Goal: Task Accomplishment & Management: Manage account settings

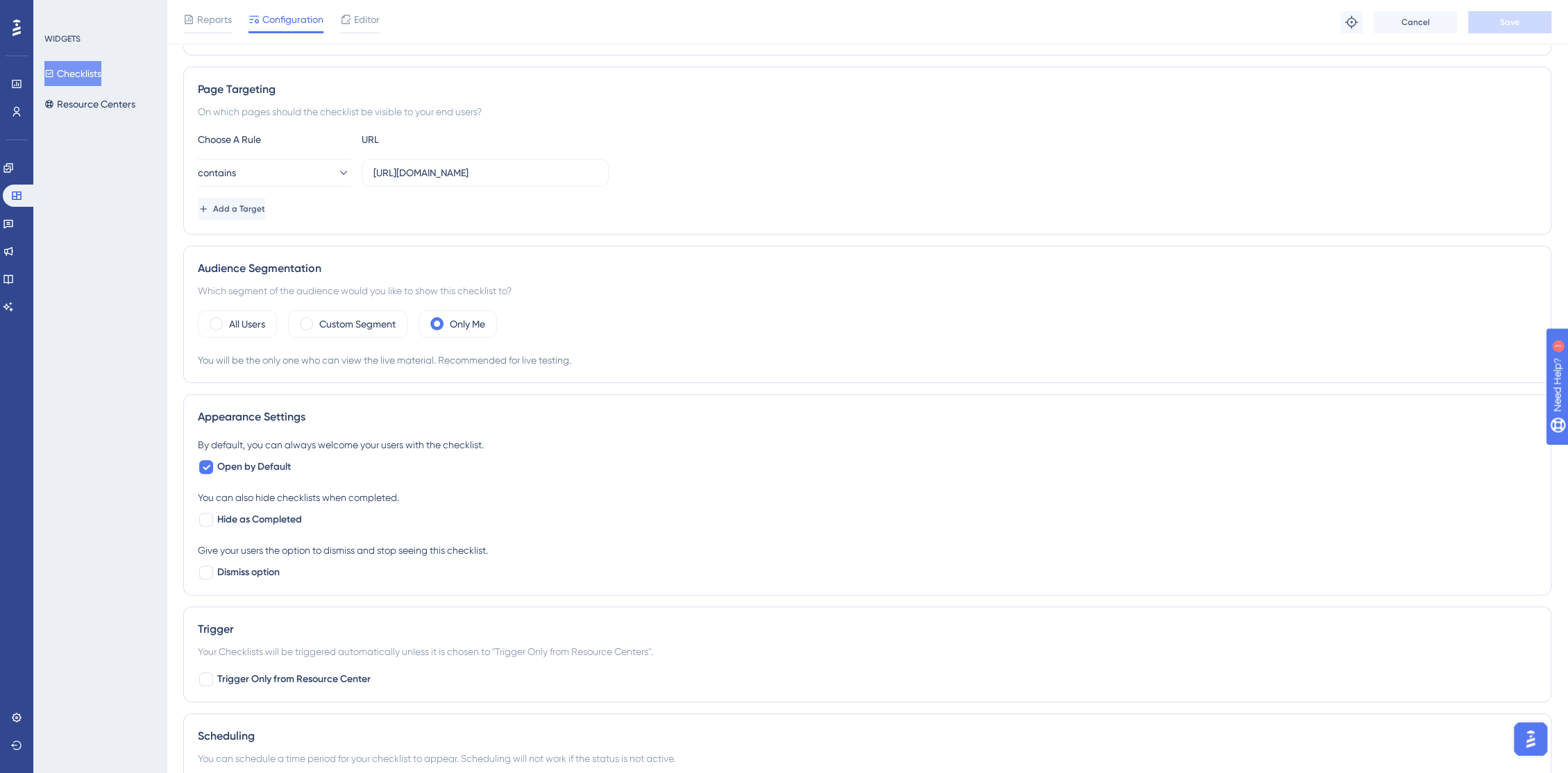
scroll to position [231, 0]
drag, startPoint x: 247, startPoint y: 439, endPoint x: 449, endPoint y: 467, distance: 203.9
click at [496, 440] on div "By default, you can always welcome your users with the checklist." at bounding box center [867, 443] width 1339 height 16
drag, startPoint x: 199, startPoint y: 494, endPoint x: 355, endPoint y: 512, distance: 157.0
click at [406, 482] on div "By default, you can always welcome your users with the checklist. Open by Defau…" at bounding box center [867, 507] width 1339 height 145
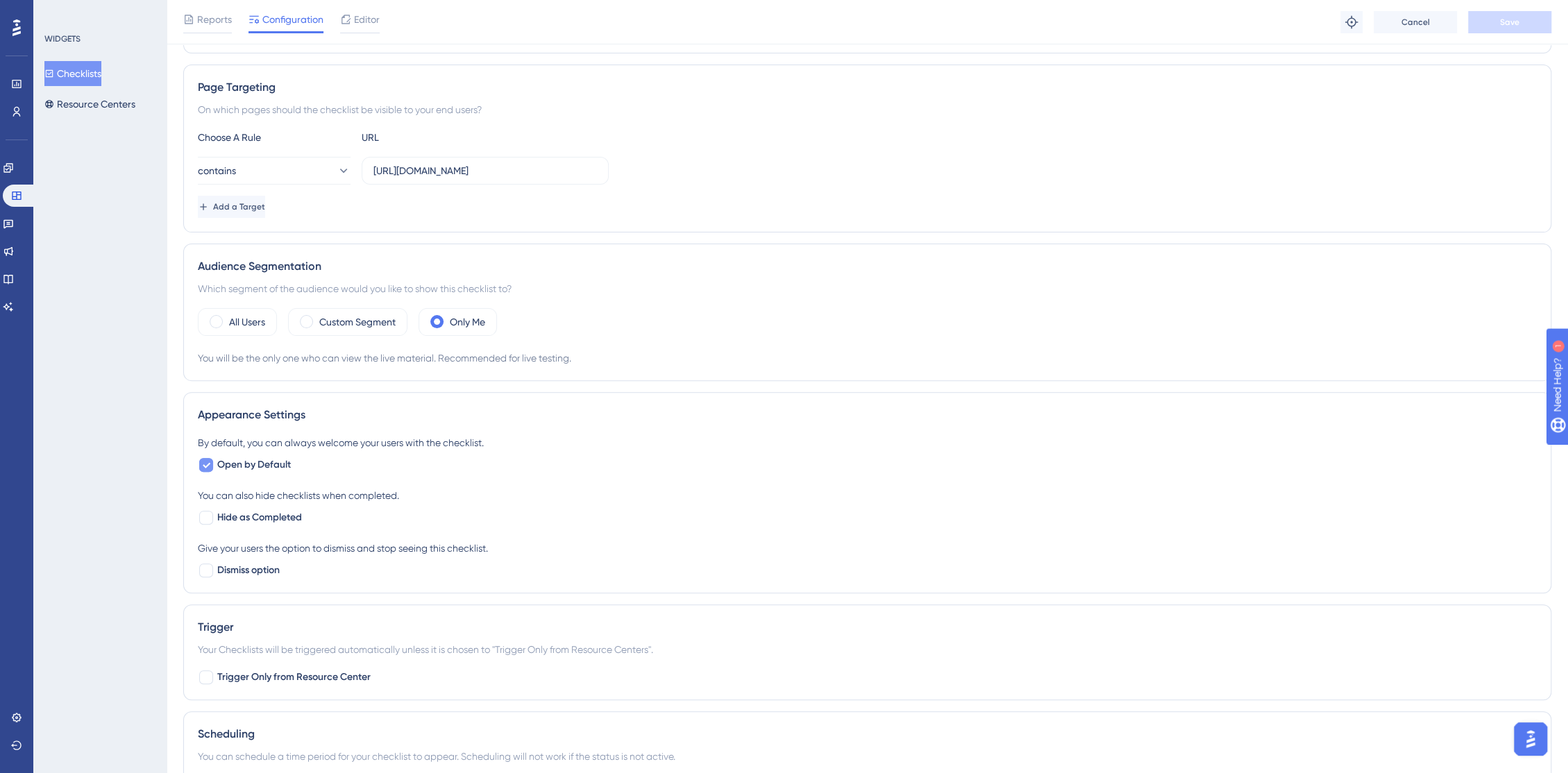
click at [208, 468] on div at bounding box center [205, 465] width 14 height 14
click at [208, 469] on div at bounding box center [205, 465] width 14 height 14
checkbox input "true"
click at [206, 675] on div at bounding box center [205, 677] width 14 height 14
click at [206, 675] on icon at bounding box center [206, 678] width 8 height 12
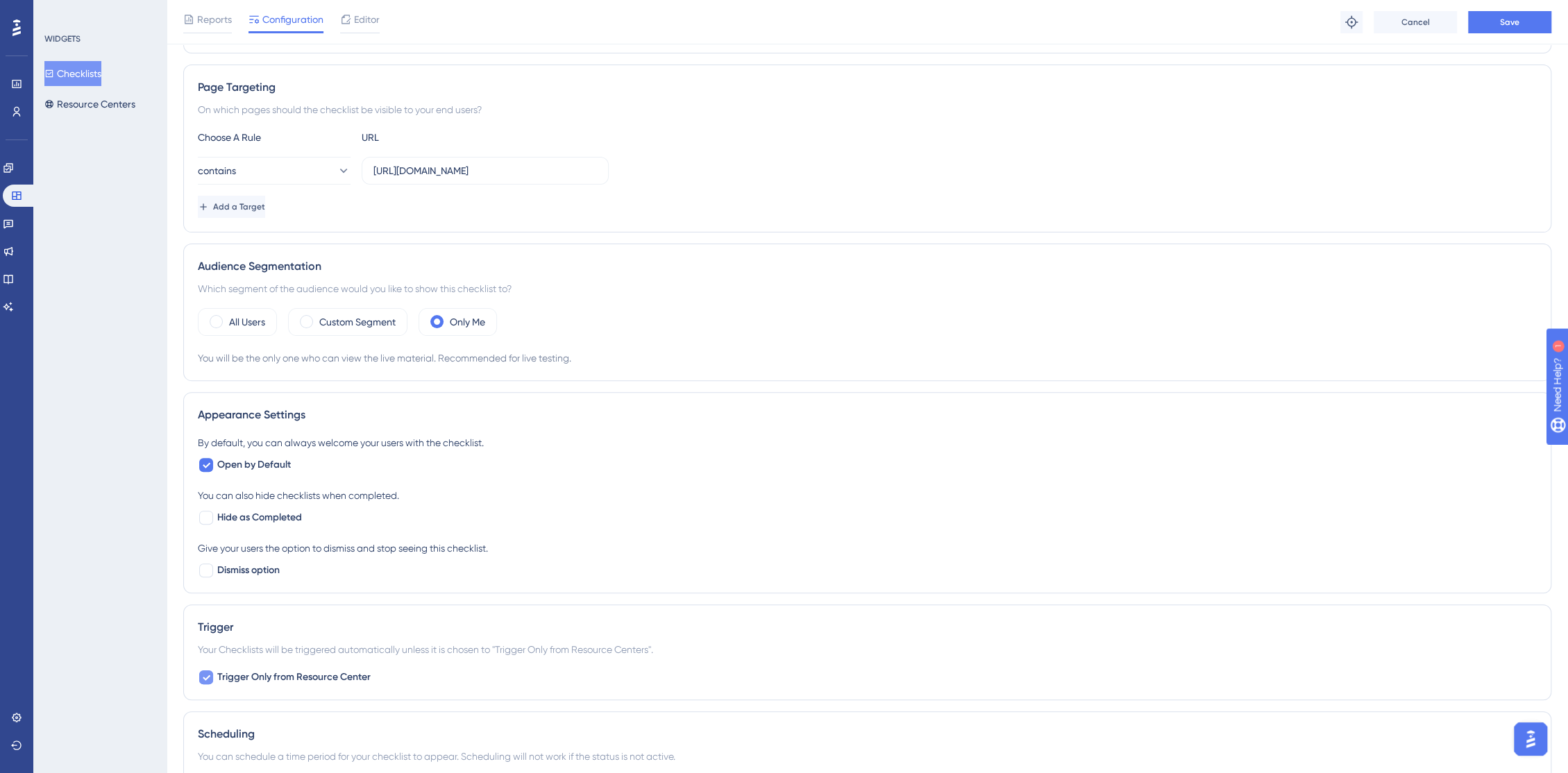
checkbox input "false"
drag, startPoint x: 196, startPoint y: 654, endPoint x: 688, endPoint y: 650, distance: 492.0
click at [688, 650] on div "Trigger Your Checklists will be triggered automatically unless it is chosen to …" at bounding box center [867, 652] width 1368 height 96
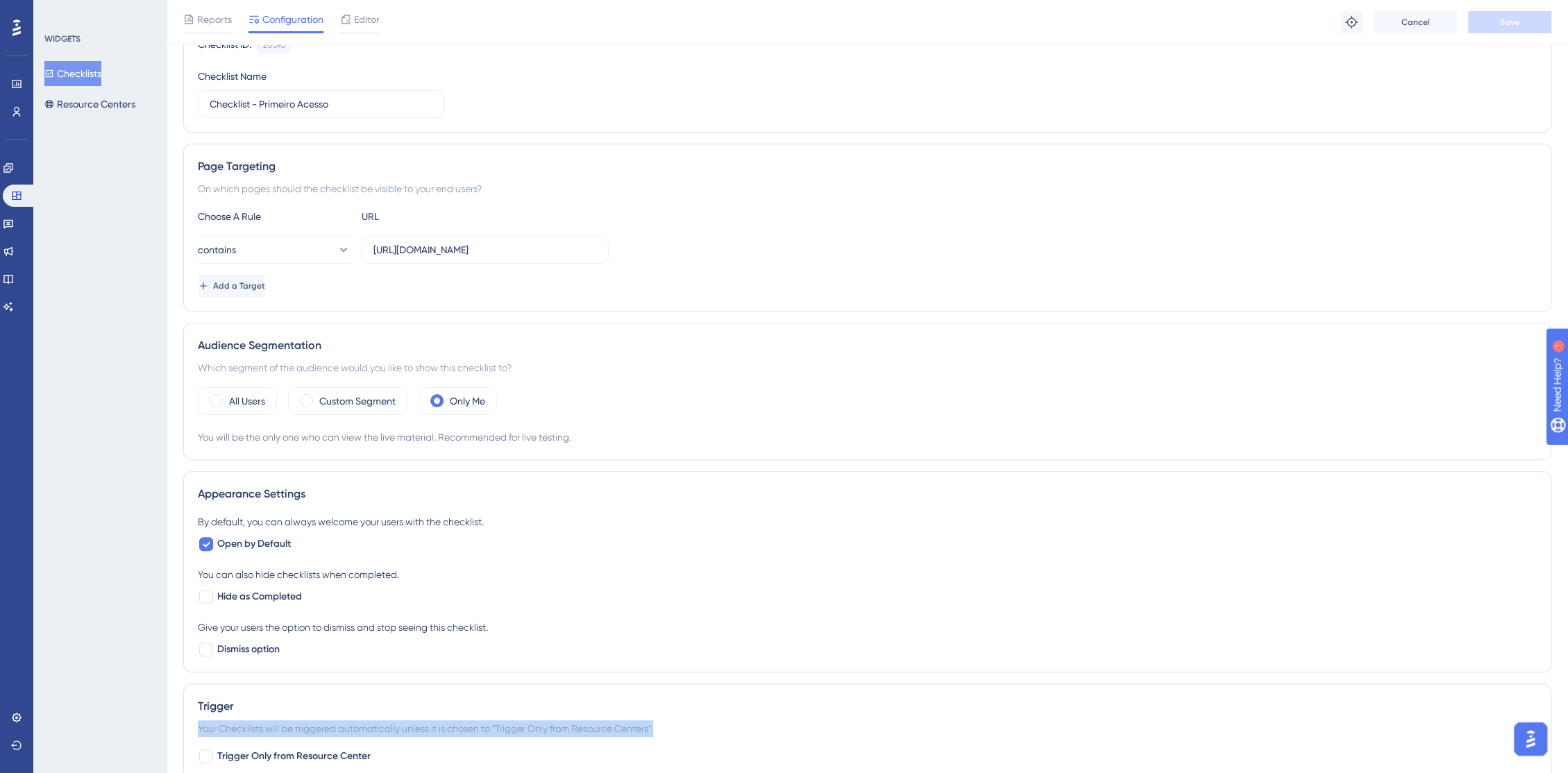
scroll to position [150, 0]
click at [202, 540] on icon at bounding box center [206, 545] width 8 height 12
checkbox input "false"
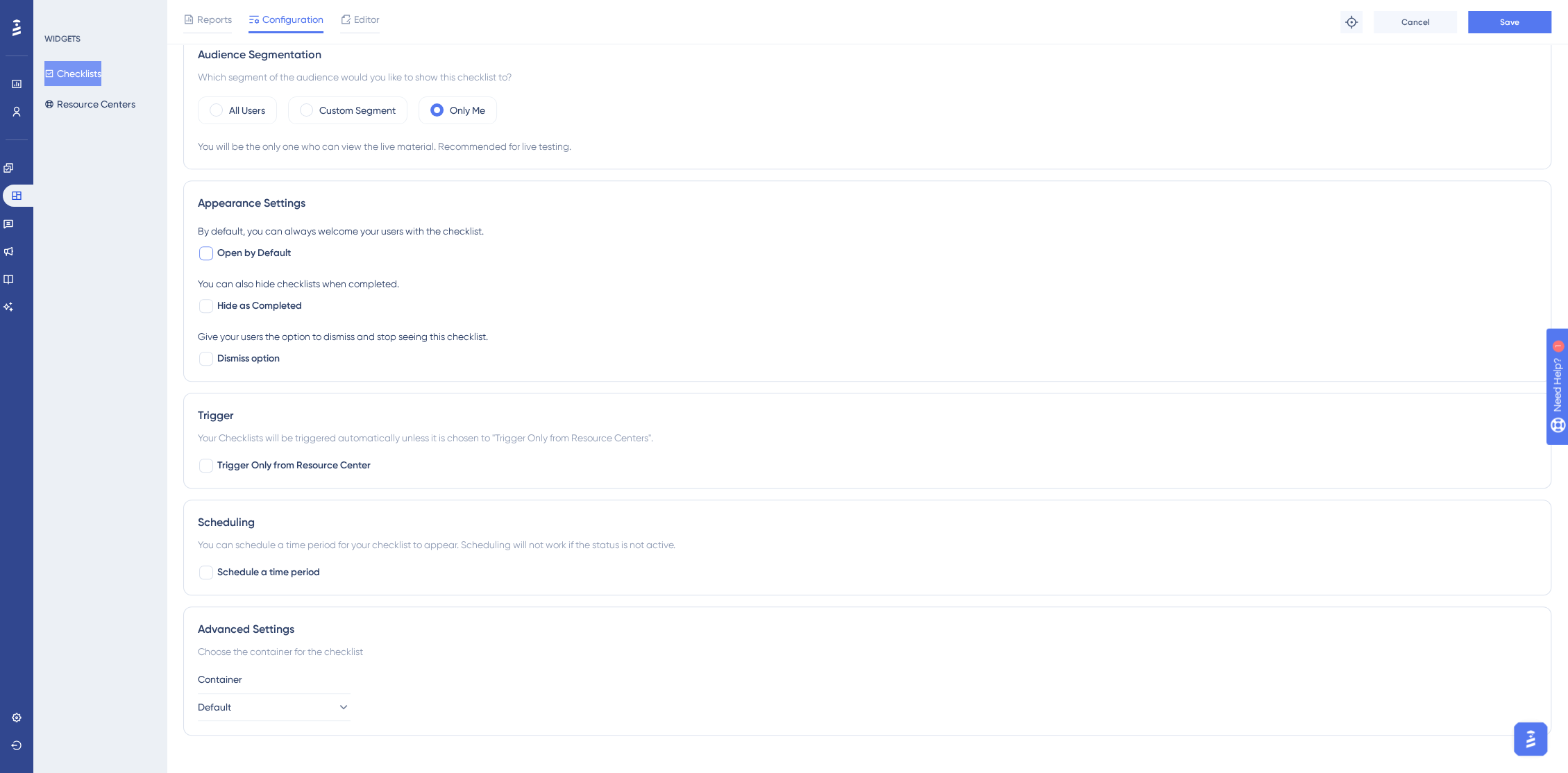
scroll to position [459, 0]
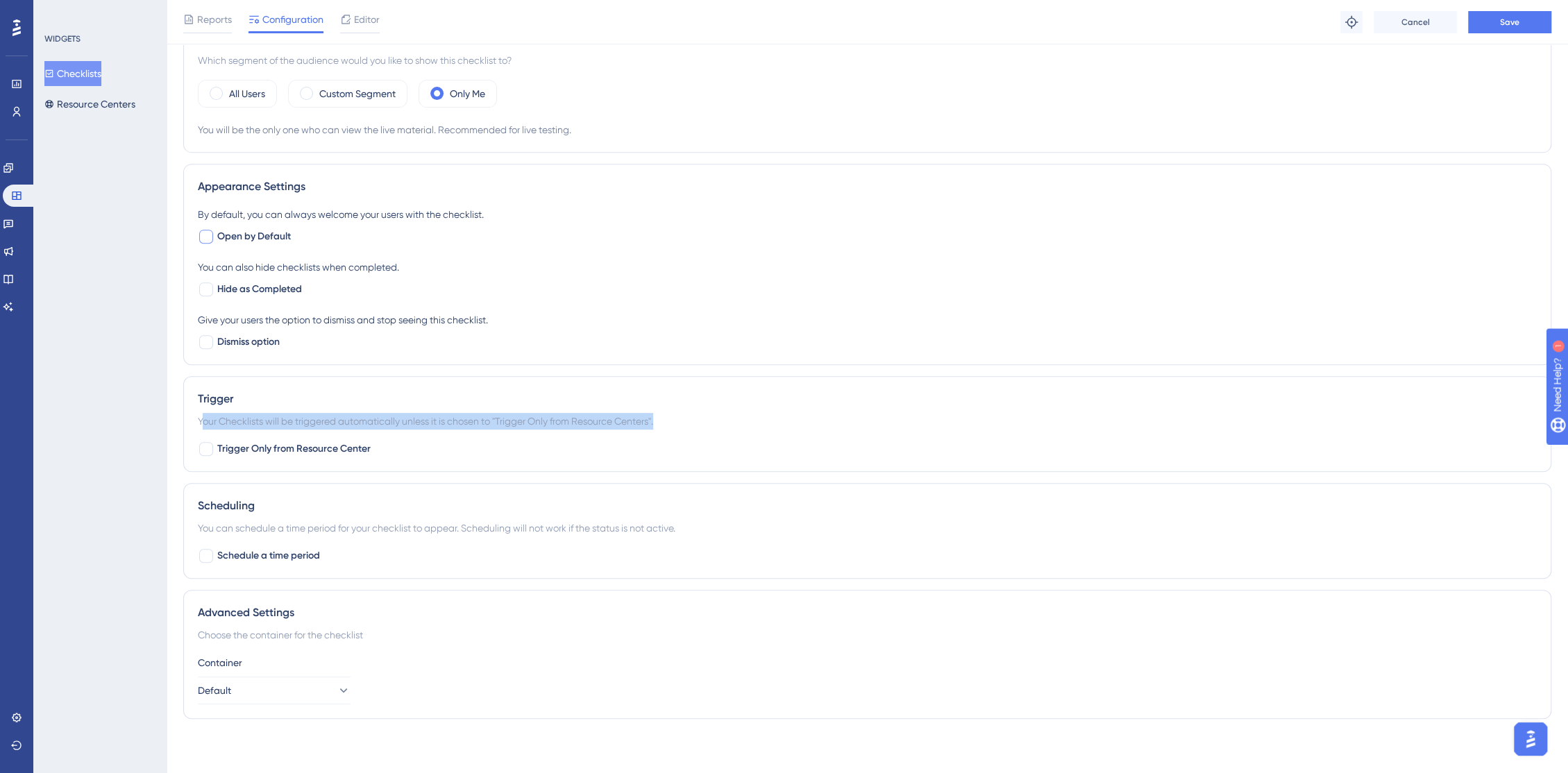
drag, startPoint x: 203, startPoint y: 418, endPoint x: 669, endPoint y: 421, distance: 466.0
click at [669, 421] on div "Your Checklists will be triggered automatically unless it is chosen to "Trigger…" at bounding box center [867, 421] width 1339 height 16
click at [248, 446] on span "Trigger Only from Resource Center" at bounding box center [293, 449] width 154 height 16
click at [518, 463] on div "Trigger Your Checklists will be triggered automatically unless it is chosen to …" at bounding box center [867, 424] width 1368 height 96
click at [396, 415] on div "Your Checklists will be triggered automatically unless it is chosen to "Trigger…" at bounding box center [867, 421] width 1339 height 16
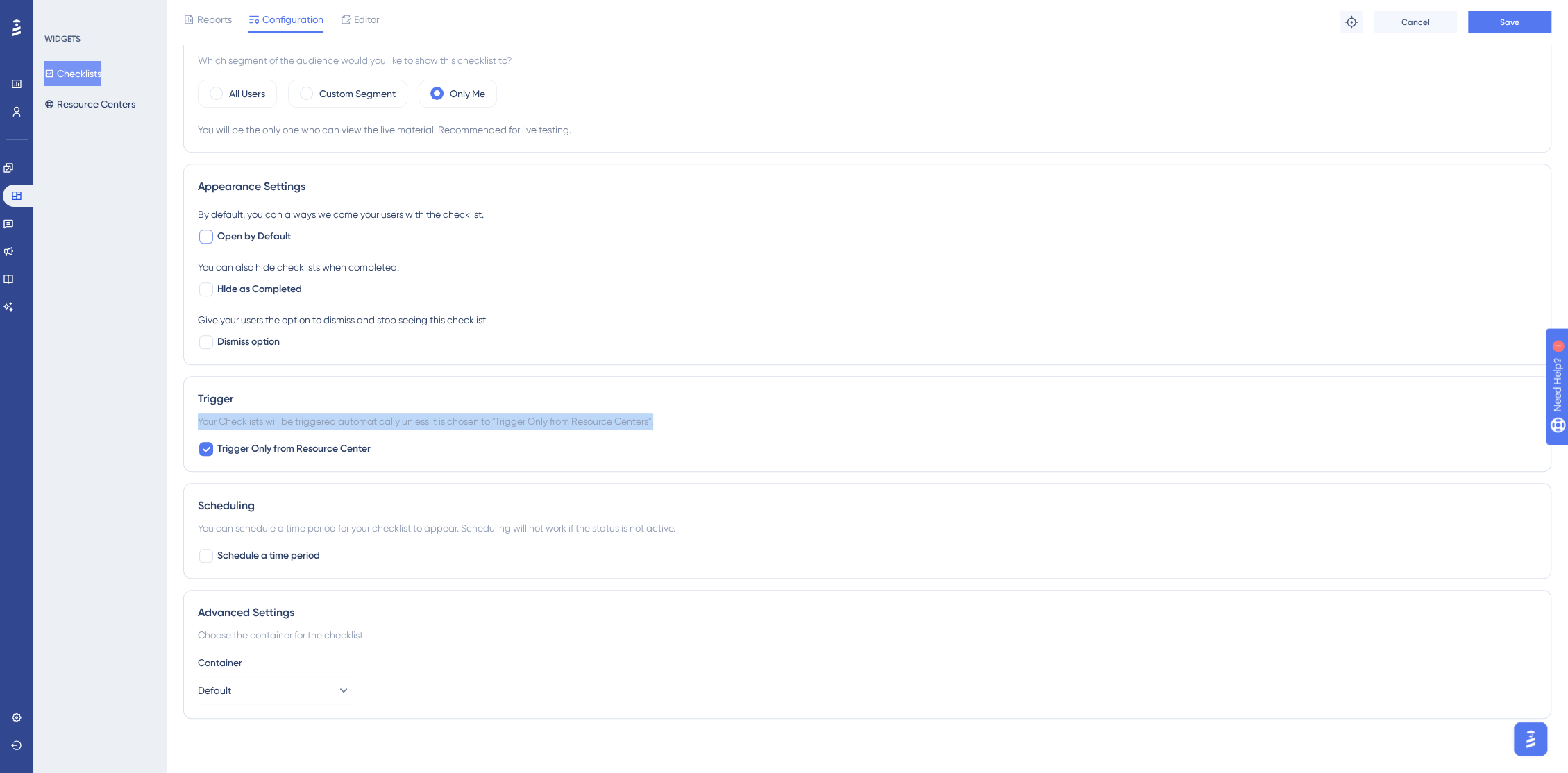
drag, startPoint x: 191, startPoint y: 421, endPoint x: 665, endPoint y: 431, distance: 474.1
click at [665, 431] on div "Trigger Your Checklists will be triggered automatically unless it is chosen to …" at bounding box center [867, 424] width 1368 height 96
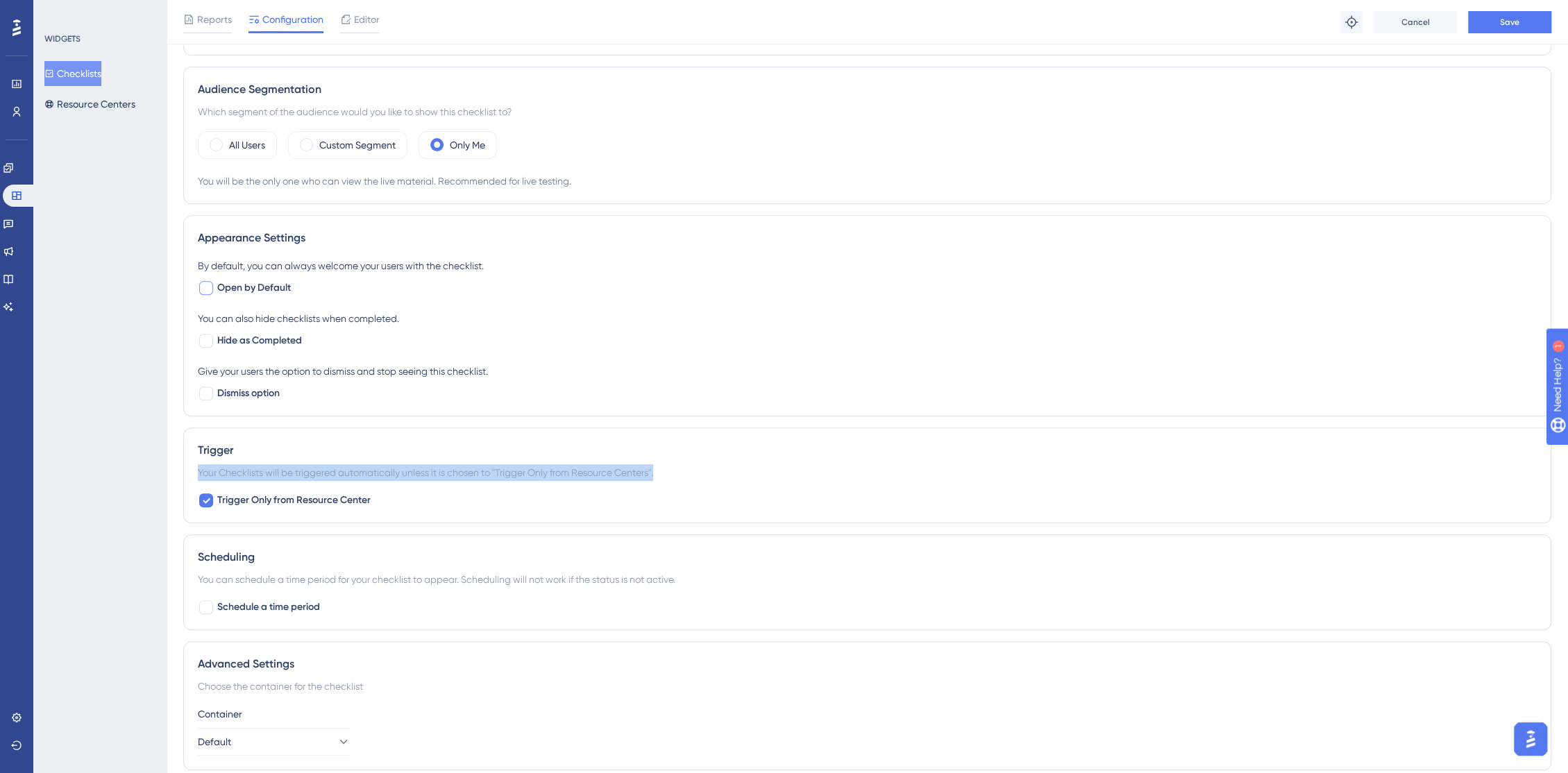
scroll to position [383, 0]
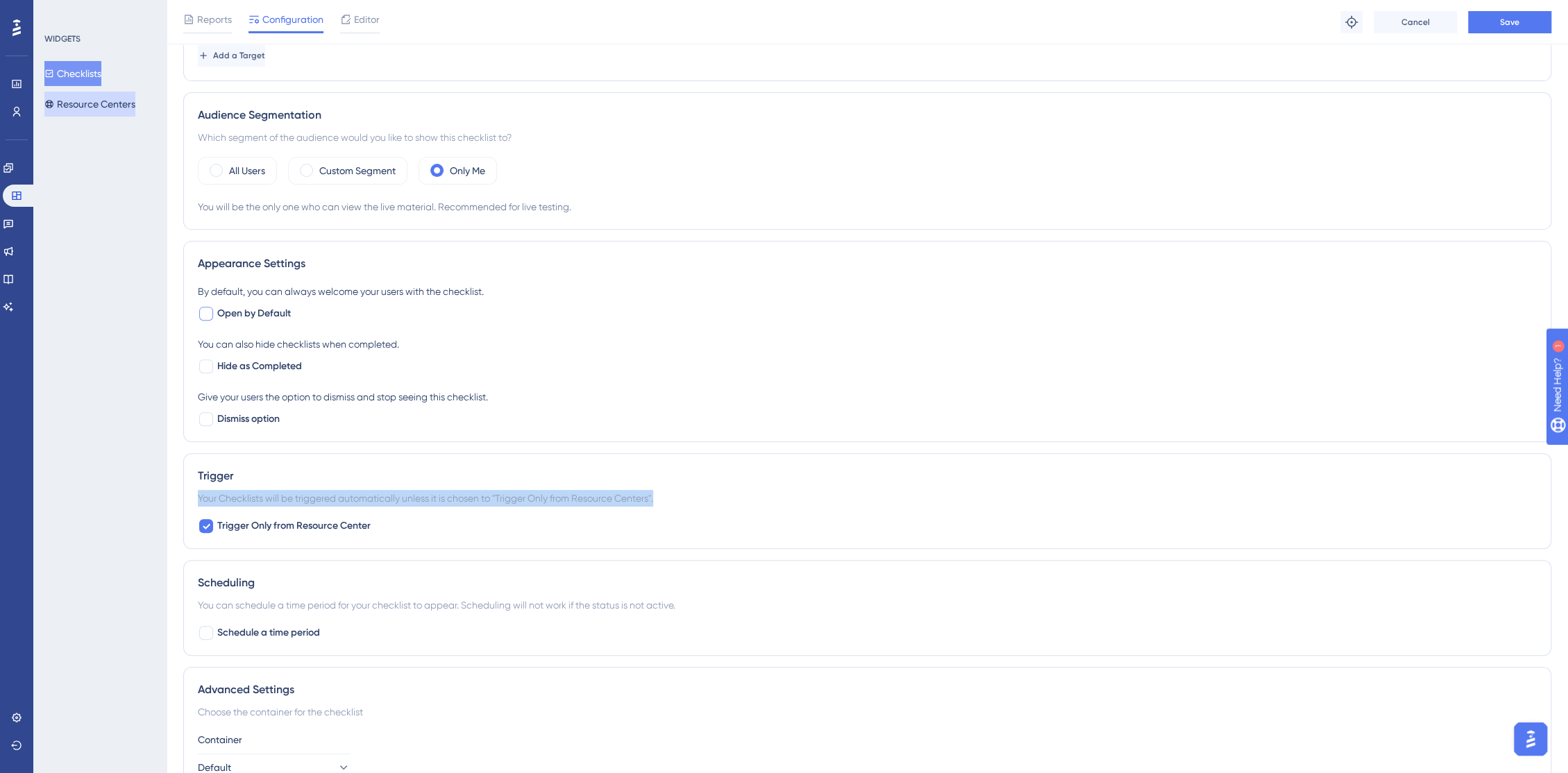
click at [83, 113] on button "Resource Centers" at bounding box center [90, 104] width 91 height 25
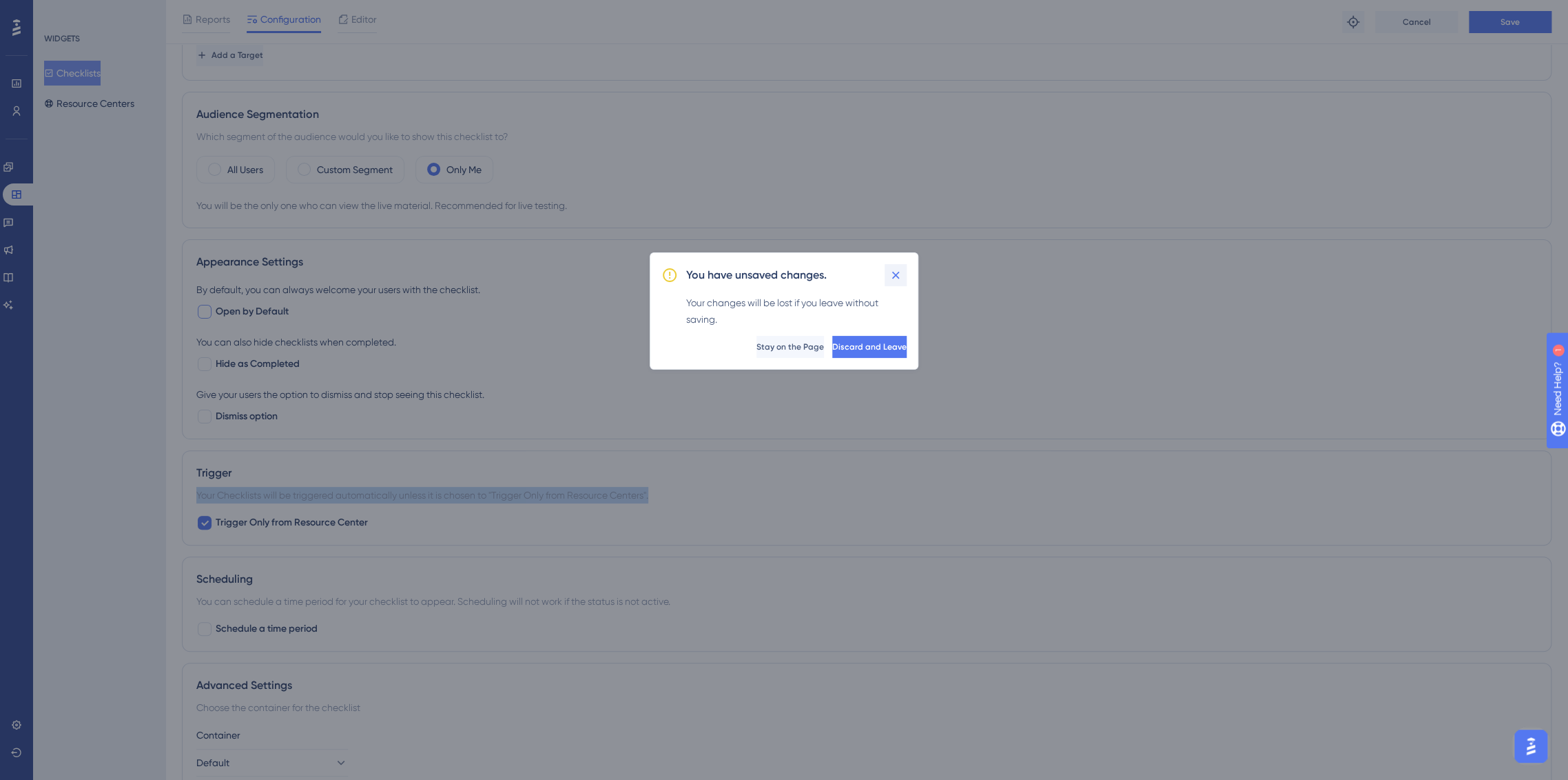
click at [896, 278] on icon at bounding box center [895, 275] width 14 height 14
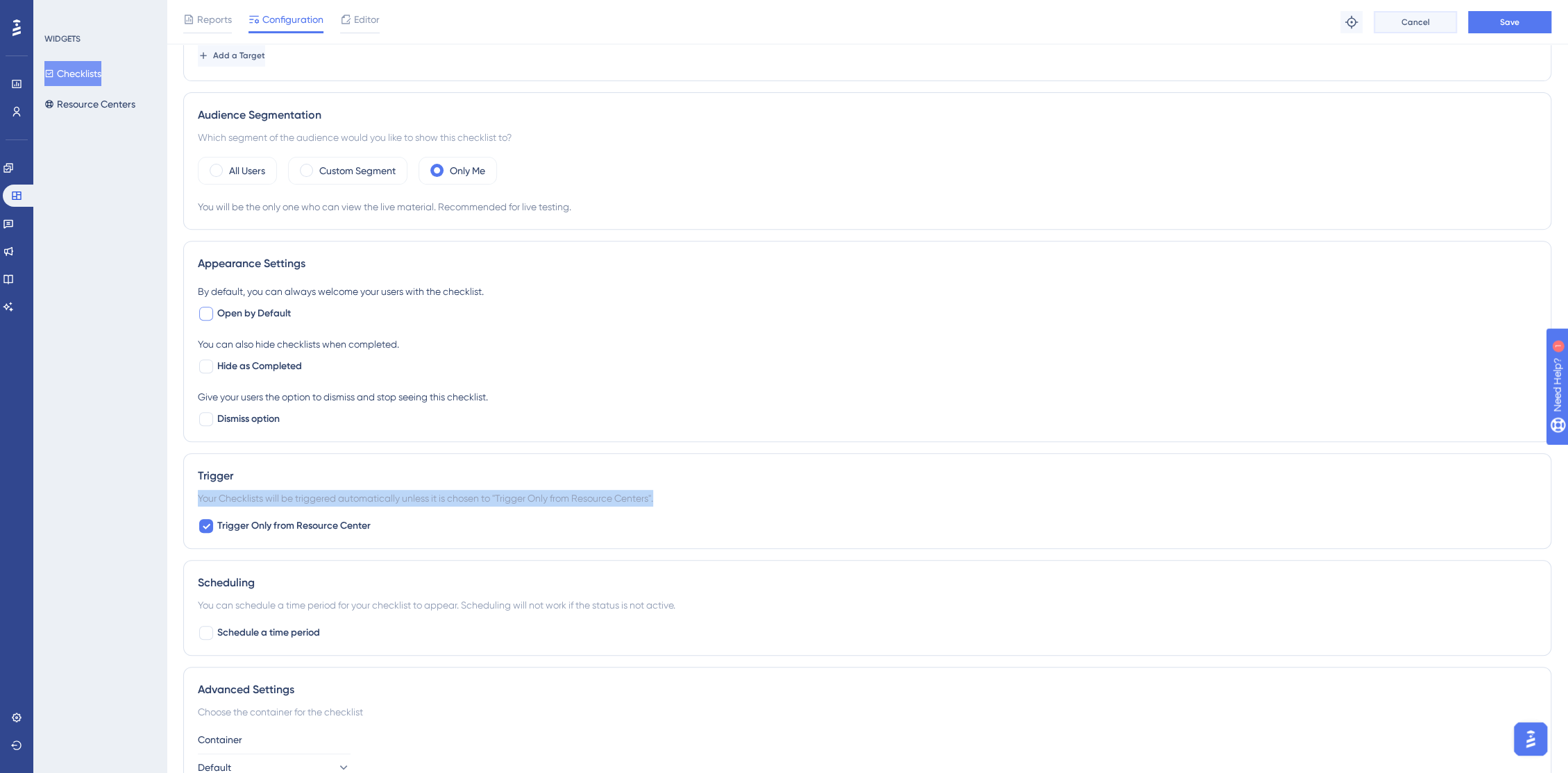
click at [1391, 25] on button "Cancel" at bounding box center [1414, 22] width 83 height 22
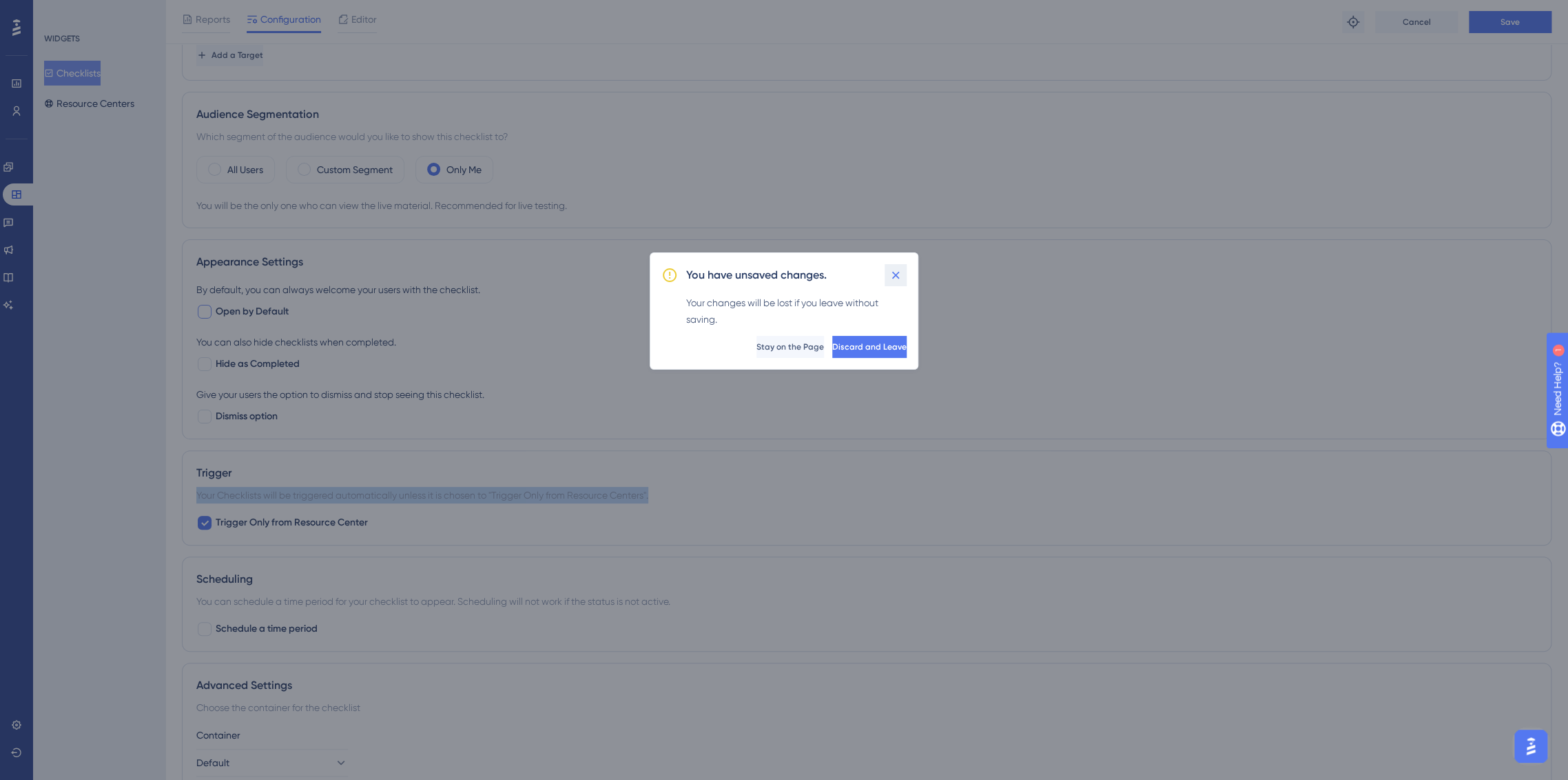
click at [894, 279] on icon at bounding box center [895, 275] width 14 height 14
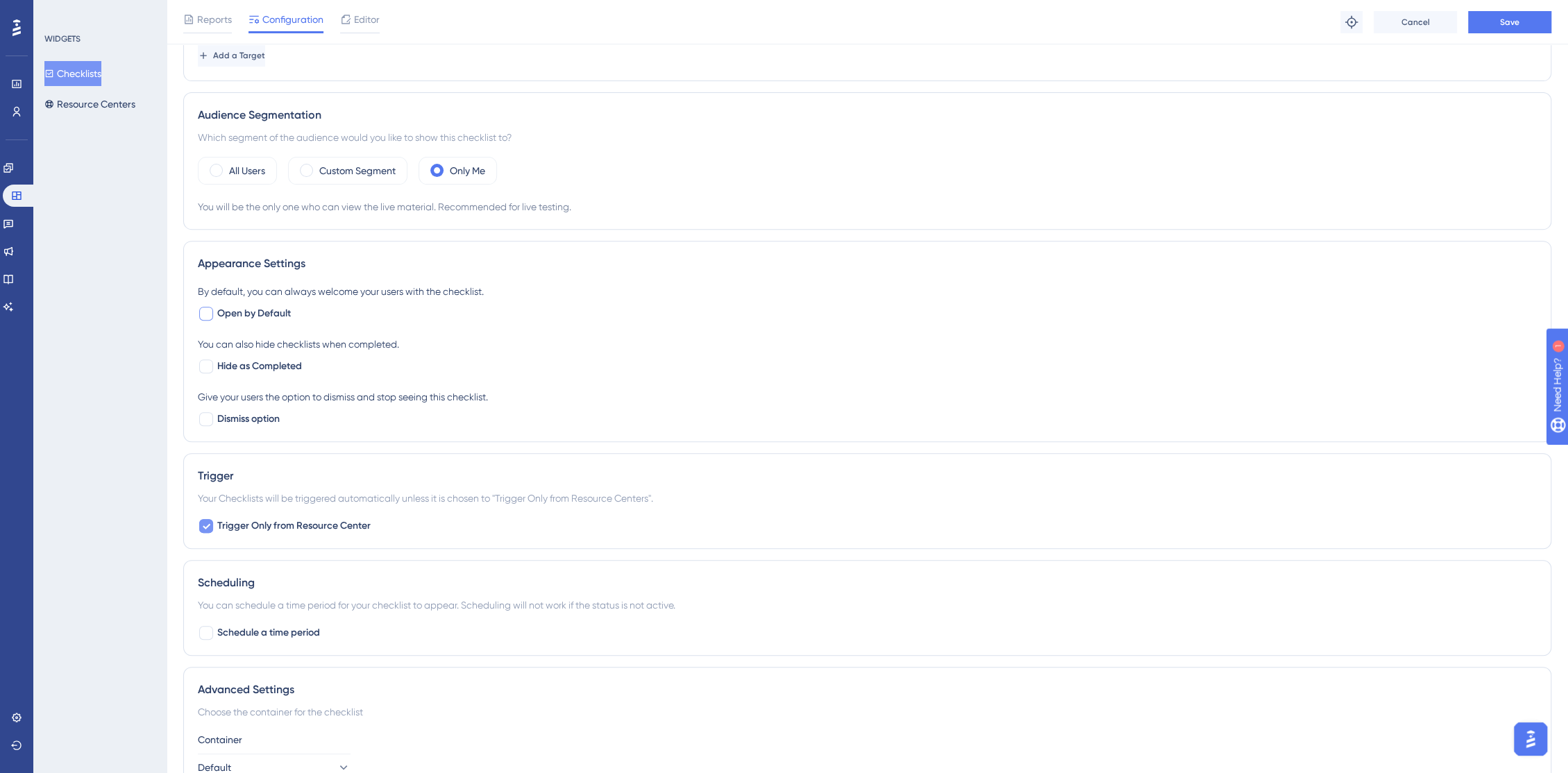
click at [209, 528] on icon at bounding box center [206, 527] width 8 height 12
checkbox input "false"
click at [213, 312] on div at bounding box center [206, 314] width 16 height 16
checkbox input "true"
click at [99, 118] on div "WIDGETS Checklists Resource Centers" at bounding box center [100, 386] width 133 height 773
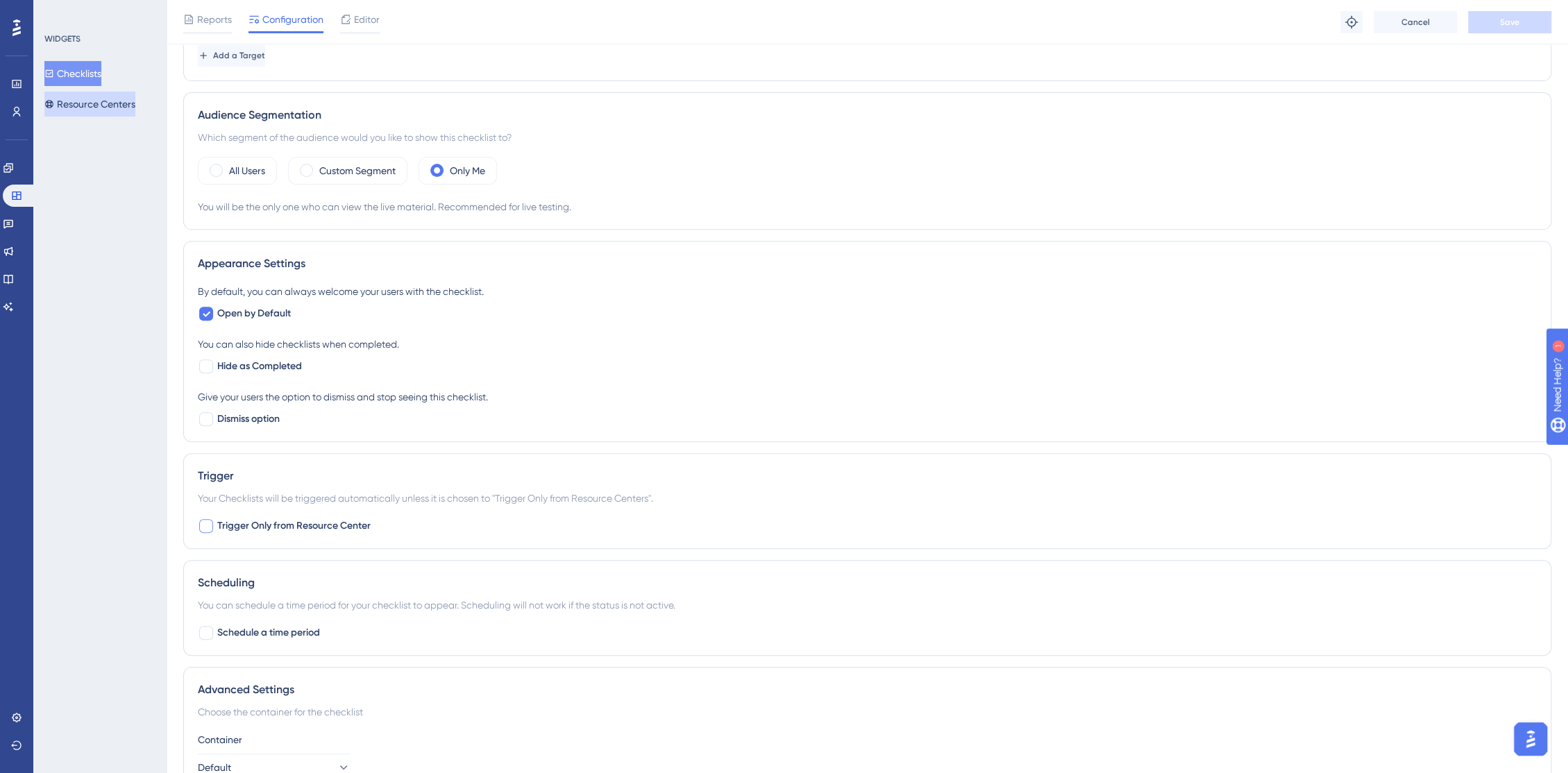
click at [99, 105] on button "Resource Centers" at bounding box center [90, 104] width 91 height 25
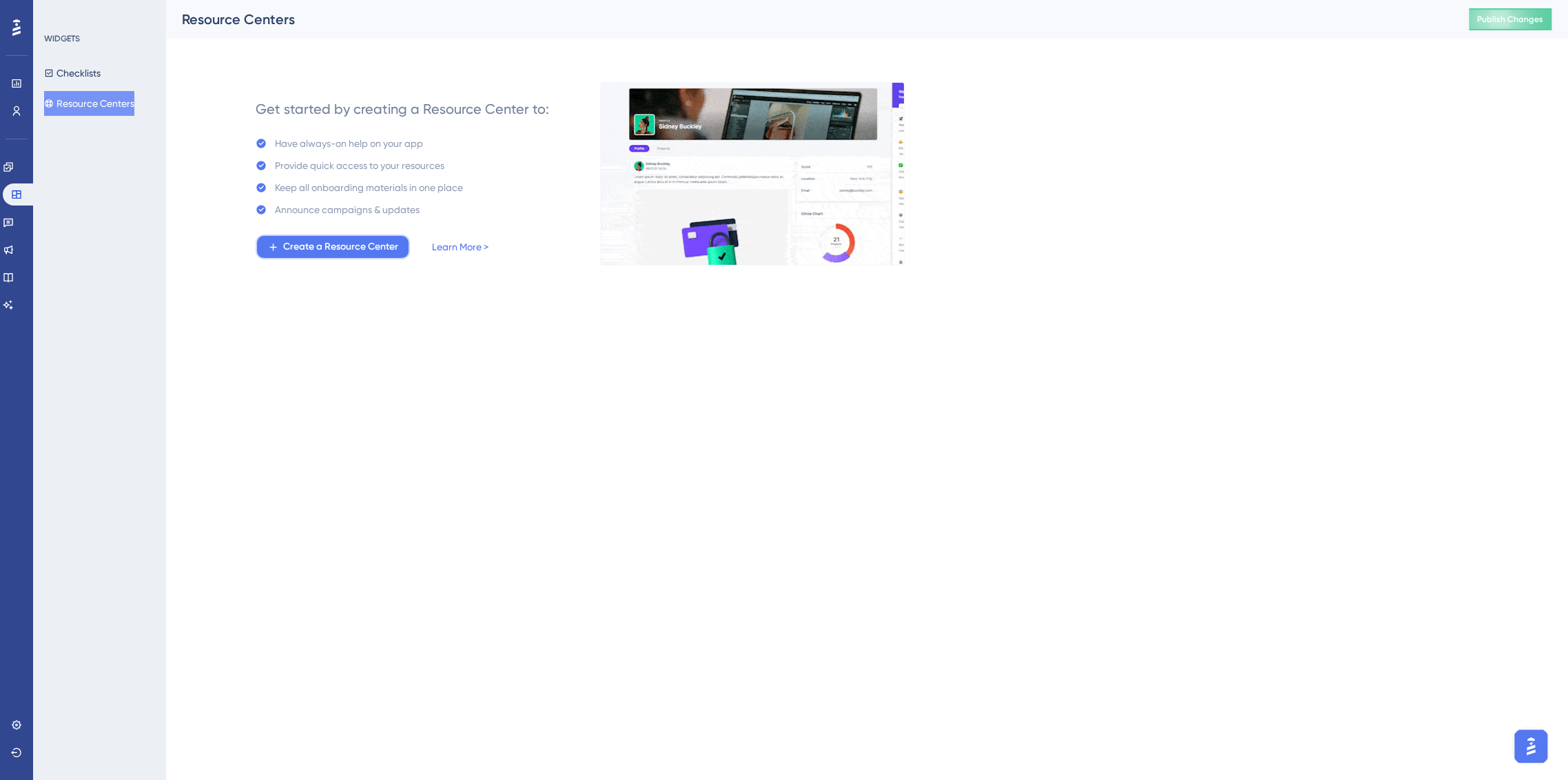
drag, startPoint x: 351, startPoint y: 245, endPoint x: 386, endPoint y: 311, distance: 74.7
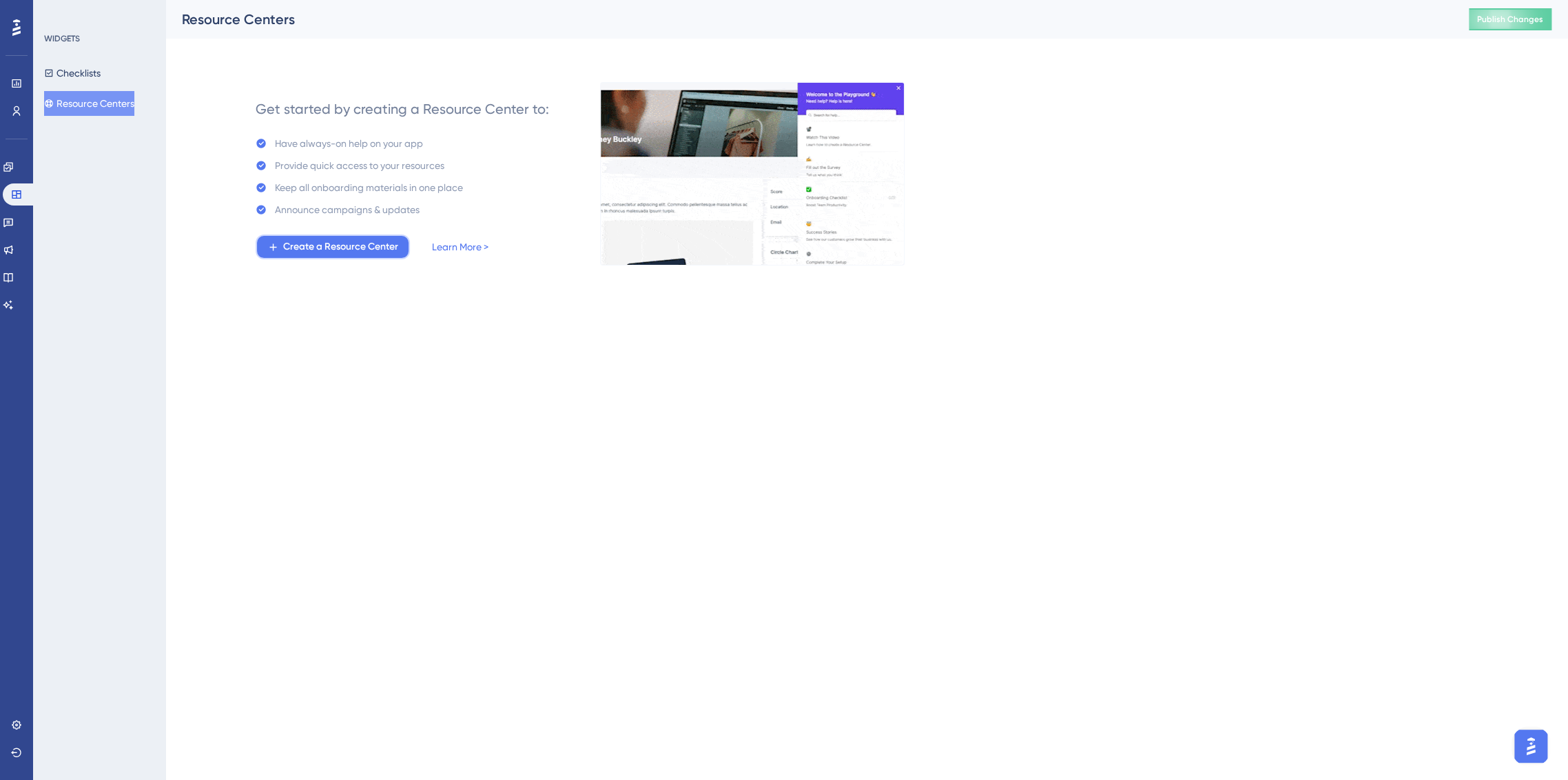
click at [386, 0] on html "Performance Users Engagement Widgets Feedback Product Updates Knowledge Base AI…" at bounding box center [784, 0] width 1568 height 0
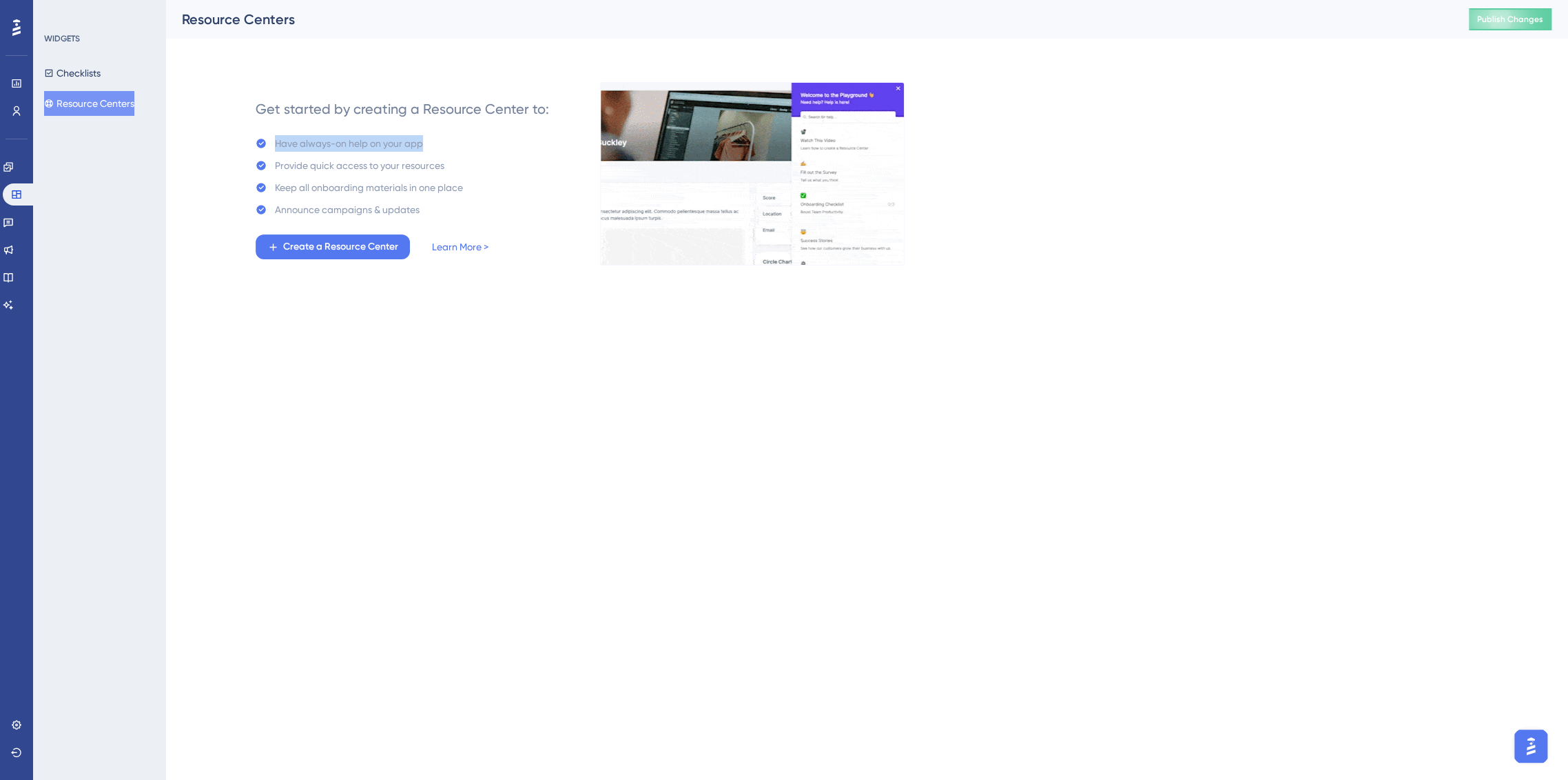
drag, startPoint x: 346, startPoint y: 150, endPoint x: 448, endPoint y: 152, distance: 102.0
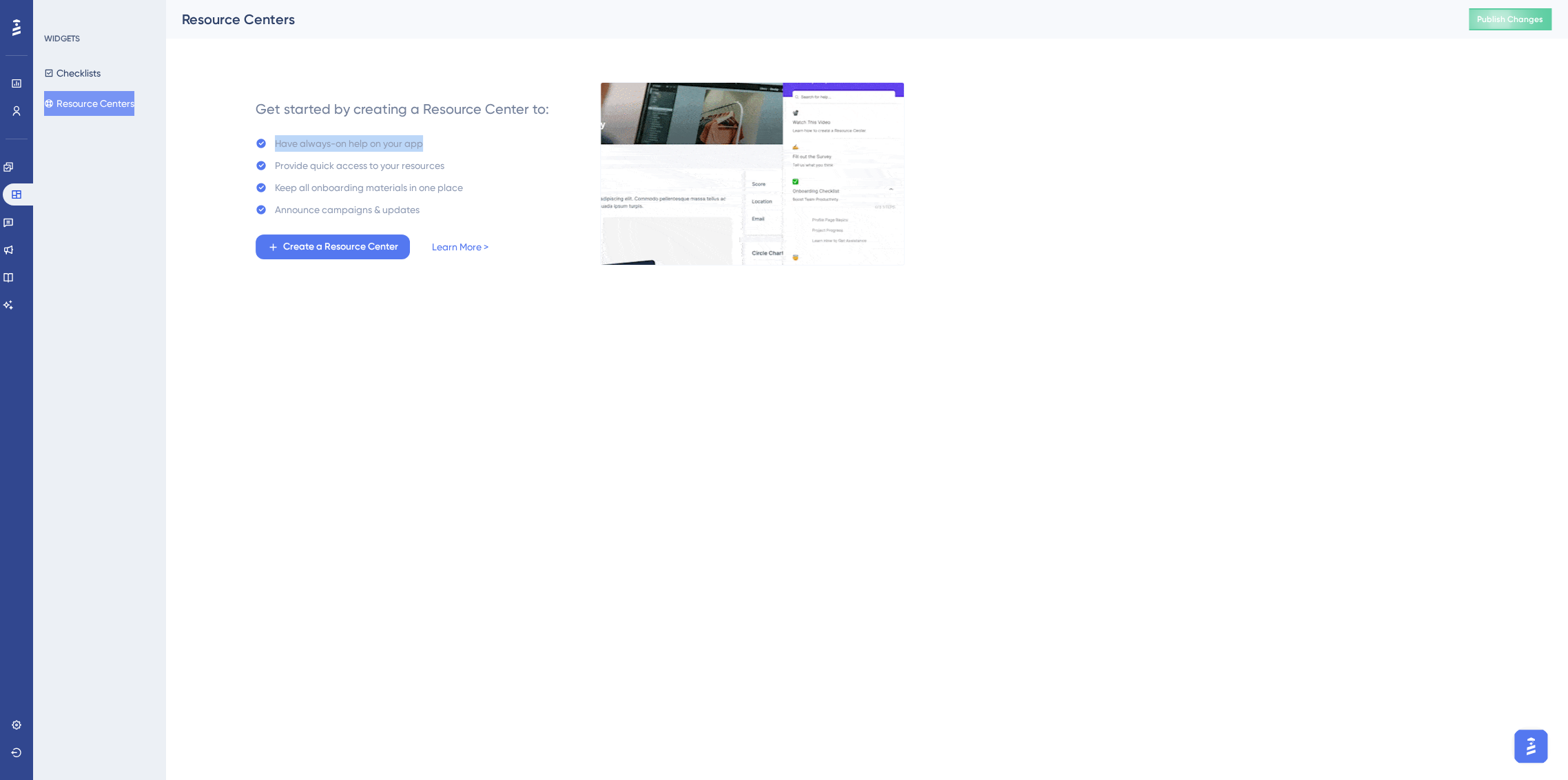
click at [448, 152] on div "Have always-on help on your app Provide quick access to your resources Keep all…" at bounding box center [359, 176] width 207 height 82
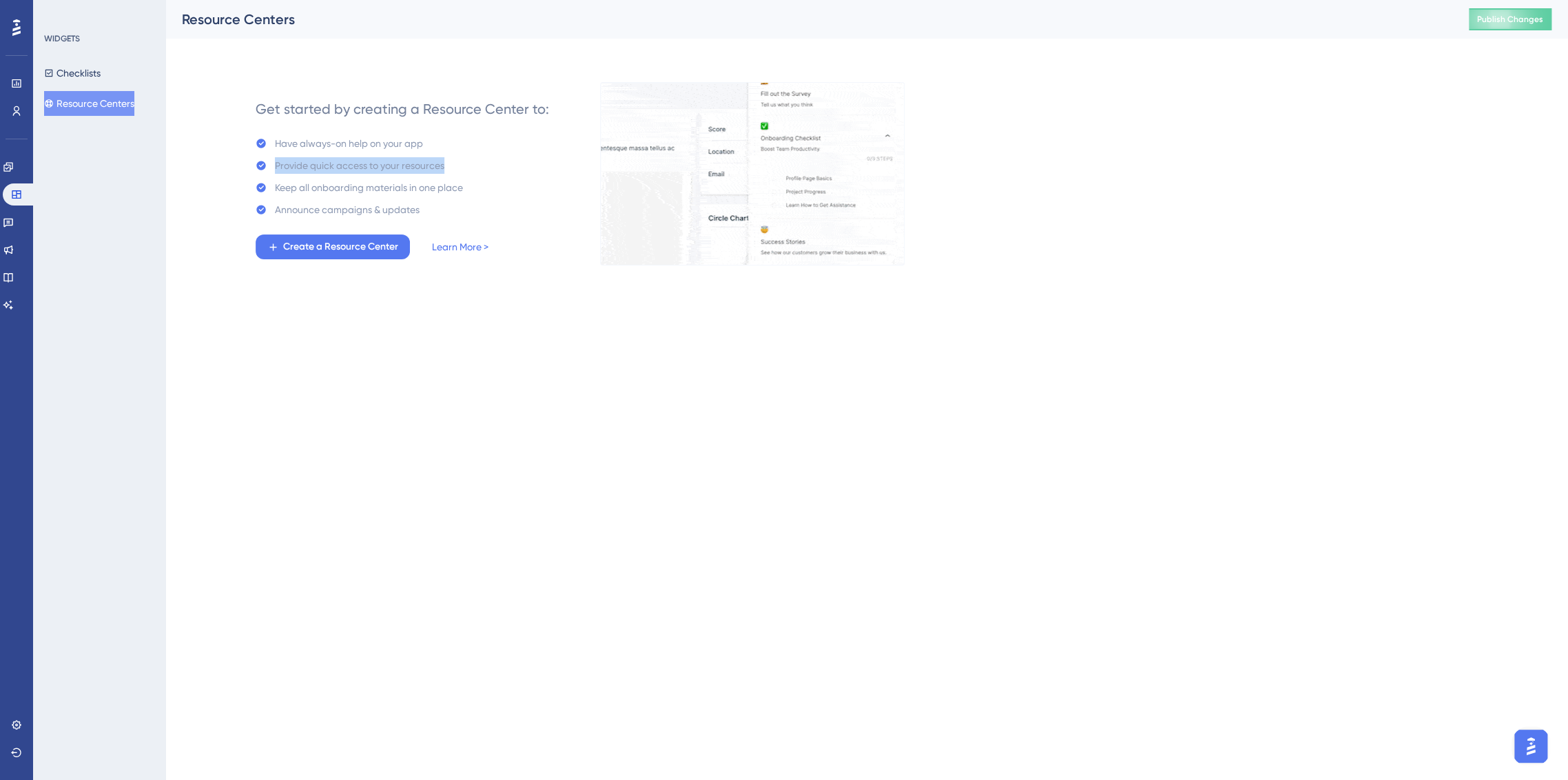
drag, startPoint x: 279, startPoint y: 164, endPoint x: 466, endPoint y: 165, distance: 187.0
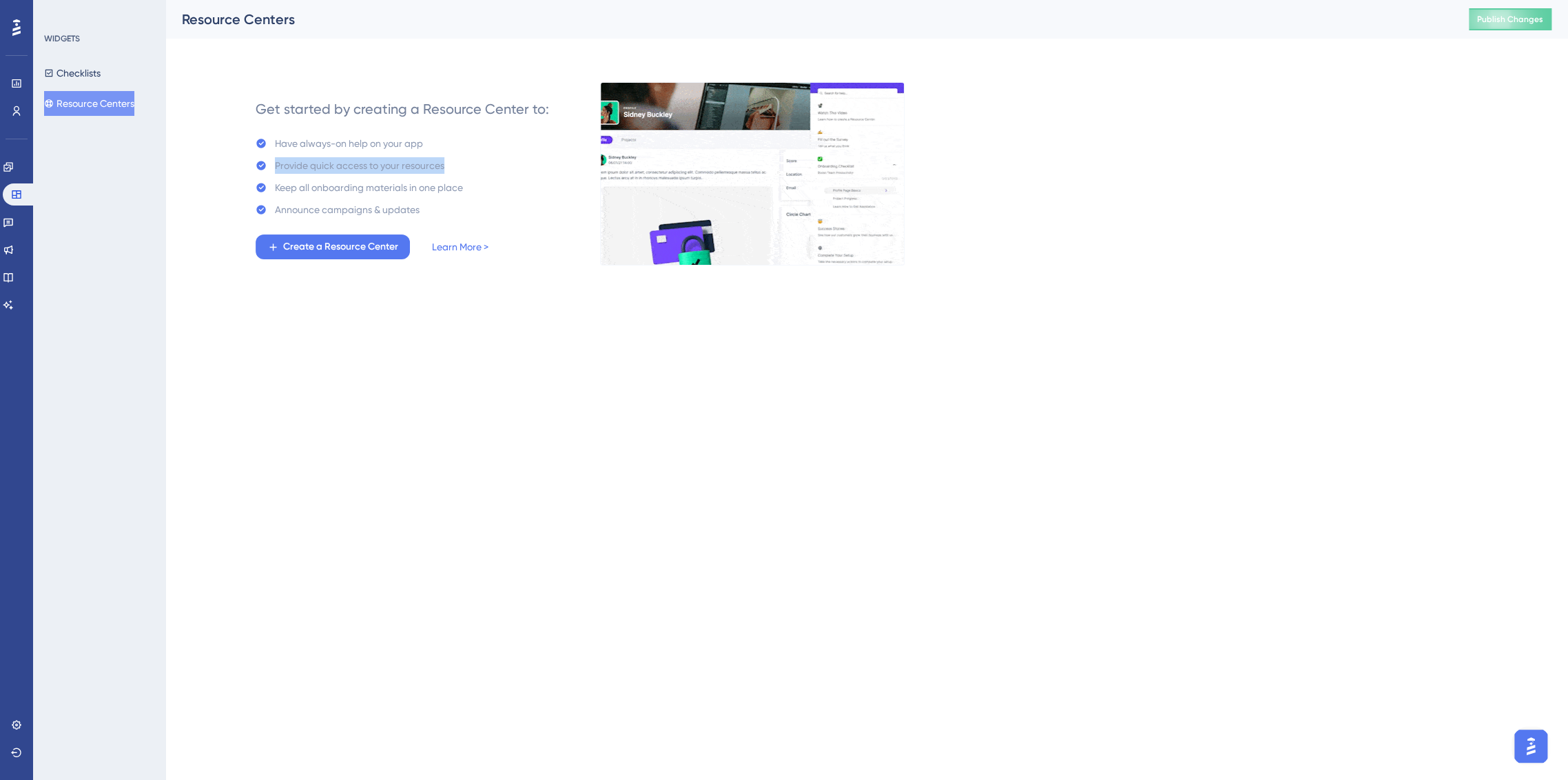
click at [463, 165] on div "Provide quick access to your resources" at bounding box center [359, 166] width 207 height 16
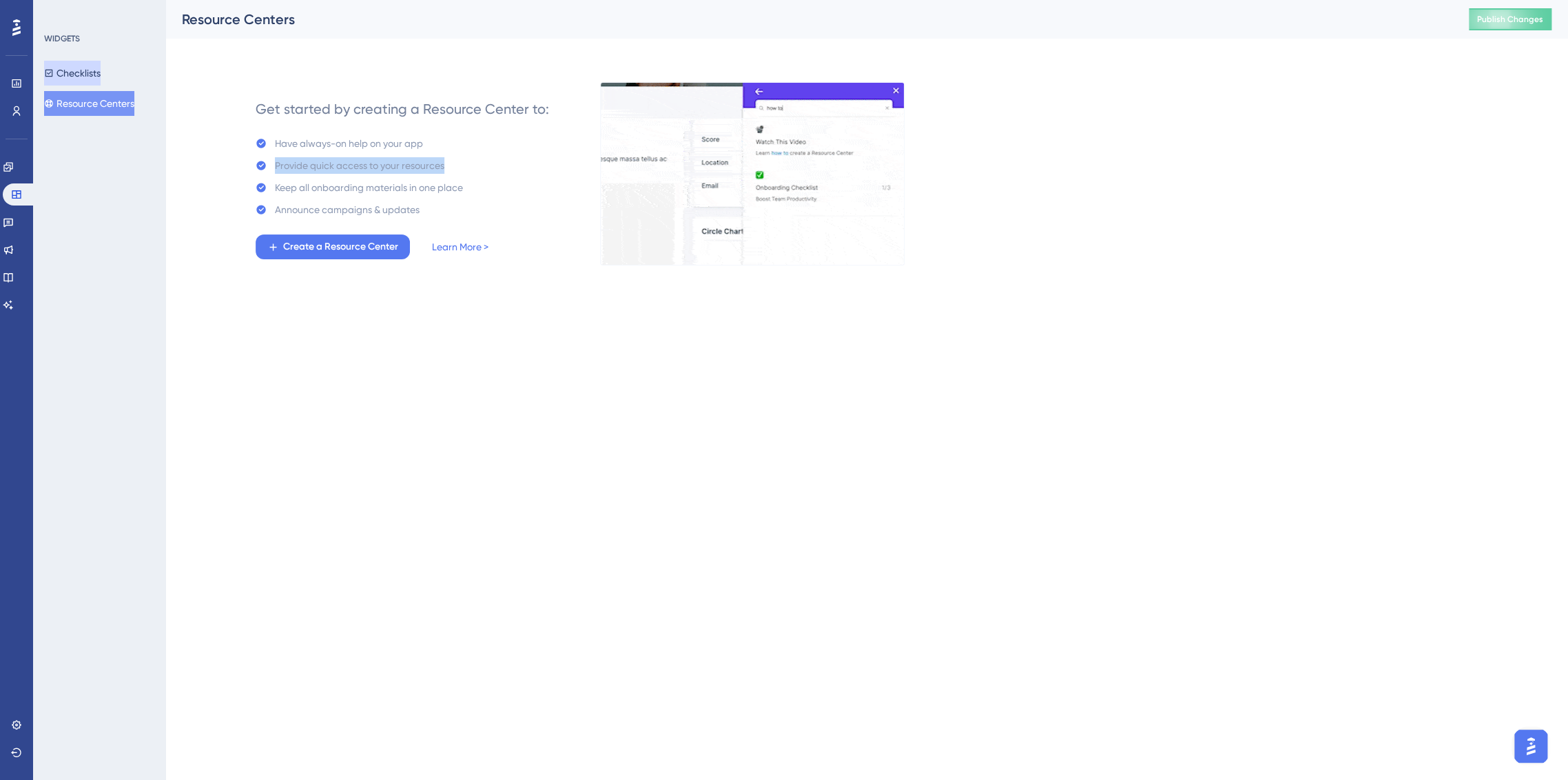
click at [86, 79] on button "Checklists" at bounding box center [72, 73] width 56 height 24
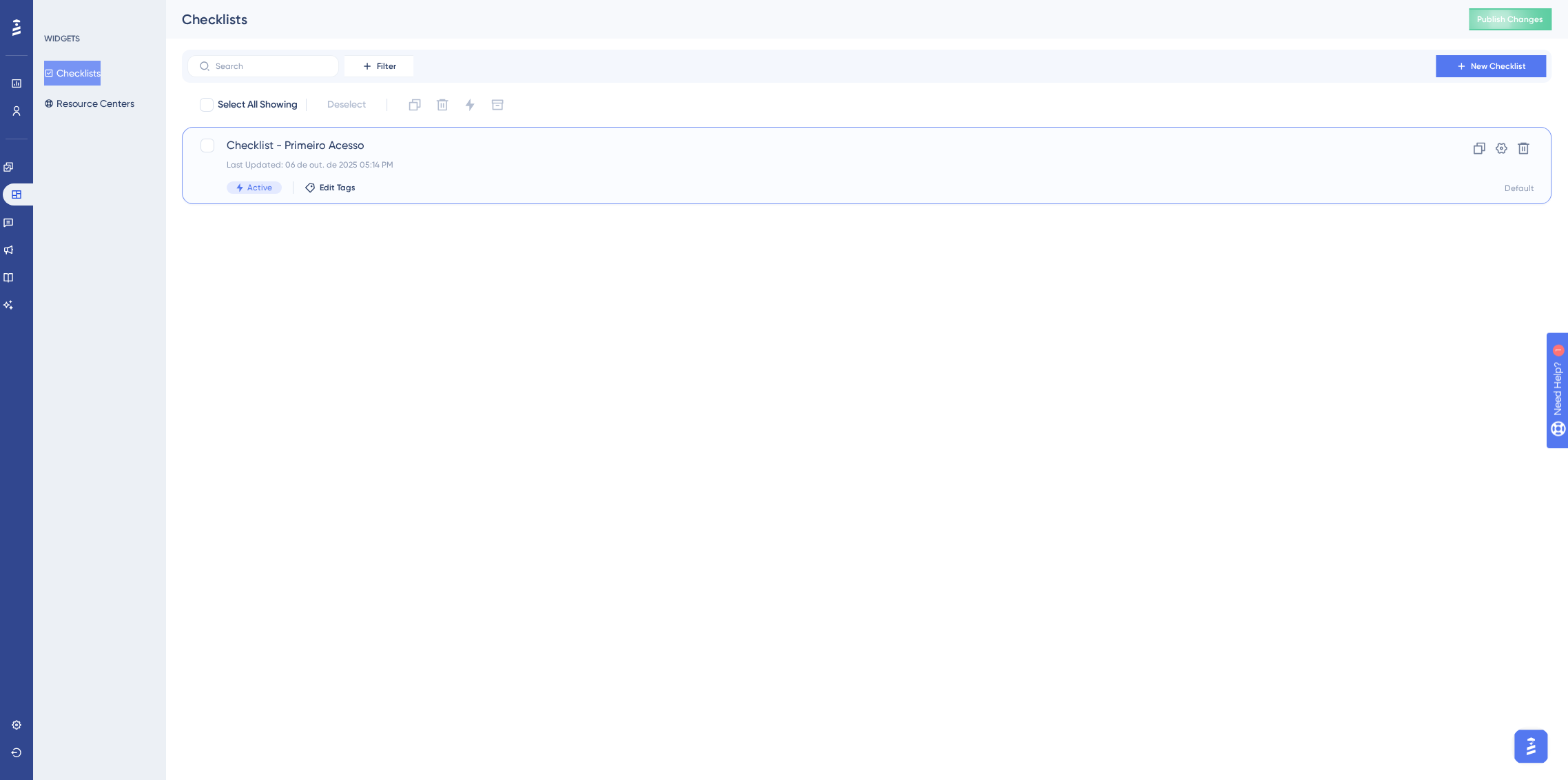
click at [320, 149] on span "Checklist - Primeiro Acesso" at bounding box center [811, 145] width 1170 height 16
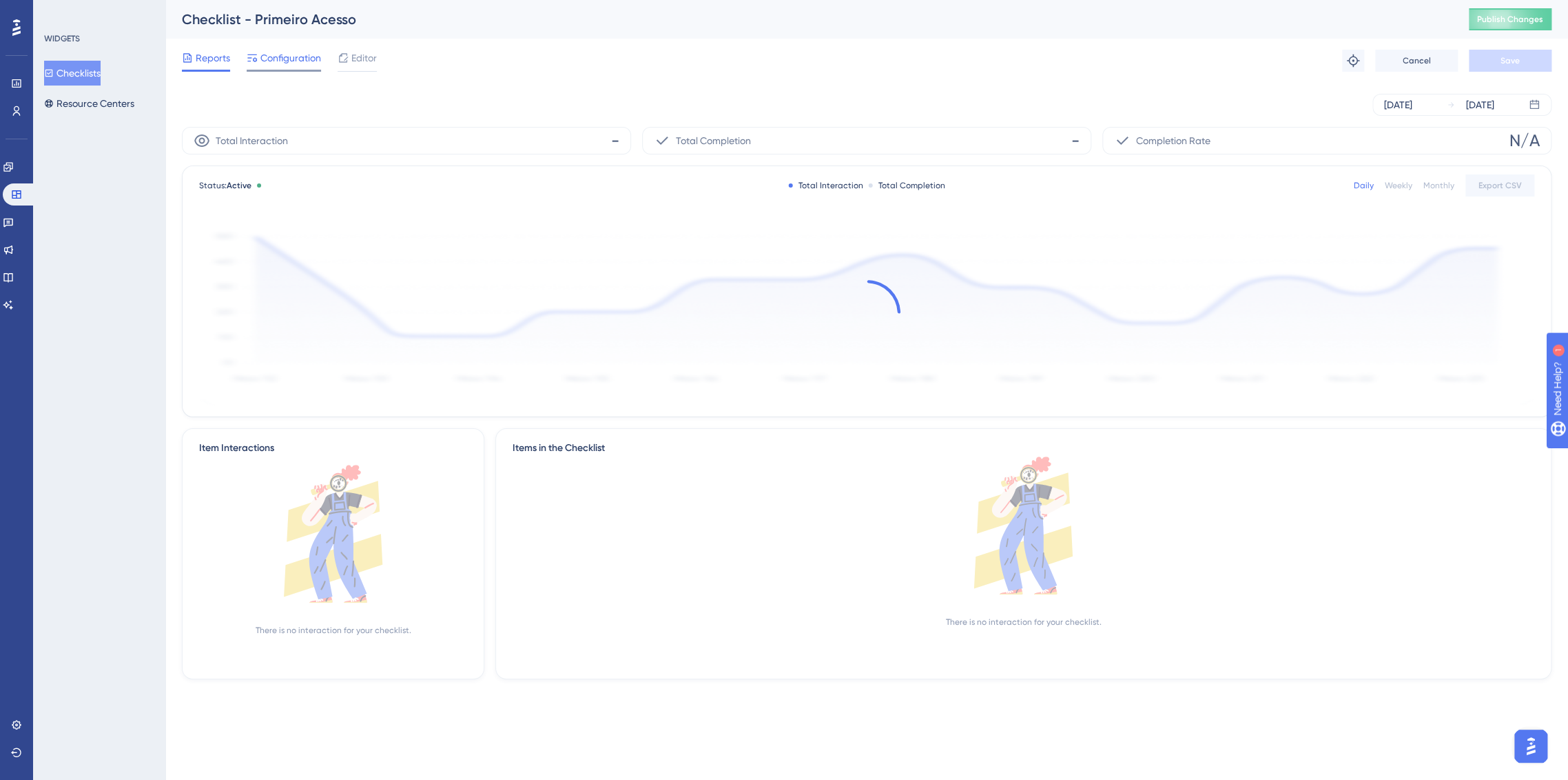
click at [276, 62] on span "Configuration" at bounding box center [290, 58] width 60 height 16
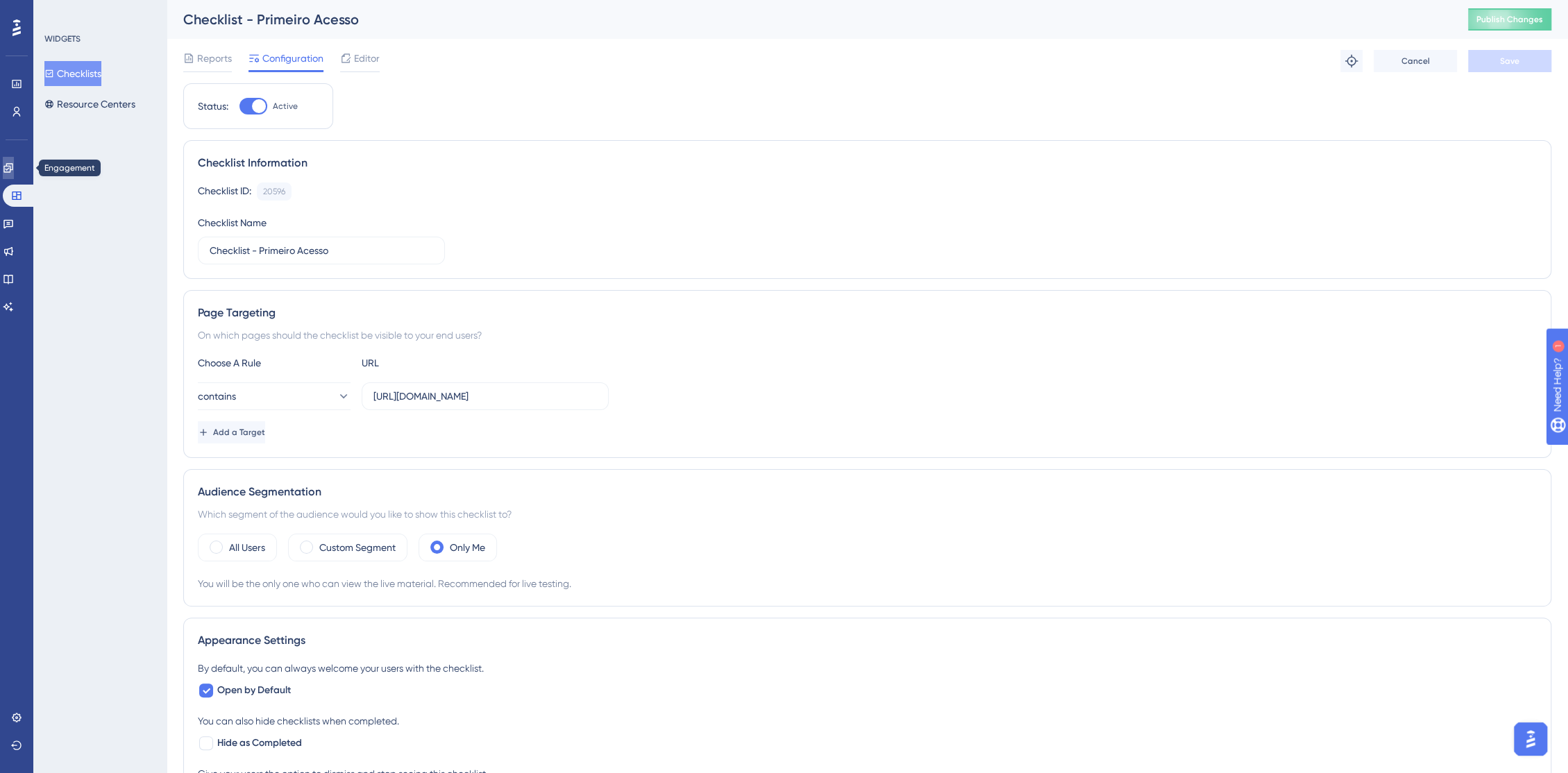
click at [14, 173] on link at bounding box center [8, 168] width 11 height 22
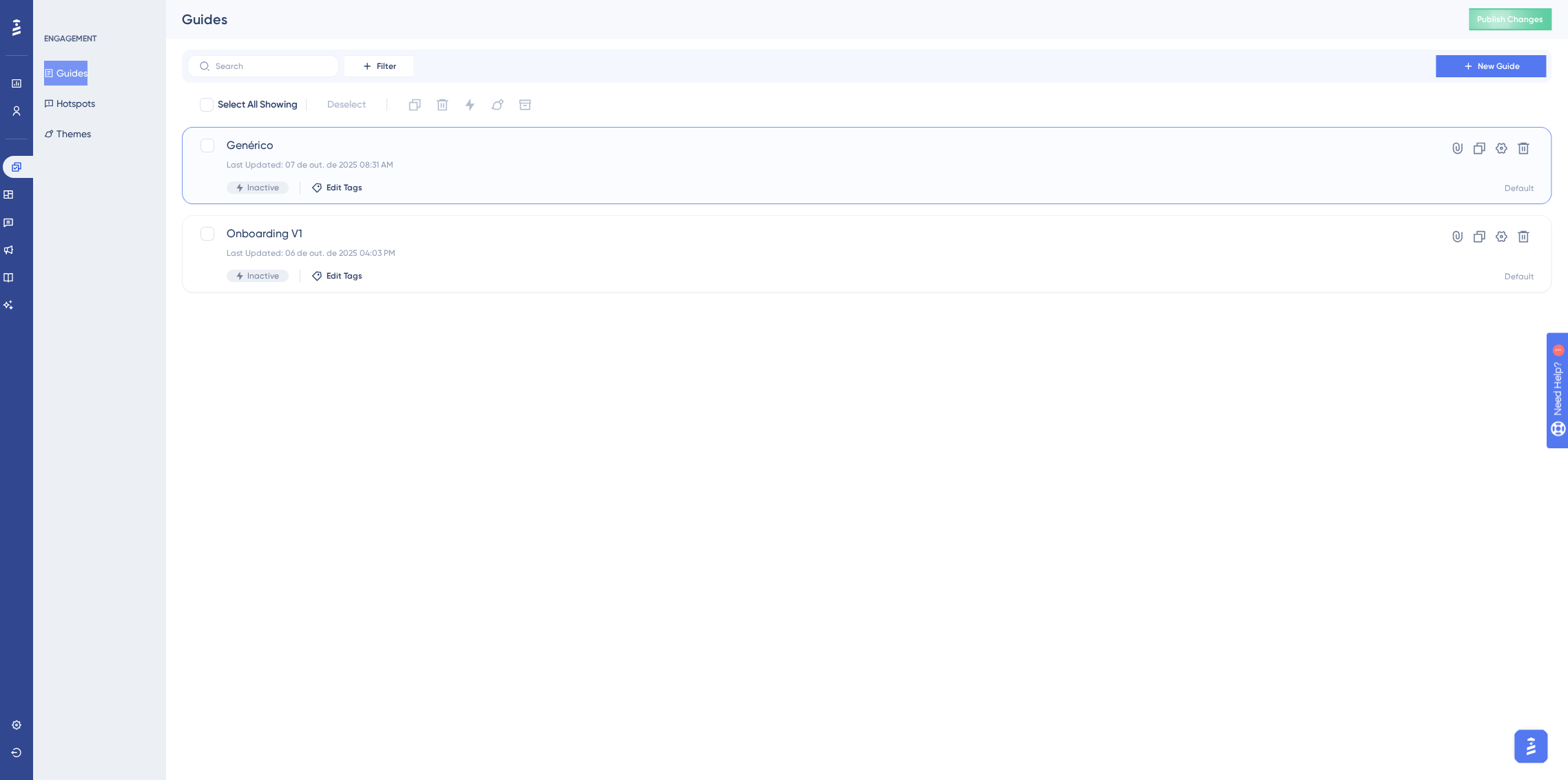
click at [305, 157] on div "Genérico Last Updated: 07 de out. de 2025 08:31 AM Inactive Edit Tags" at bounding box center [811, 165] width 1170 height 56
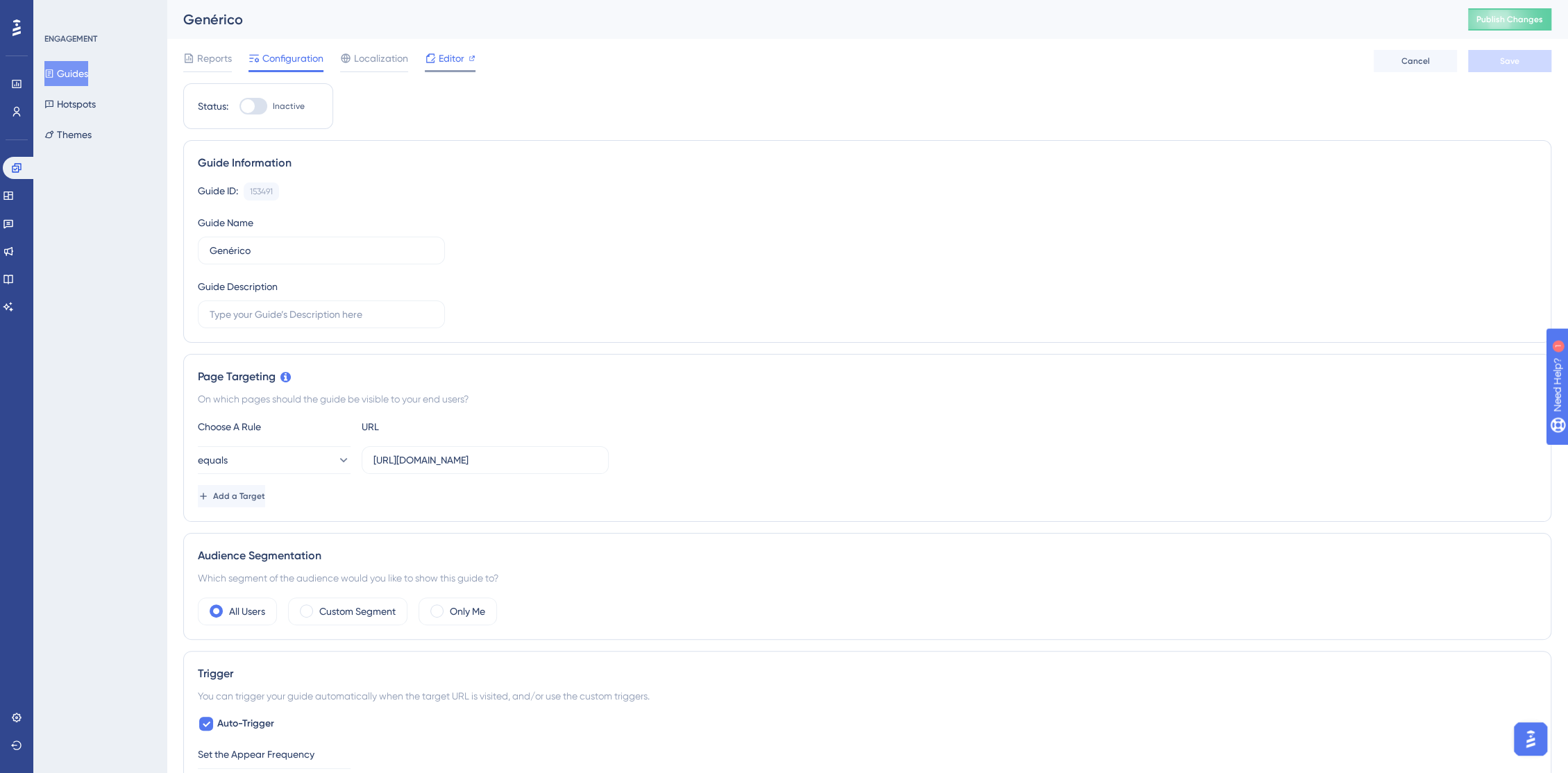
click at [455, 60] on span "Editor" at bounding box center [451, 58] width 25 height 16
drag, startPoint x: 262, startPoint y: 247, endPoint x: 257, endPoint y: 254, distance: 8.6
click at [206, 242] on label "Genérico" at bounding box center [321, 251] width 247 height 28
click at [257, 254] on label "Genérico" at bounding box center [321, 251] width 247 height 28
click at [257, 254] on input "Genérico" at bounding box center [321, 251] width 223 height 16
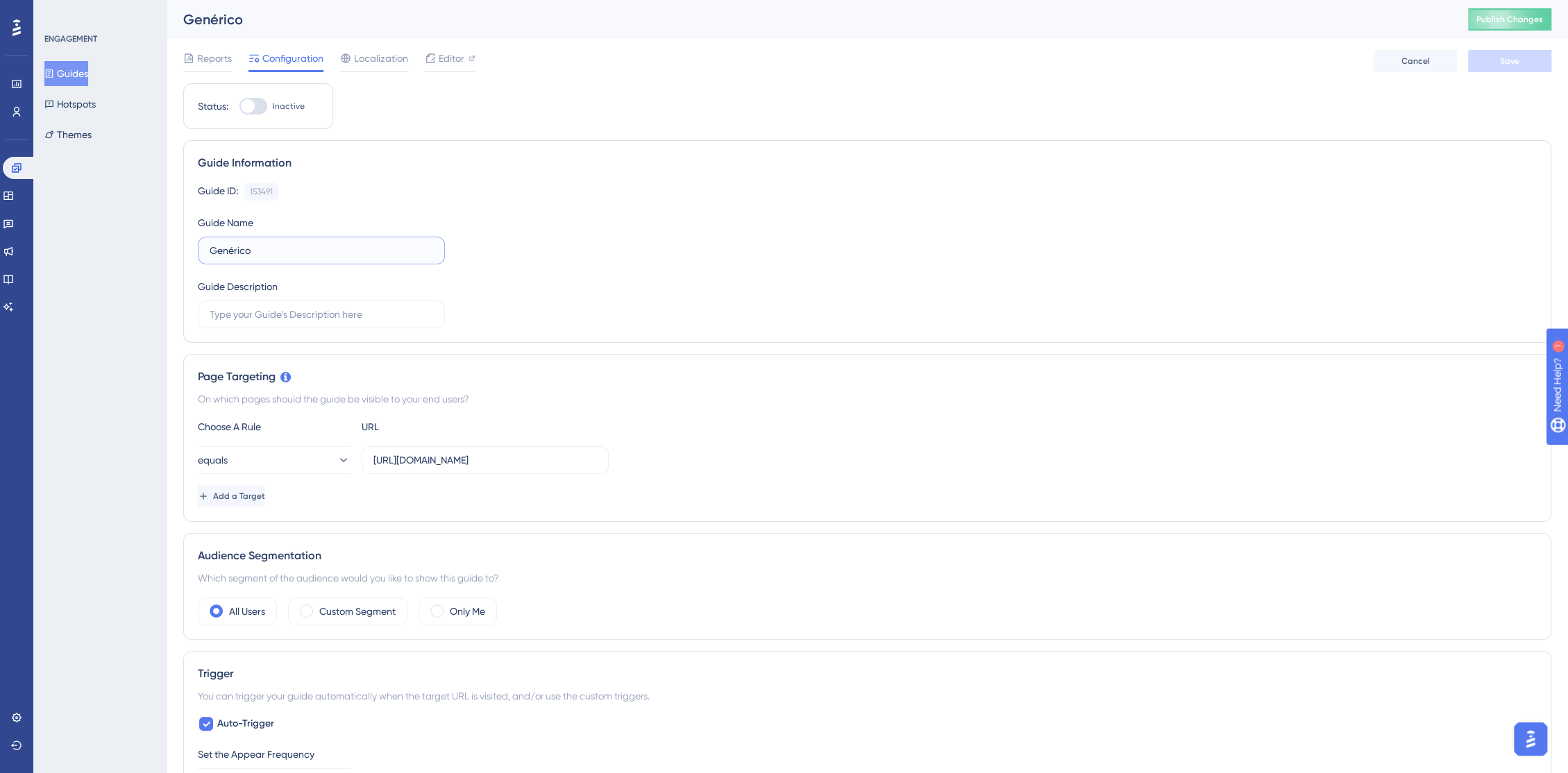
click at [257, 254] on input "Genérico" at bounding box center [321, 251] width 223 height 16
click at [255, 257] on input "Welcome/Focus" at bounding box center [321, 251] width 223 height 16
type input "Welcome/Business/Focus"
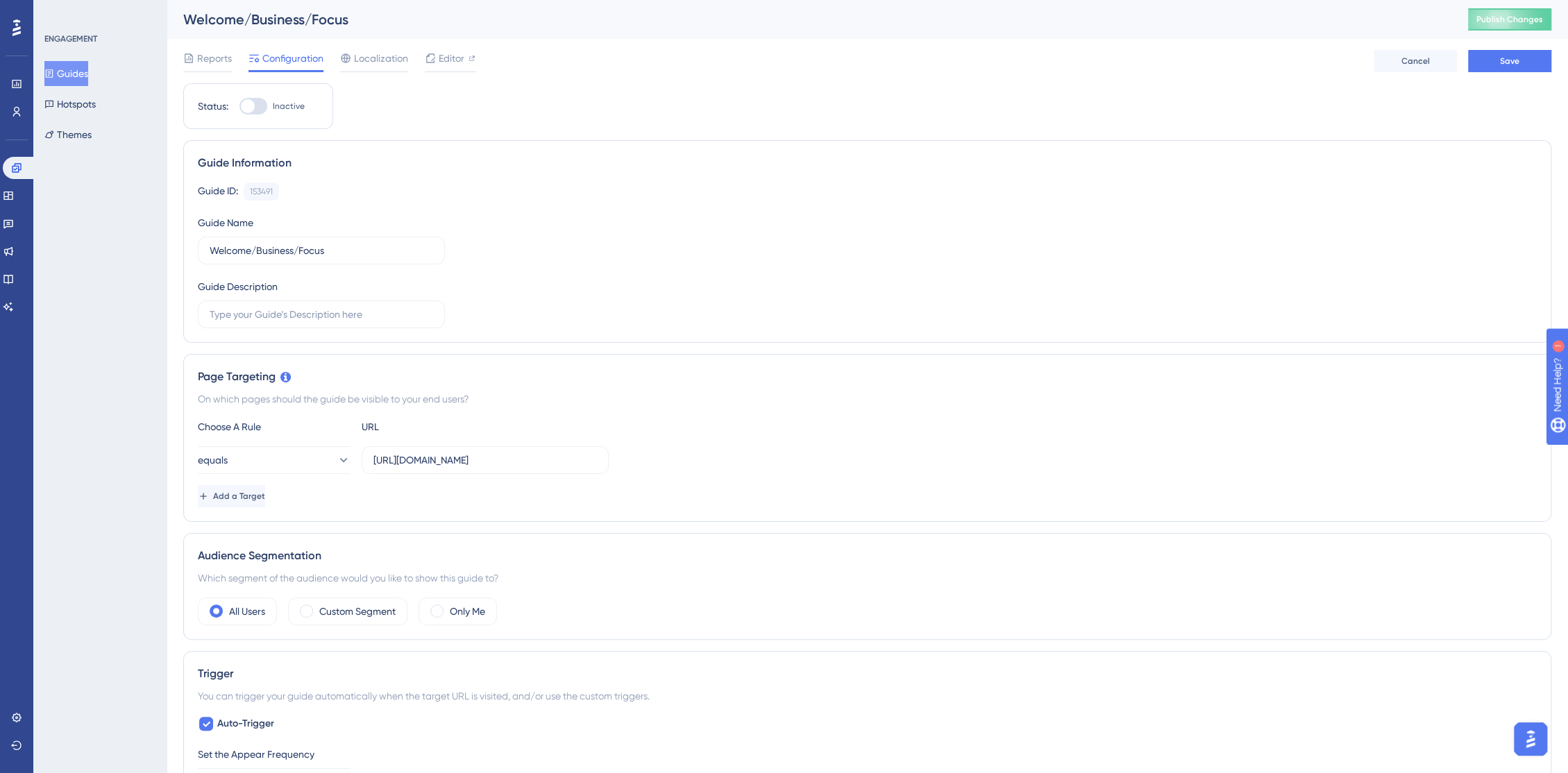
click at [519, 274] on div "Guide ID: 153491 Copy Guide Name Welcome/Business/Focus Guide Description" at bounding box center [867, 255] width 1339 height 145
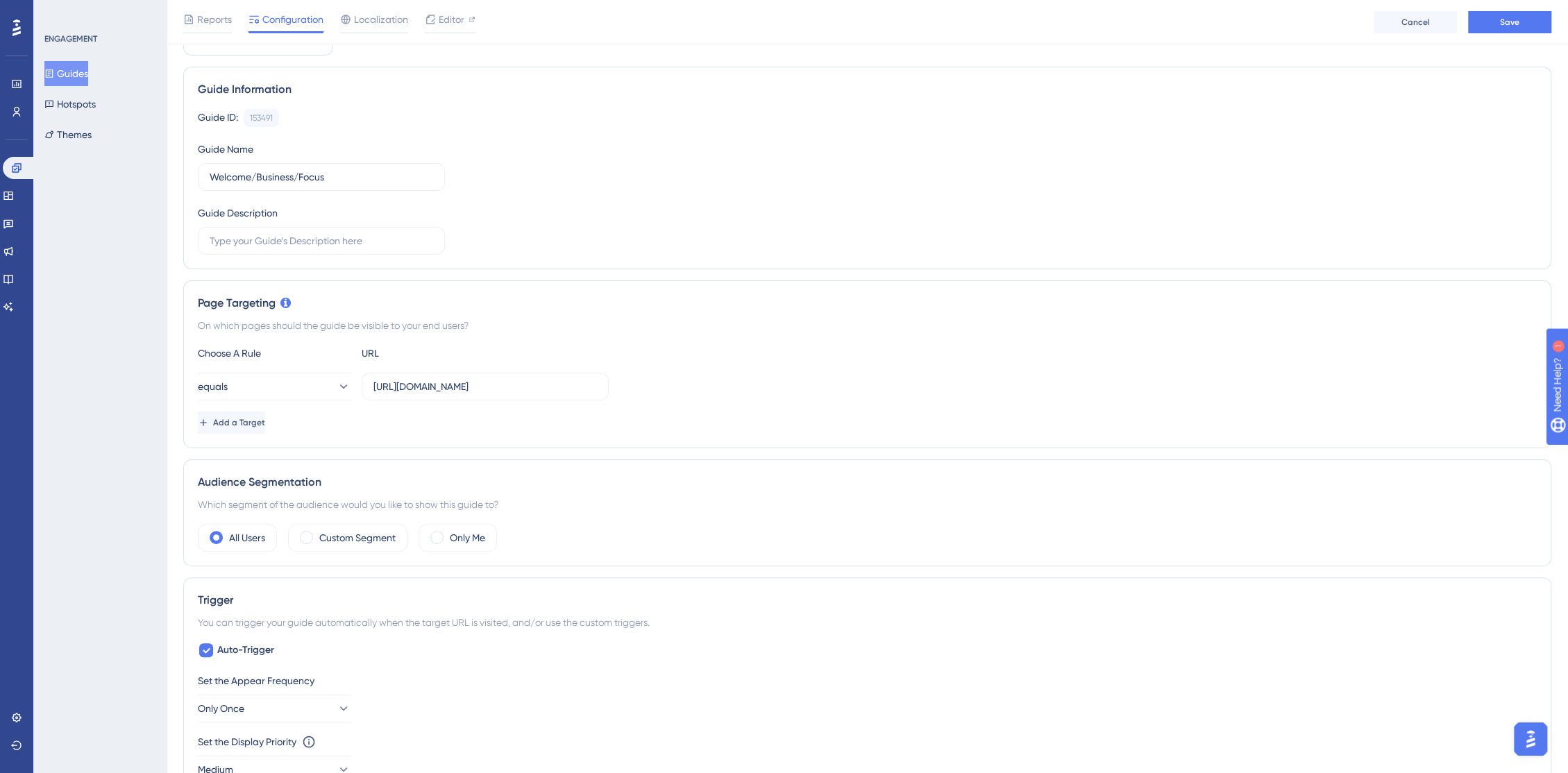
scroll to position [231, 0]
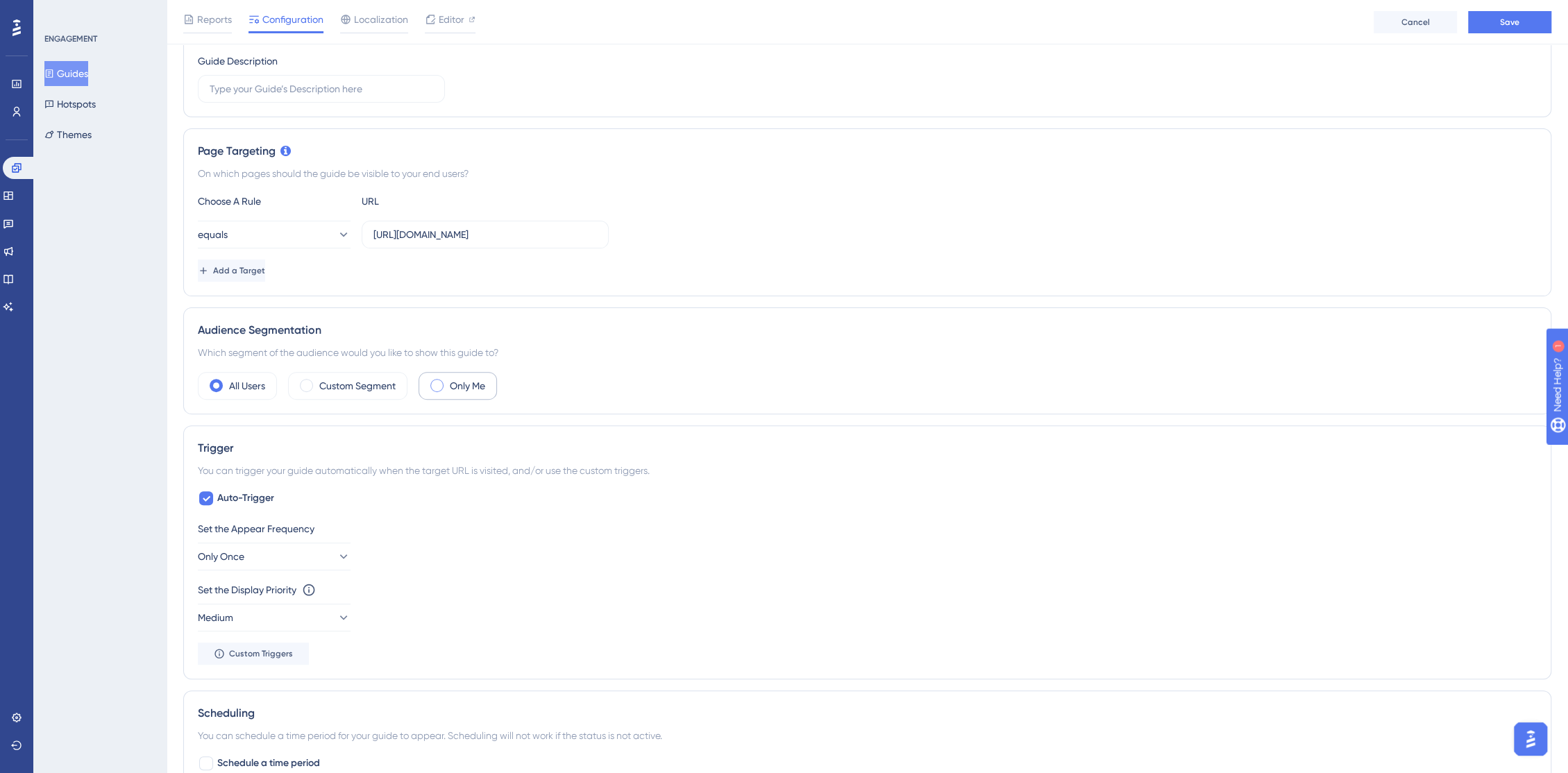
click at [433, 381] on span at bounding box center [437, 385] width 13 height 13
click at [448, 381] on input "radio" at bounding box center [448, 381] width 0 height 0
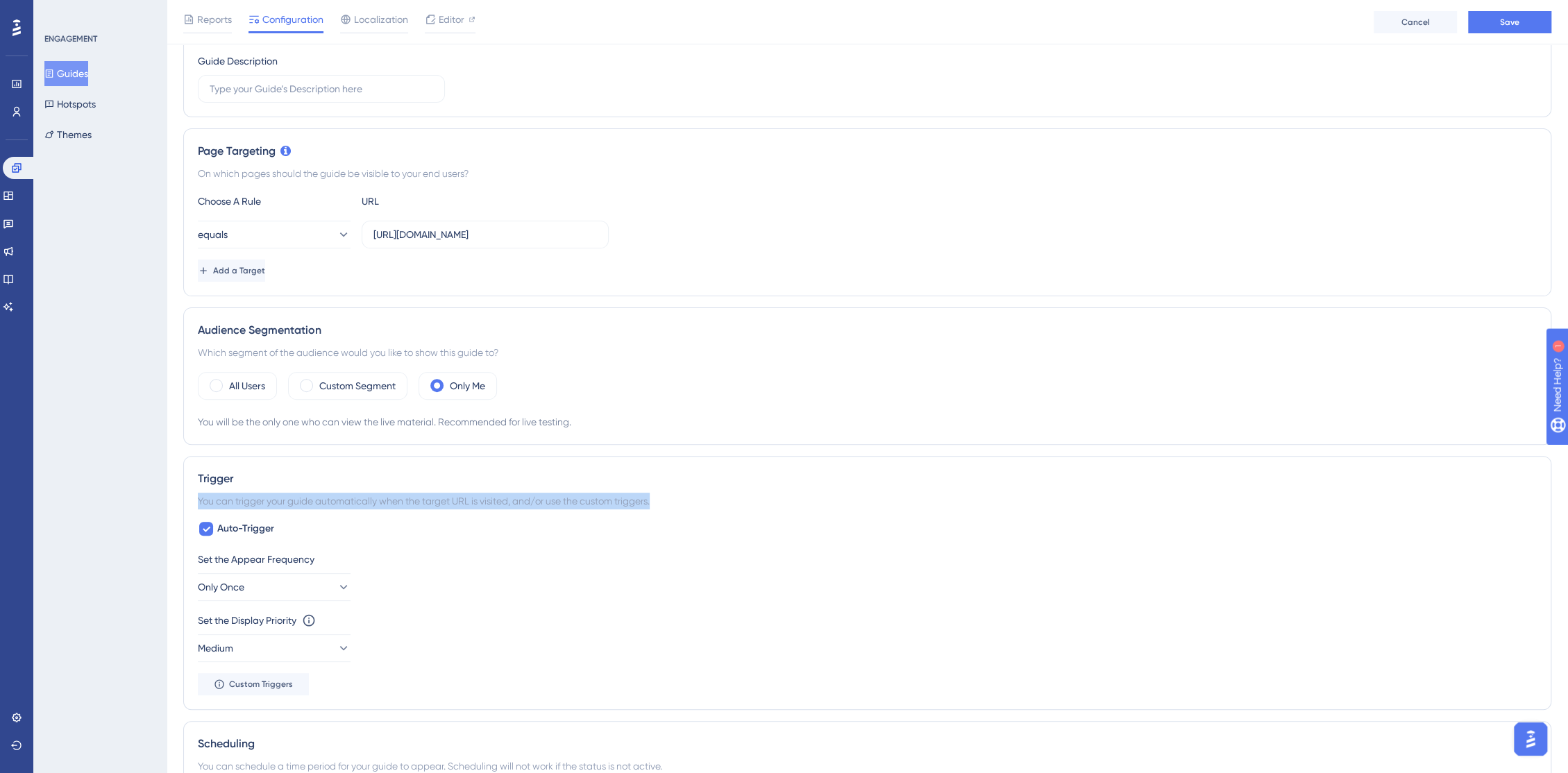
drag, startPoint x: 199, startPoint y: 498, endPoint x: 668, endPoint y: 504, distance: 469.0
click at [668, 504] on div "You can trigger your guide automatically when the target URL is visited, and/or…" at bounding box center [867, 501] width 1339 height 16
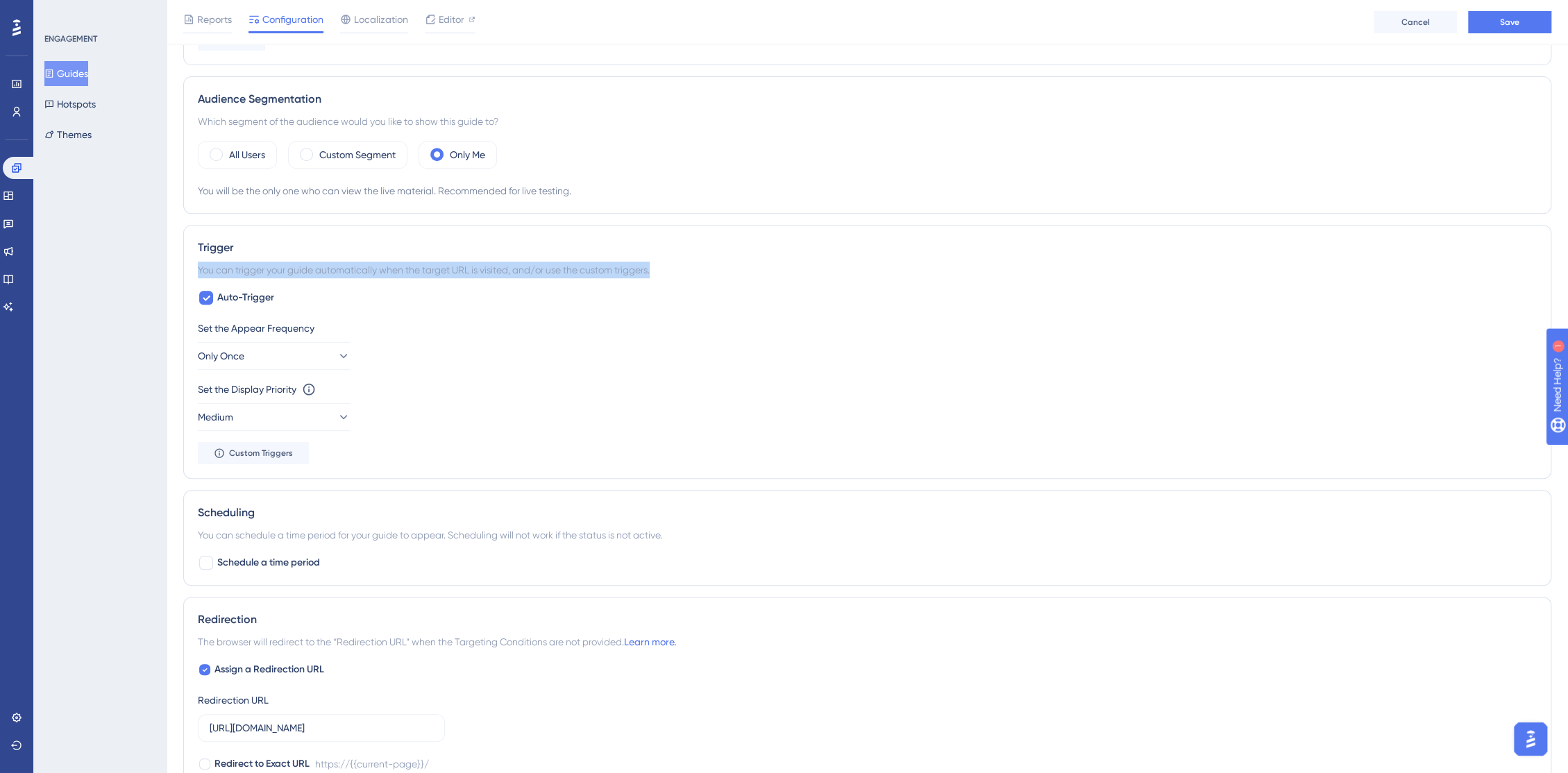
scroll to position [539, 0]
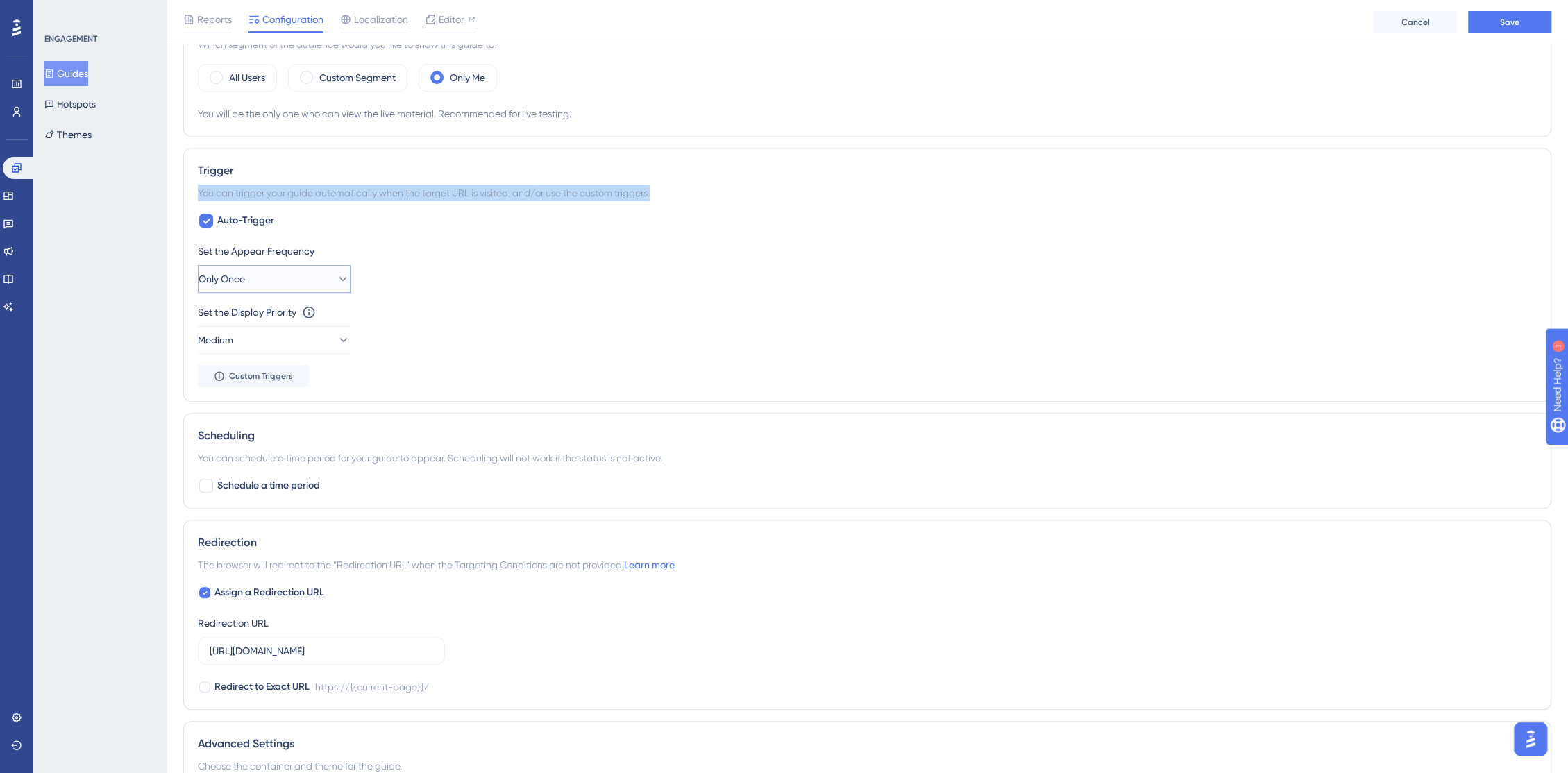
click at [304, 277] on button "Only Once" at bounding box center [274, 279] width 153 height 28
click at [284, 490] on div "Always Always" at bounding box center [274, 488] width 135 height 28
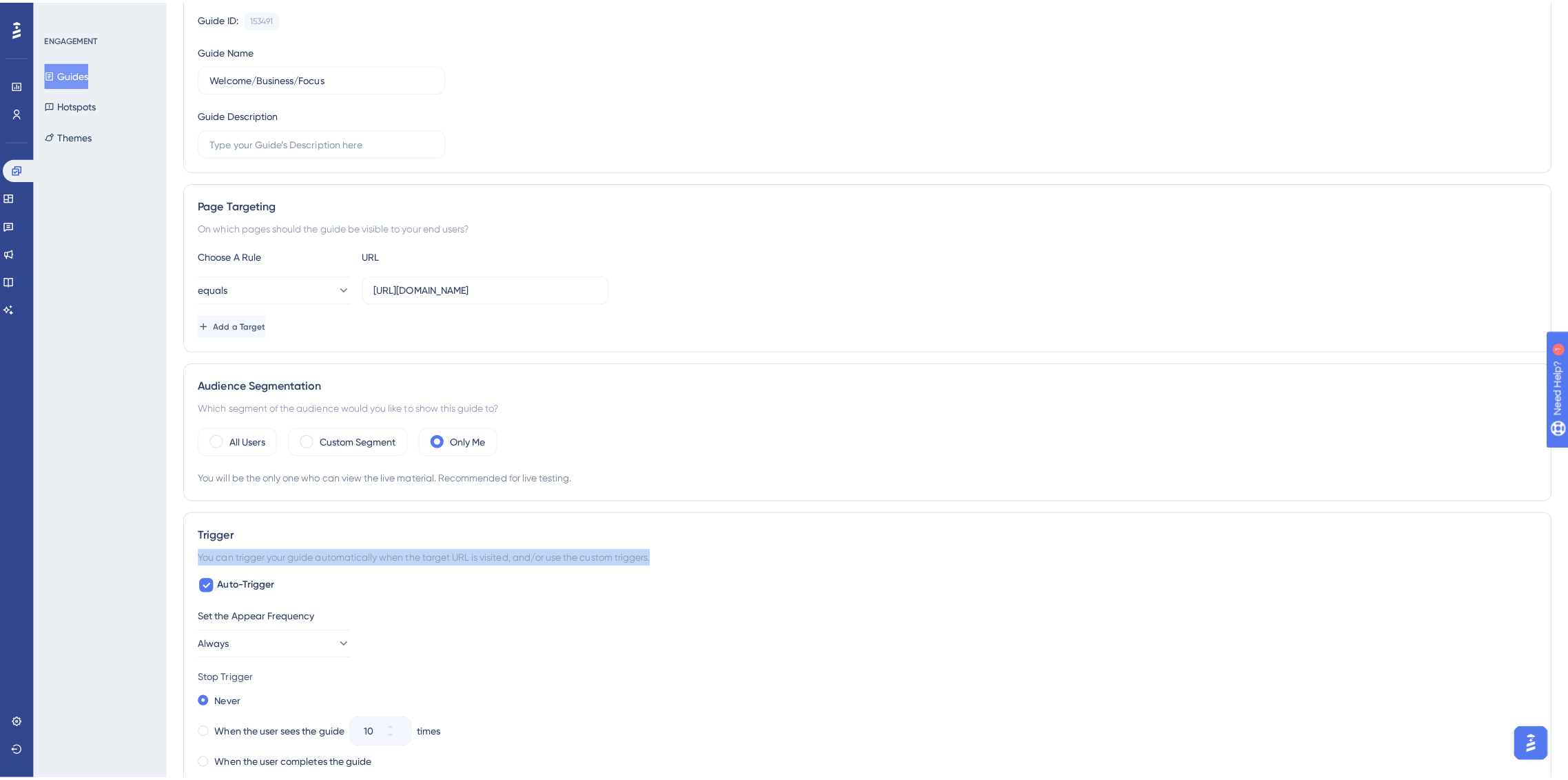
scroll to position [0, 0]
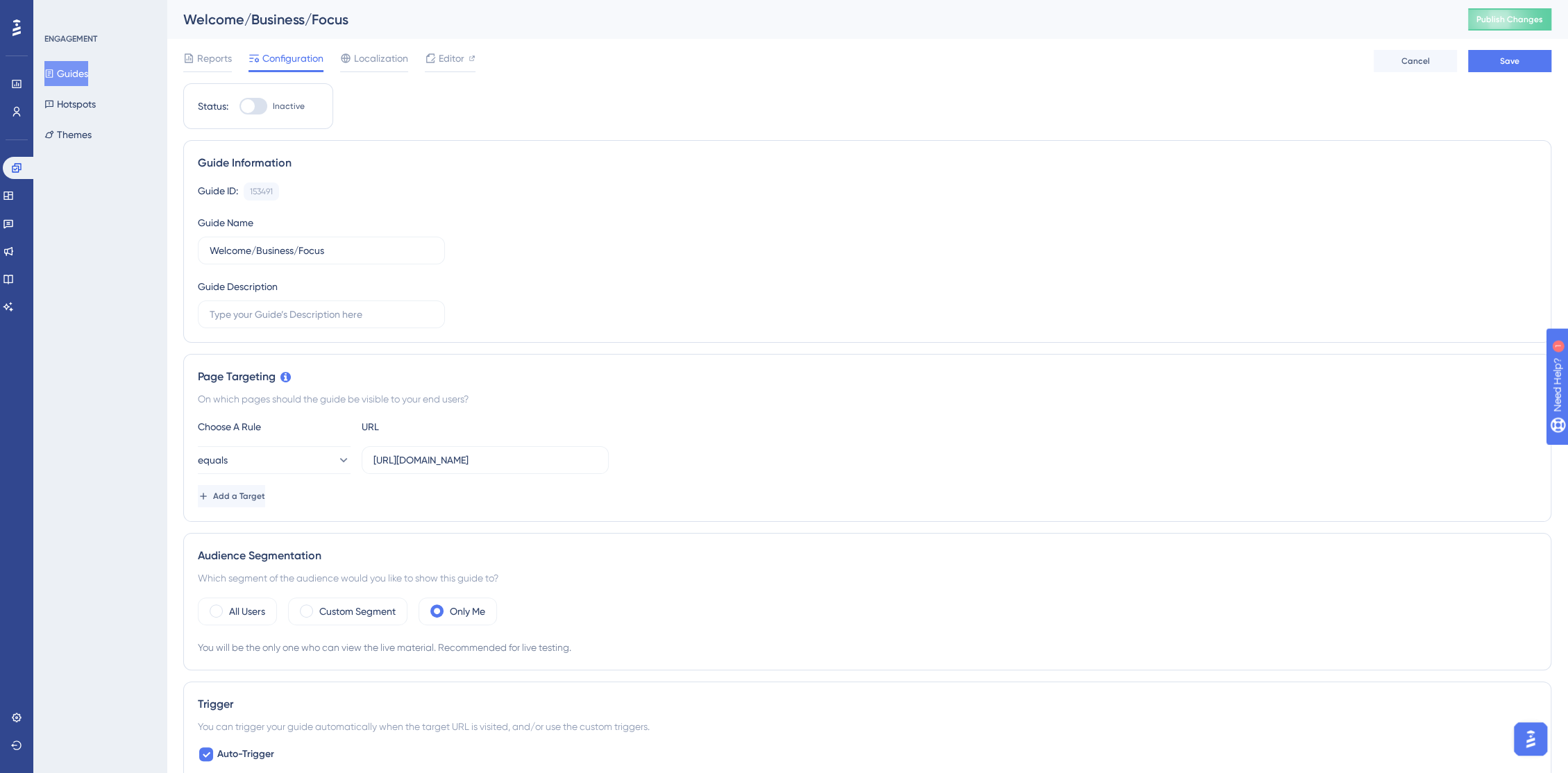
click at [254, 109] on div at bounding box center [253, 106] width 28 height 16
click at [239, 107] on input "Inactive" at bounding box center [239, 106] width 1 height 1
checkbox input "true"
click at [1494, 53] on button "Save" at bounding box center [1509, 61] width 83 height 22
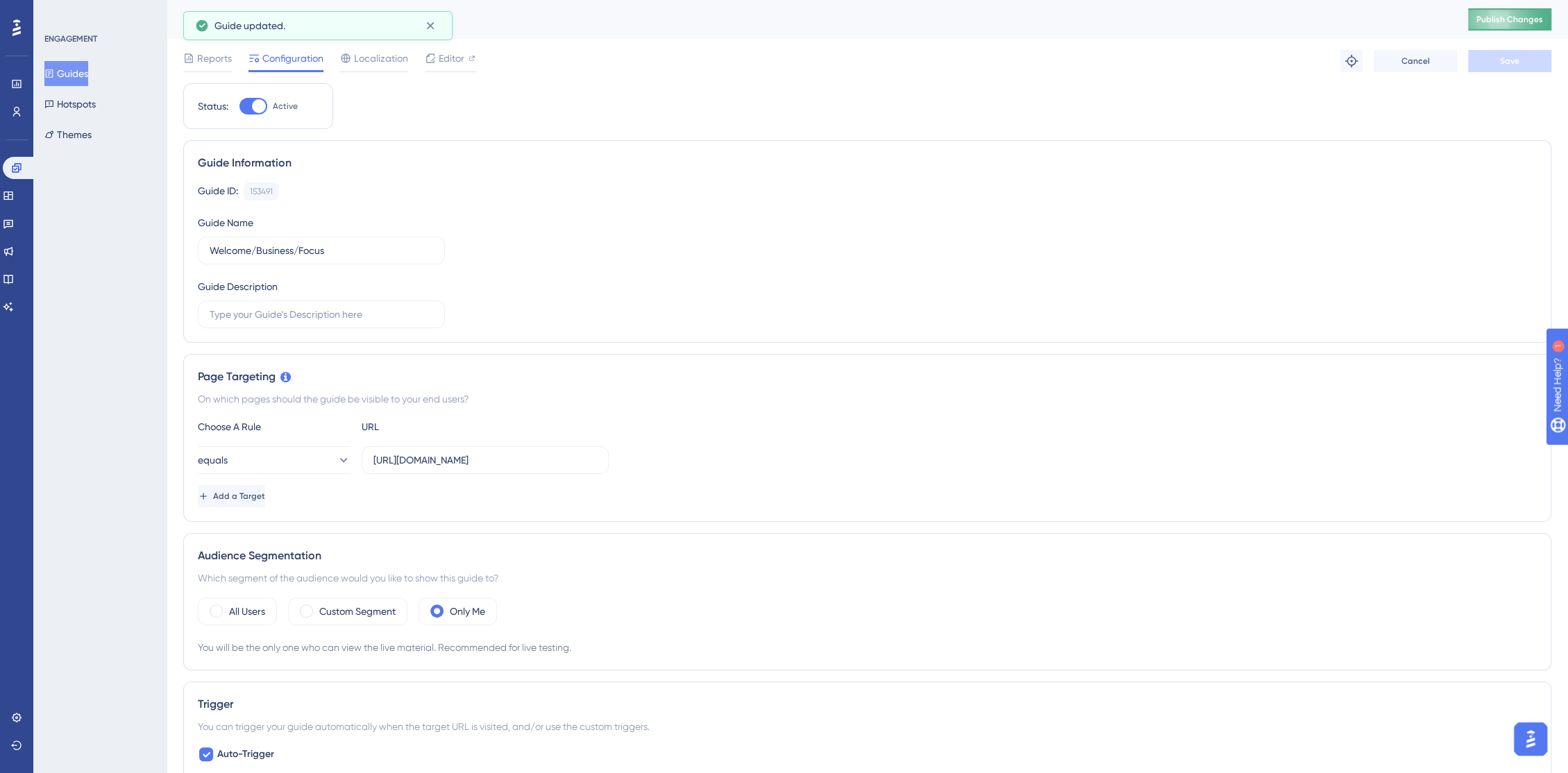
click at [1509, 19] on span "Publish Changes" at bounding box center [1509, 20] width 67 height 12
click at [7, 194] on link at bounding box center [8, 196] width 11 height 22
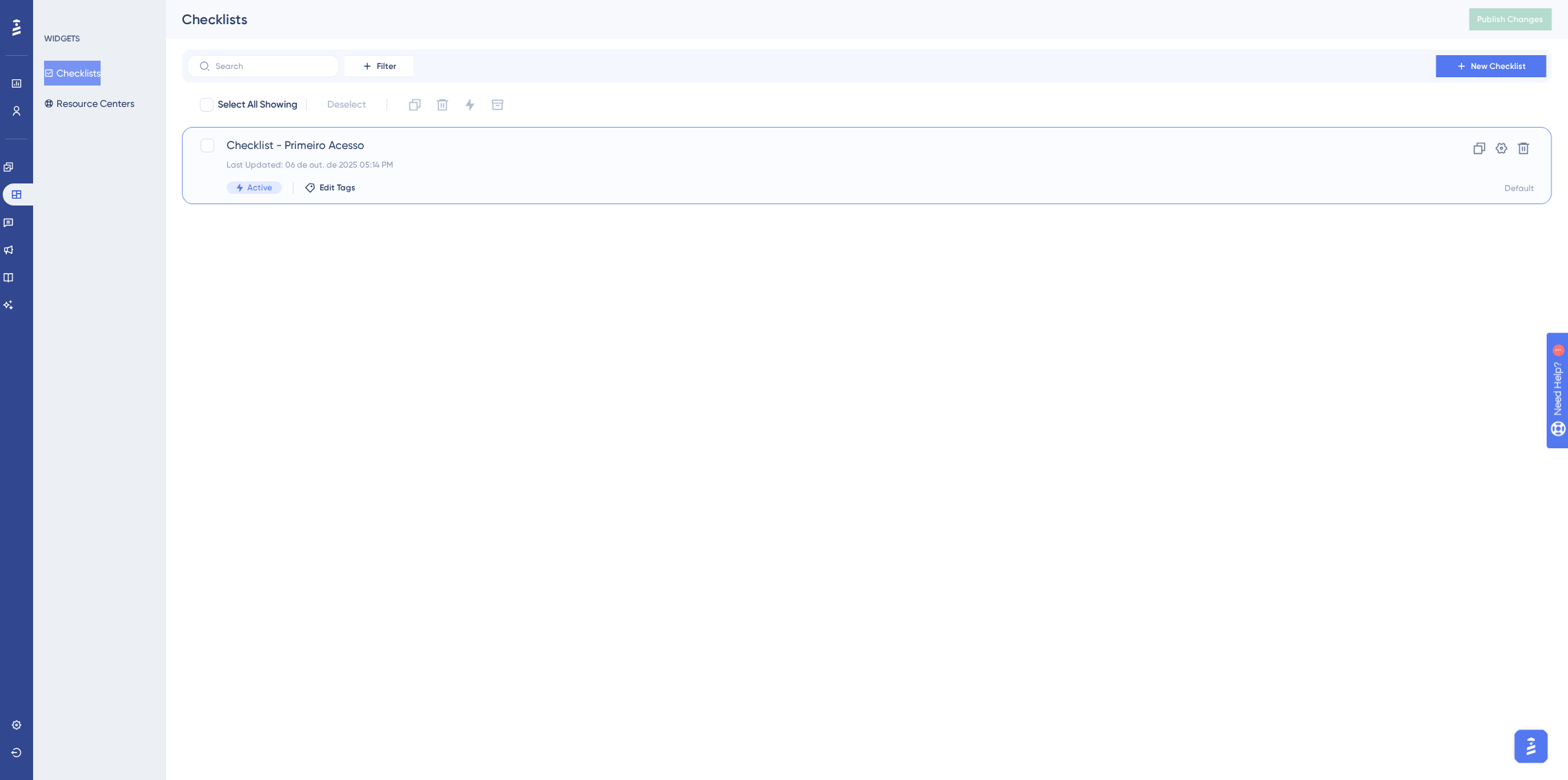
click at [327, 140] on span "Checklist - Primeiro Acesso" at bounding box center [811, 145] width 1170 height 16
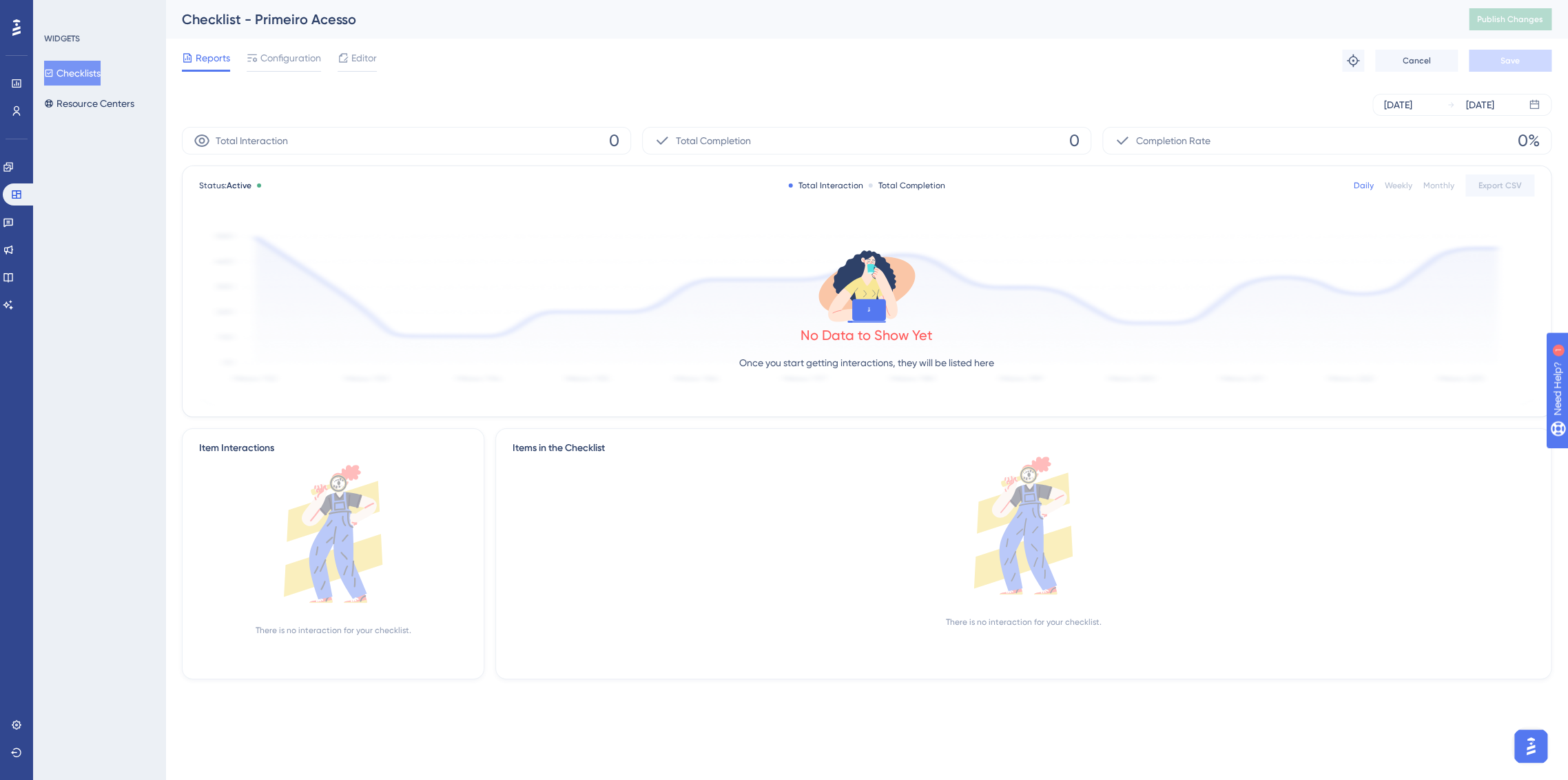
drag, startPoint x: 342, startPoint y: 51, endPoint x: 350, endPoint y: 55, distance: 8.9
click at [349, 55] on div "Editor" at bounding box center [357, 58] width 39 height 16
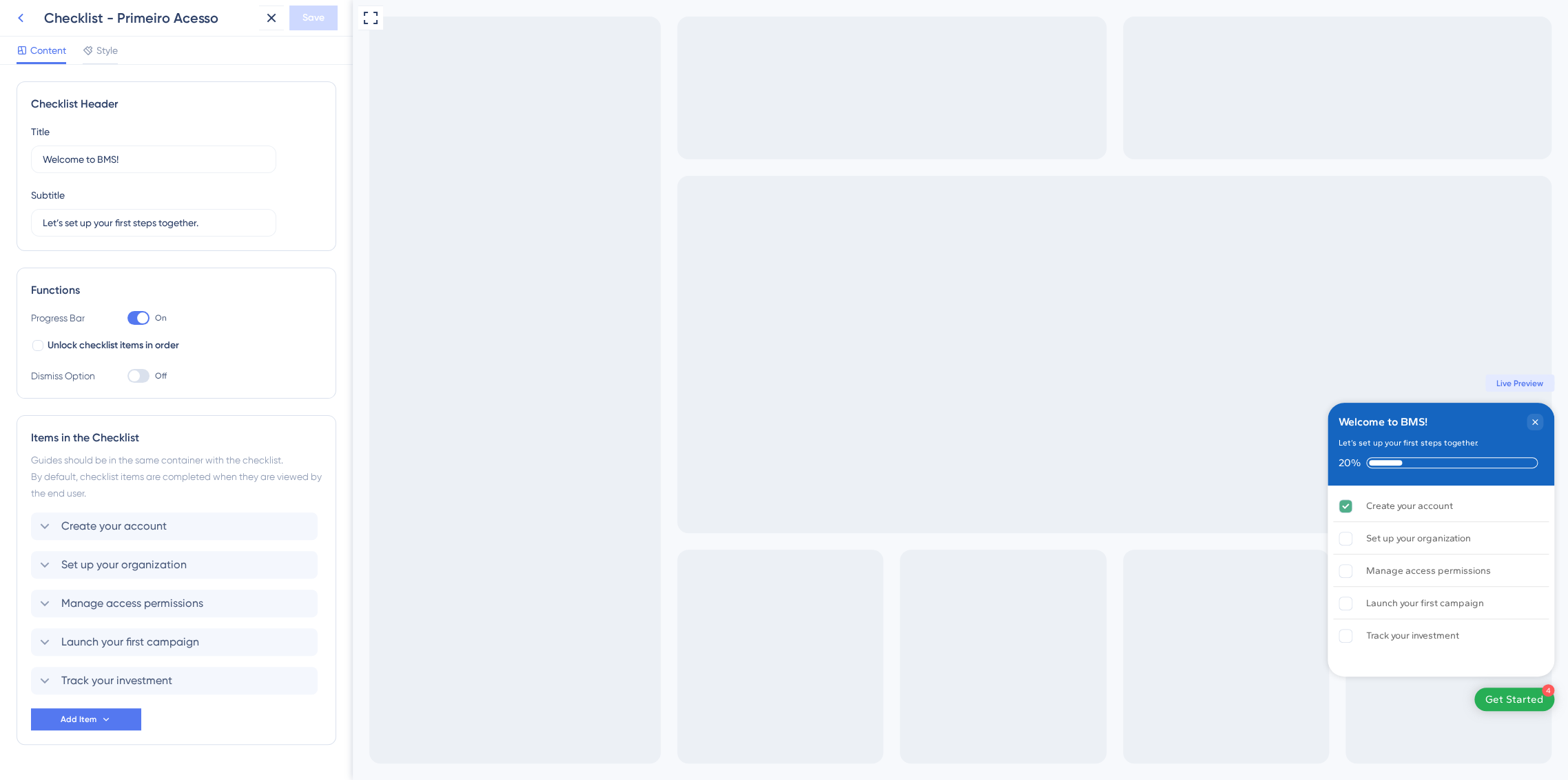
click at [22, 18] on icon at bounding box center [20, 18] width 16 height 16
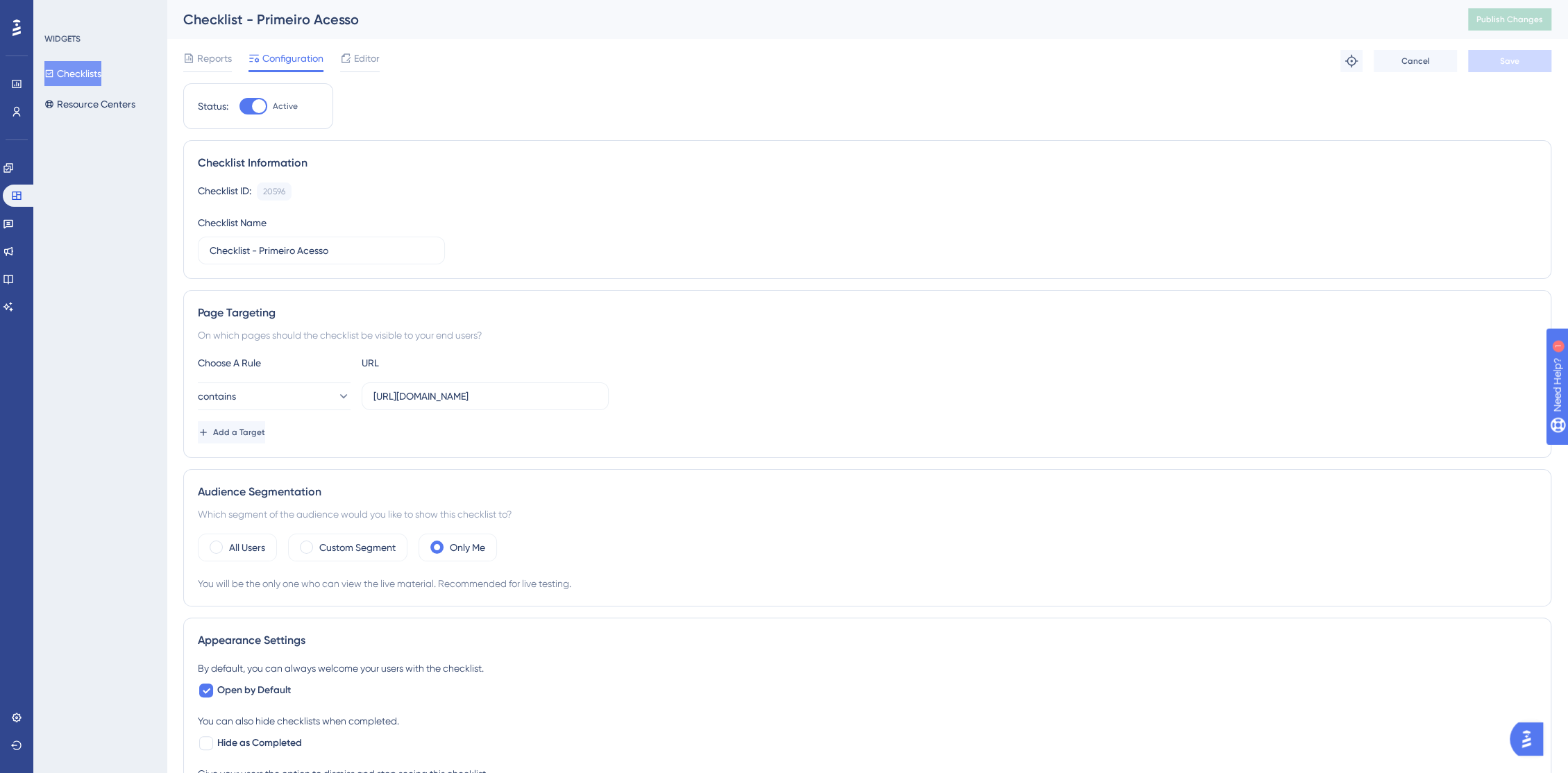
click at [287, 62] on span "Configuration" at bounding box center [292, 58] width 61 height 16
click at [261, 101] on div at bounding box center [259, 106] width 14 height 14
click at [239, 106] on input "Active" at bounding box center [239, 106] width 1 height 1
click at [1500, 69] on button "Save" at bounding box center [1509, 61] width 83 height 22
click at [251, 108] on div at bounding box center [247, 106] width 14 height 14
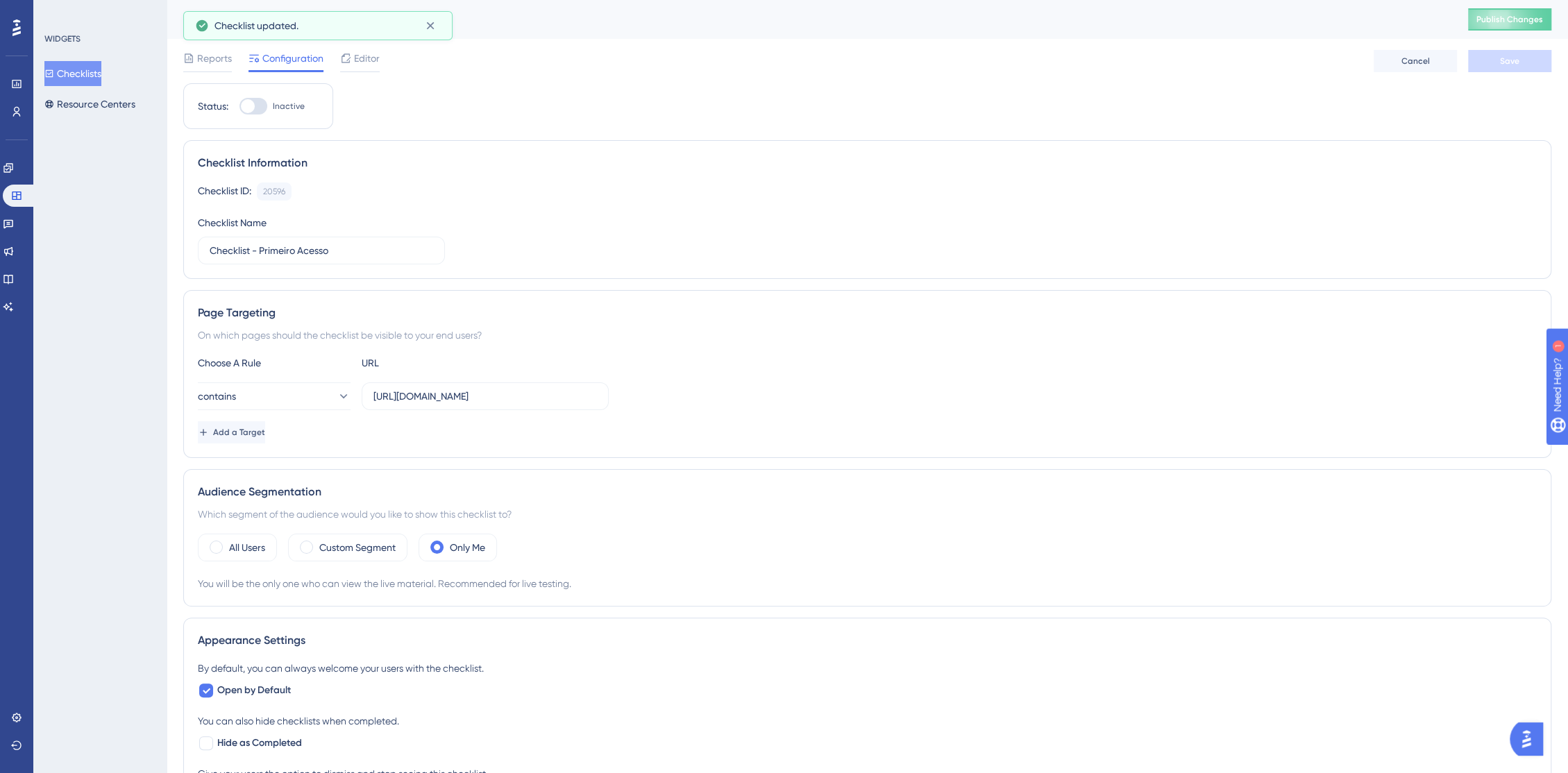
click at [239, 107] on input "Inactive" at bounding box center [239, 106] width 1 height 1
click at [1508, 65] on button "Save" at bounding box center [1509, 61] width 83 height 22
click at [1519, 23] on span "Publish Changes" at bounding box center [1509, 20] width 67 height 12
click at [263, 106] on div at bounding box center [259, 106] width 14 height 14
click at [239, 106] on input "Active" at bounding box center [239, 106] width 1 height 1
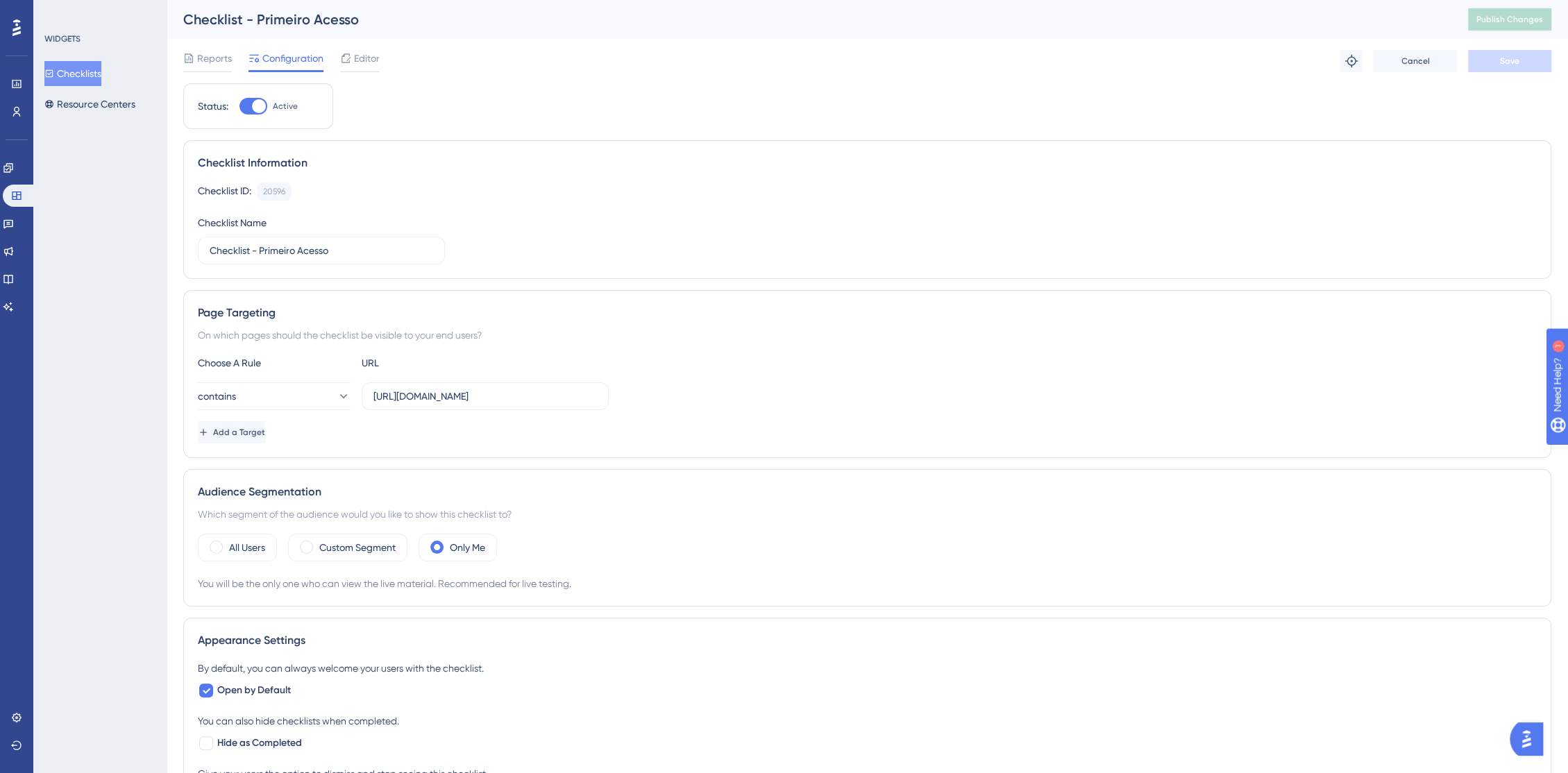
checkbox input "false"
click at [1486, 68] on button "Save" at bounding box center [1509, 61] width 83 height 22
click at [1513, 24] on span "Publish Changes" at bounding box center [1509, 20] width 67 height 12
drag, startPoint x: 196, startPoint y: 579, endPoint x: 597, endPoint y: 582, distance: 401.0
click at [597, 582] on div "Audience Segmentation Which segment of the audience would you like to show this…" at bounding box center [867, 537] width 1368 height 137
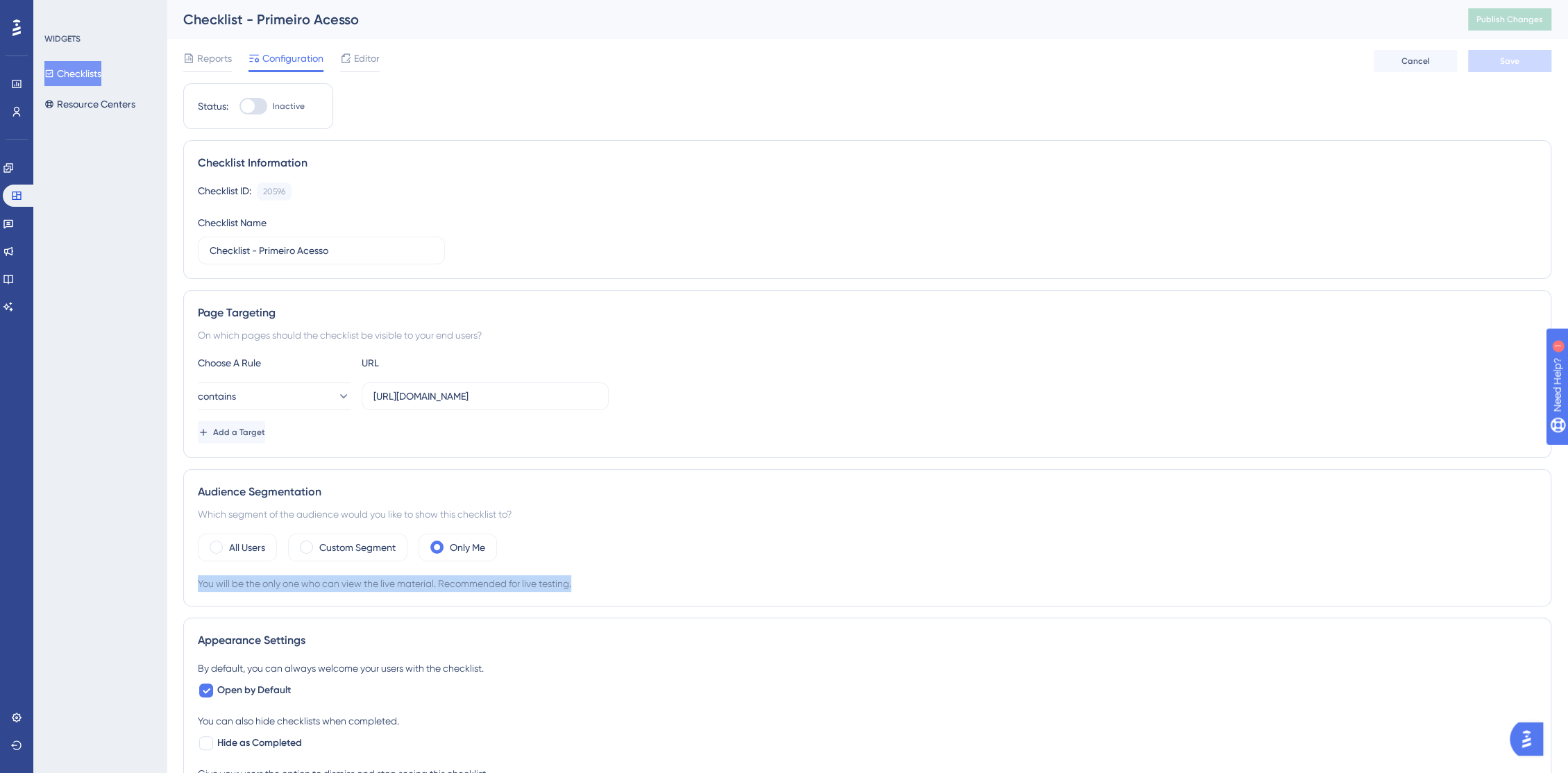
click at [597, 582] on div "You will be the only one who can view the live material. Recommended for live t…" at bounding box center [867, 583] width 1339 height 16
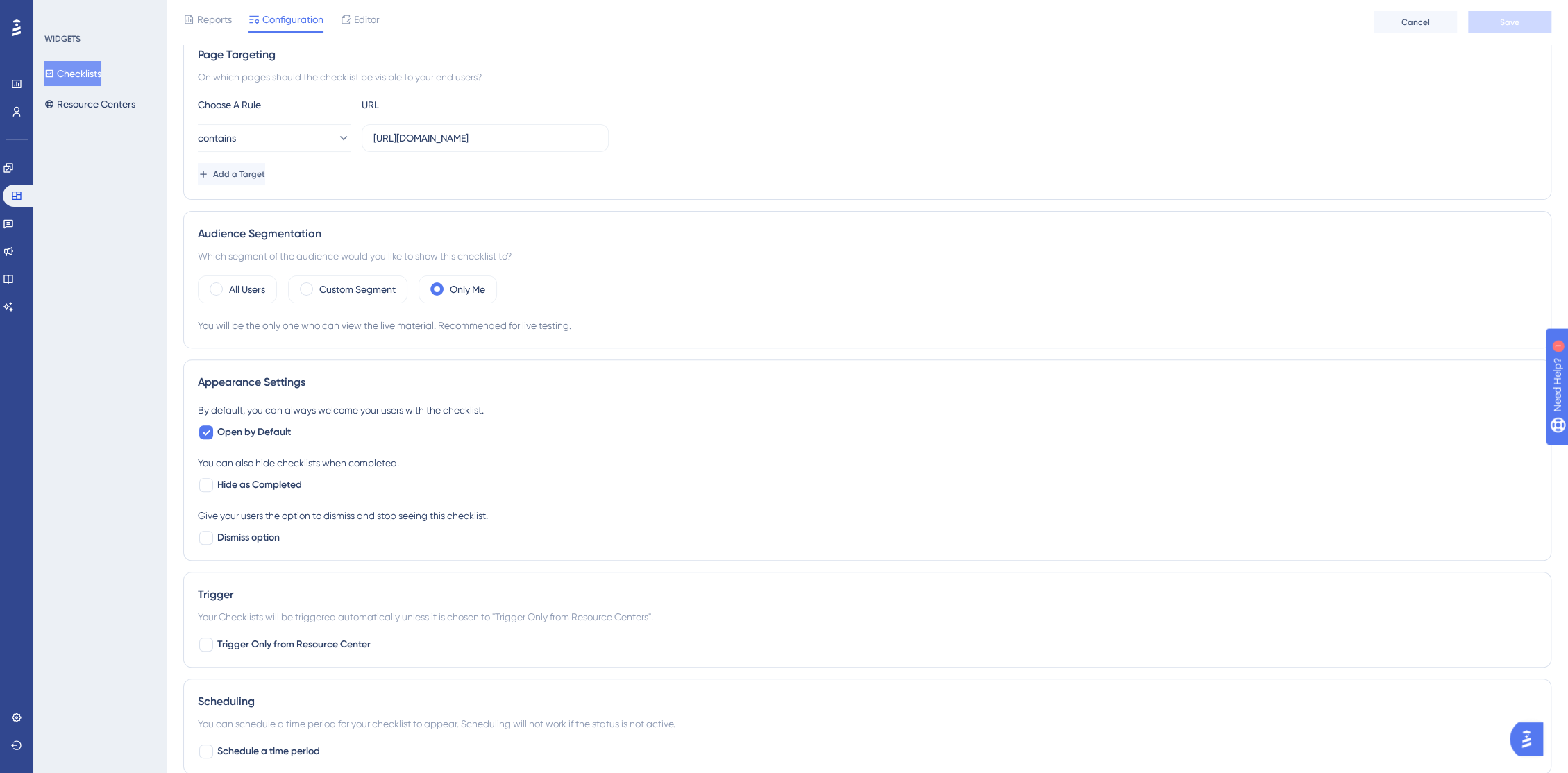
scroll to position [385, 0]
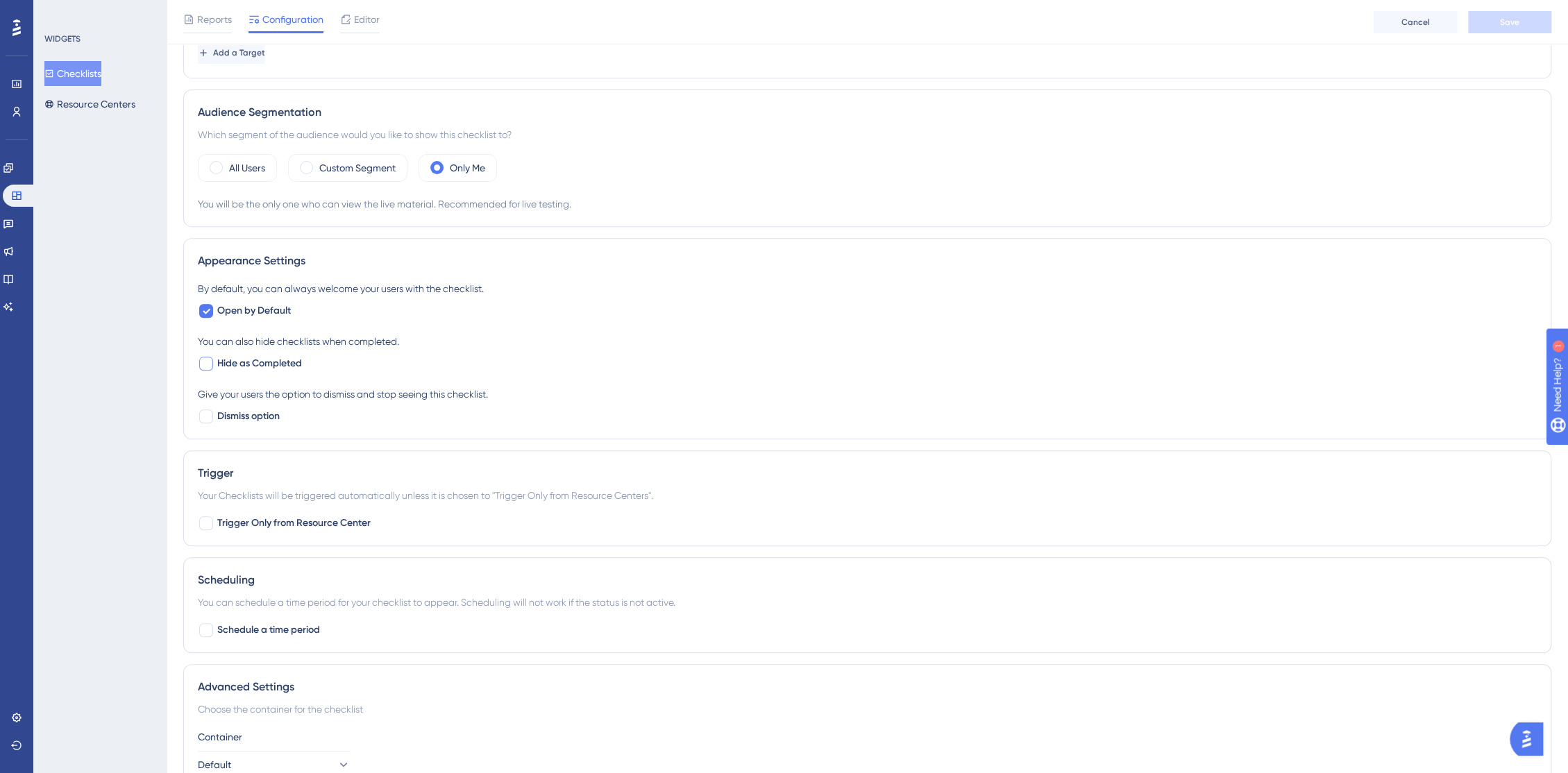
click at [209, 361] on div at bounding box center [205, 363] width 14 height 14
checkbox input "true"
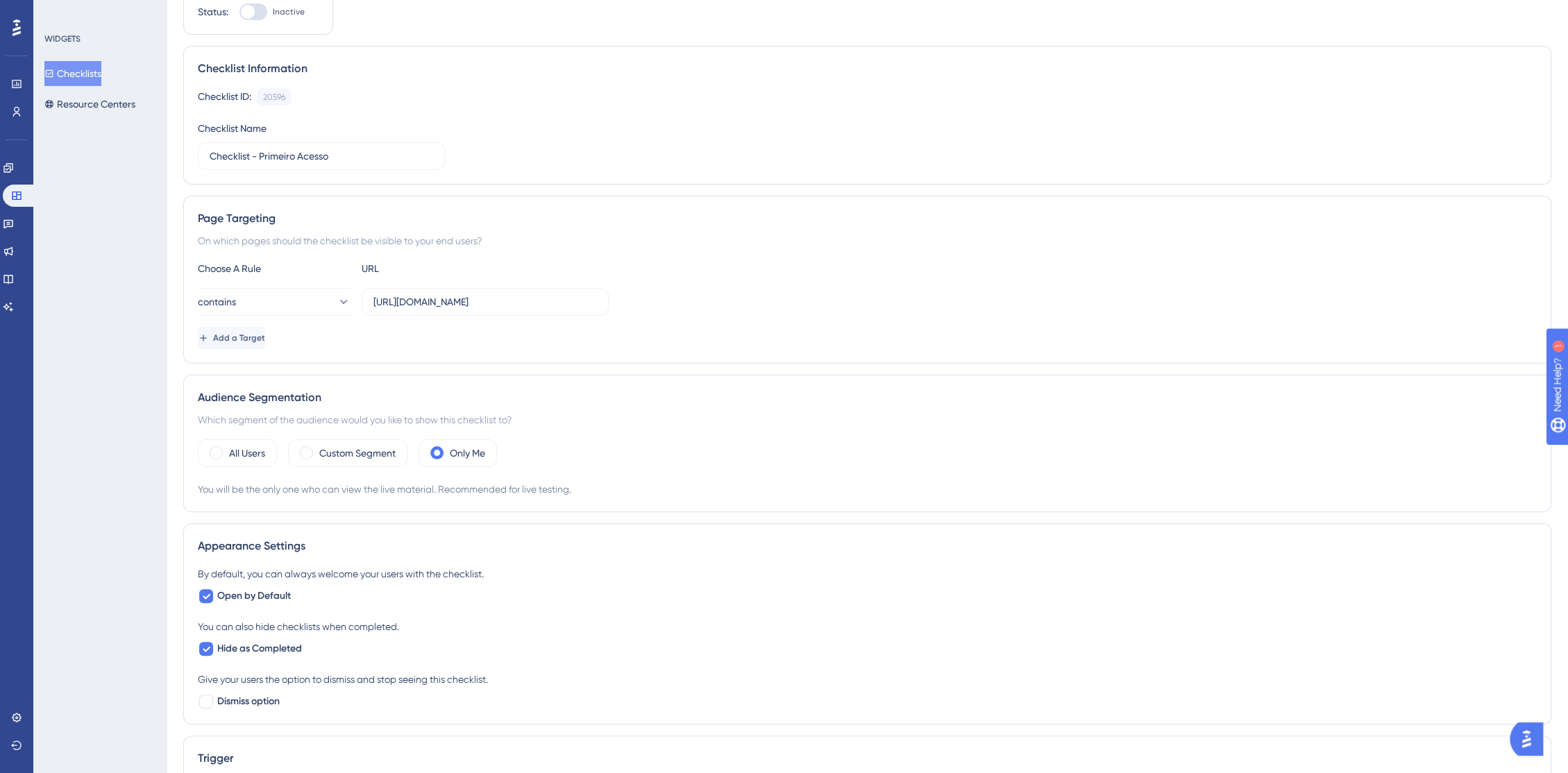
scroll to position [0, 0]
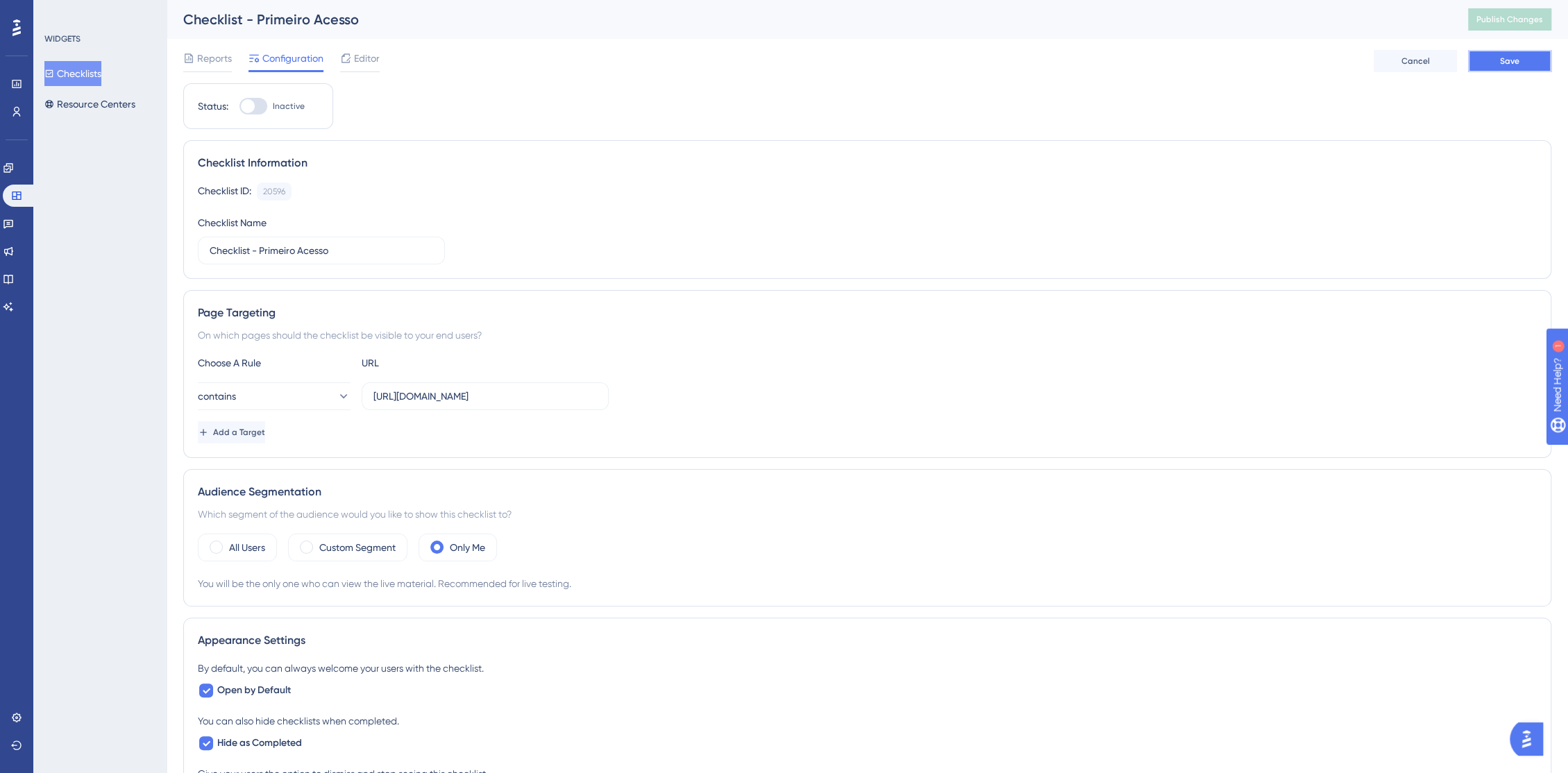
click at [1492, 68] on button "Save" at bounding box center [1509, 61] width 83 height 22
click at [1506, 28] on button "Publish Changes" at bounding box center [1509, 19] width 83 height 22
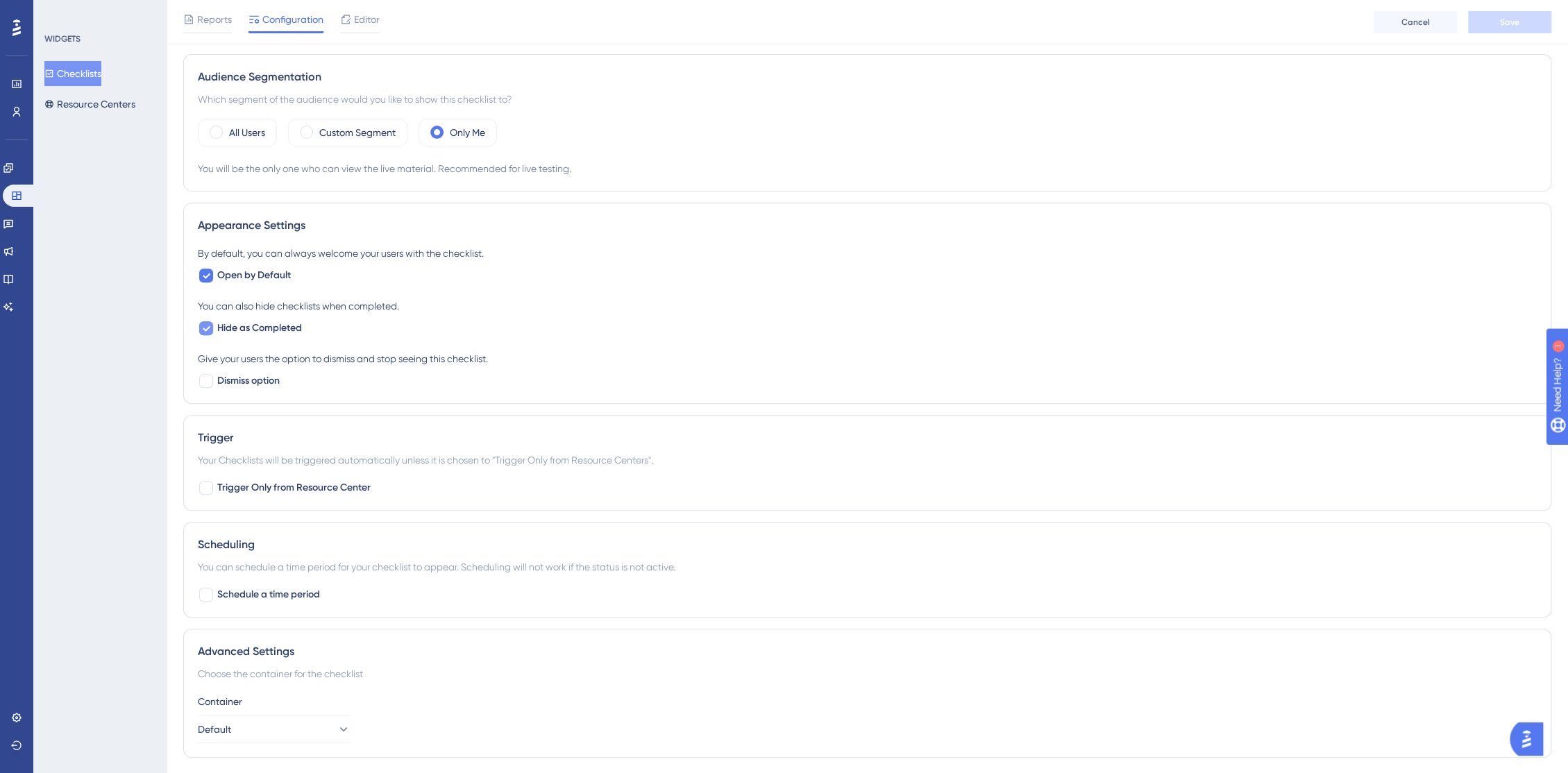
scroll to position [459, 0]
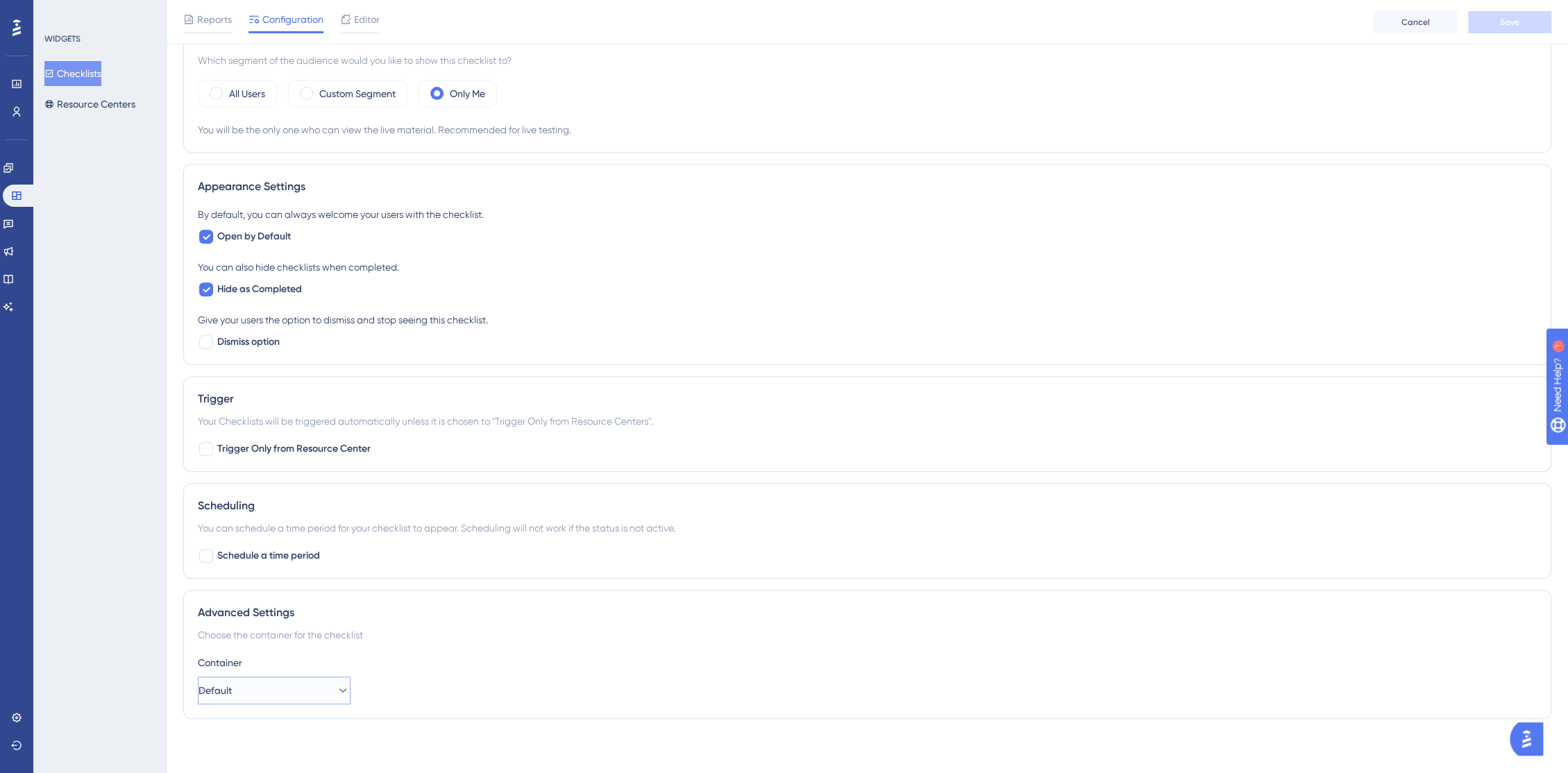
click at [315, 690] on button "Default" at bounding box center [274, 691] width 153 height 28
click at [411, 650] on div "Advanced Settings Choose the container for the checklist Container Default Defa…" at bounding box center [867, 654] width 1368 height 129
click at [266, 682] on button "Default" at bounding box center [274, 691] width 153 height 28
click at [266, 683] on button "Default" at bounding box center [274, 691] width 153 height 28
click at [11, 174] on link at bounding box center [8, 168] width 11 height 22
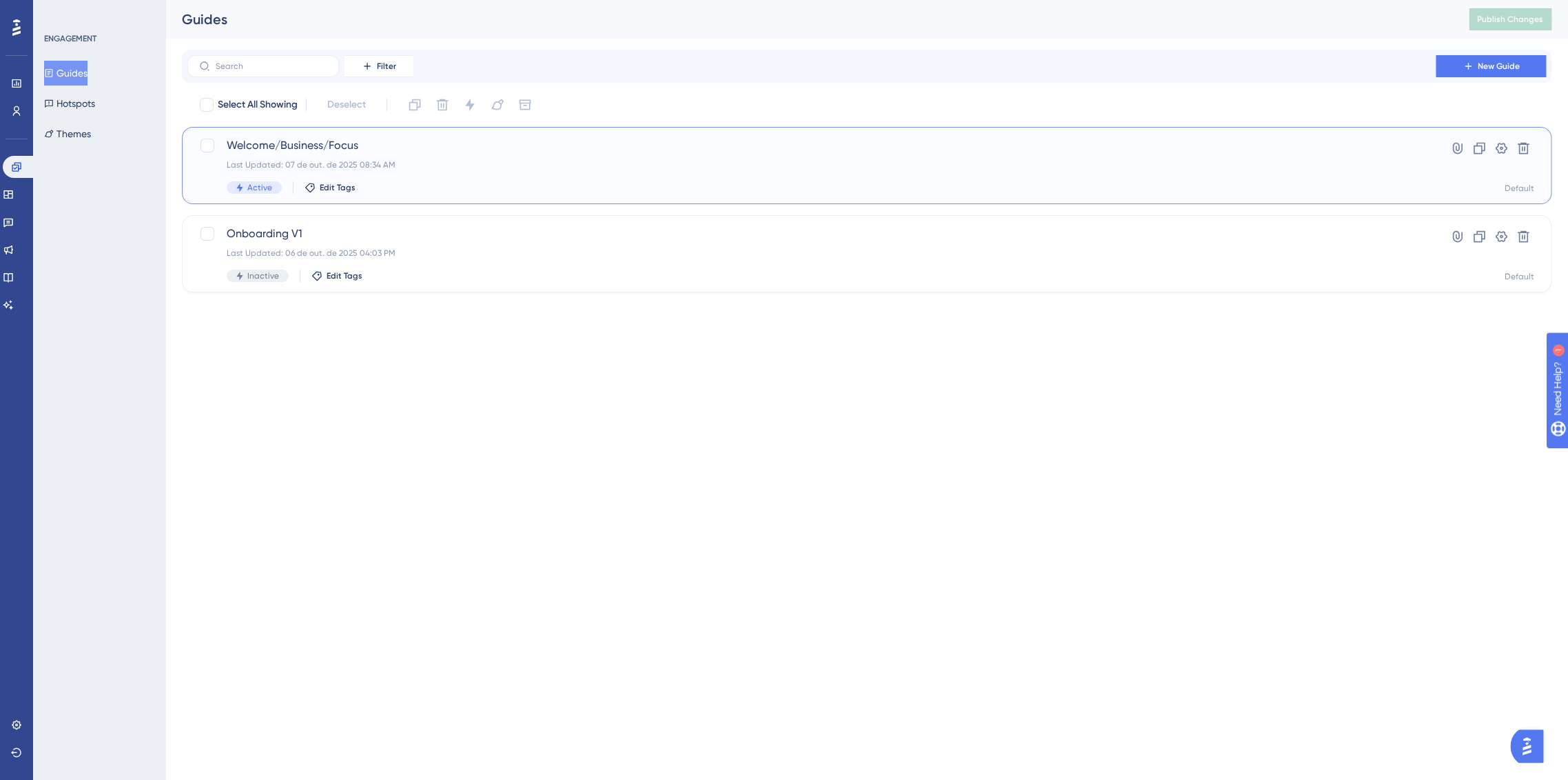
click at [435, 162] on div "Last Updated: 07 de out. de 2025 08:34 AM" at bounding box center [811, 165] width 1170 height 11
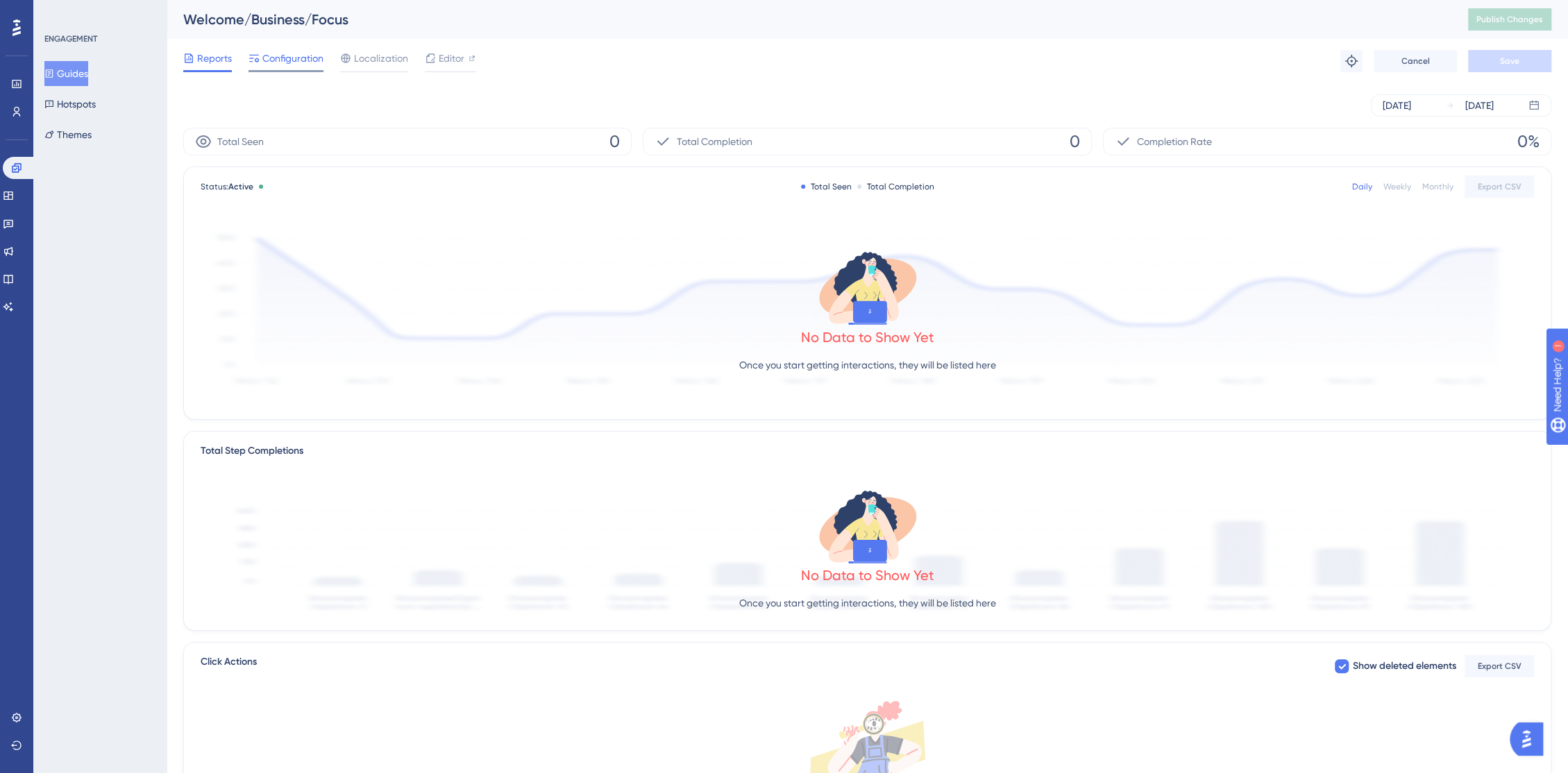
click at [287, 55] on span "Configuration" at bounding box center [292, 58] width 61 height 16
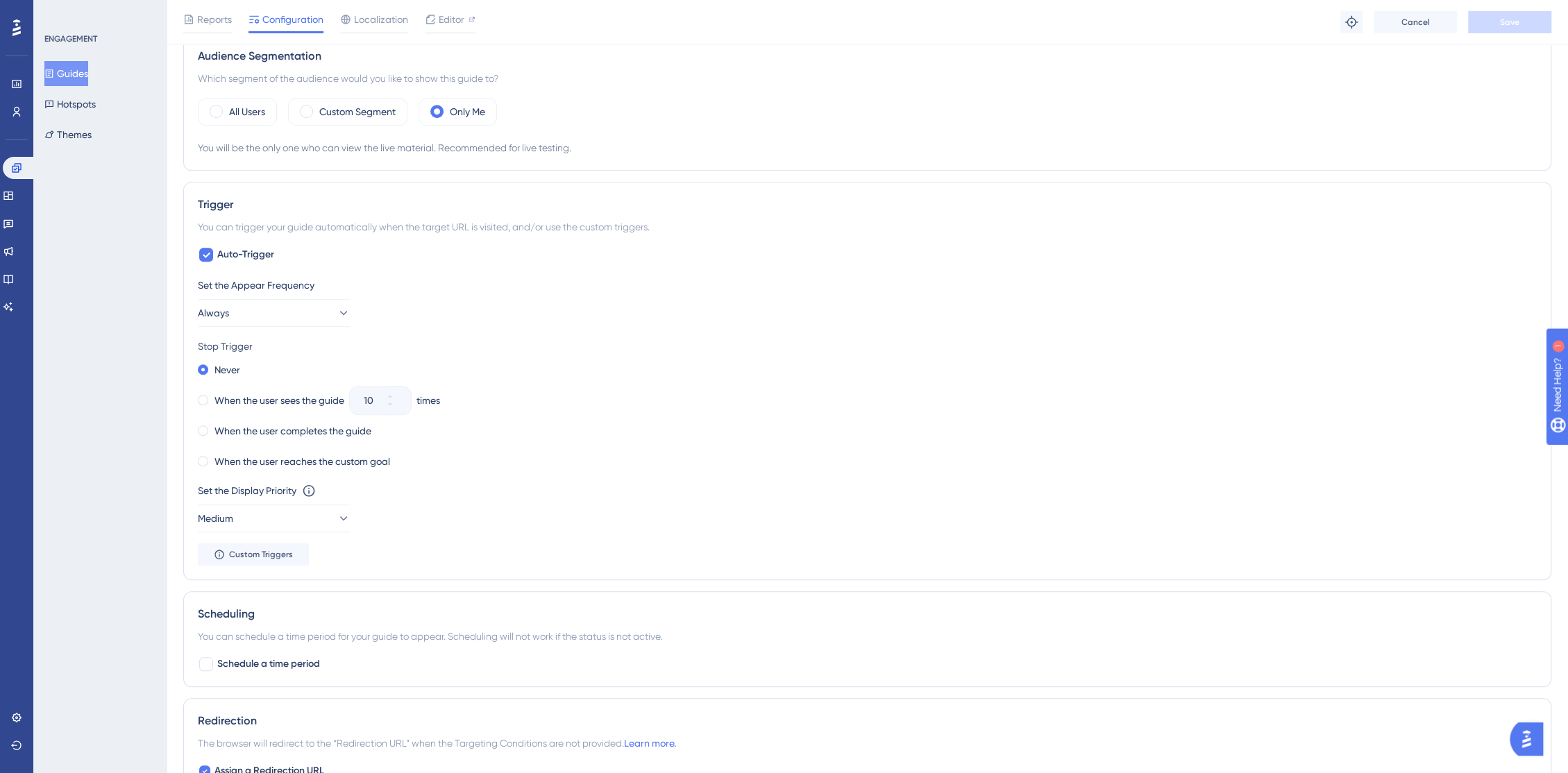
scroll to position [694, 0]
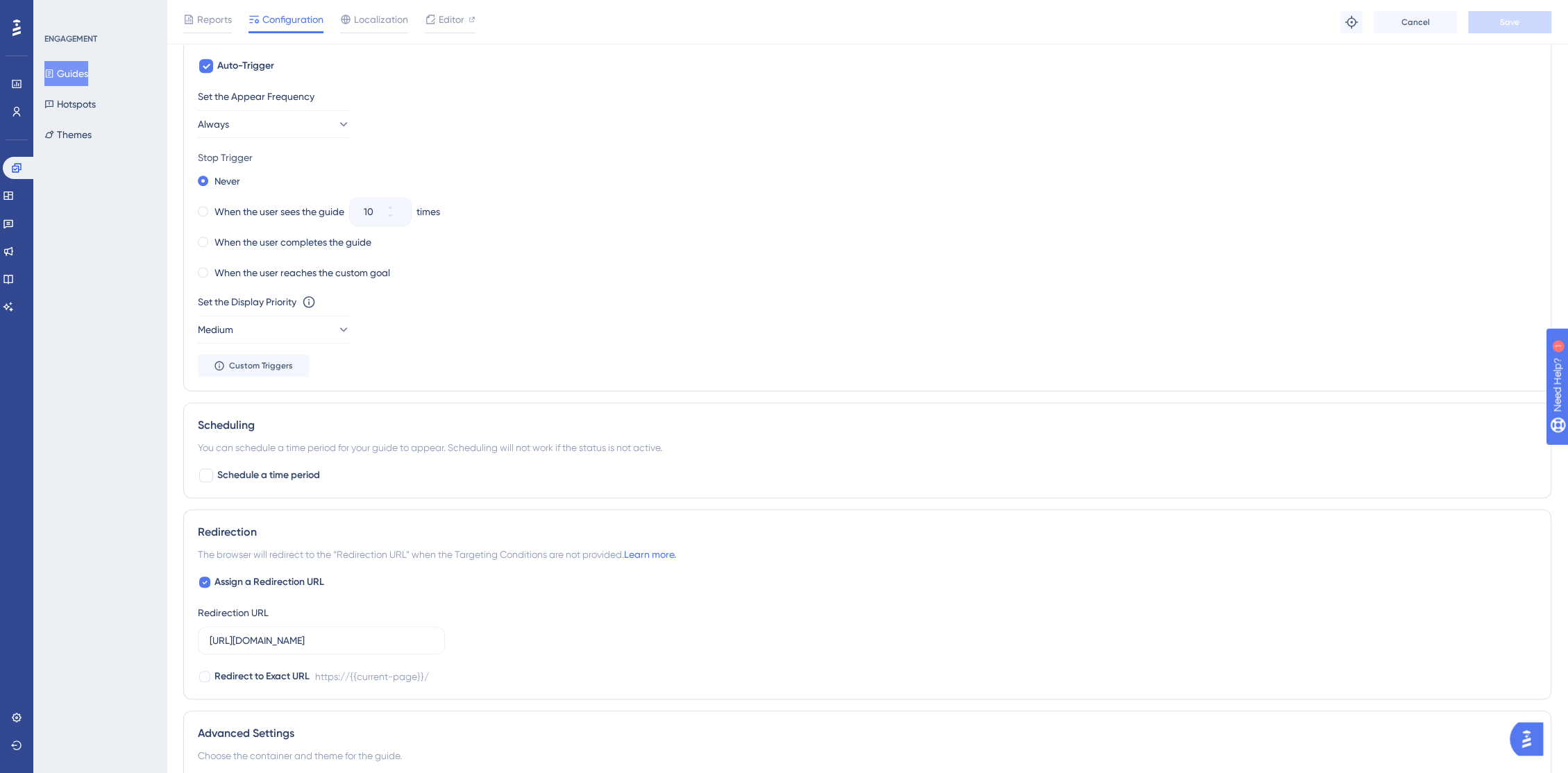
click at [299, 343] on div "Set the Appear Frequency Always Stop Trigger Never When the user sees the guide…" at bounding box center [867, 232] width 1339 height 288
click at [299, 333] on button "Medium" at bounding box center [274, 329] width 153 height 28
click at [323, 420] on div "High High" at bounding box center [274, 428] width 135 height 28
click at [321, 329] on button "High" at bounding box center [274, 329] width 153 height 28
click at [324, 449] on div "Highest Highest" at bounding box center [274, 455] width 135 height 28
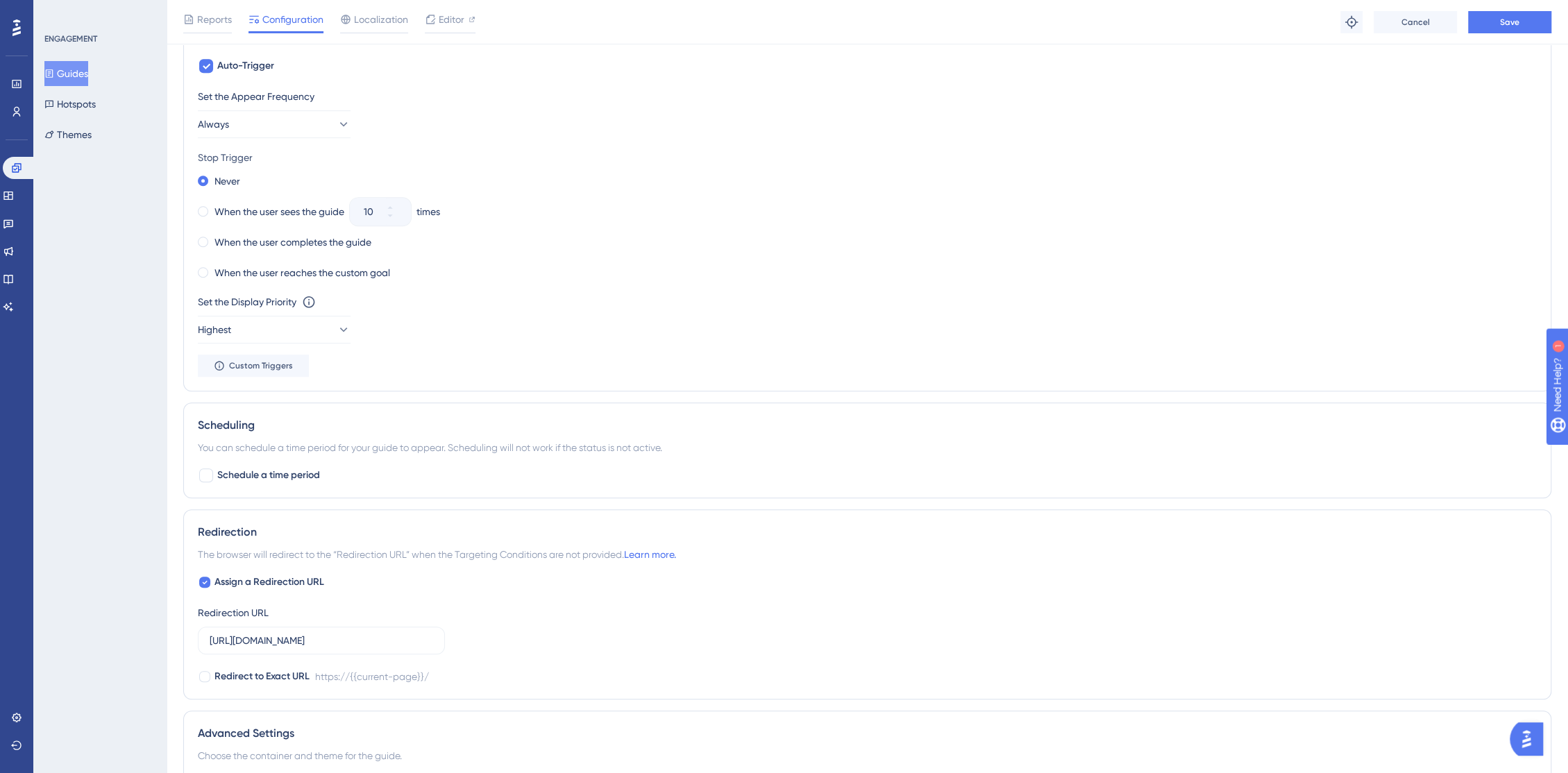
click at [435, 368] on div "Set the Appear Frequency Always Stop Trigger Never When the user sees the guide…" at bounding box center [867, 232] width 1339 height 288
click at [279, 365] on span "Custom Triggers" at bounding box center [261, 366] width 64 height 12
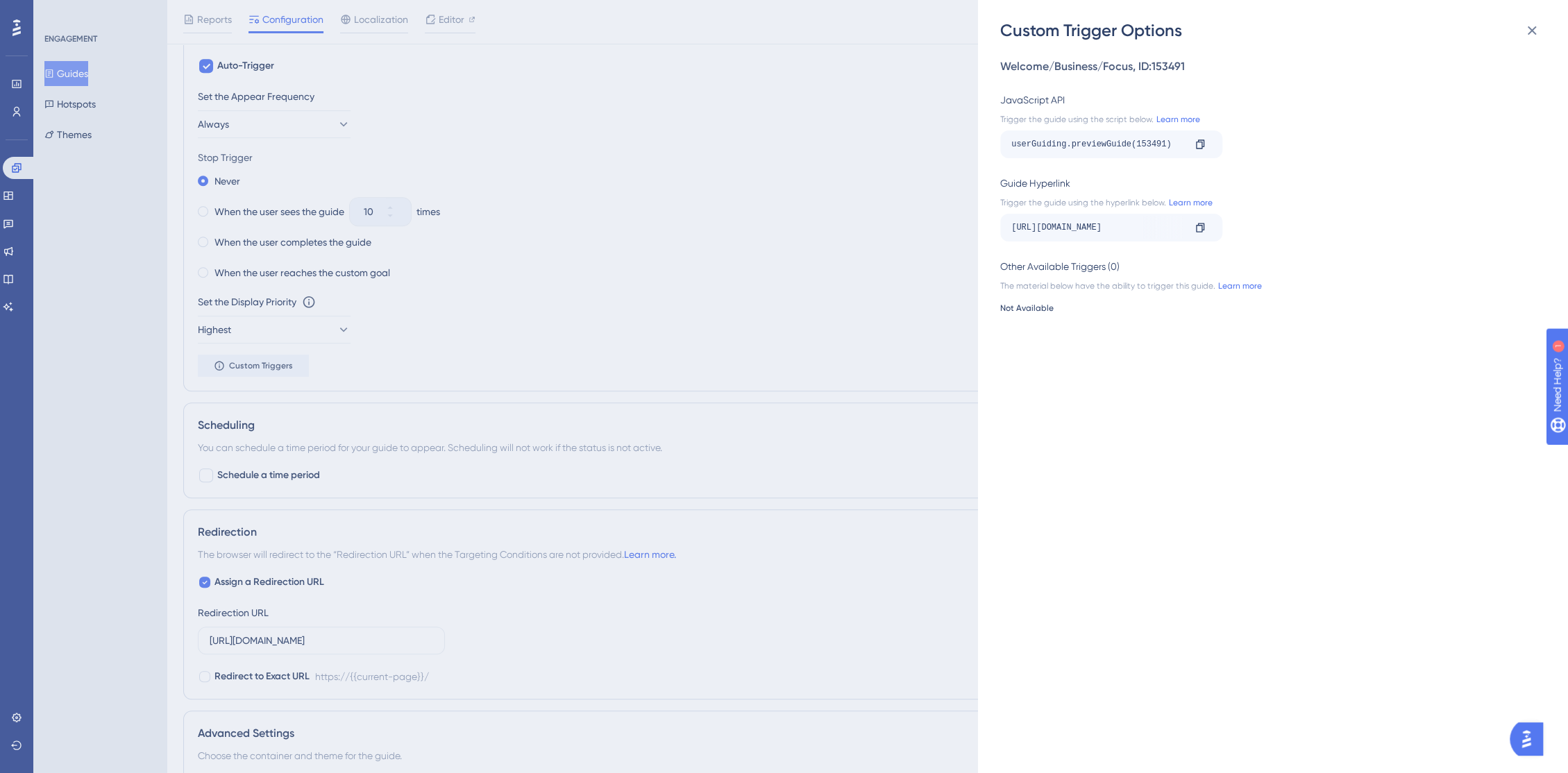
click at [347, 352] on div "Custom Trigger Options Welcome/Business/Focus , ID: 153491 JavaScript API Trigg…" at bounding box center [784, 386] width 1568 height 773
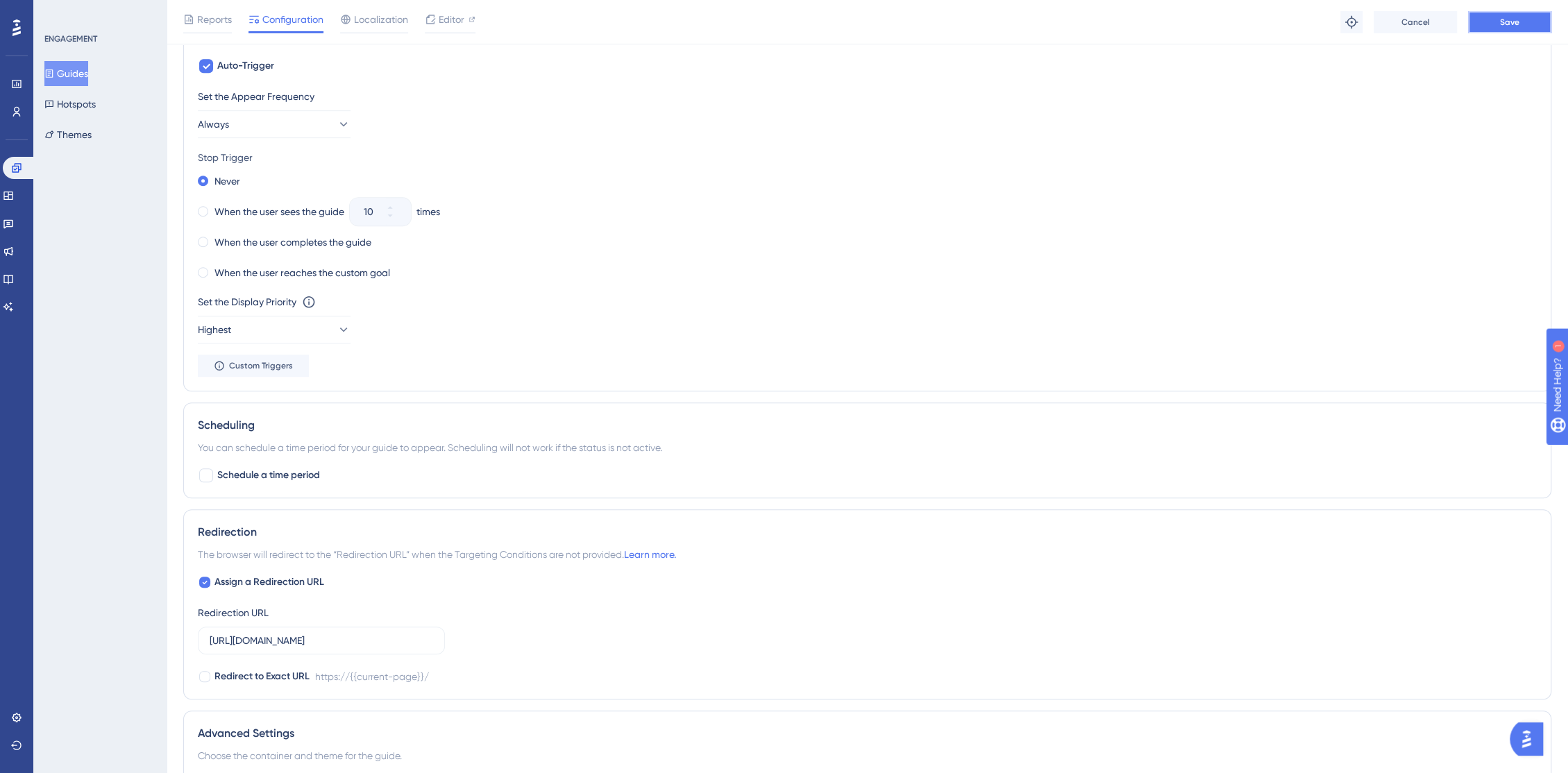
click at [1518, 22] on span "Save" at bounding box center [1510, 22] width 20 height 12
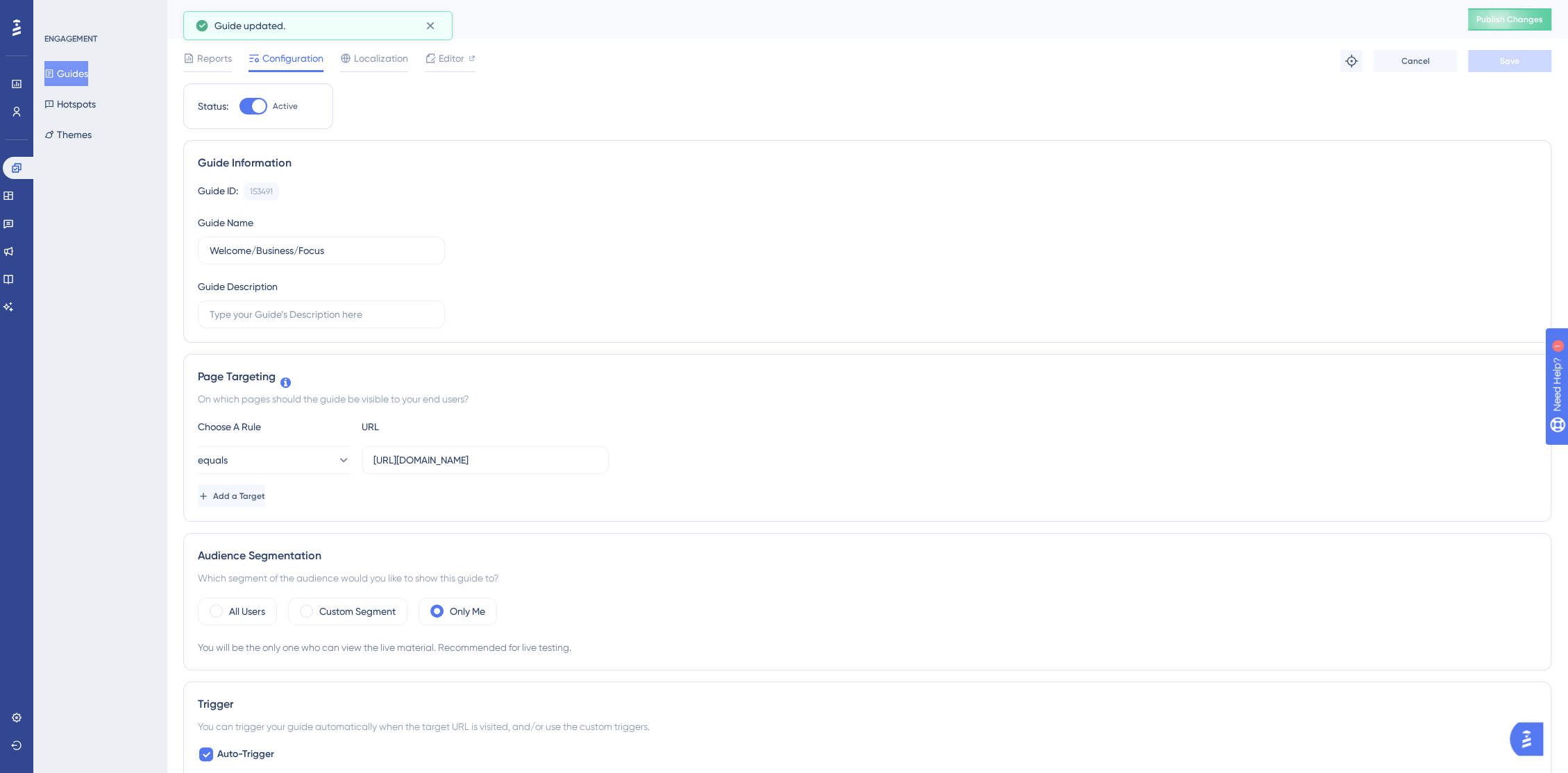
scroll to position [0, 0]
click at [1488, 12] on button "Publish Changes" at bounding box center [1509, 19] width 83 height 22
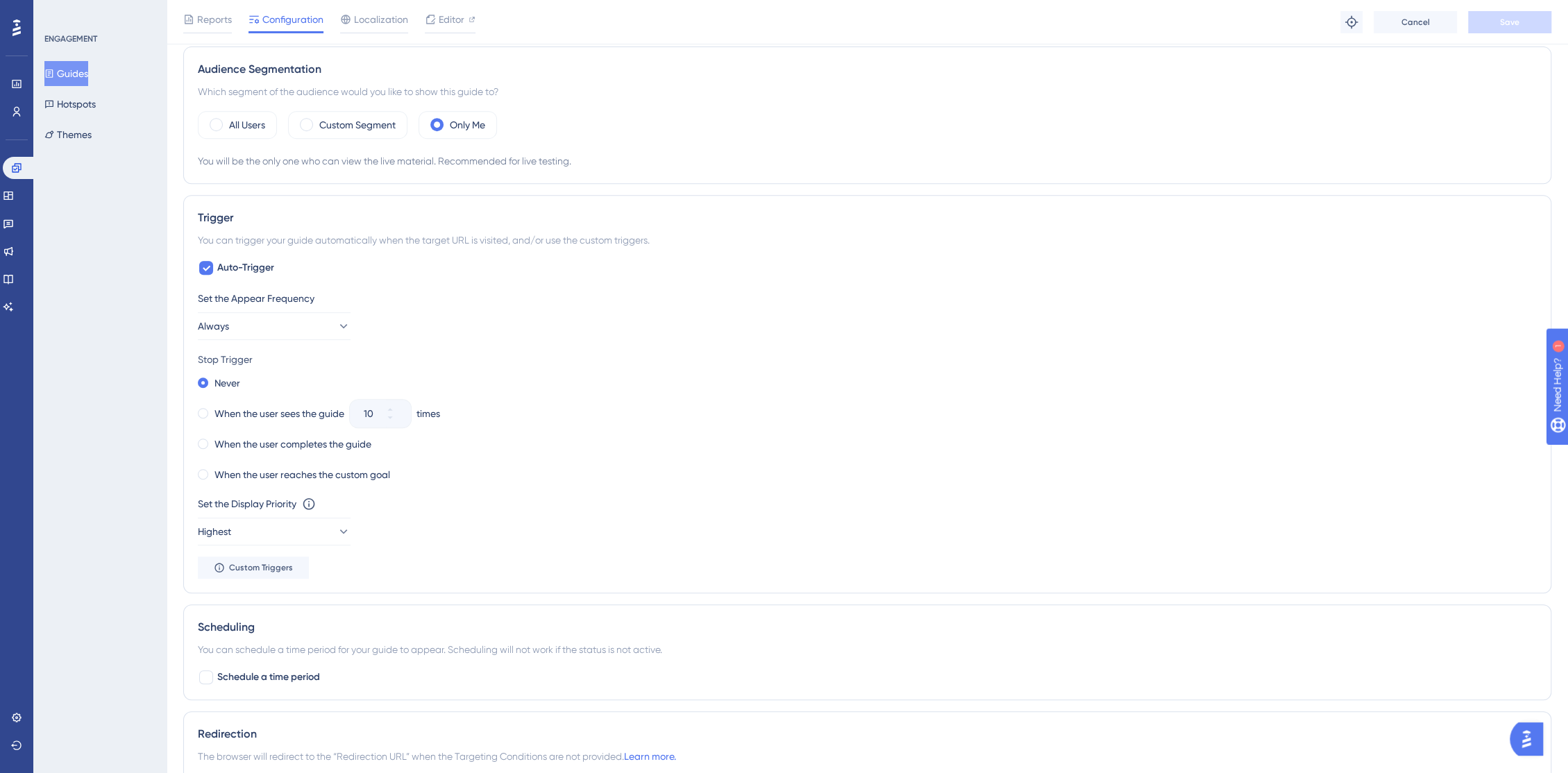
scroll to position [539, 0]
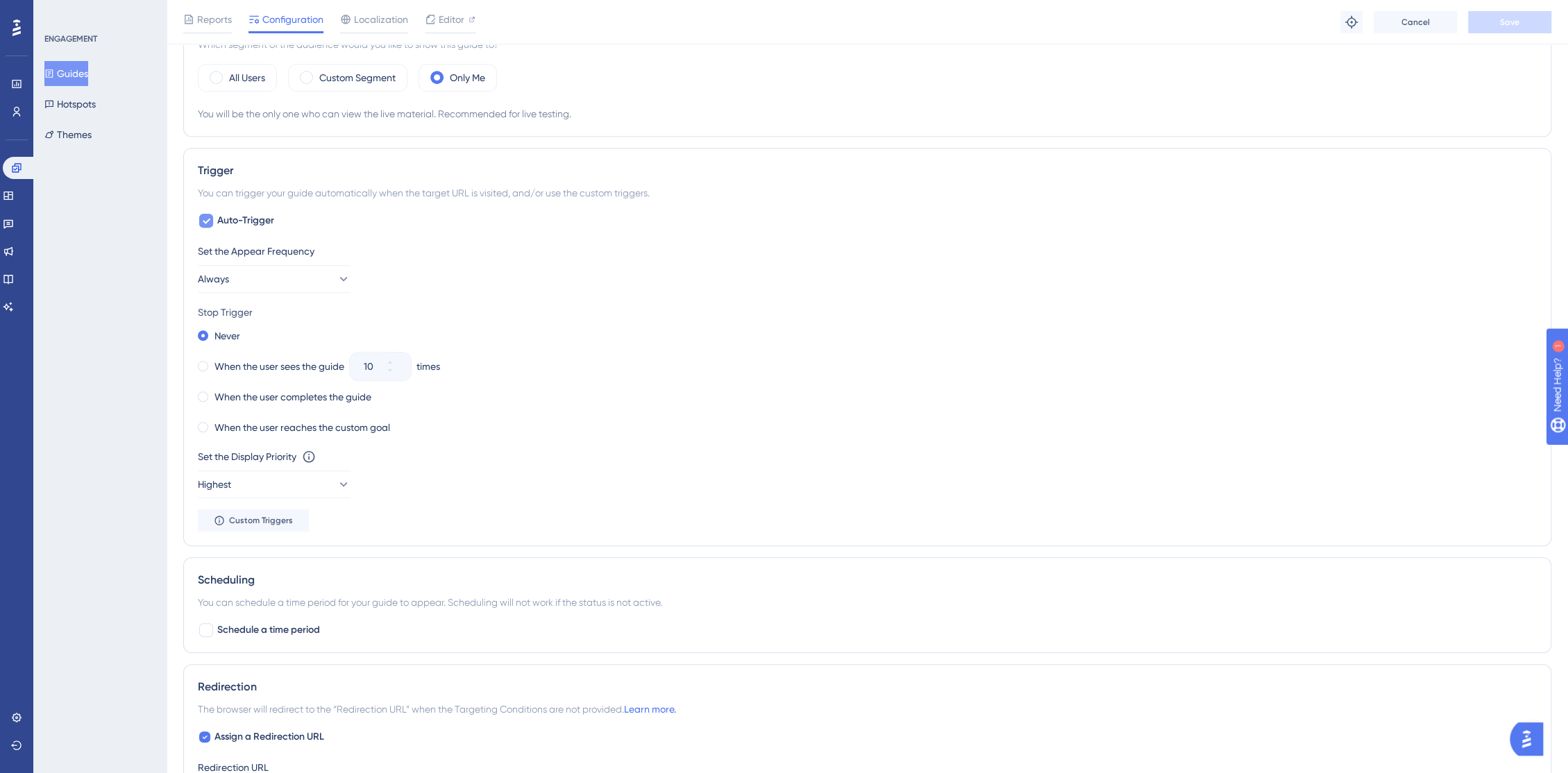
click at [204, 221] on icon at bounding box center [206, 221] width 7 height 6
checkbox input "false"
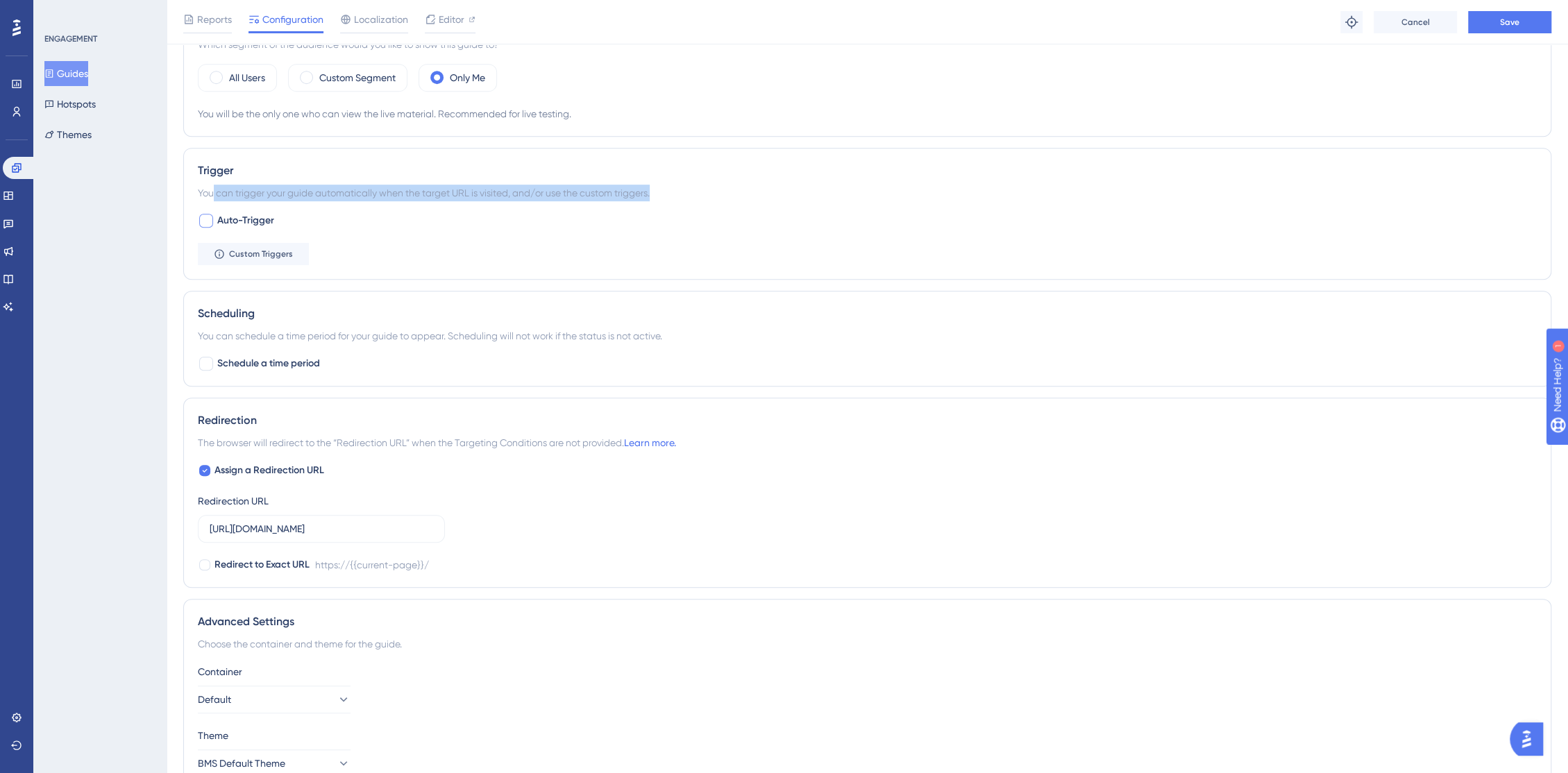
drag, startPoint x: 214, startPoint y: 193, endPoint x: 675, endPoint y: 192, distance: 461.0
click at [675, 192] on div "You can trigger your guide automatically when the target URL is visited, and/or…" at bounding box center [867, 193] width 1339 height 16
click at [678, 199] on div "You can trigger your guide automatically when the target URL is visited, and/or…" at bounding box center [867, 193] width 1339 height 16
click at [1508, 29] on button "Save" at bounding box center [1509, 22] width 83 height 22
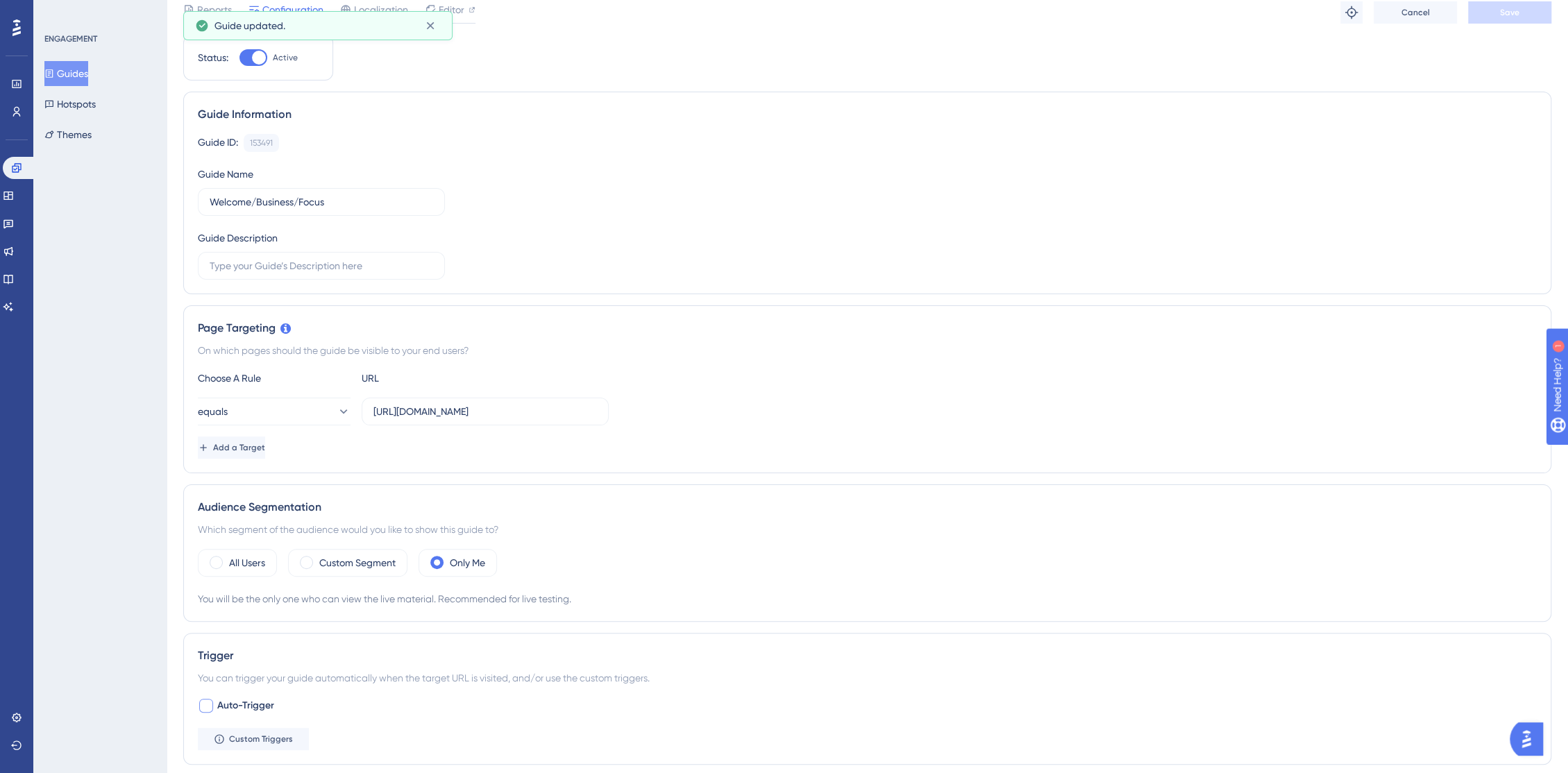
scroll to position [0, 0]
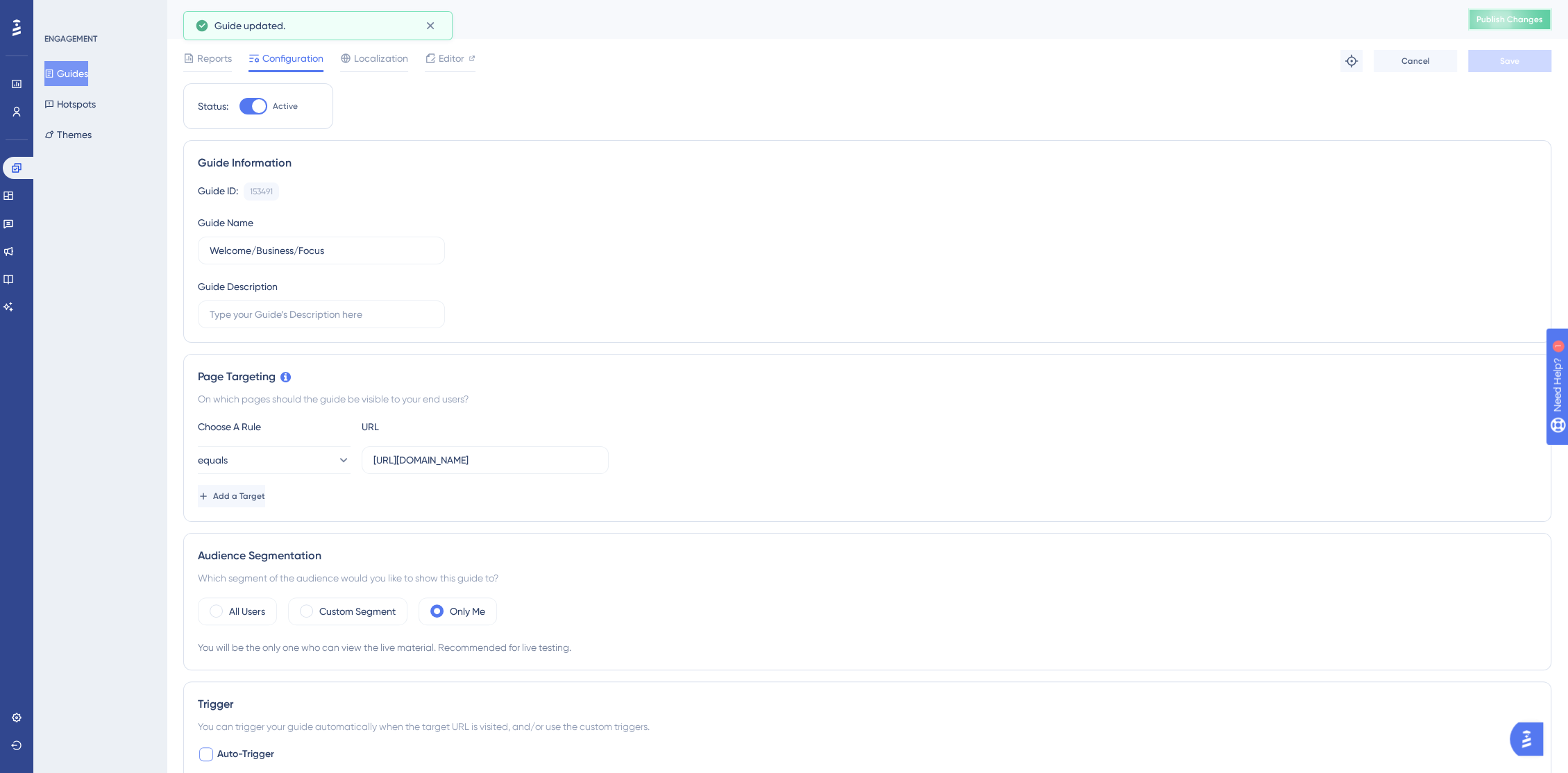
click at [1501, 23] on span "Publish Changes" at bounding box center [1509, 20] width 67 height 12
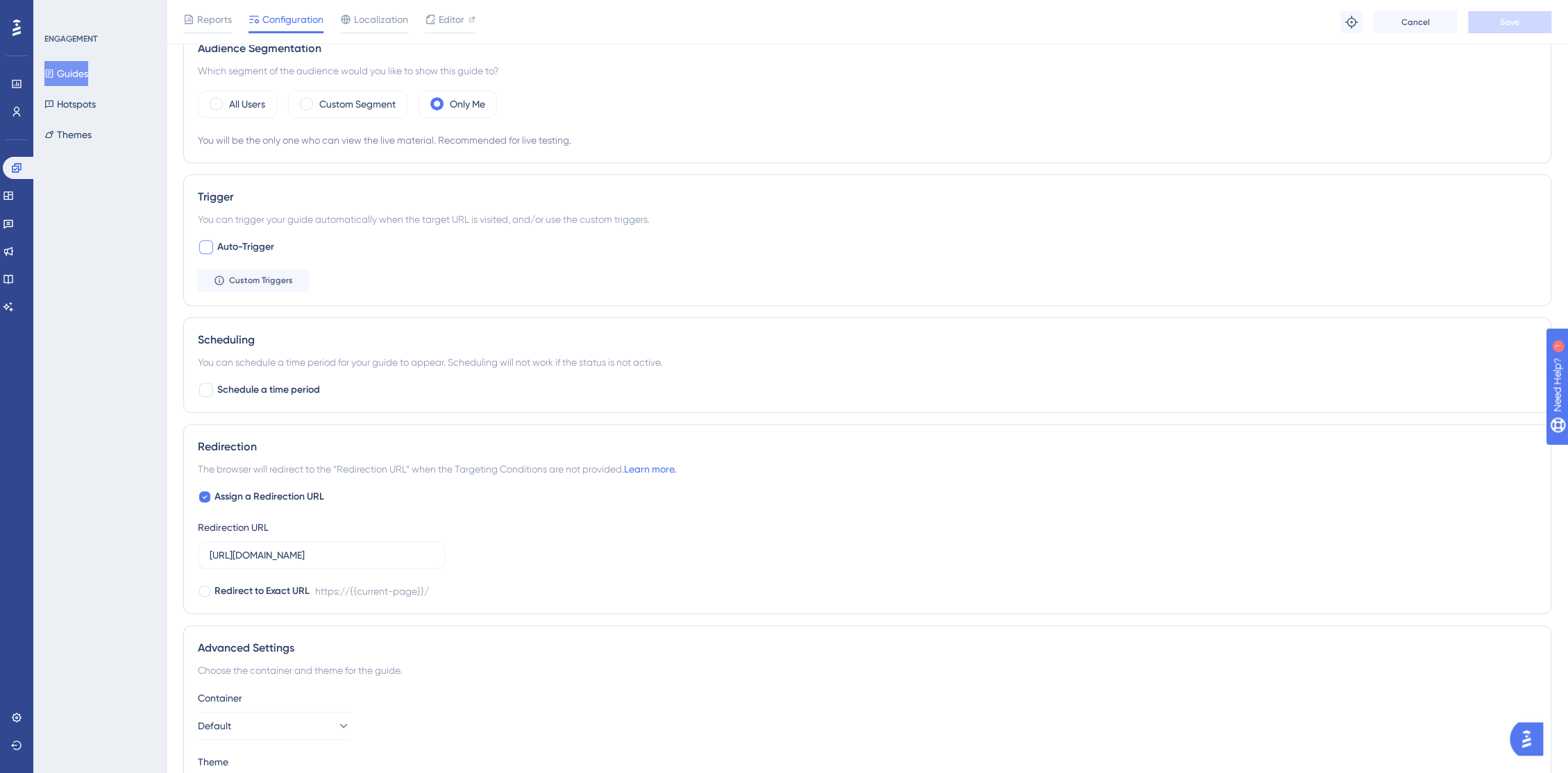
scroll to position [539, 0]
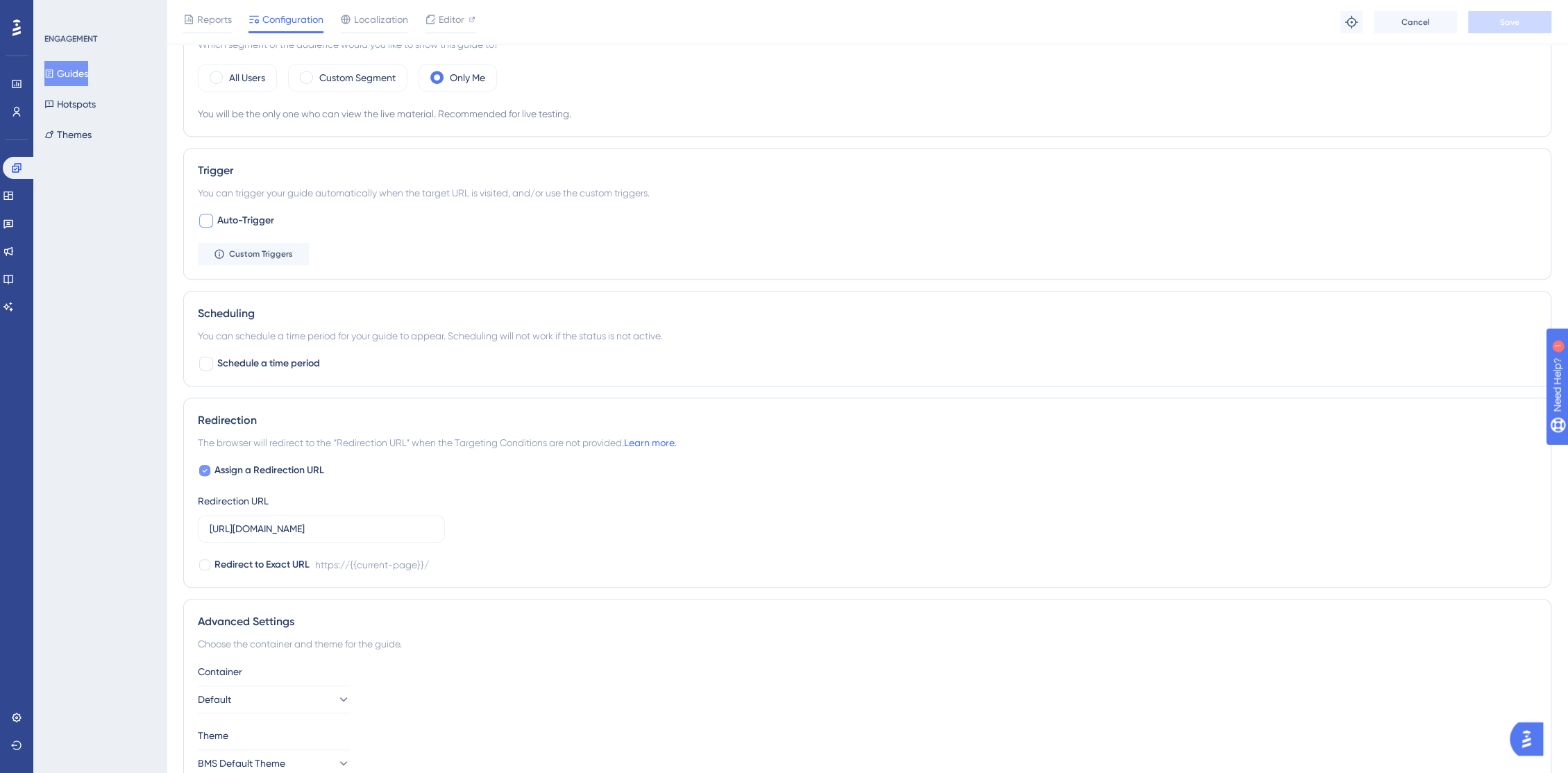
click at [212, 472] on label "Assign a Redirection URL" at bounding box center [261, 471] width 126 height 16
checkbox input "false"
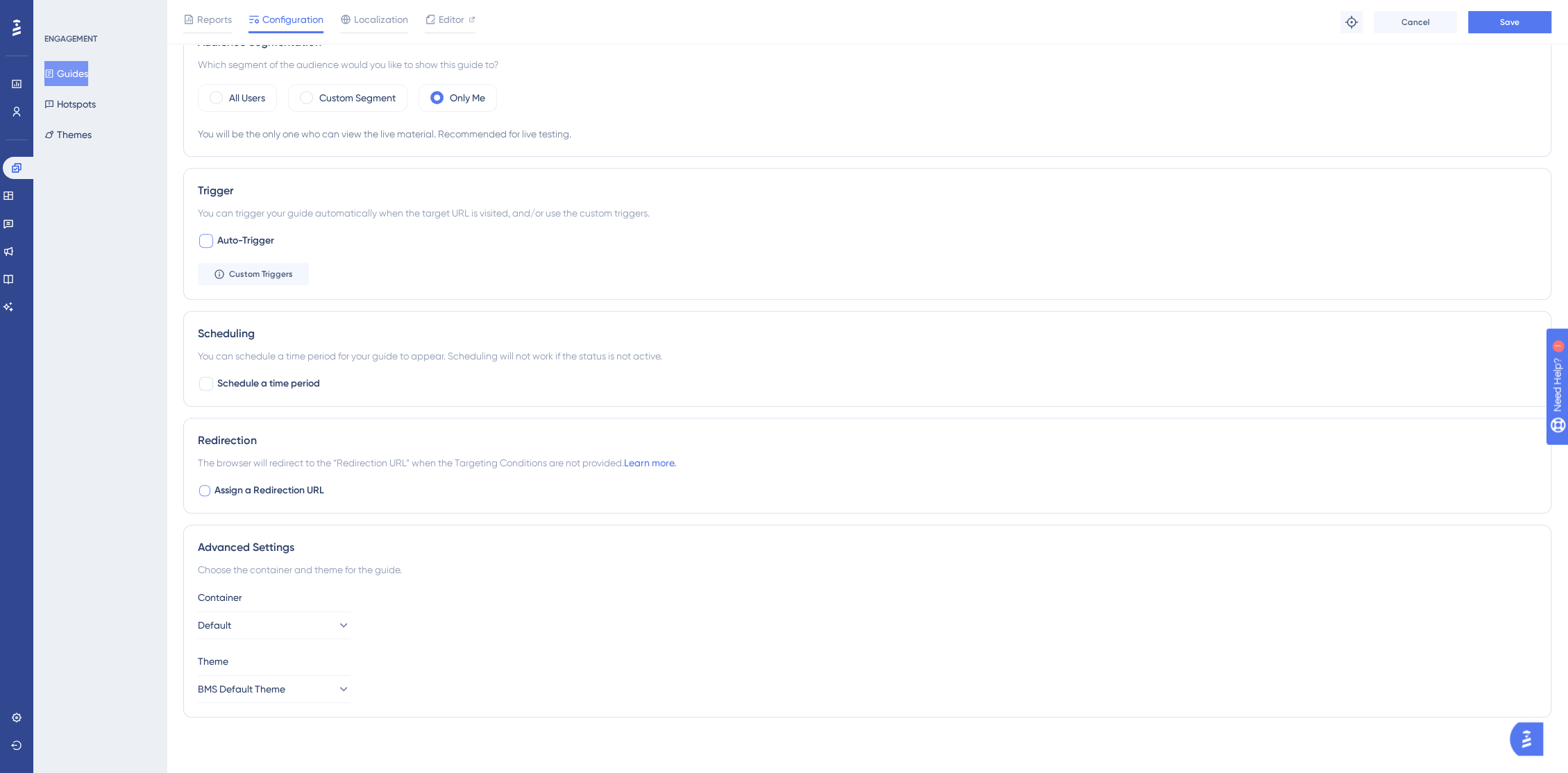
scroll to position [518, 0]
click at [1481, 25] on button "Save" at bounding box center [1509, 22] width 83 height 22
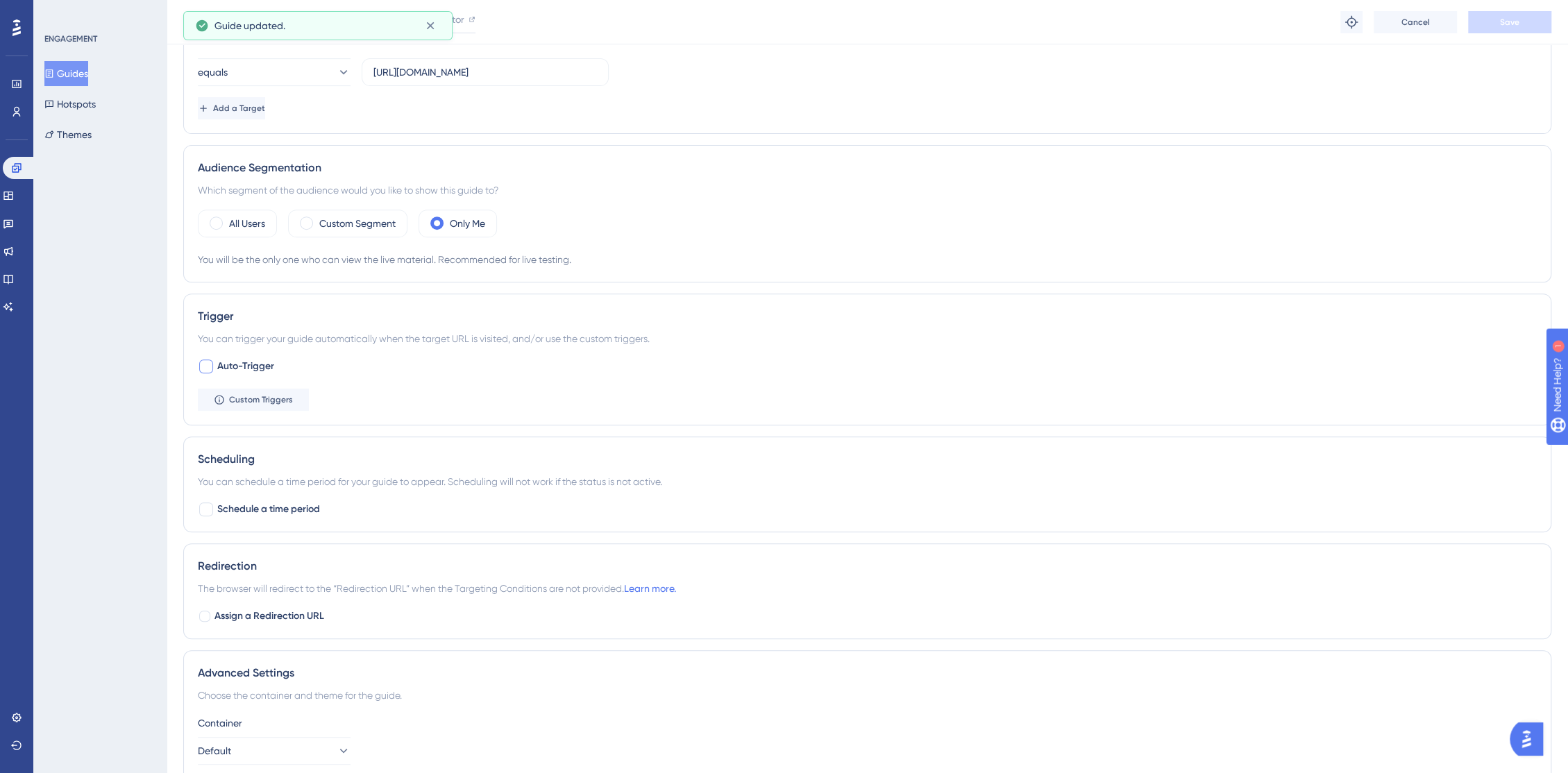
scroll to position [0, 0]
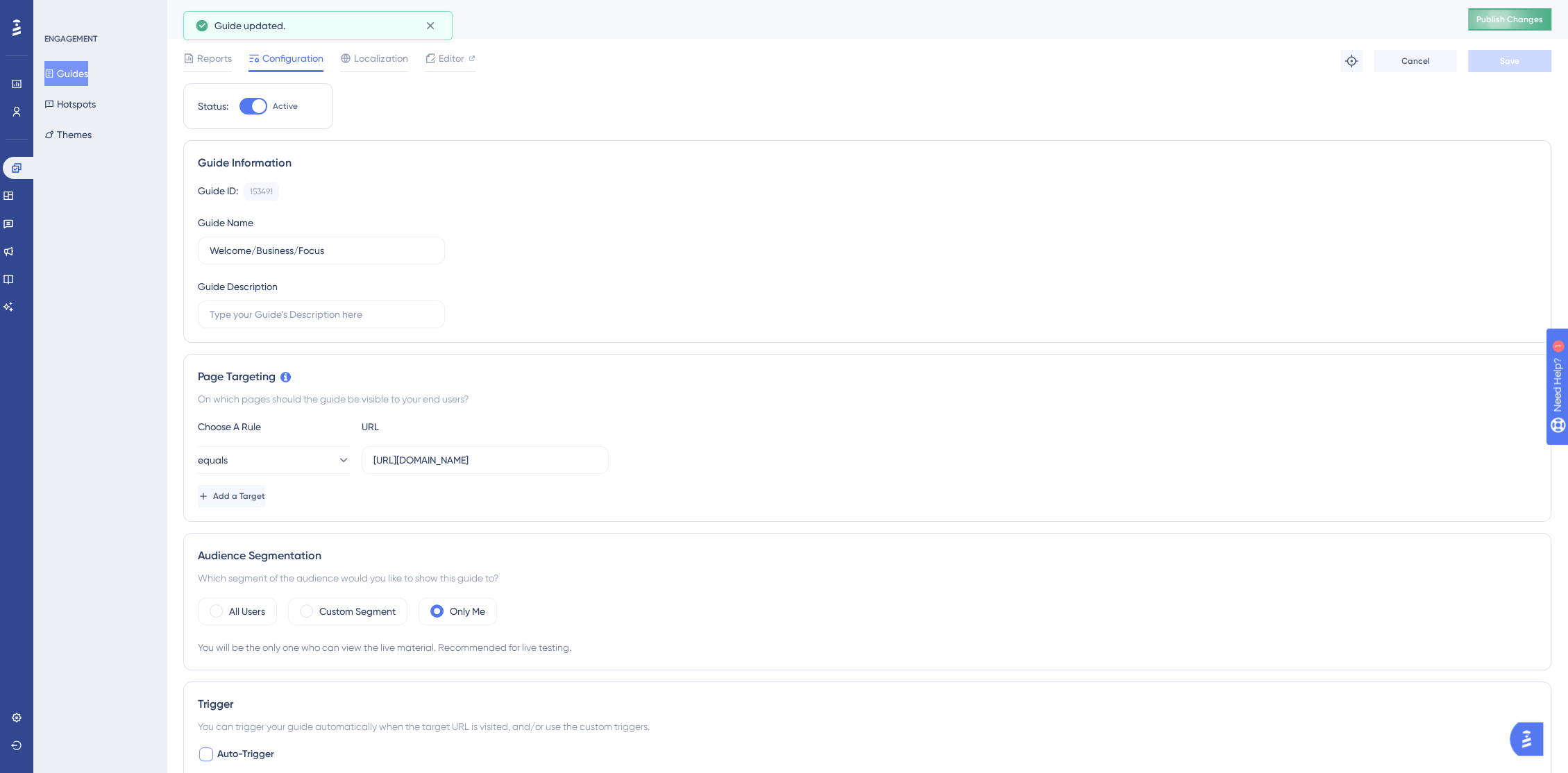
click at [1490, 21] on span "Publish Changes" at bounding box center [1509, 20] width 67 height 12
click at [313, 462] on button "equals" at bounding box center [274, 460] width 153 height 28
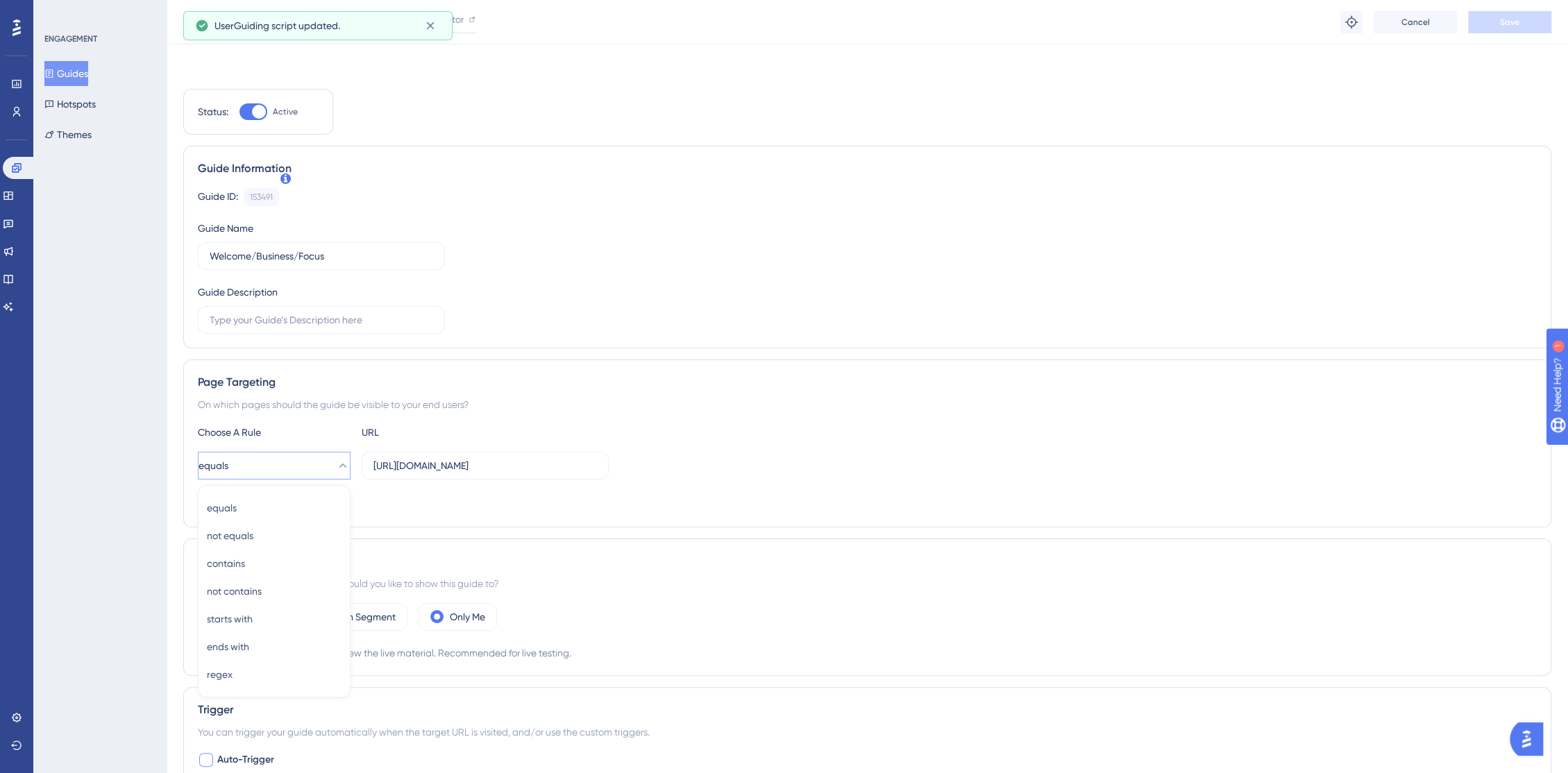
scroll to position [199, 0]
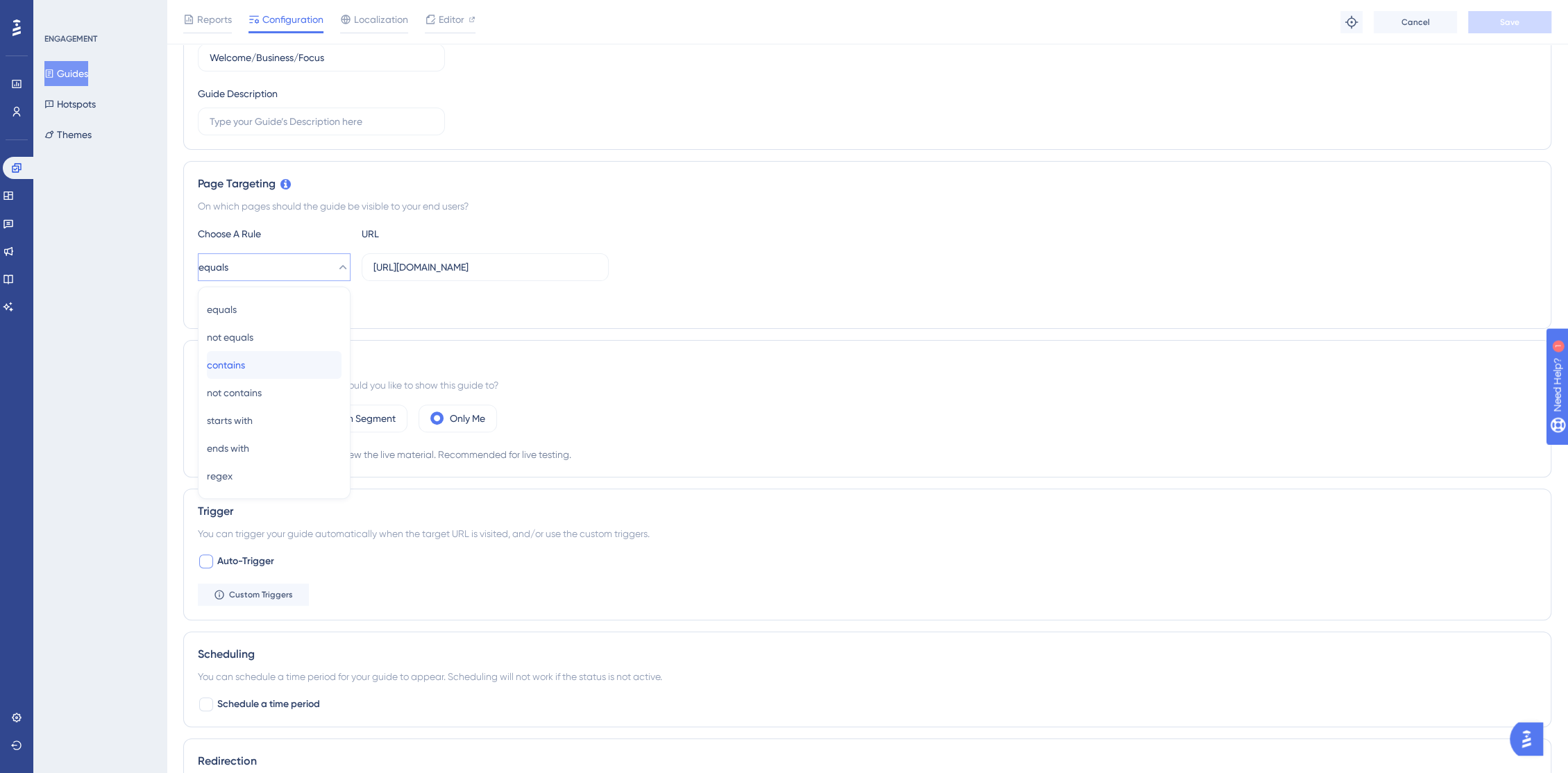
click at [280, 374] on div "contains contains" at bounding box center [274, 366] width 135 height 28
click at [1510, 32] on button "Save" at bounding box center [1509, 22] width 83 height 22
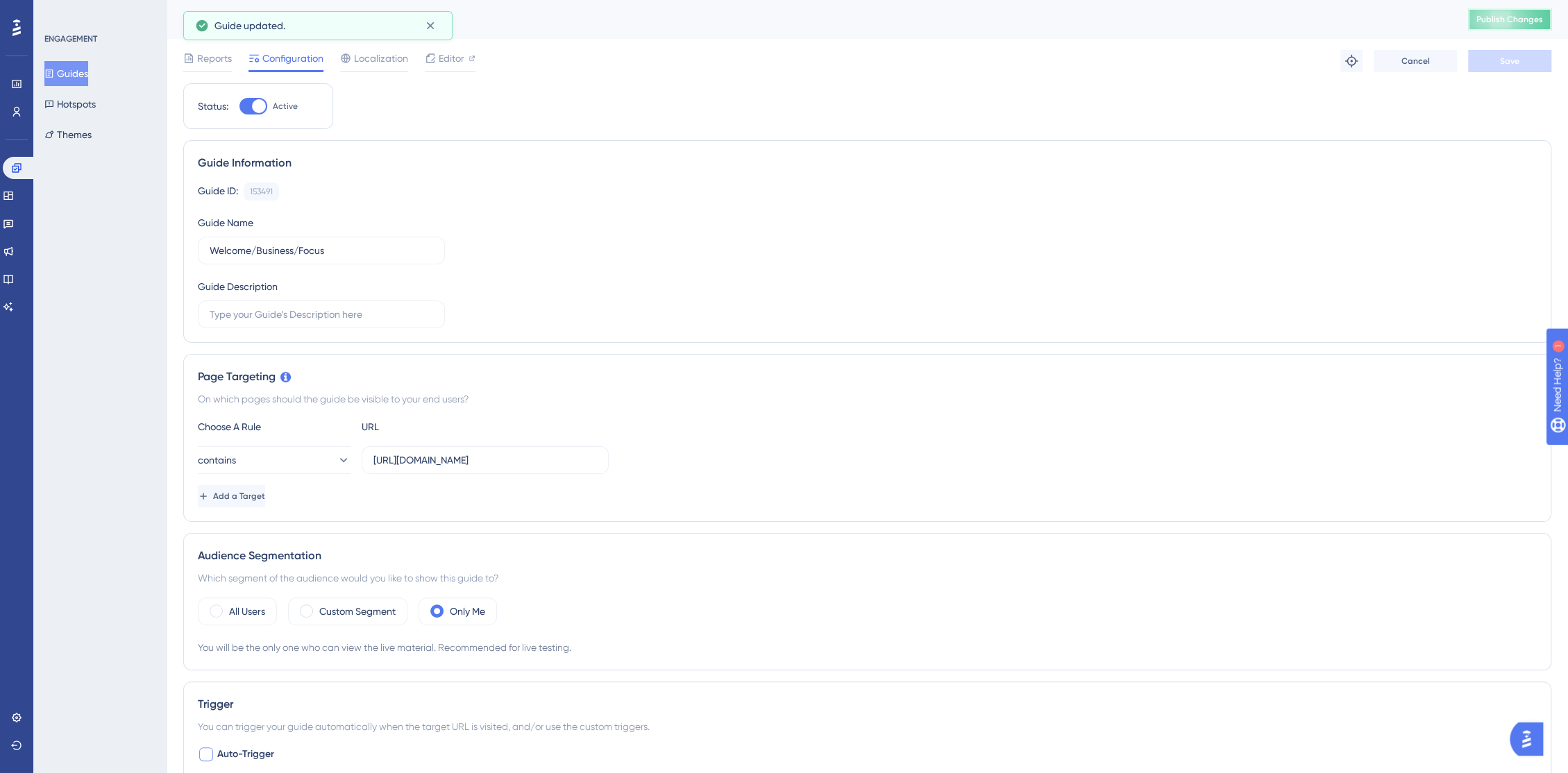
click at [1501, 25] on button "Publish Changes" at bounding box center [1509, 19] width 83 height 22
click at [336, 464] on icon at bounding box center [343, 460] width 14 height 14
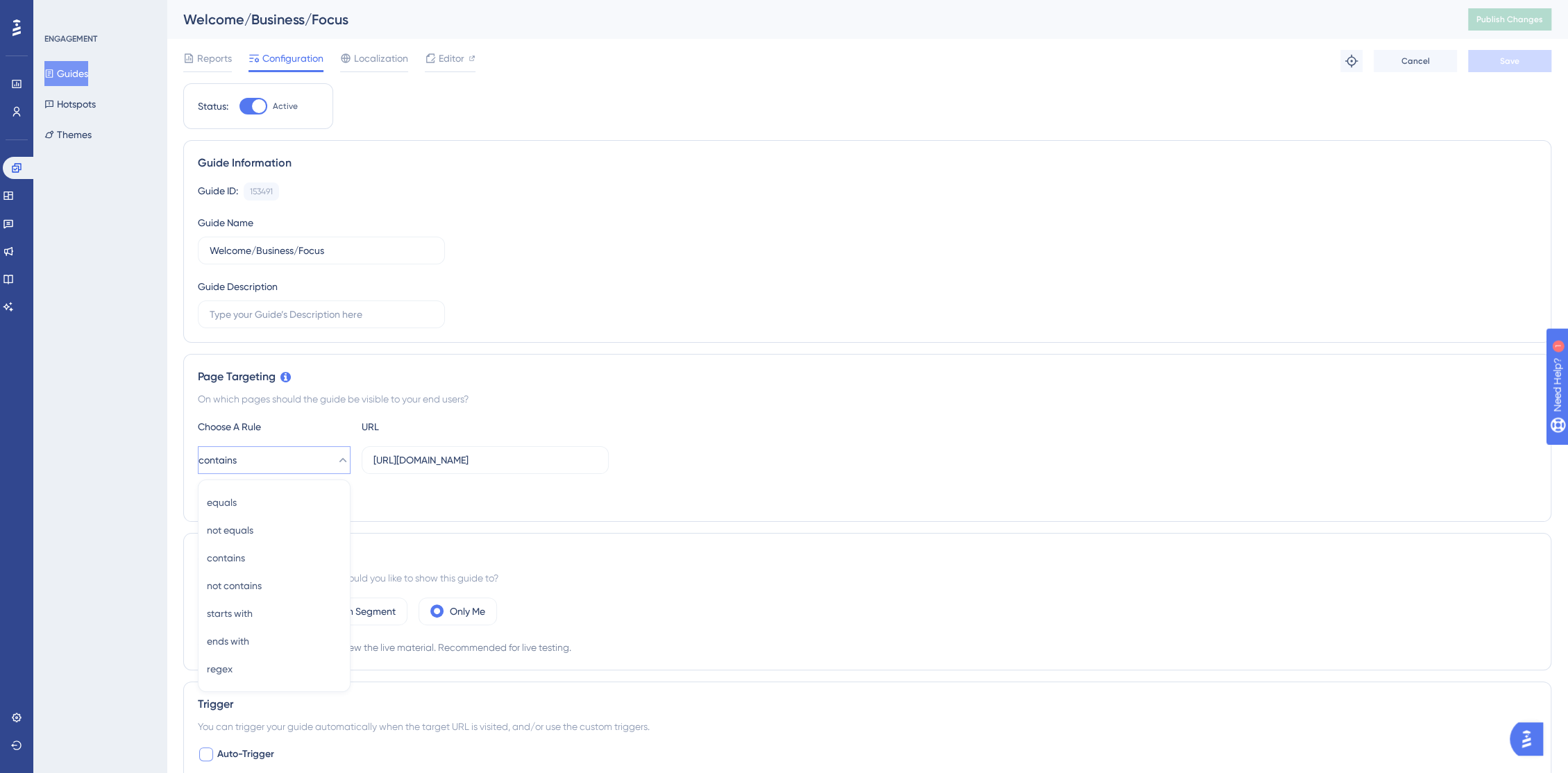
scroll to position [199, 0]
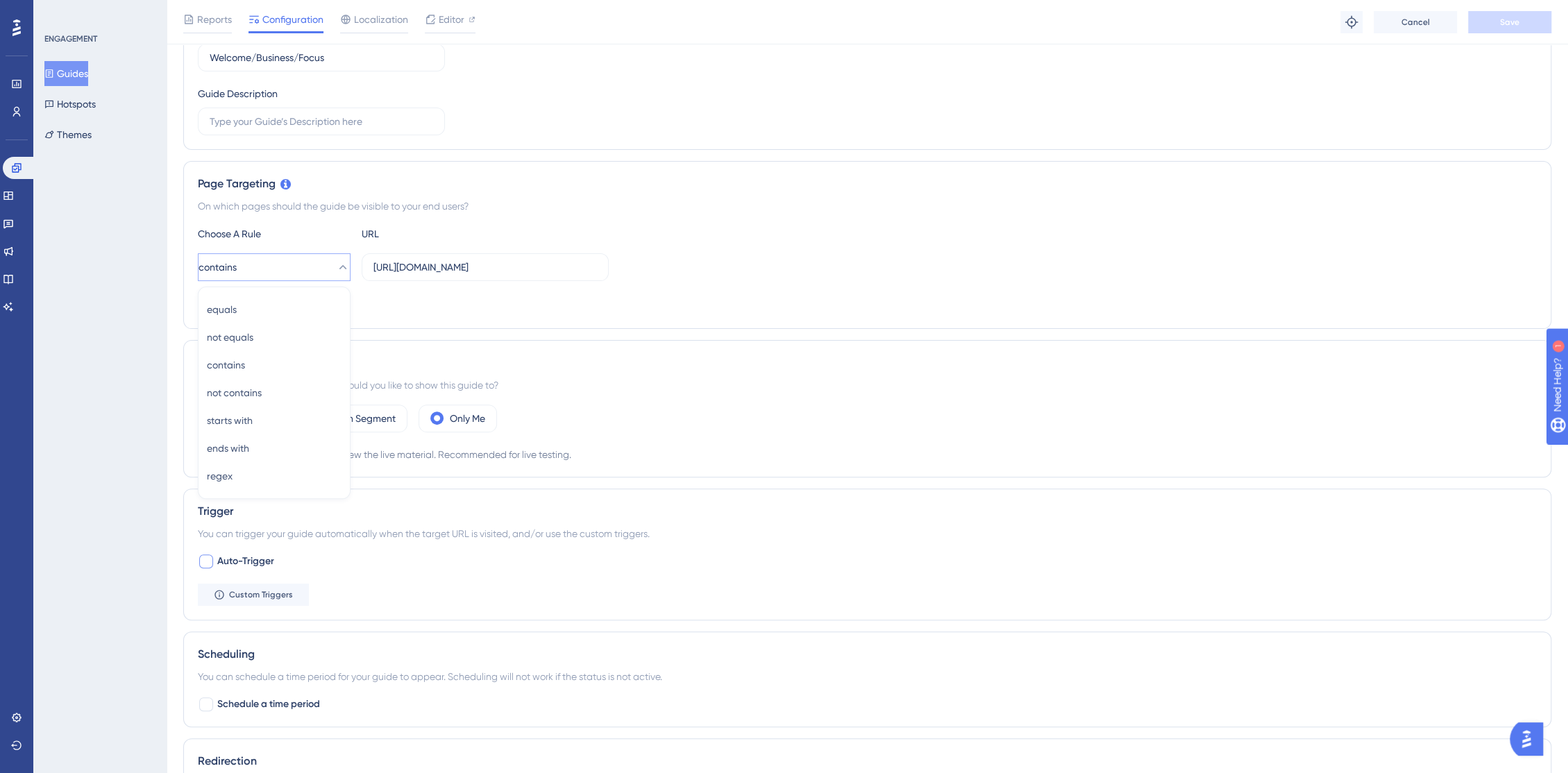
click at [559, 311] on div "Add a Target" at bounding box center [867, 303] width 1339 height 22
click at [436, 414] on span at bounding box center [437, 418] width 13 height 13
click at [448, 414] on input "radio" at bounding box center [448, 414] width 0 height 0
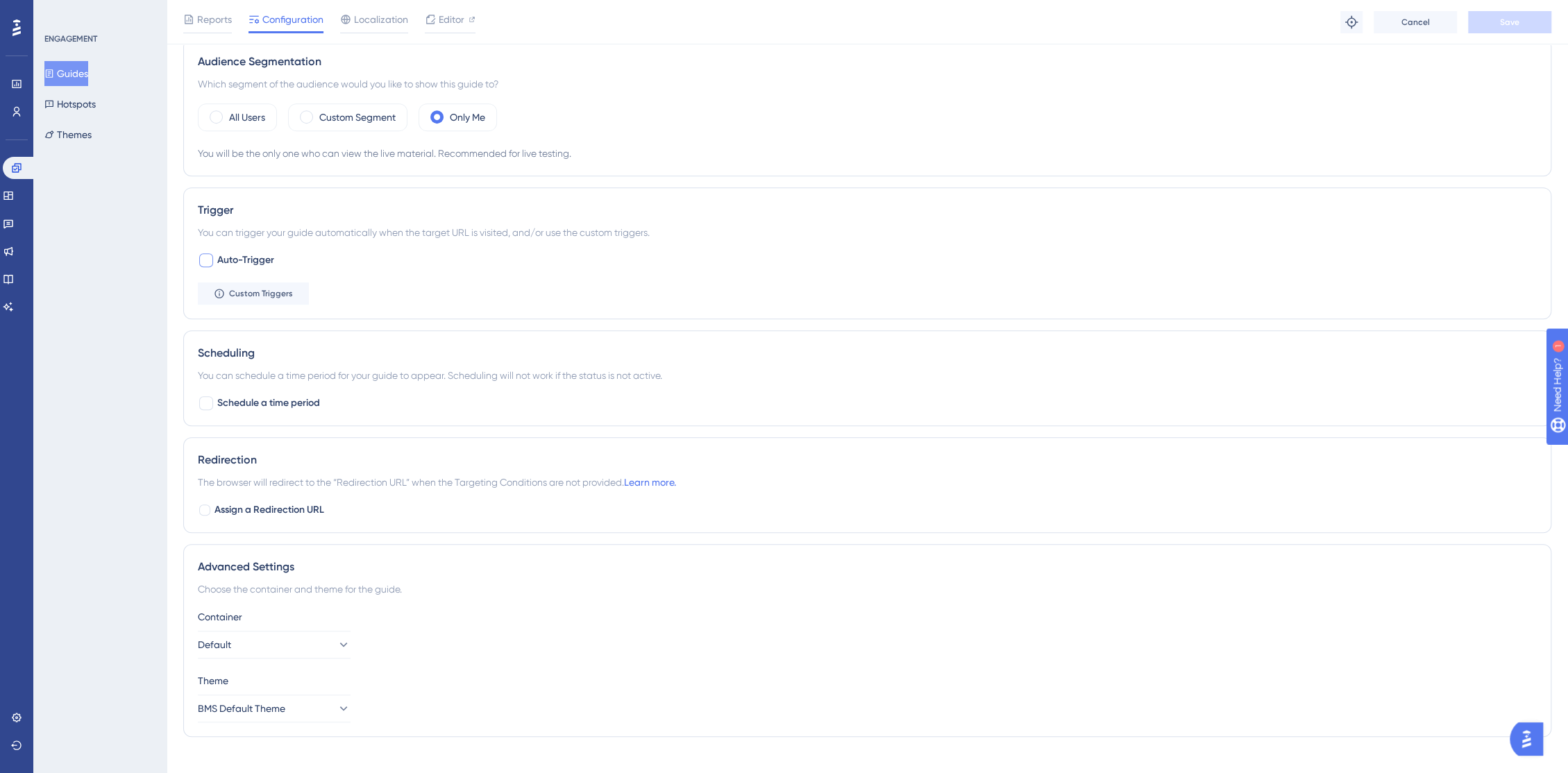
scroll to position [518, 0]
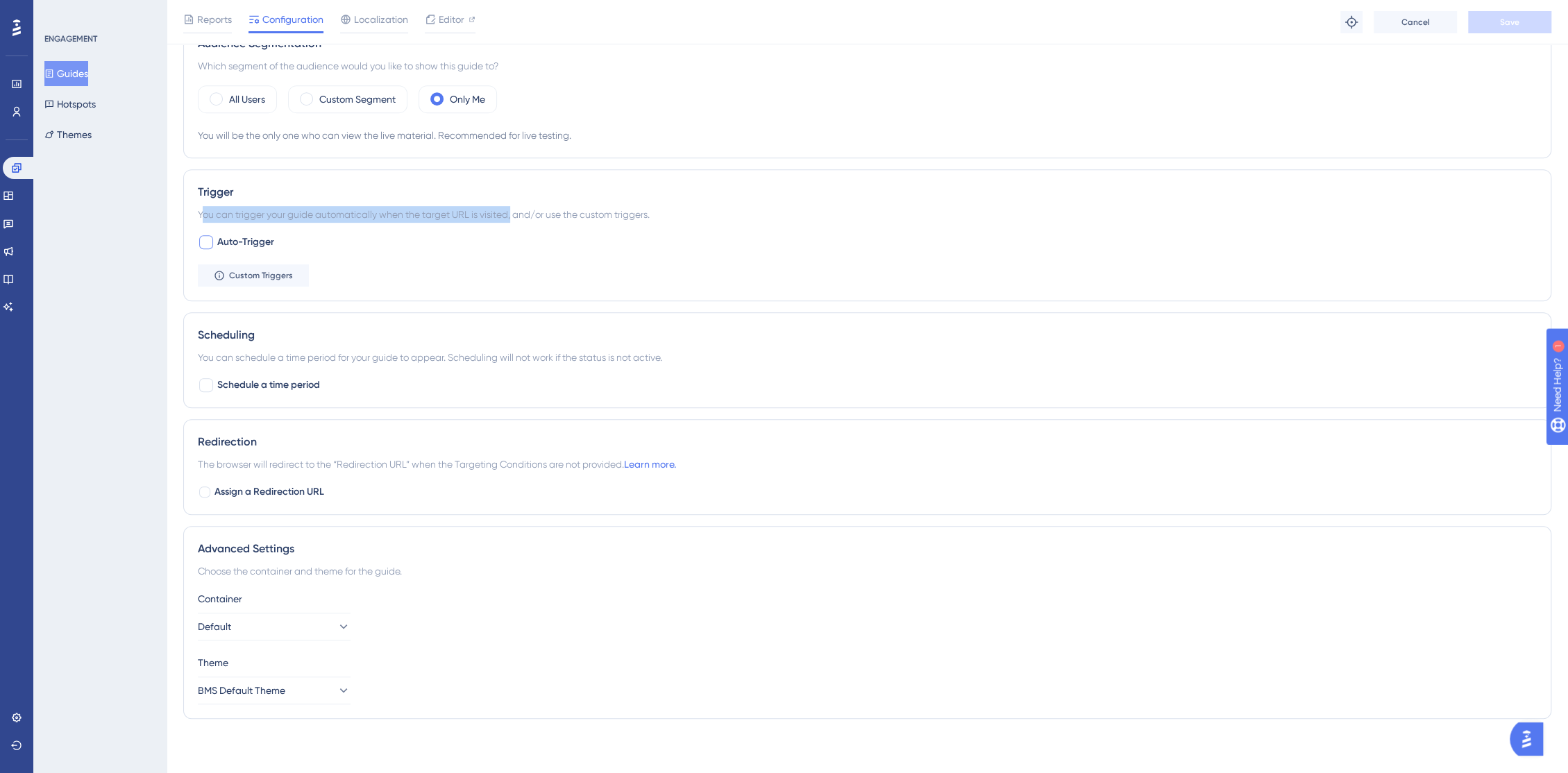
drag, startPoint x: 200, startPoint y: 213, endPoint x: 513, endPoint y: 208, distance: 313.0
click at [513, 208] on div "You can trigger your guide automatically when the target URL is visited, and/or…" at bounding box center [867, 214] width 1339 height 16
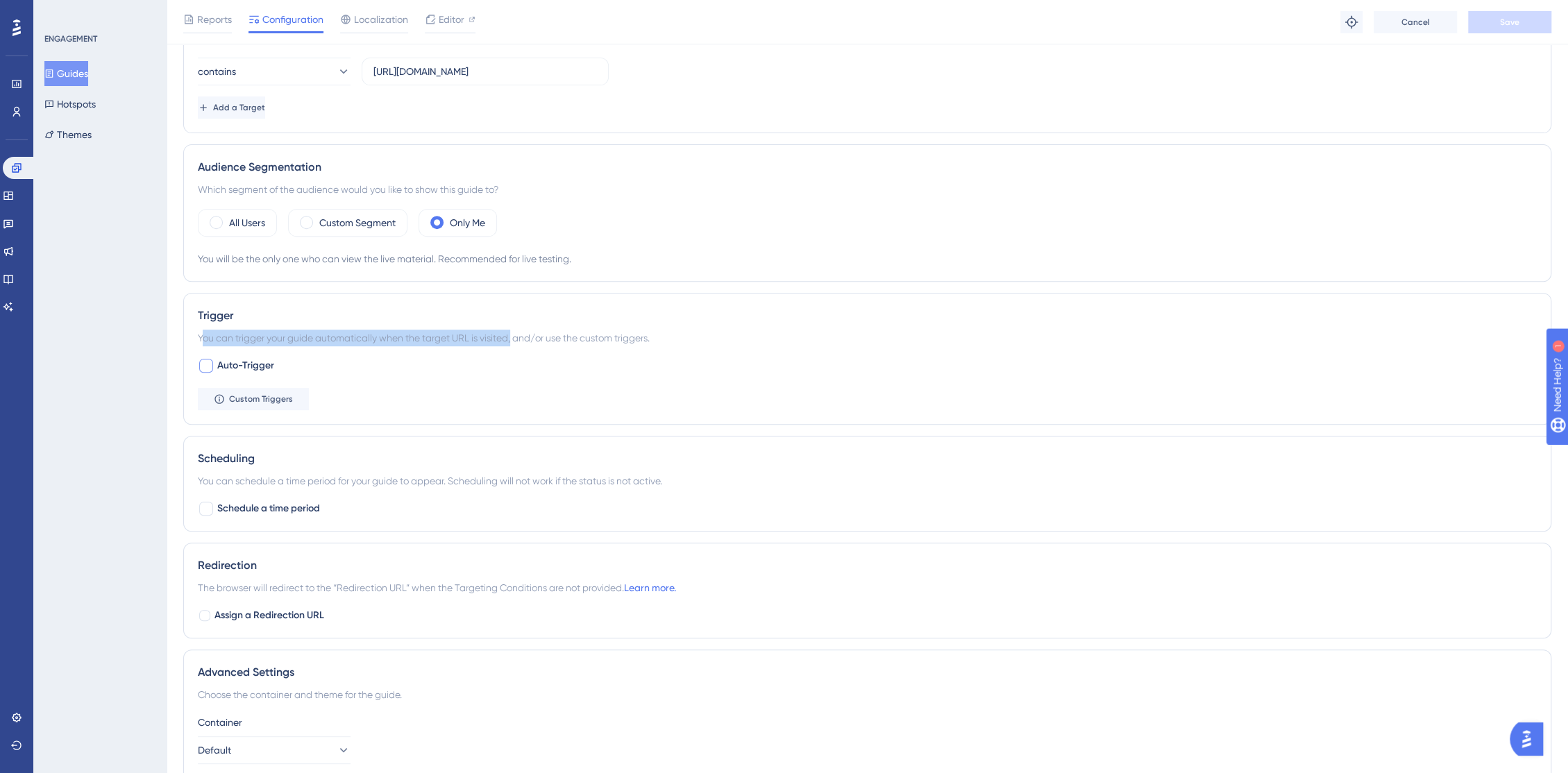
scroll to position [364, 0]
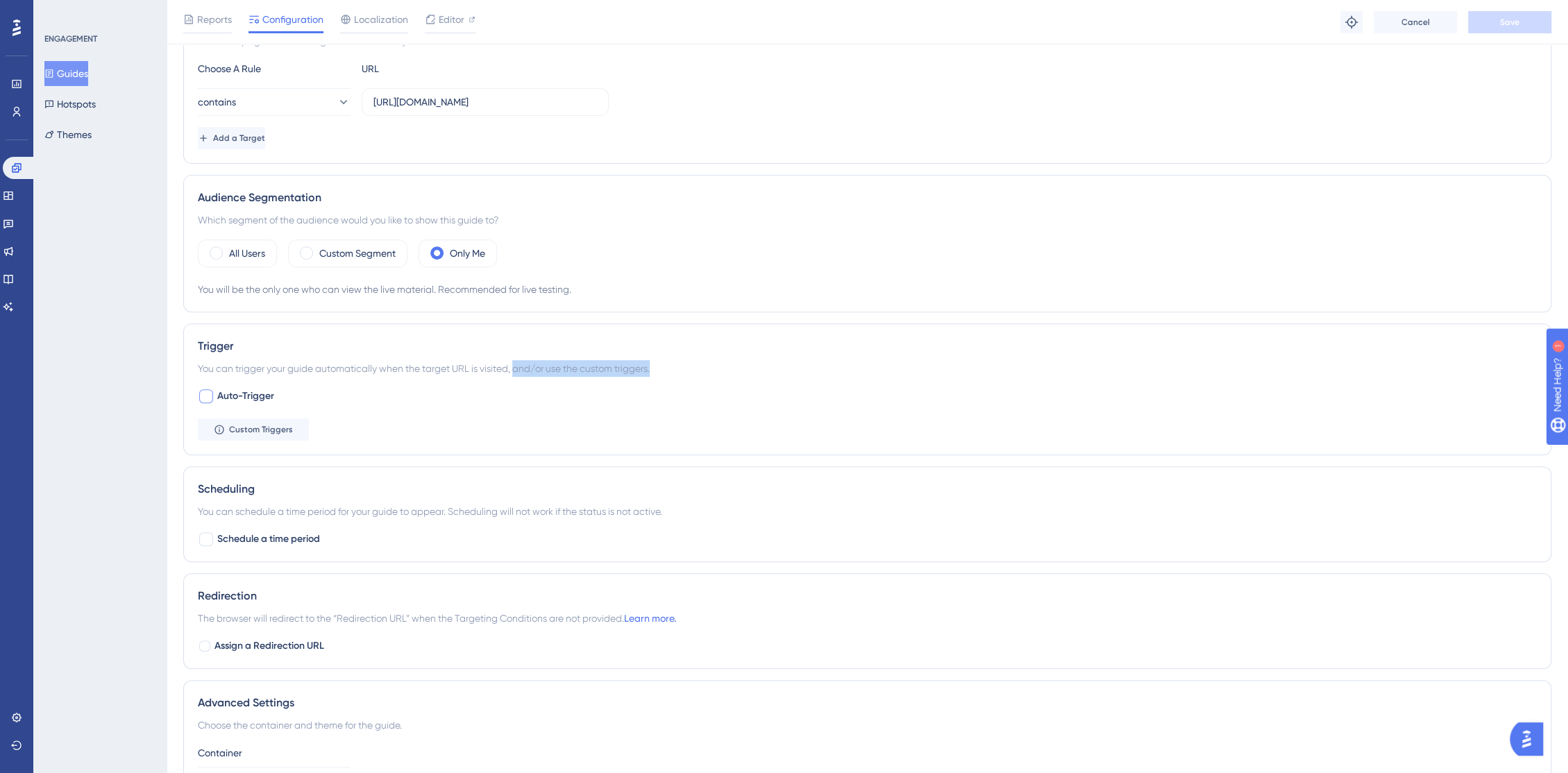
drag, startPoint x: 518, startPoint y: 365, endPoint x: 661, endPoint y: 356, distance: 143.3
click at [661, 356] on div "Trigger You can trigger your guide automatically when the target URL is visited…" at bounding box center [867, 389] width 1368 height 132
click at [258, 430] on span "Custom Triggers" at bounding box center [261, 430] width 64 height 12
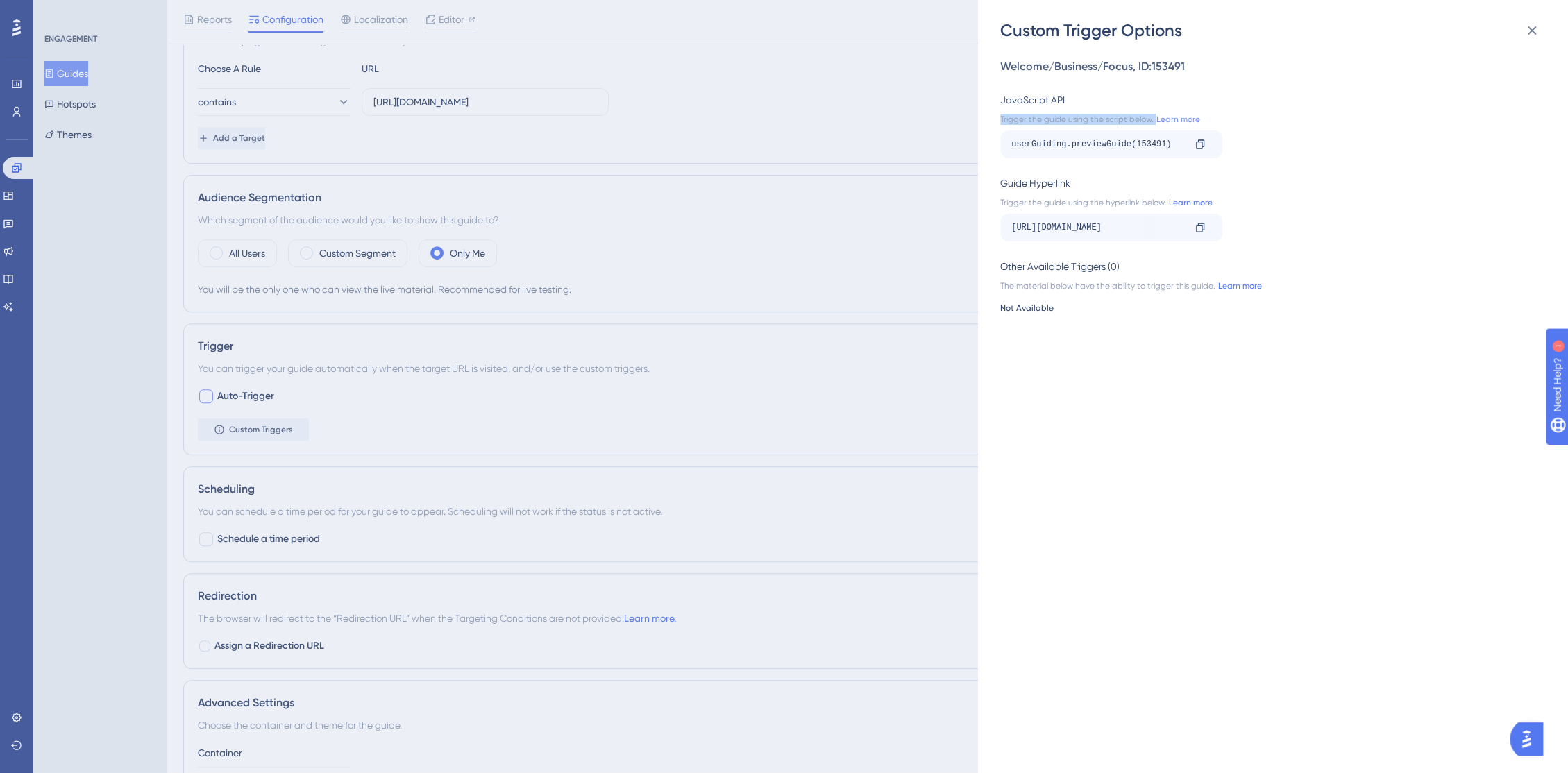
drag, startPoint x: 1000, startPoint y: 122, endPoint x: 1151, endPoint y: 122, distance: 151.0
click at [1151, 122] on div "Trigger the guide using the script below. Learn more" at bounding box center [1268, 120] width 537 height 12
click at [1155, 141] on div "userGuiding.previewGuide(153491)" at bounding box center [1097, 144] width 172 height 22
click at [1115, 224] on div "https://console.bluems.com/?__ug__=153491" at bounding box center [1097, 228] width 172 height 22
click at [1136, 225] on div "https://console.bluems.com/?__ug__=153491" at bounding box center [1097, 228] width 172 height 22
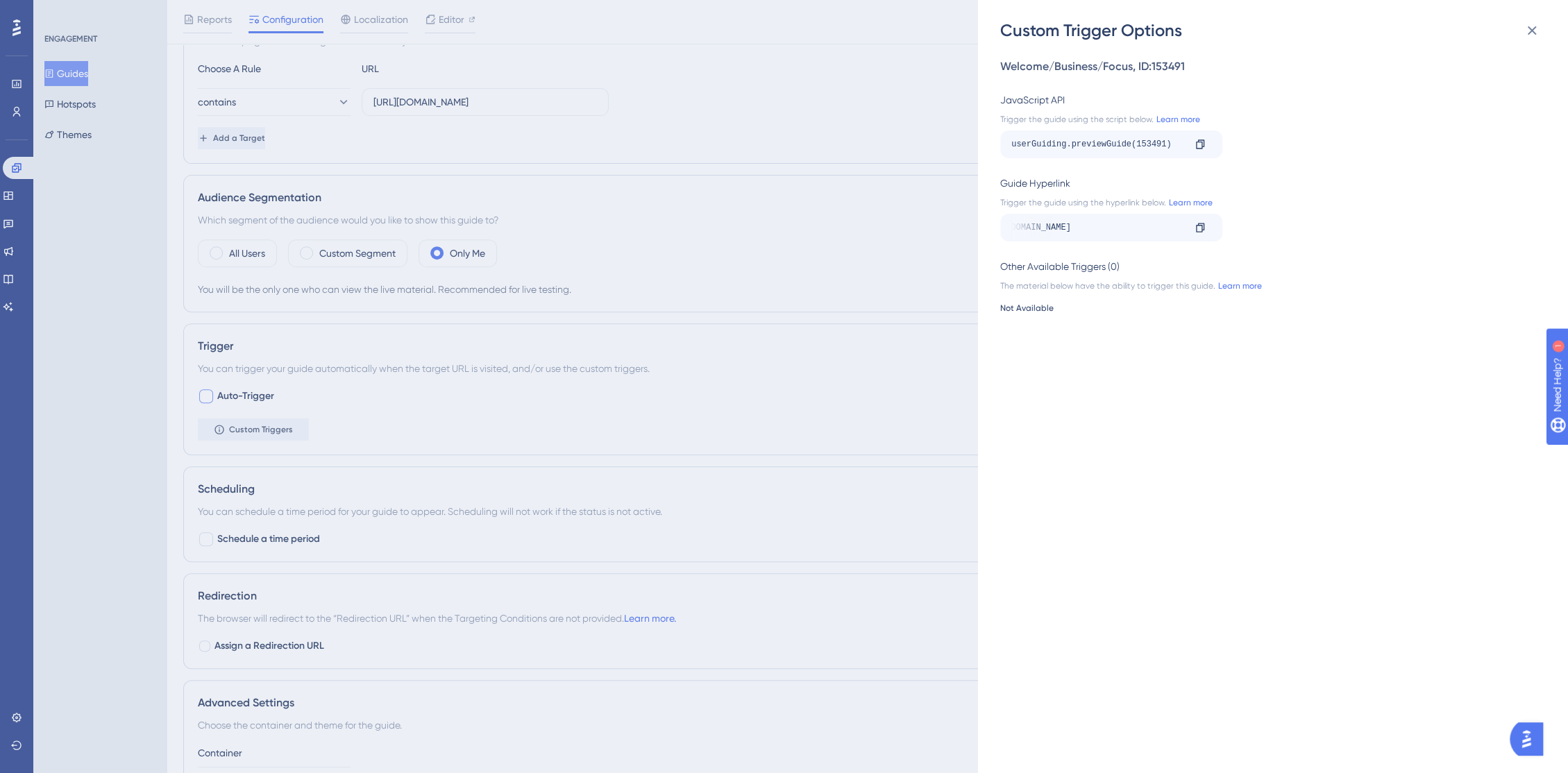
scroll to position [0, 33]
click at [1172, 205] on link "Learn more" at bounding box center [1189, 203] width 47 height 12
click at [455, 512] on div "Custom Trigger Options Welcome/Business/Focus , ID: 153491 JavaScript API Trigg…" at bounding box center [784, 386] width 1568 height 773
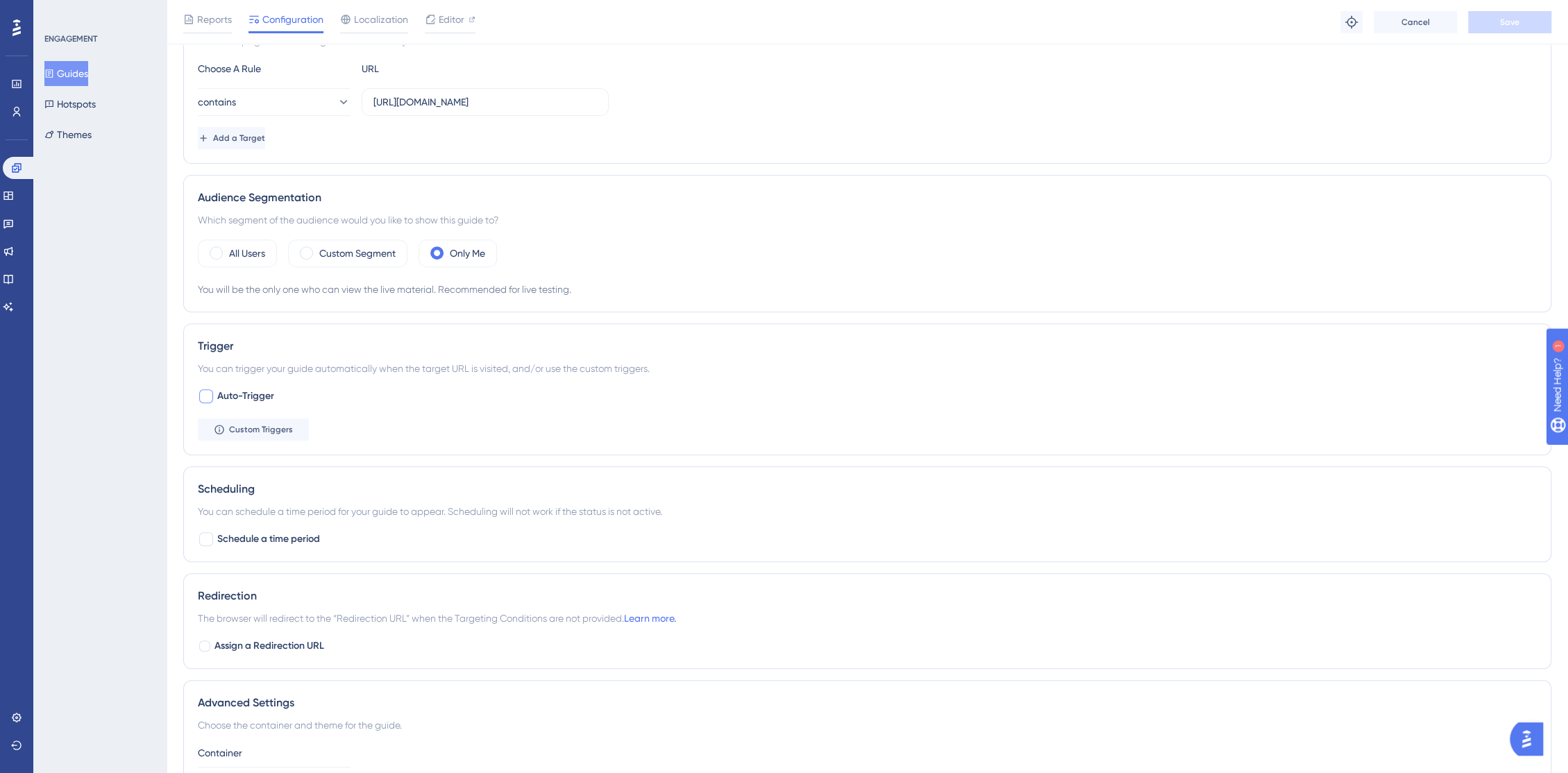
click at [199, 392] on div at bounding box center [205, 396] width 14 height 14
checkbox input "true"
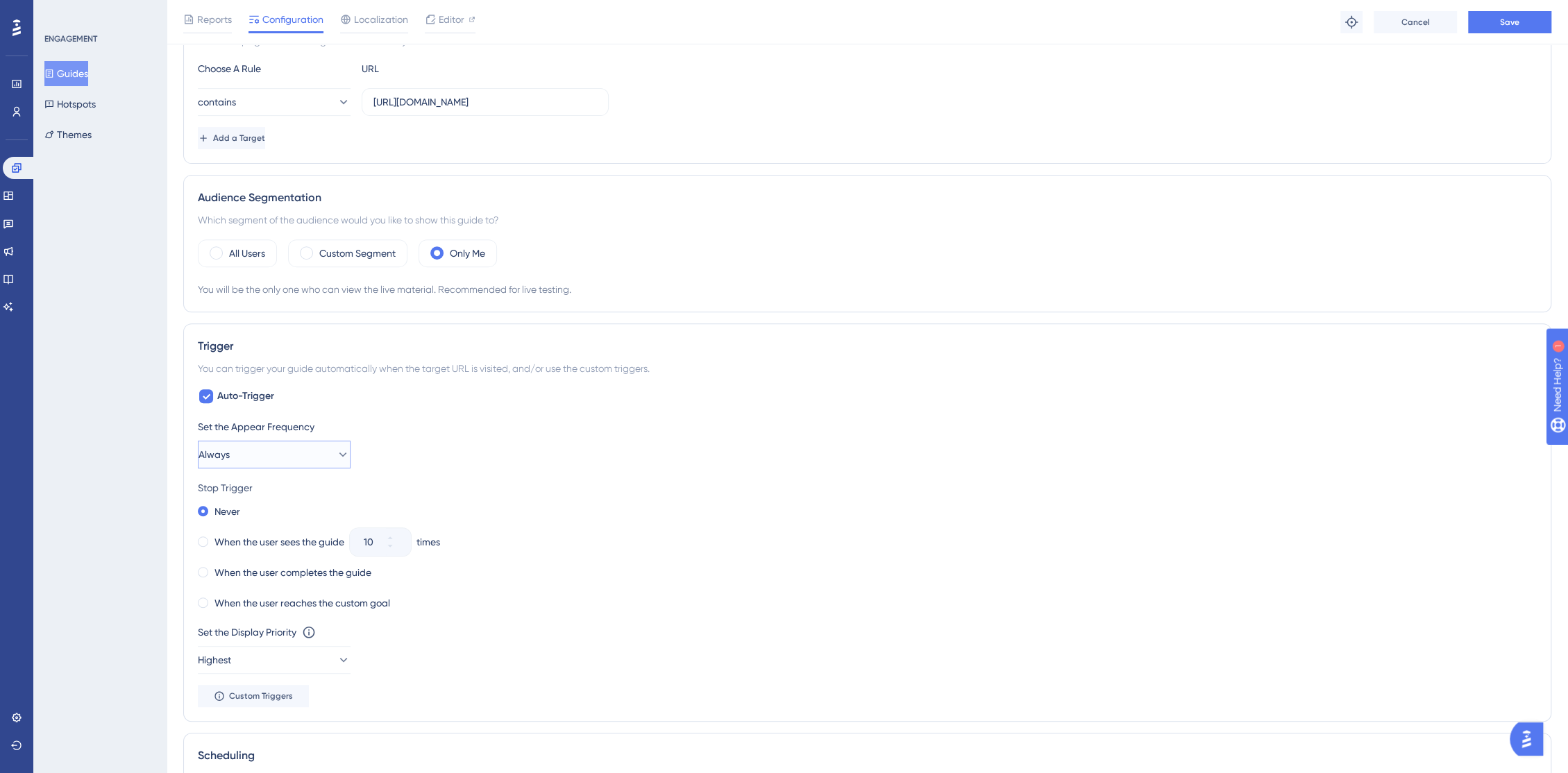
click at [253, 454] on button "Always" at bounding box center [274, 454] width 153 height 28
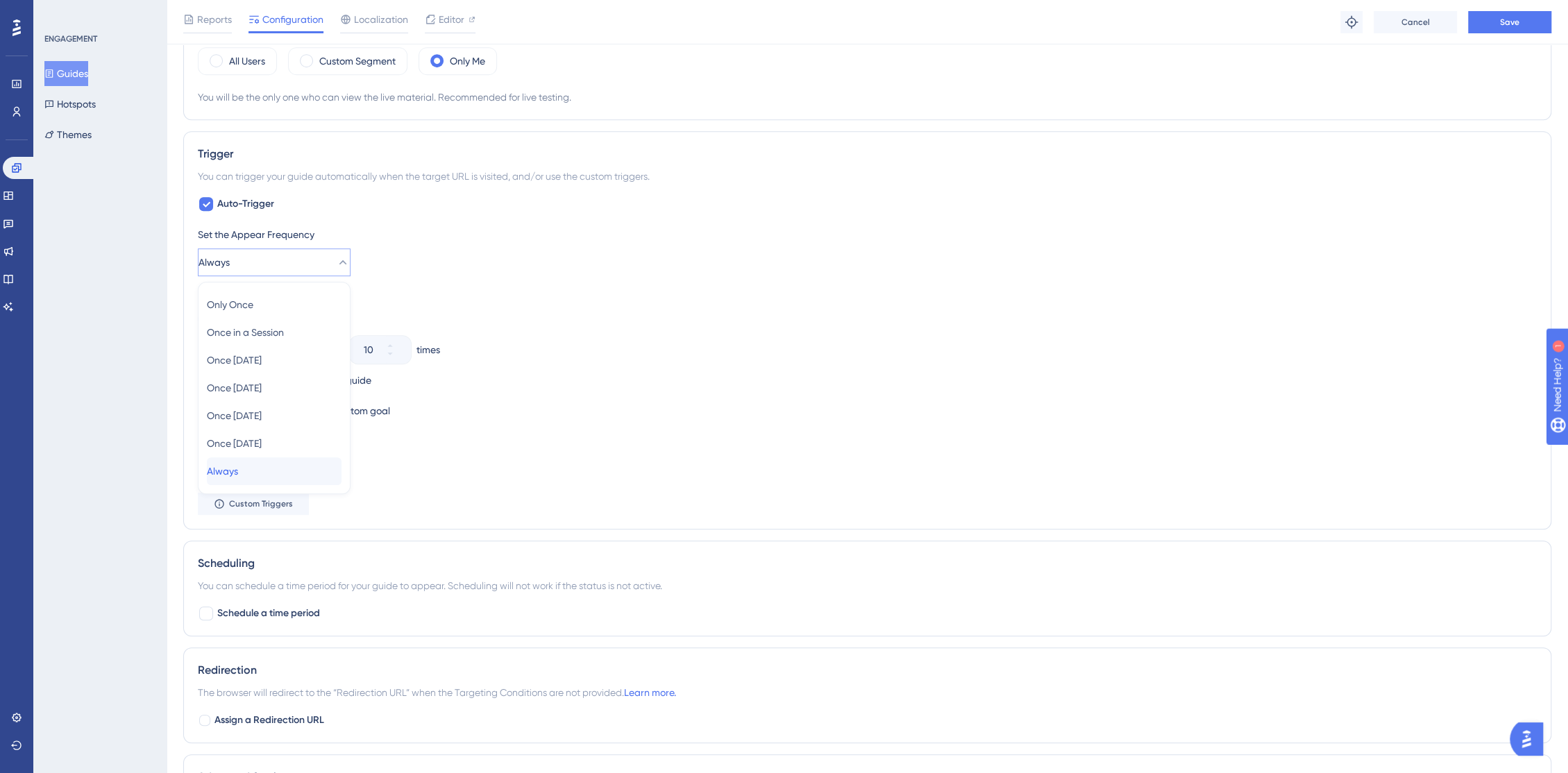
click at [261, 473] on div "Always Always" at bounding box center [274, 472] width 135 height 28
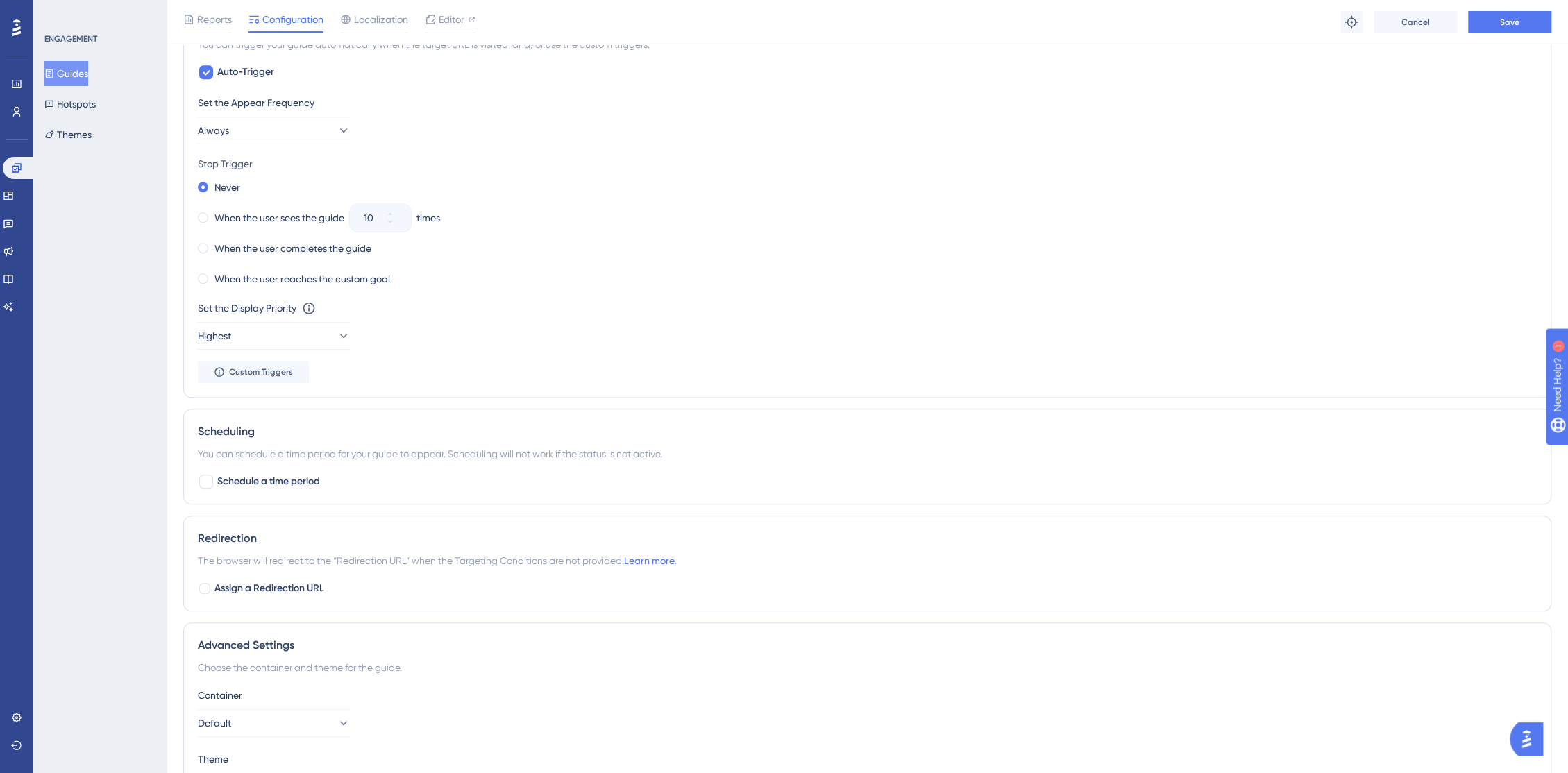
scroll to position [711, 11]
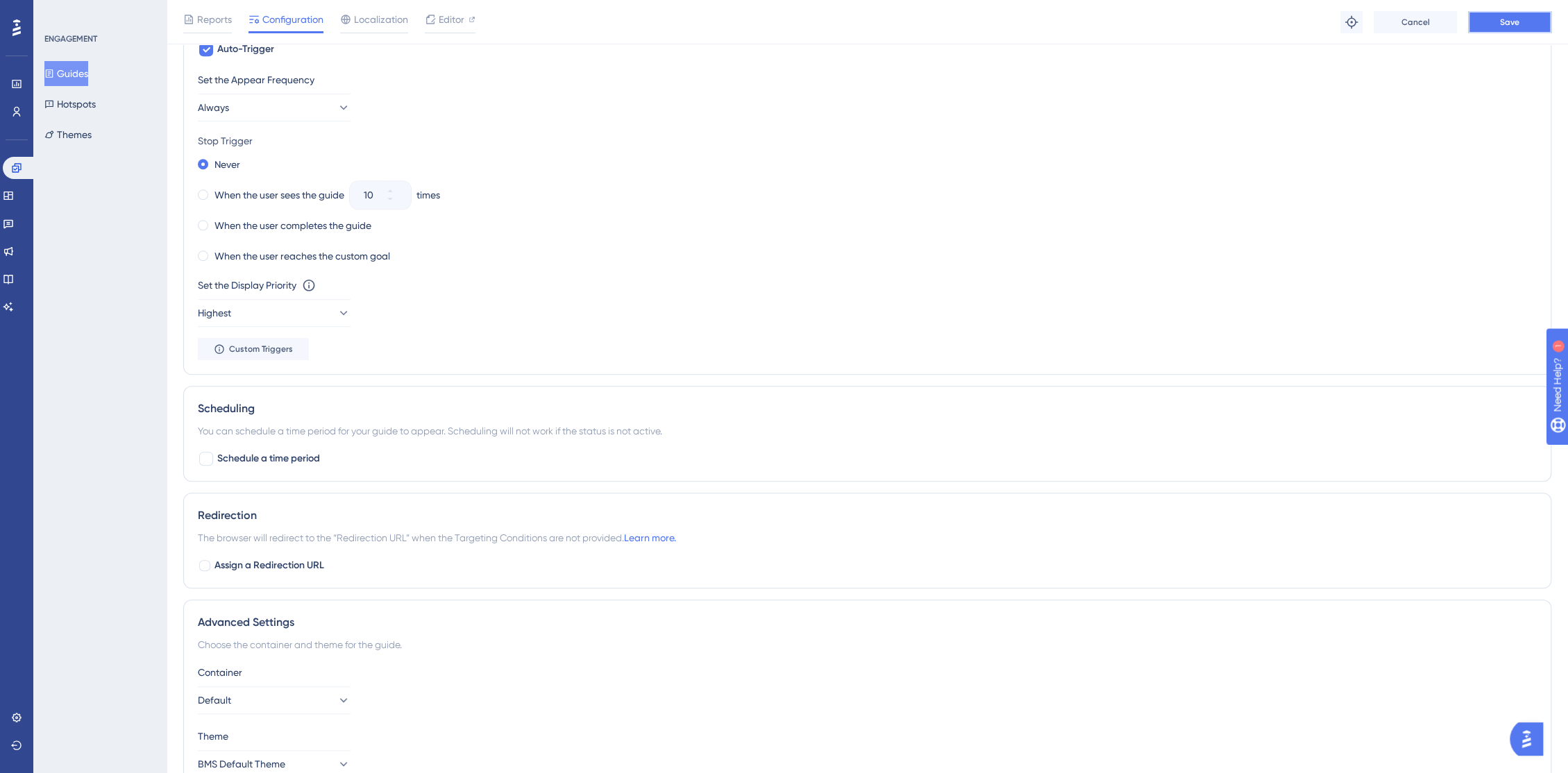
click at [1495, 25] on button "Save" at bounding box center [1509, 22] width 83 height 22
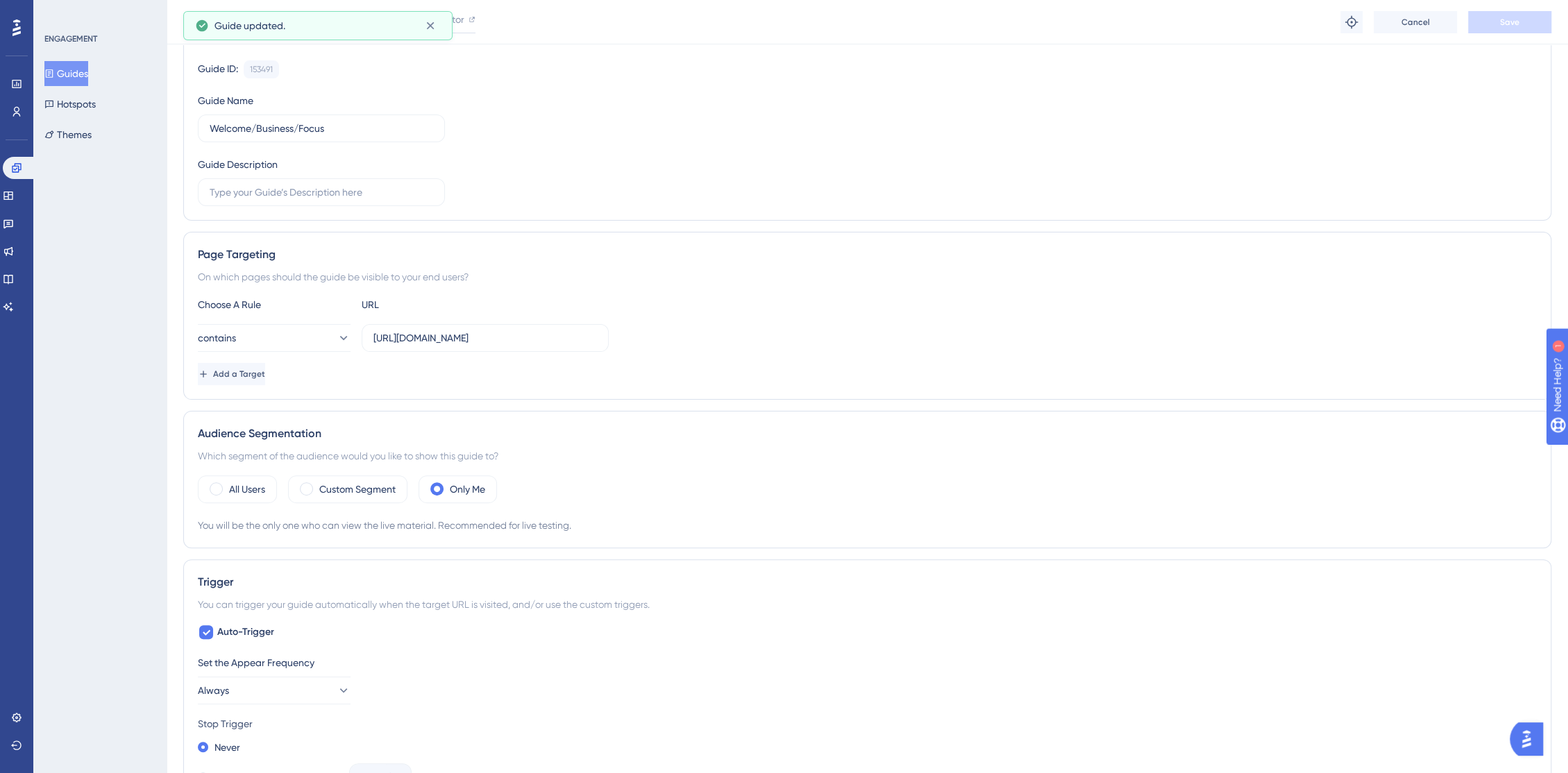
scroll to position [0, 11]
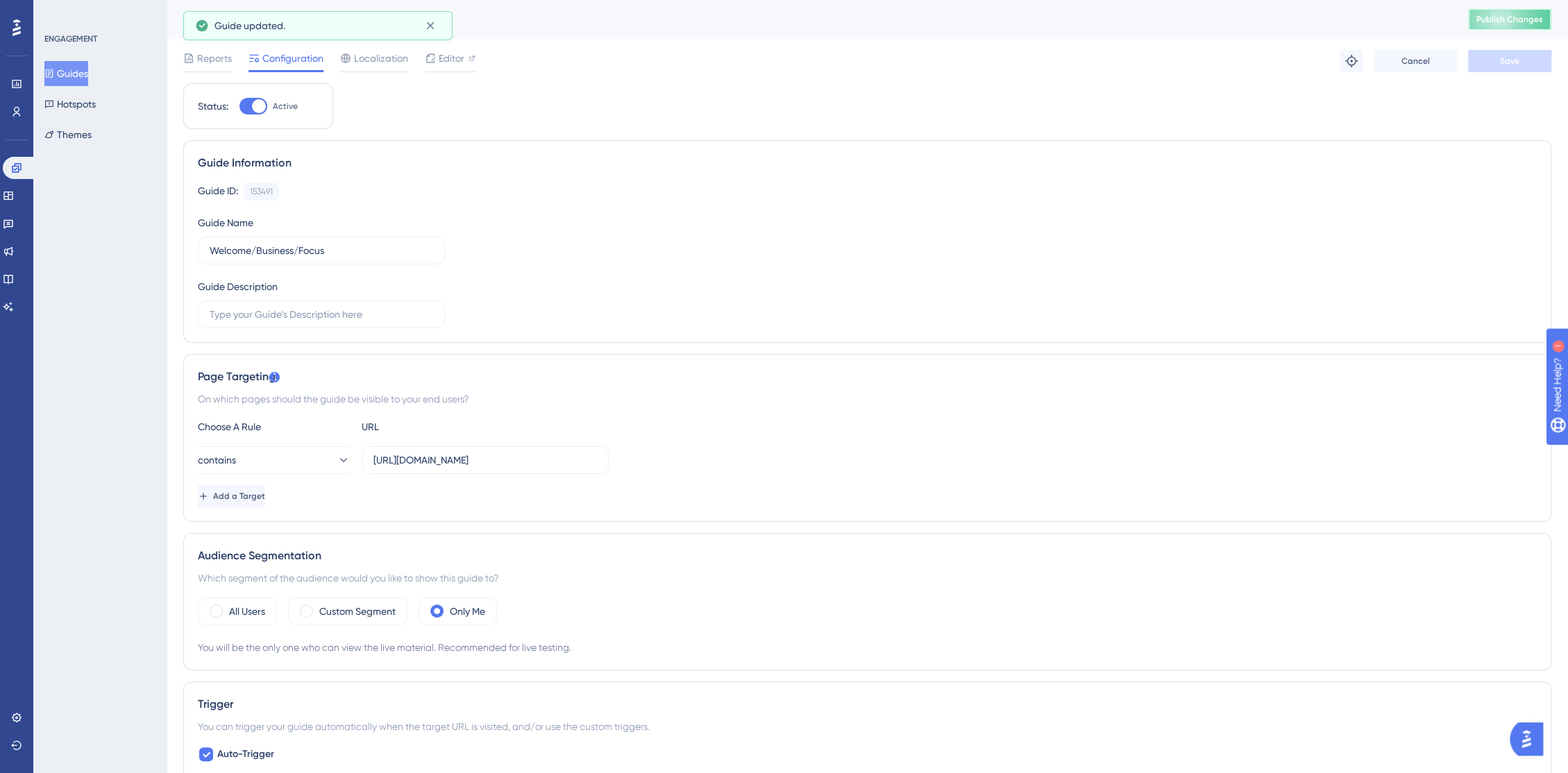
click at [1510, 18] on span "Publish Changes" at bounding box center [1509, 20] width 67 height 12
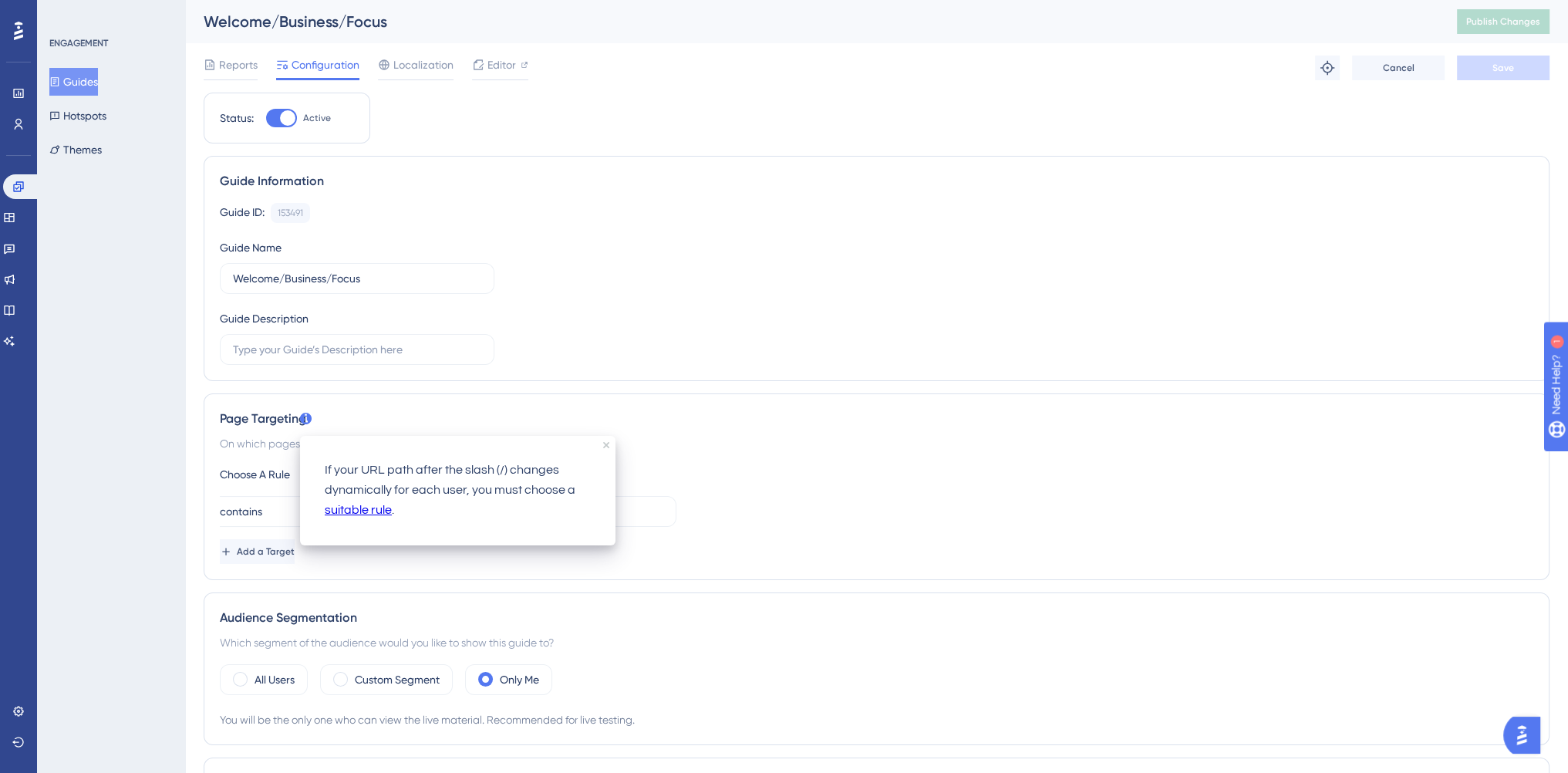
click at [300, 417] on icon at bounding box center [306, 418] width 12 height 12
click at [358, 415] on div "Page Targeting" at bounding box center [876, 419] width 1313 height 18
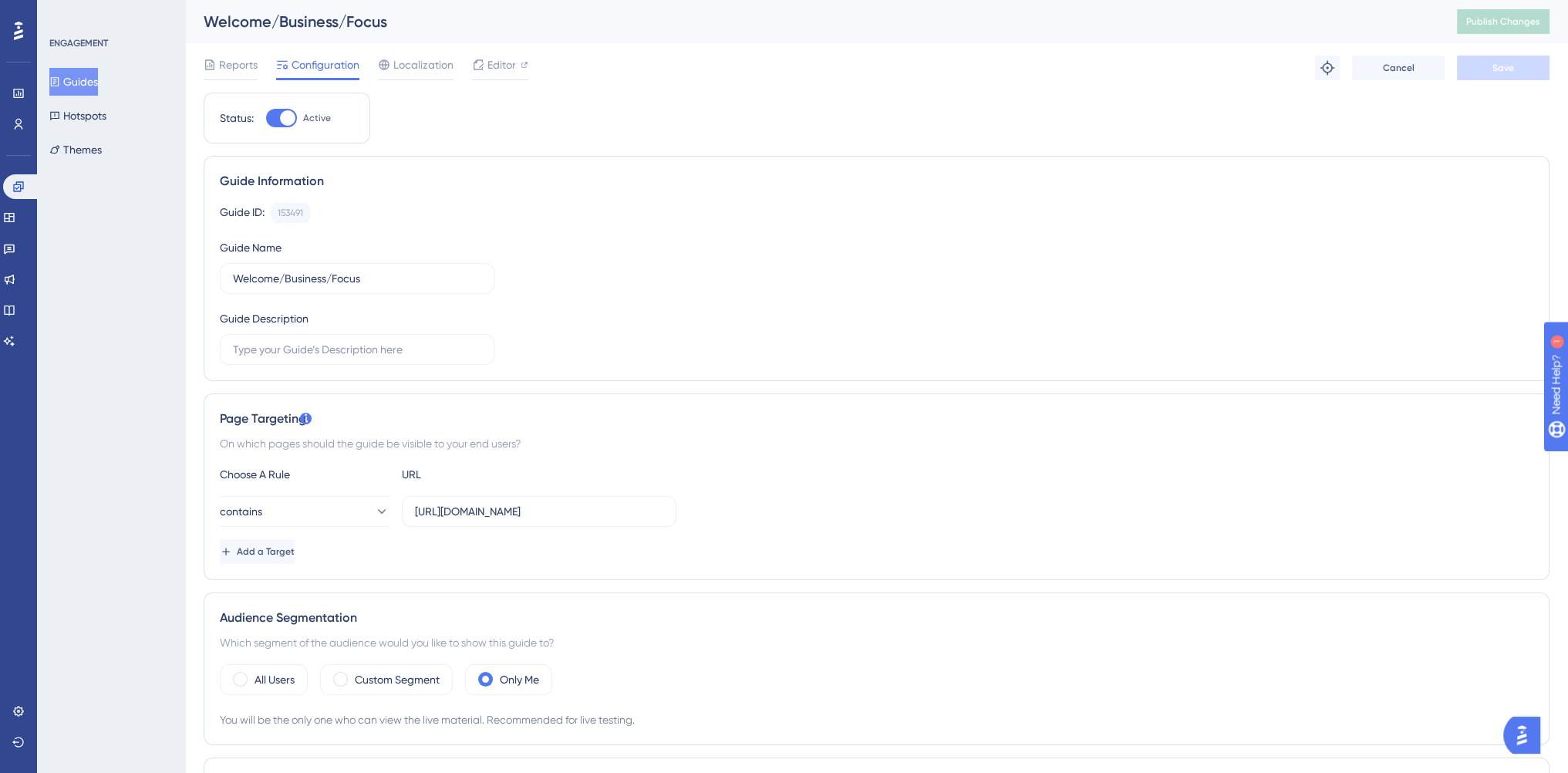
click at [358, 415] on div "Page Targeting" at bounding box center [876, 419] width 1313 height 18
click at [425, 73] on span "Localization" at bounding box center [423, 65] width 60 height 18
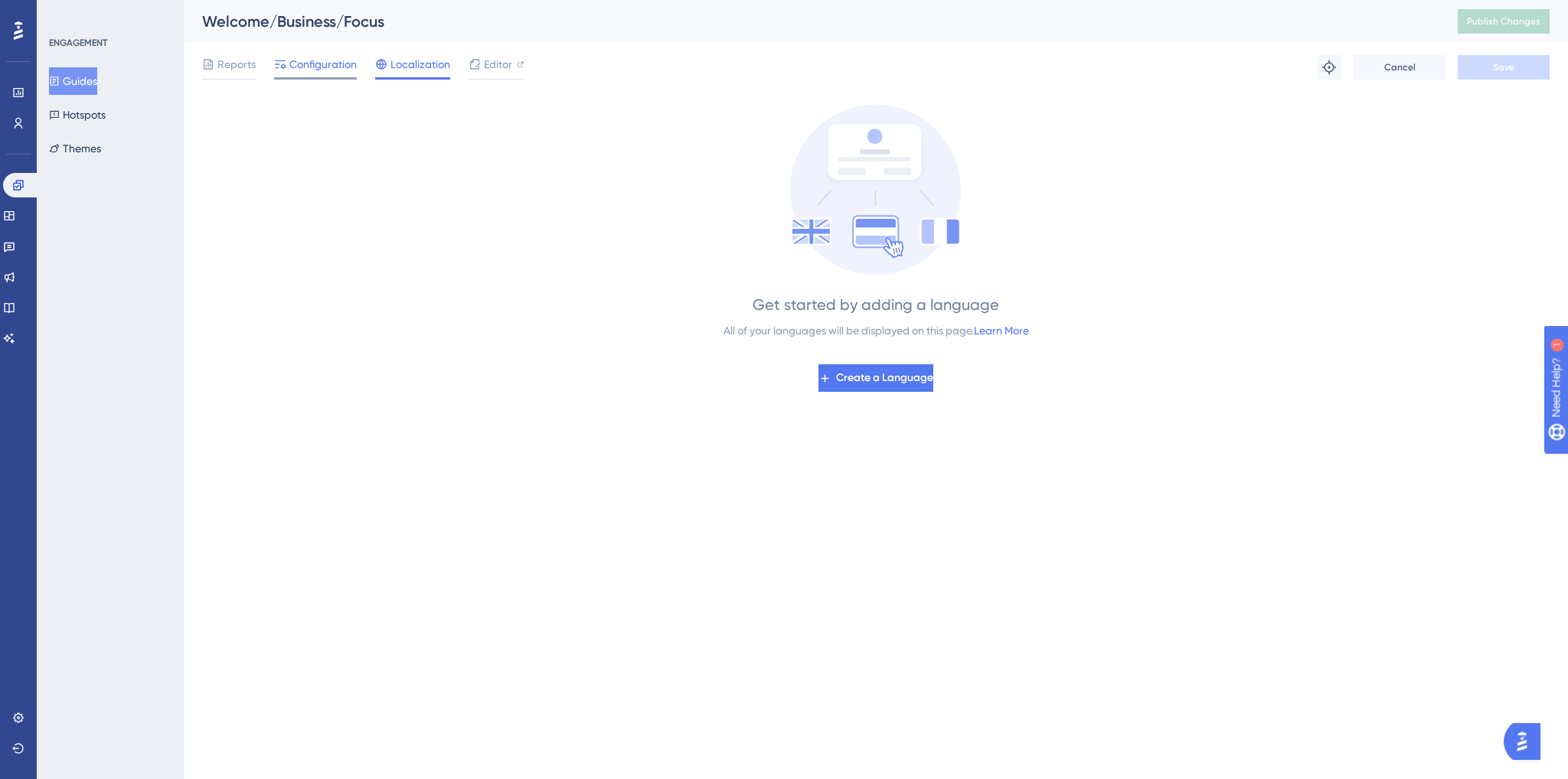
click at [338, 72] on span "Configuration" at bounding box center [323, 64] width 67 height 18
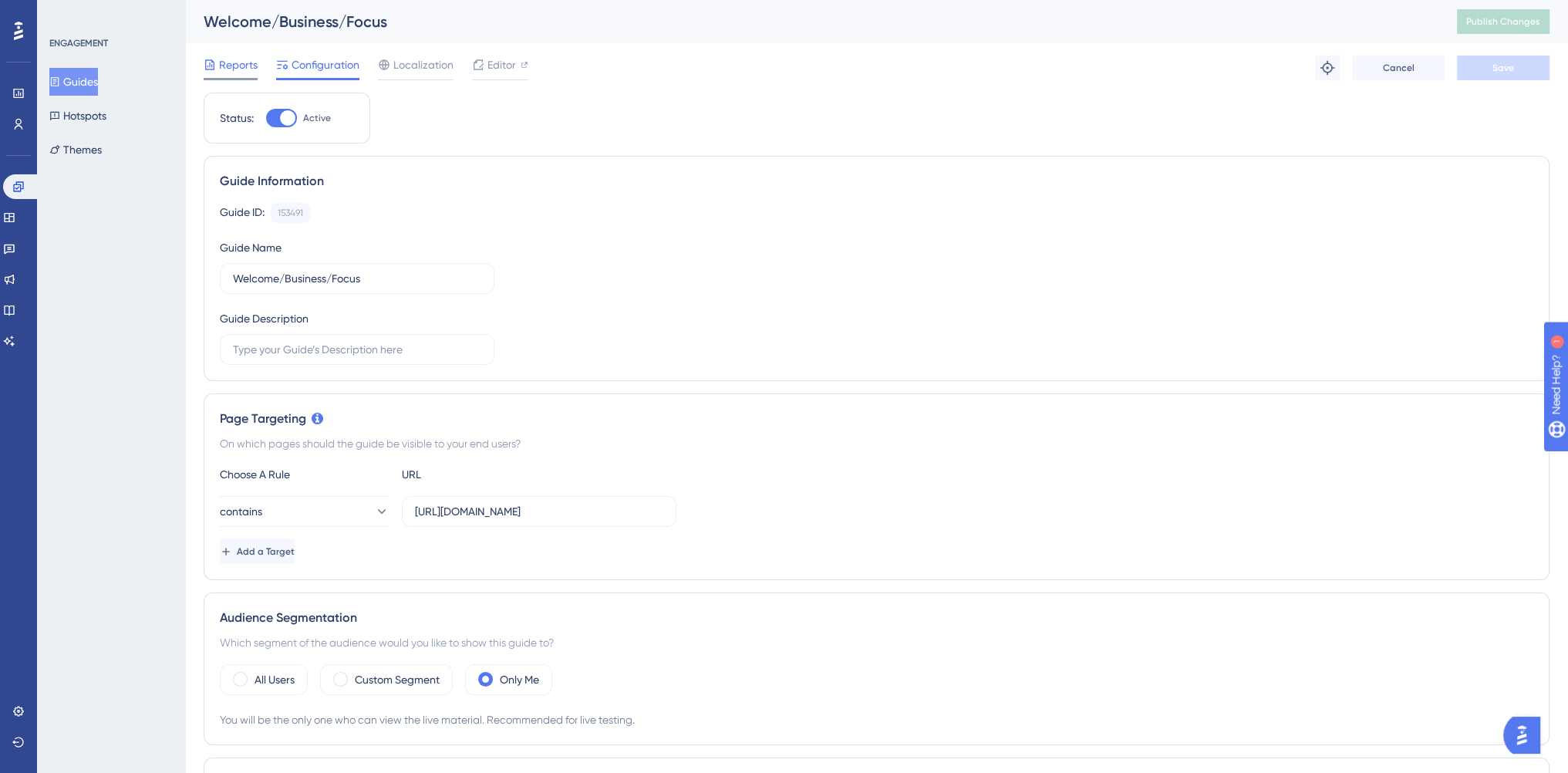
click at [239, 73] on span "Reports" at bounding box center [238, 65] width 38 height 18
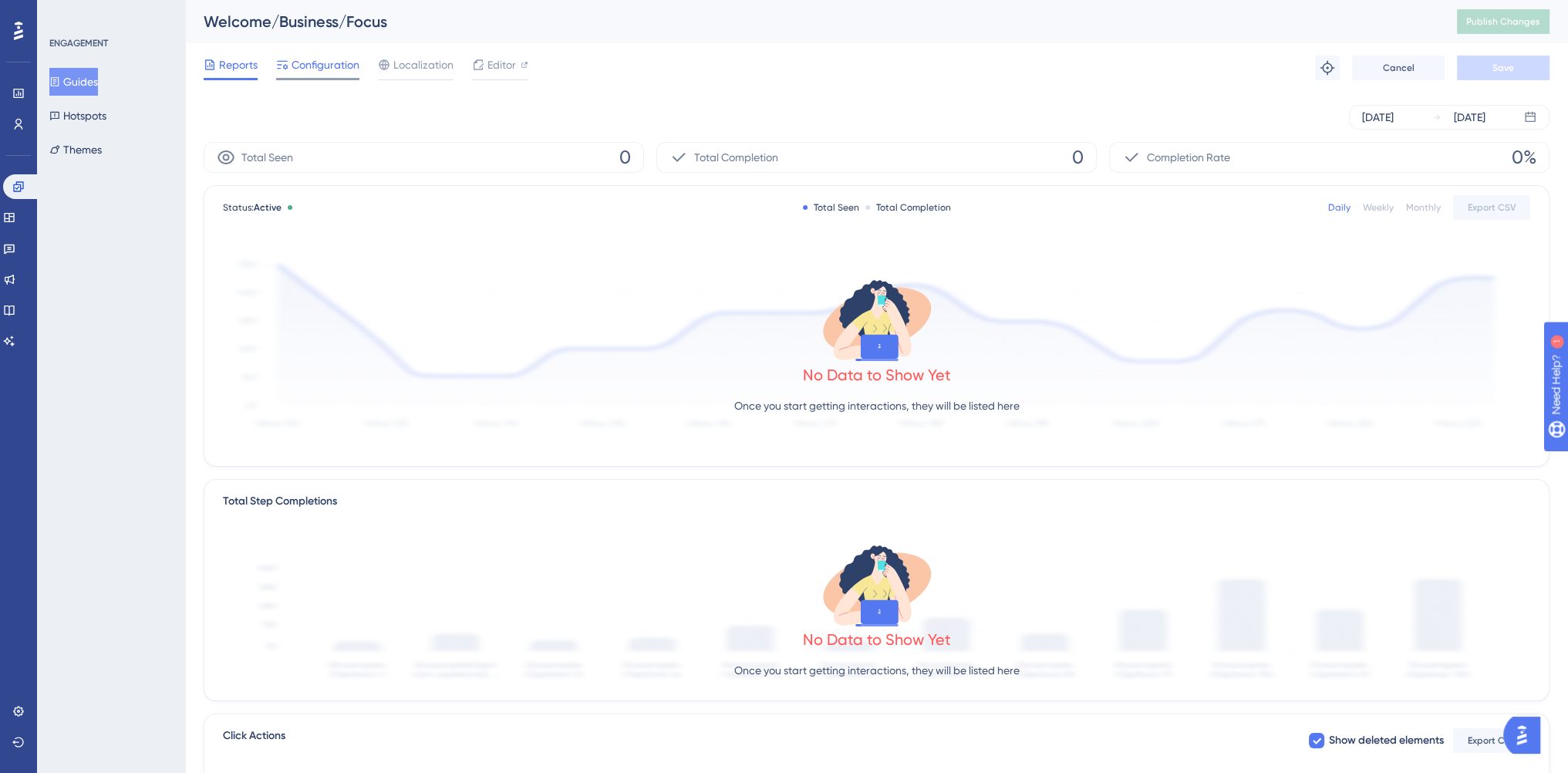
click at [327, 78] on div at bounding box center [317, 78] width 83 height 3
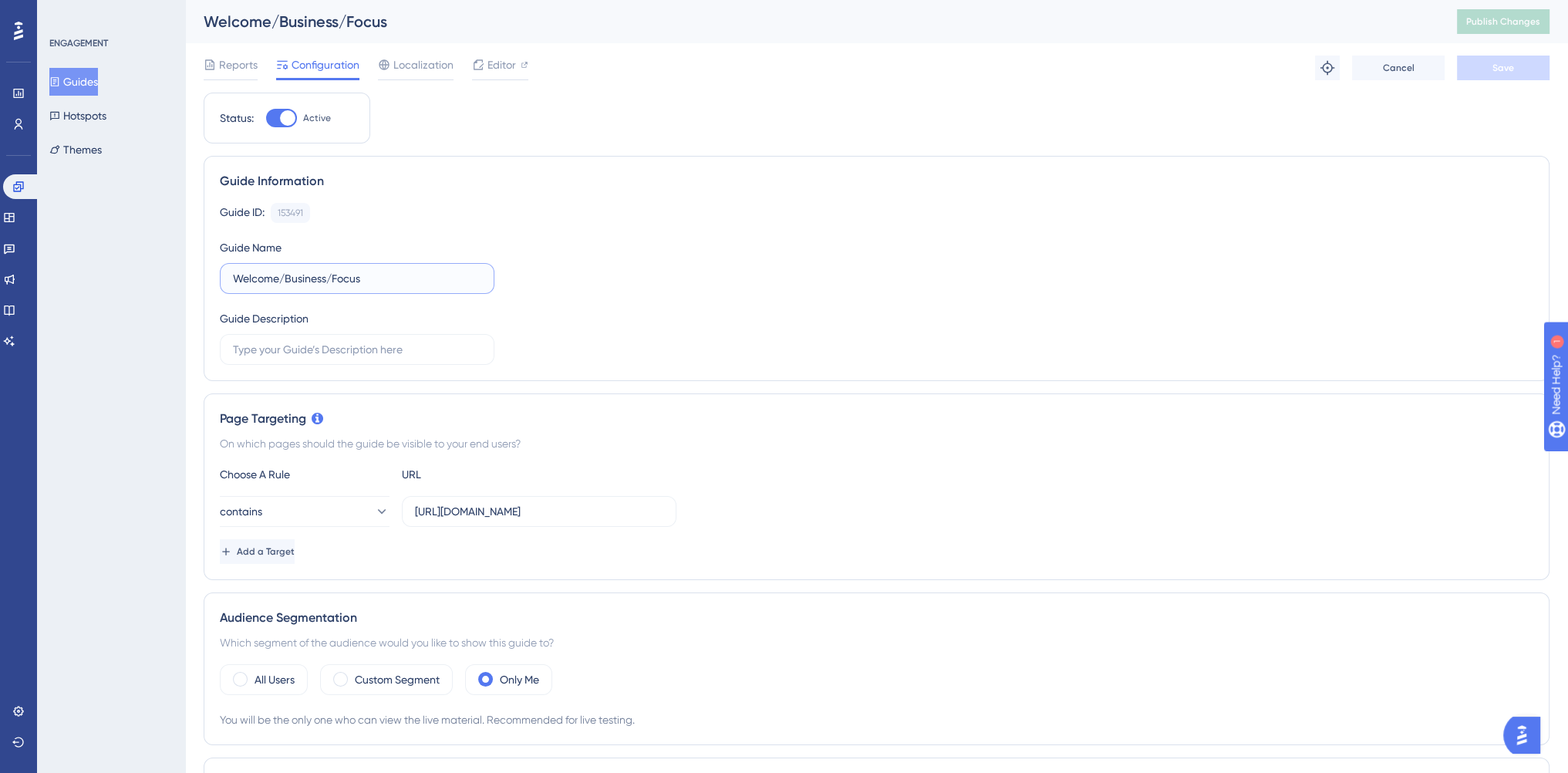
click at [407, 281] on input "Welcome/Business/Focus" at bounding box center [357, 278] width 248 height 17
click at [758, 518] on div "contains https://console.bluems.com/" at bounding box center [876, 511] width 1313 height 31
click at [584, 522] on label "https://console.bluems.com/" at bounding box center [538, 511] width 275 height 31
click at [584, 519] on input "https://console.bluems.com/" at bounding box center [539, 511] width 248 height 17
type input "https://console.bluems.com"
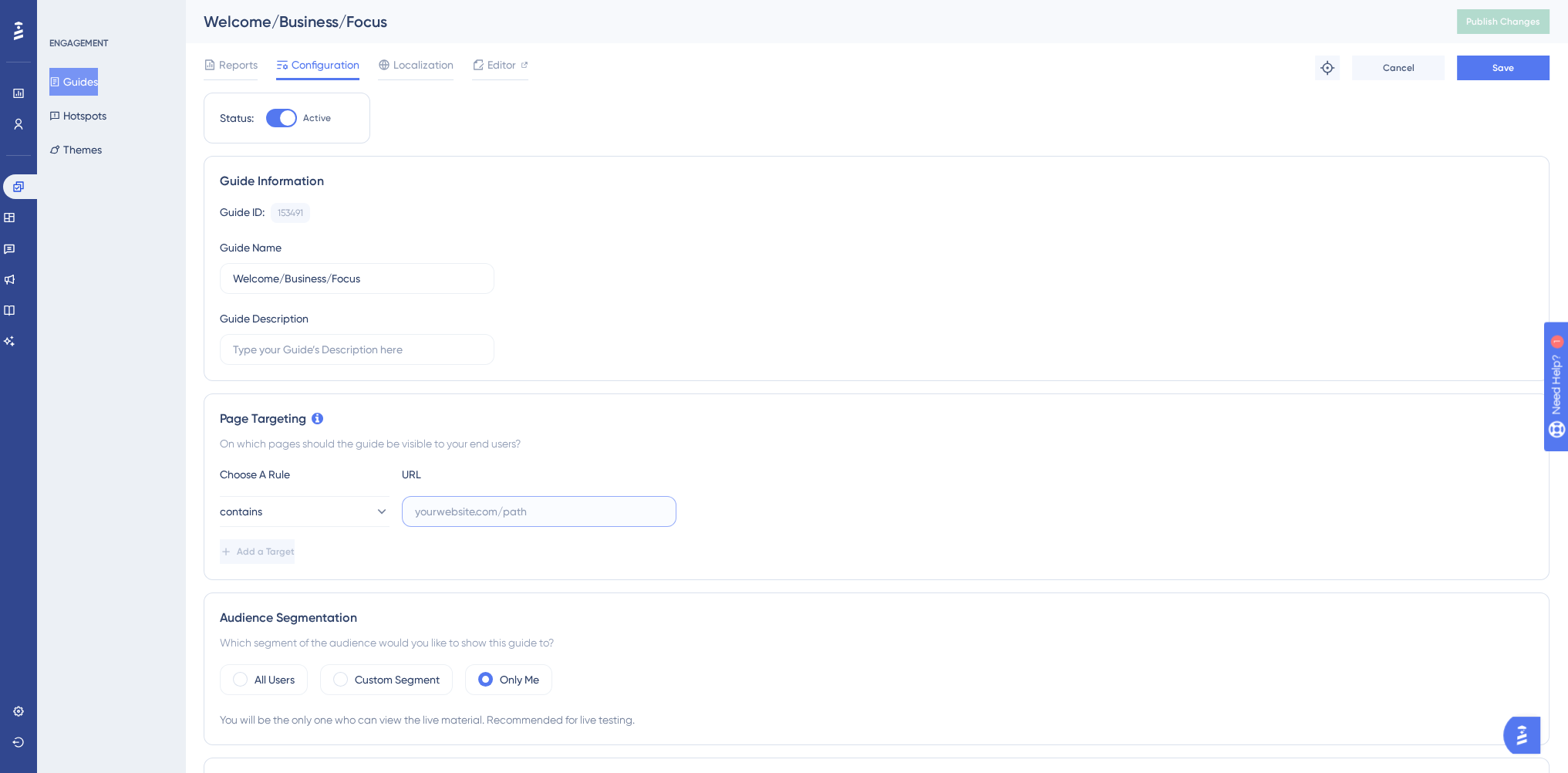
paste input "https://console.bluems.com/"
type input "https://console.bluems.com/"
click at [583, 539] on div "Add a Target" at bounding box center [876, 551] width 1313 height 25
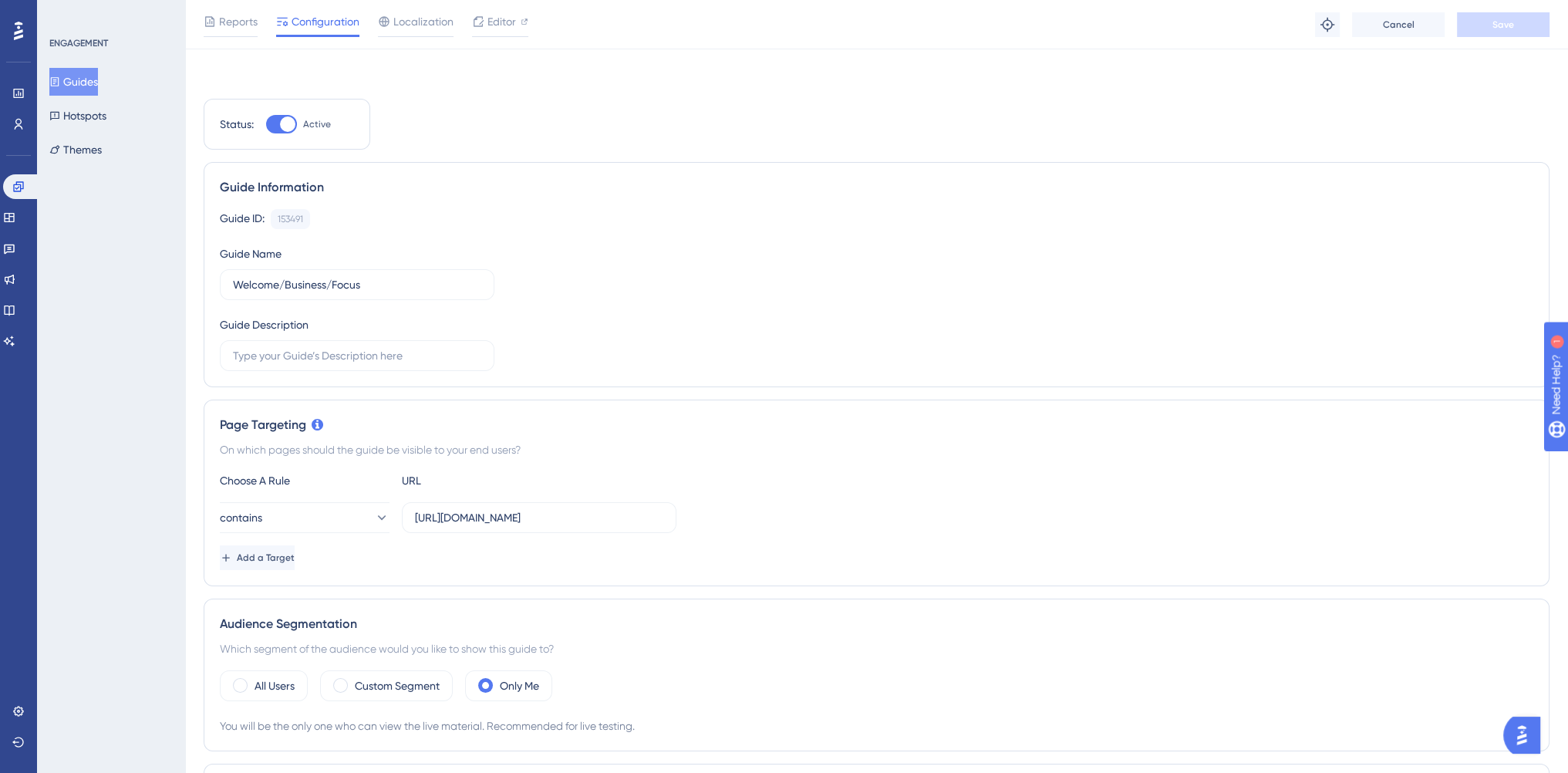
scroll to position [154, 0]
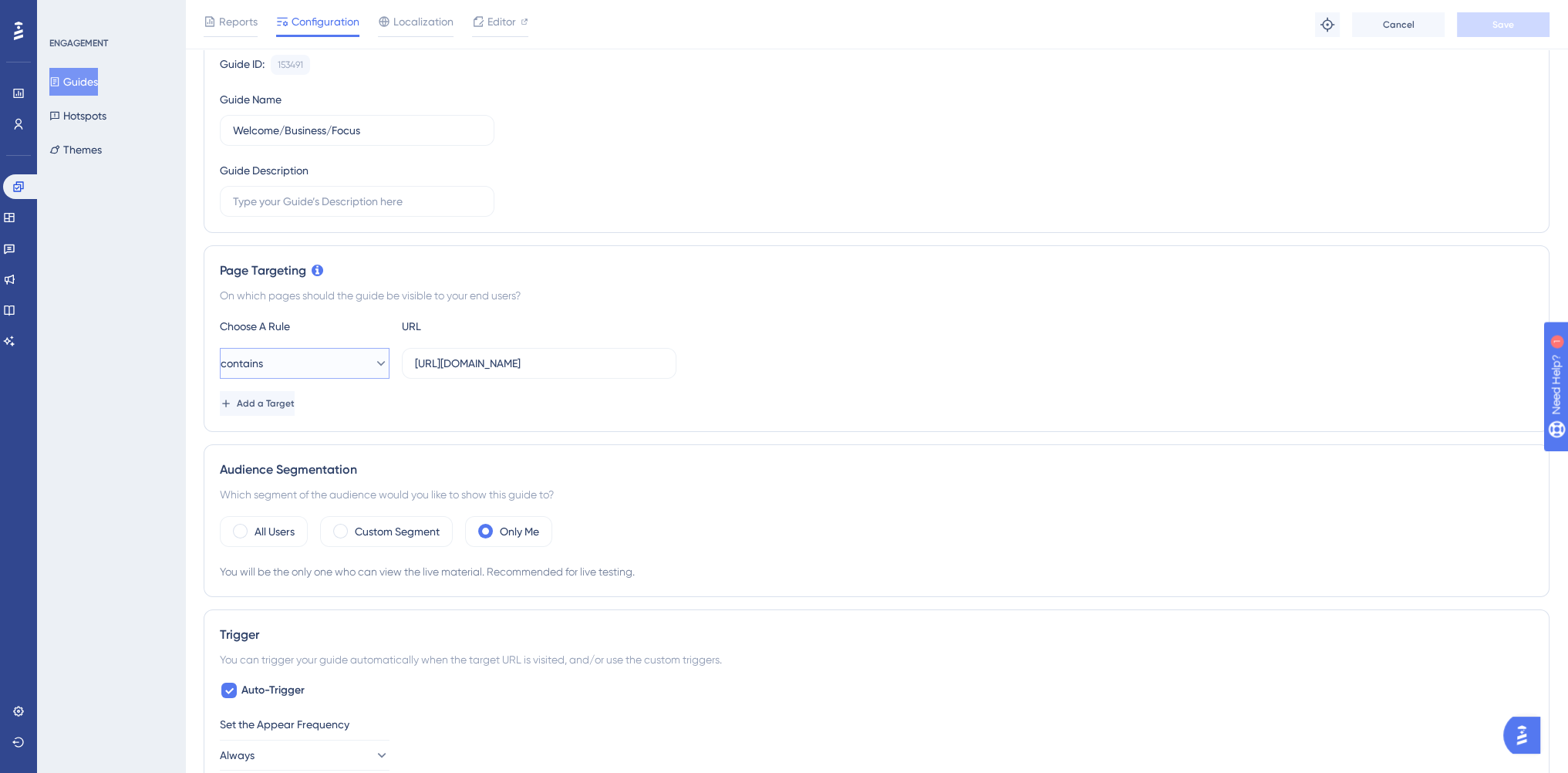
click at [377, 360] on icon at bounding box center [381, 362] width 8 height 5
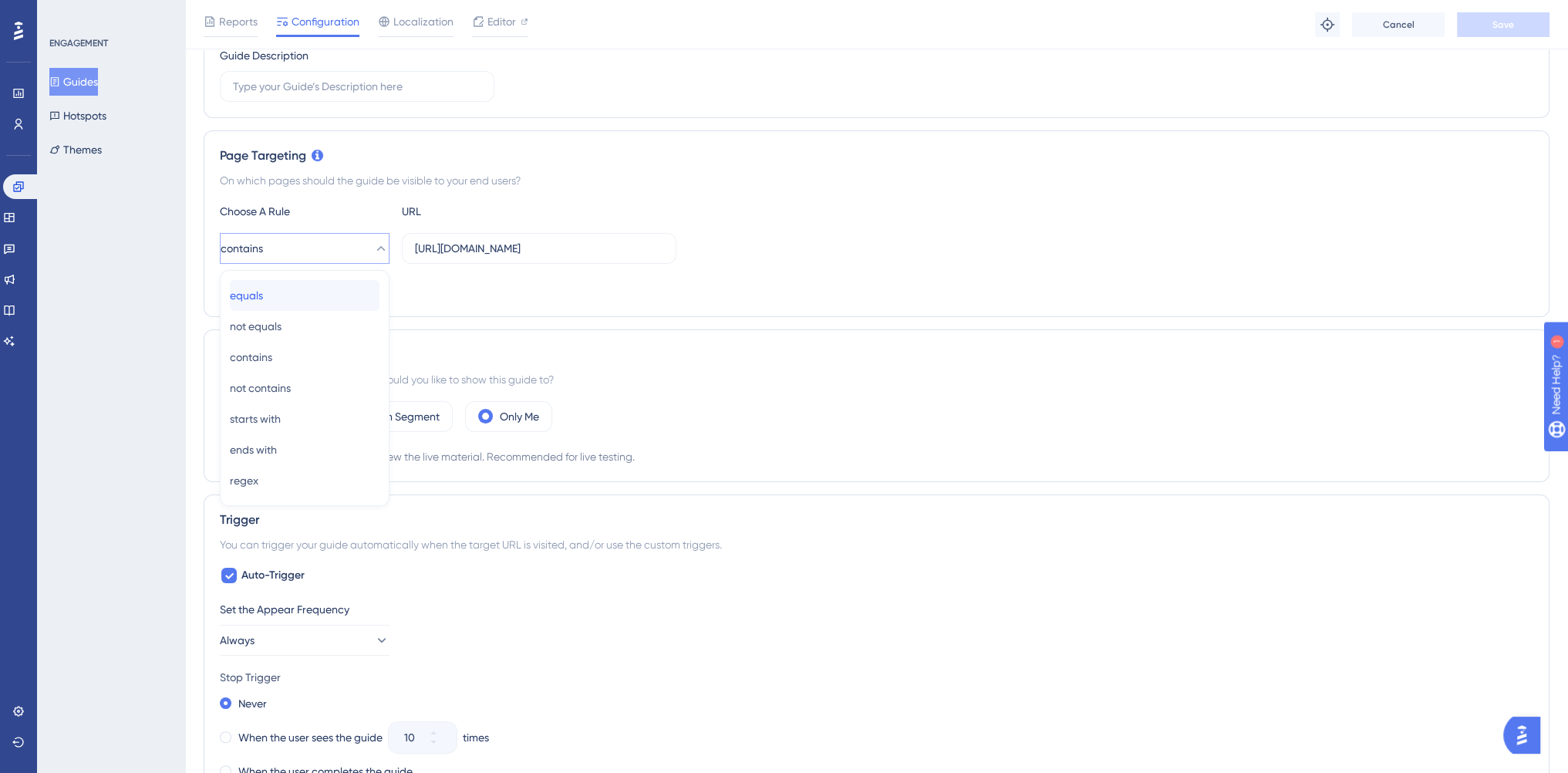
click at [334, 292] on div "equals equals" at bounding box center [305, 296] width 150 height 31
click at [496, 286] on div "Add a Target" at bounding box center [876, 287] width 1313 height 25
click at [308, 256] on button "equals" at bounding box center [305, 248] width 170 height 31
click at [306, 360] on div "contains contains" at bounding box center [305, 357] width 150 height 31
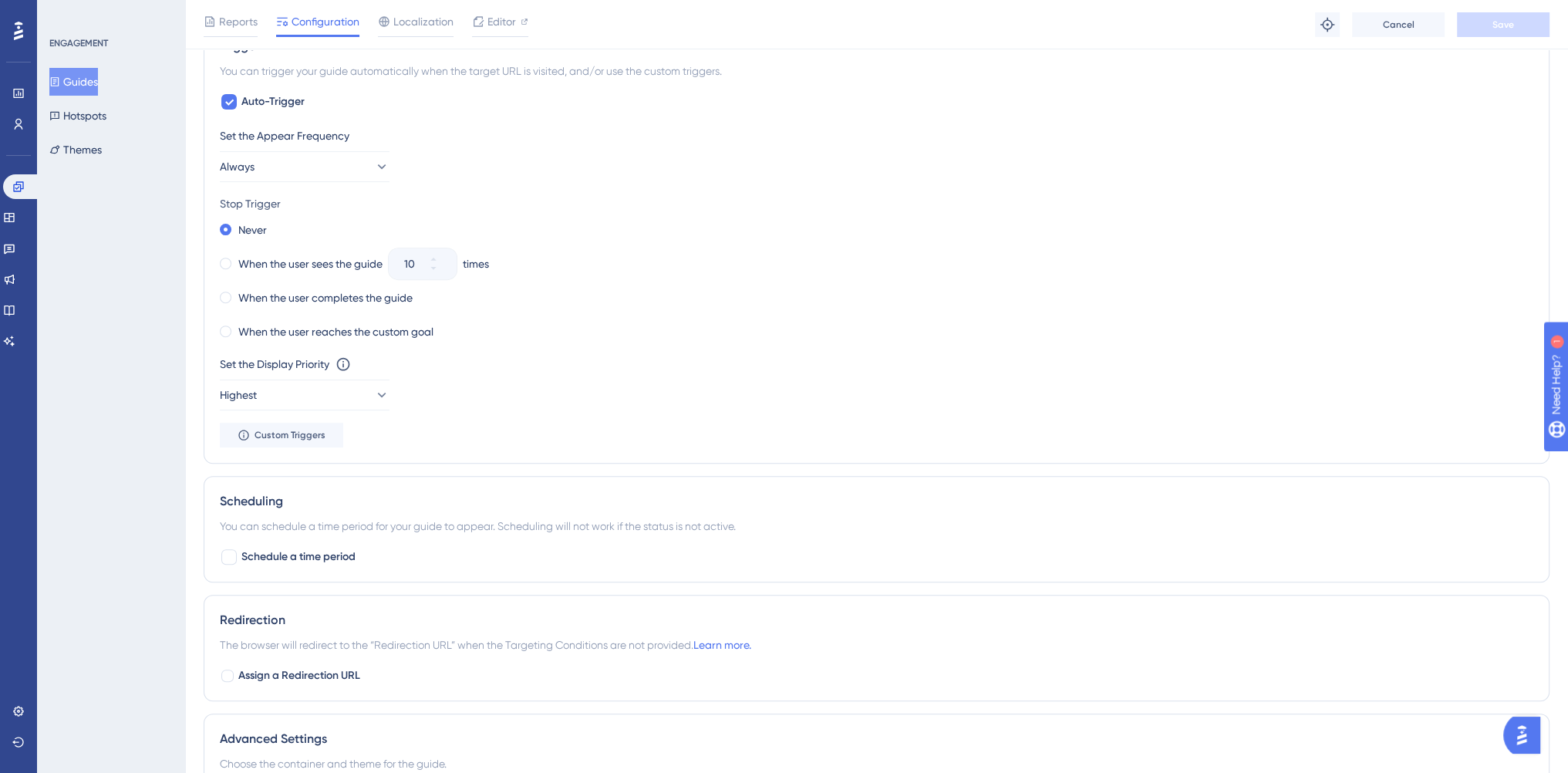
scroll to position [956, 0]
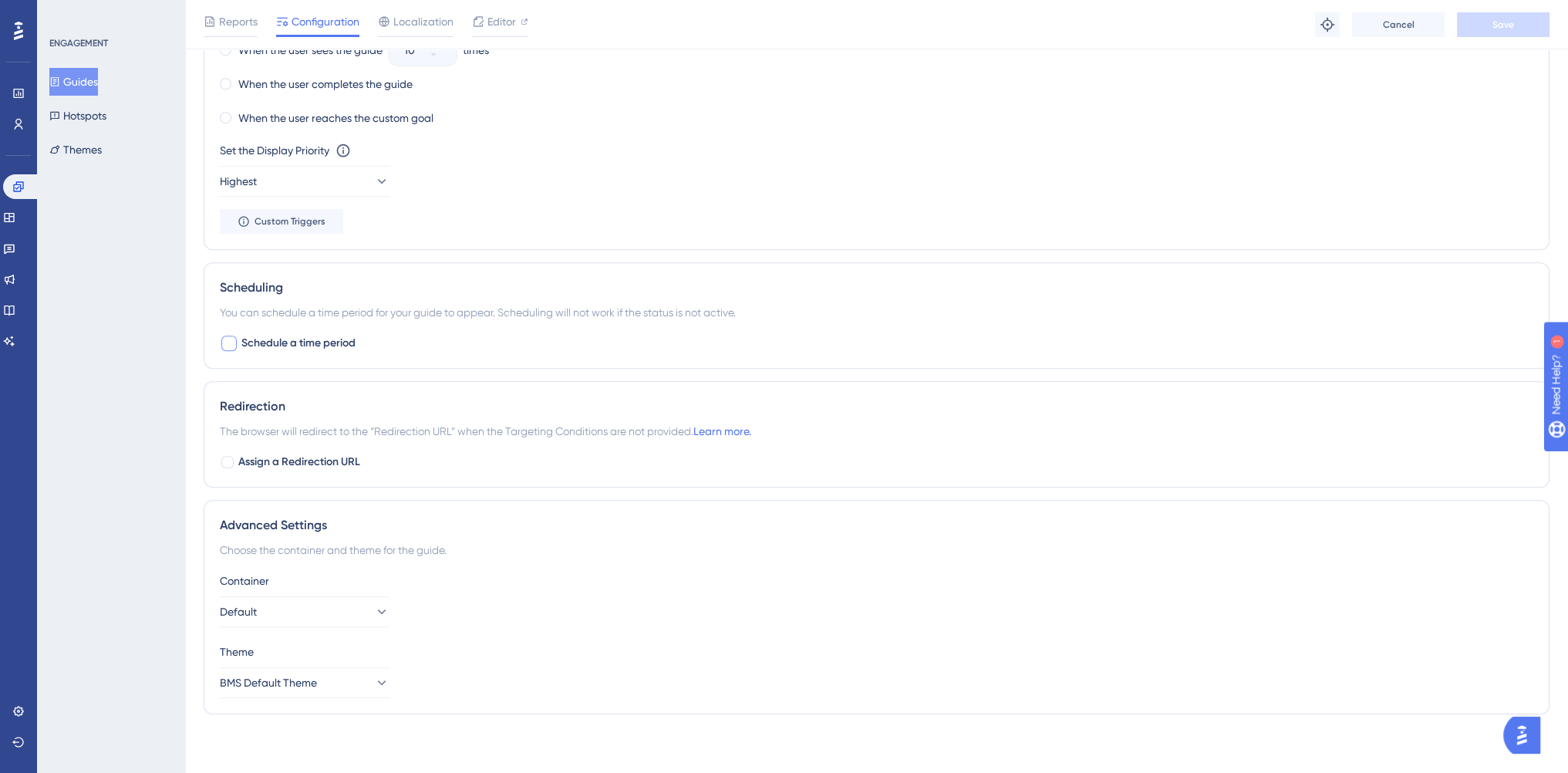
click at [304, 336] on span "Schedule a time period" at bounding box center [298, 343] width 114 height 18
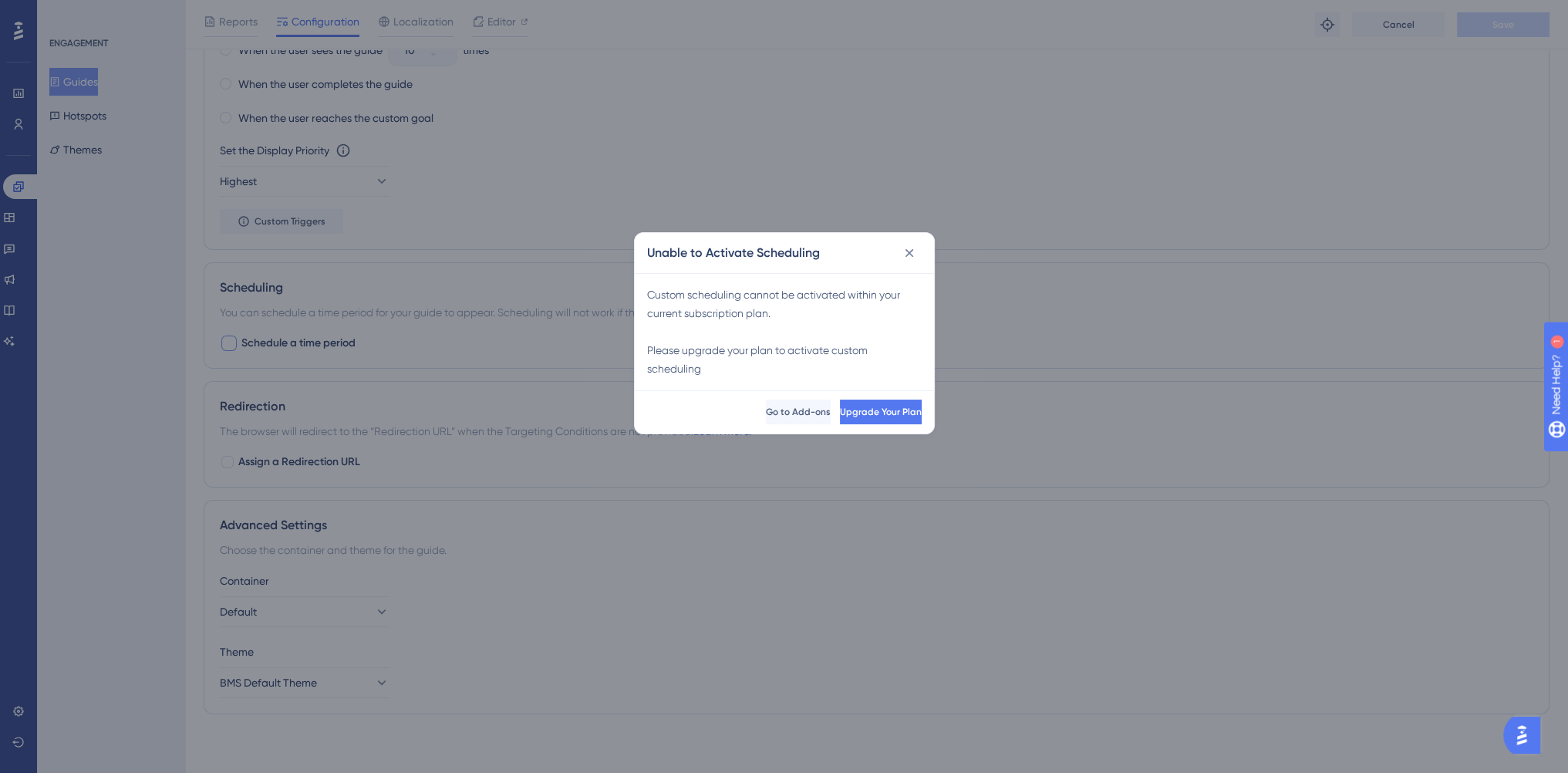
scroll to position [944, 0]
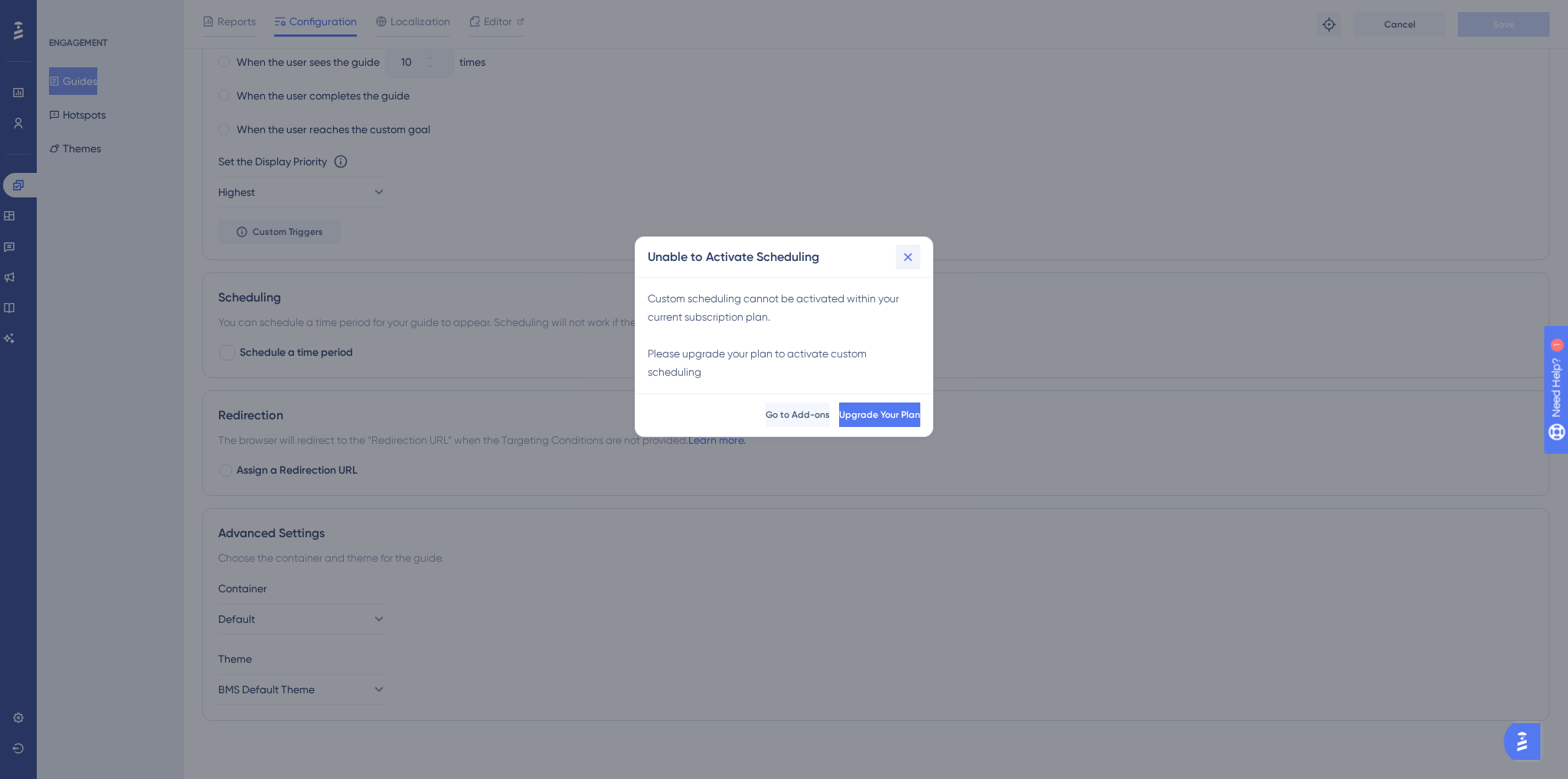
click at [912, 255] on icon at bounding box center [908, 256] width 15 height 15
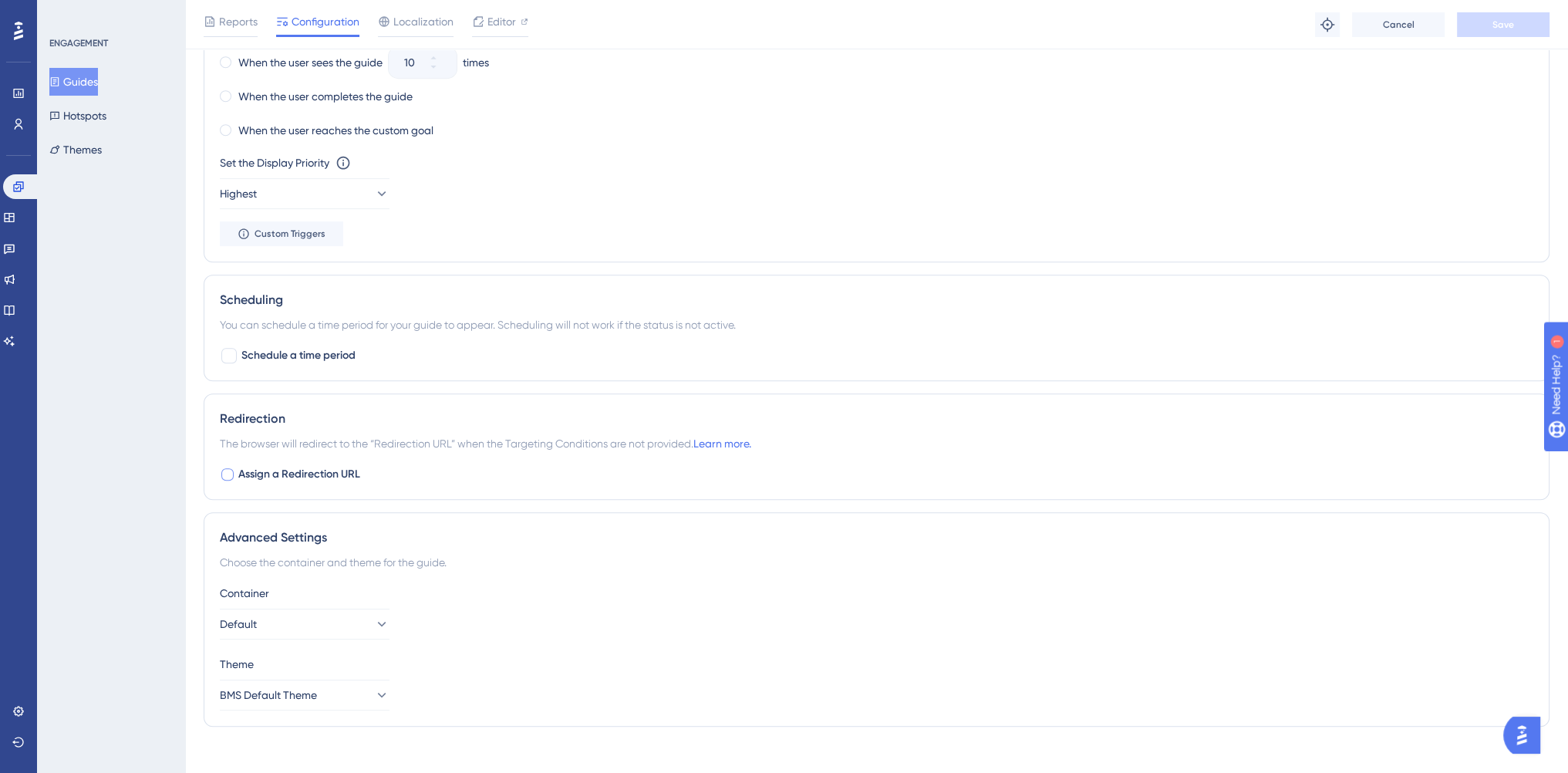
click at [250, 471] on span "Assign a Redirection URL" at bounding box center [298, 474] width 121 height 18
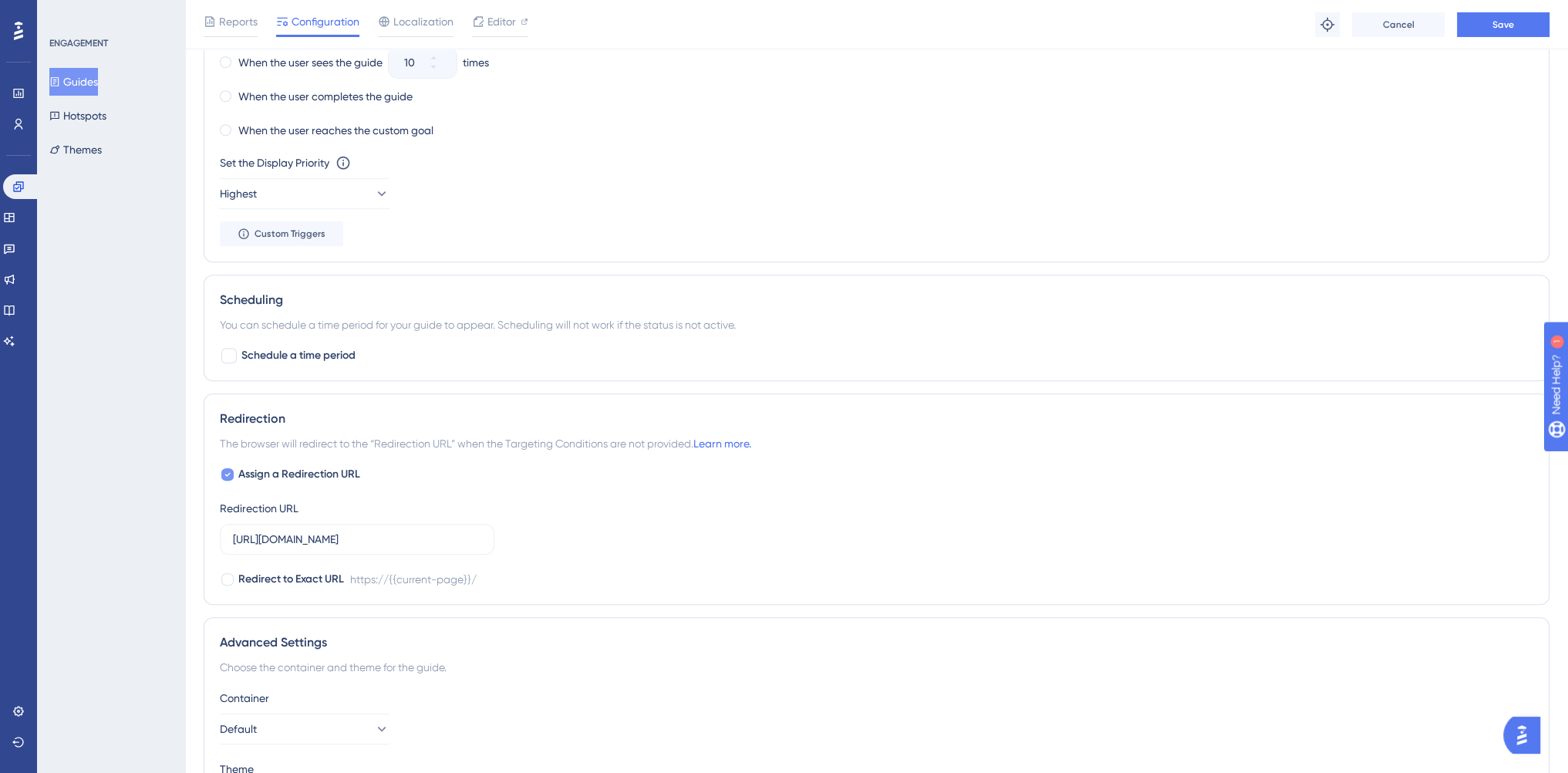
click at [250, 470] on span "Assign a Redirection URL" at bounding box center [298, 474] width 121 height 18
checkbox input "false"
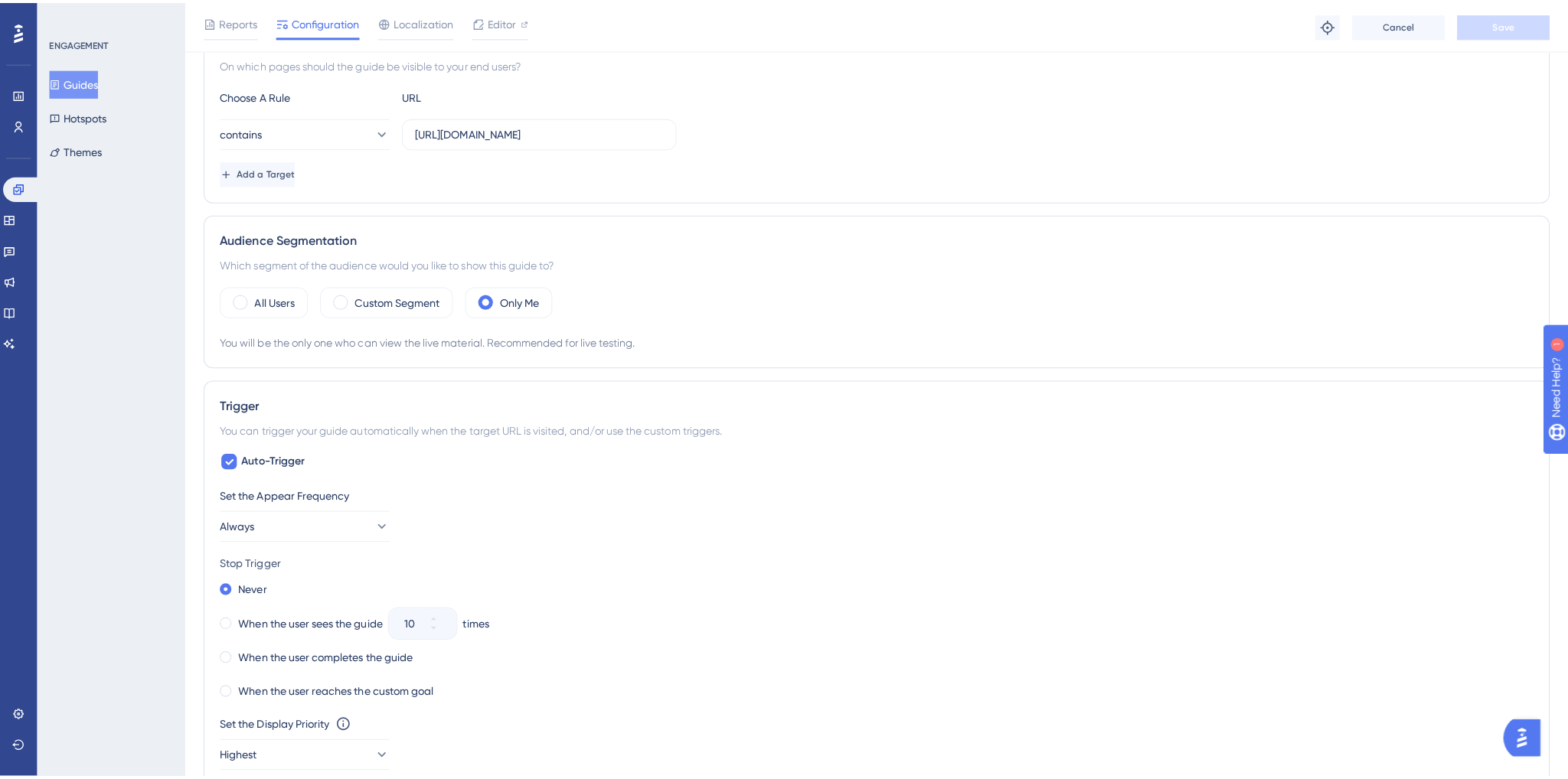
scroll to position [0, 0]
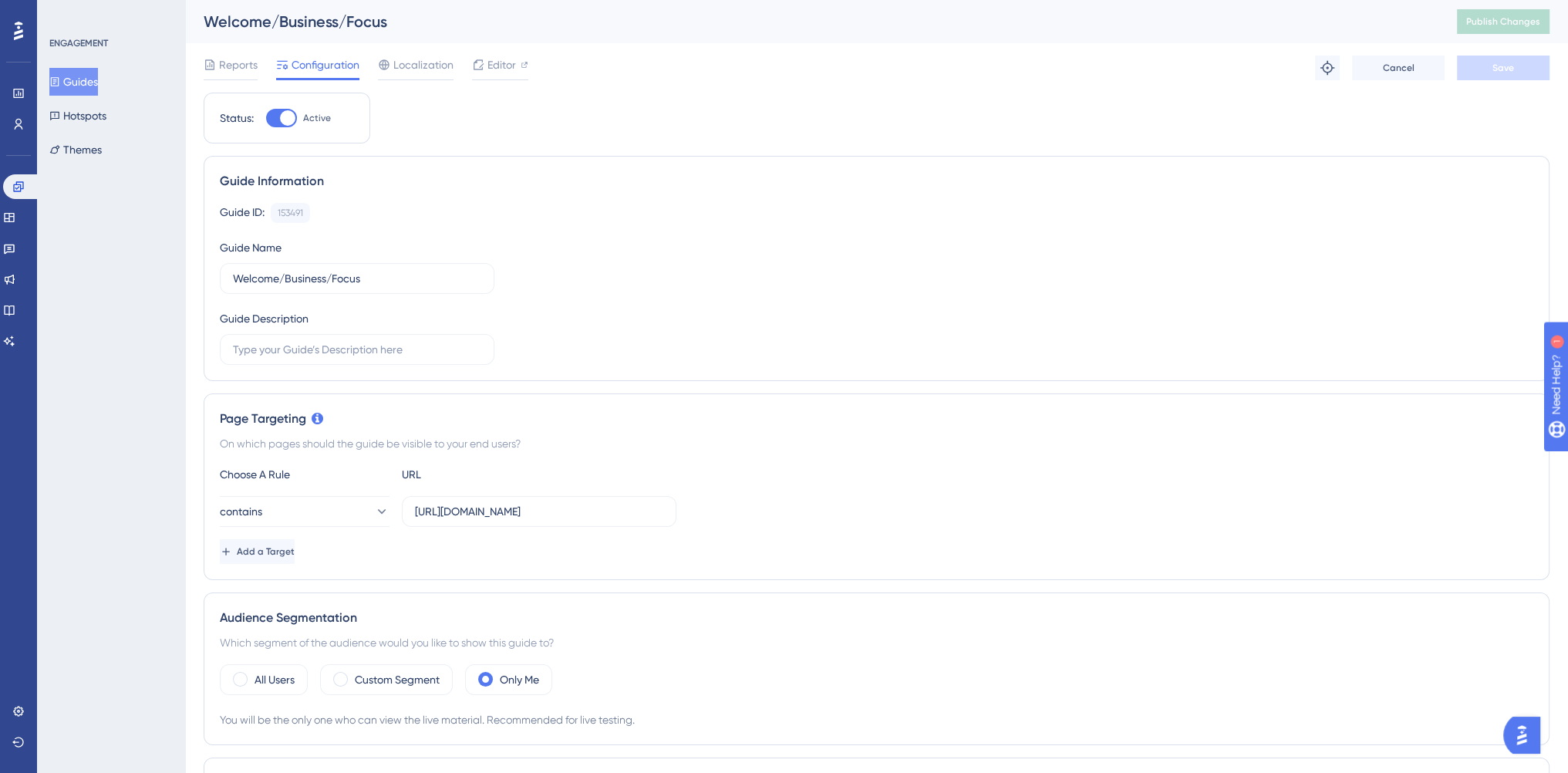
click at [287, 117] on div at bounding box center [287, 118] width 16 height 16
click at [266, 118] on input "Active" at bounding box center [266, 118] width 1 height 1
checkbox input "false"
click at [1499, 78] on button "Save" at bounding box center [1502, 68] width 92 height 25
click at [1511, 25] on span "Publish Changes" at bounding box center [1502, 22] width 74 height 13
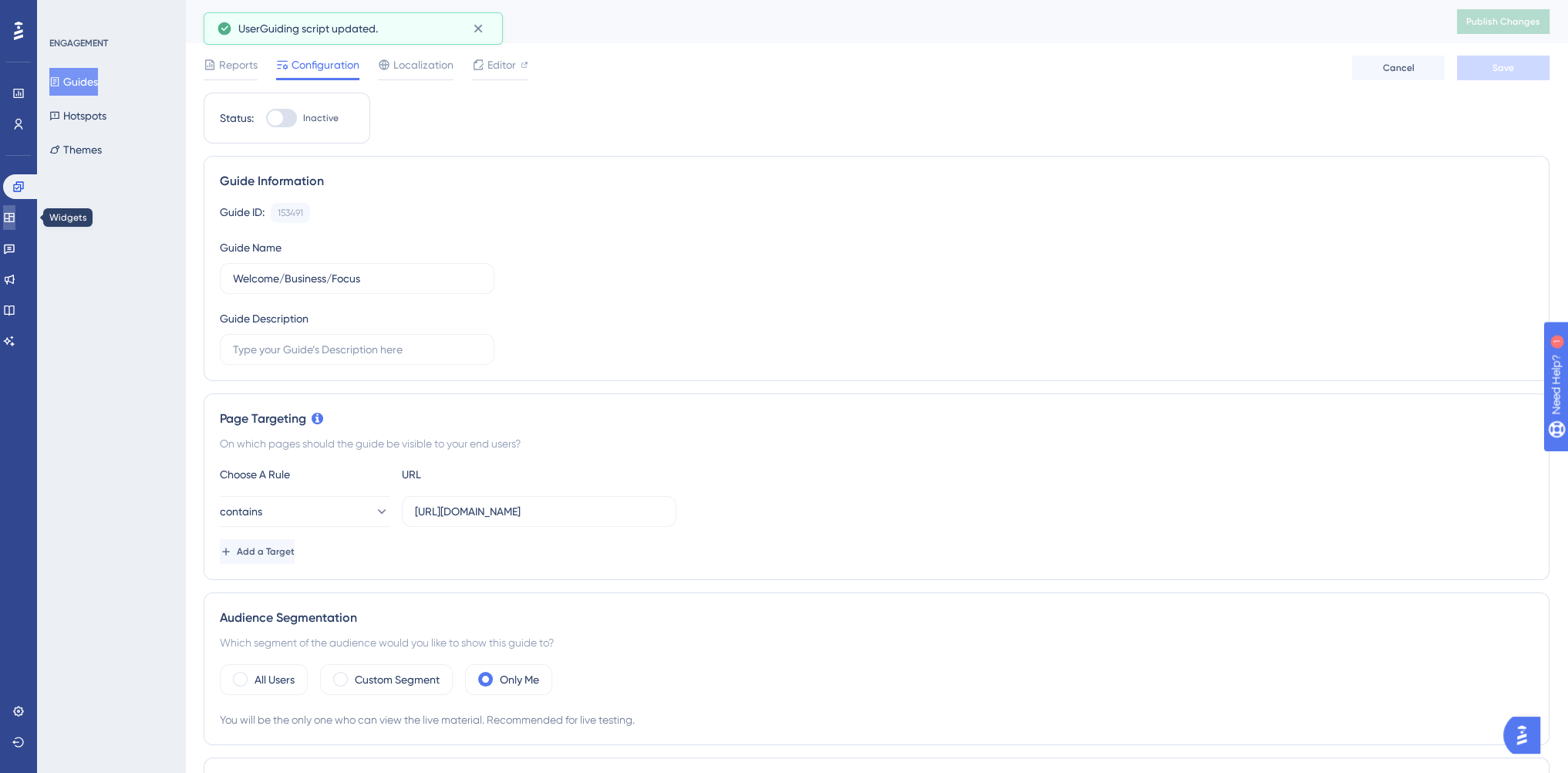
click at [15, 216] on icon at bounding box center [9, 217] width 13 height 13
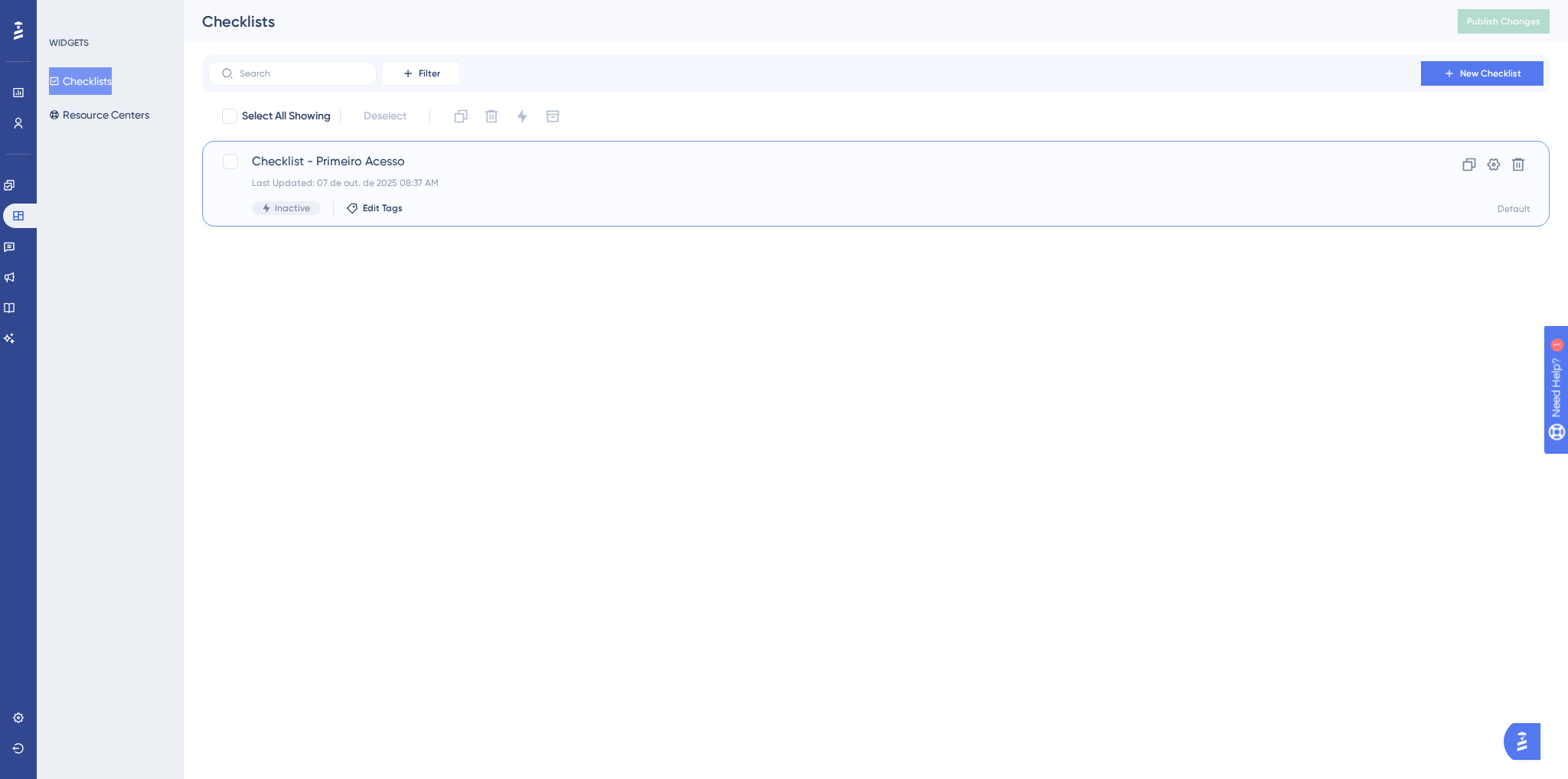
click at [469, 180] on div "Last Updated: 07 de out. de 2025 08:37 AM" at bounding box center [815, 183] width 1126 height 13
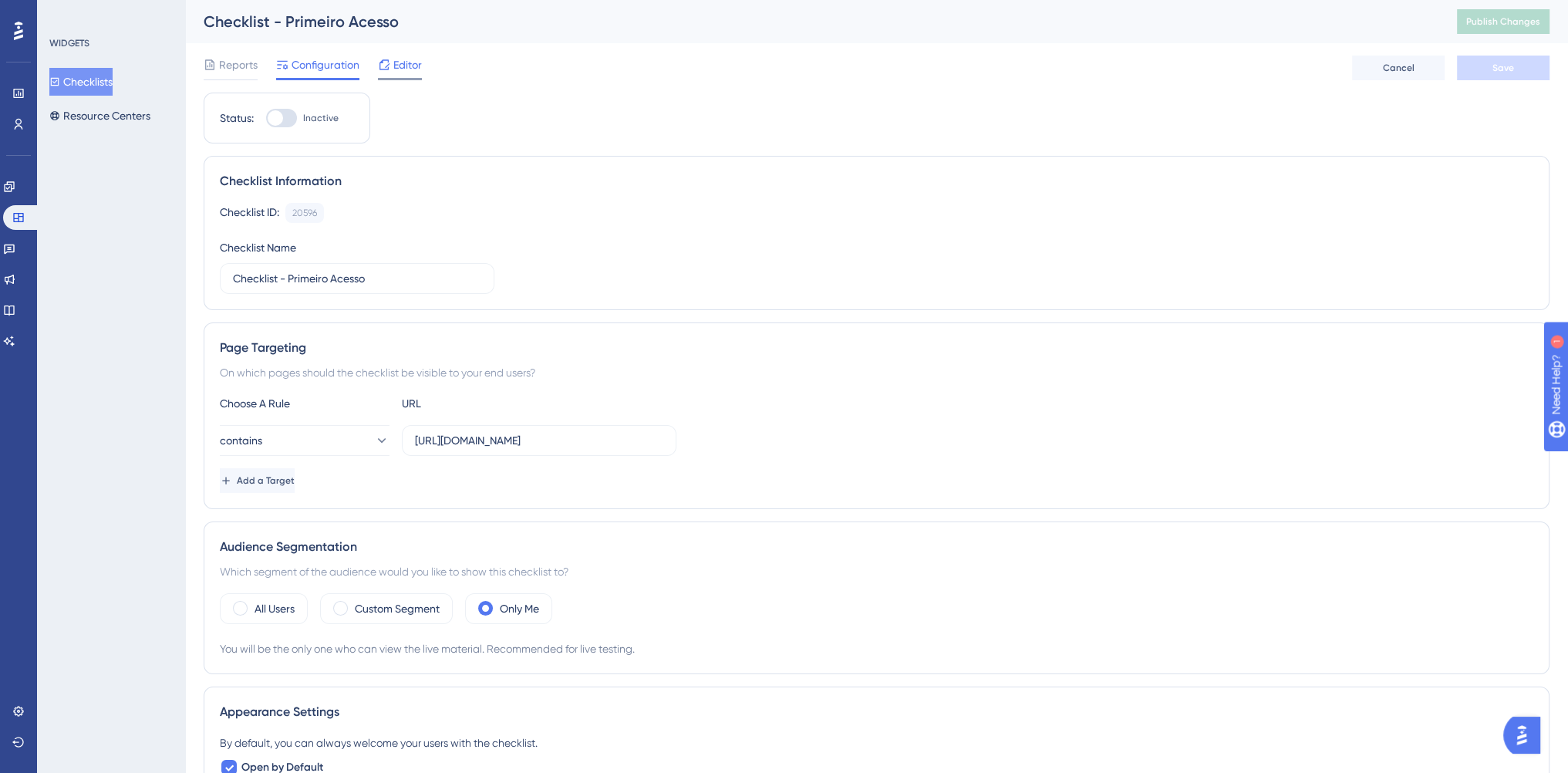
click at [393, 64] on span "Editor" at bounding box center [407, 65] width 28 height 18
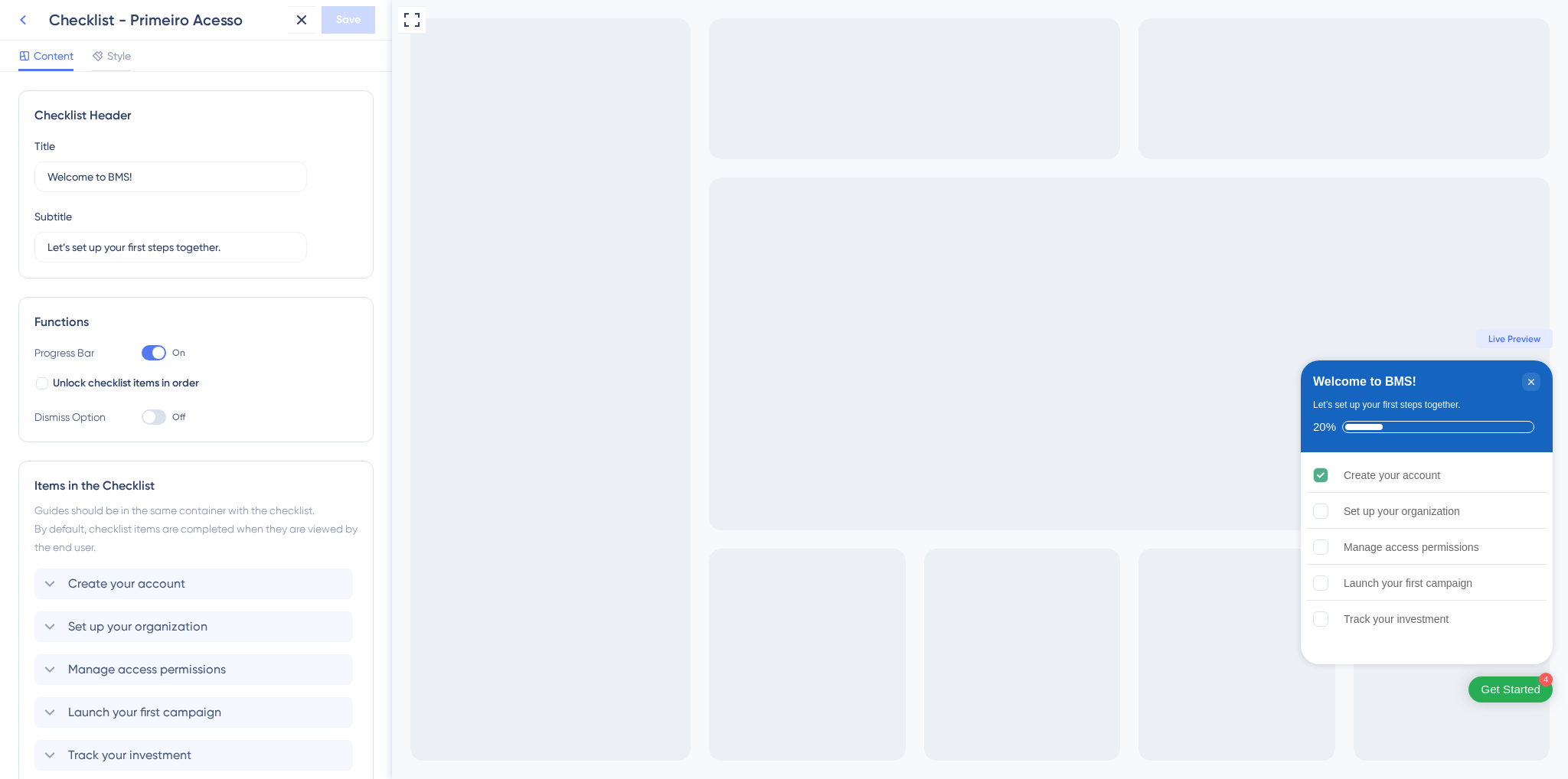
click at [20, 19] on icon at bounding box center [23, 20] width 18 height 18
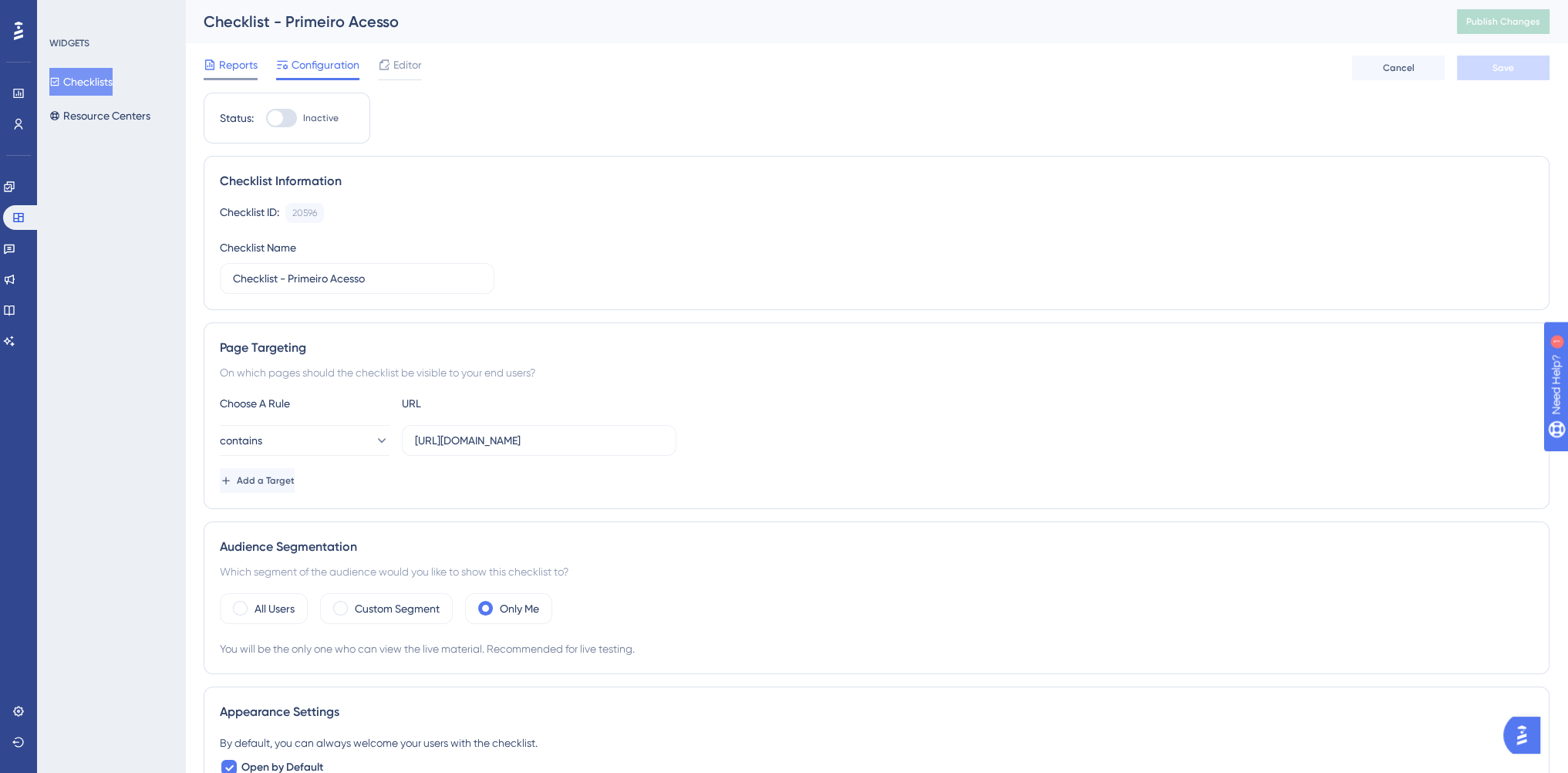
click at [241, 71] on span "Reports" at bounding box center [238, 65] width 38 height 18
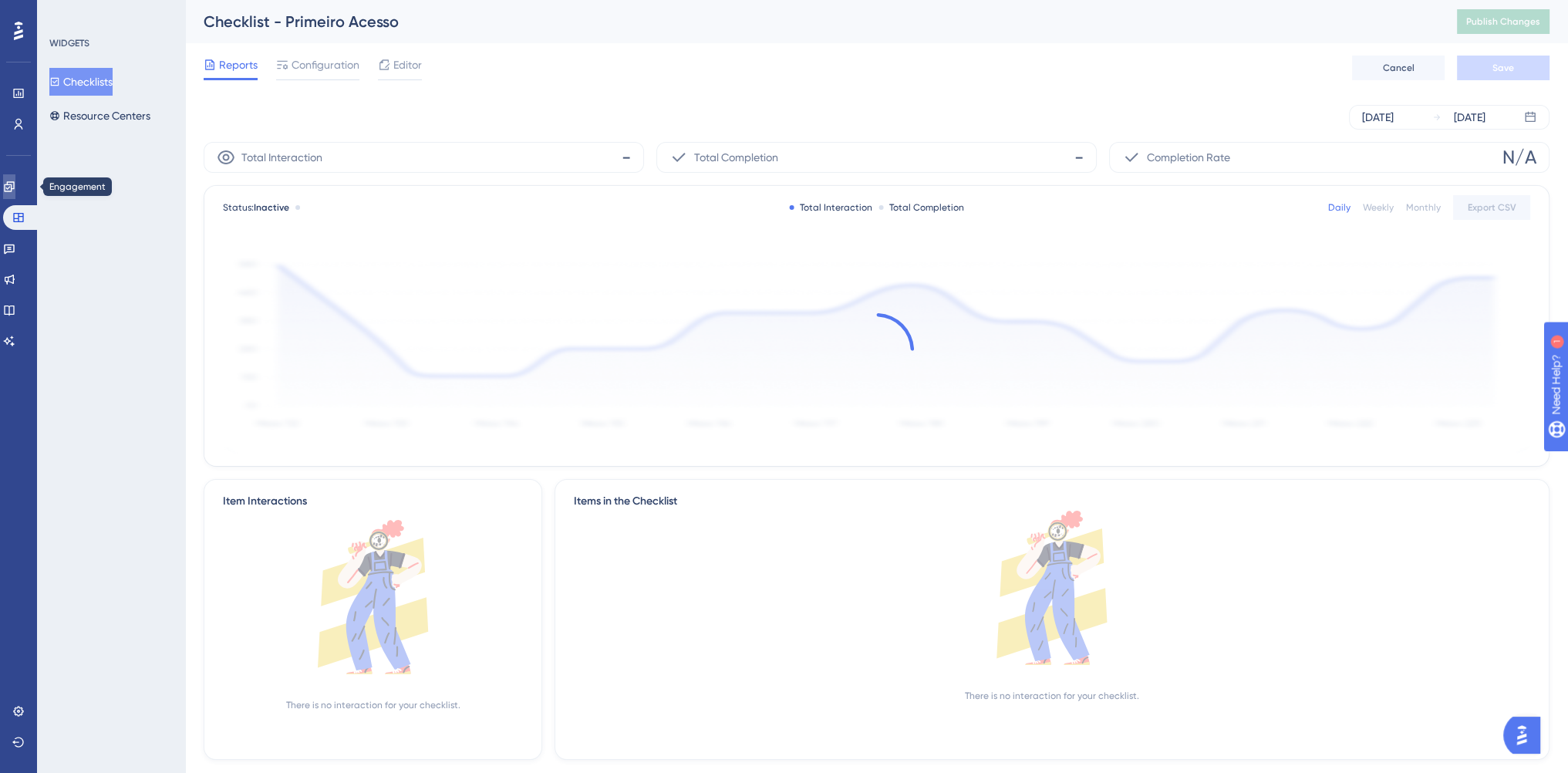
click at [16, 183] on icon at bounding box center [9, 187] width 13 height 13
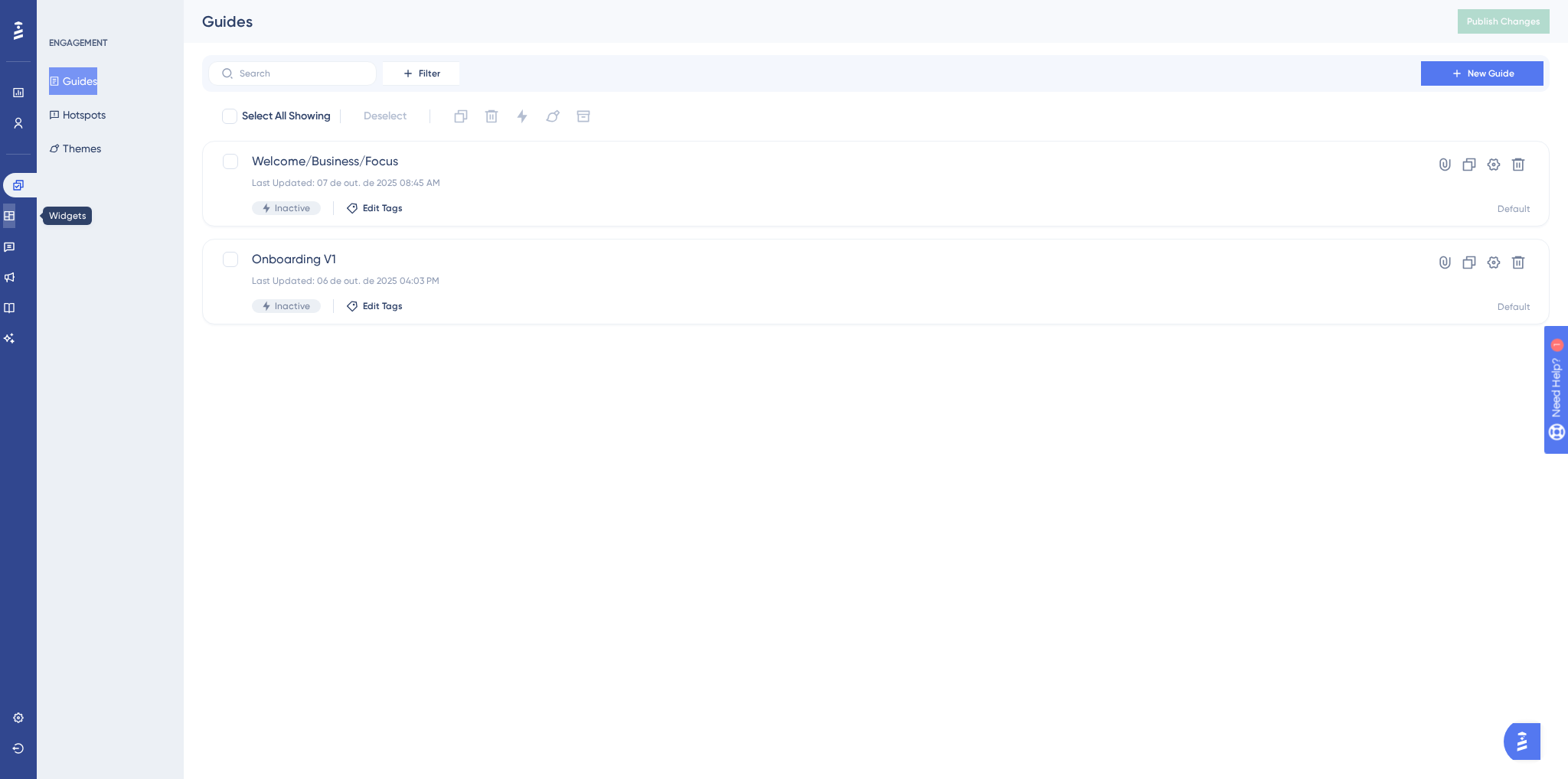
click at [15, 209] on link at bounding box center [9, 216] width 13 height 24
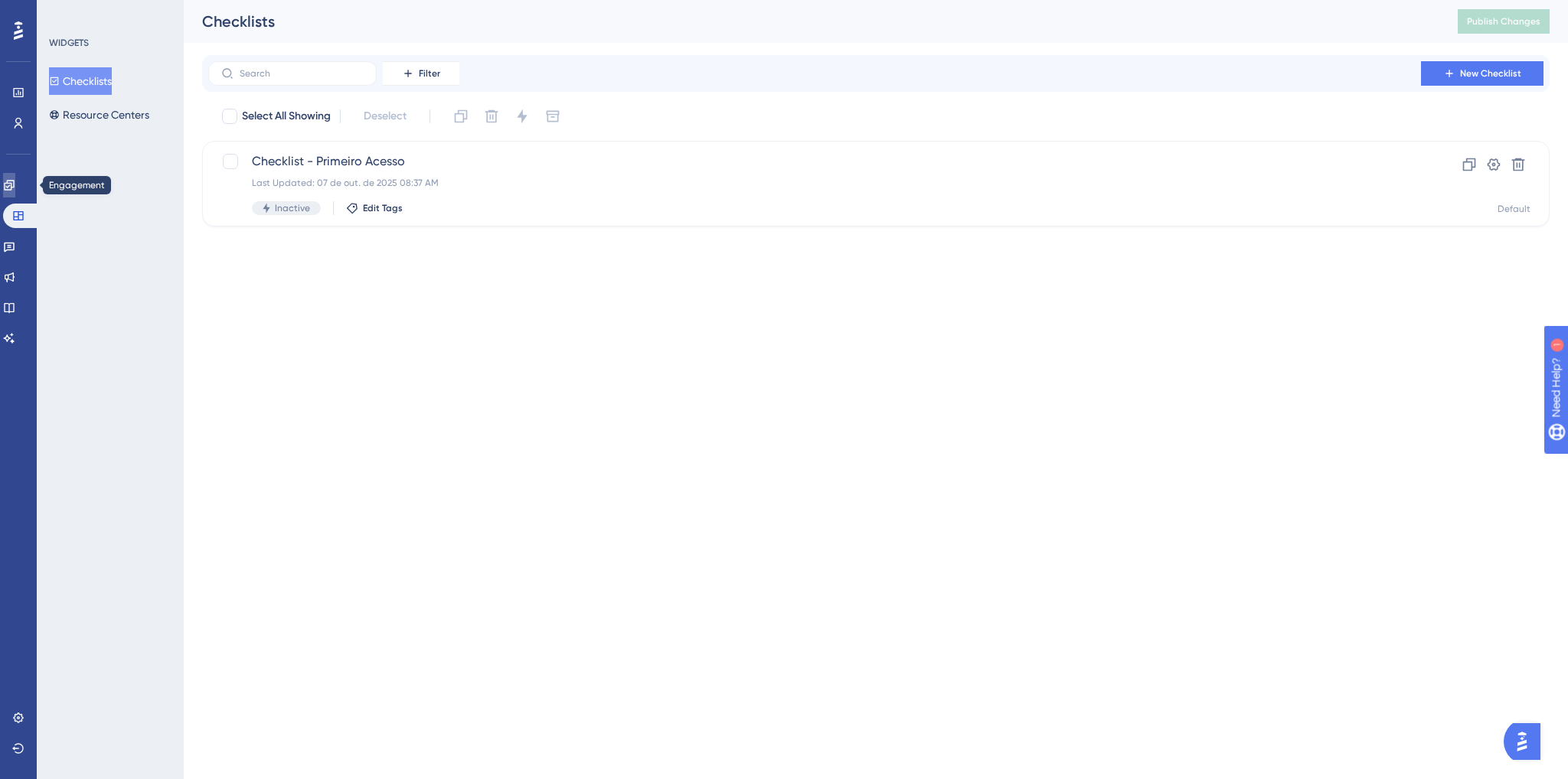
click at [14, 182] on icon at bounding box center [8, 185] width 10 height 10
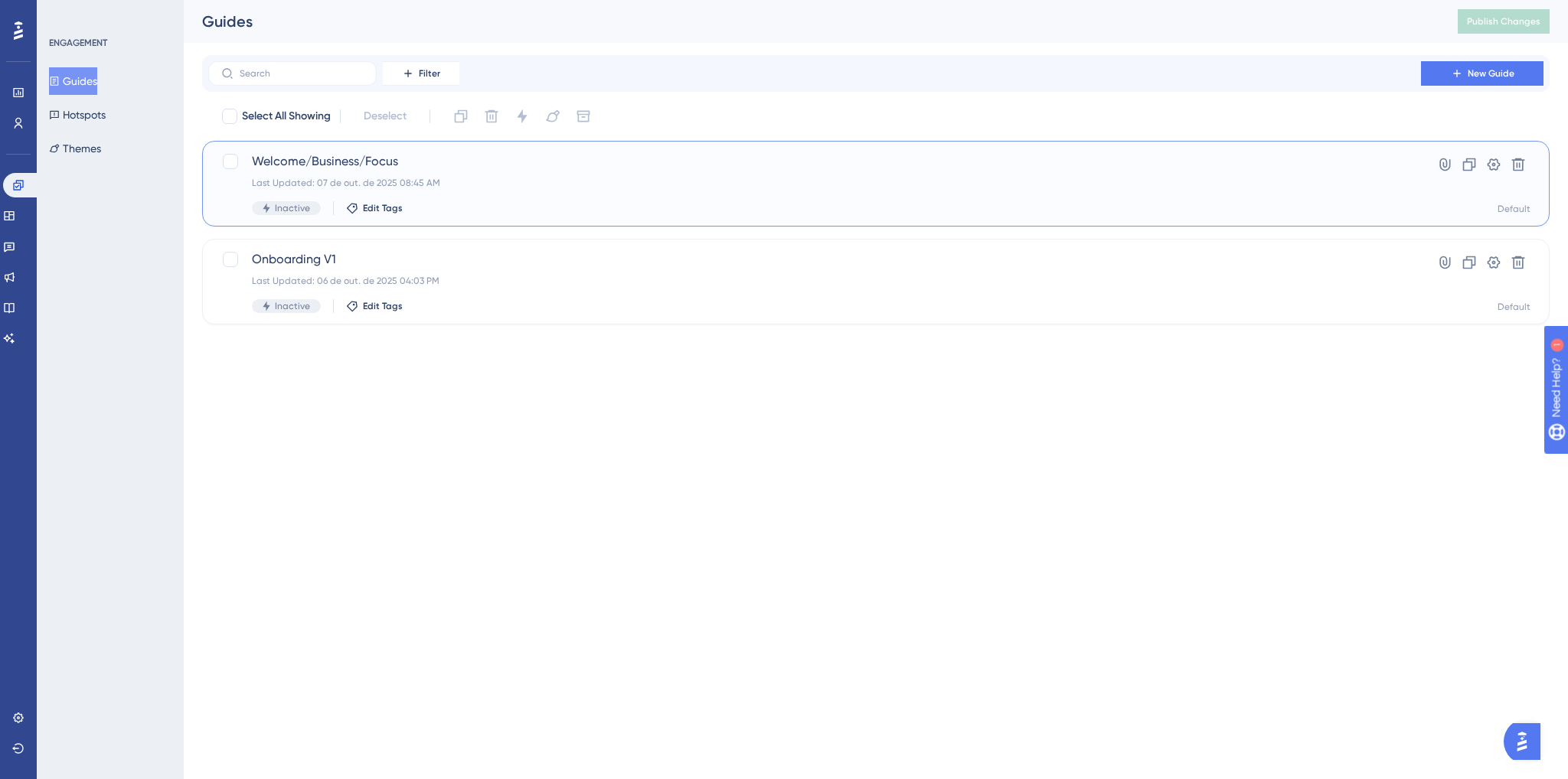
click at [540, 200] on div "Welcome/Business/Focus Last Updated: 07 de out. de 2025 08:45 AM Inactive Edit …" at bounding box center [815, 183] width 1126 height 63
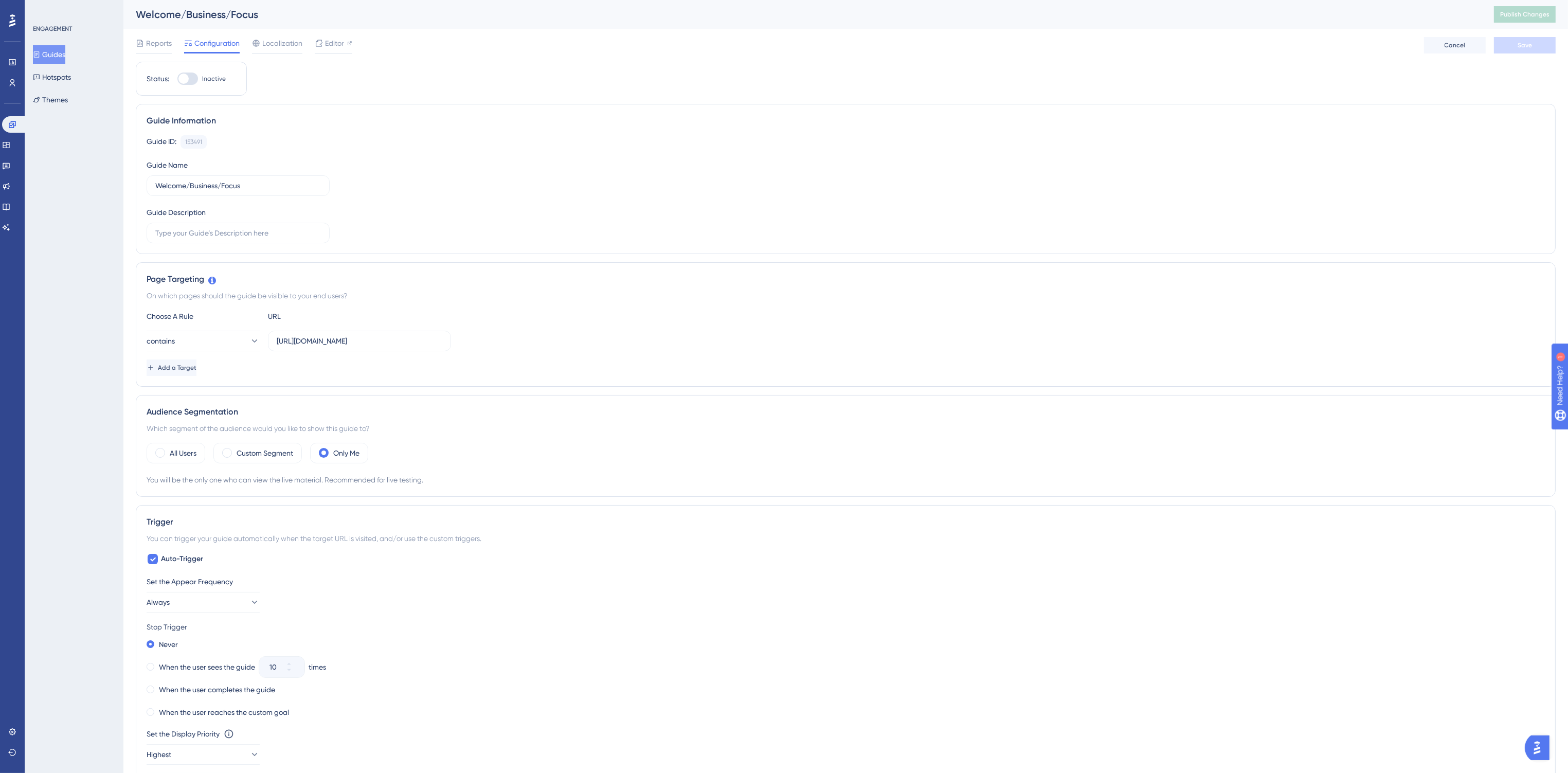
click at [191, 77] on div at bounding box center [187, 79] width 21 height 12
click at [177, 79] on input "Inactive" at bounding box center [177, 79] width 1 height 1
checkbox input "true"
click at [1161, 51] on button "Save" at bounding box center [1524, 45] width 61 height 16
click at [1161, 17] on span "Publish Changes" at bounding box center [1524, 15] width 49 height 9
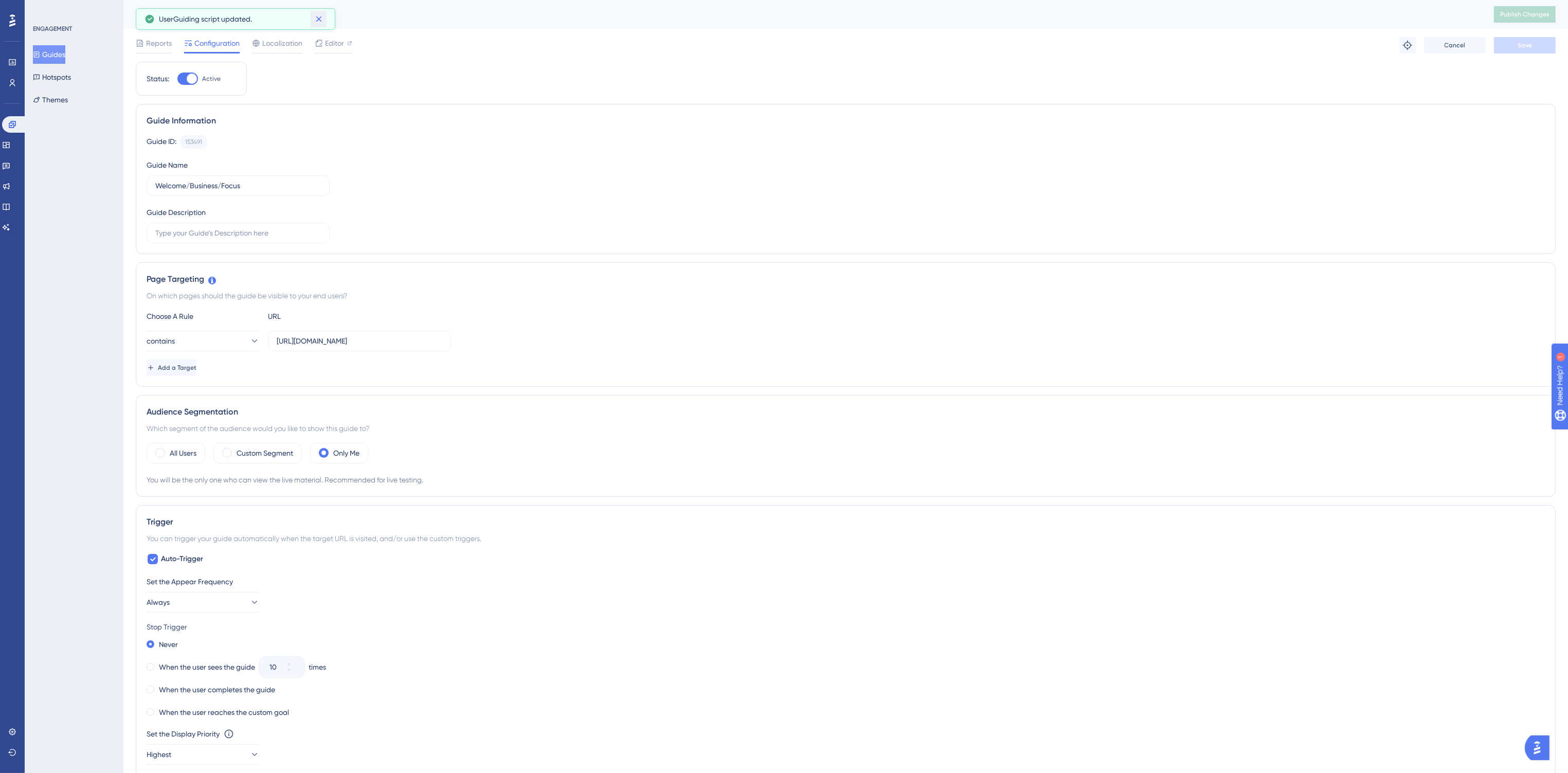
click at [316, 18] on icon at bounding box center [318, 19] width 10 height 10
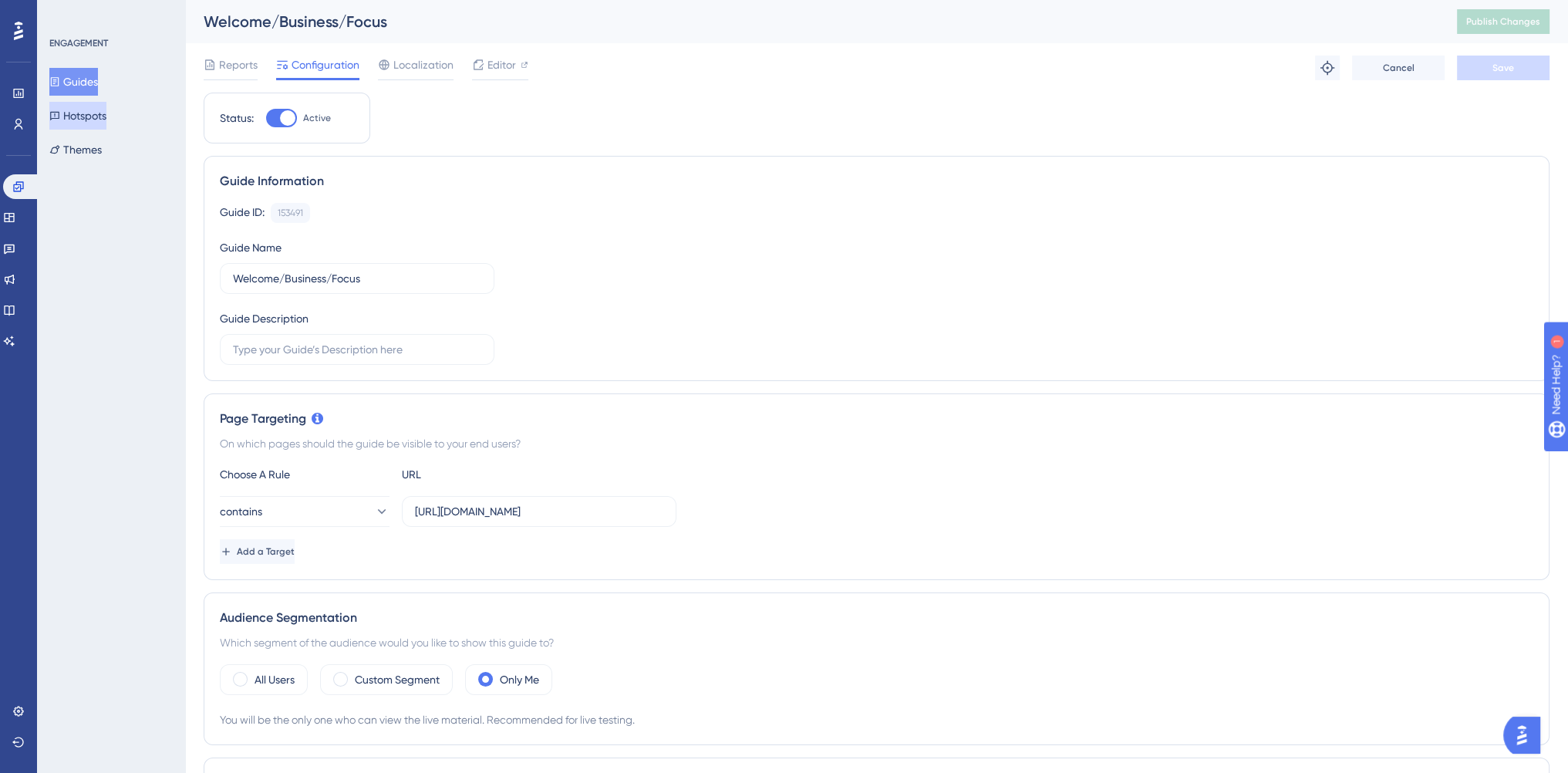
click at [92, 115] on button "Hotspots" at bounding box center [78, 116] width 57 height 27
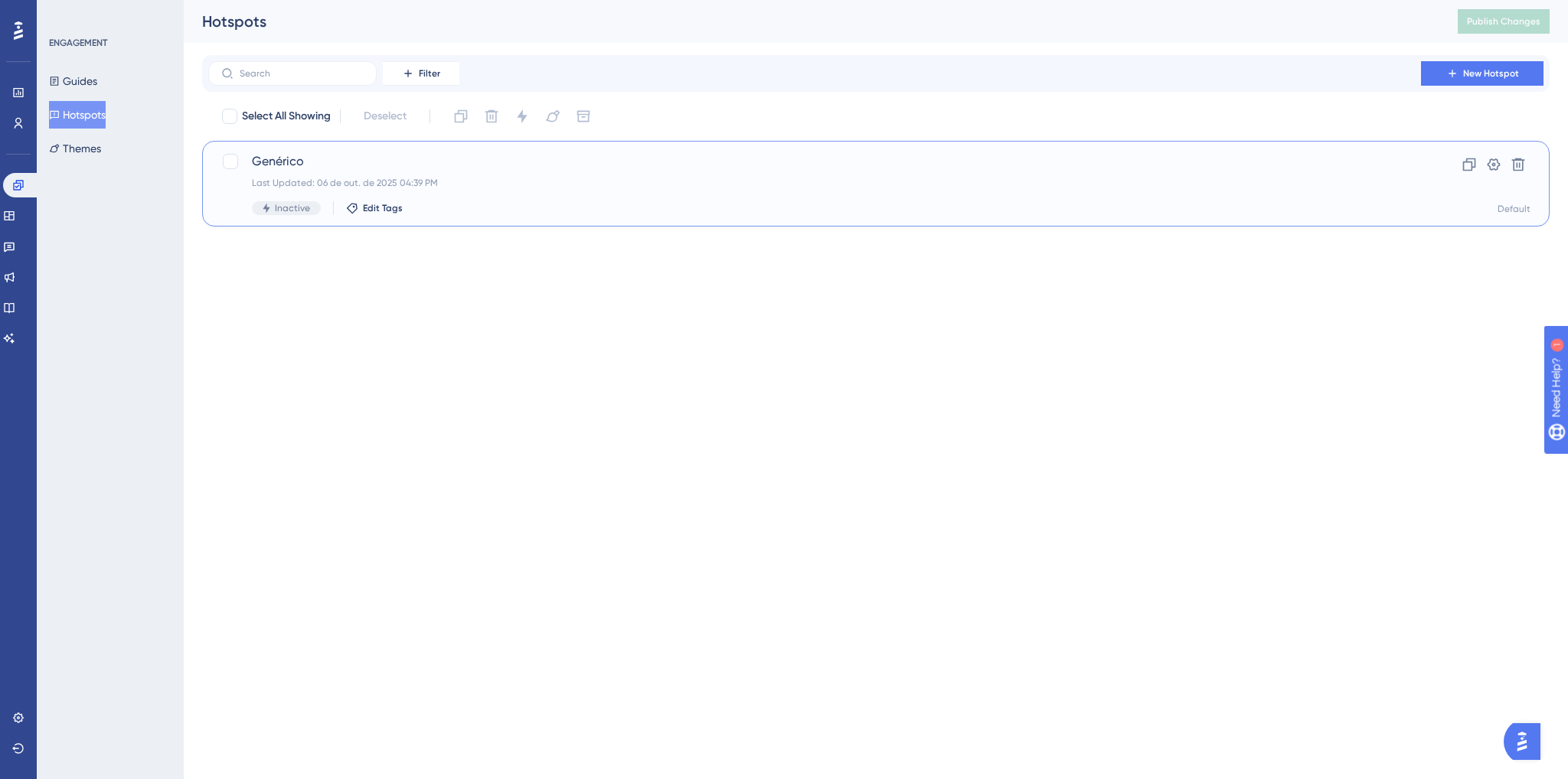
click at [422, 154] on span "Genérico" at bounding box center [815, 161] width 1126 height 18
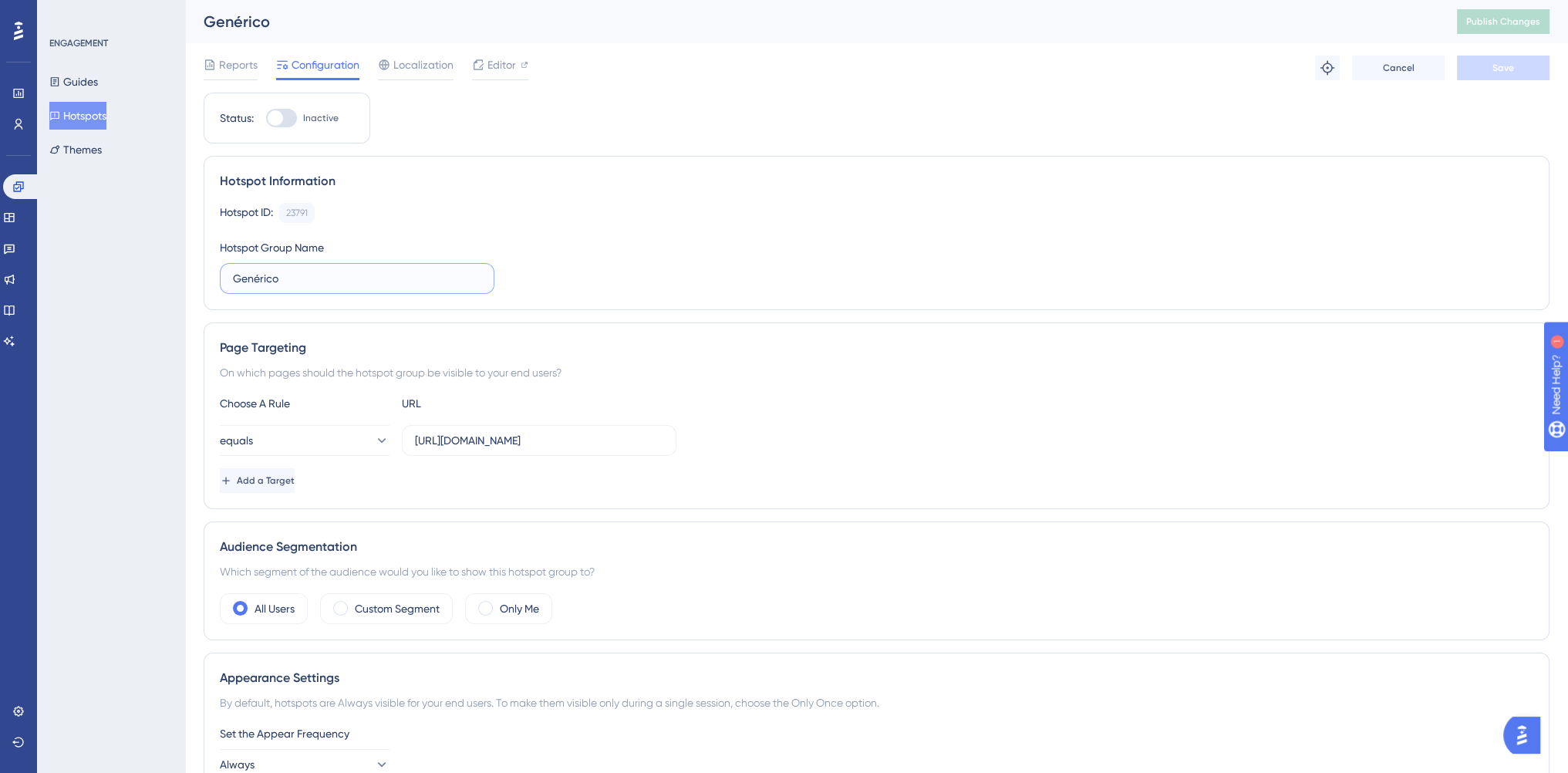
drag, startPoint x: 297, startPoint y: 278, endPoint x: 204, endPoint y: 281, distance: 93.0
click at [204, 281] on div "Hotspot Information Hotspot ID: 23791 Copy Hotspot Group Name Genérico" at bounding box center [876, 233] width 1345 height 154
paste input "https://console.bluems.com/acc/organization"
type input "https://console.bluems.com/acc/organization"
click at [228, 276] on label "Set up your organization" at bounding box center [357, 278] width 275 height 31
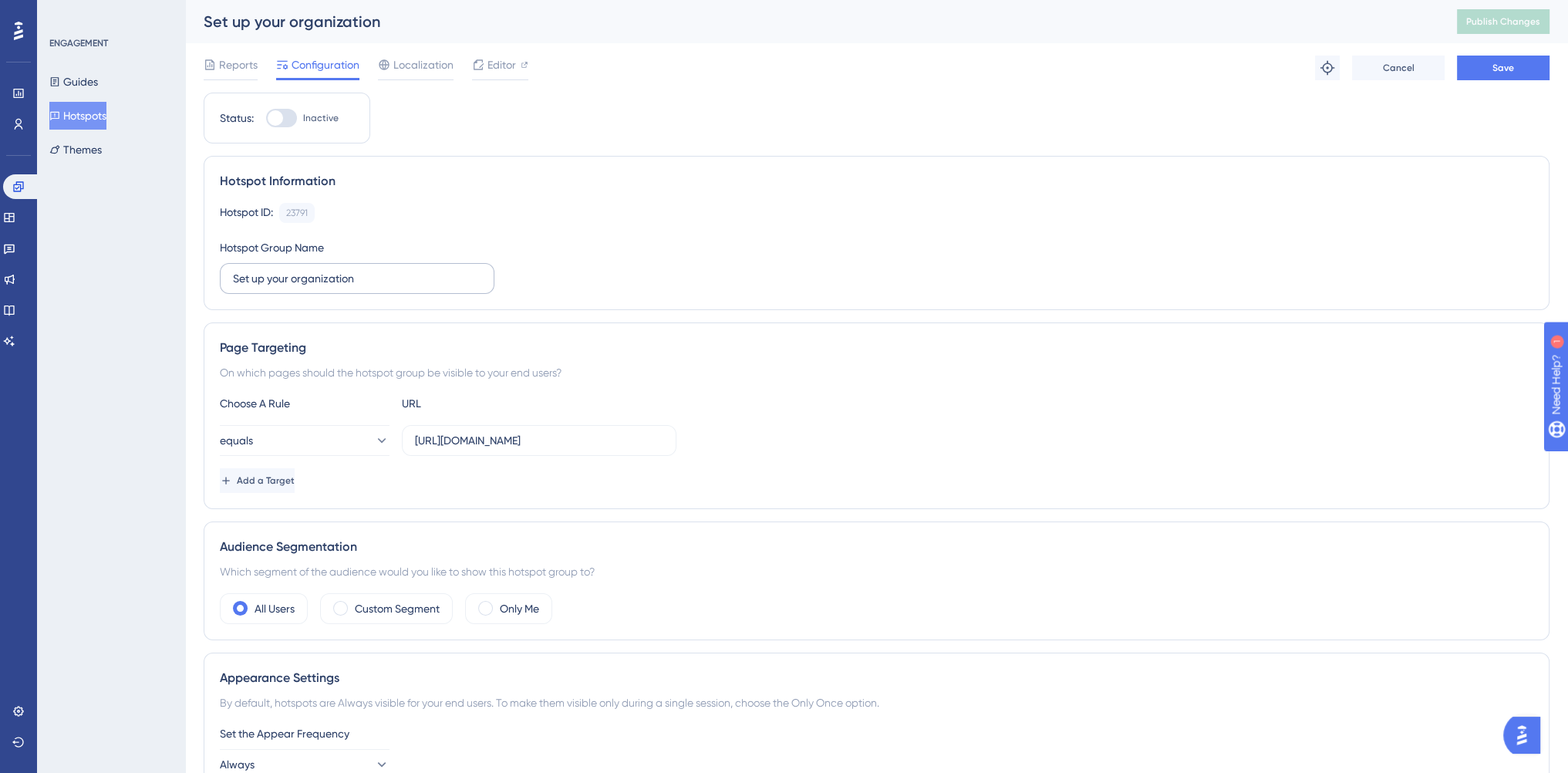
click at [233, 276] on input "Set up your organization" at bounding box center [357, 278] width 248 height 17
click at [233, 278] on input "Set up your organization" at bounding box center [357, 278] width 248 height 17
type input "Checklist - Set up your organization"
drag, startPoint x: 664, startPoint y: 293, endPoint x: 577, endPoint y: 22, distance: 284.6
click at [664, 294] on div "Hotspot Information Hotspot ID: 23791 Copy Hotspot Group Name Checklist - Set u…" at bounding box center [876, 233] width 1345 height 154
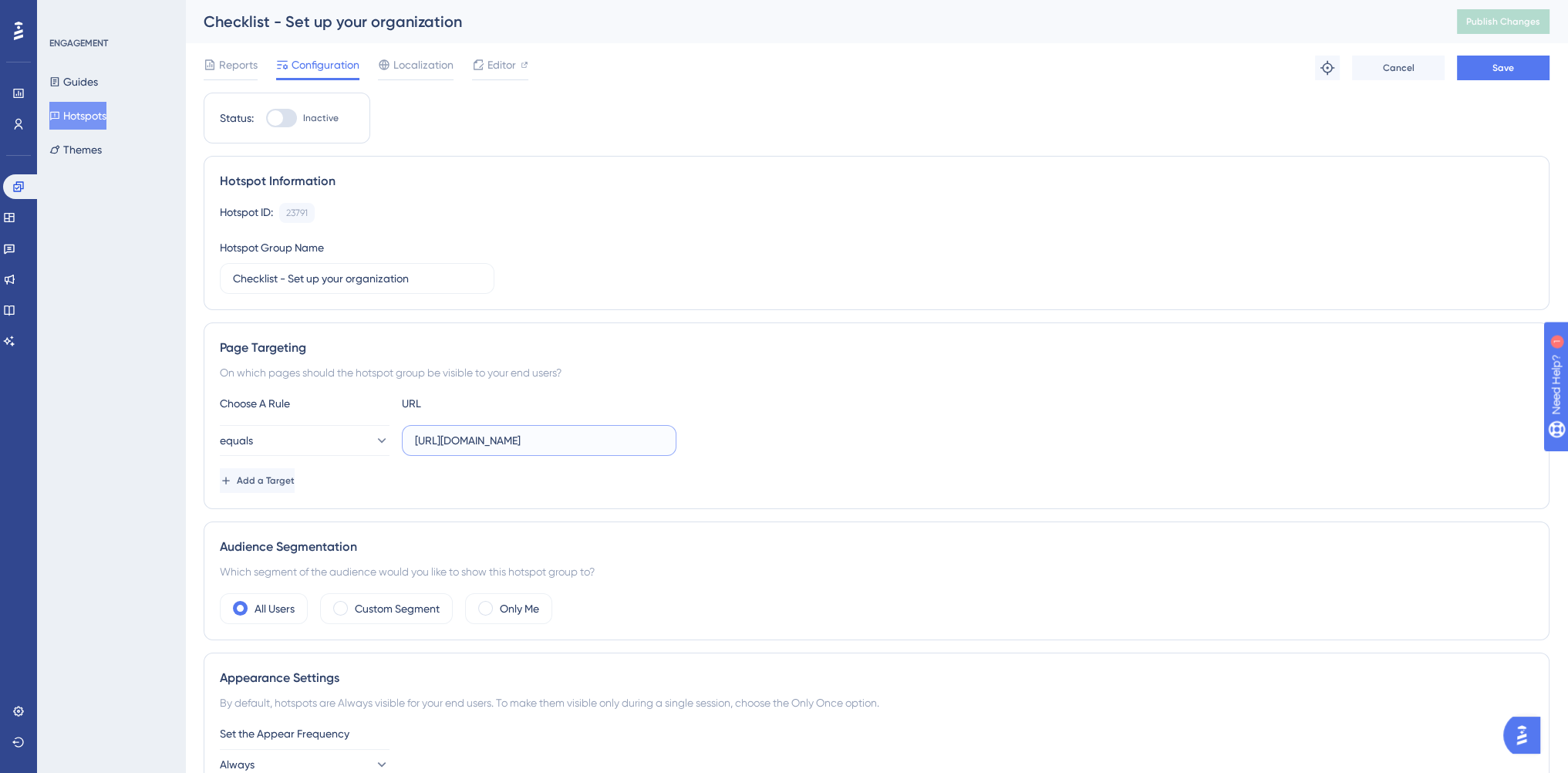
click at [630, 438] on input "https://console.bluems.com/iam/users" at bounding box center [539, 440] width 248 height 17
paste input "acc/organization"
type input "https://console.bluems.com/acc/organization"
click at [747, 444] on div "equals https://console.bluems.com/acc/organization" at bounding box center [876, 441] width 1313 height 31
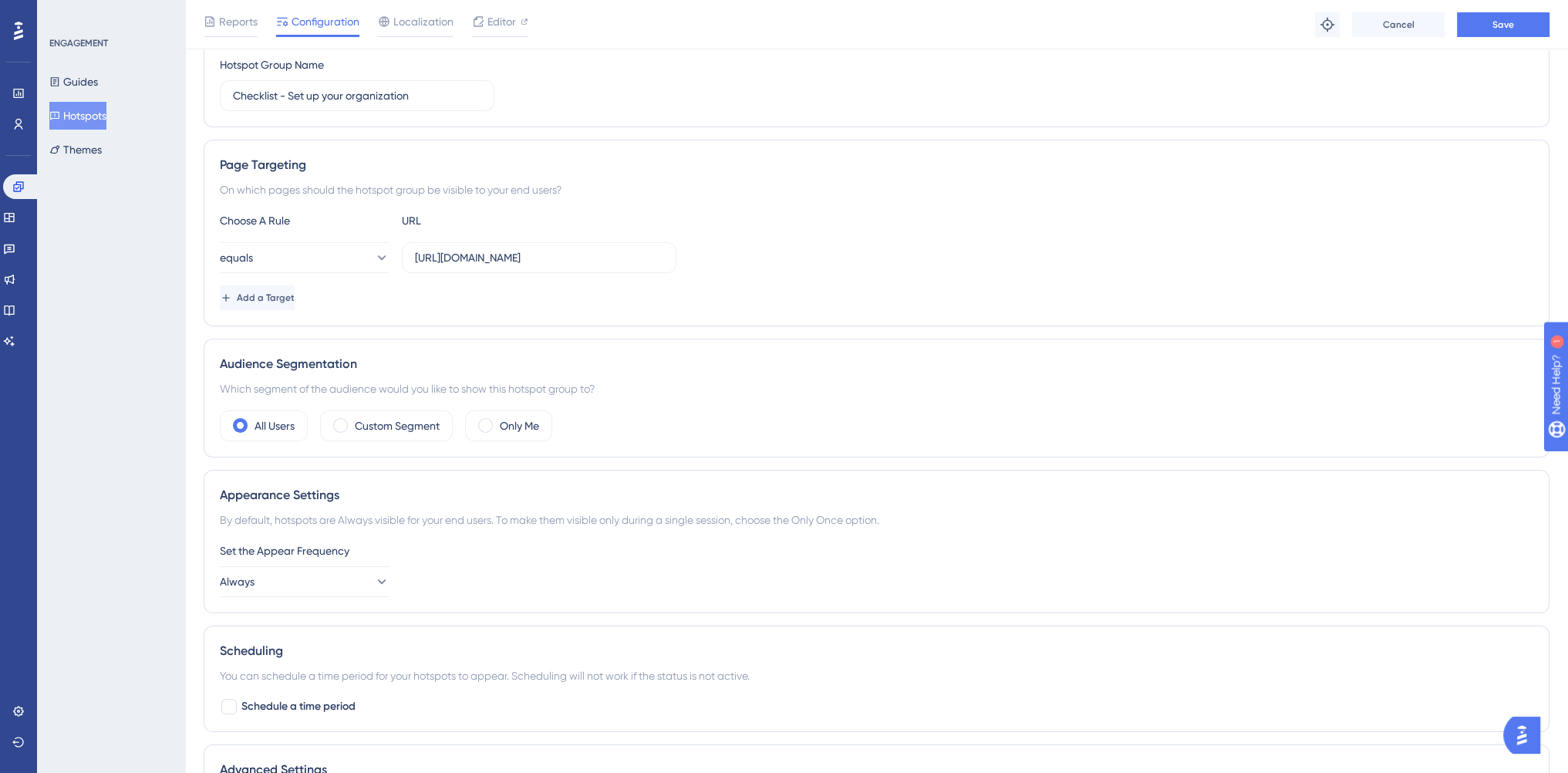
scroll to position [231, 0]
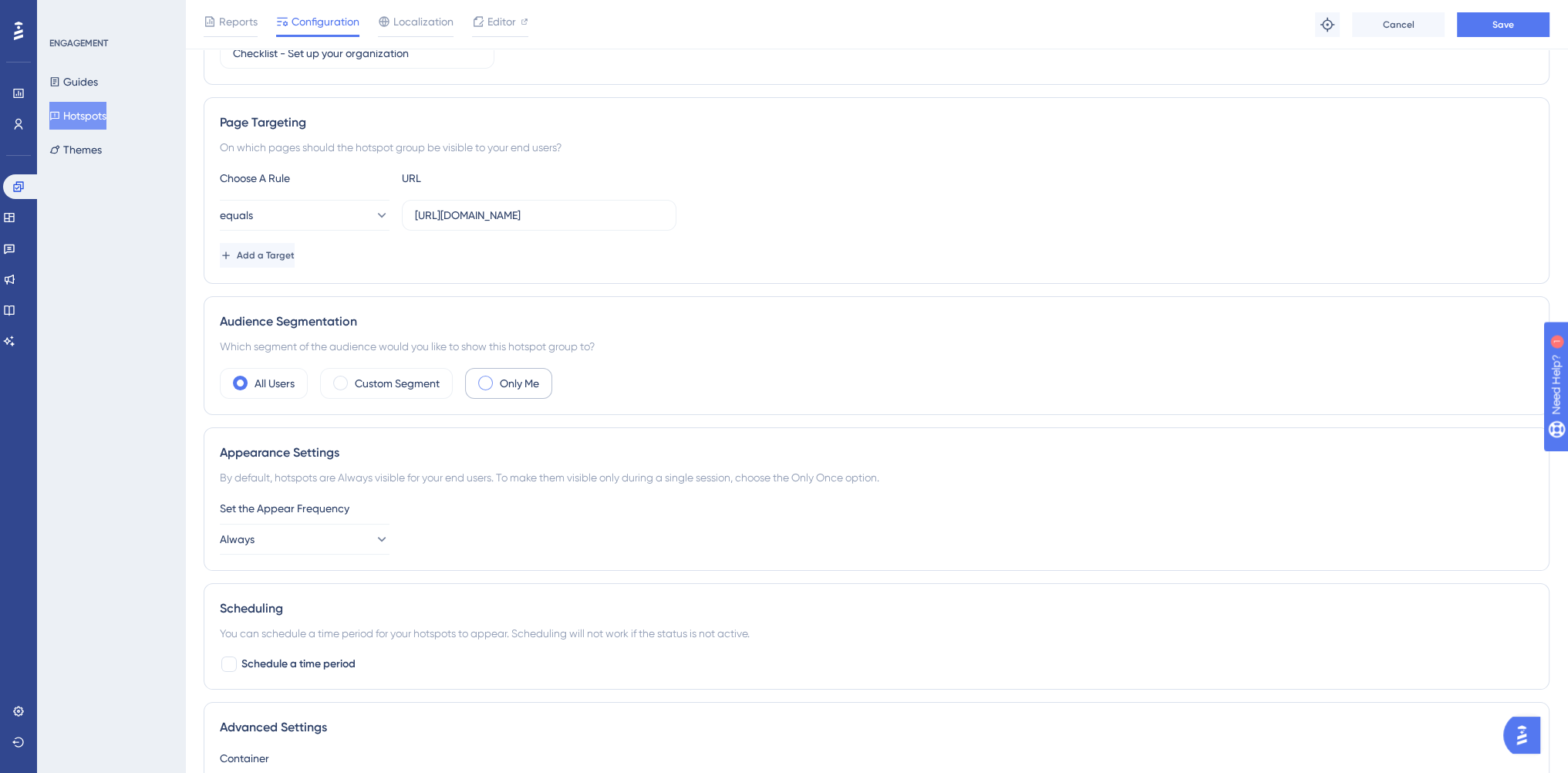
click at [492, 381] on span at bounding box center [486, 382] width 15 height 15
click at [497, 378] on input "radio" at bounding box center [497, 378] width 0 height 0
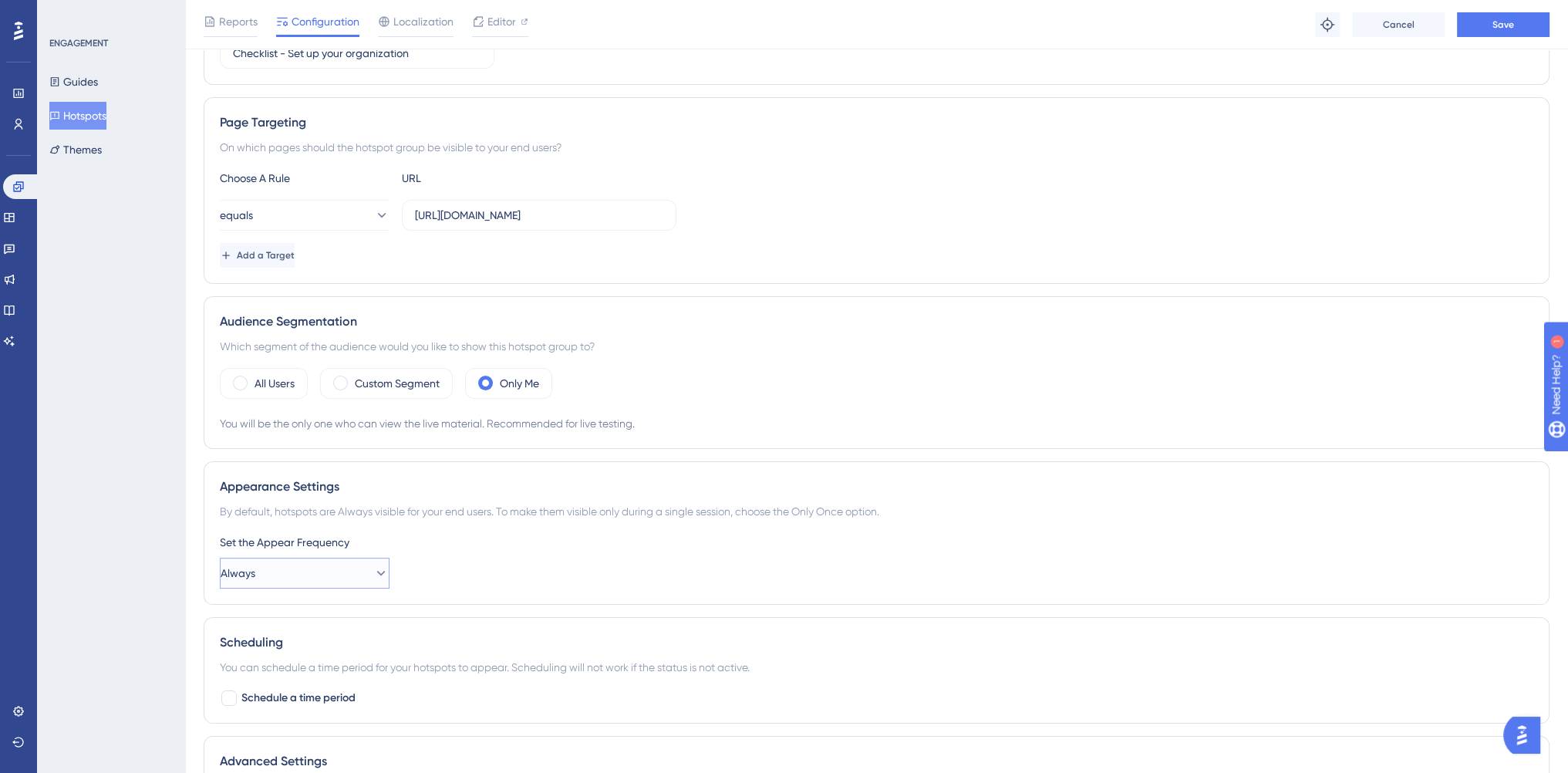
click at [352, 574] on button "Always" at bounding box center [305, 573] width 170 height 31
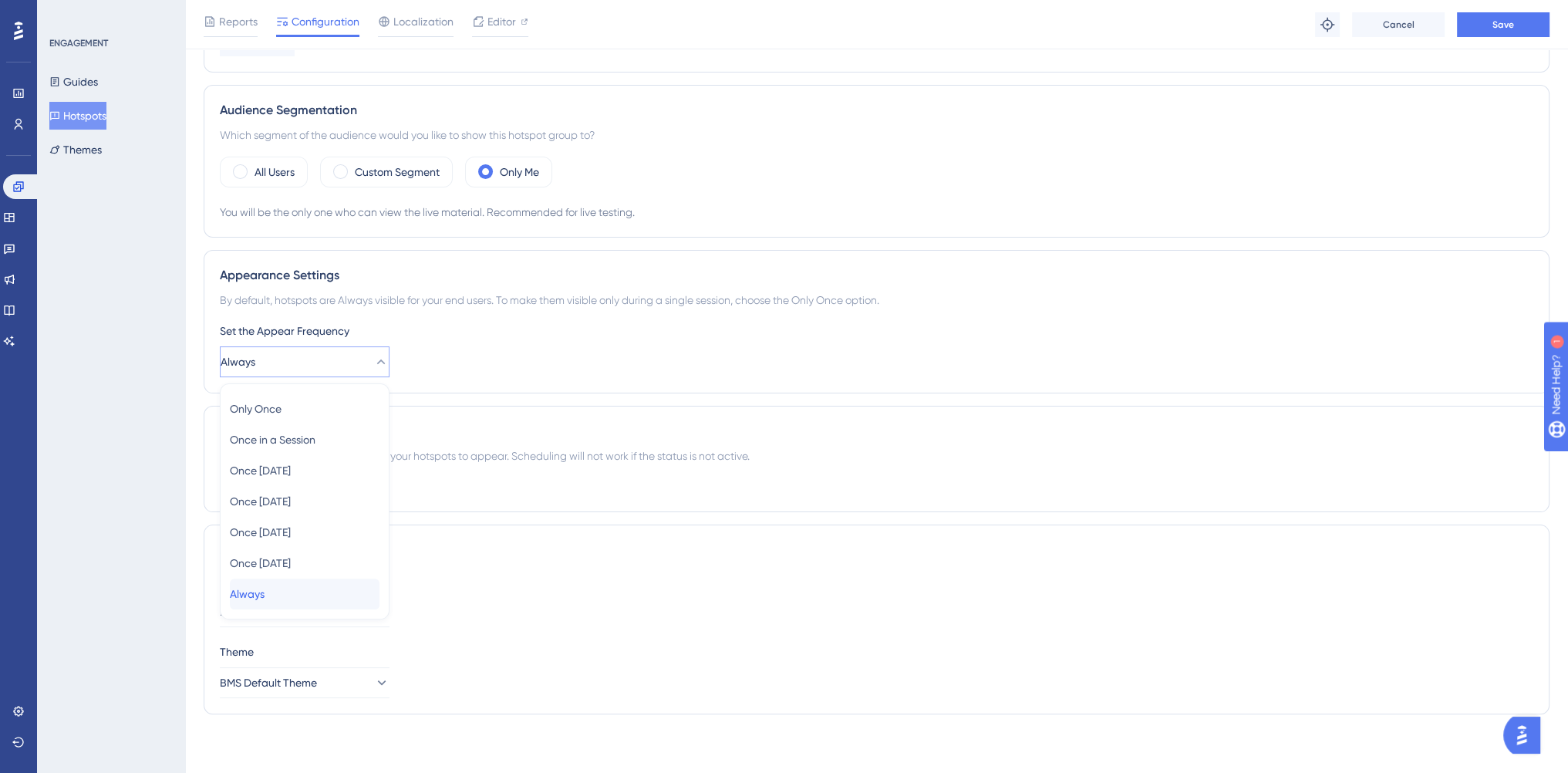
click at [361, 593] on div "Always Always" at bounding box center [305, 594] width 150 height 31
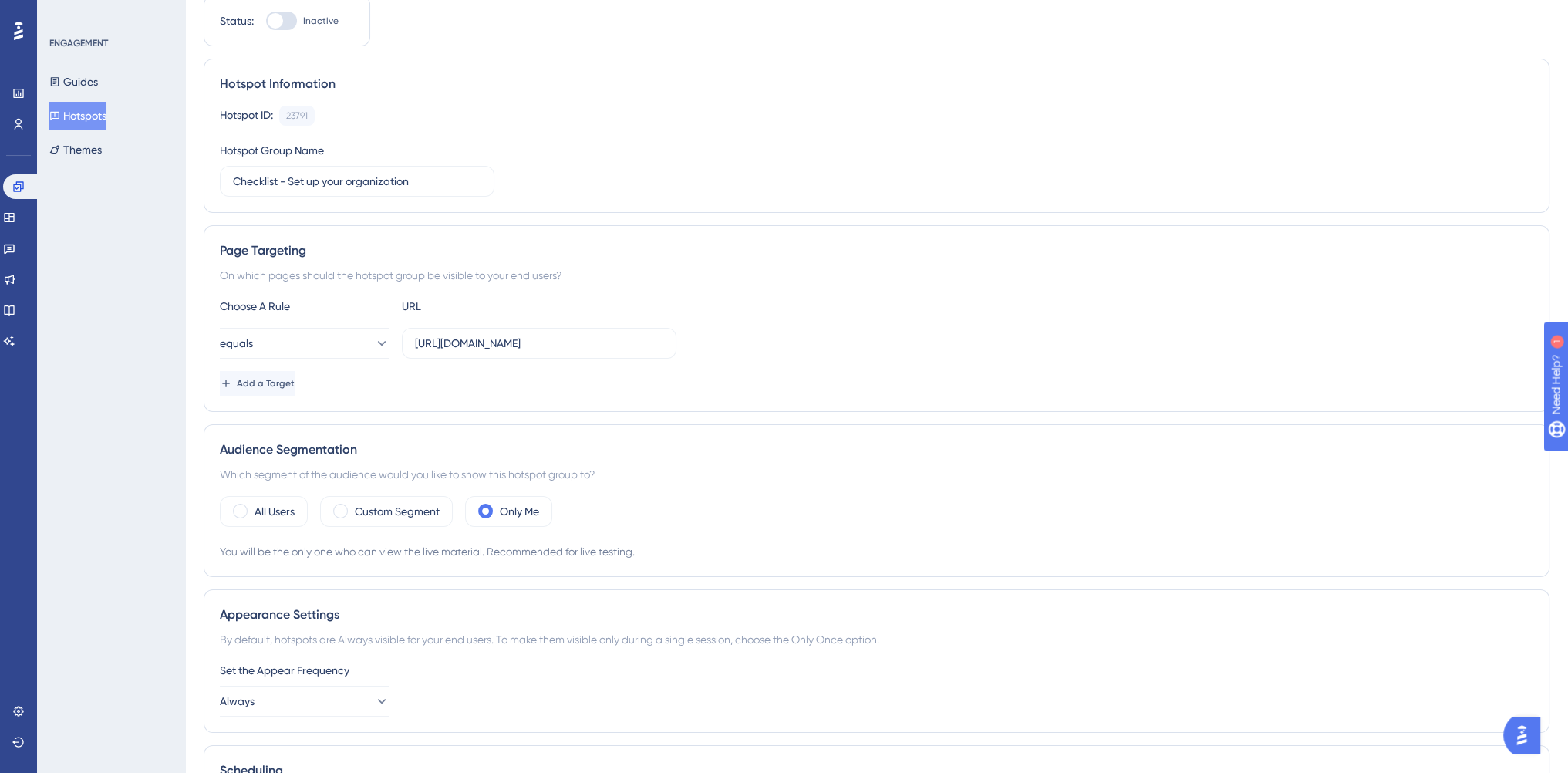
scroll to position [0, 0]
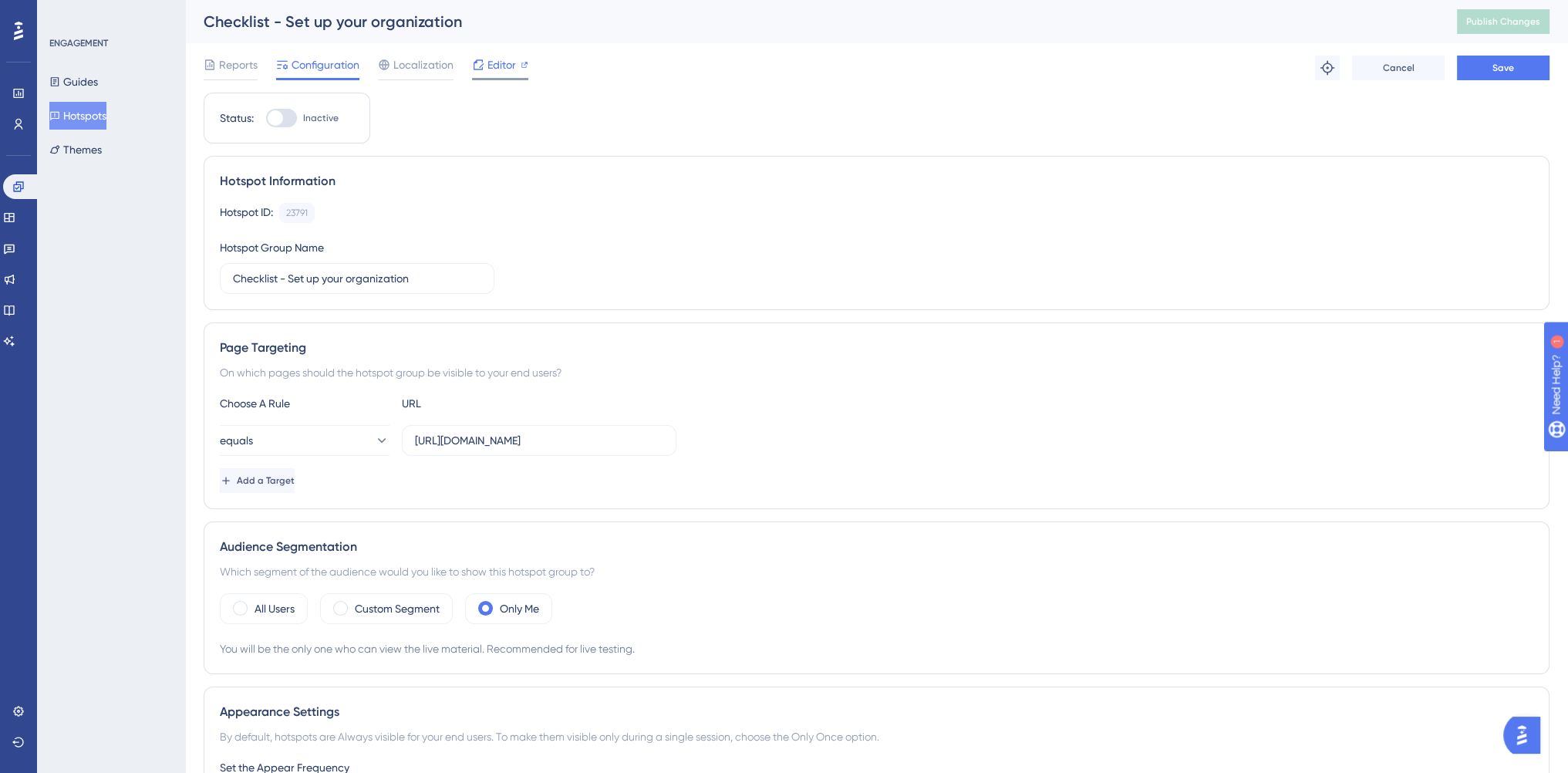
click at [497, 67] on span "Editor" at bounding box center [501, 65] width 28 height 18
click at [642, 441] on input "https://console.bluems.com/acc/organization" at bounding box center [539, 440] width 248 height 17
click at [780, 429] on div "equals https://console.bluems.com/acc/organization" at bounding box center [876, 441] width 1313 height 31
click at [417, 281] on input "Checklist - Set up your organization" at bounding box center [357, 278] width 248 height 17
click at [1520, 86] on div "Reports Configuration Localization Editor Troubleshoot Cancel Save" at bounding box center [876, 68] width 1345 height 49
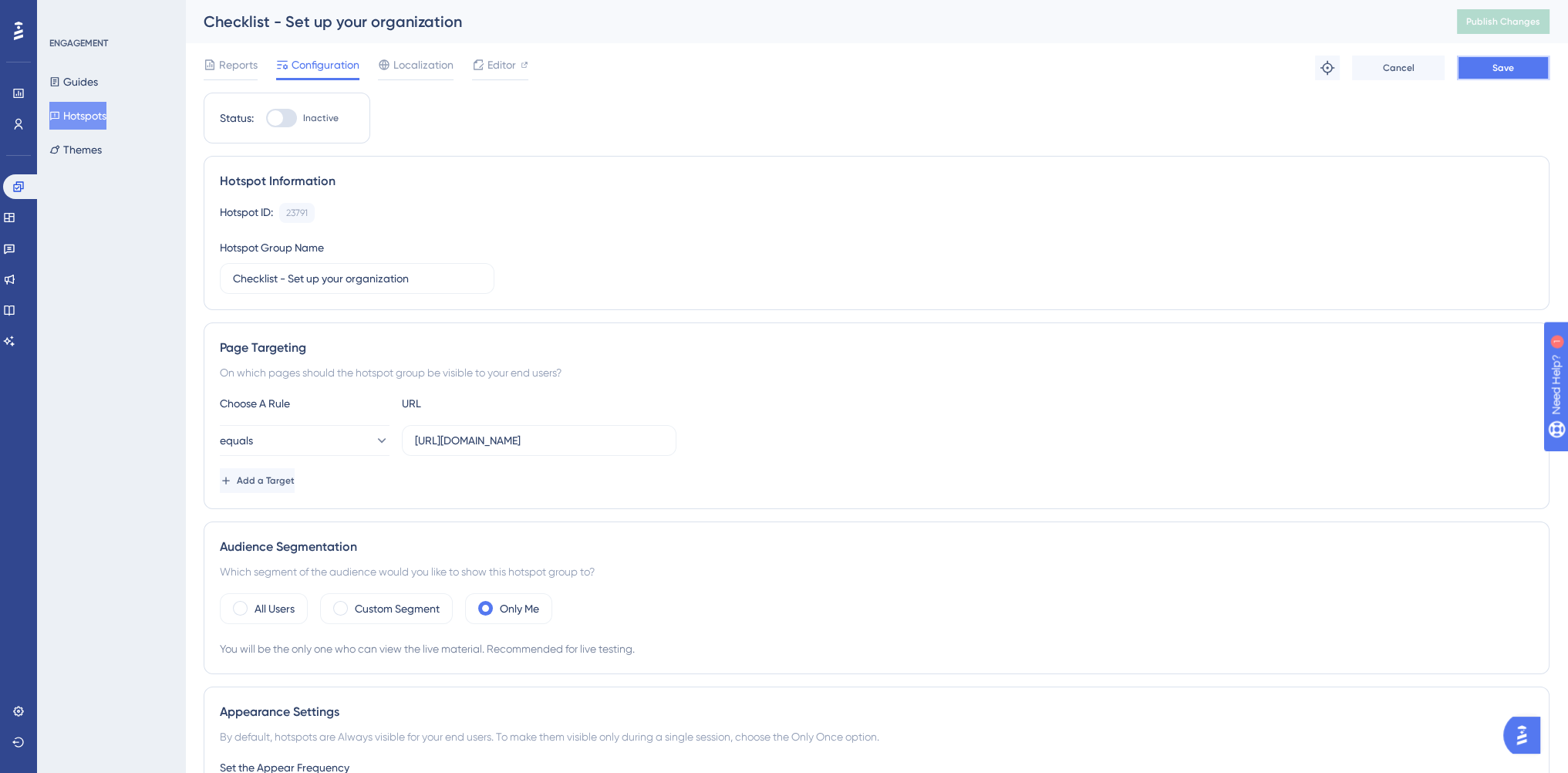
click at [1517, 72] on button "Save" at bounding box center [1502, 68] width 92 height 25
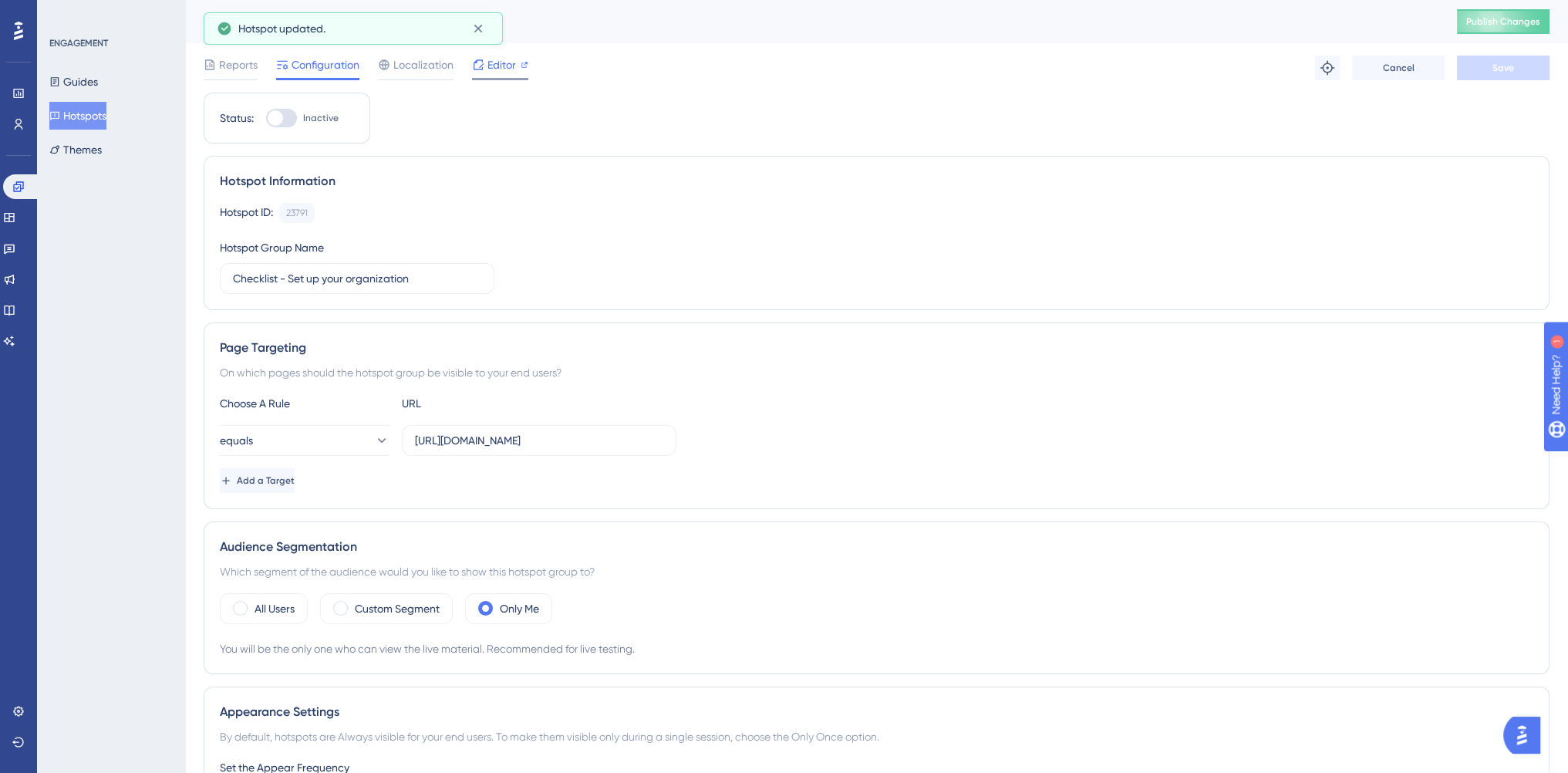
click at [518, 56] on div "Editor" at bounding box center [500, 65] width 57 height 18
click at [1494, 17] on span "Publish Changes" at bounding box center [1502, 22] width 74 height 13
click at [490, 68] on span "Editor" at bounding box center [501, 65] width 28 height 18
click at [588, 444] on input "https://console.bluems.com/acc/organization" at bounding box center [539, 440] width 248 height 17
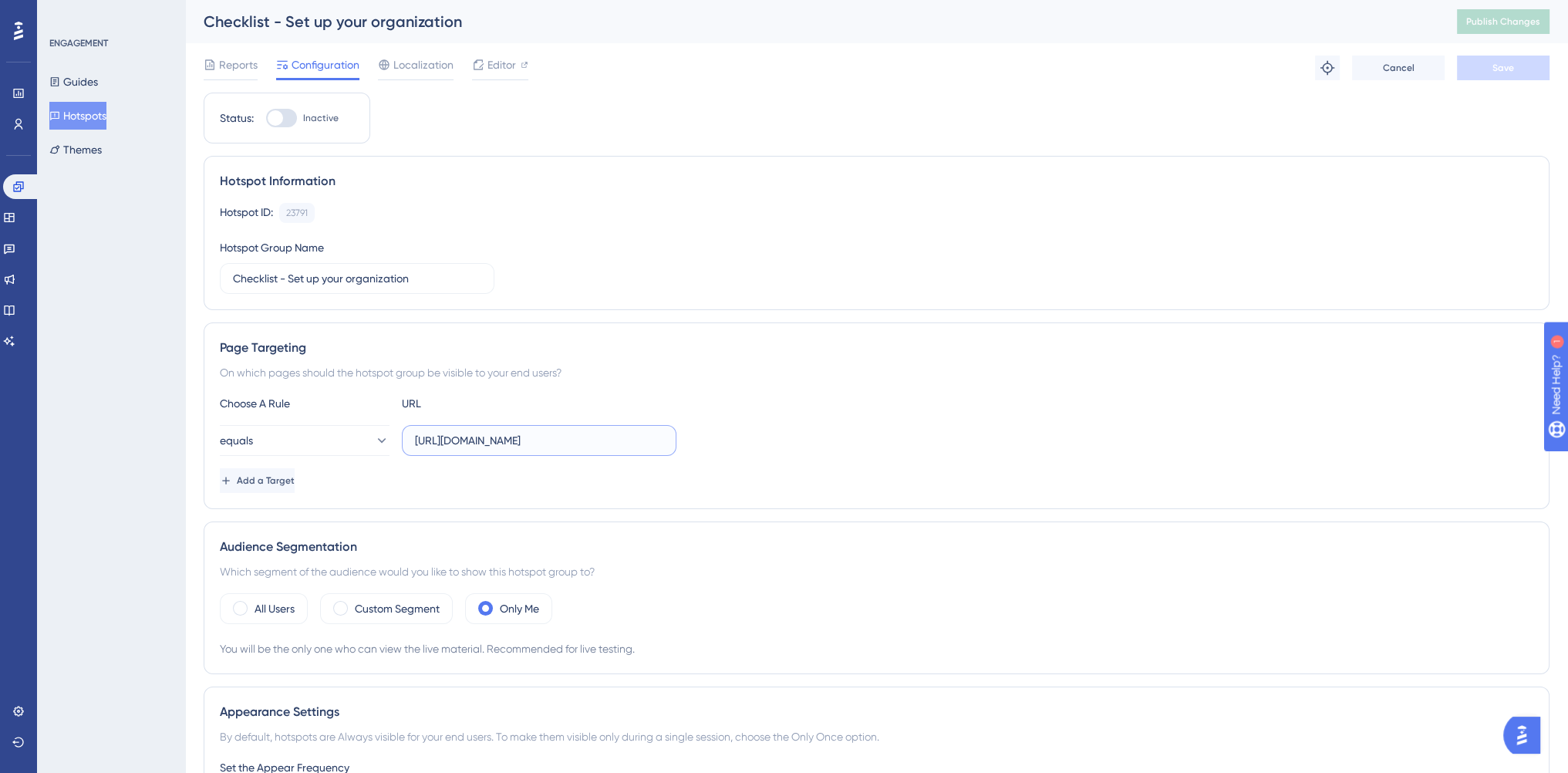
click at [588, 444] on input "https://console.bluems.com/acc/organization" at bounding box center [539, 440] width 248 height 17
click at [94, 109] on button "Hotspots" at bounding box center [78, 116] width 57 height 27
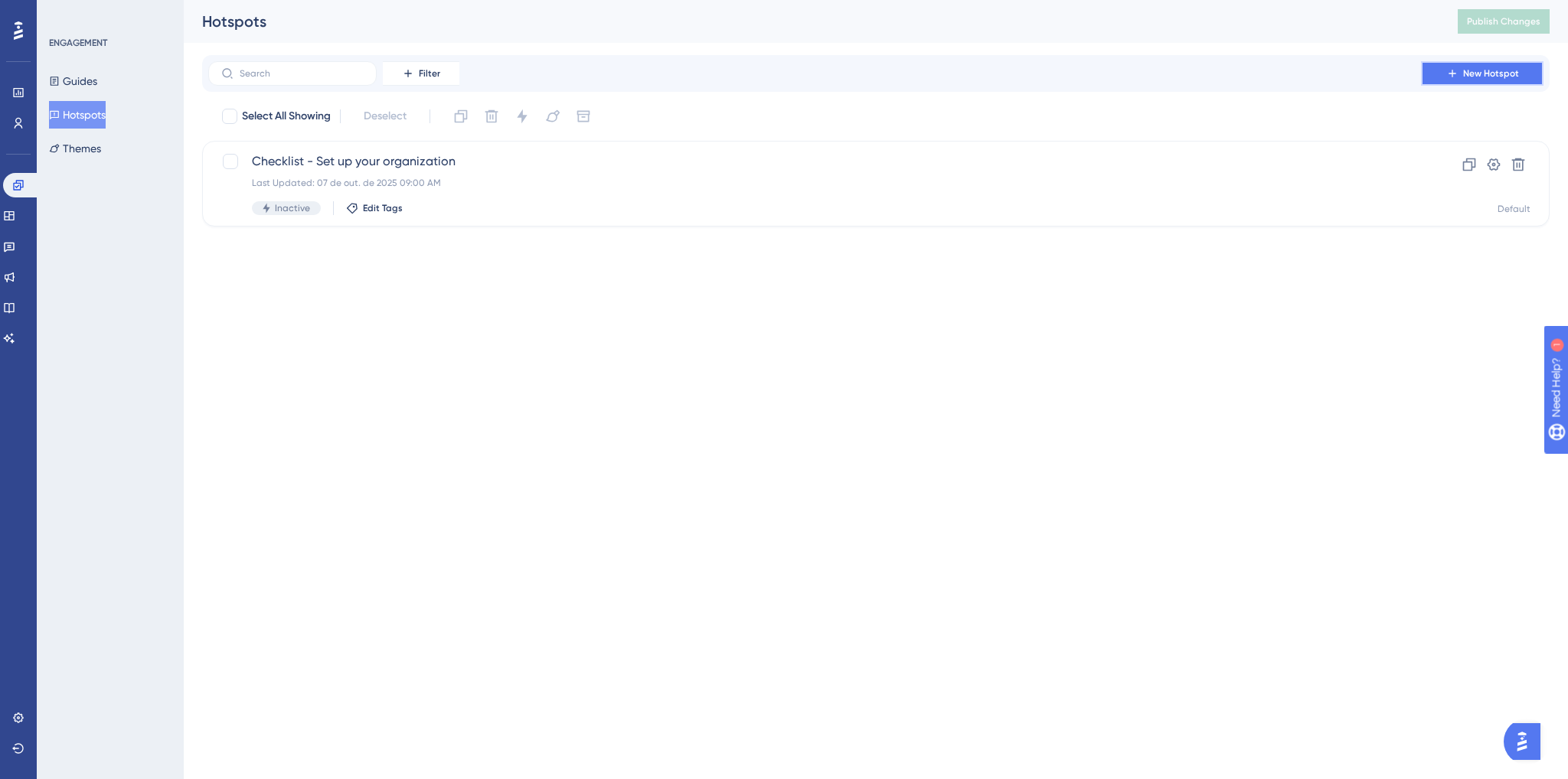
click at [1488, 79] on span "New Hotspot" at bounding box center [1492, 73] width 56 height 13
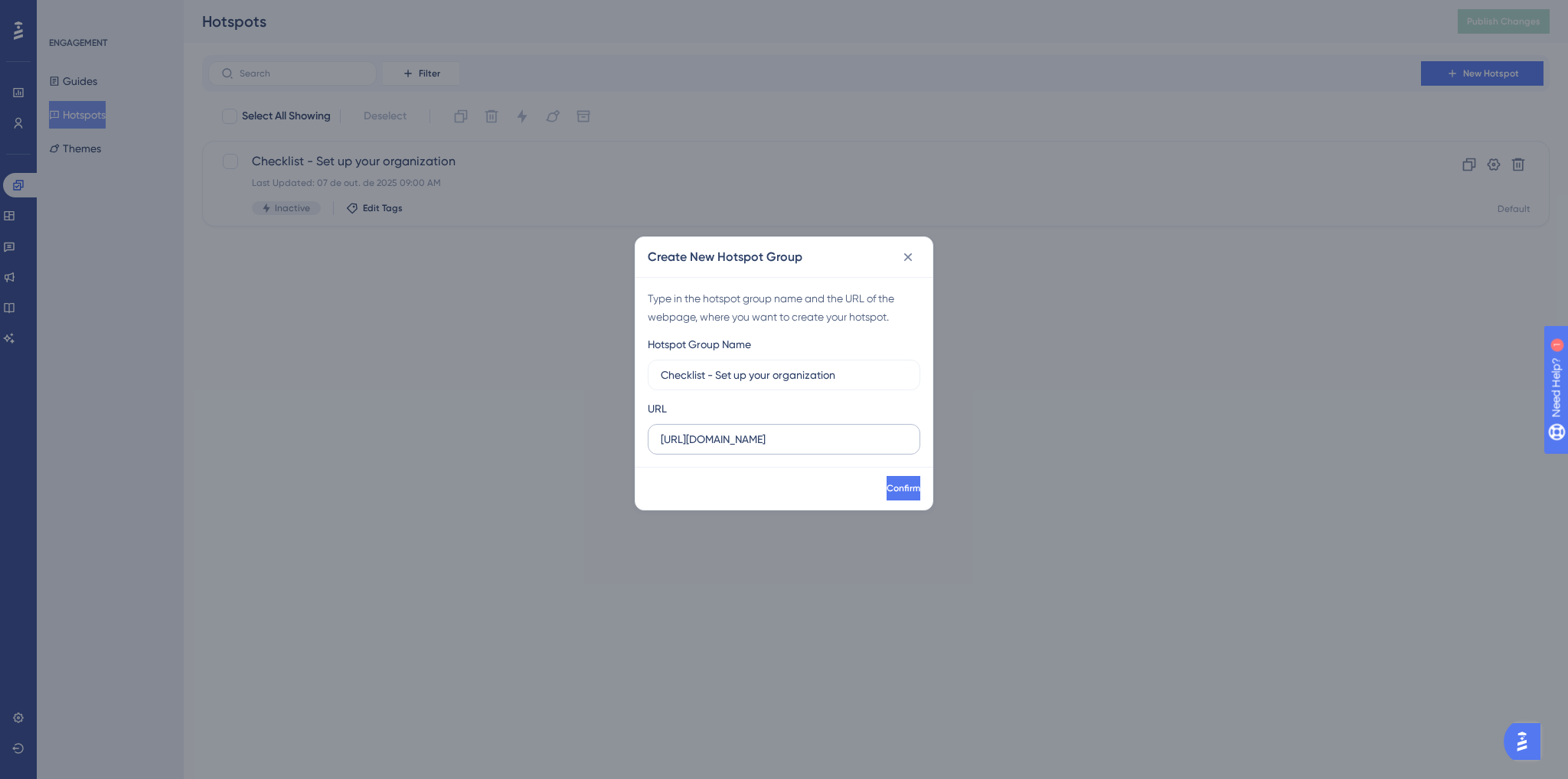
type input "Checklist - Set up your organization"
drag, startPoint x: 837, startPoint y: 440, endPoint x: 594, endPoint y: 456, distance: 243.5
click at [594, 456] on div "Create New Hotspot Group Type in the hotspot group name and the URL of the webp…" at bounding box center [784, 390] width 1568 height 779
paste input "/acc/organization"
type input "https://console.bluems.com/acc/organization"
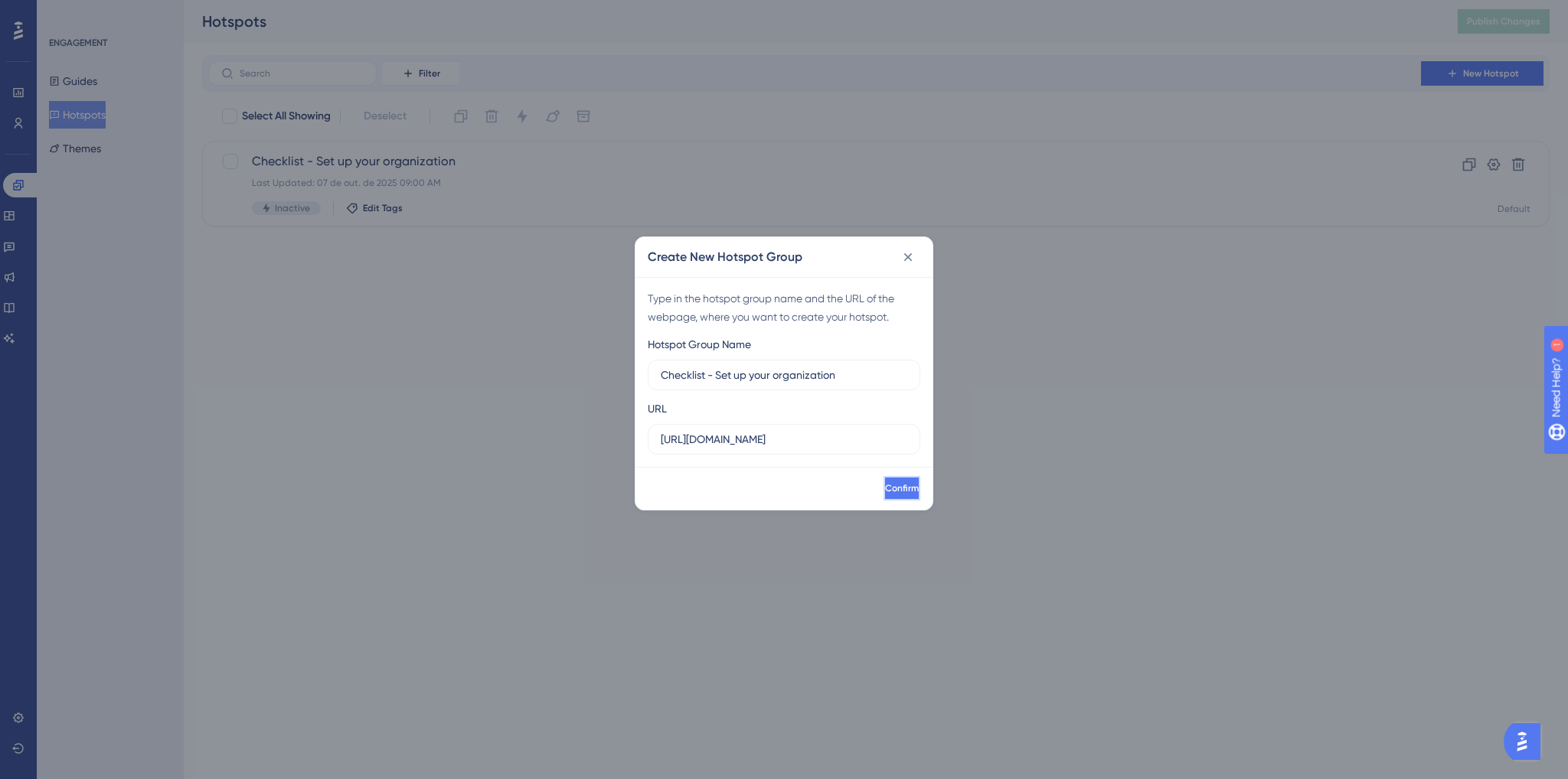
click at [886, 483] on span "Confirm" at bounding box center [902, 488] width 34 height 13
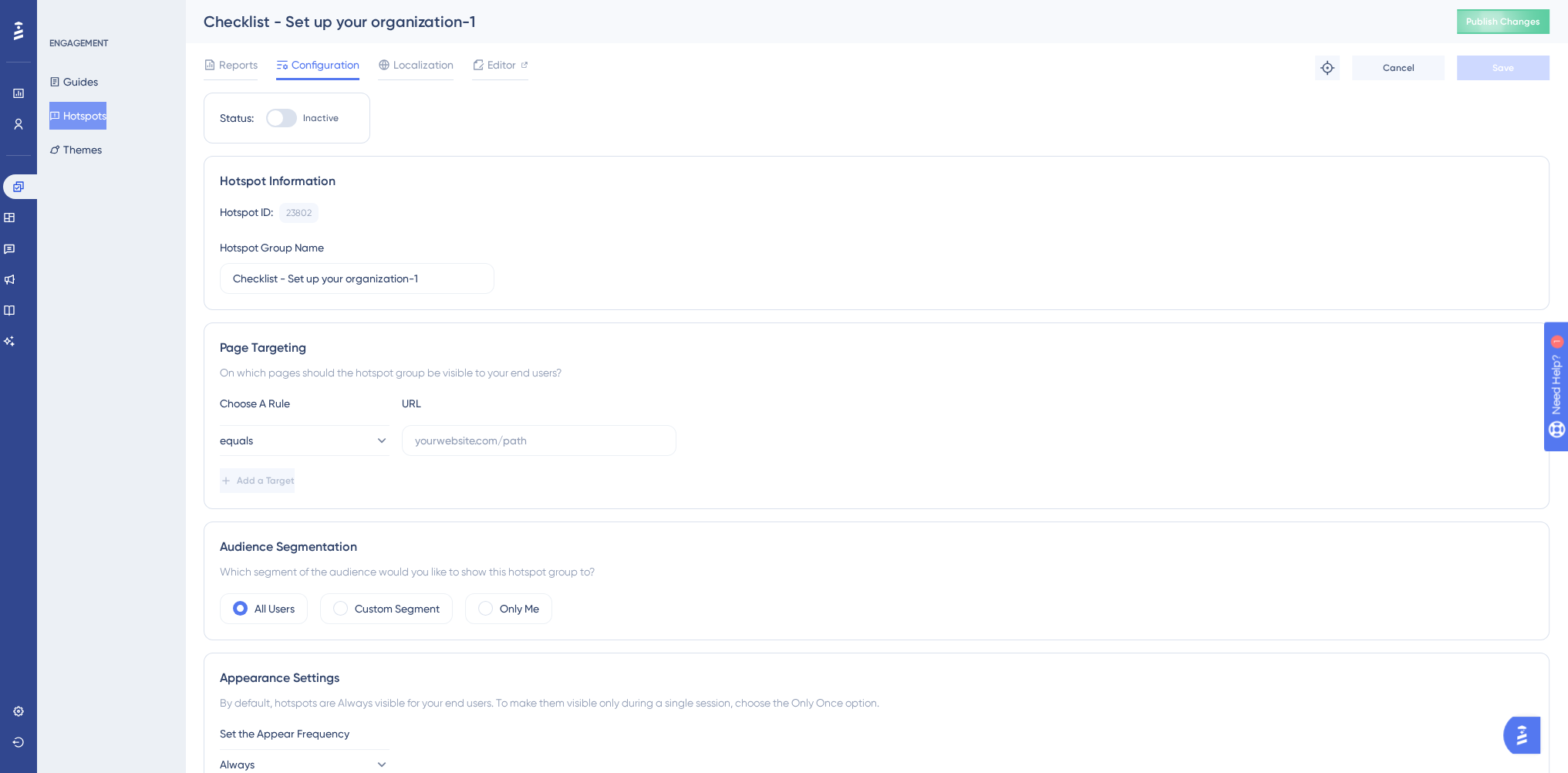
click at [79, 112] on button "Hotspots" at bounding box center [78, 116] width 57 height 27
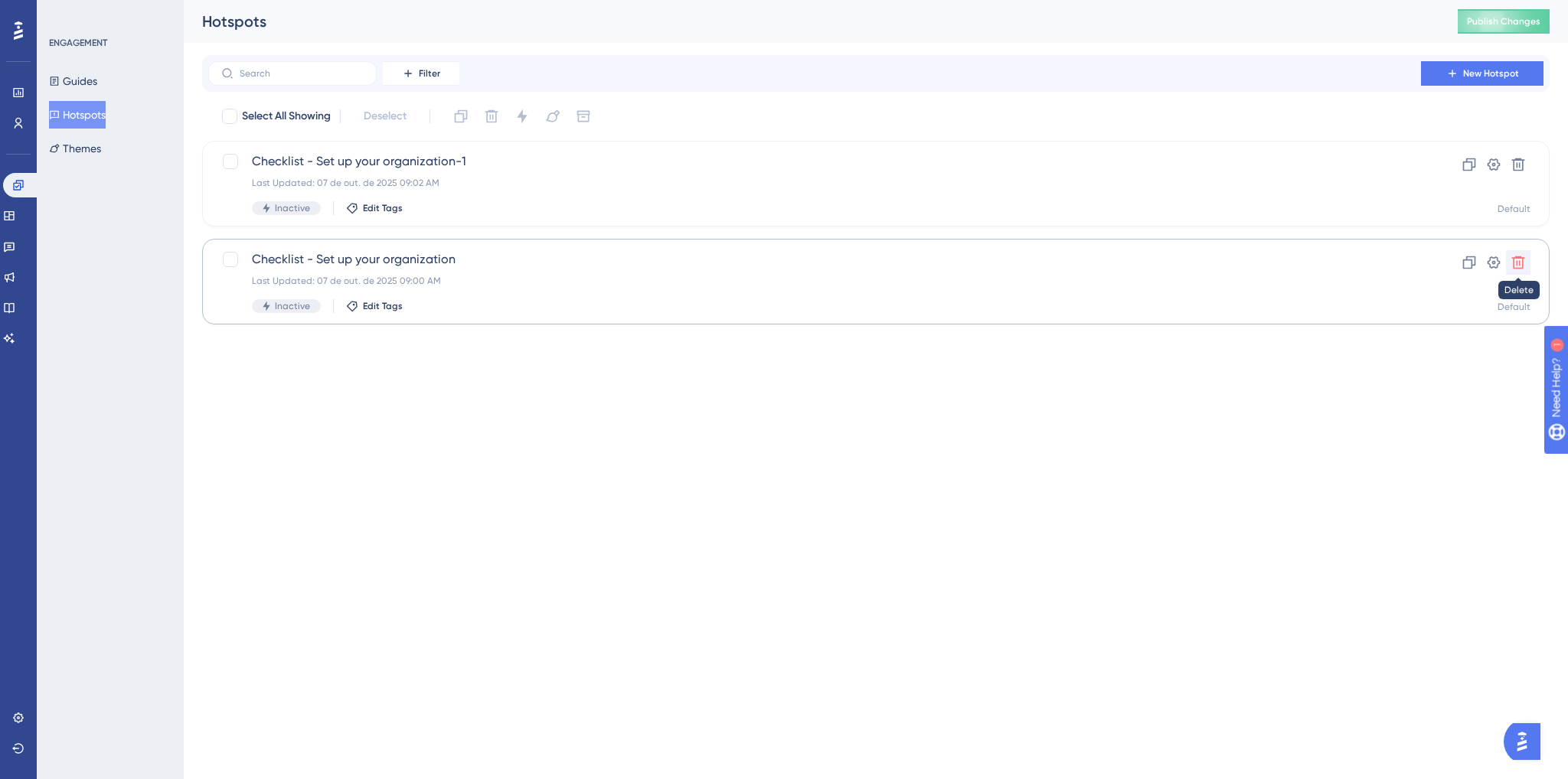
click at [1523, 264] on icon at bounding box center [1519, 263] width 13 height 13
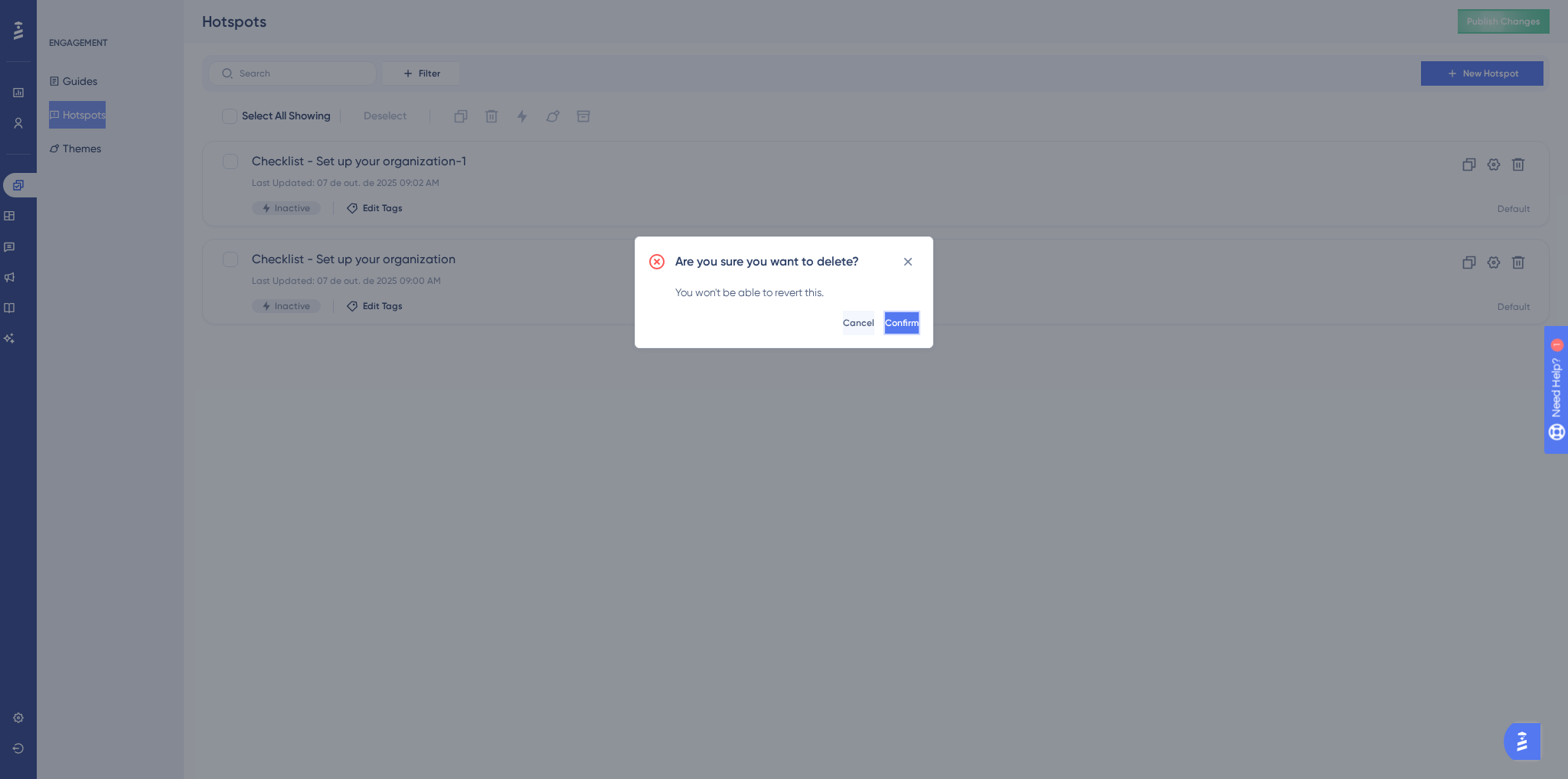
click at [886, 315] on button "Confirm" at bounding box center [902, 322] width 37 height 24
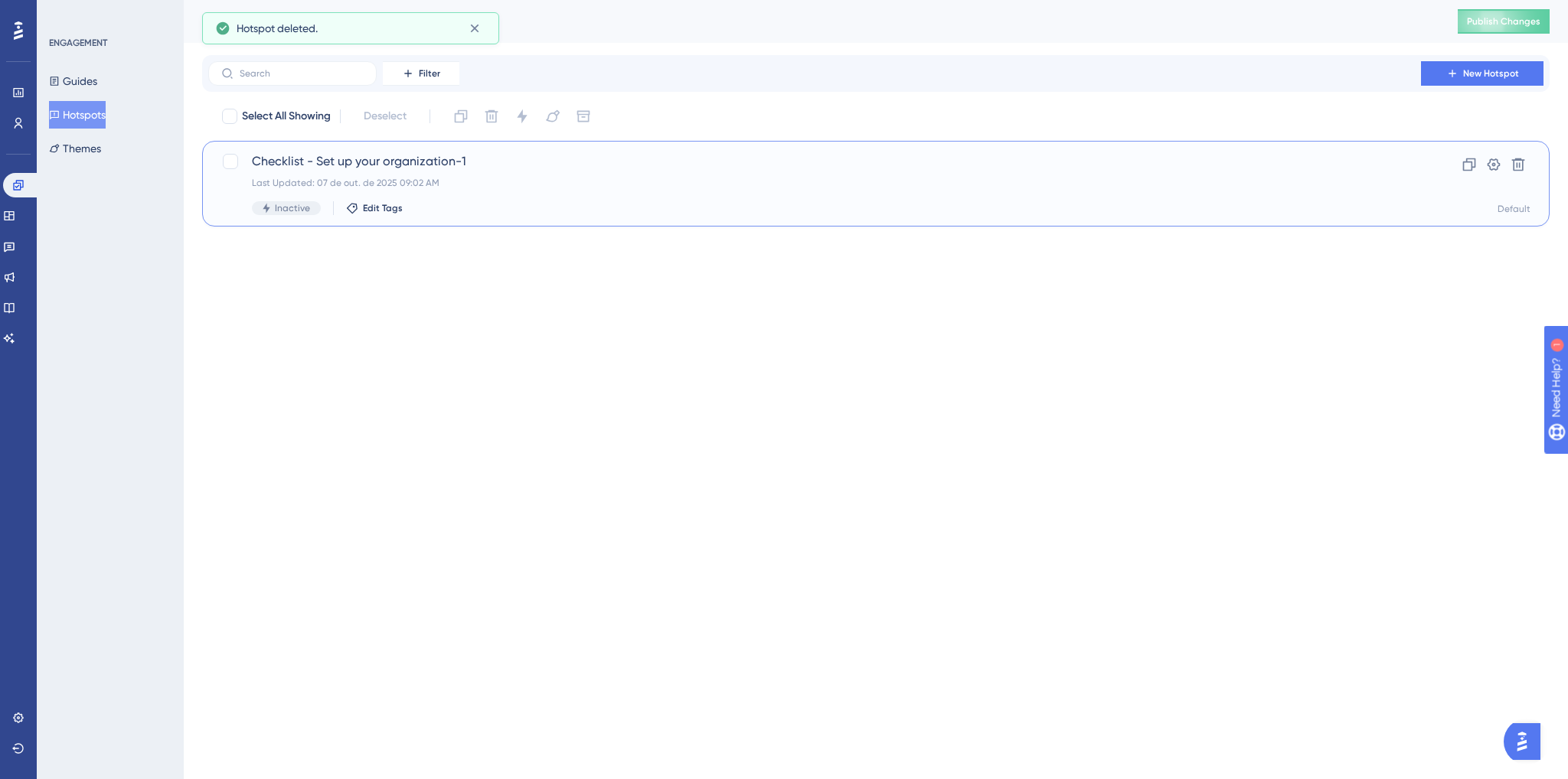
click at [496, 185] on div "Last Updated: 07 de out. de 2025 09:02 AM" at bounding box center [815, 183] width 1126 height 13
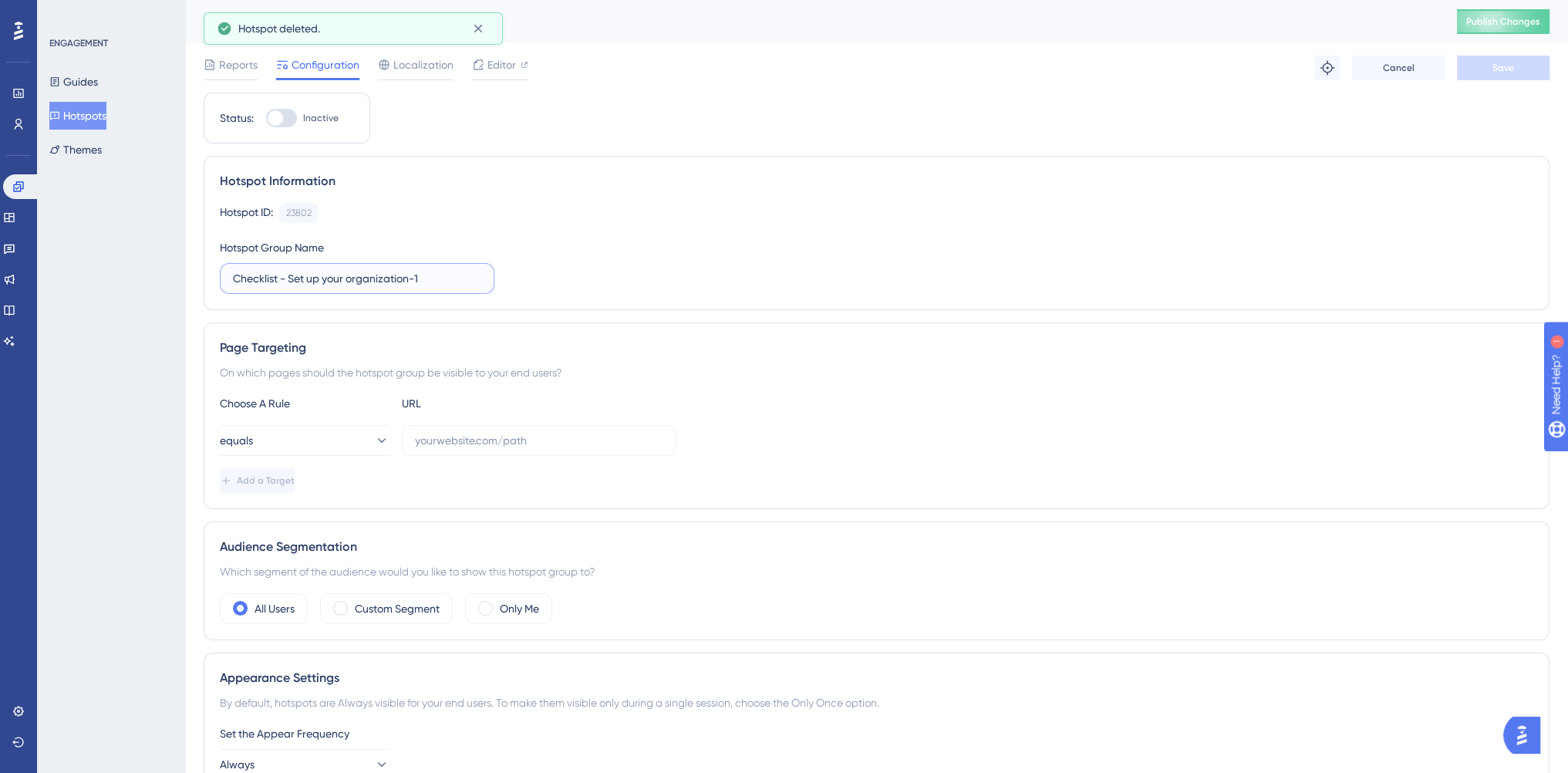
click at [431, 270] on input "Checklist - Set up your organization-1" at bounding box center [357, 278] width 248 height 17
type input "Checklist - Set up your organization"
click at [700, 263] on div "Hotspot ID: 23802 Copy Hotspot Group Name Checklist - Set up your organization" at bounding box center [876, 248] width 1313 height 91
click at [754, 425] on div "equals" at bounding box center [876, 441] width 1313 height 31
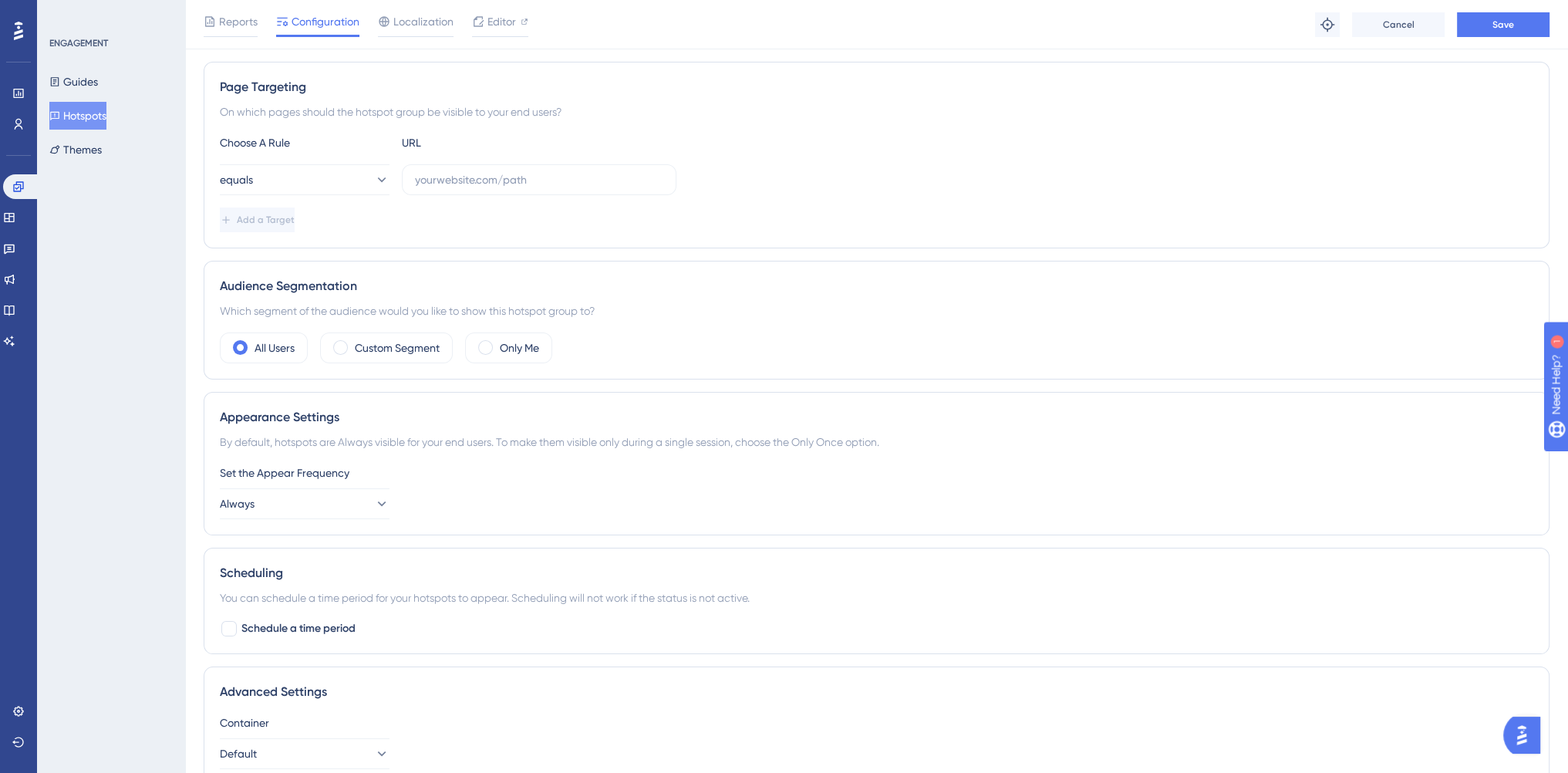
scroll to position [77, 0]
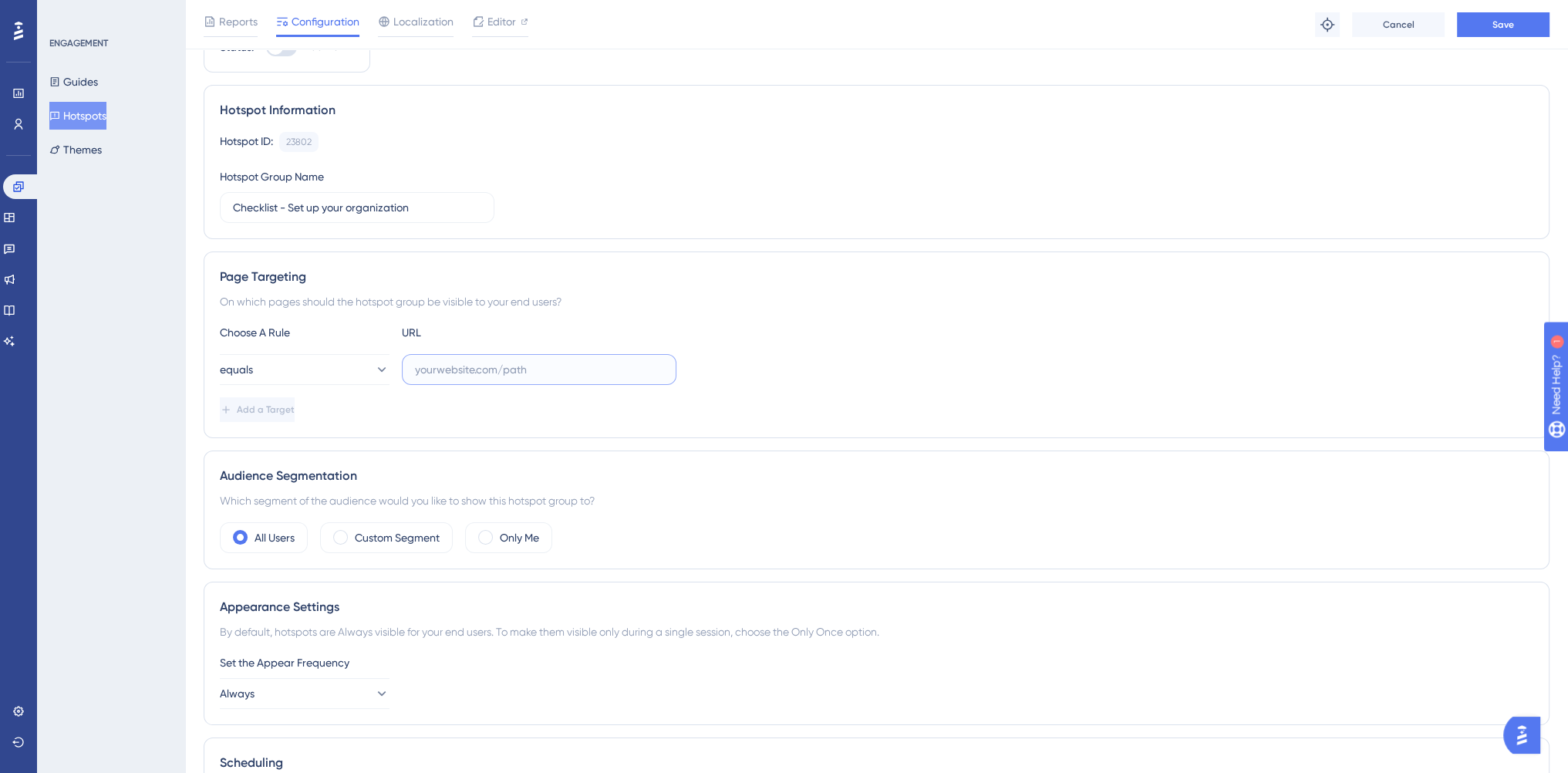
click at [475, 365] on input "text" at bounding box center [539, 369] width 248 height 17
paste input "https://console.bluems.com/acc/organization"
type input "https://console.bluems.com/acc/organization"
click at [768, 385] on div "Choose A Rule URL equals https://console.bluems.com/acc/organization Add a Targ…" at bounding box center [876, 372] width 1313 height 99
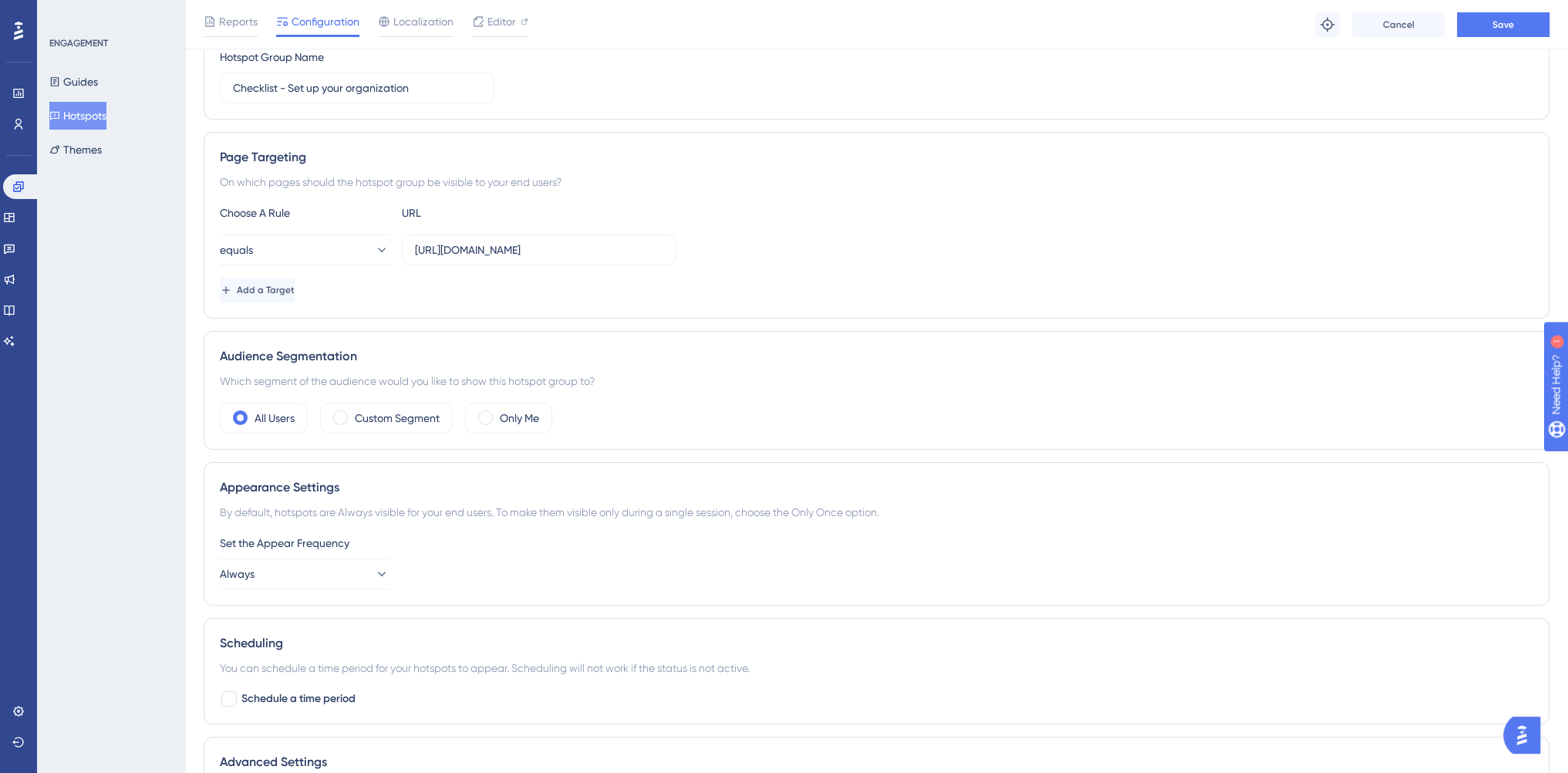
scroll to position [0, 0]
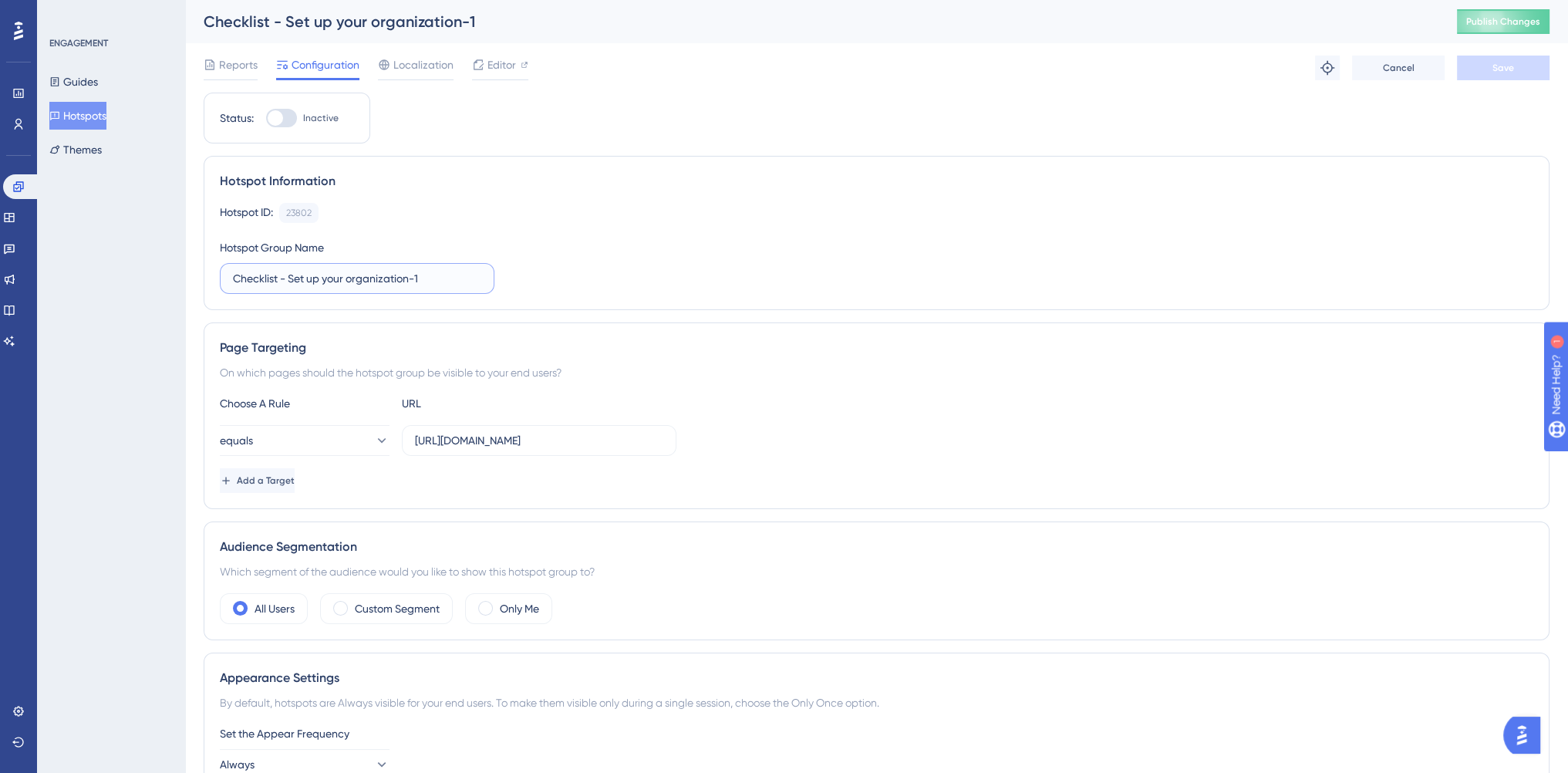
drag, startPoint x: 411, startPoint y: 278, endPoint x: 437, endPoint y: 278, distance: 26.0
click at [437, 277] on input "Checklist - Set up your organization-1" at bounding box center [357, 278] width 248 height 17
type input "Checklist - Set up your organization"
click at [812, 448] on div "equals https://console.bluems.com/acc/organization" at bounding box center [876, 441] width 1313 height 31
drag, startPoint x: 529, startPoint y: 608, endPoint x: 844, endPoint y: 400, distance: 377.5
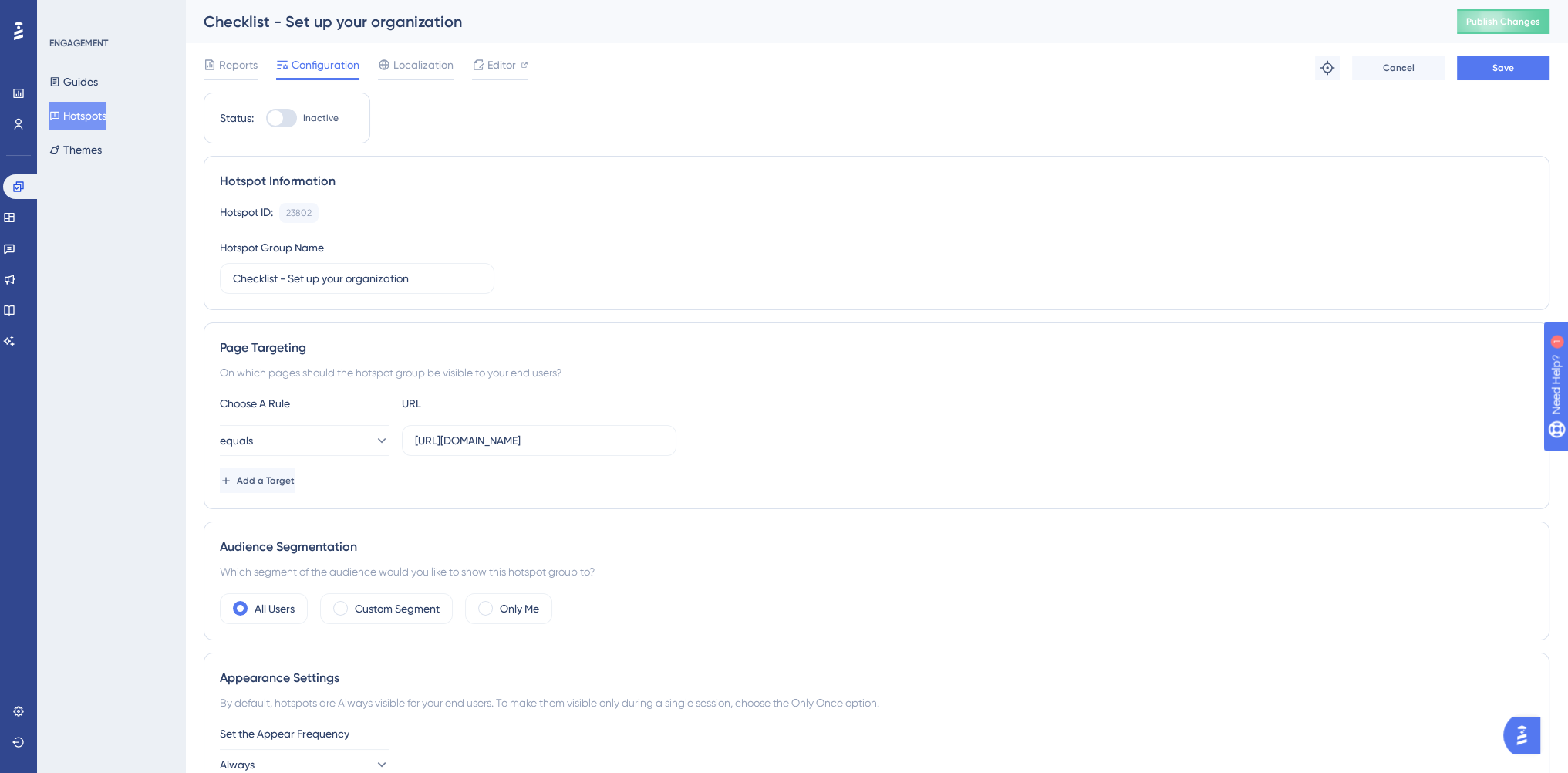
click at [529, 609] on label "Only Me" at bounding box center [518, 608] width 39 height 18
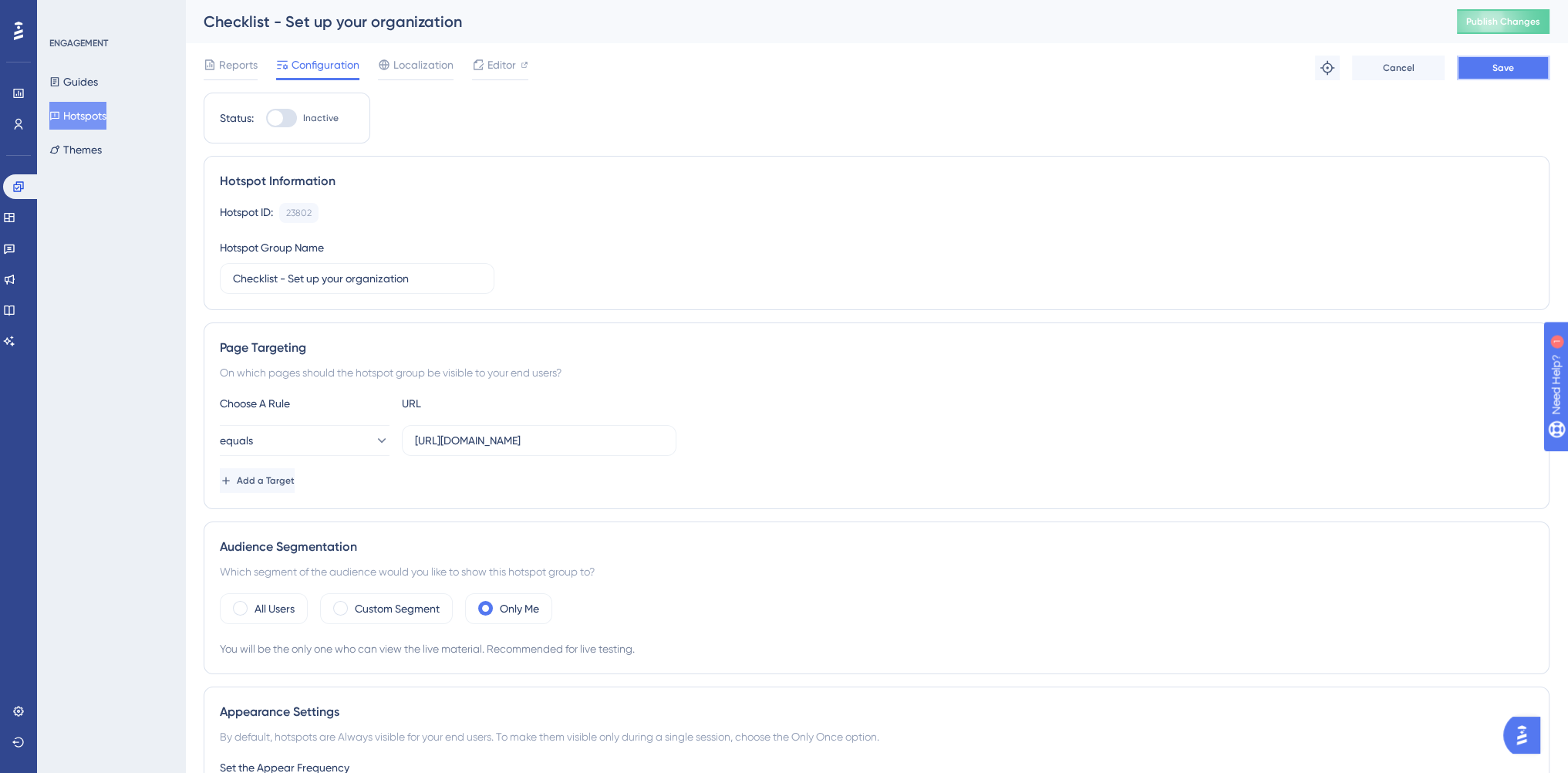
click at [1514, 68] on button "Save" at bounding box center [1502, 68] width 92 height 25
click at [287, 119] on div at bounding box center [281, 118] width 31 height 18
click at [266, 119] on input "Inactive" at bounding box center [266, 118] width 1 height 1
checkbox input "true"
click at [1513, 66] on span "Save" at bounding box center [1503, 68] width 22 height 13
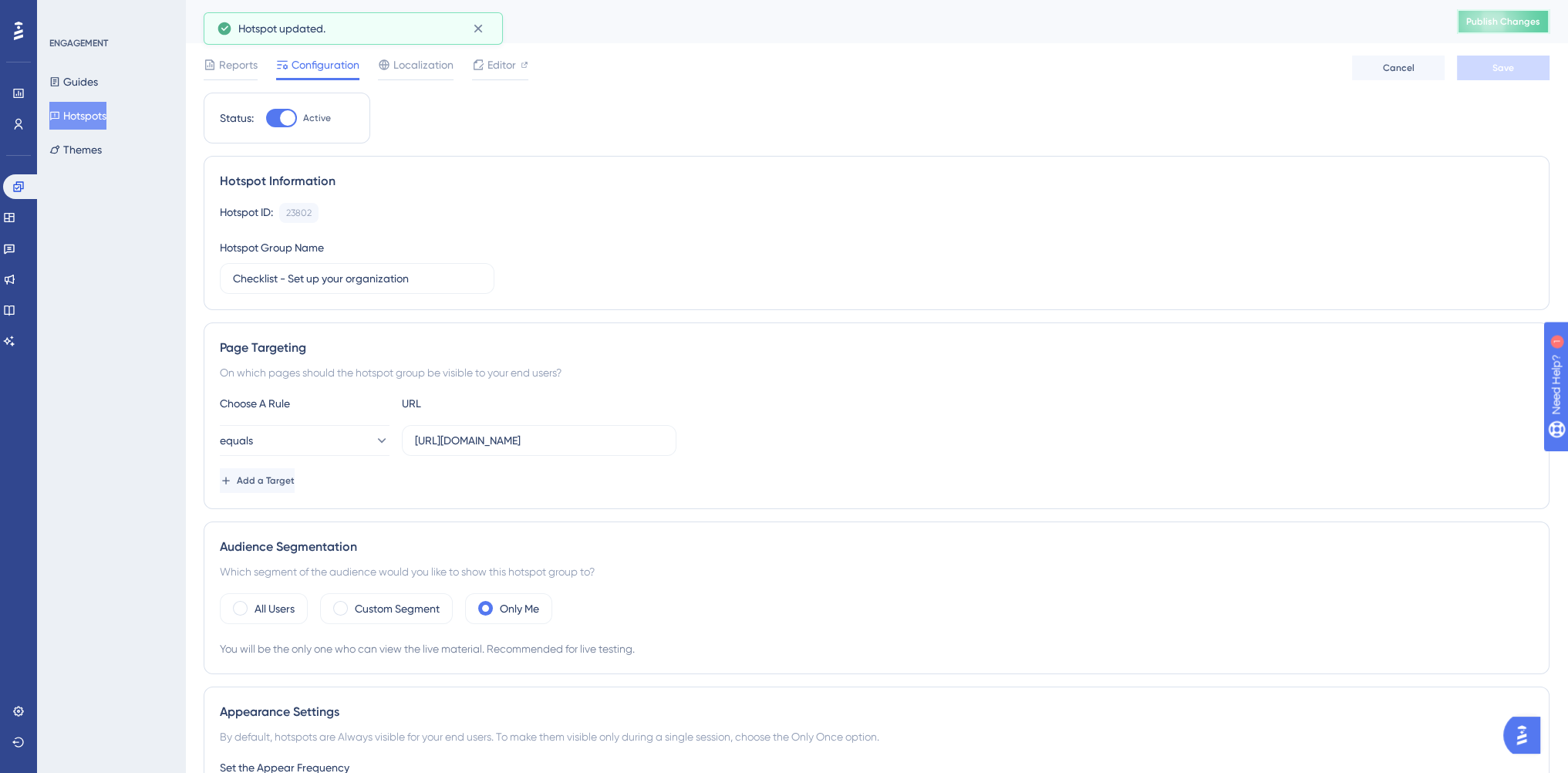
click at [1521, 17] on span "Publish Changes" at bounding box center [1502, 22] width 74 height 13
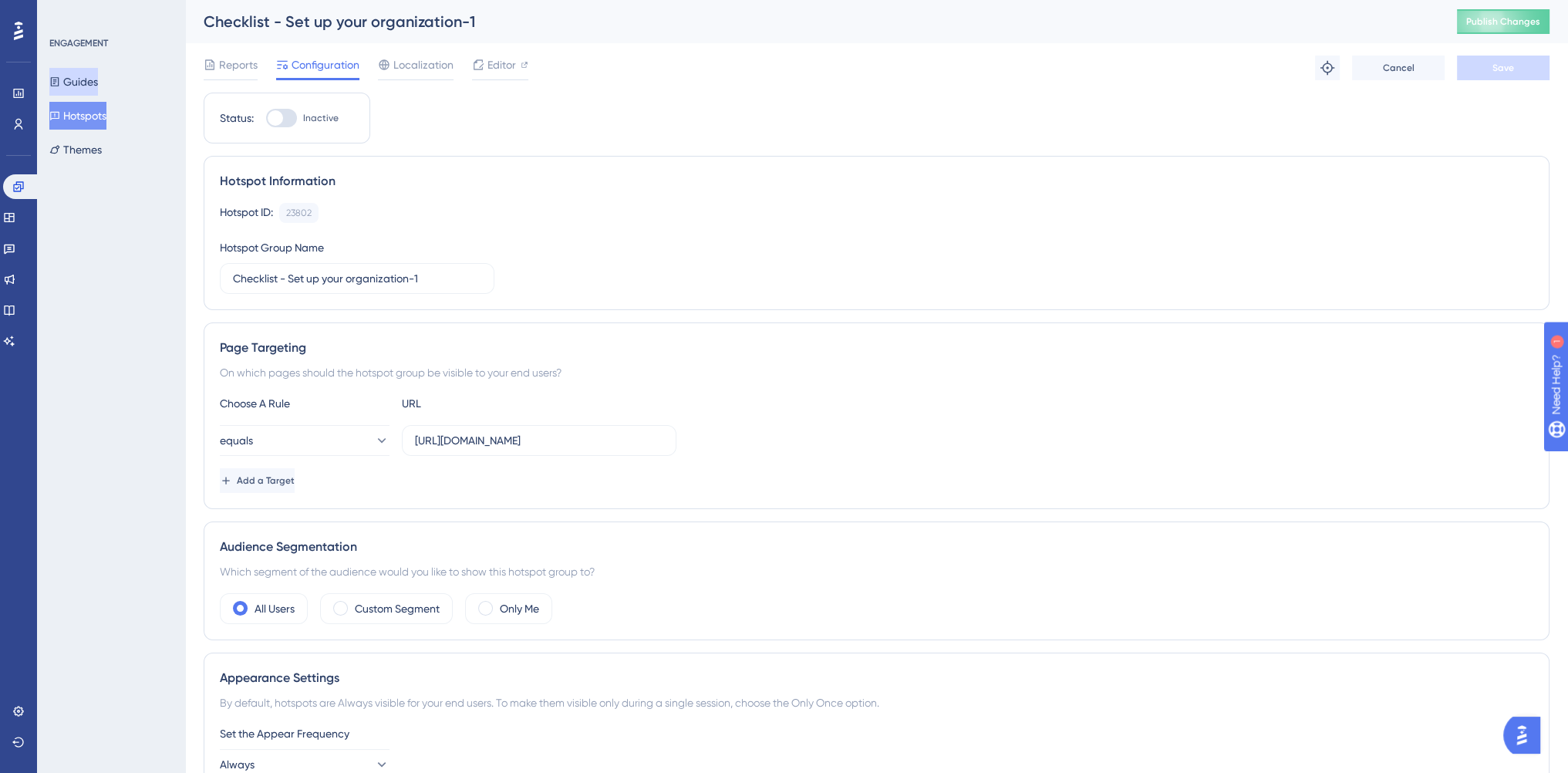
click at [90, 78] on button "Guides" at bounding box center [73, 81] width 48 height 27
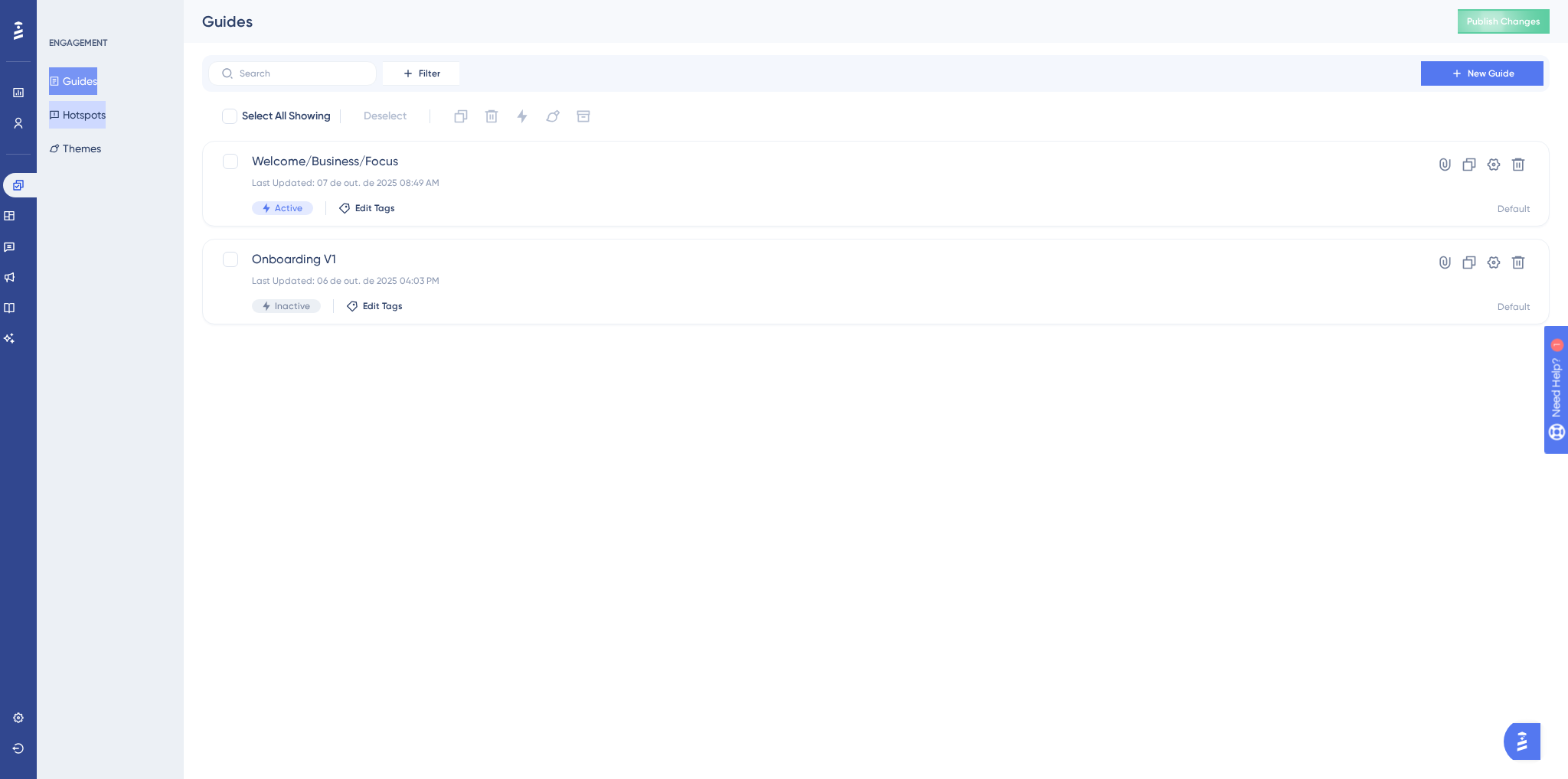
click at [75, 120] on button "Hotspots" at bounding box center [77, 115] width 57 height 27
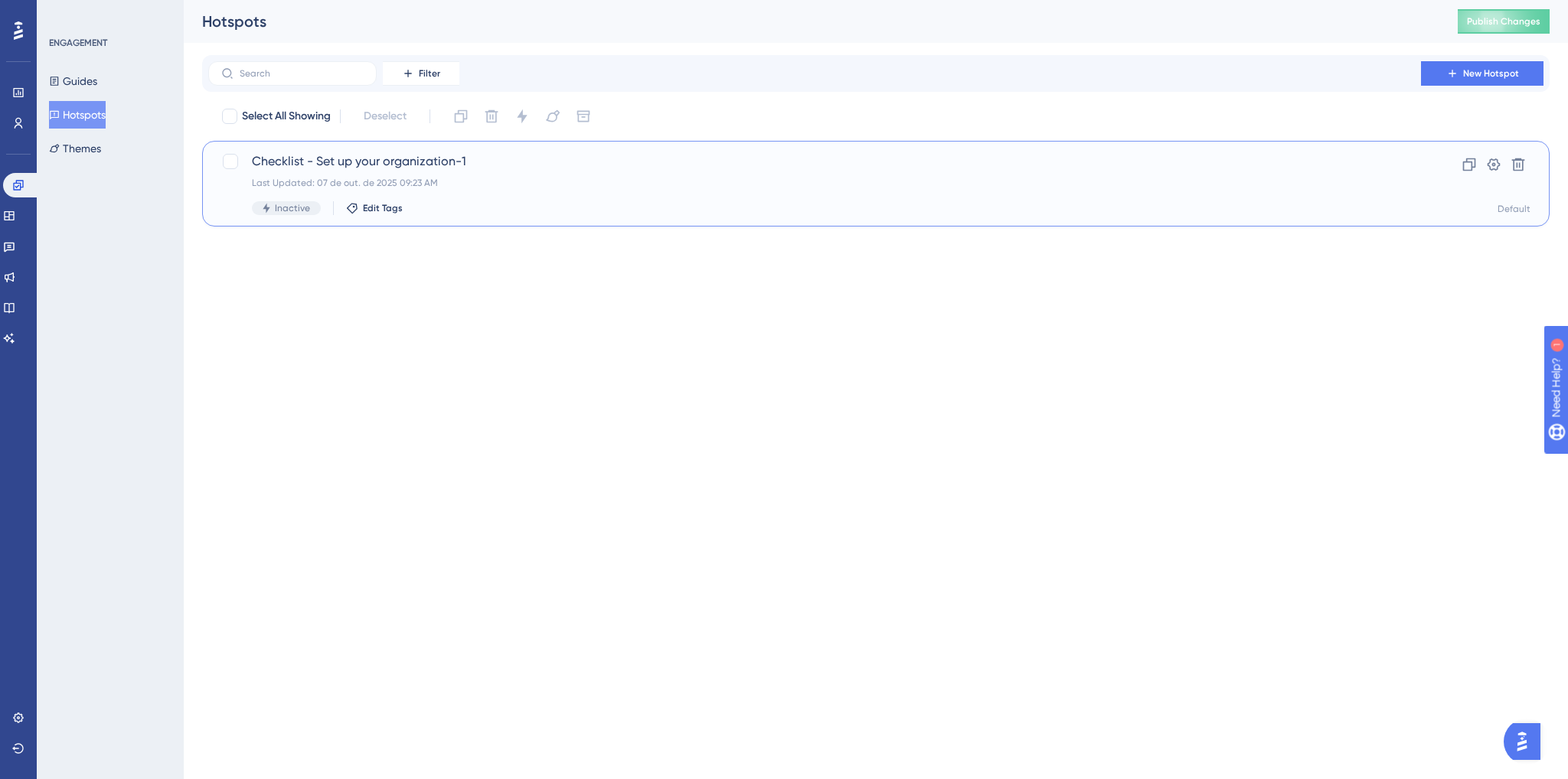
click at [570, 174] on div "Checklist - Set up your organization-1 Last Updated: 07 de out. de 2025 09:23 A…" at bounding box center [815, 183] width 1126 height 63
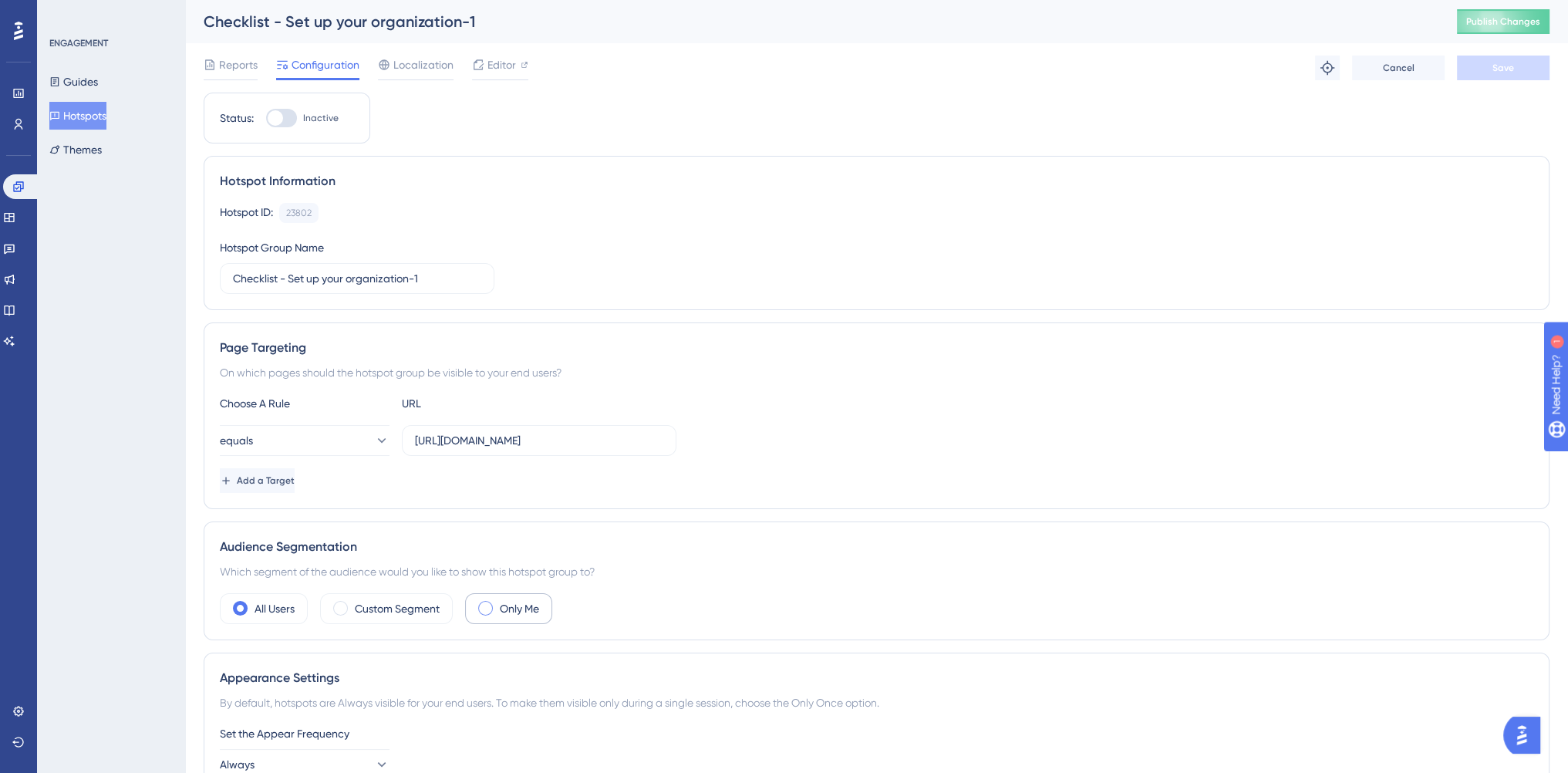
click at [494, 609] on div "Only Me" at bounding box center [507, 609] width 87 height 31
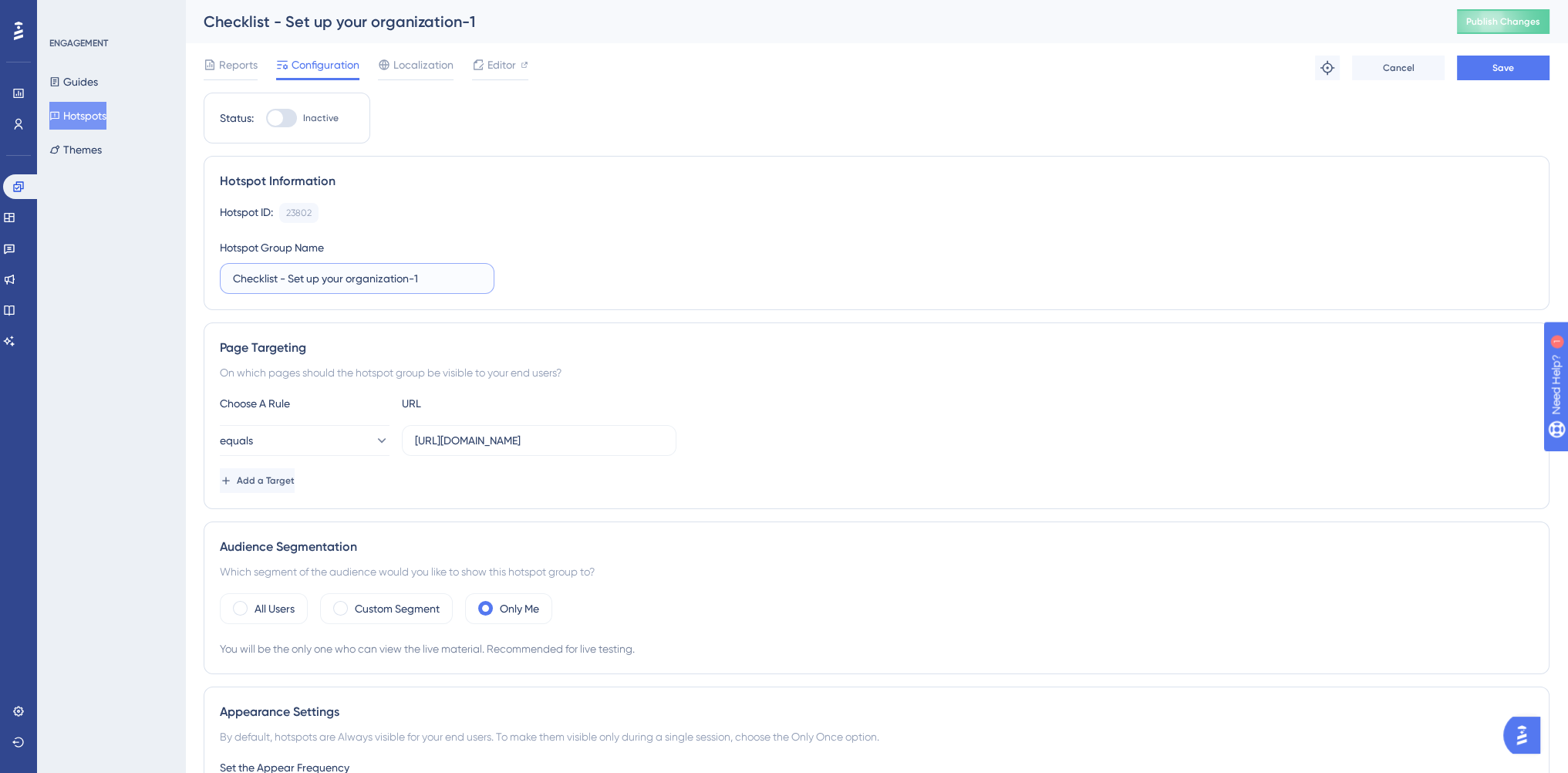
drag, startPoint x: 421, startPoint y: 276, endPoint x: 430, endPoint y: 277, distance: 9.1
click at [430, 276] on input "Checklist - Set up your organization-1" at bounding box center [357, 278] width 248 height 17
type input "Checklist - Set up your organization"
click at [546, 247] on div "Hotspot ID: 23802 Copy Hotspot Group Name Checklist - Set up your organization" at bounding box center [876, 248] width 1313 height 91
click at [1520, 70] on button "Save" at bounding box center [1502, 68] width 92 height 25
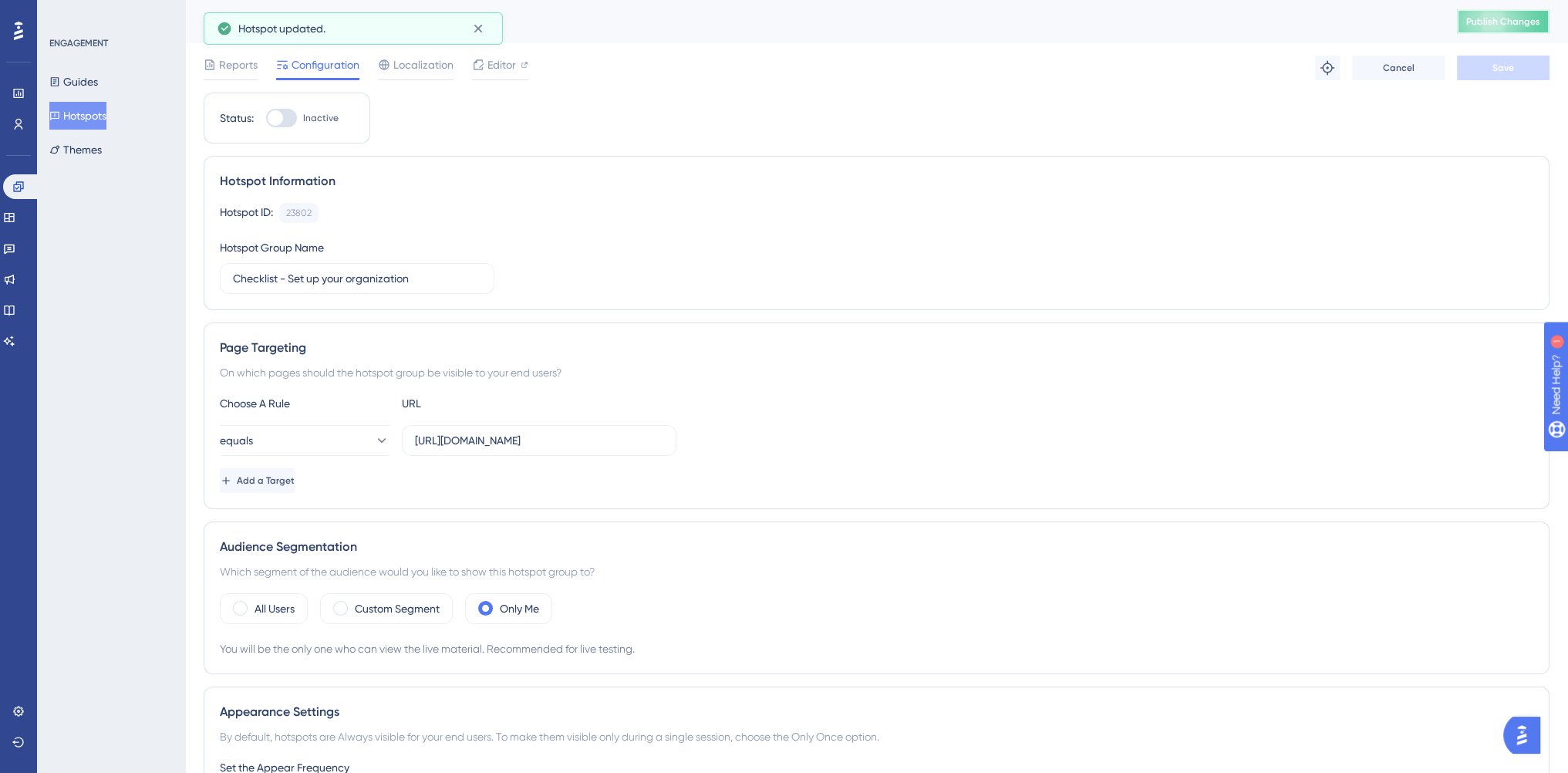
click at [1519, 26] on span "Publish Changes" at bounding box center [1502, 22] width 74 height 13
click at [98, 86] on button "Guides" at bounding box center [73, 81] width 48 height 27
click at [94, 84] on button "Guides" at bounding box center [73, 81] width 48 height 27
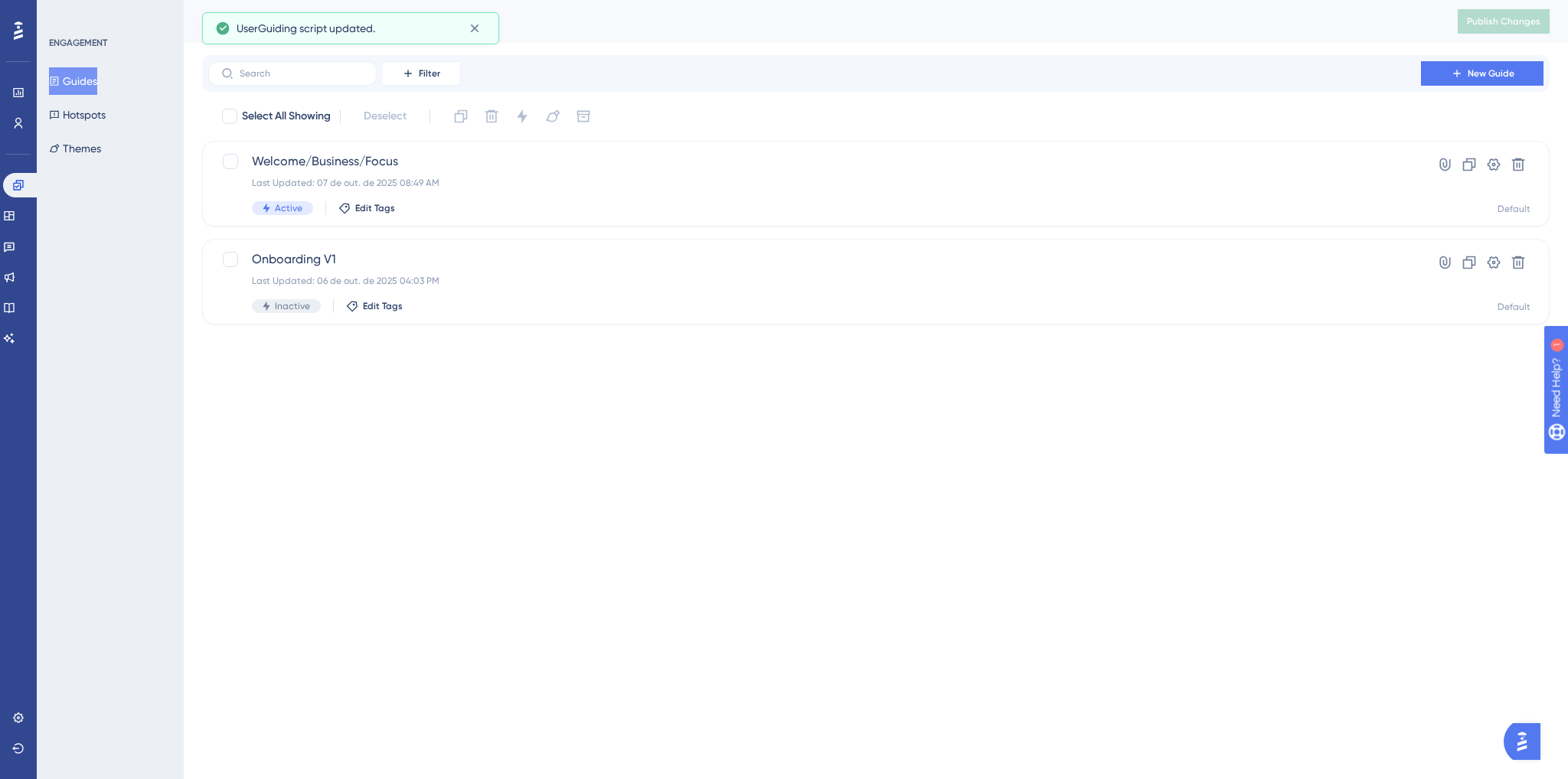
click at [91, 74] on button "Guides" at bounding box center [73, 81] width 48 height 27
click at [528, 180] on div "Last Updated: 07 de out. de 2025 08:49 AM" at bounding box center [815, 183] width 1126 height 13
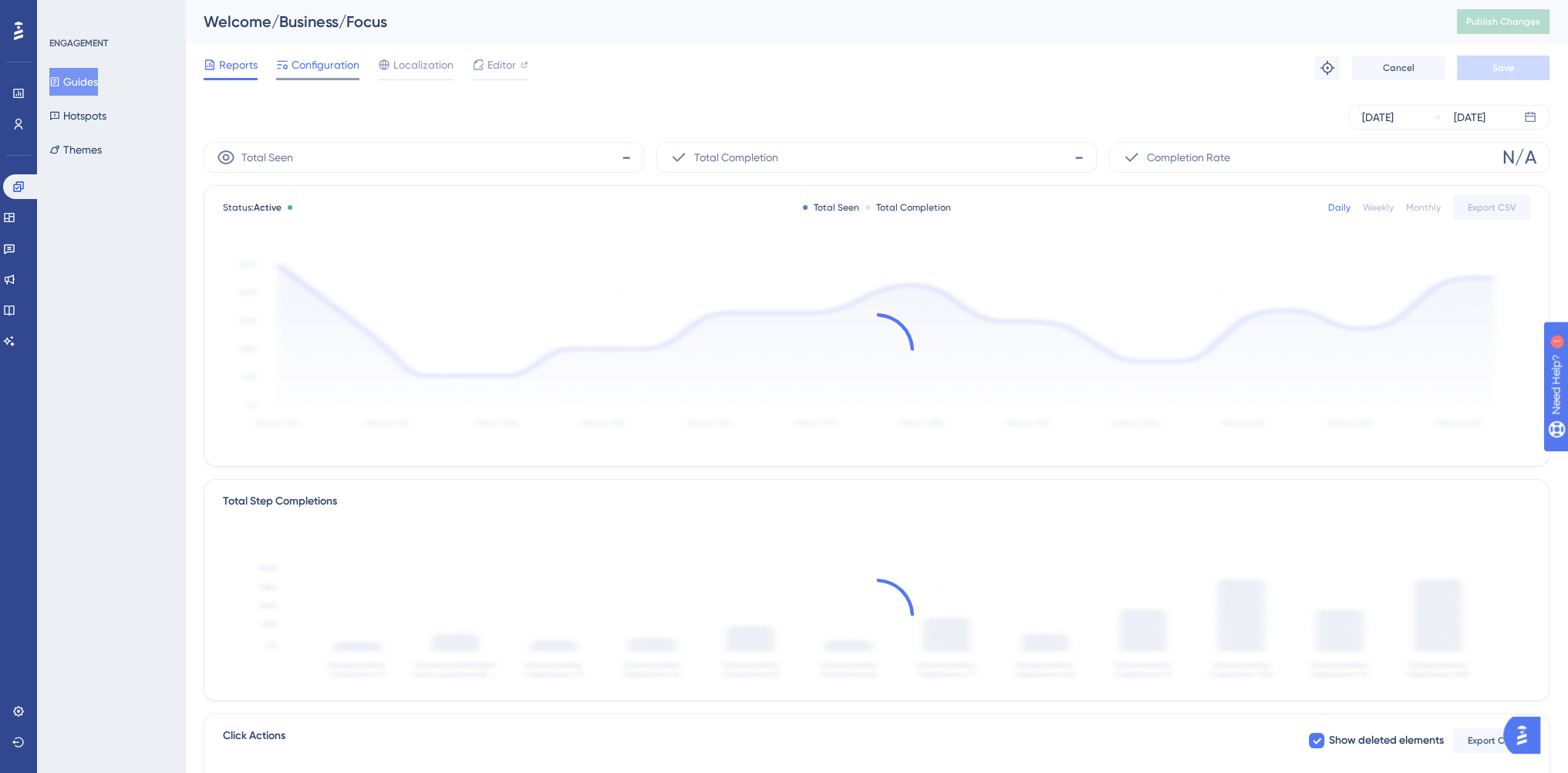
click at [284, 66] on icon at bounding box center [282, 65] width 11 height 8
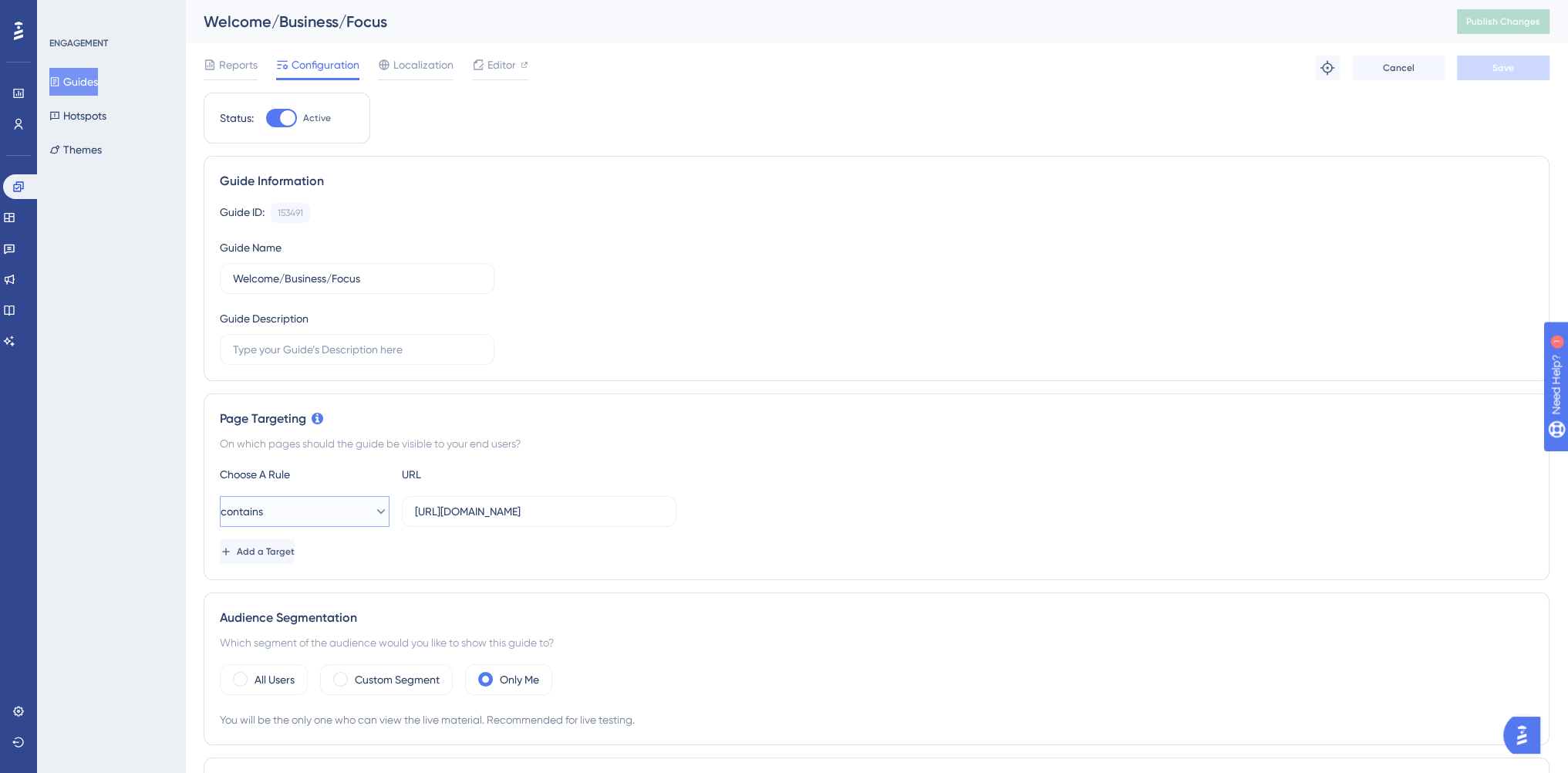
click at [330, 511] on button "contains" at bounding box center [305, 511] width 170 height 31
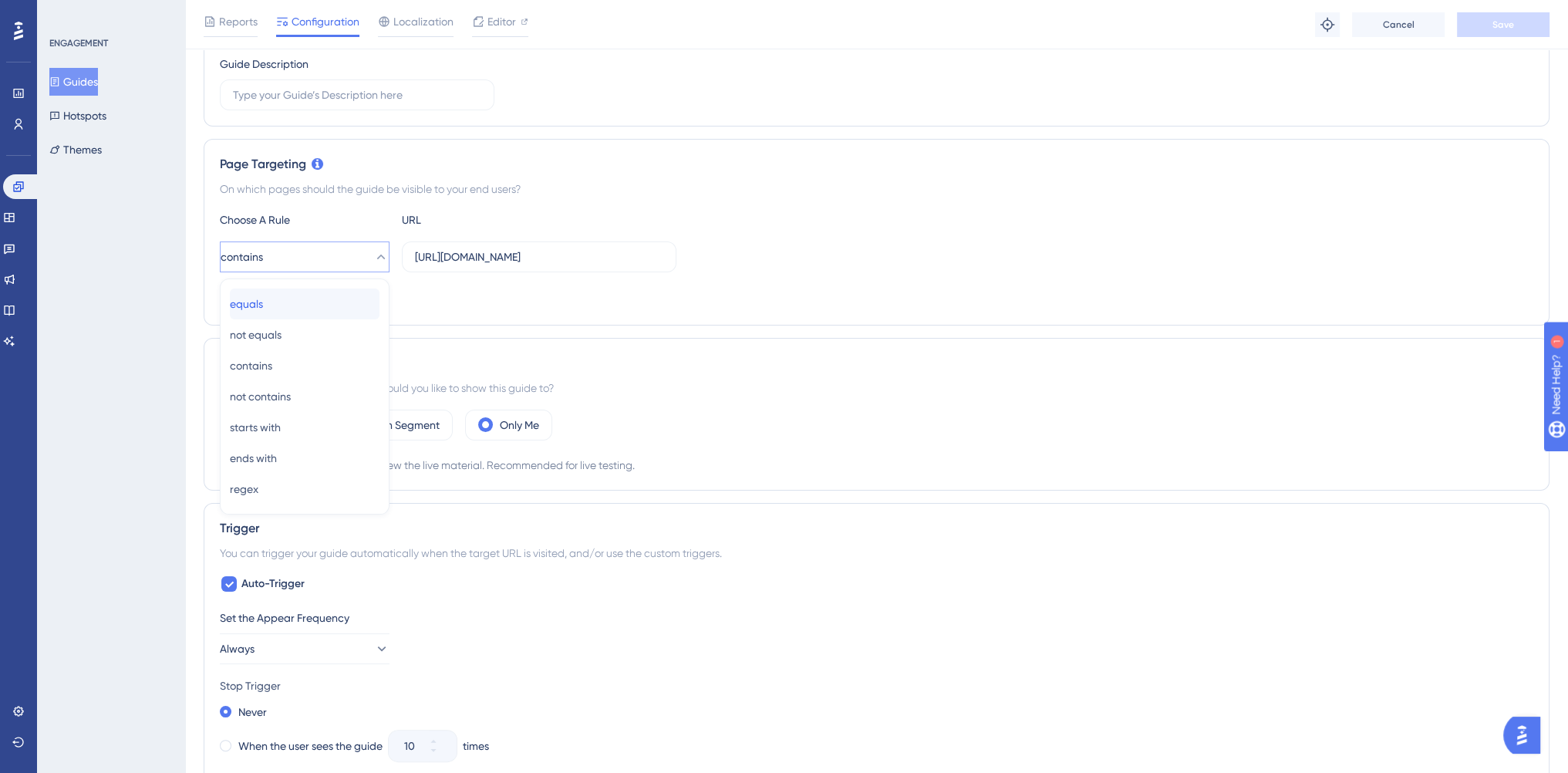
click at [291, 303] on div "equals equals" at bounding box center [305, 304] width 150 height 31
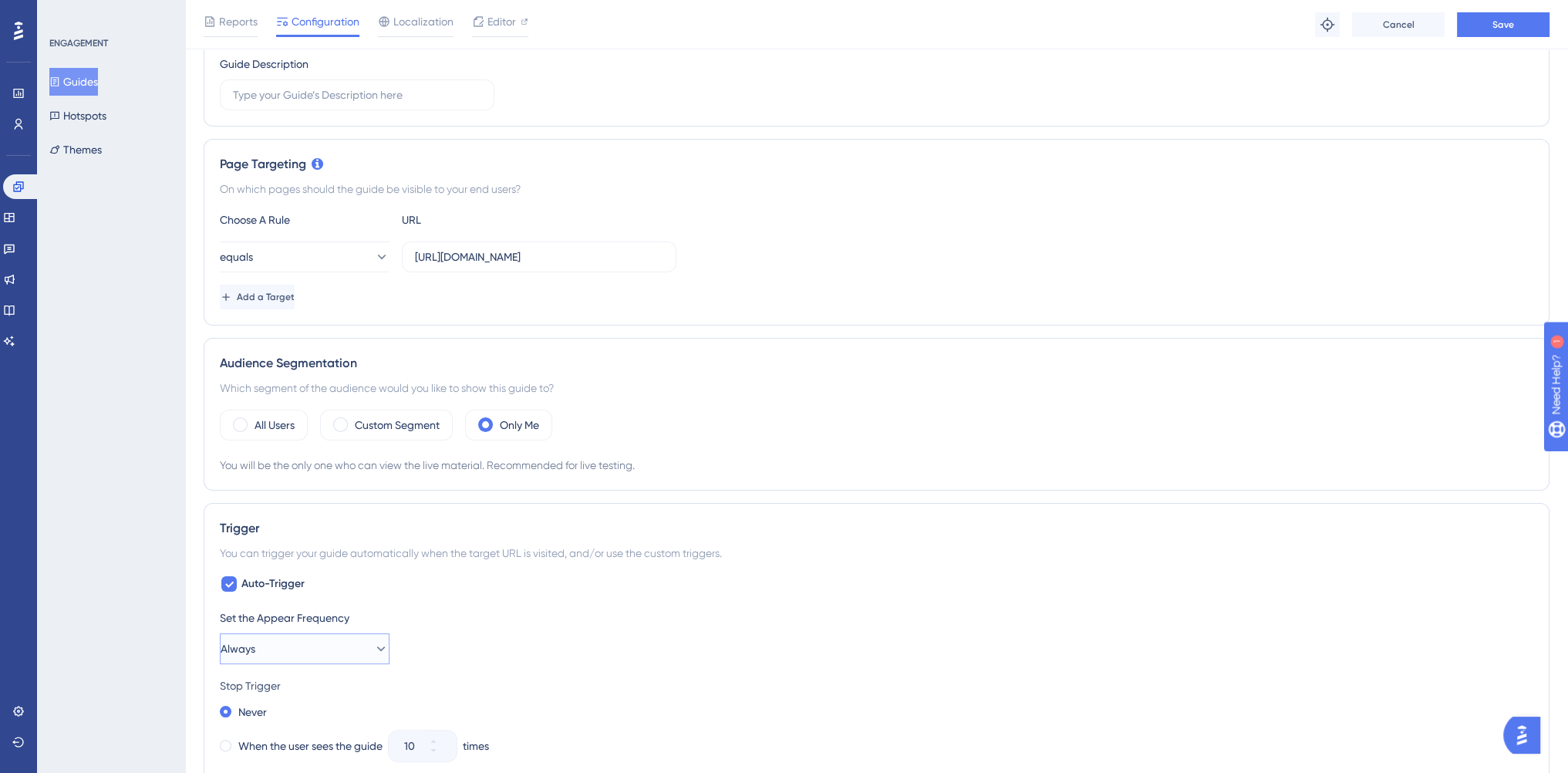
click at [332, 659] on button "Always" at bounding box center [305, 649] width 170 height 31
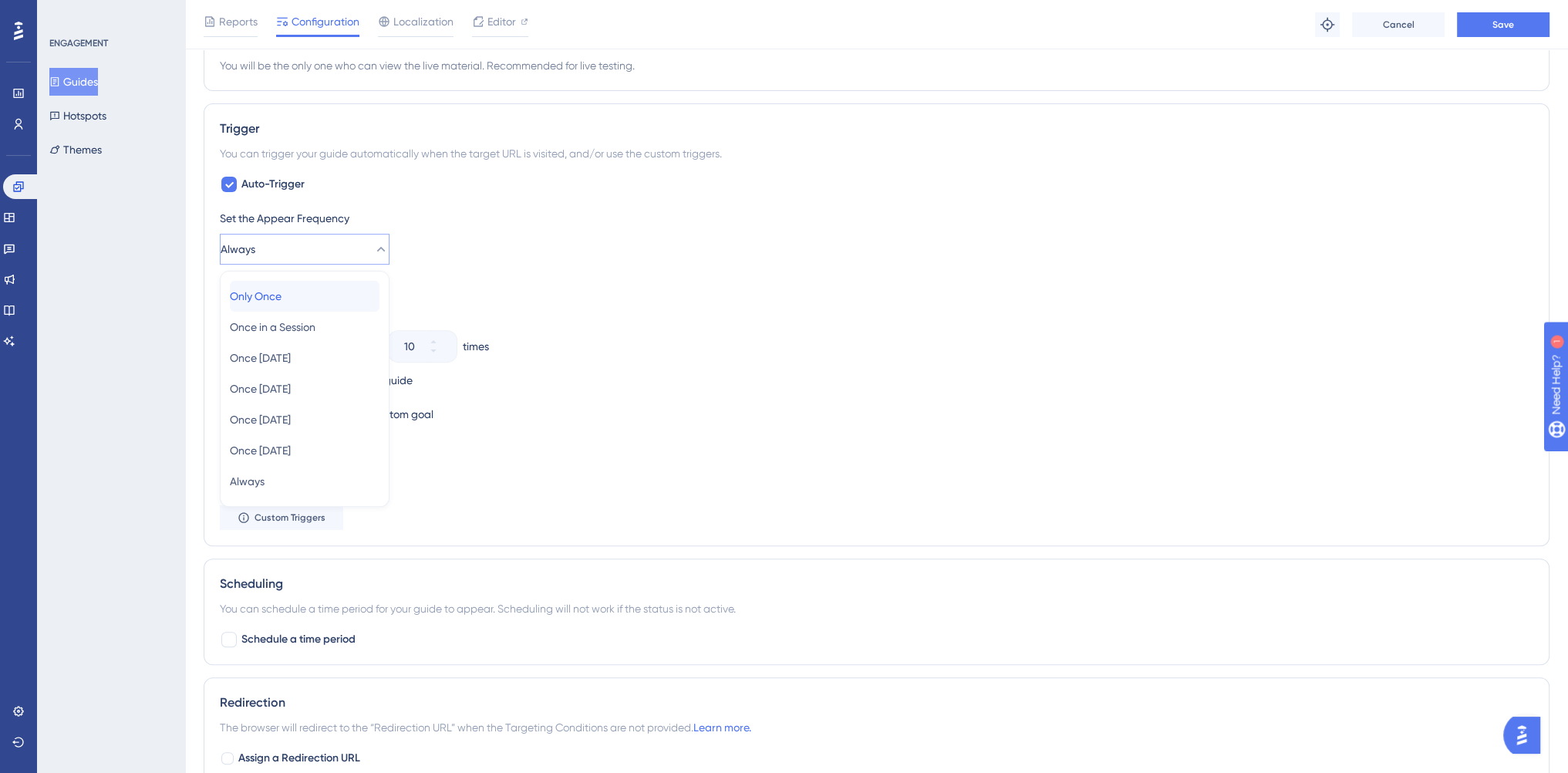
click at [317, 300] on div "Only Once Only Once" at bounding box center [305, 297] width 150 height 31
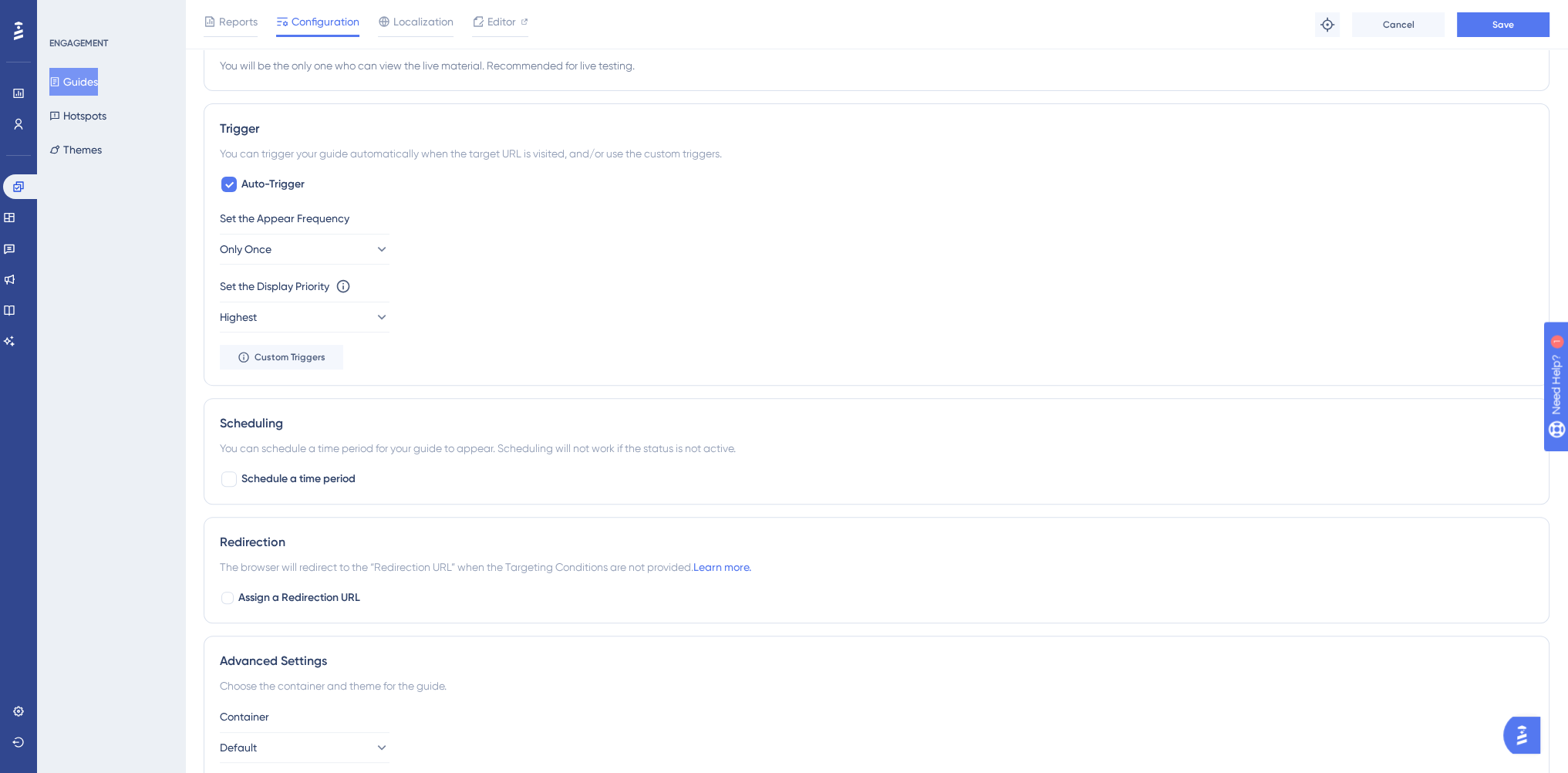
click at [571, 311] on div "Set the Display Priority This option will set the display priority between auto…" at bounding box center [876, 304] width 1313 height 56
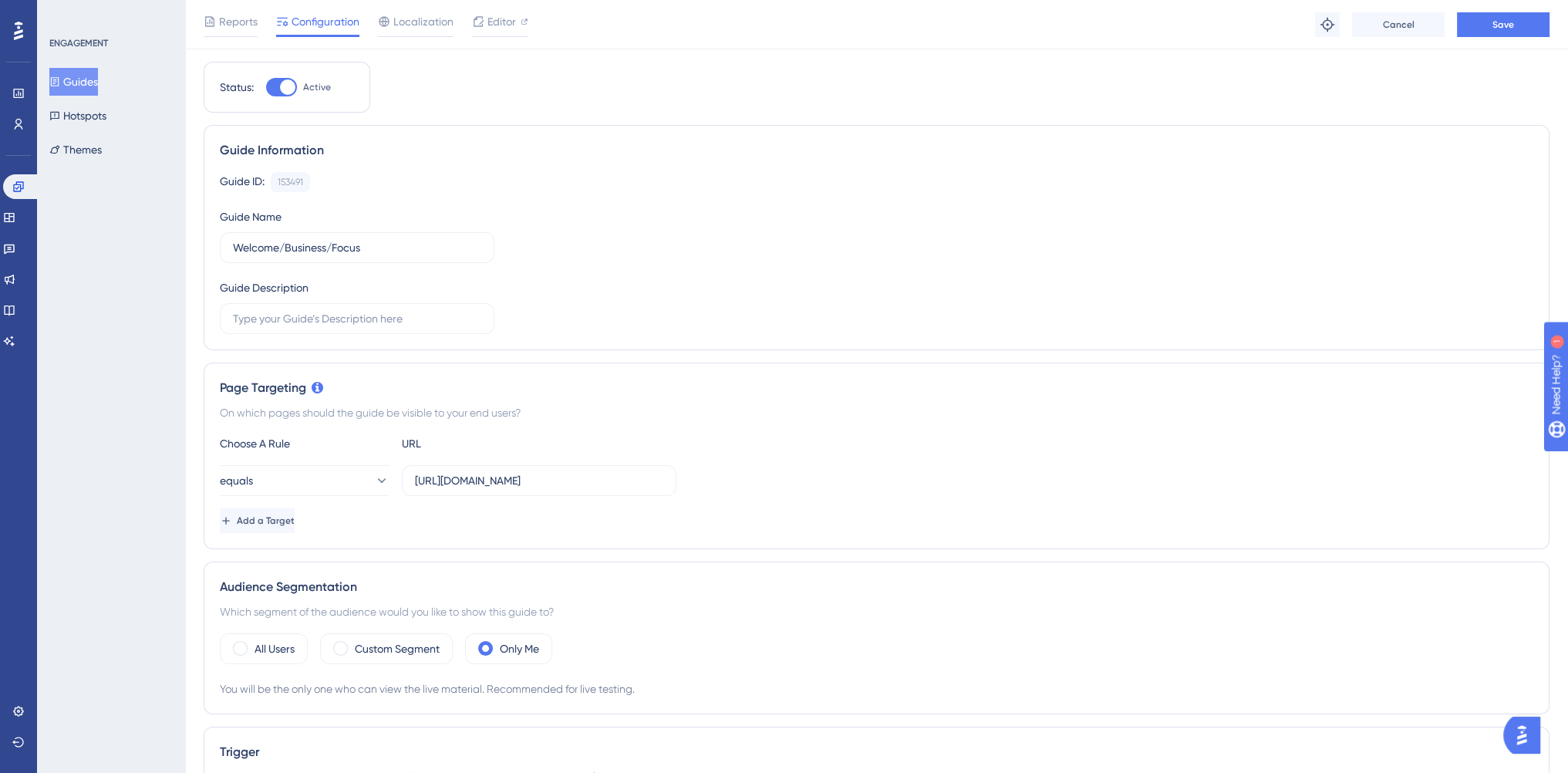
scroll to position [0, 0]
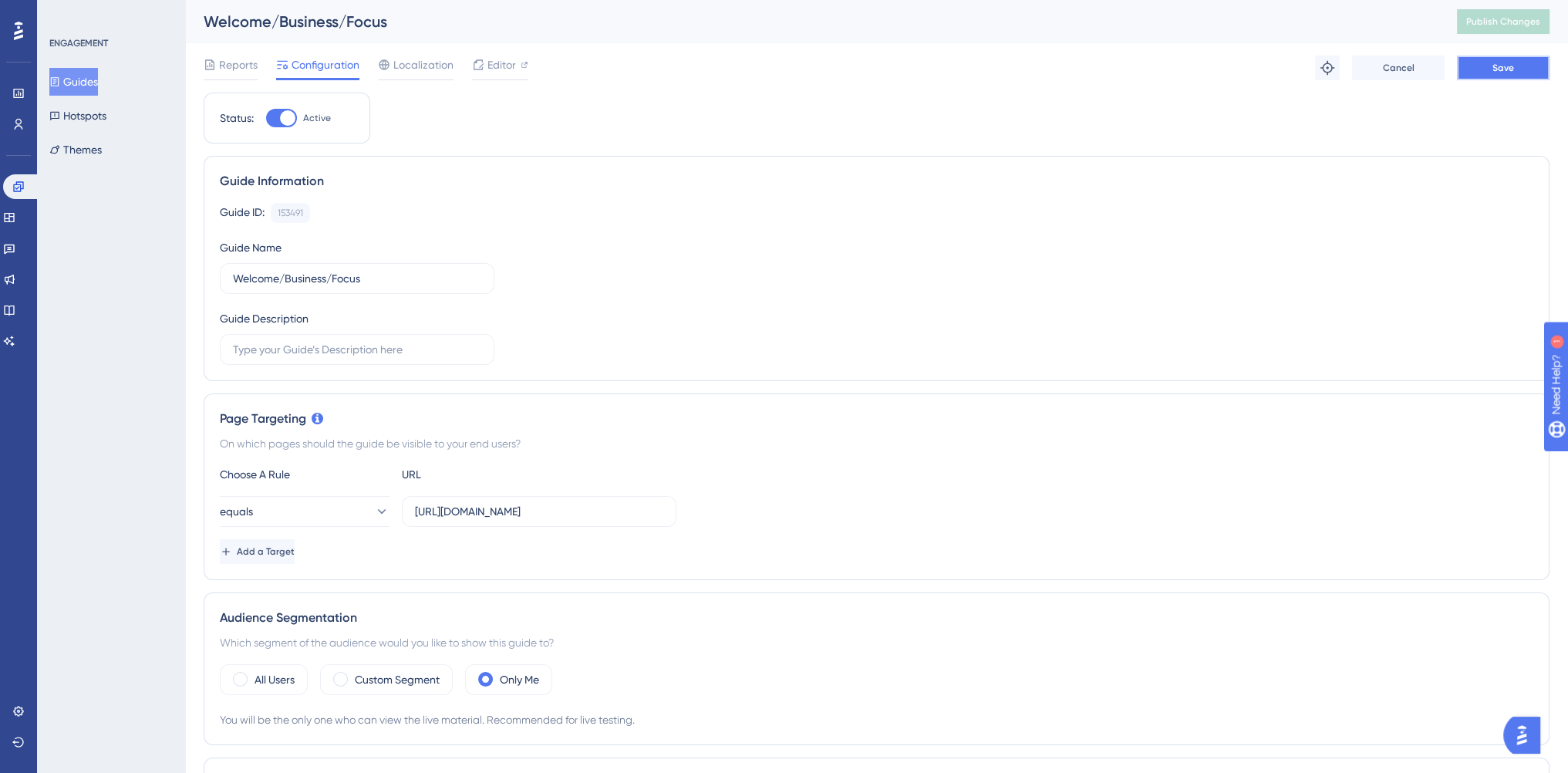
click at [1496, 75] on button "Save" at bounding box center [1502, 68] width 92 height 25
click at [1498, 26] on span "Publish Changes" at bounding box center [1502, 22] width 74 height 13
click at [105, 113] on button "Hotspots" at bounding box center [78, 116] width 57 height 27
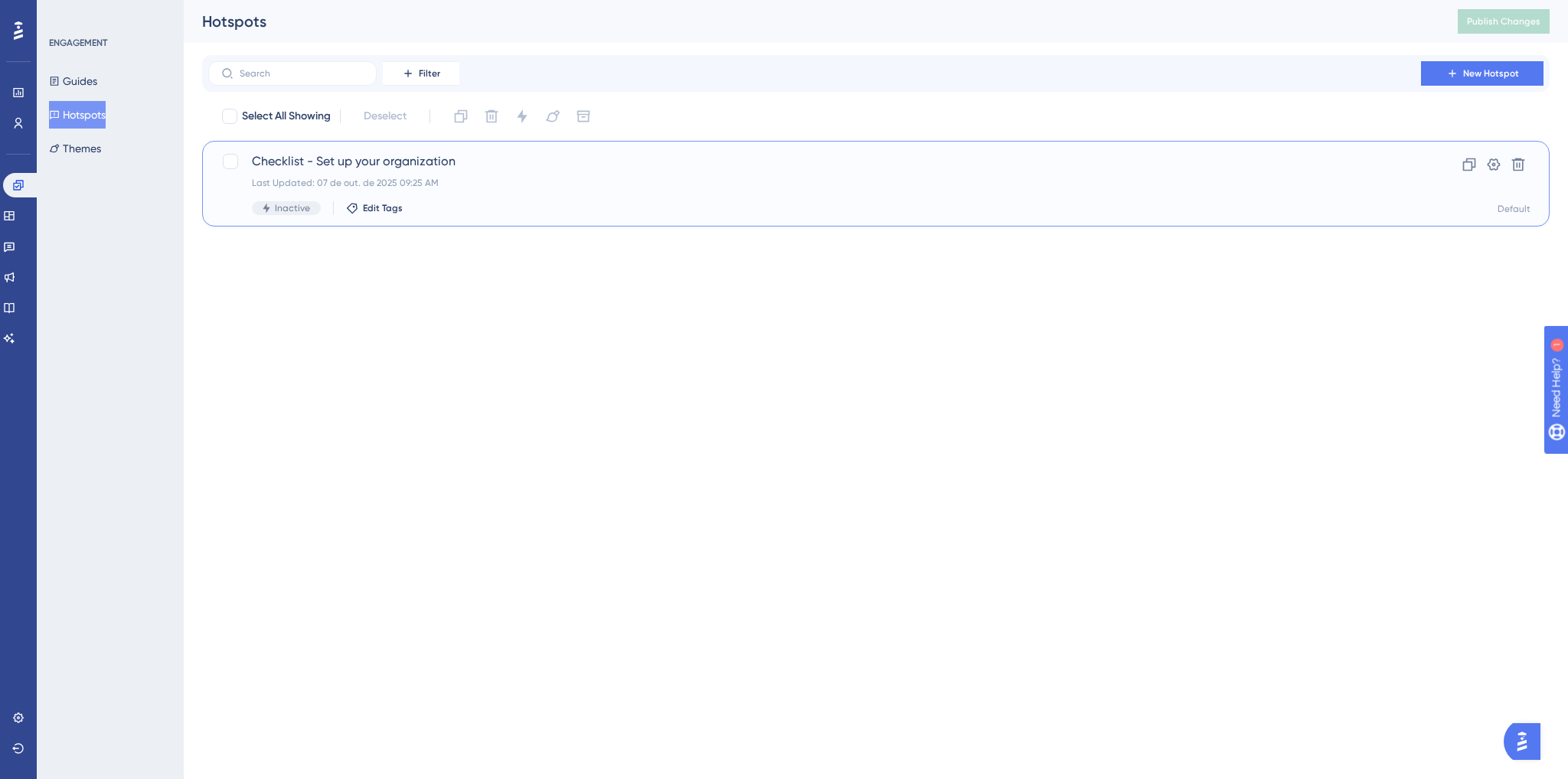
click at [501, 179] on div "Last Updated: 07 de out. de 2025 09:25 AM" at bounding box center [815, 183] width 1126 height 13
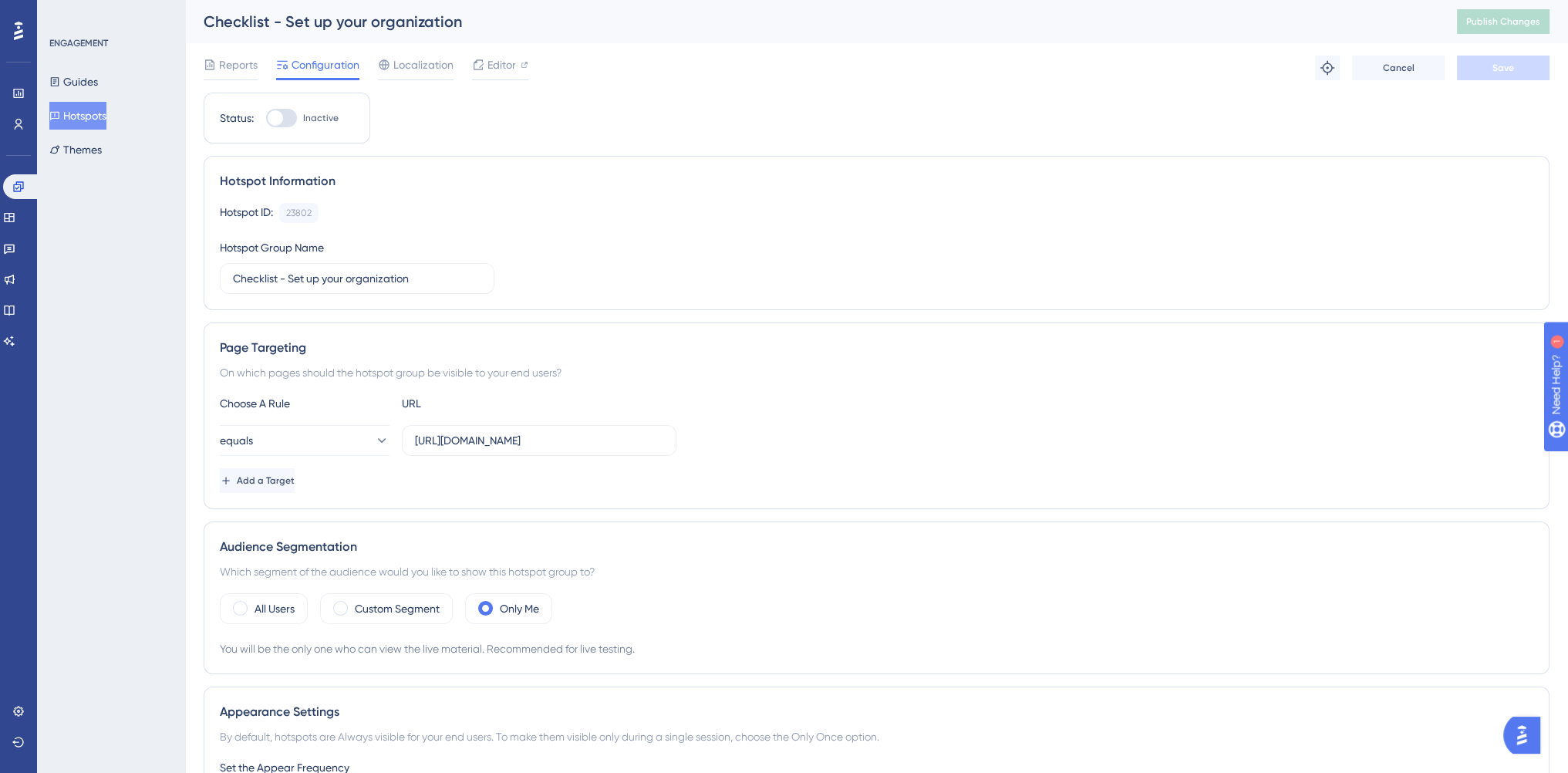
click at [281, 113] on div at bounding box center [275, 118] width 16 height 16
click at [266, 118] on input "Inactive" at bounding box center [266, 118] width 1 height 1
checkbox input "true"
click at [1509, 66] on span "Save" at bounding box center [1503, 68] width 22 height 13
click at [1514, 30] on button "Publish Changes" at bounding box center [1502, 21] width 92 height 25
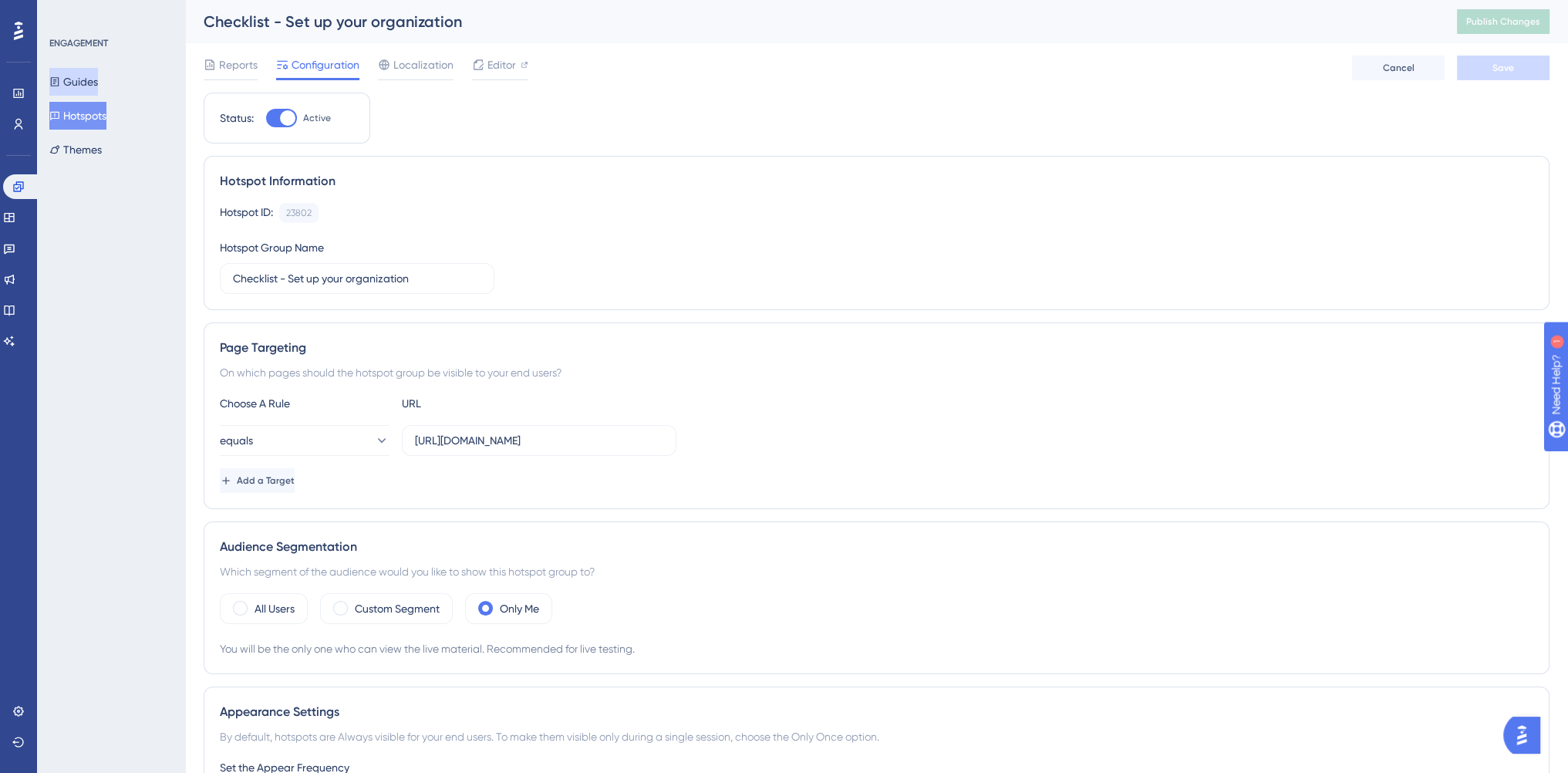
click at [92, 85] on button "Guides" at bounding box center [73, 81] width 48 height 27
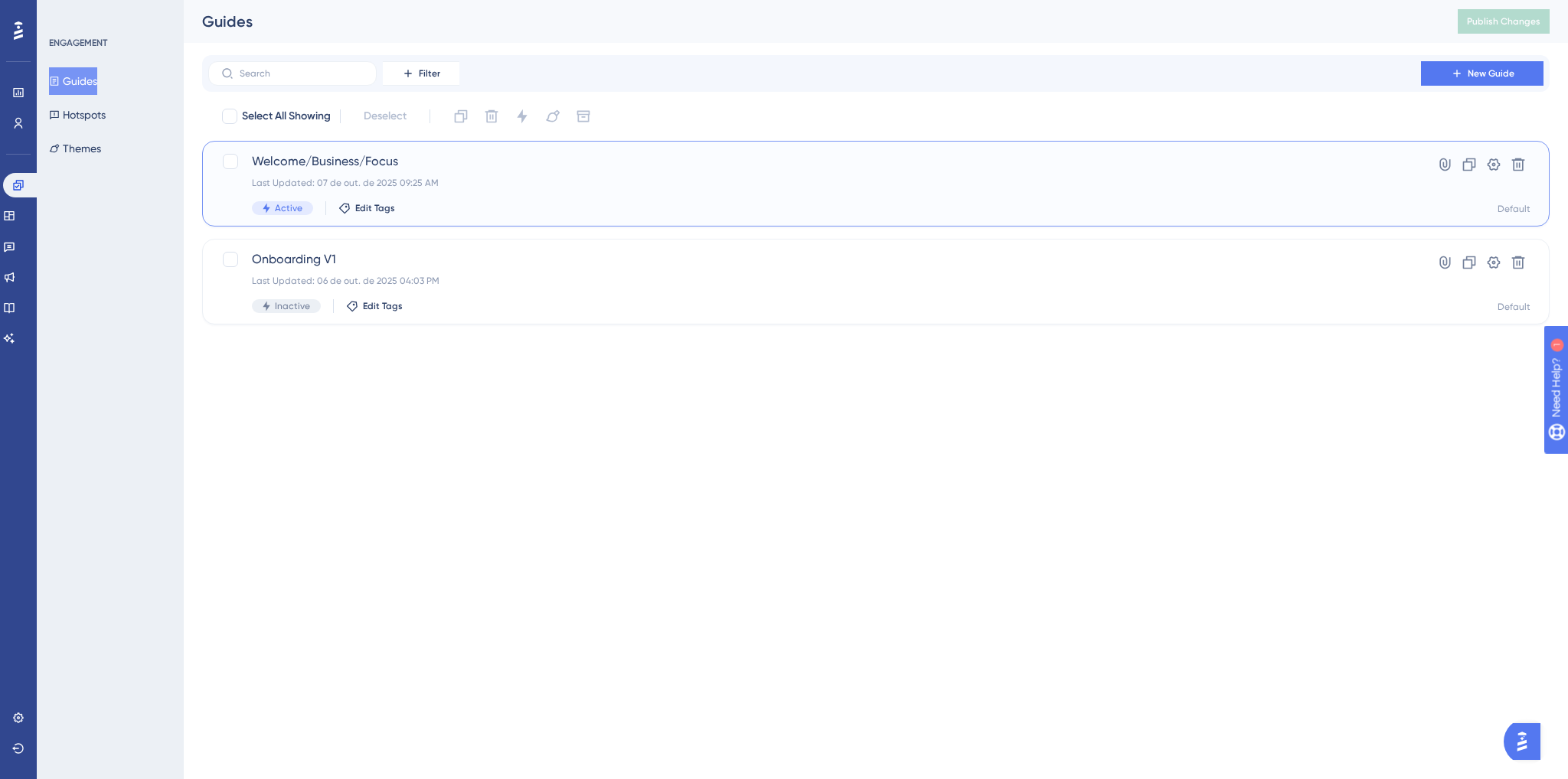
click at [415, 199] on div "Welcome/Business/Focus Last Updated: 07 de out. de 2025 09:25 AM Active Edit Ta…" at bounding box center [815, 183] width 1126 height 63
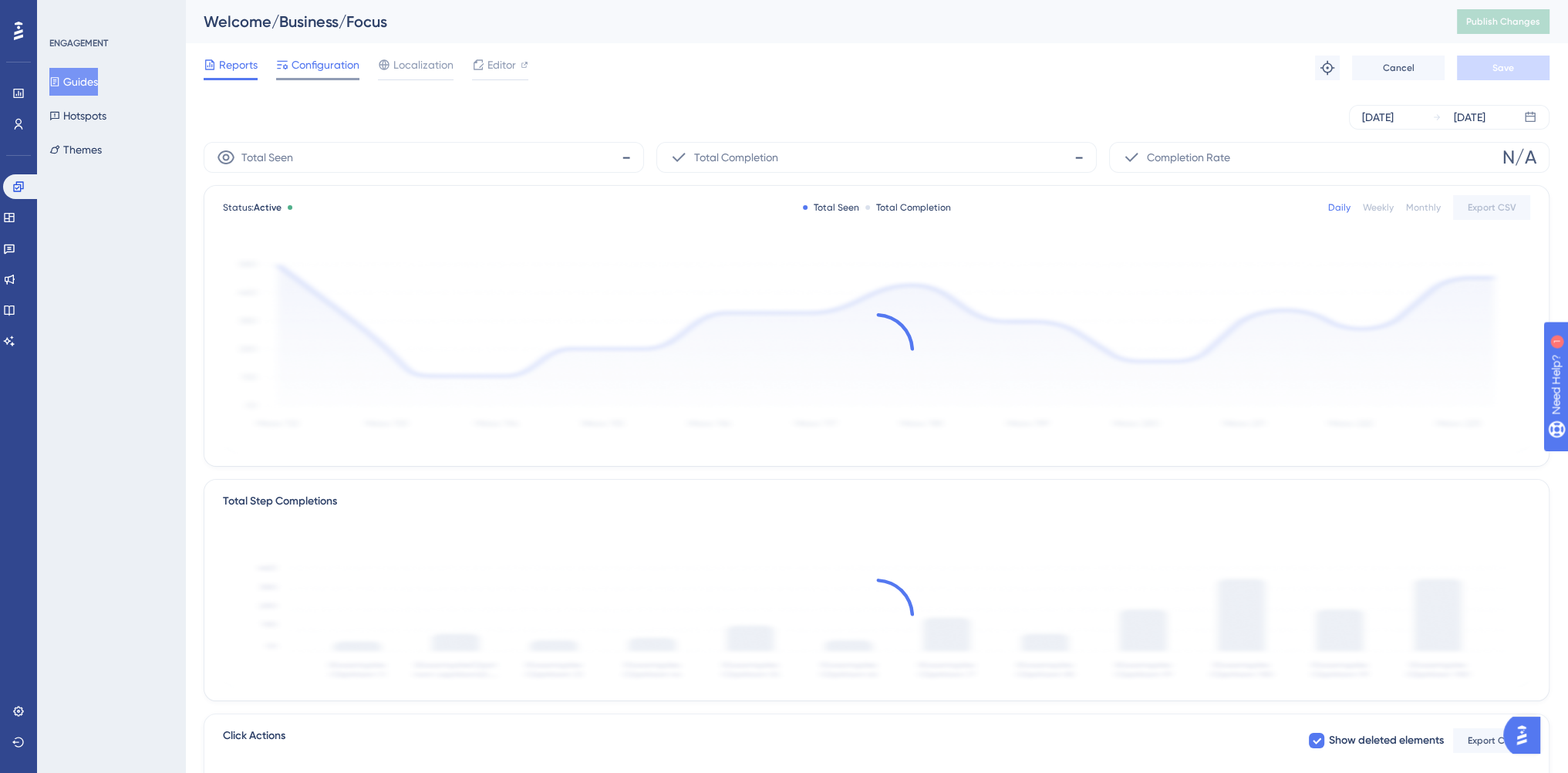
click at [321, 70] on span "Configuration" at bounding box center [325, 65] width 68 height 18
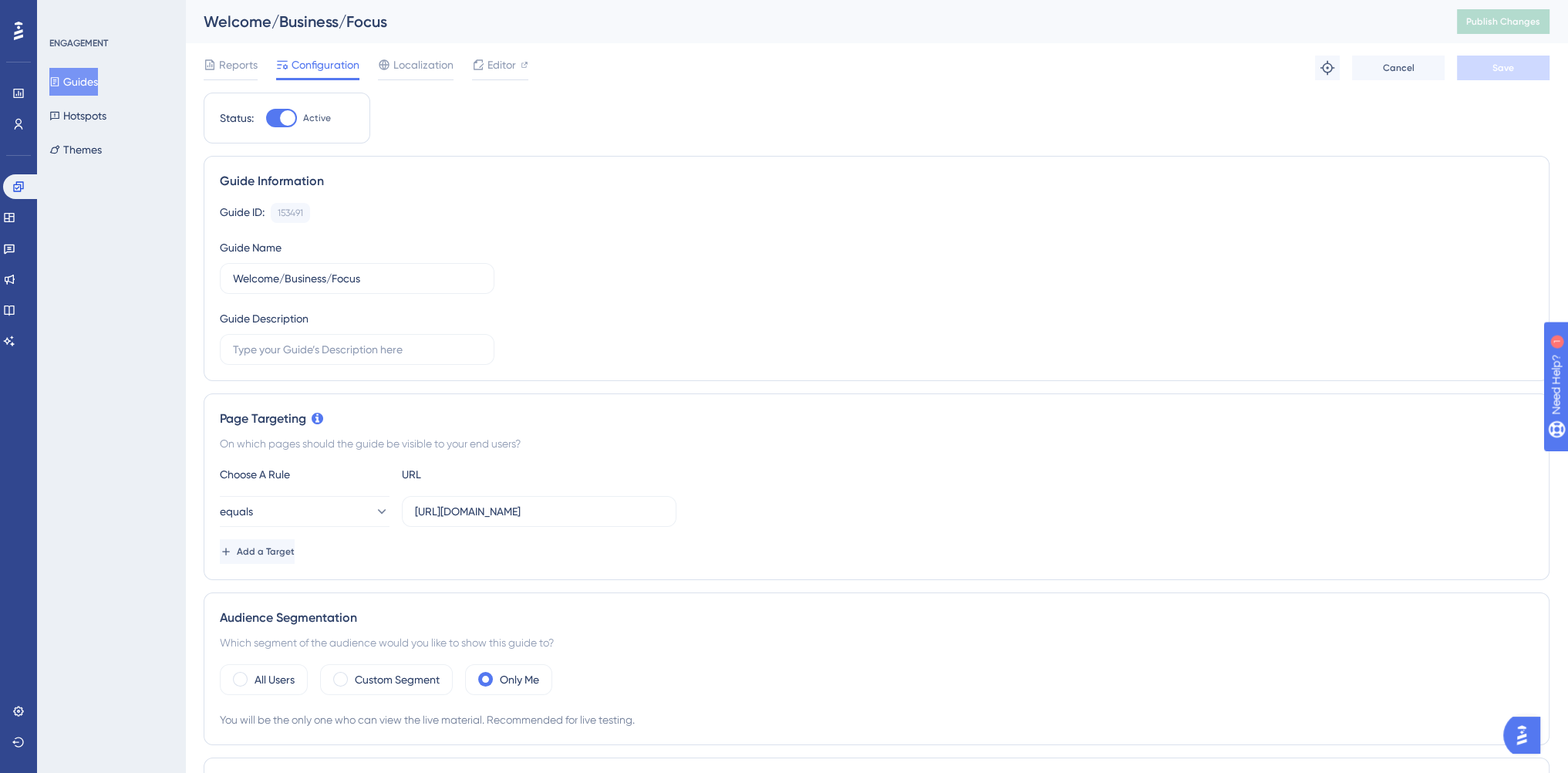
click at [1343, 452] on div "Page Targeting On which pages should the guide be visible to your end users? Ch…" at bounding box center [876, 486] width 1345 height 186
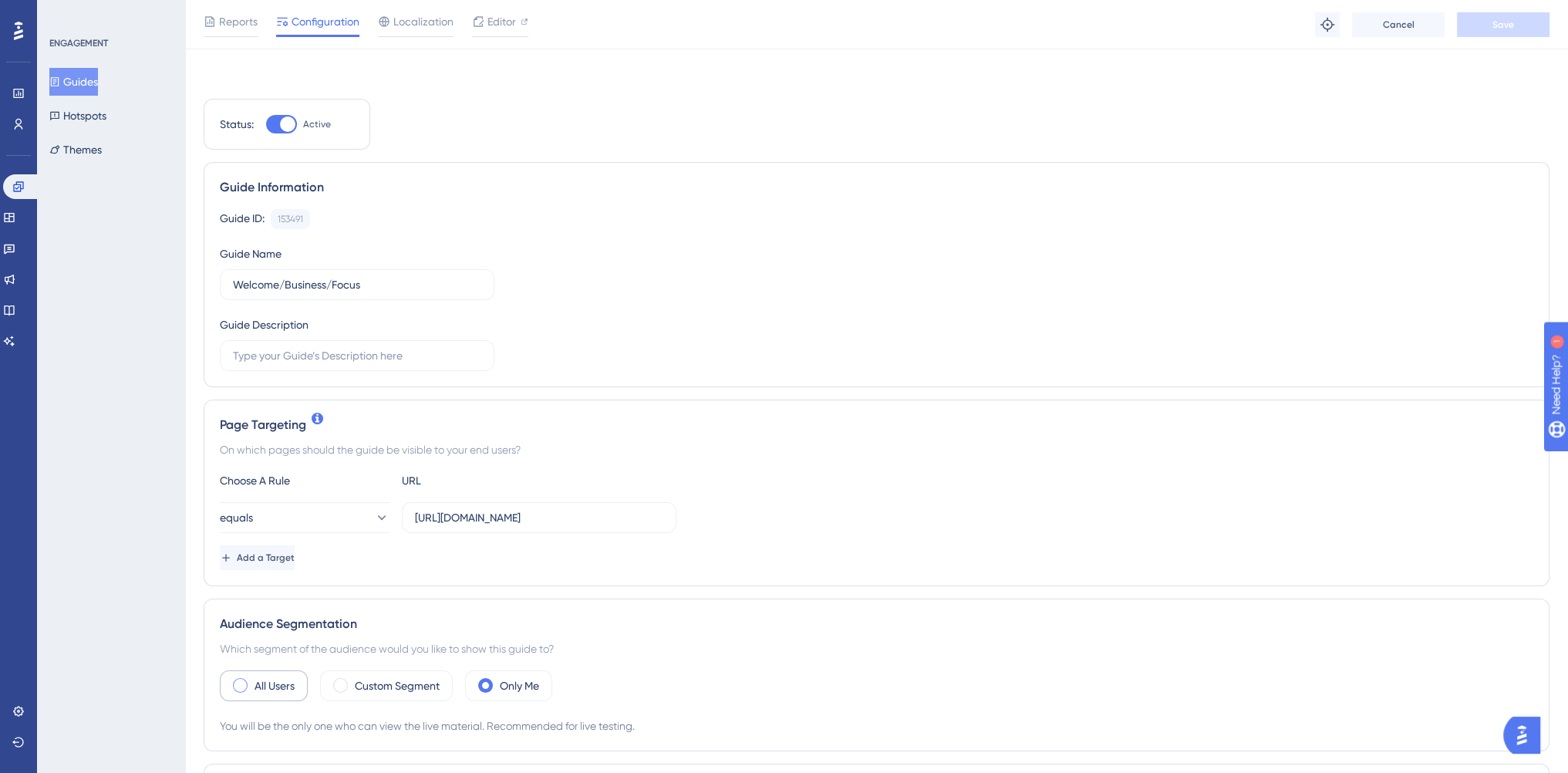
scroll to position [308, 0]
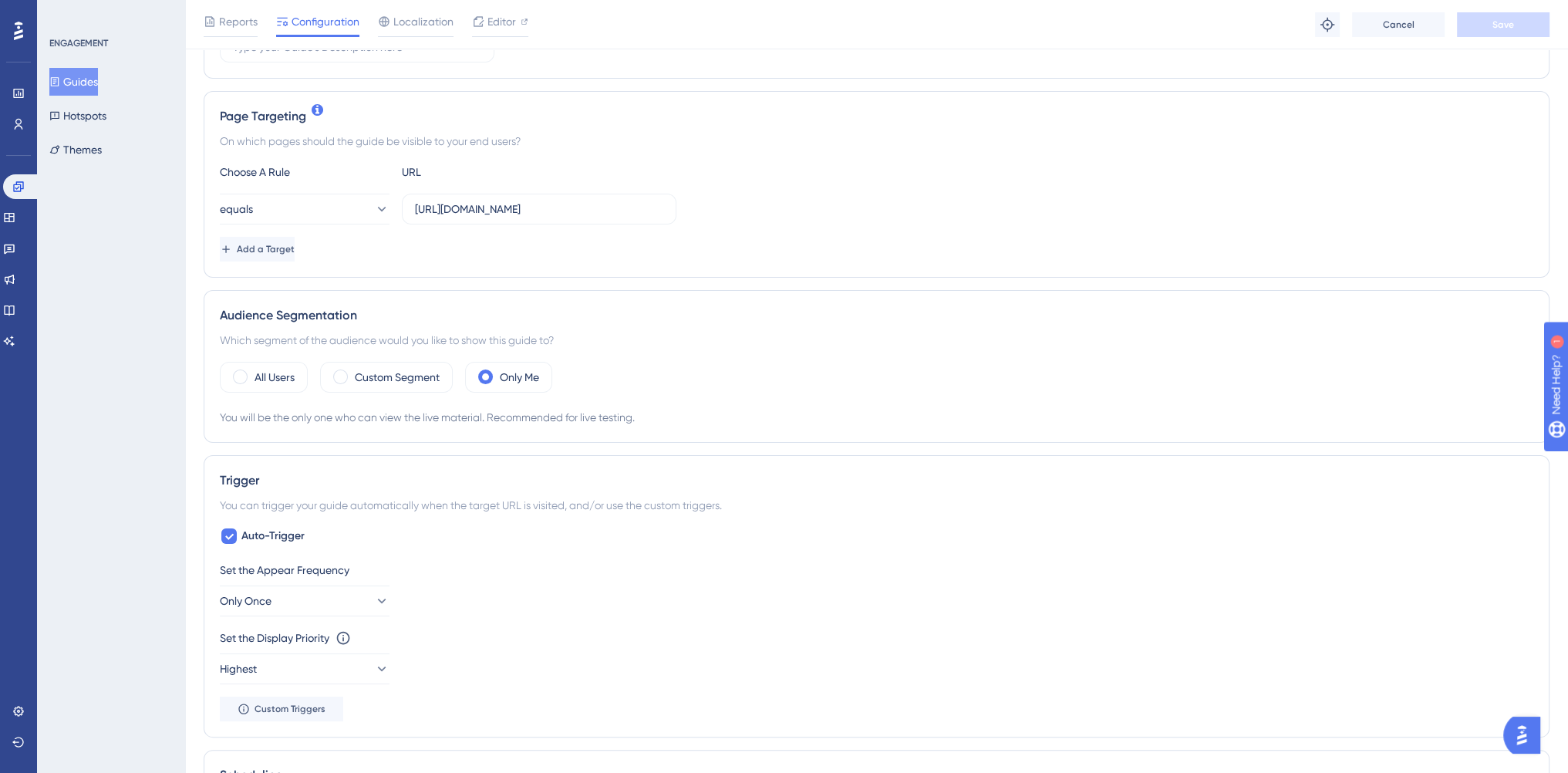
click at [93, 84] on button "Guides" at bounding box center [73, 81] width 48 height 27
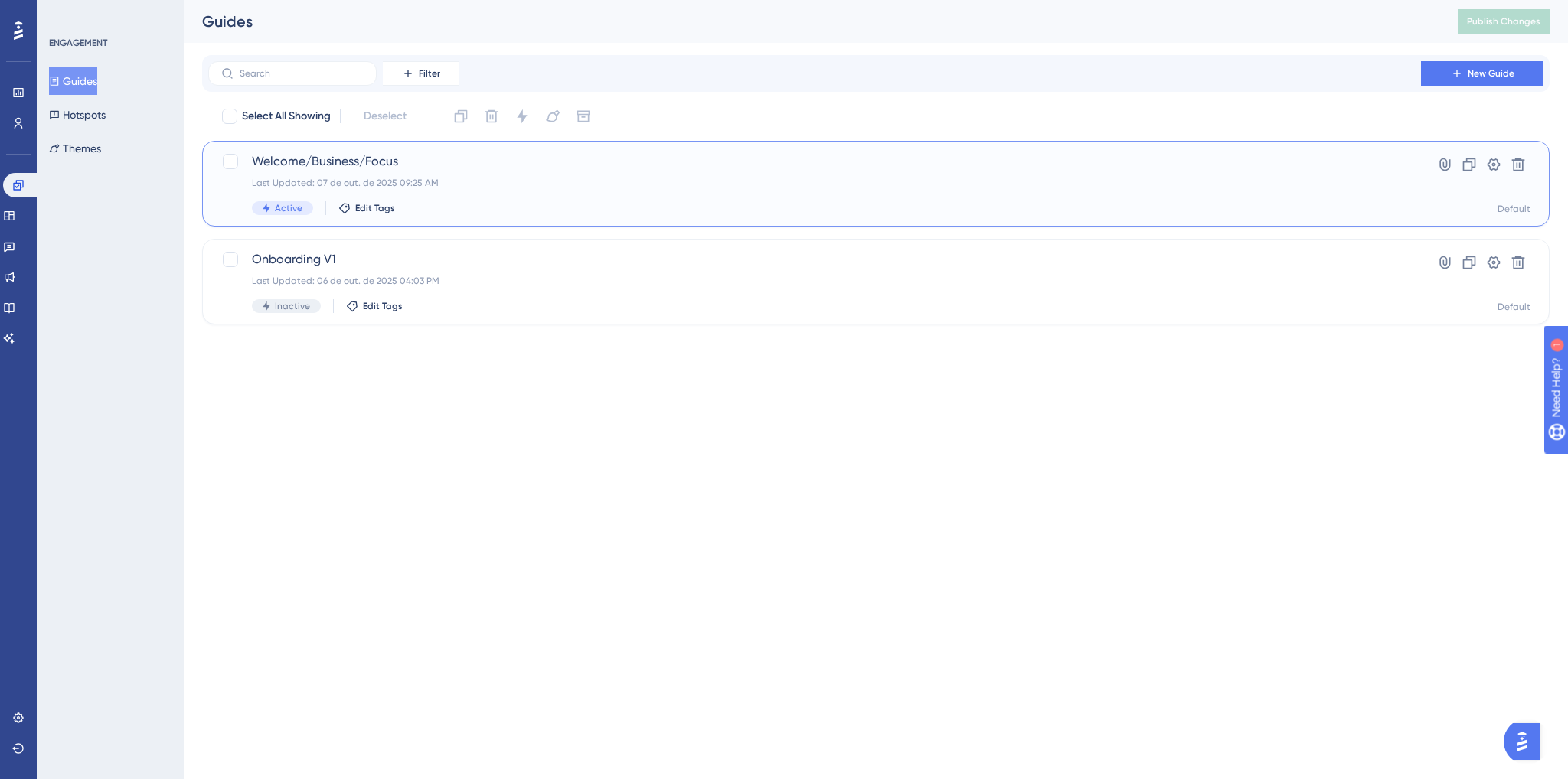
click at [269, 175] on div "Welcome/Business/Focus Last Updated: 07 de out. de 2025 09:25 AM Active Edit Ta…" at bounding box center [815, 183] width 1126 height 63
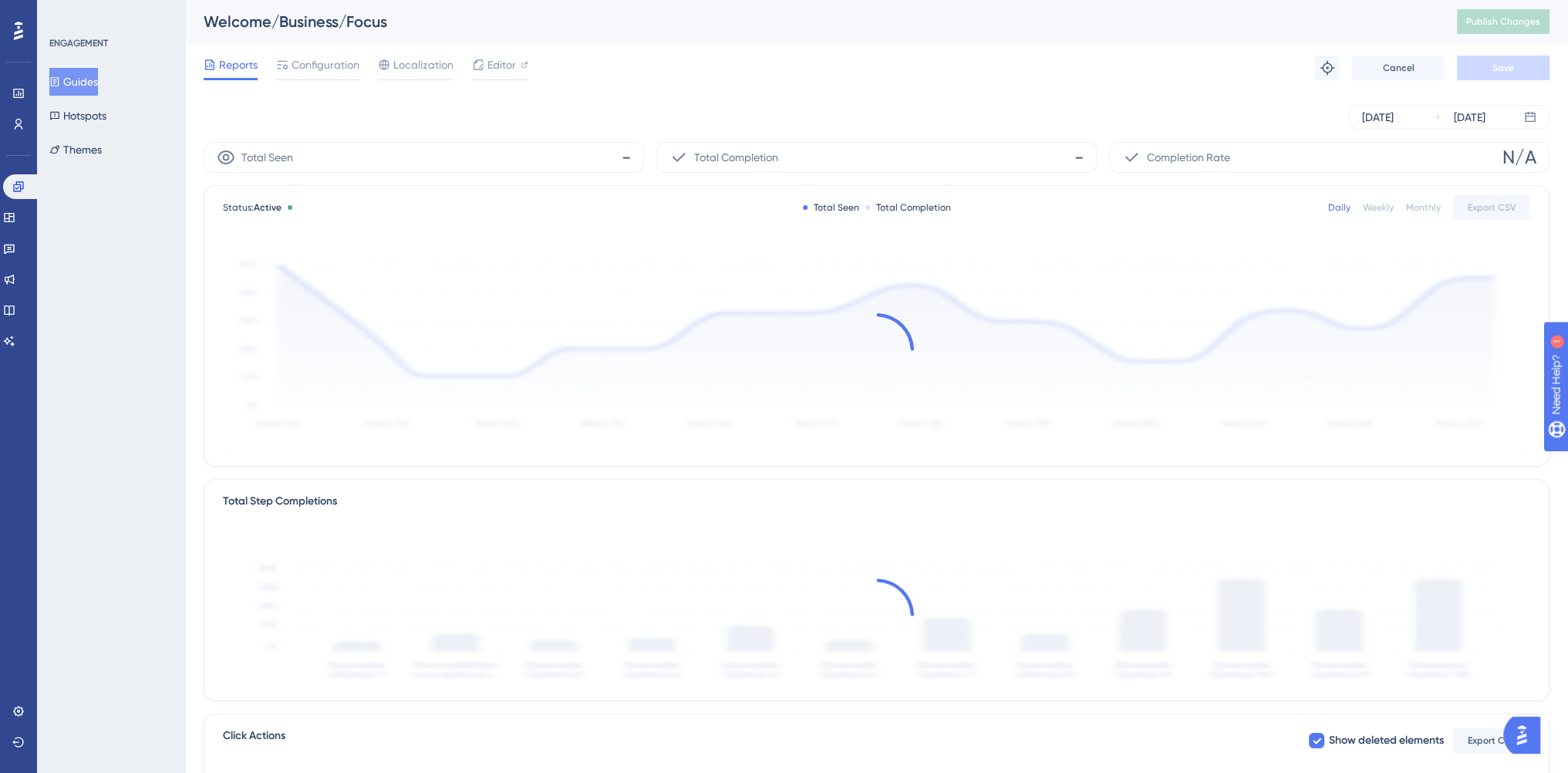
click at [96, 77] on button "Guides" at bounding box center [73, 81] width 48 height 27
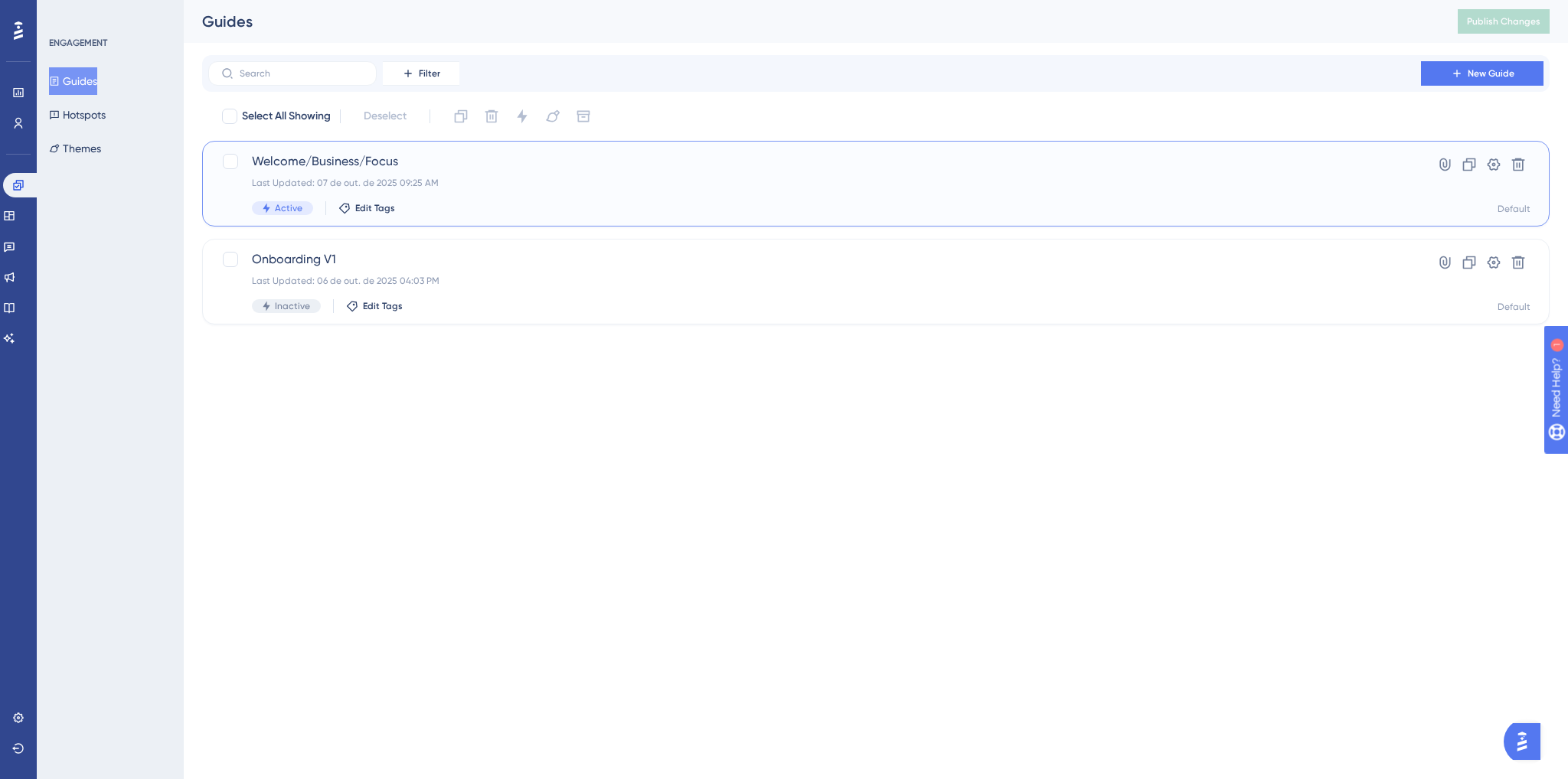
click at [1346, 194] on div "Welcome/Business/Focus Last Updated: 07 de out. de 2025 09:25 AM Active Edit Ta…" at bounding box center [815, 183] width 1126 height 63
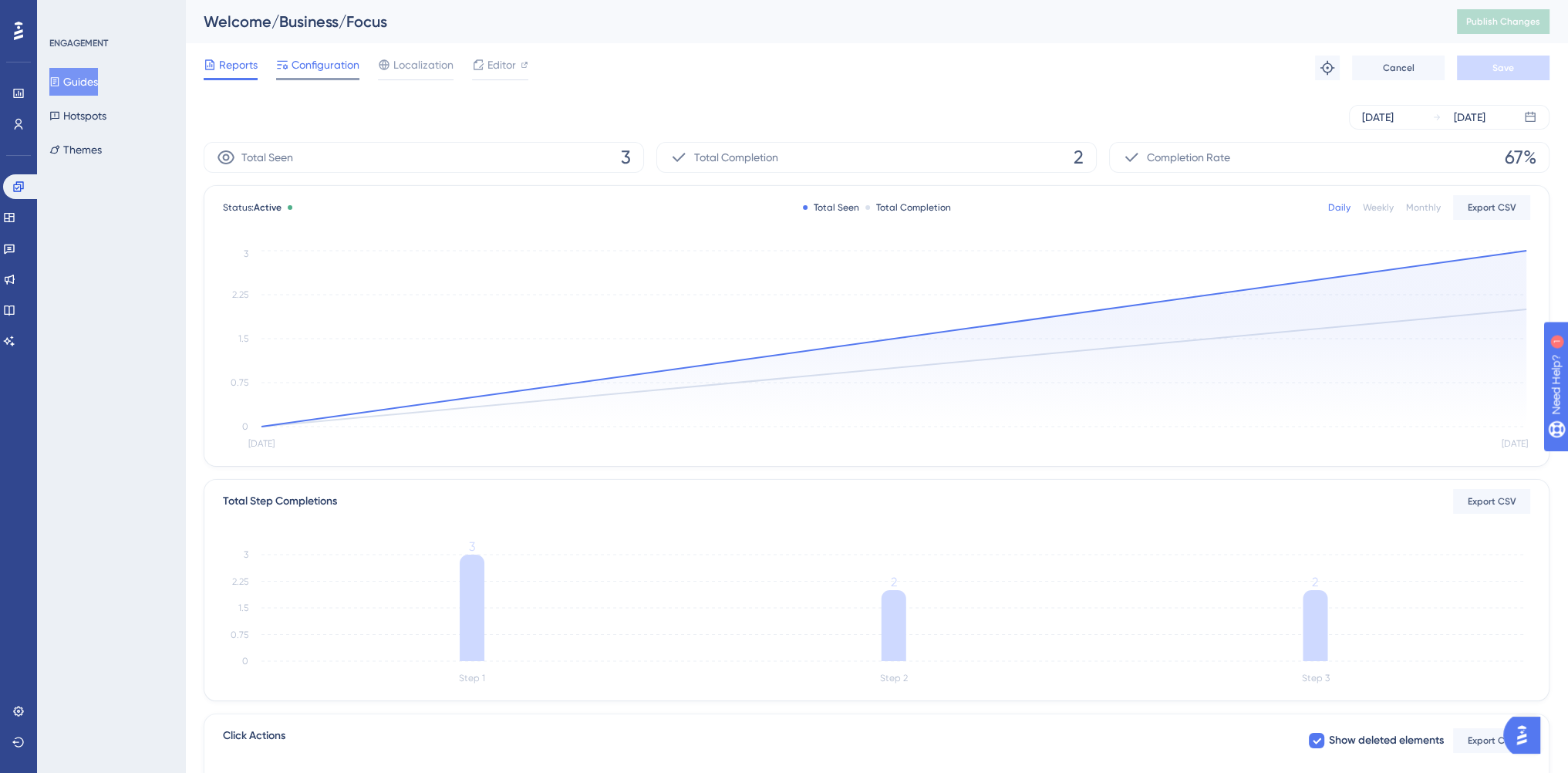
click at [302, 60] on span "Configuration" at bounding box center [325, 65] width 68 height 18
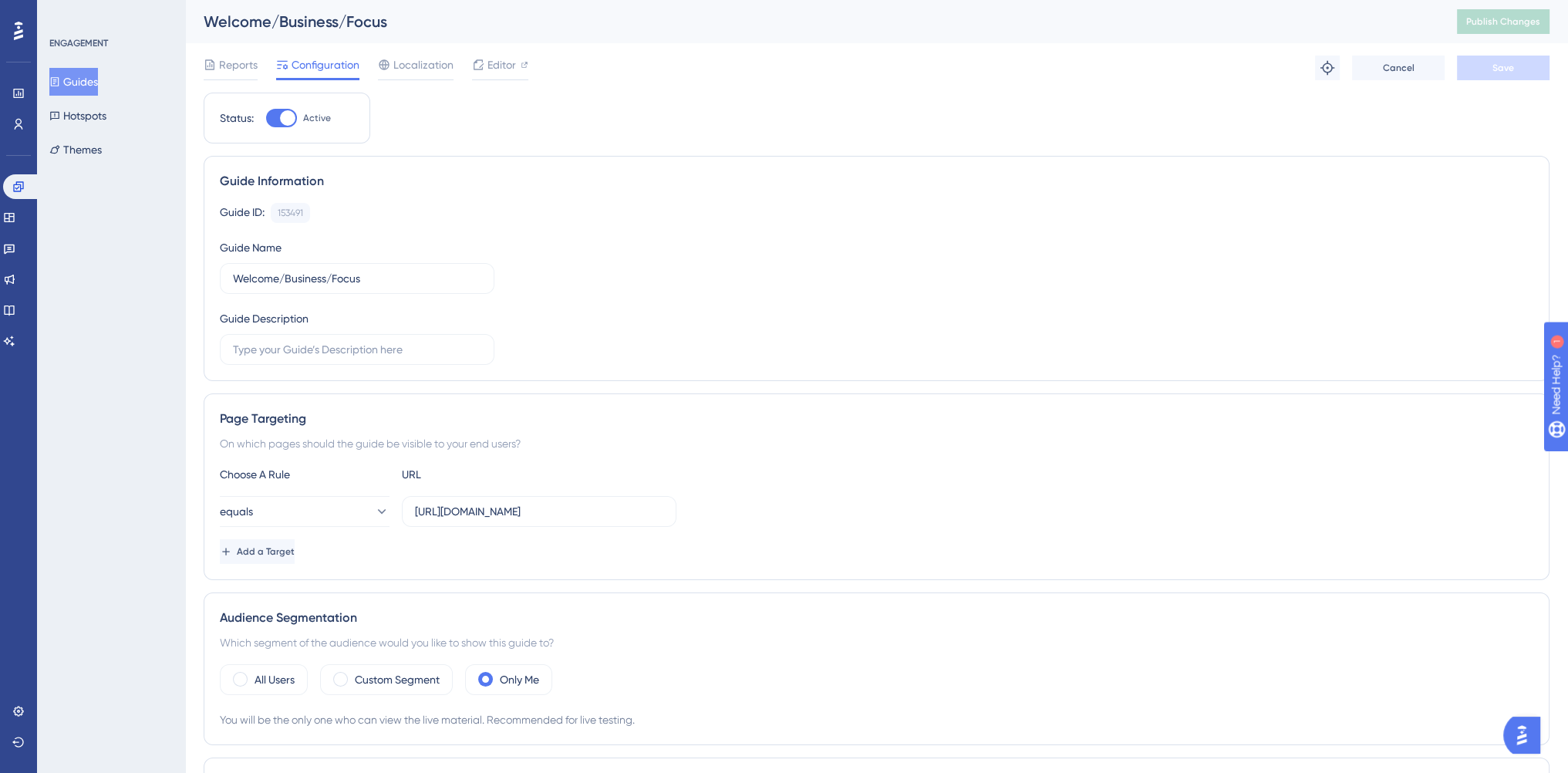
click at [295, 117] on div at bounding box center [287, 118] width 16 height 16
click at [266, 118] on input "Active" at bounding box center [266, 118] width 1 height 1
checkbox input "false"
click at [1478, 57] on button "Save" at bounding box center [1502, 68] width 92 height 25
click at [1496, 19] on span "Publish Changes" at bounding box center [1502, 22] width 74 height 13
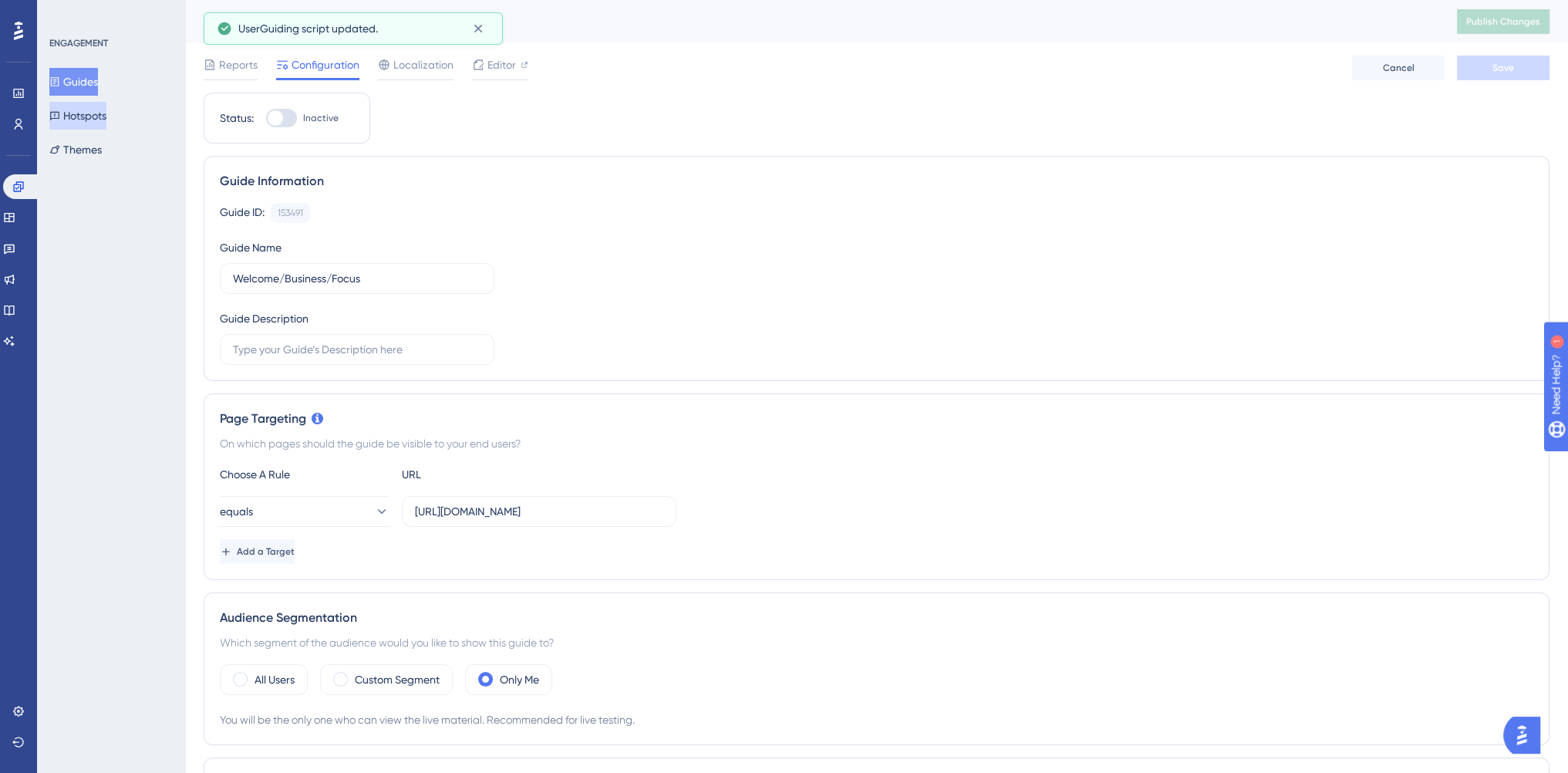
click at [103, 123] on button "Hotspots" at bounding box center [78, 116] width 57 height 27
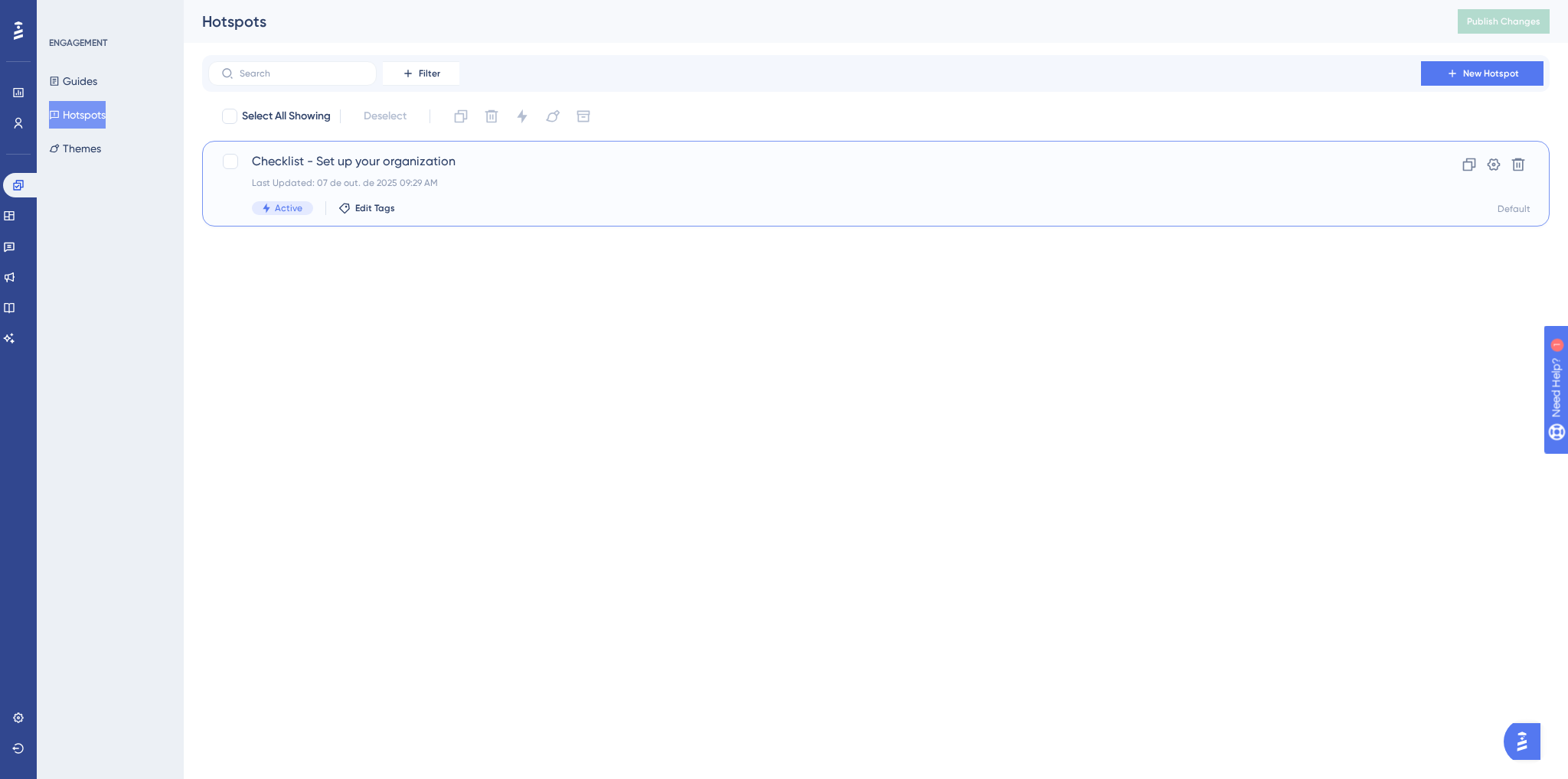
click at [332, 185] on div "Last Updated: 07 de out. de 2025 09:29 AM" at bounding box center [815, 183] width 1126 height 13
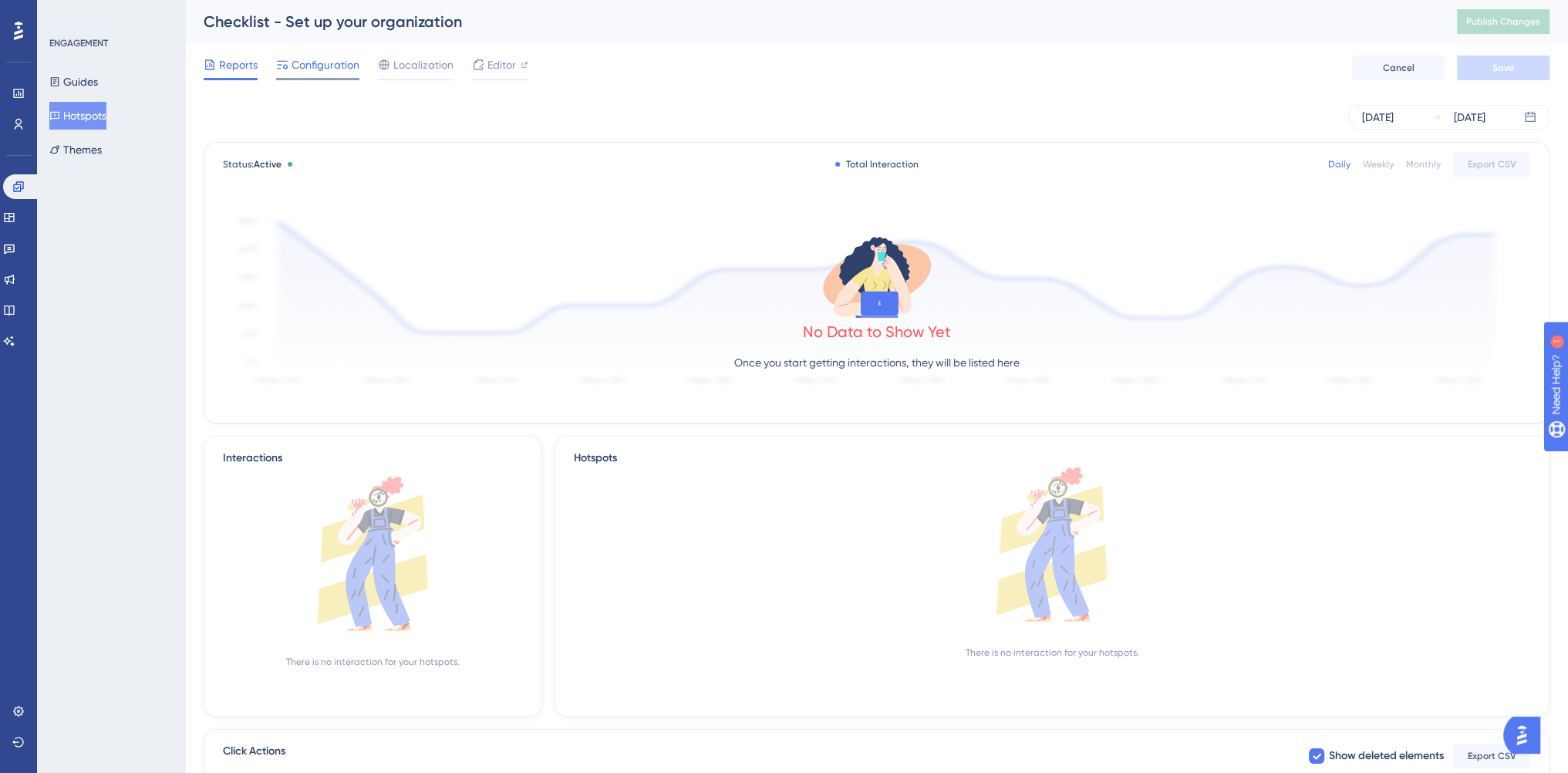
click at [305, 77] on div "Configuration" at bounding box center [317, 68] width 83 height 25
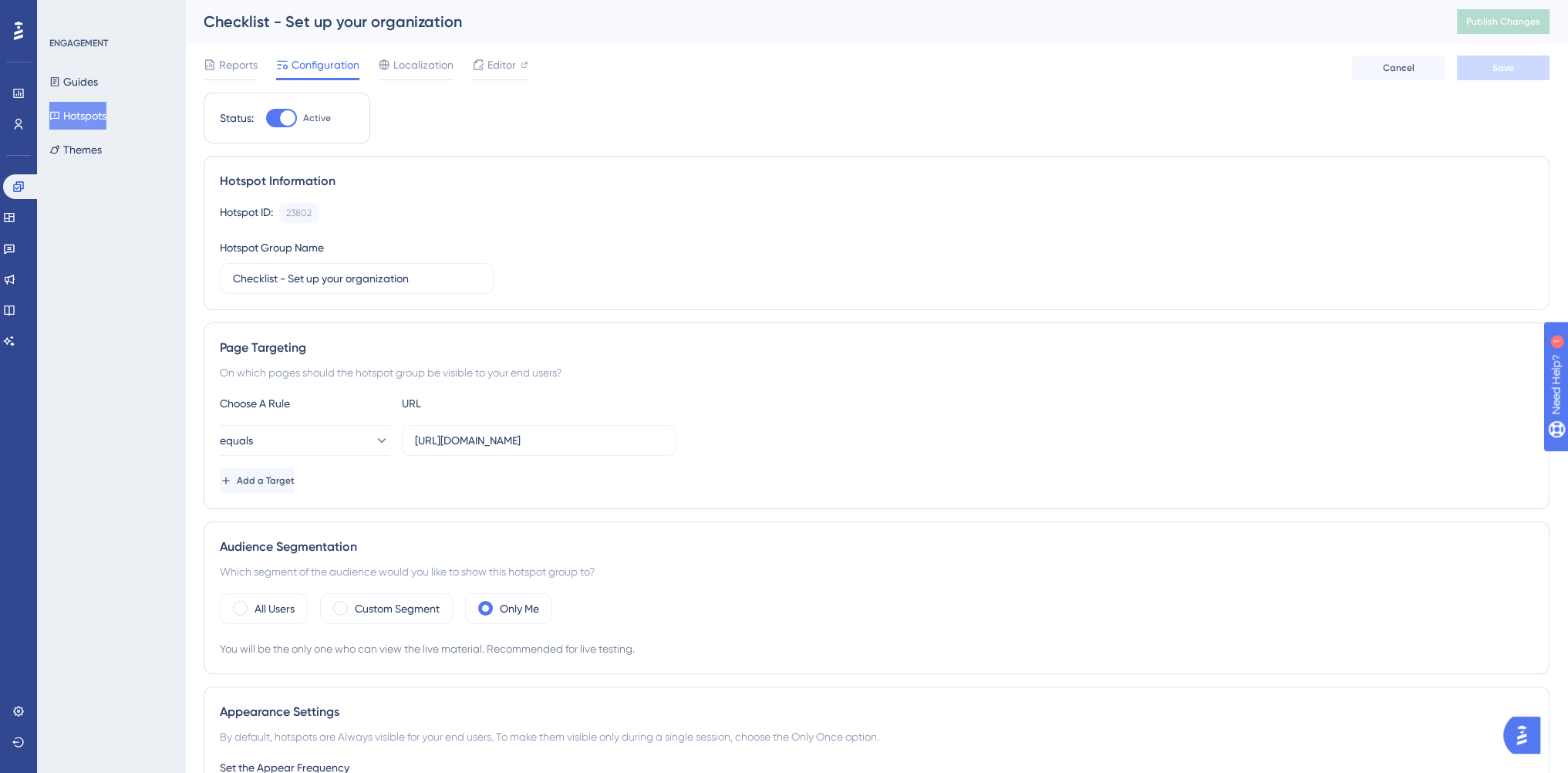
click at [281, 113] on div at bounding box center [287, 118] width 16 height 16
click at [266, 118] on input "Active" at bounding box center [266, 118] width 1 height 1
checkbox input "false"
click at [1517, 60] on button "Save" at bounding box center [1502, 68] width 92 height 25
click at [1514, 26] on span "Publish Changes" at bounding box center [1502, 22] width 74 height 13
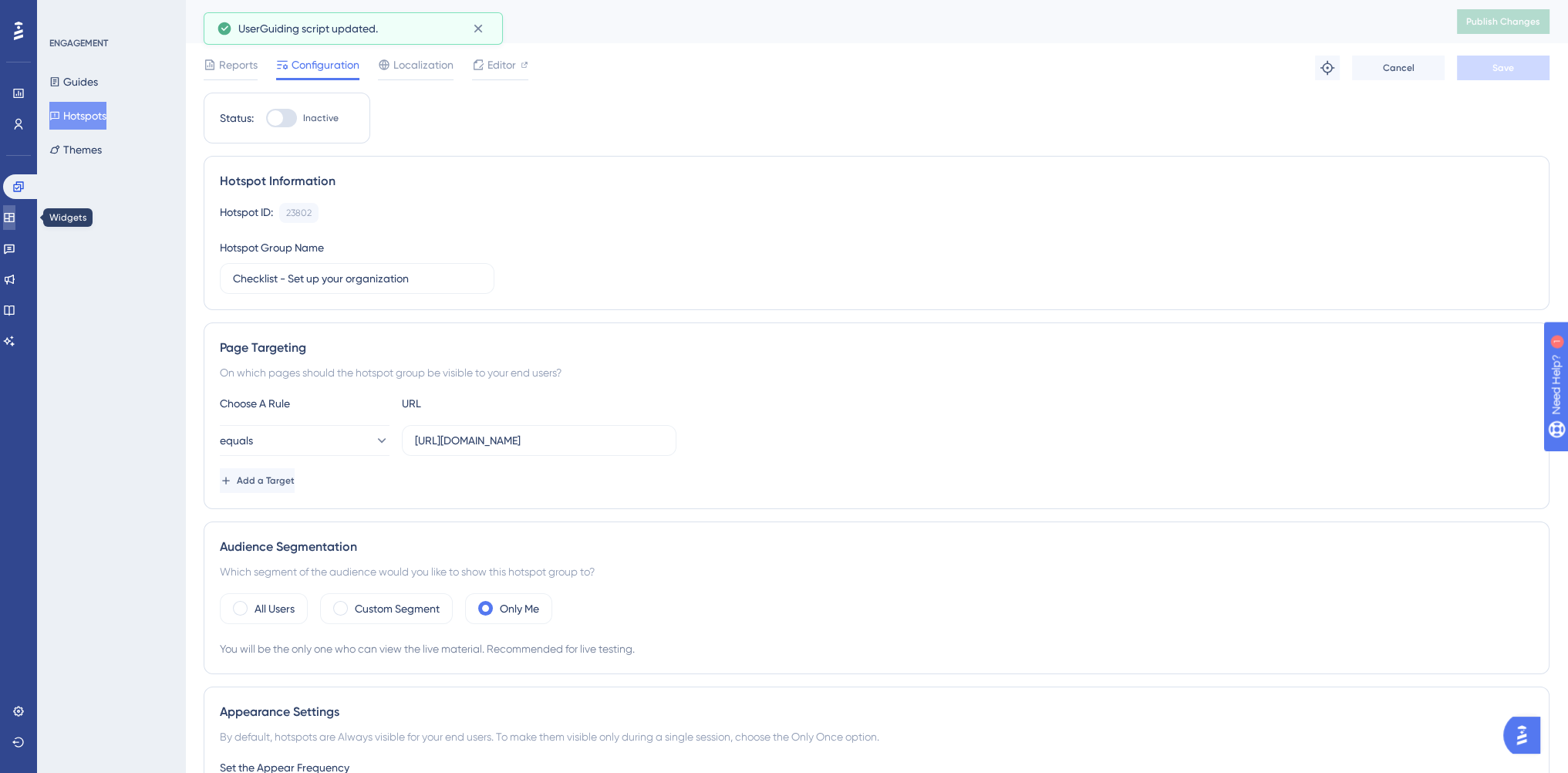
click at [16, 214] on icon at bounding box center [9, 217] width 13 height 13
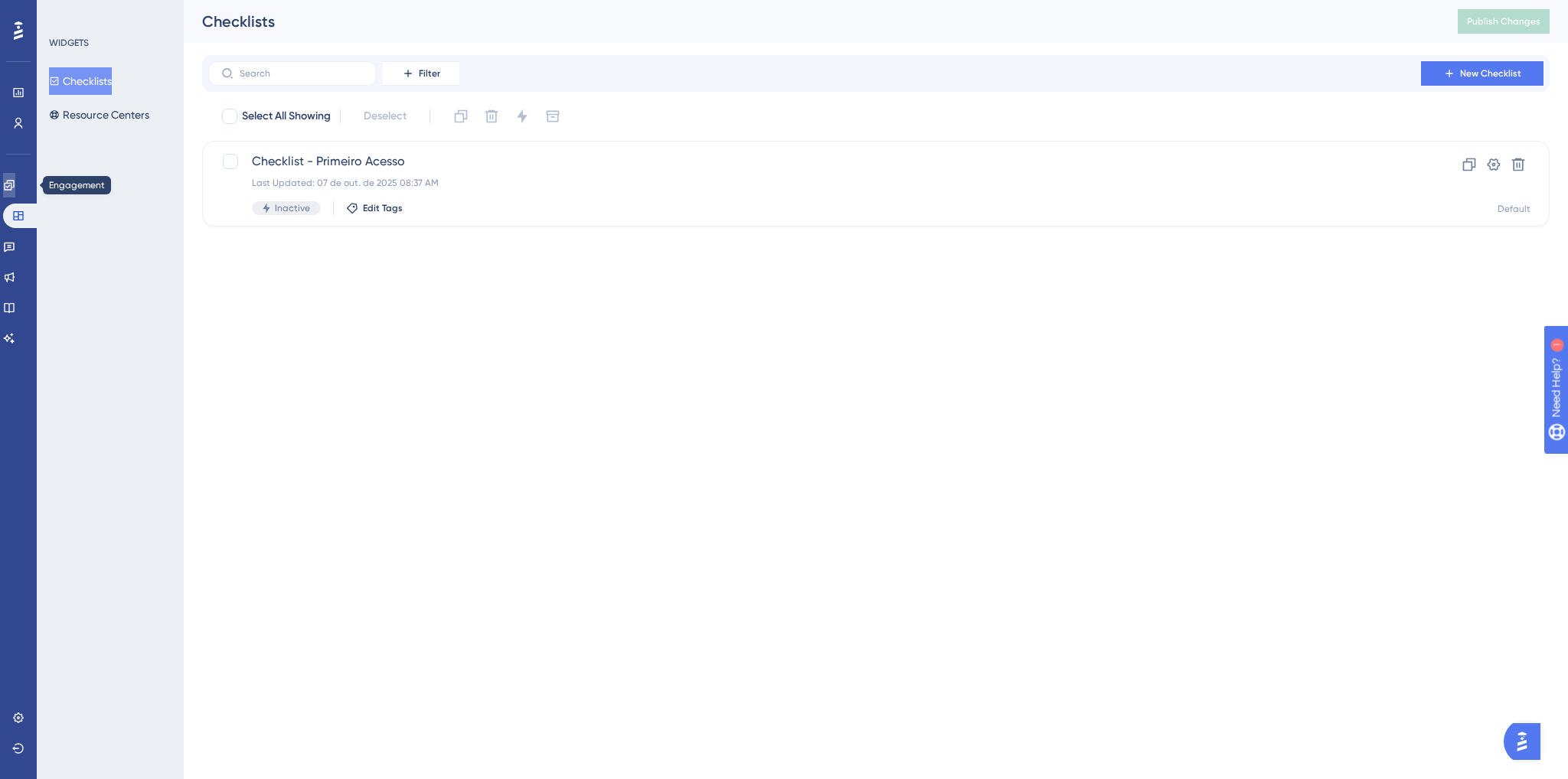
click at [15, 187] on icon at bounding box center [9, 186] width 13 height 13
click at [1311, 0] on html "Performance Users Engagement Widgets Feedback Product Updates Knowledge Base AI…" at bounding box center [784, 0] width 1568 height 0
click at [88, 111] on button "Hotspots" at bounding box center [77, 115] width 57 height 27
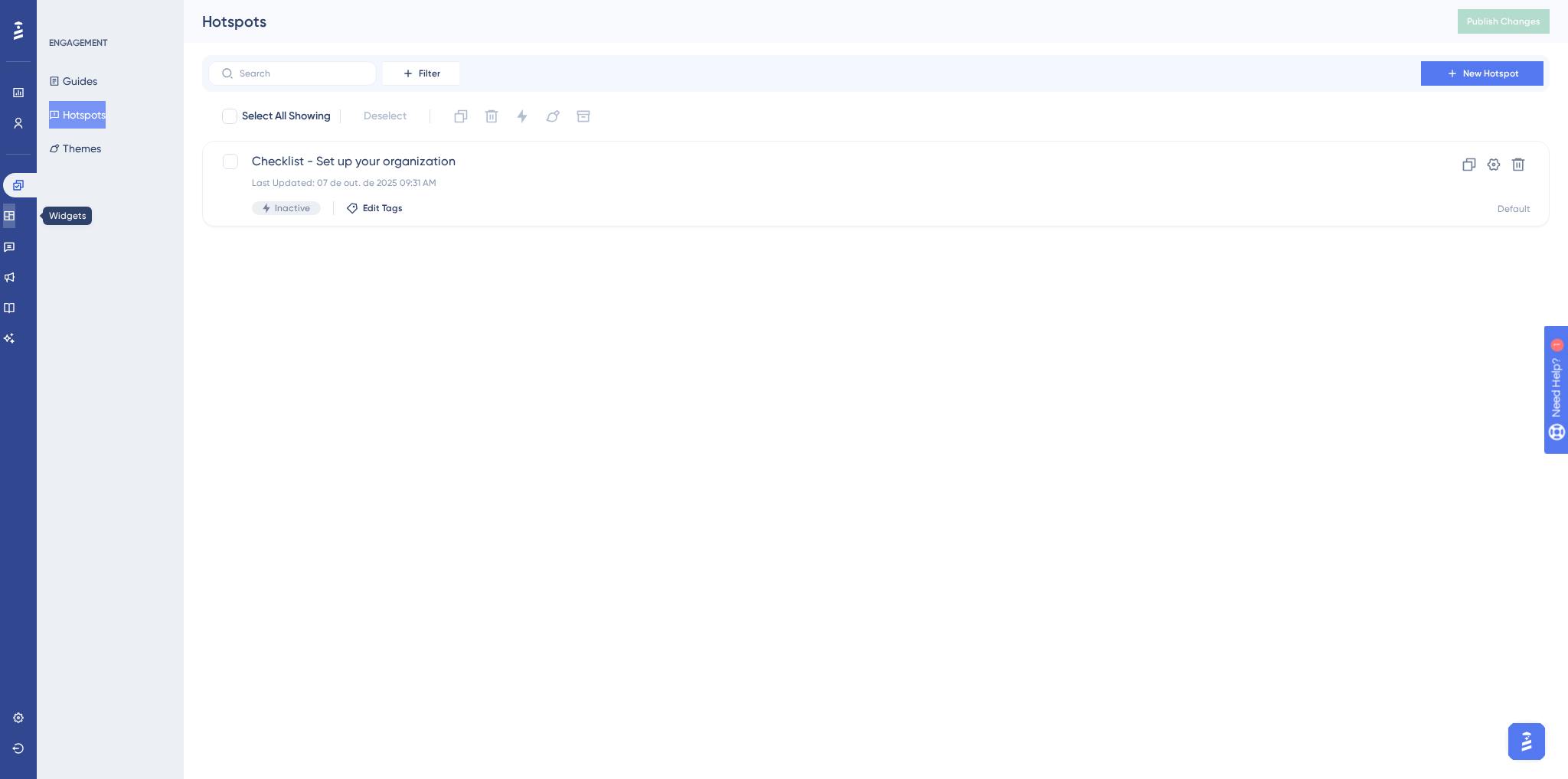
click at [12, 218] on link at bounding box center [9, 216] width 13 height 24
click at [15, 179] on icon at bounding box center [9, 186] width 13 height 13
click at [875, 0] on html "Performance Users Engagement Widgets Feedback Product Updates Knowledge Base AI…" at bounding box center [784, 0] width 1568 height 0
click at [317, 0] on html "Performance Users Engagement Widgets Feedback Product Updates Knowledge Base AI…" at bounding box center [784, 0] width 1568 height 0
click at [478, 208] on div "Inactive Edit Tags" at bounding box center [815, 207] width 1126 height 14
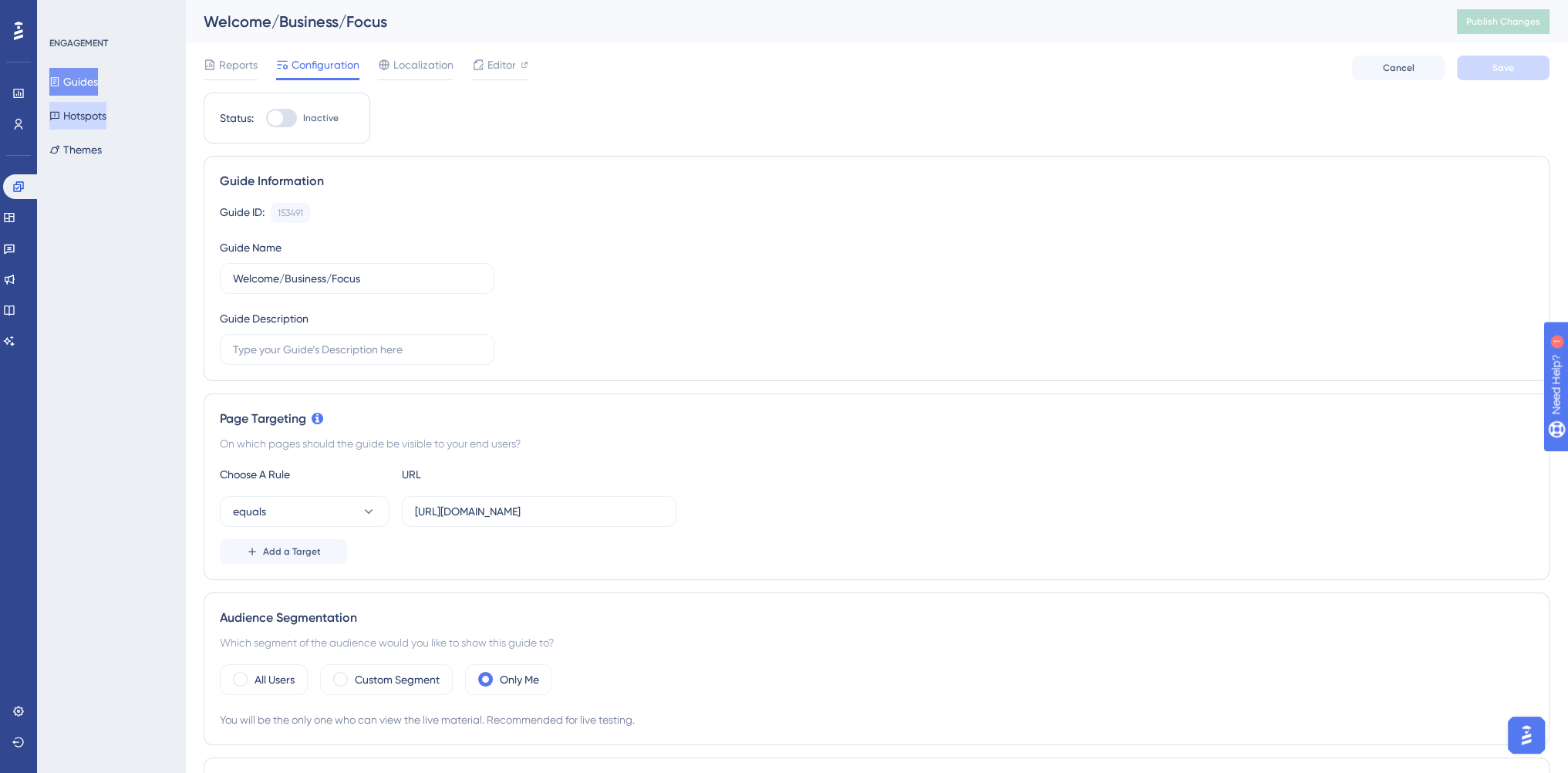
click at [102, 117] on button "Hotspots" at bounding box center [78, 116] width 57 height 27
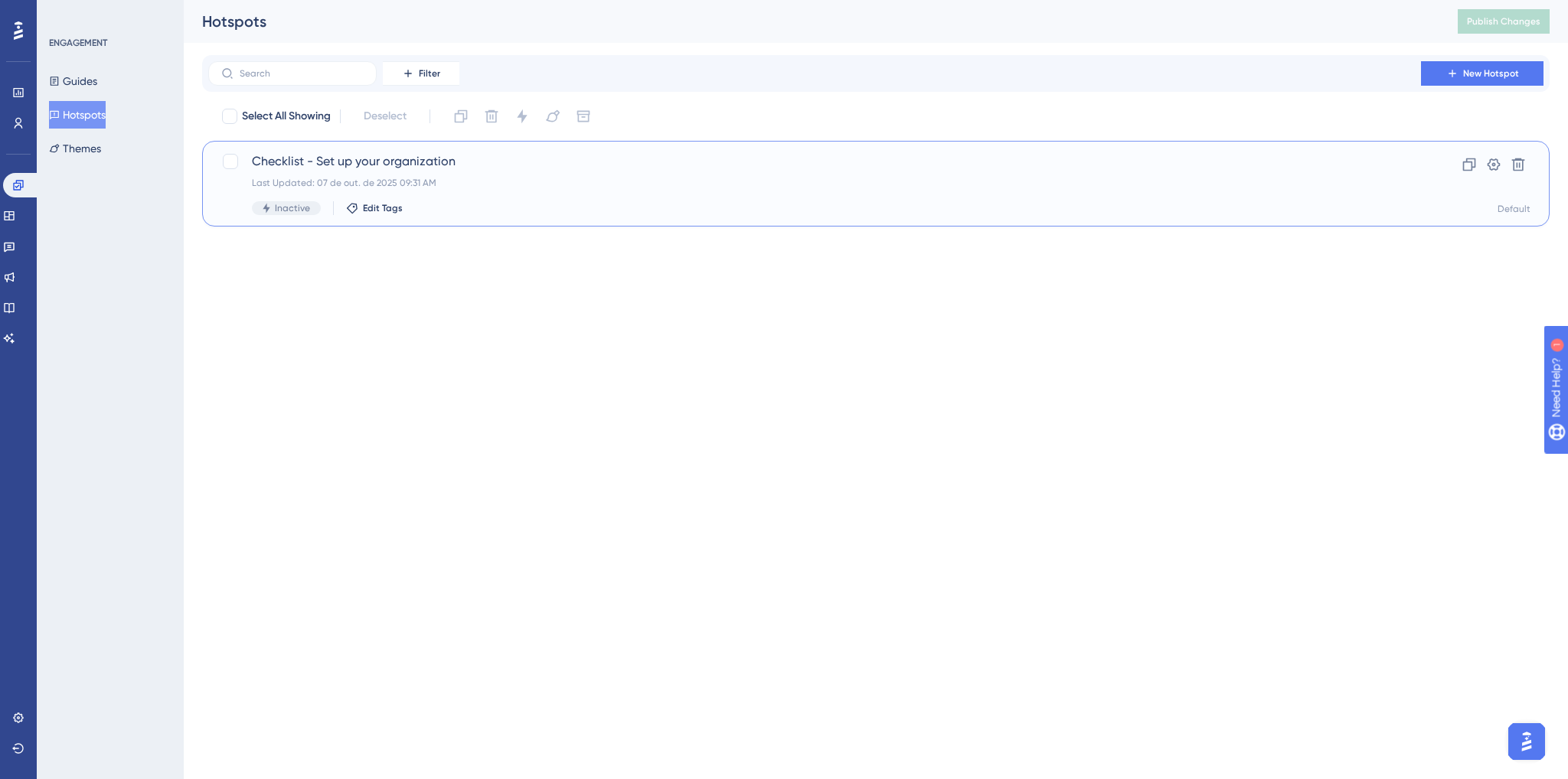
click at [368, 171] on div "Checklist - Set up your organization Last Updated: 07 de out. de 2025 09:31 AM …" at bounding box center [815, 183] width 1126 height 63
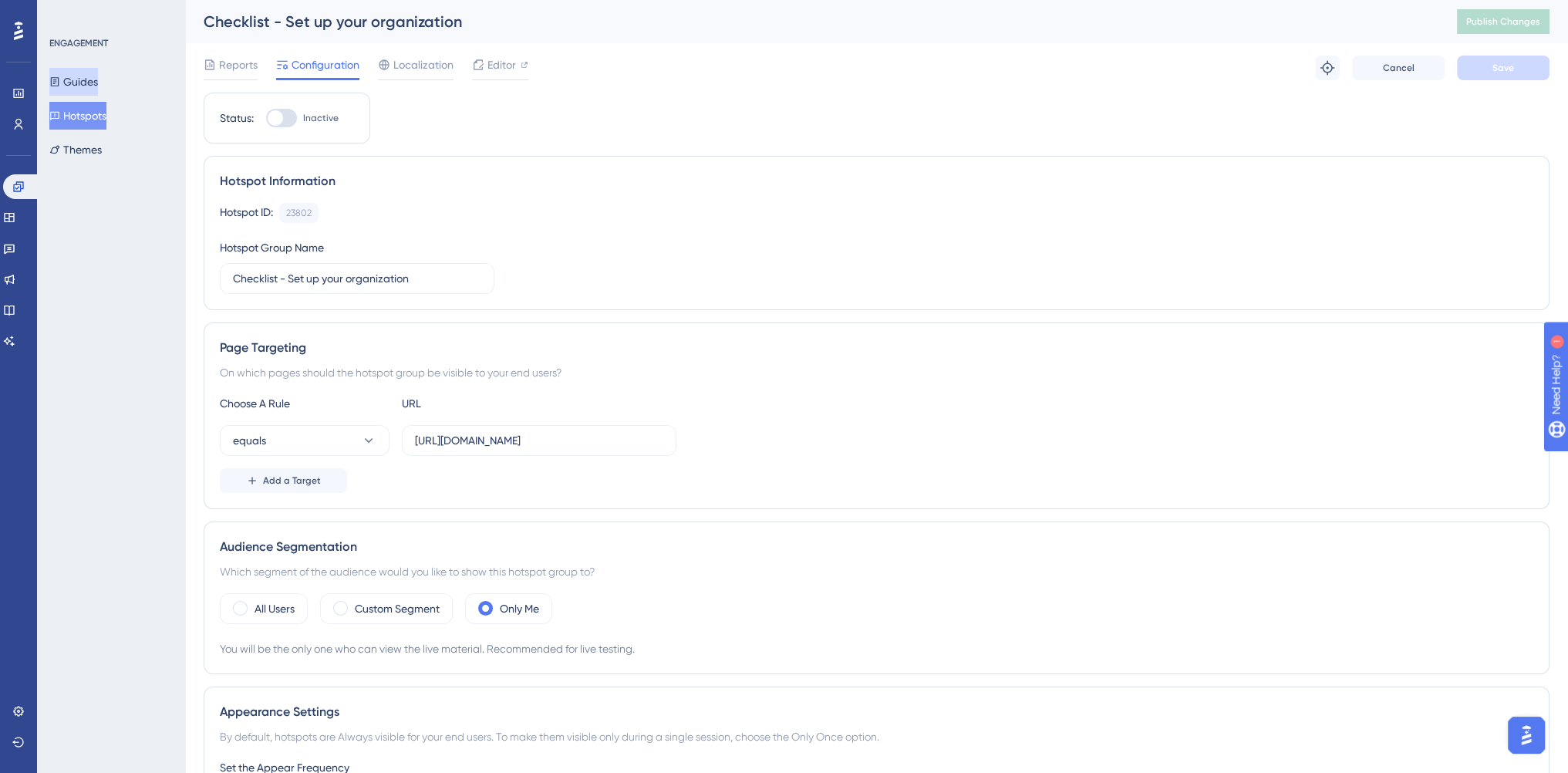
click at [91, 83] on button "Guides" at bounding box center [73, 81] width 48 height 27
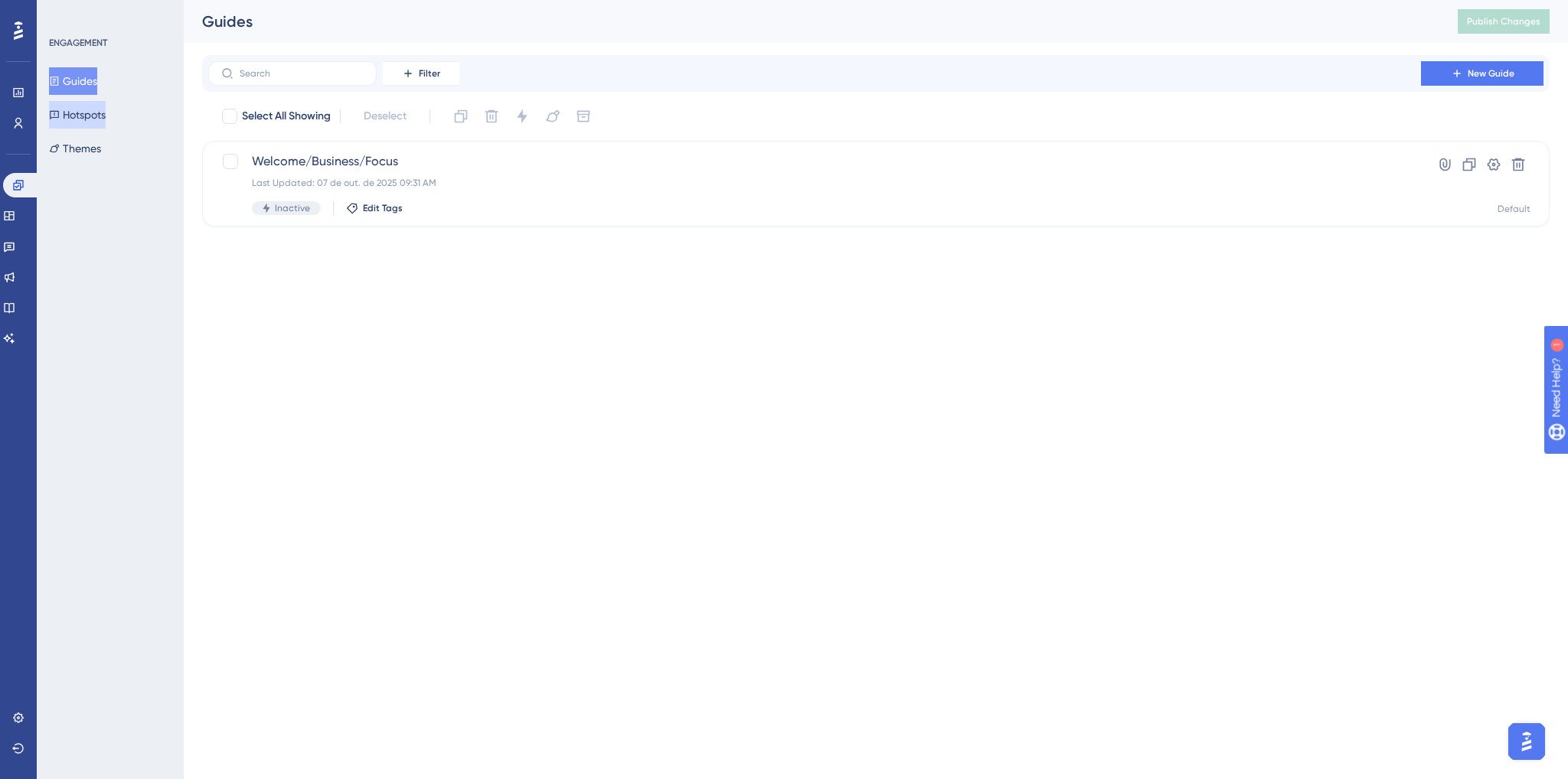
click at [102, 120] on button "Hotspots" at bounding box center [77, 115] width 57 height 27
click at [97, 87] on button "Guides" at bounding box center [73, 81] width 48 height 27
click at [14, 212] on icon at bounding box center [8, 216] width 10 height 9
click at [581, 0] on html "Performance Users Engagement Widgets Feedback Product Updates Knowledge Base AI…" at bounding box center [784, 0] width 1568 height 0
click at [13, 247] on icon at bounding box center [9, 247] width 11 height 10
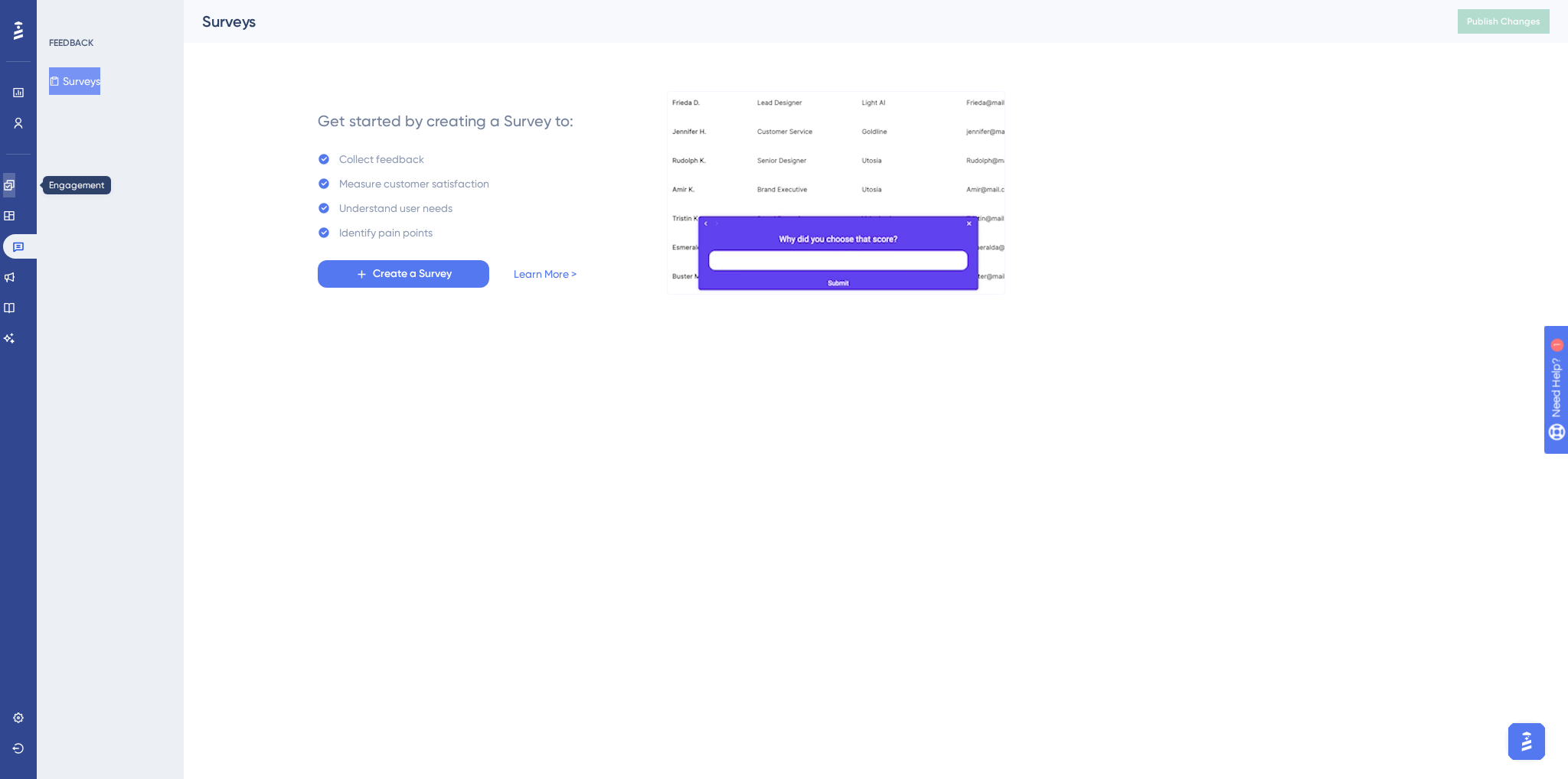
click at [14, 185] on icon at bounding box center [8, 185] width 10 height 10
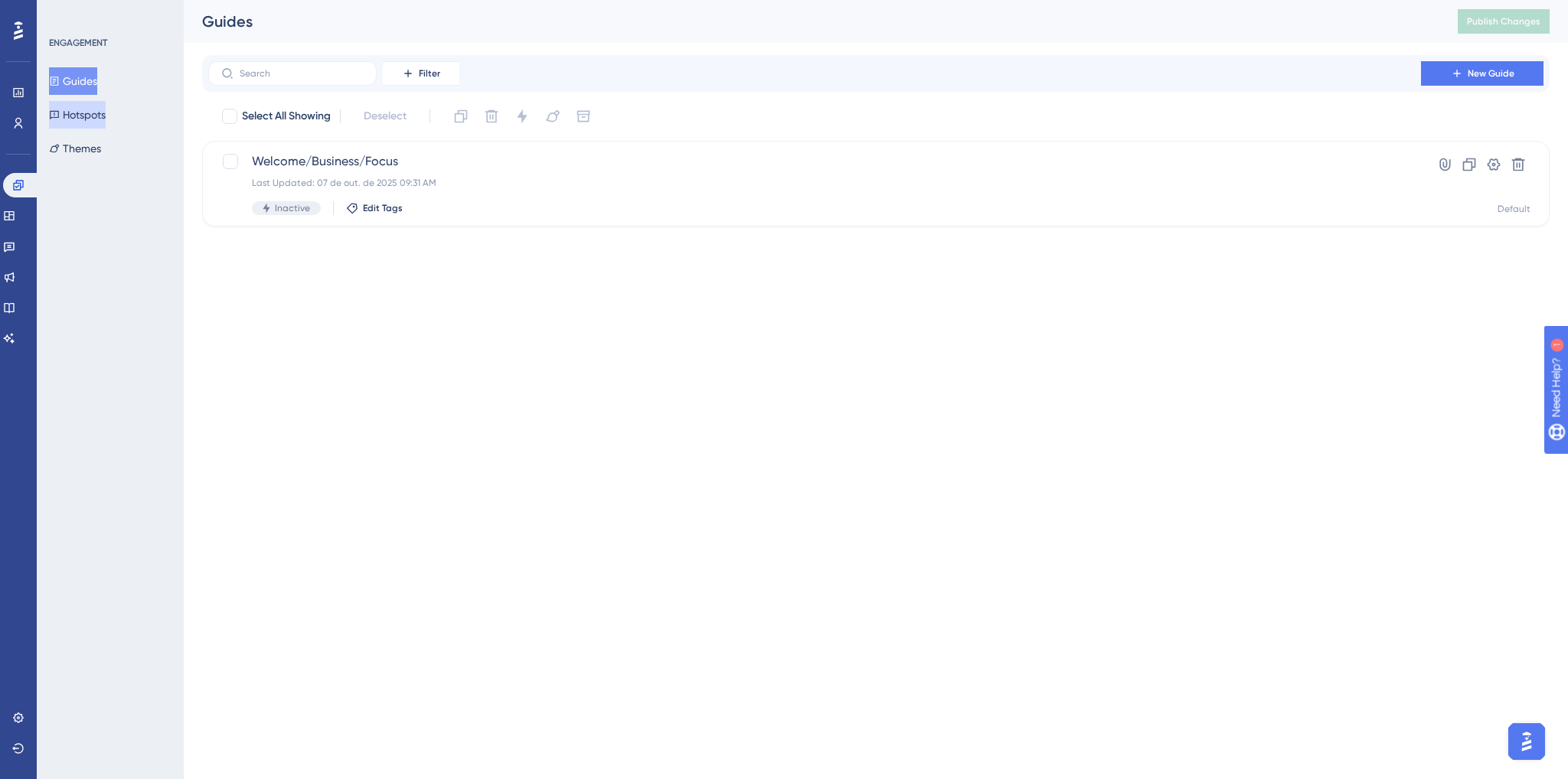
click at [65, 120] on button "Hotspots" at bounding box center [77, 115] width 57 height 27
click at [425, 168] on span "Checklist - Set up your organization" at bounding box center [815, 161] width 1126 height 18
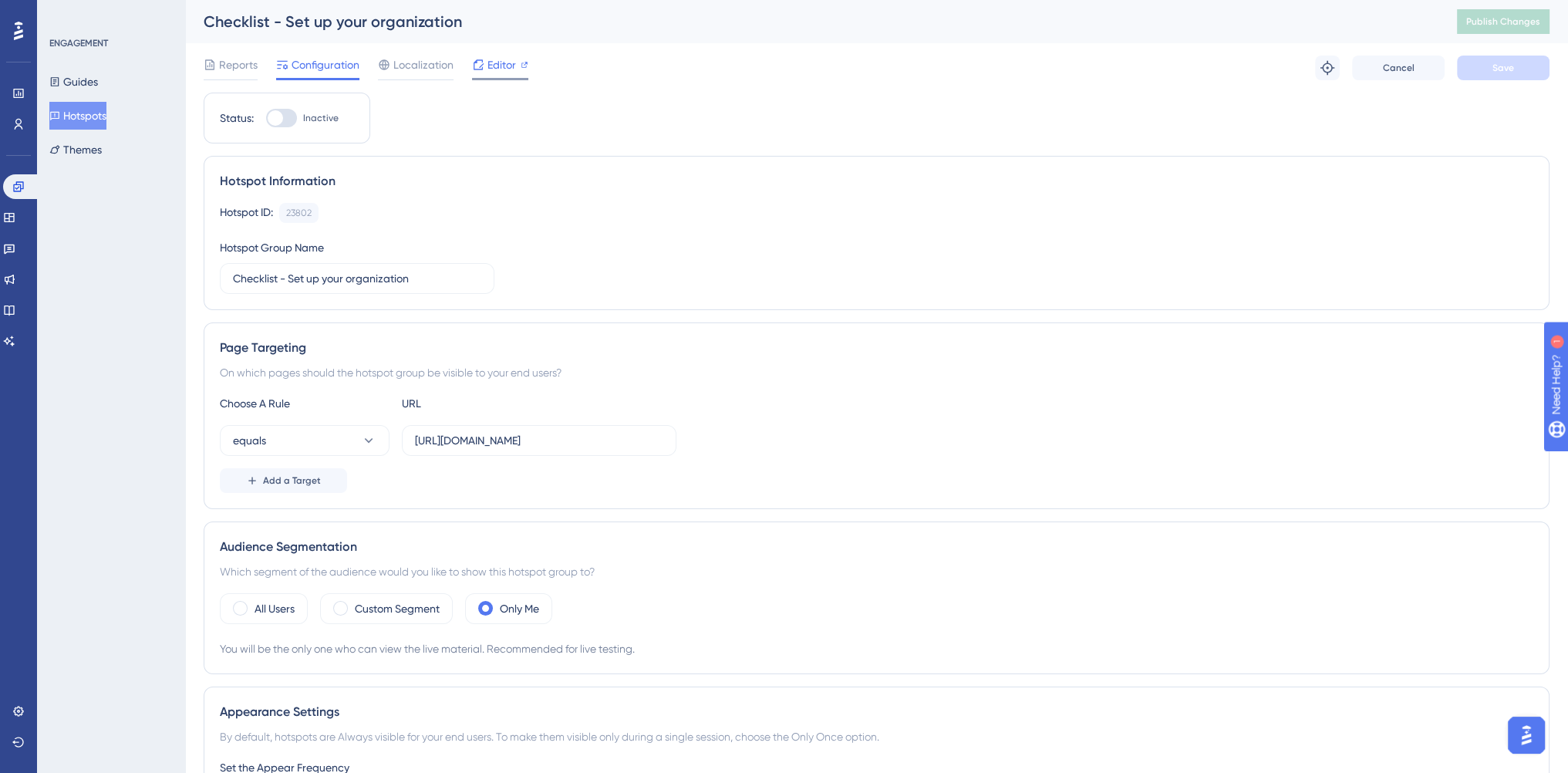
click at [497, 75] on div "Editor" at bounding box center [500, 68] width 57 height 25
click at [23, 122] on icon at bounding box center [19, 124] width 13 height 13
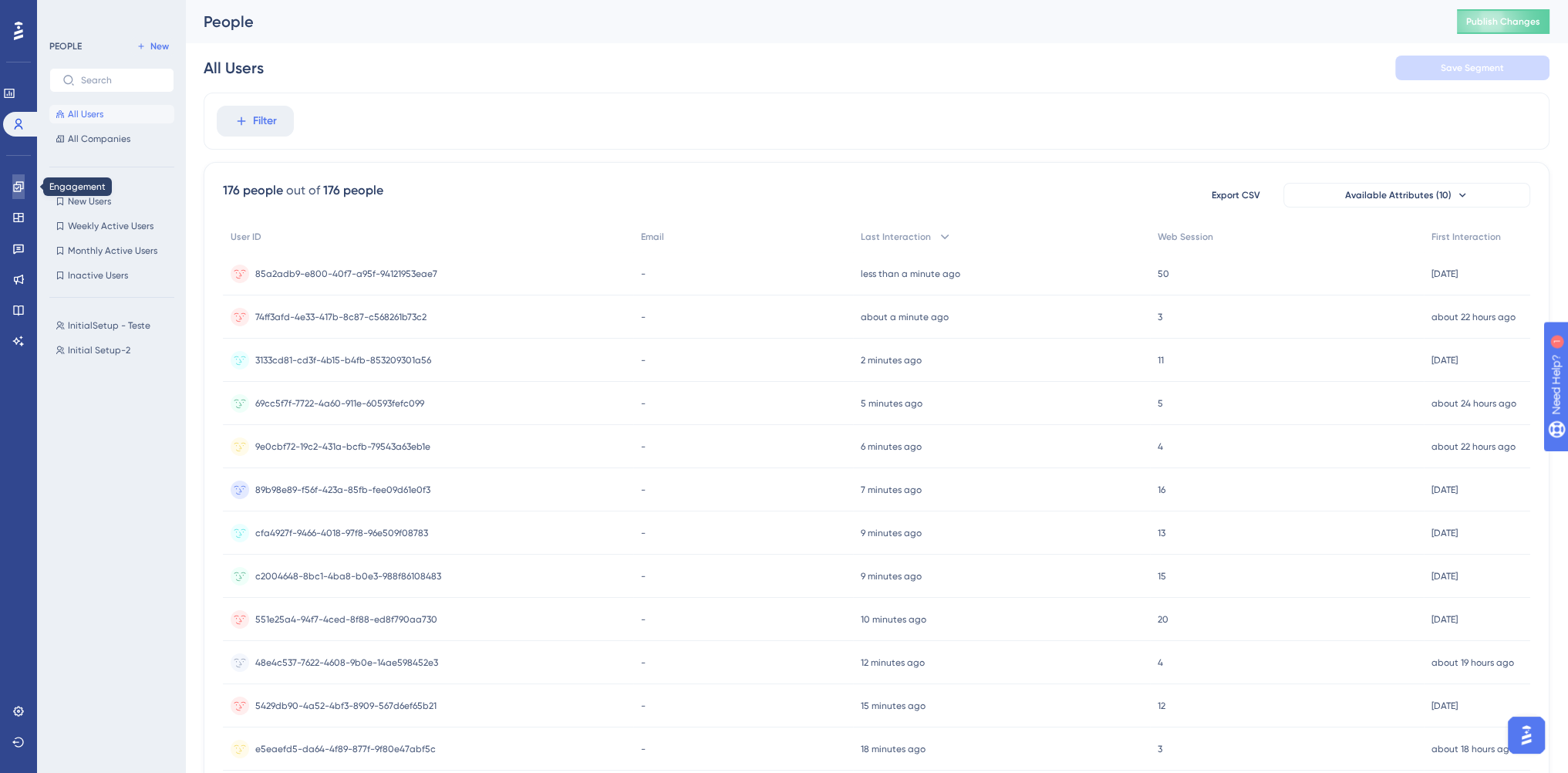
click at [13, 186] on link at bounding box center [19, 186] width 13 height 25
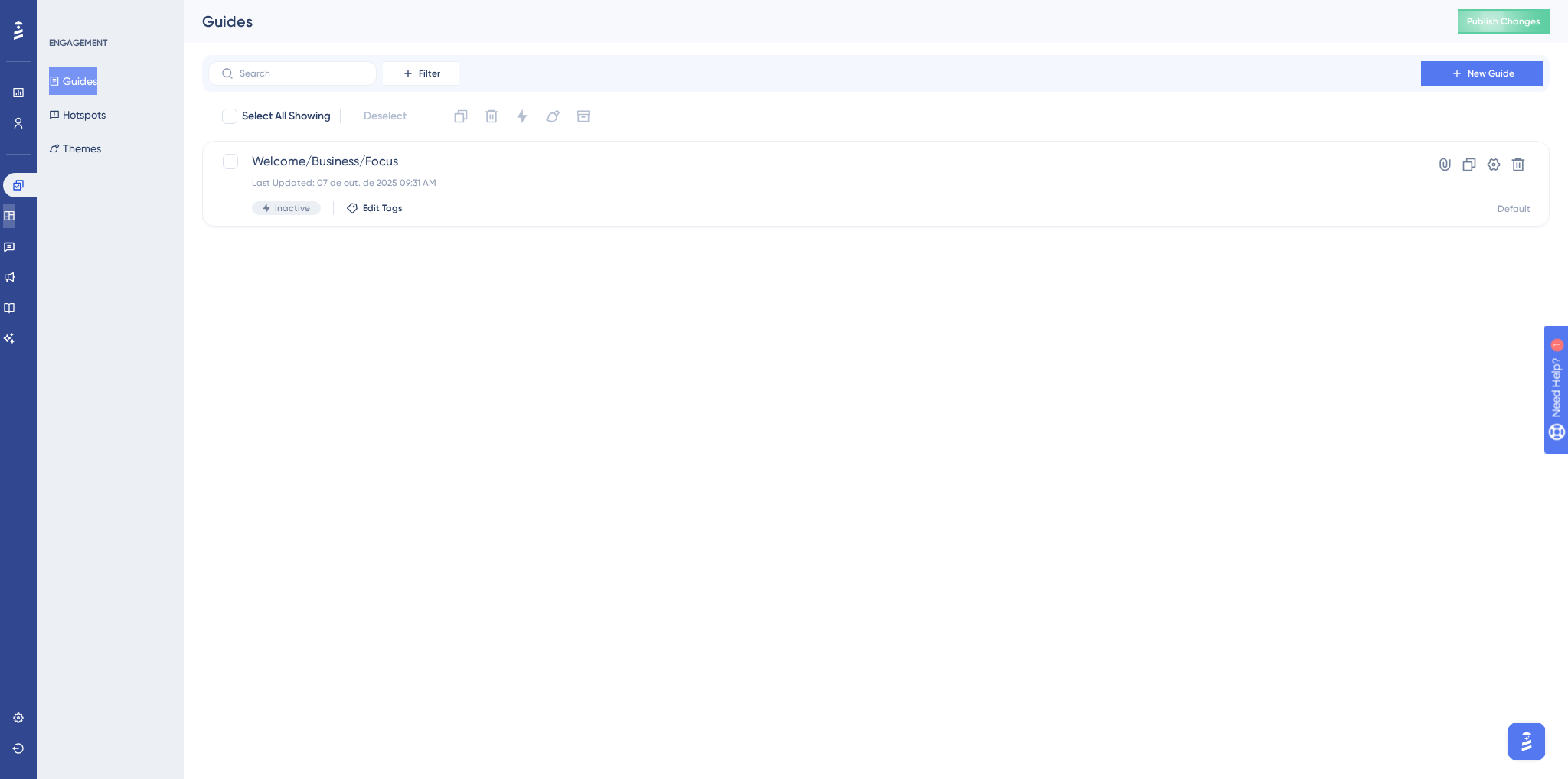
click at [15, 204] on link at bounding box center [9, 216] width 13 height 24
click at [15, 247] on icon at bounding box center [9, 246] width 13 height 13
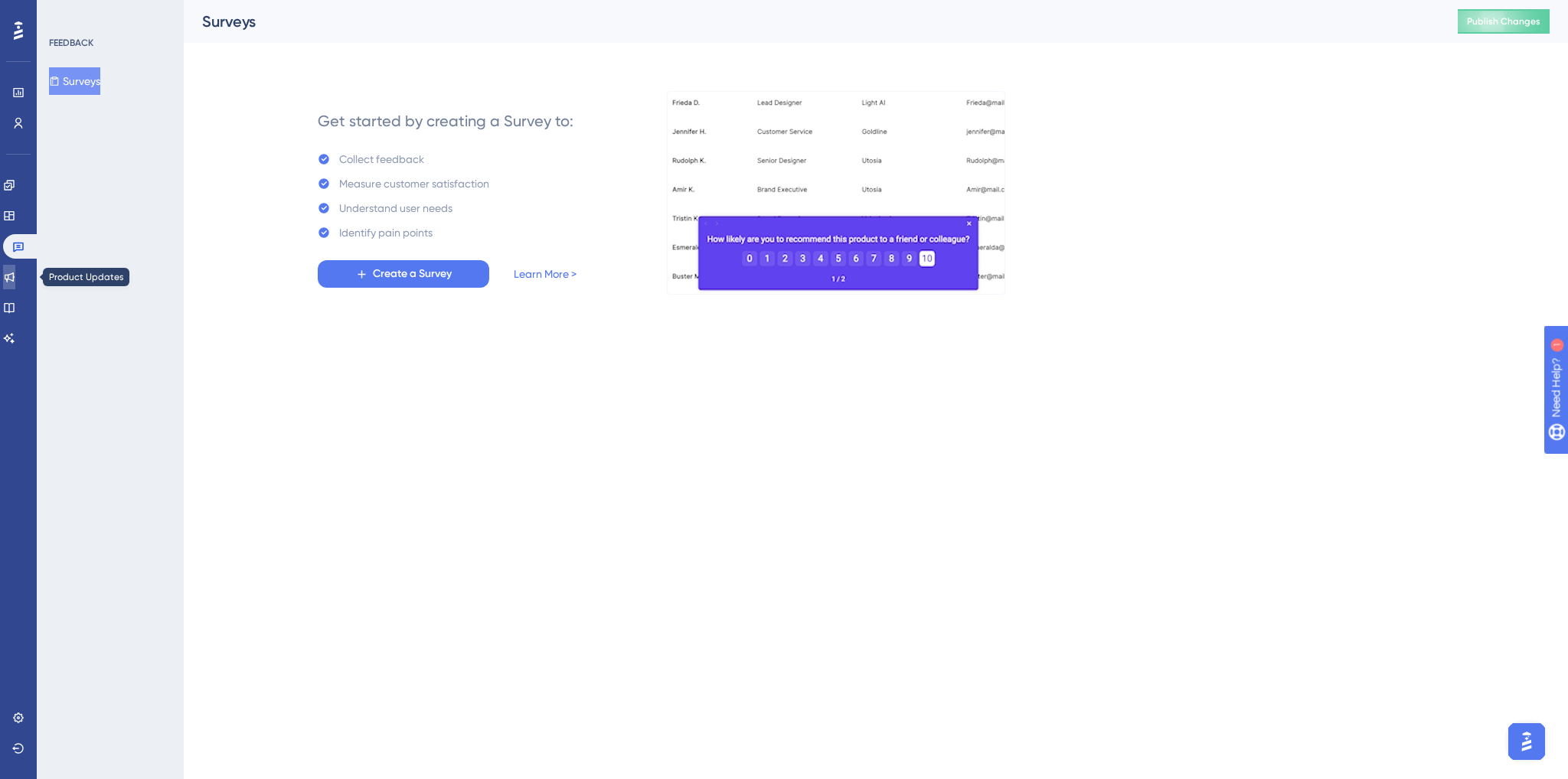
click at [10, 284] on link at bounding box center [9, 276] width 13 height 24
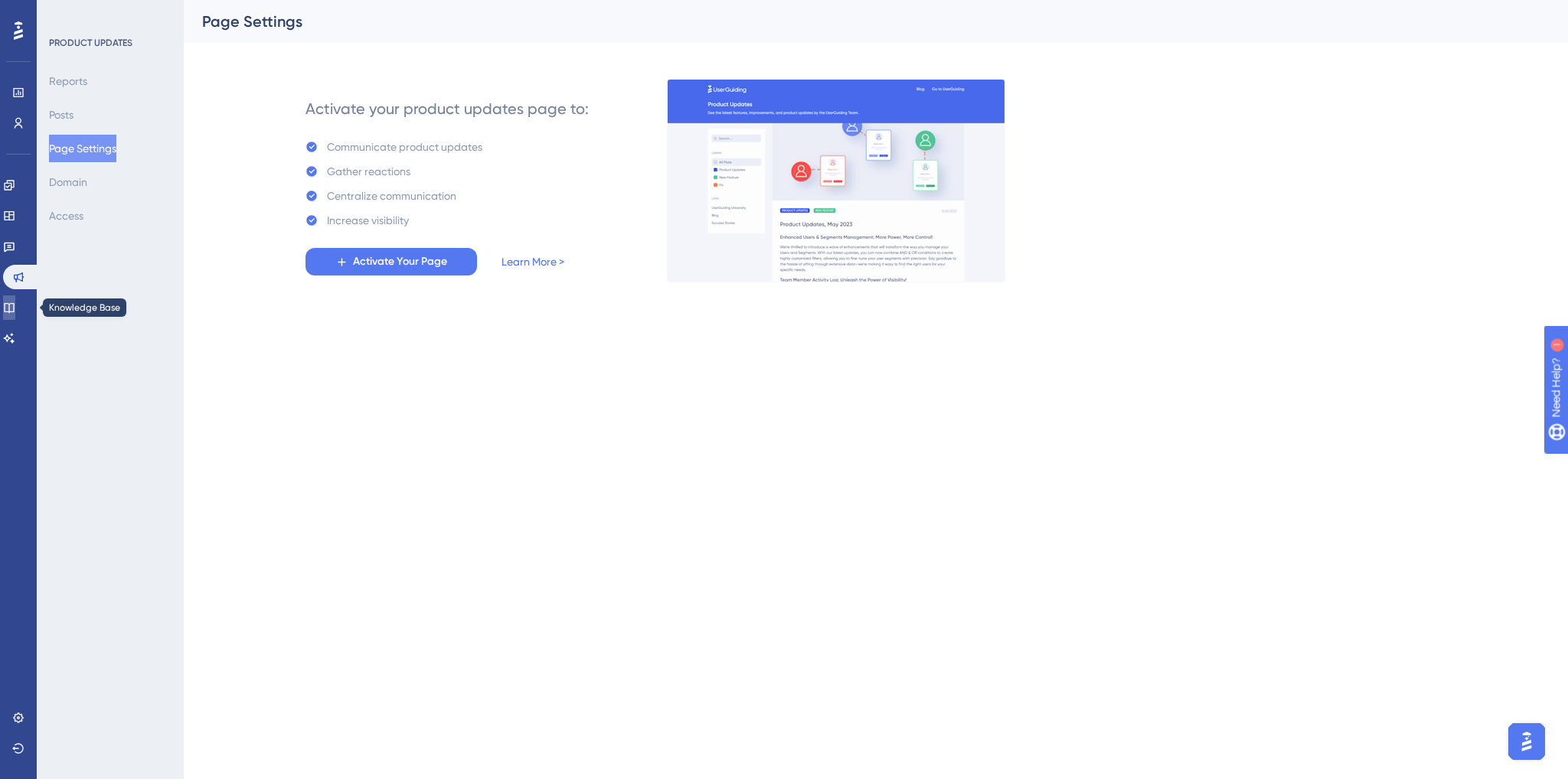
click at [13, 311] on icon at bounding box center [8, 308] width 10 height 10
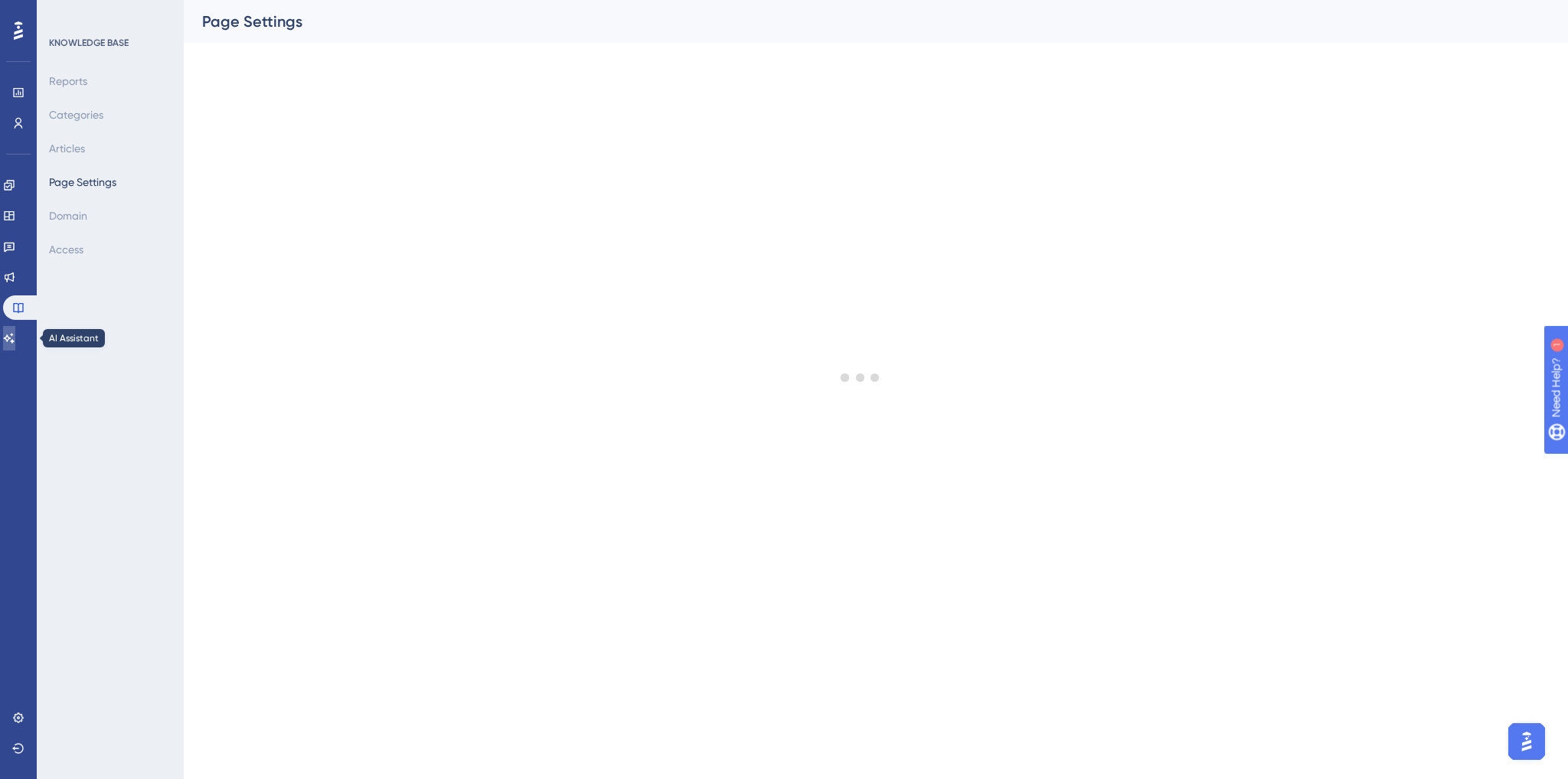
click at [11, 338] on link at bounding box center [9, 338] width 13 height 24
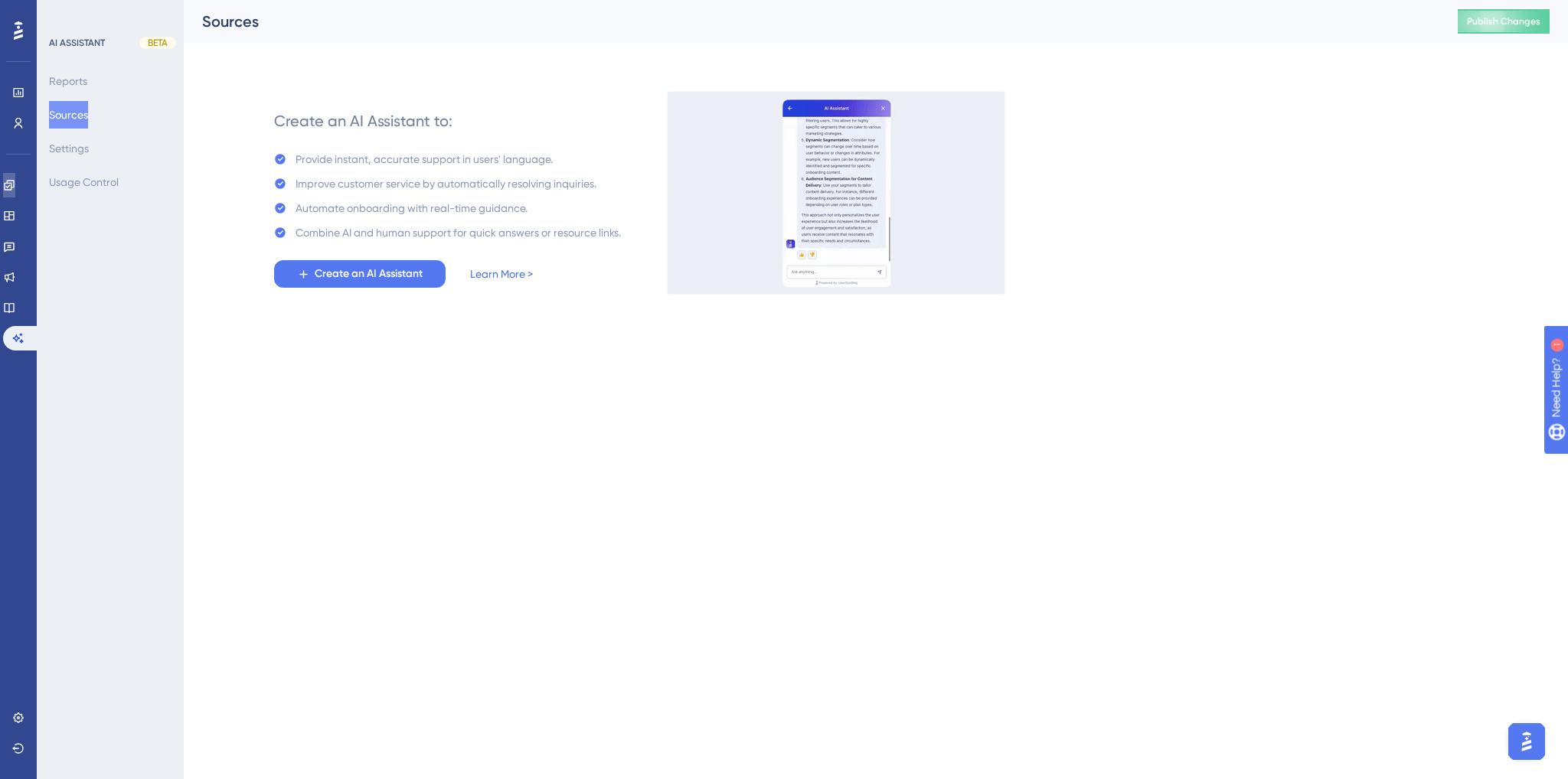
click at [5, 178] on link at bounding box center [9, 185] width 13 height 24
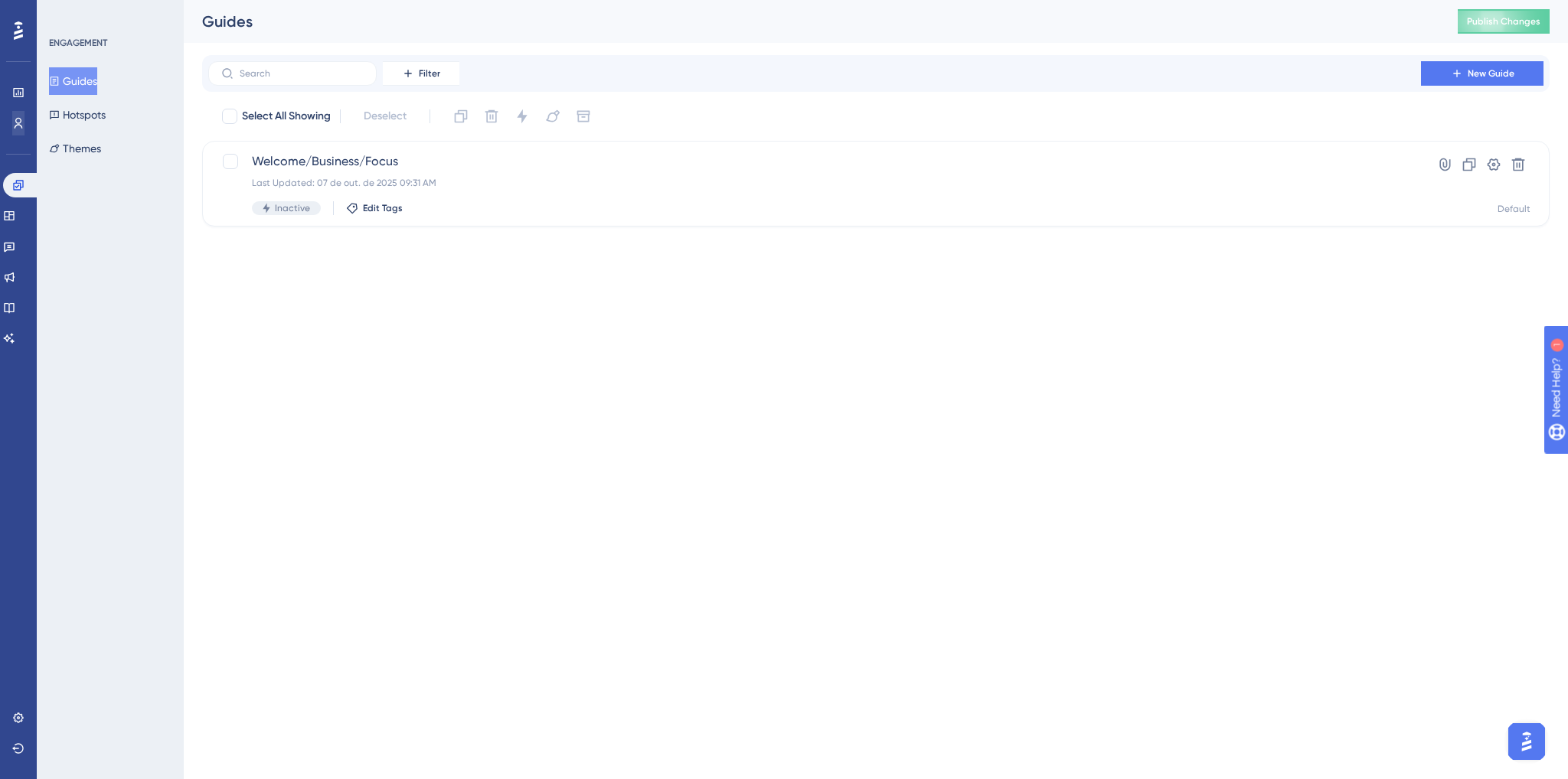
drag, startPoint x: 27, startPoint y: 111, endPoint x: 22, endPoint y: 130, distance: 19.6
click at [24, 114] on div "Users" at bounding box center [19, 123] width 13 height 24
click at [19, 130] on link at bounding box center [19, 123] width 13 height 24
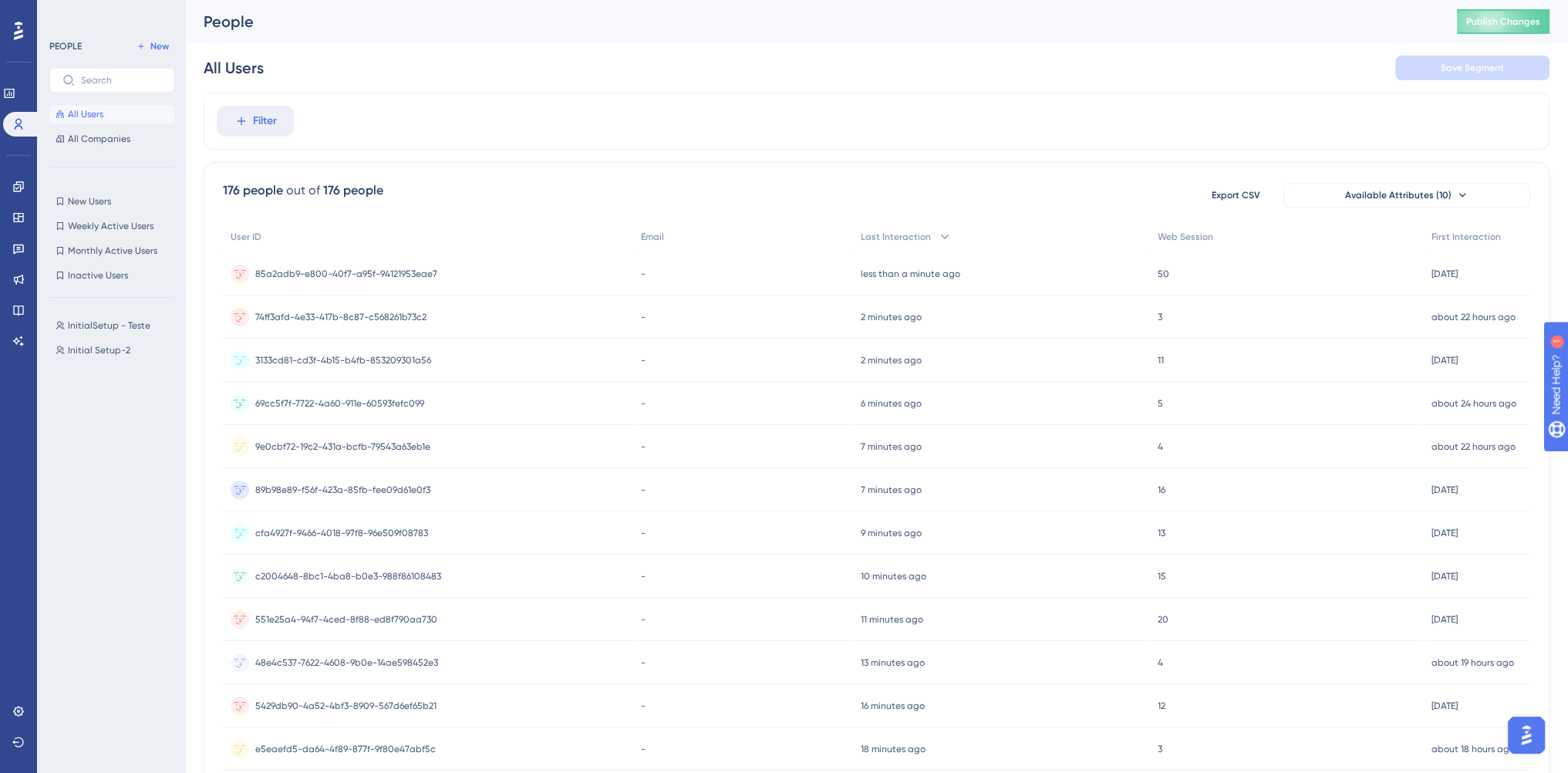
click at [91, 111] on span "All Users" at bounding box center [85, 114] width 36 height 13
click at [19, 702] on link at bounding box center [19, 710] width 13 height 25
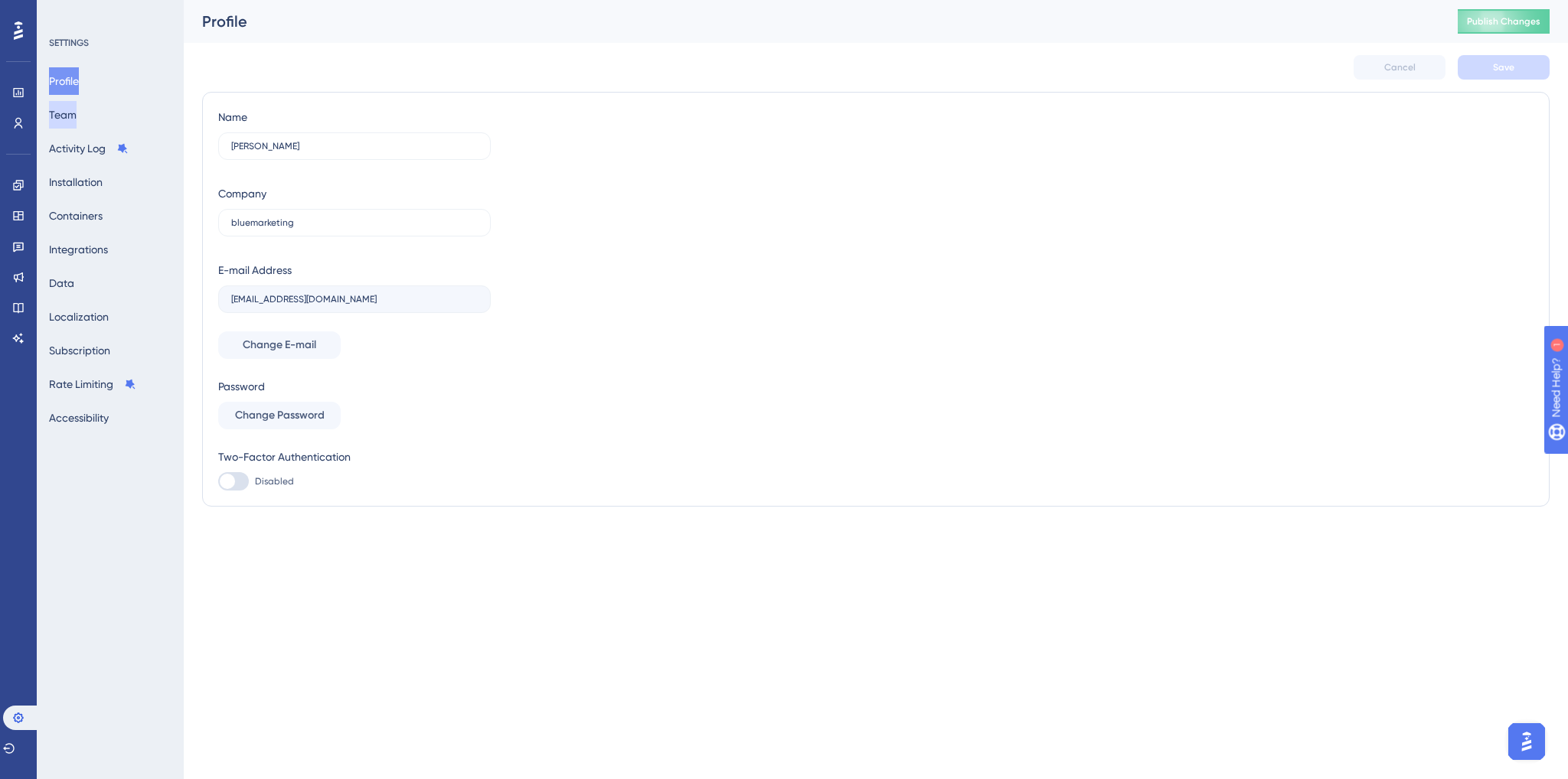
click at [76, 120] on button "Team" at bounding box center [63, 115] width 27 height 27
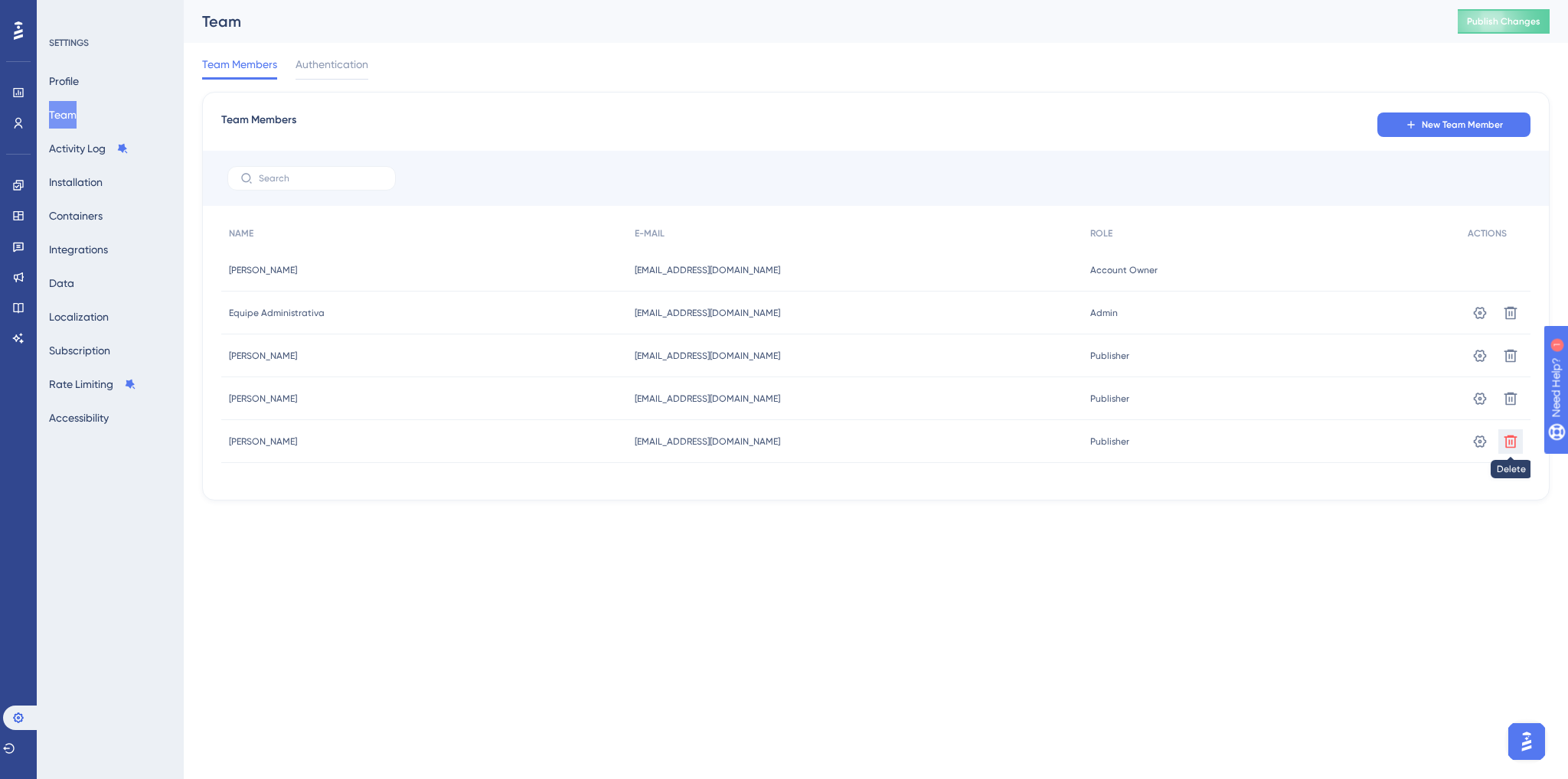
click at [1515, 439] on icon at bounding box center [1511, 441] width 13 height 13
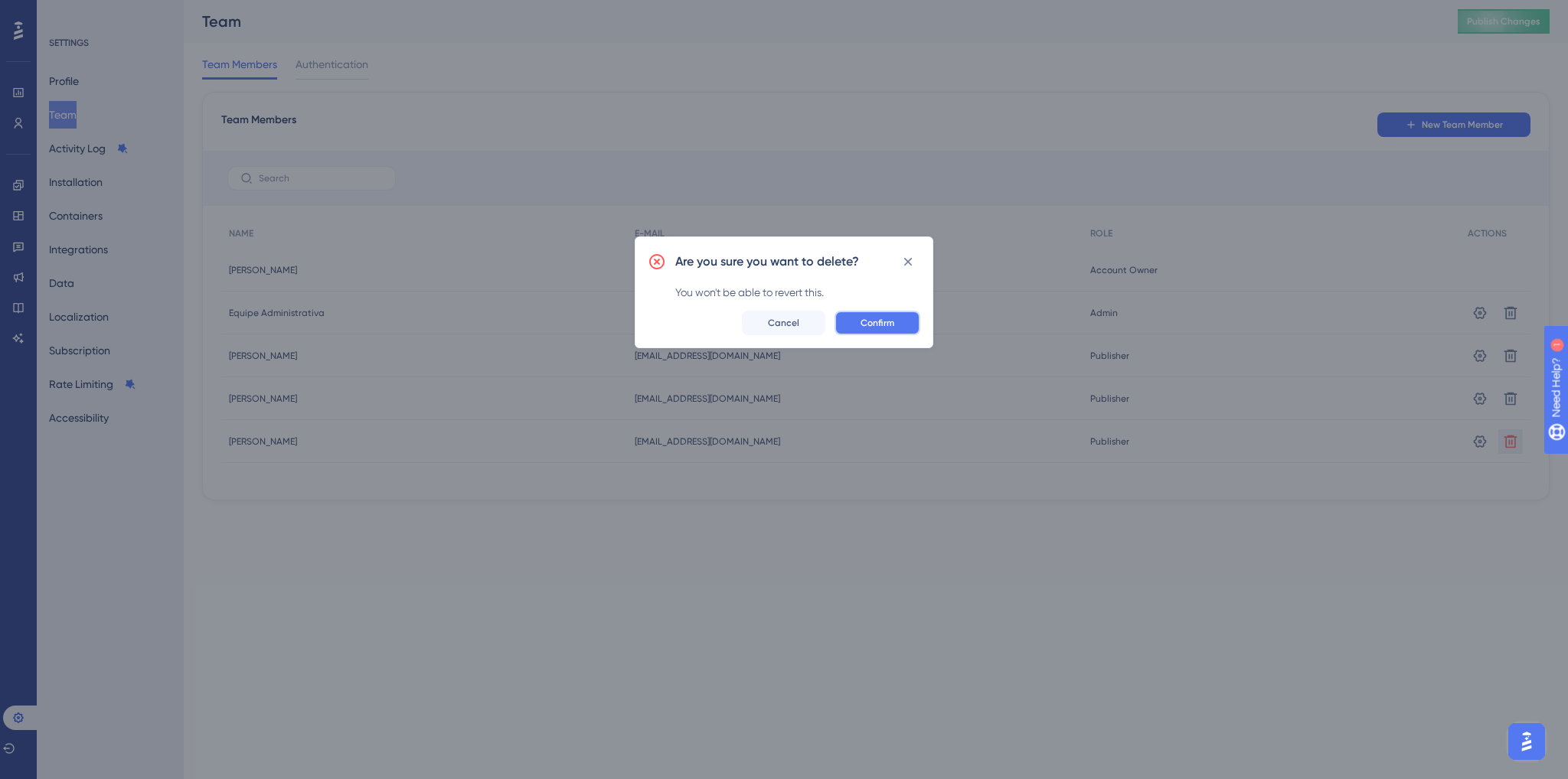
click at [865, 323] on span "Confirm" at bounding box center [877, 323] width 34 height 13
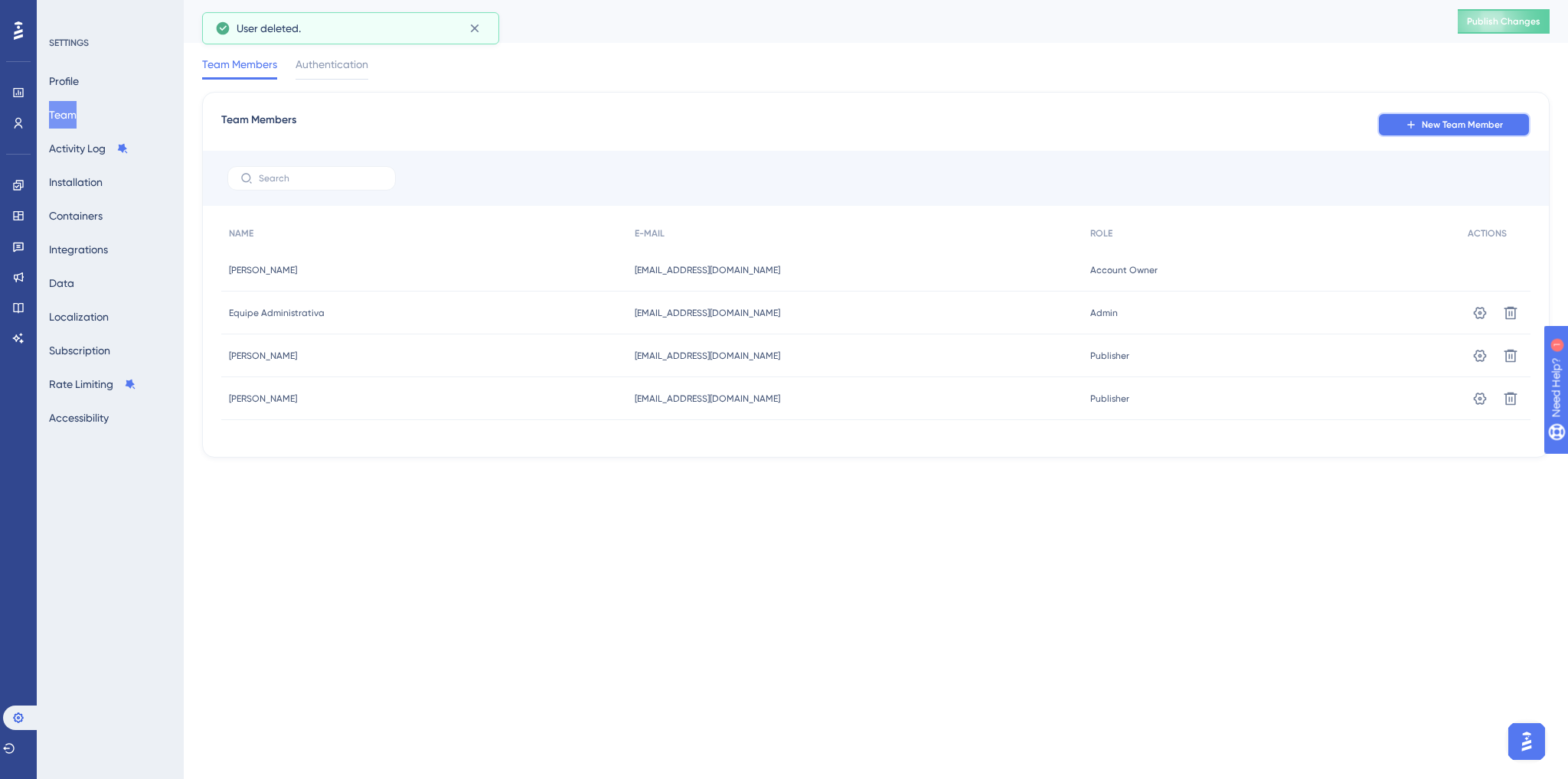
click at [1476, 127] on span "New Team Member" at bounding box center [1463, 125] width 82 height 13
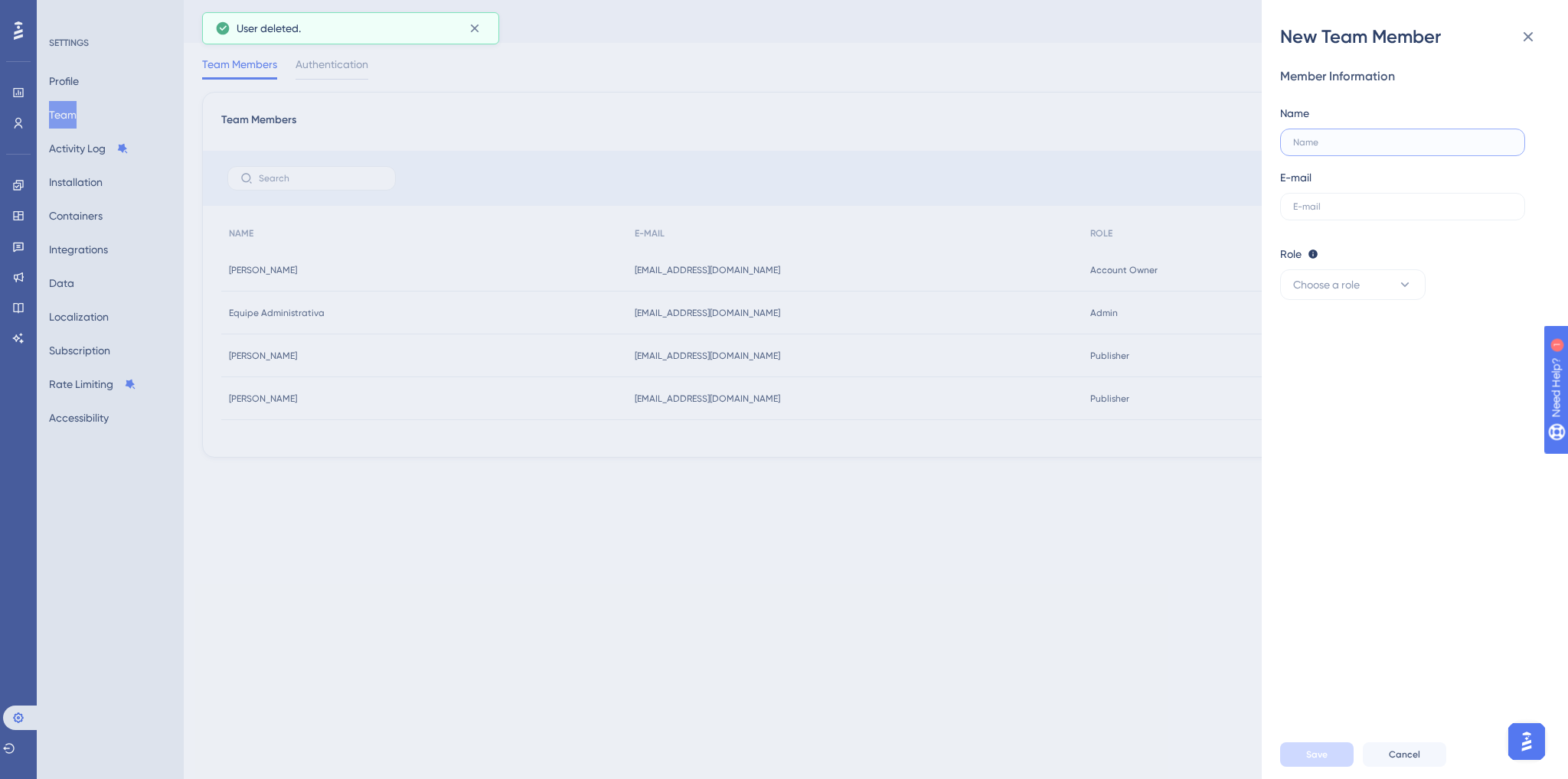
click at [1363, 142] on input "text" at bounding box center [1403, 142] width 219 height 11
type input "Gabriel Oliveira"
click at [1315, 202] on input "text" at bounding box center [1403, 207] width 219 height 11
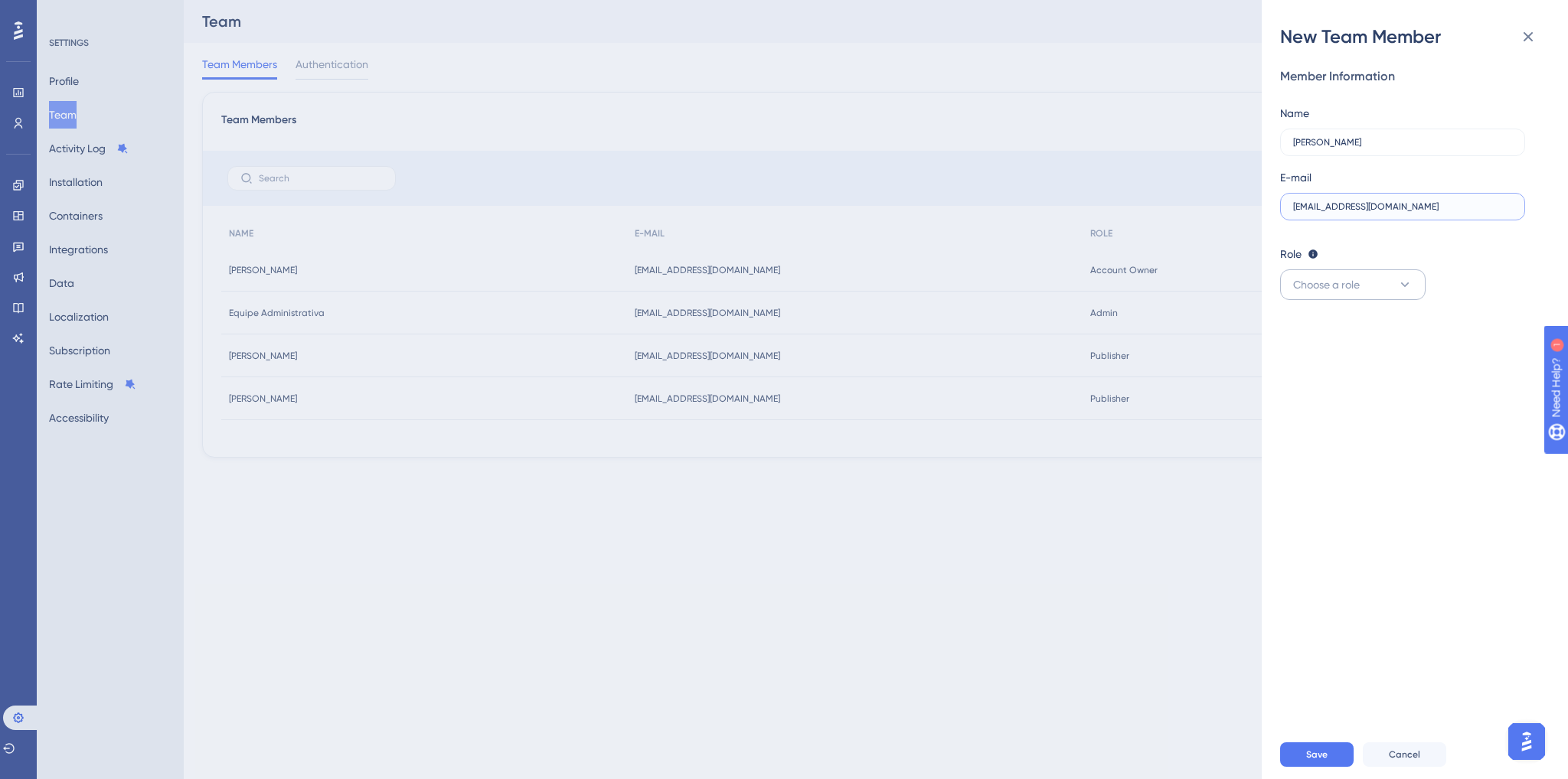
type input "goliveira@bluemarketing.com"
click at [1362, 285] on button "Choose a role" at bounding box center [1353, 284] width 146 height 31
click at [1311, 245] on div "Role Editor: Create & edit materials Publisher: Editor + Publish changes Admin:…" at bounding box center [1409, 254] width 257 height 18
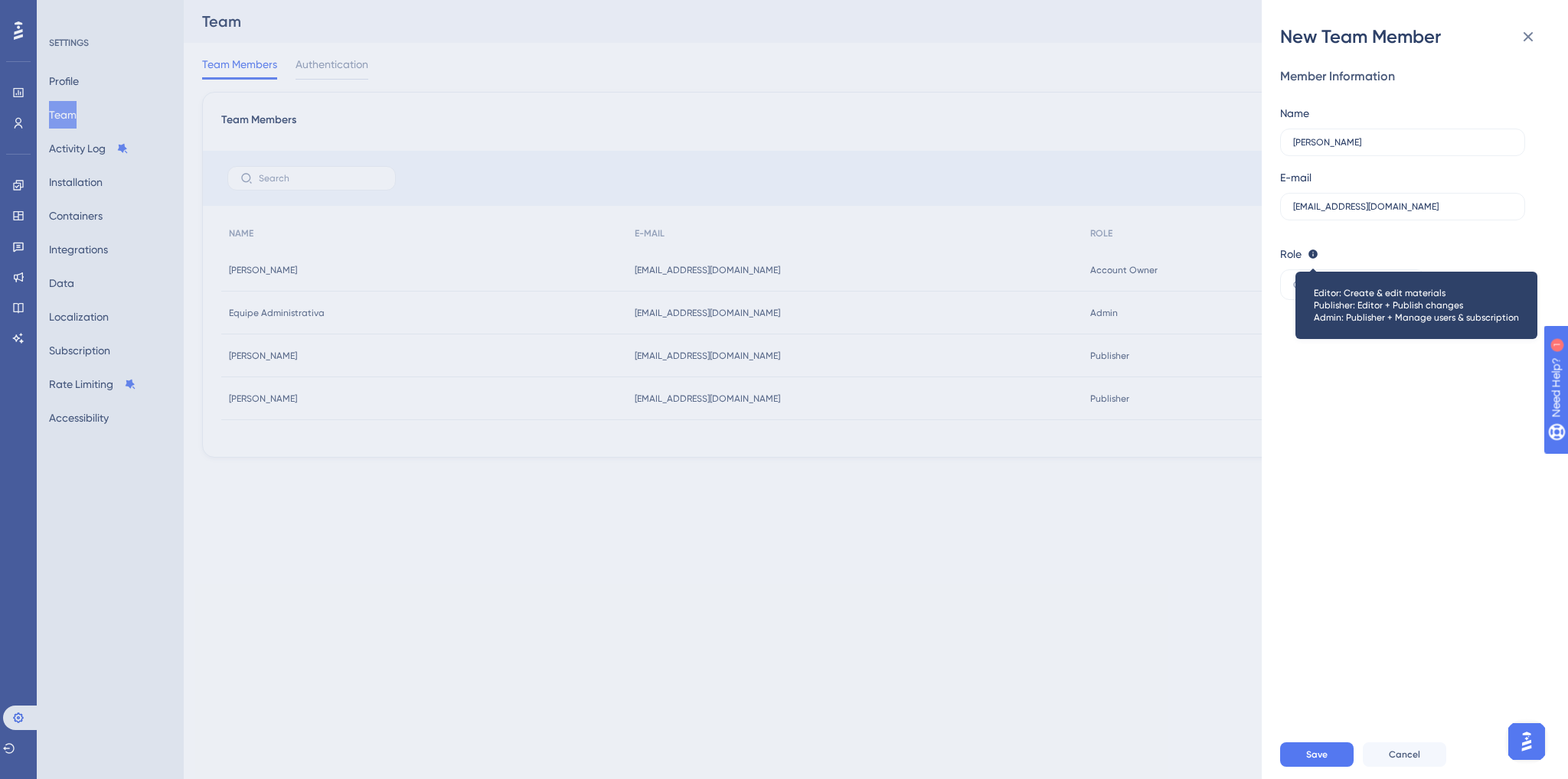
click at [1315, 255] on icon at bounding box center [1313, 254] width 9 height 9
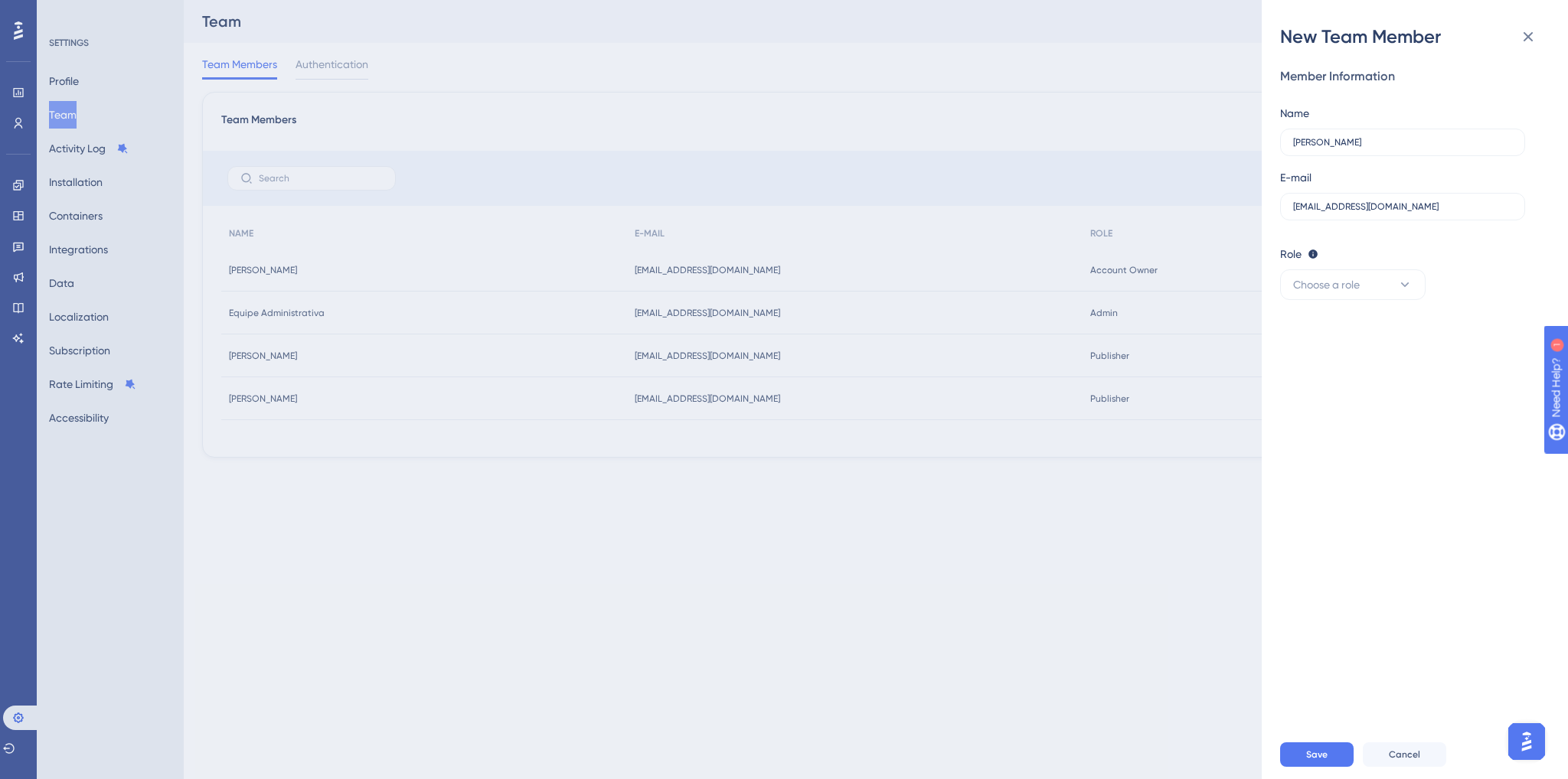
click at [1339, 400] on div "Member Information Name Gabriel Oliveira E-mail goliveira@bluemarketing.com Rol…" at bounding box center [1421, 390] width 282 height 681
drag, startPoint x: 1348, startPoint y: 285, endPoint x: 1341, endPoint y: 298, distance: 14.8
click at [1348, 285] on span "Choose a role" at bounding box center [1327, 284] width 67 height 18
click at [1348, 326] on div "Admin Admin" at bounding box center [1353, 332] width 102 height 31
click at [1341, 301] on div "Member Information Name Gabriel Oliveira E-mail goliveira@bluemarketing.com Rol…" at bounding box center [1421, 390] width 282 height 681
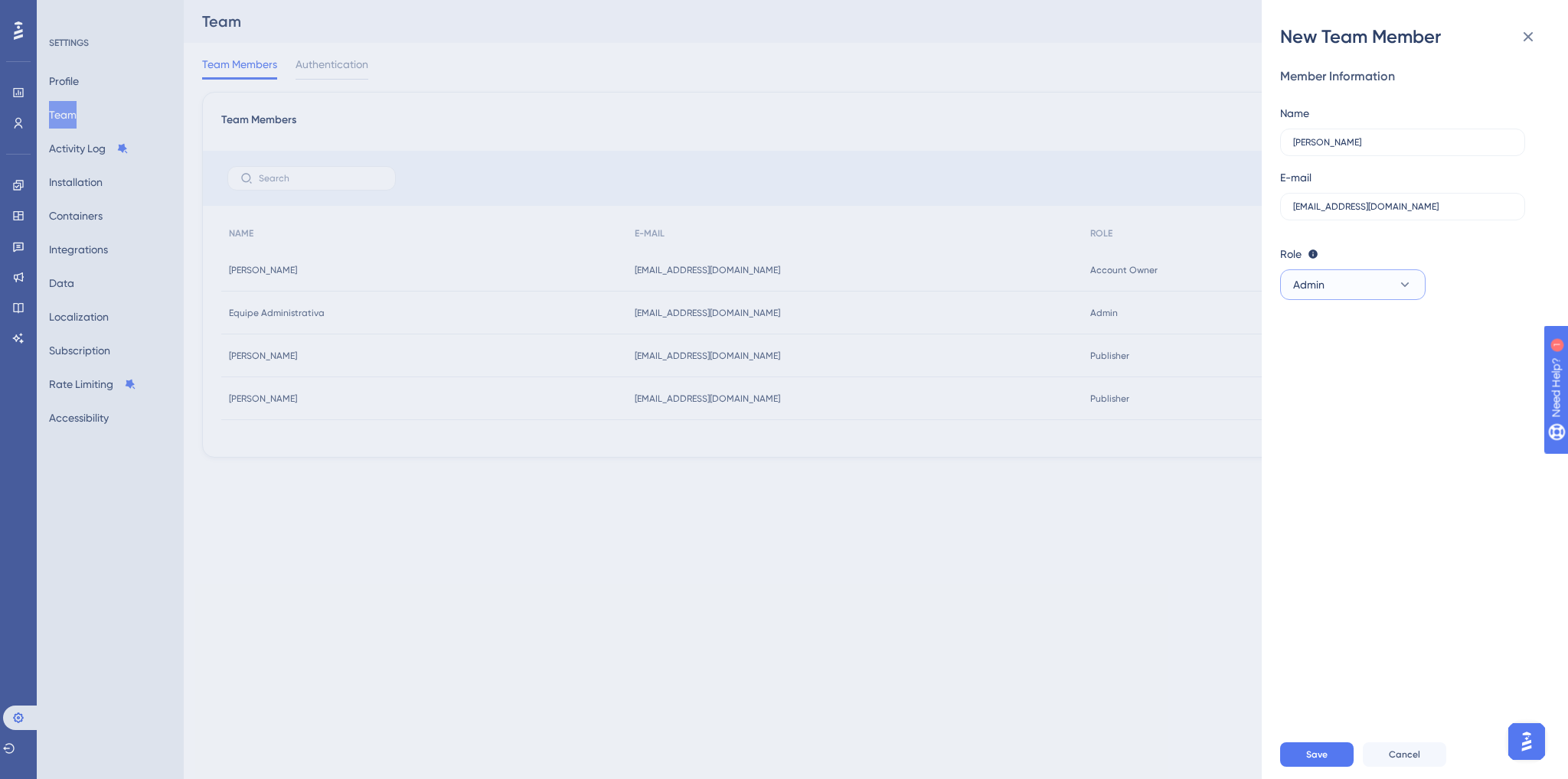
click at [1341, 289] on button "Admin" at bounding box center [1353, 284] width 146 height 31
click at [1341, 362] on span "Publisher" at bounding box center [1324, 361] width 44 height 18
click at [1305, 757] on button "Save" at bounding box center [1317, 755] width 73 height 24
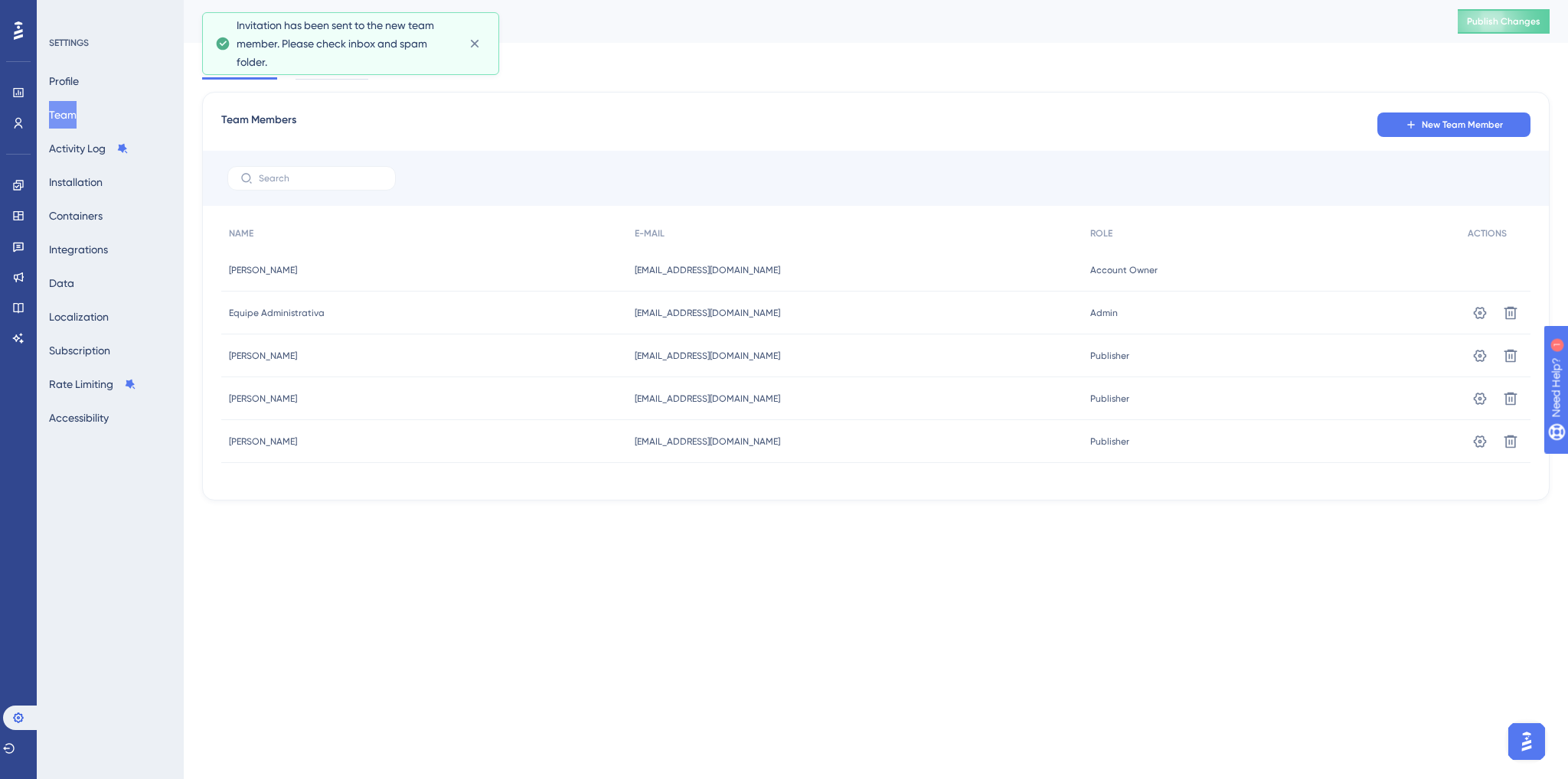
click at [1182, 0] on html "Performance Users Engagement Widgets Feedback Product Updates Knowledge Base AI…" at bounding box center [784, 0] width 1568 height 0
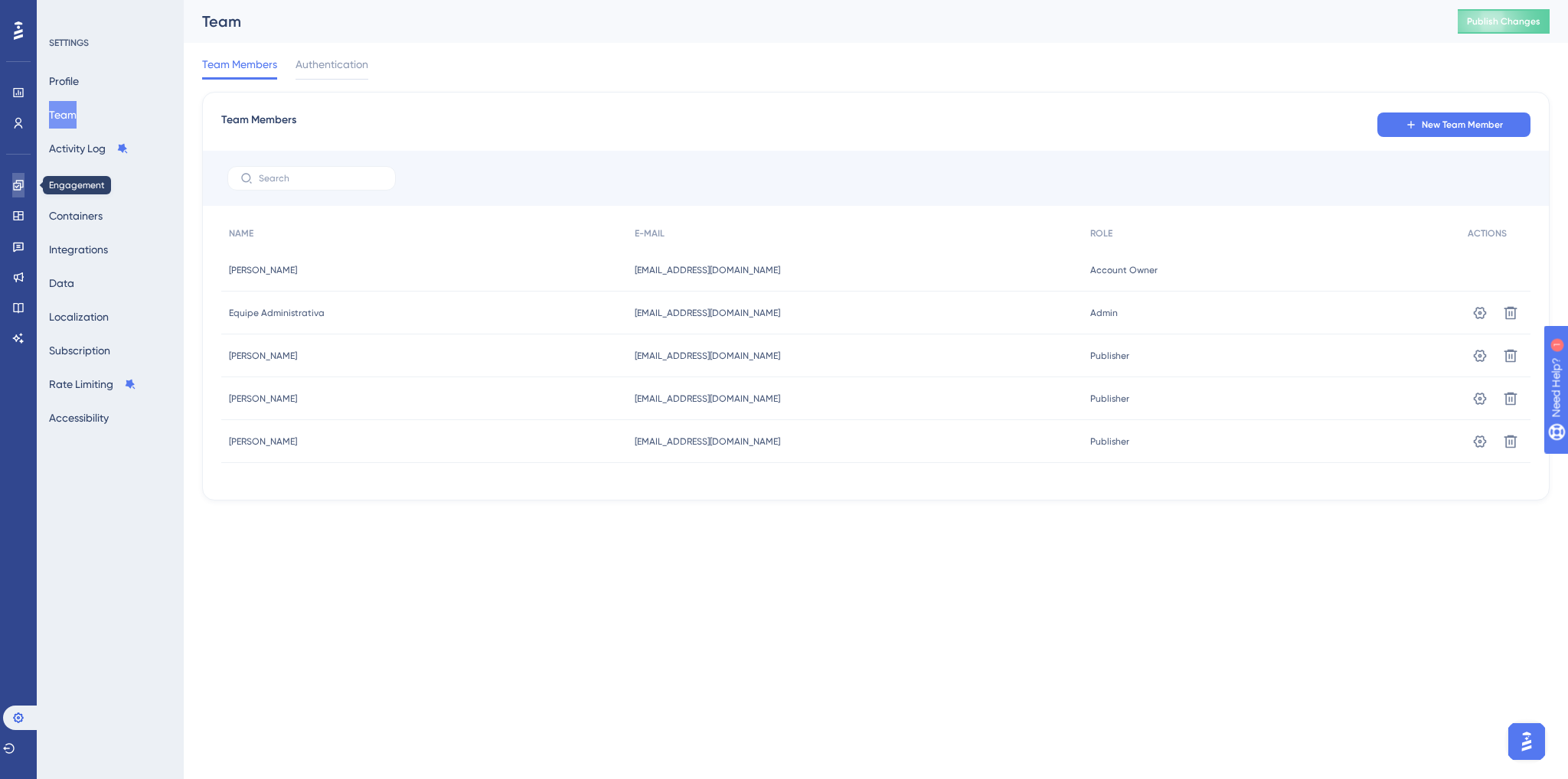
click at [14, 182] on icon at bounding box center [19, 186] width 13 height 13
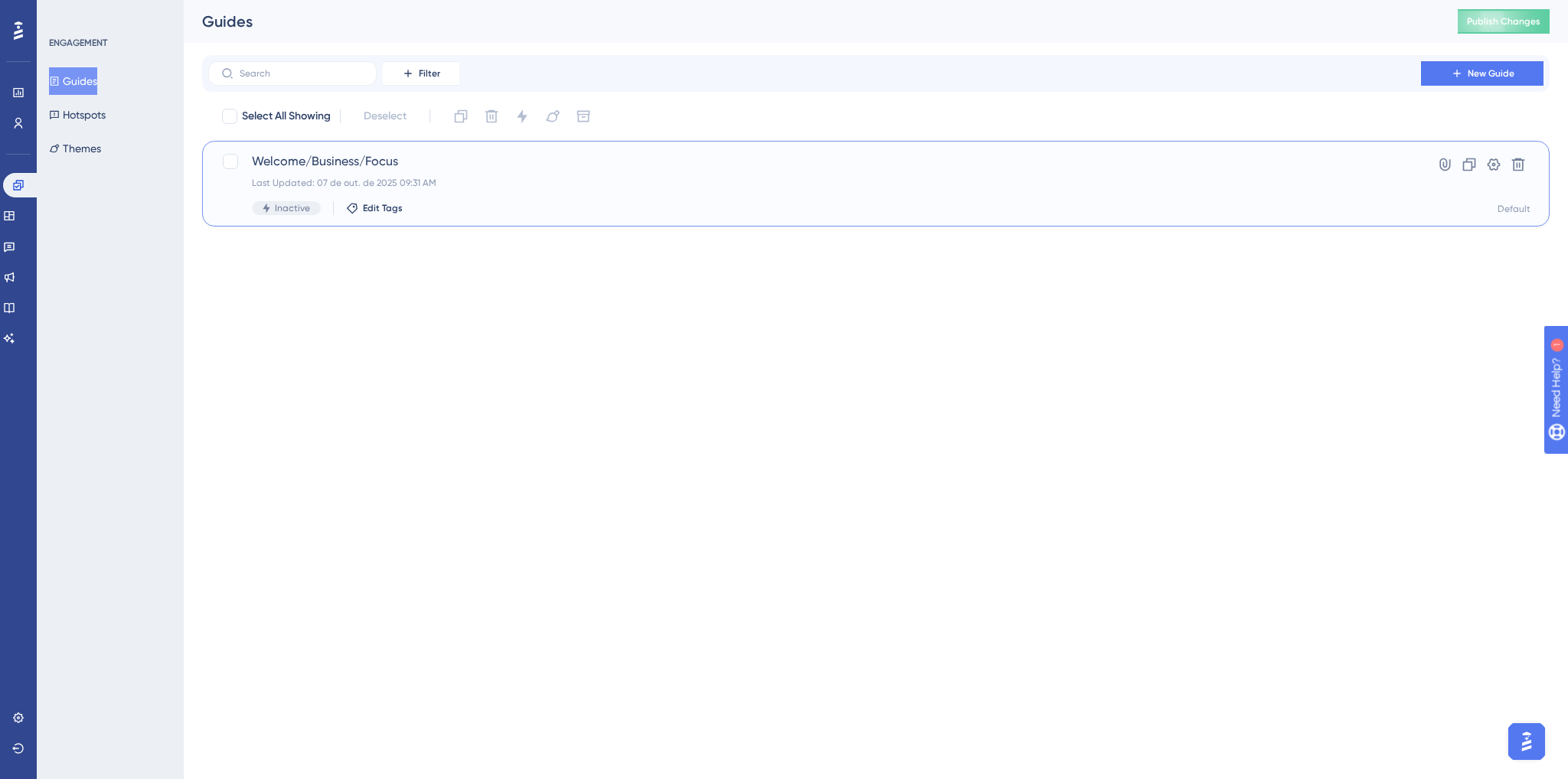
click at [328, 162] on span "Welcome/Business/Focus" at bounding box center [815, 161] width 1126 height 18
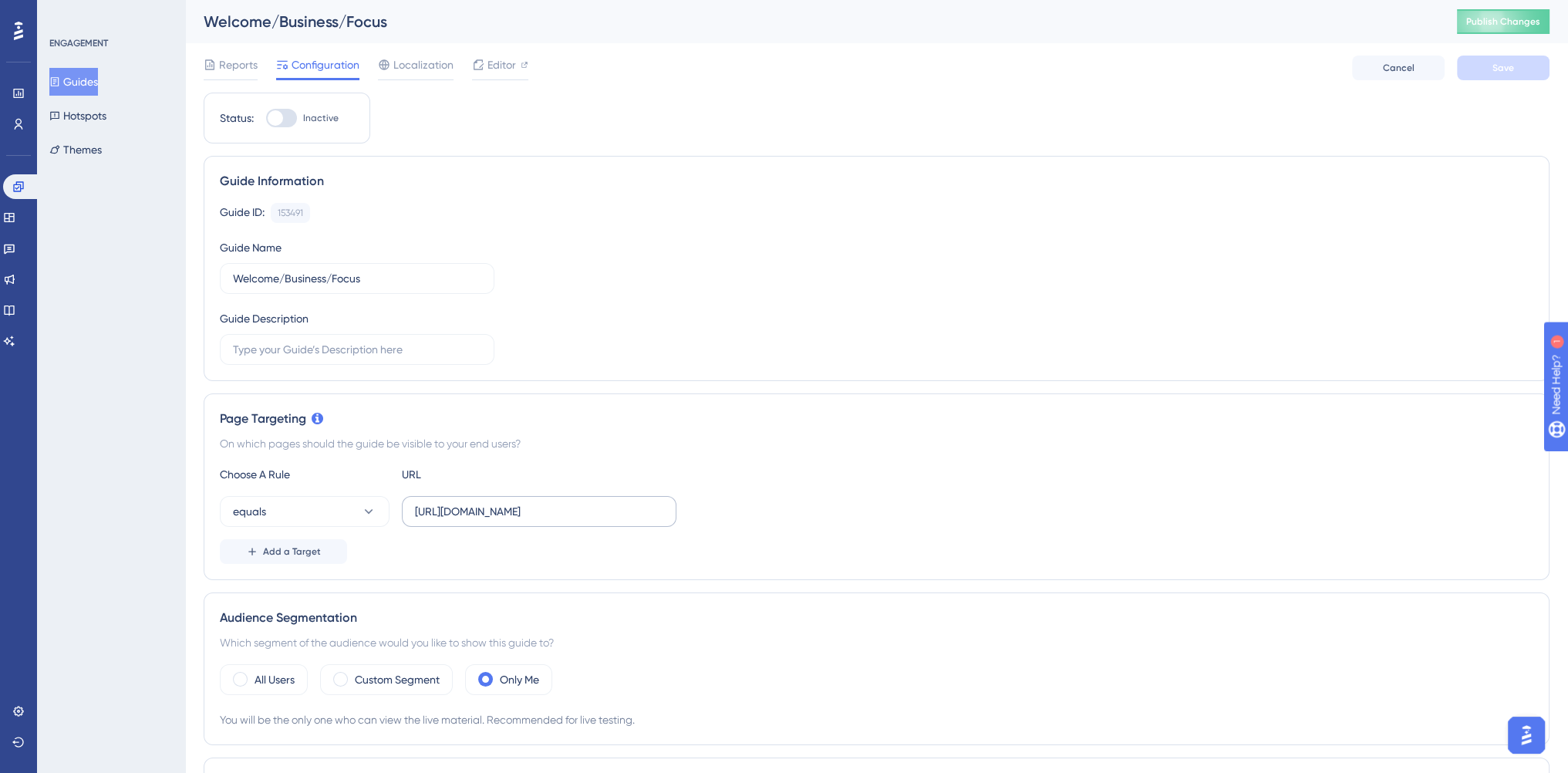
drag, startPoint x: 591, startPoint y: 500, endPoint x: 424, endPoint y: 505, distance: 167.1
click at [424, 505] on label "https://console.bluems.com/" at bounding box center [538, 511] width 275 height 31
click at [424, 505] on input "https://console.bluems.com/" at bounding box center [539, 511] width 248 height 17
drag, startPoint x: 413, startPoint y: 509, endPoint x: 604, endPoint y: 495, distance: 191.5
click at [604, 496] on label "https://console.bluems.com/" at bounding box center [538, 511] width 275 height 31
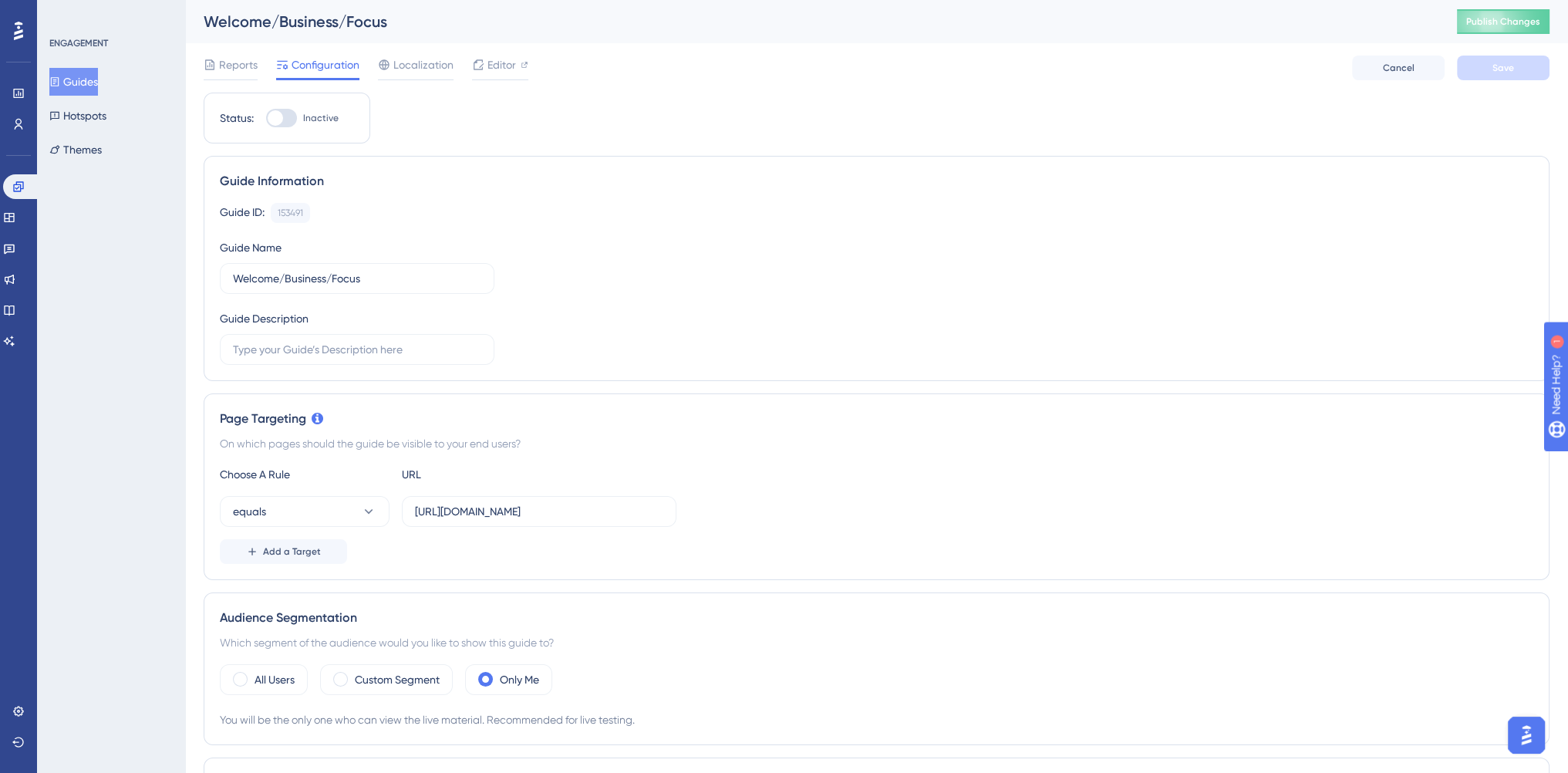
click at [793, 491] on div "Choose A Rule URL equals https://console.bluems.com/ Add a Target" at bounding box center [876, 514] width 1313 height 99
click at [67, 87] on button "Guides" at bounding box center [73, 81] width 48 height 27
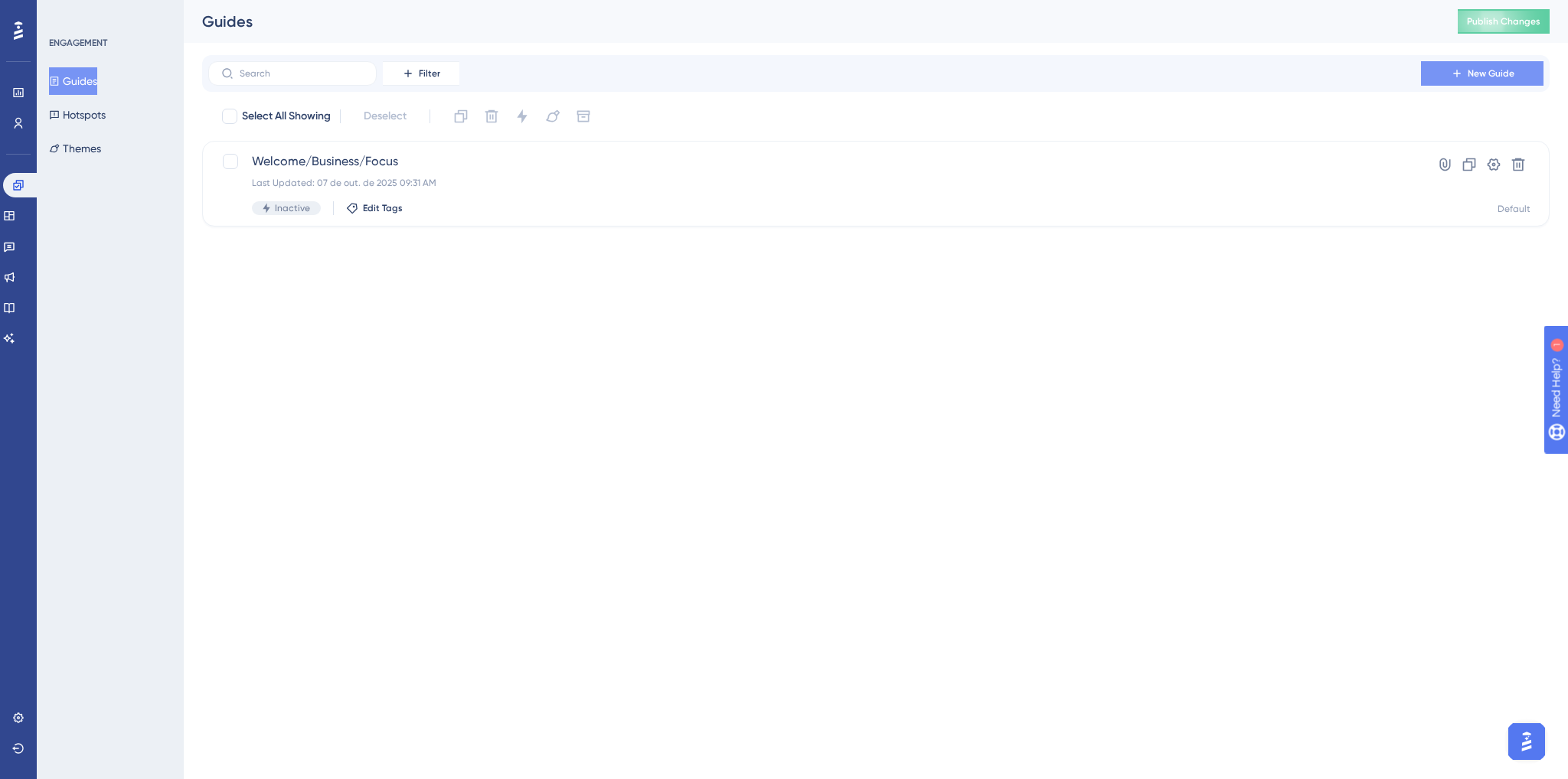
click at [1492, 62] on button "New Guide" at bounding box center [1482, 73] width 122 height 24
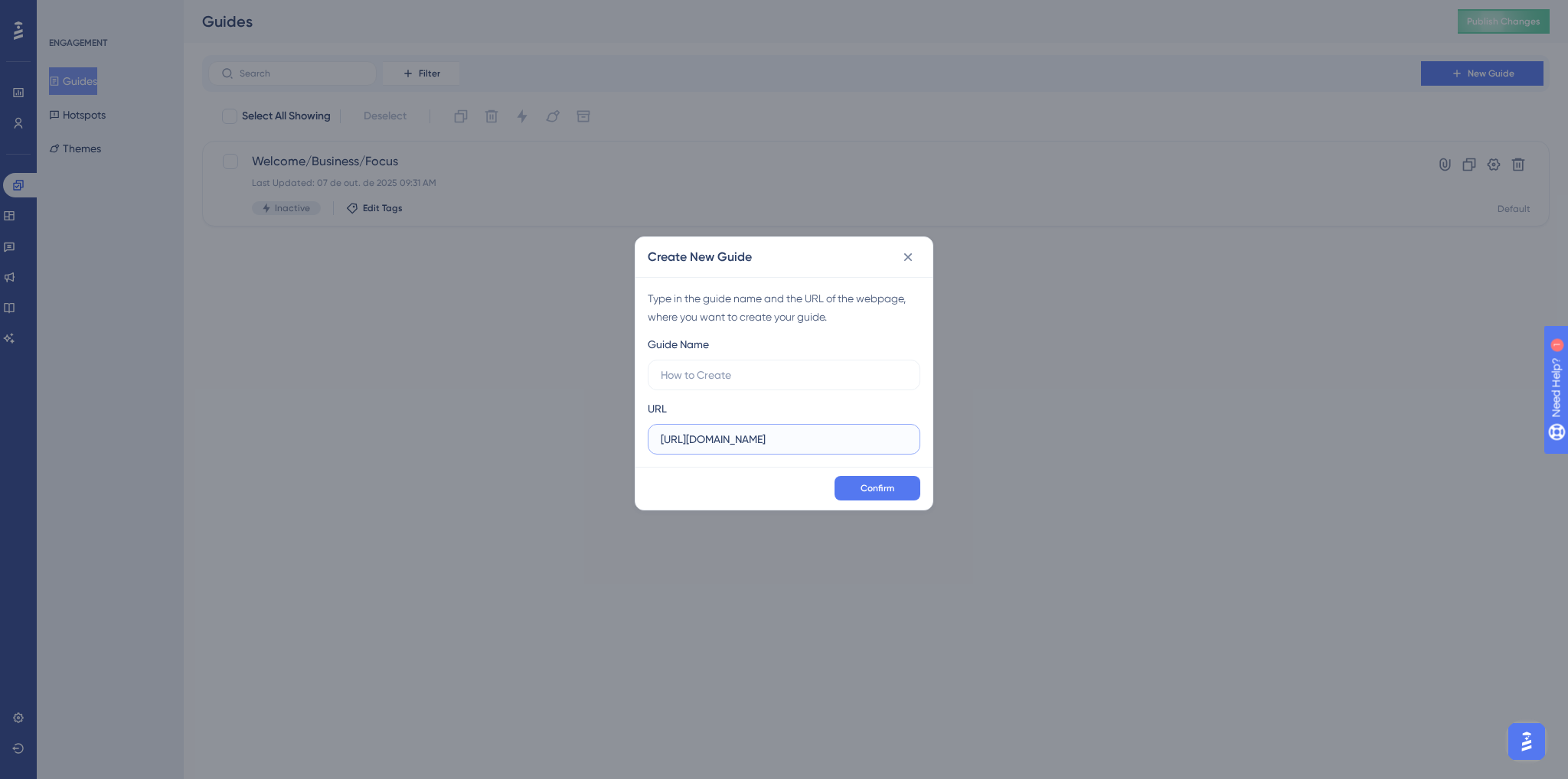
click at [815, 438] on input "https://console.bluems.com" at bounding box center [784, 439] width 247 height 17
drag, startPoint x: 823, startPoint y: 439, endPoint x: 778, endPoint y: 447, distance: 45.7
click at [781, 446] on input "https://console.bluems.com" at bounding box center [784, 439] width 247 height 17
paste input "staging.bluems.com/"
type input "https://console.staging.bluems.com/"
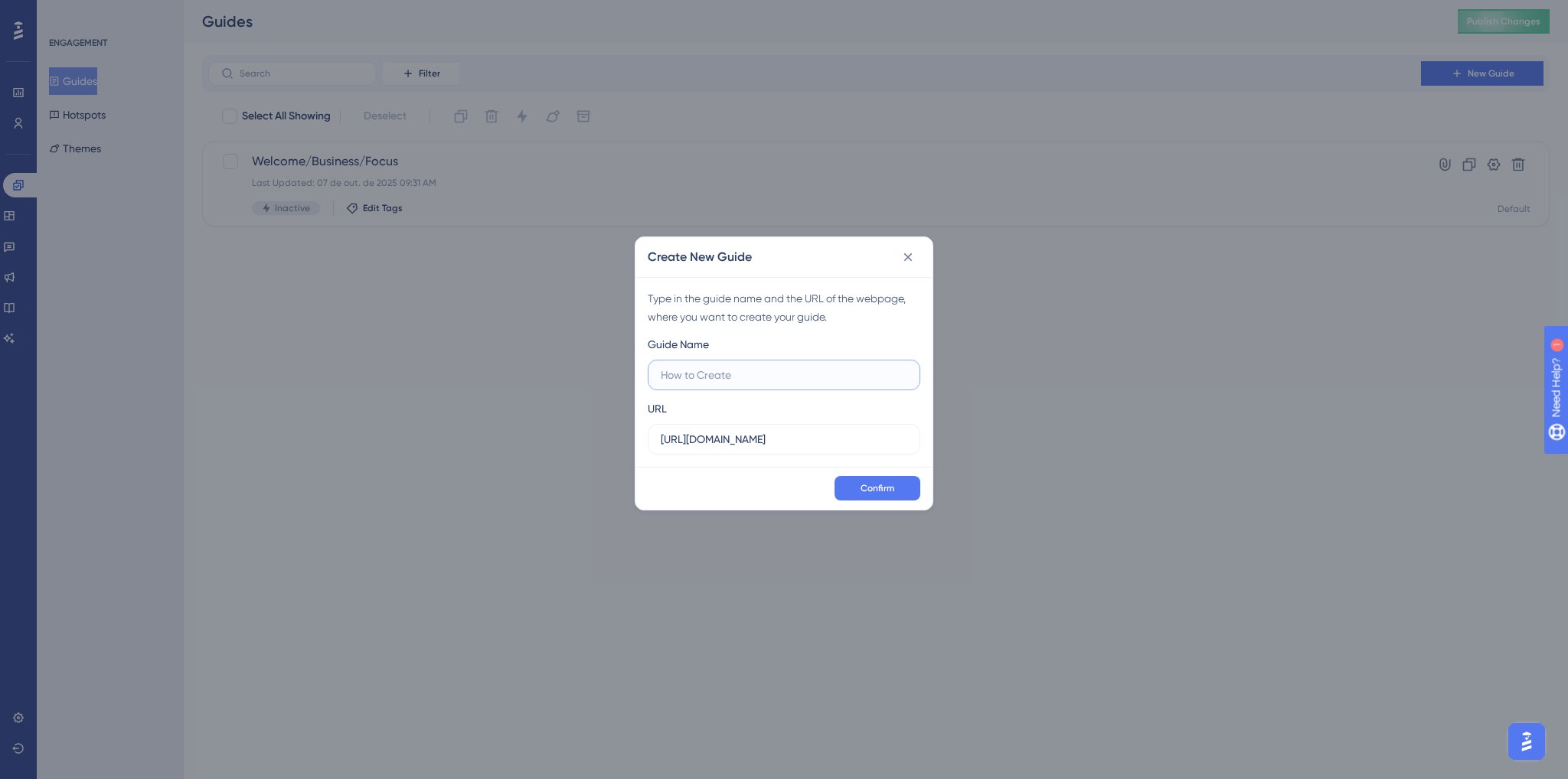
click at [781, 369] on input "text" at bounding box center [784, 375] width 247 height 17
type input "Staging Teste"
click at [883, 511] on div "Create New Guide Type in the guide name and the URL of the webpage, where you w…" at bounding box center [784, 390] width 1568 height 779
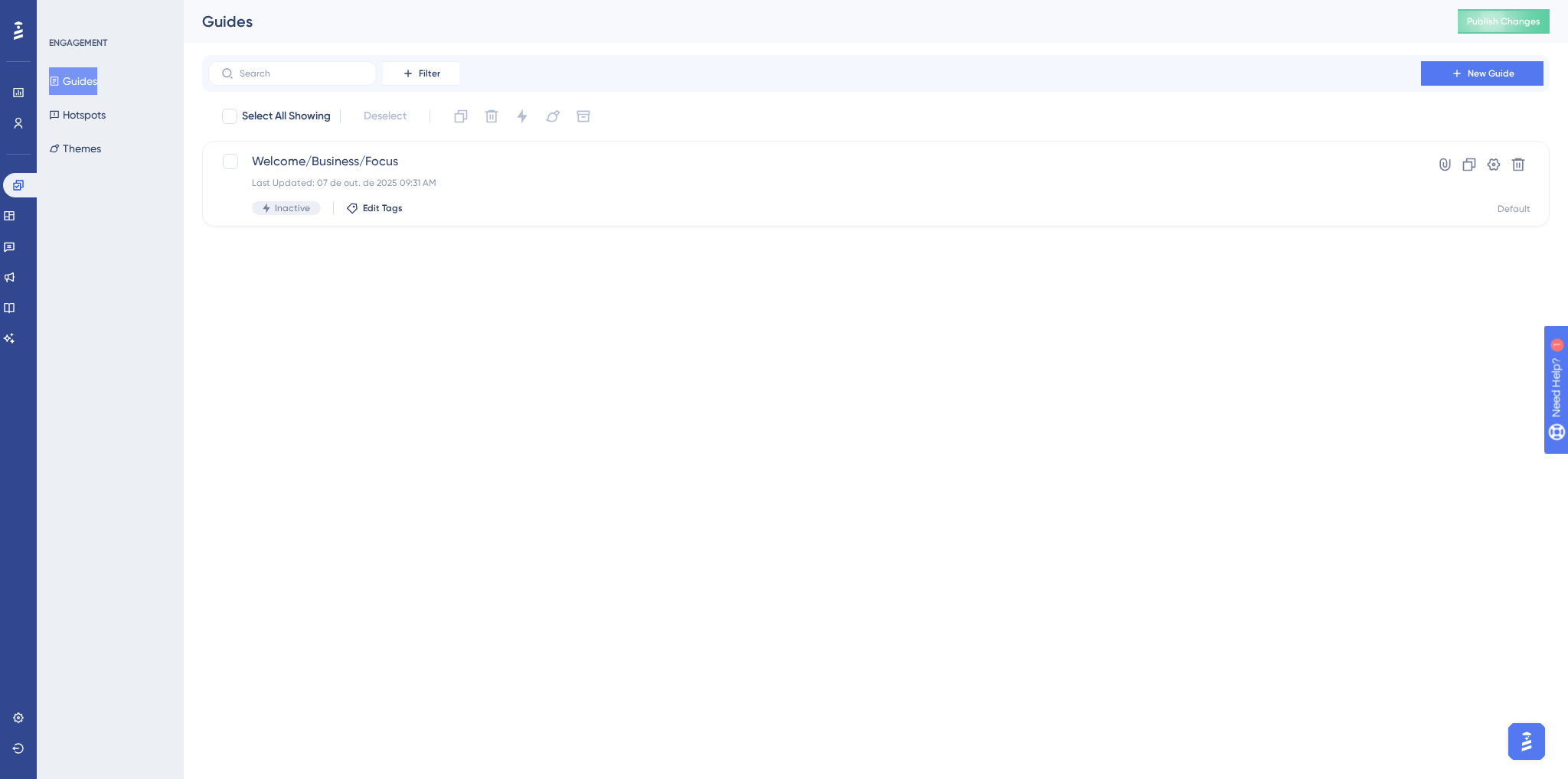
click at [888, 0] on html "Performance Users Engagement Widgets Feedback Product Updates Knowledge Base AI…" at bounding box center [784, 0] width 1568 height 0
click at [1477, 72] on span "New Guide" at bounding box center [1492, 73] width 47 height 13
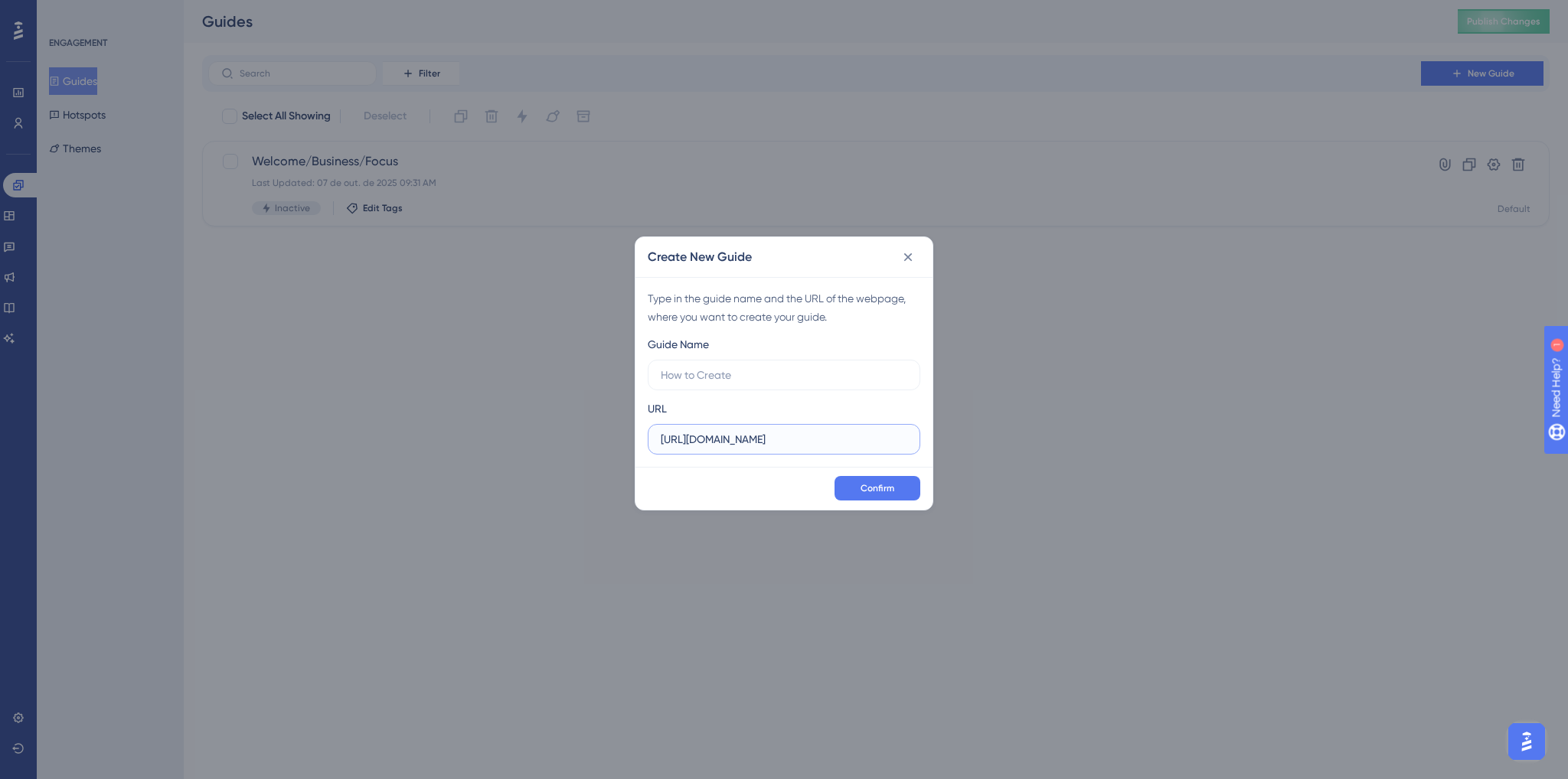
click at [692, 440] on input "https://console.bluems.com" at bounding box center [784, 439] width 247 height 17
paste input "https://console.staging.bluems.com/"
type input "https://console.staging.bluems.com/"
click at [720, 375] on input "text" at bounding box center [784, 375] width 247 height 17
type input "Staging"
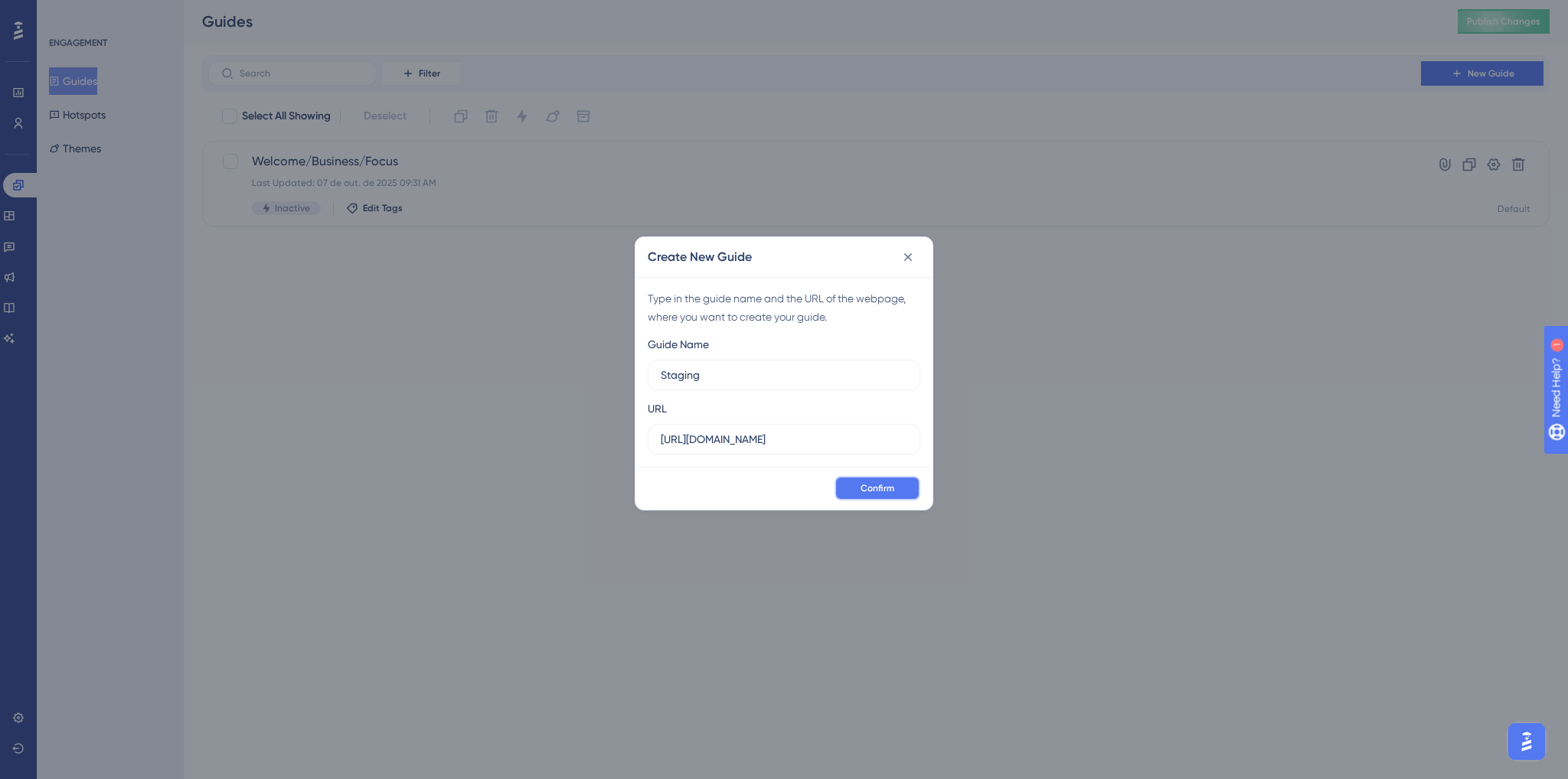
click at [888, 485] on span "Confirm" at bounding box center [877, 488] width 34 height 13
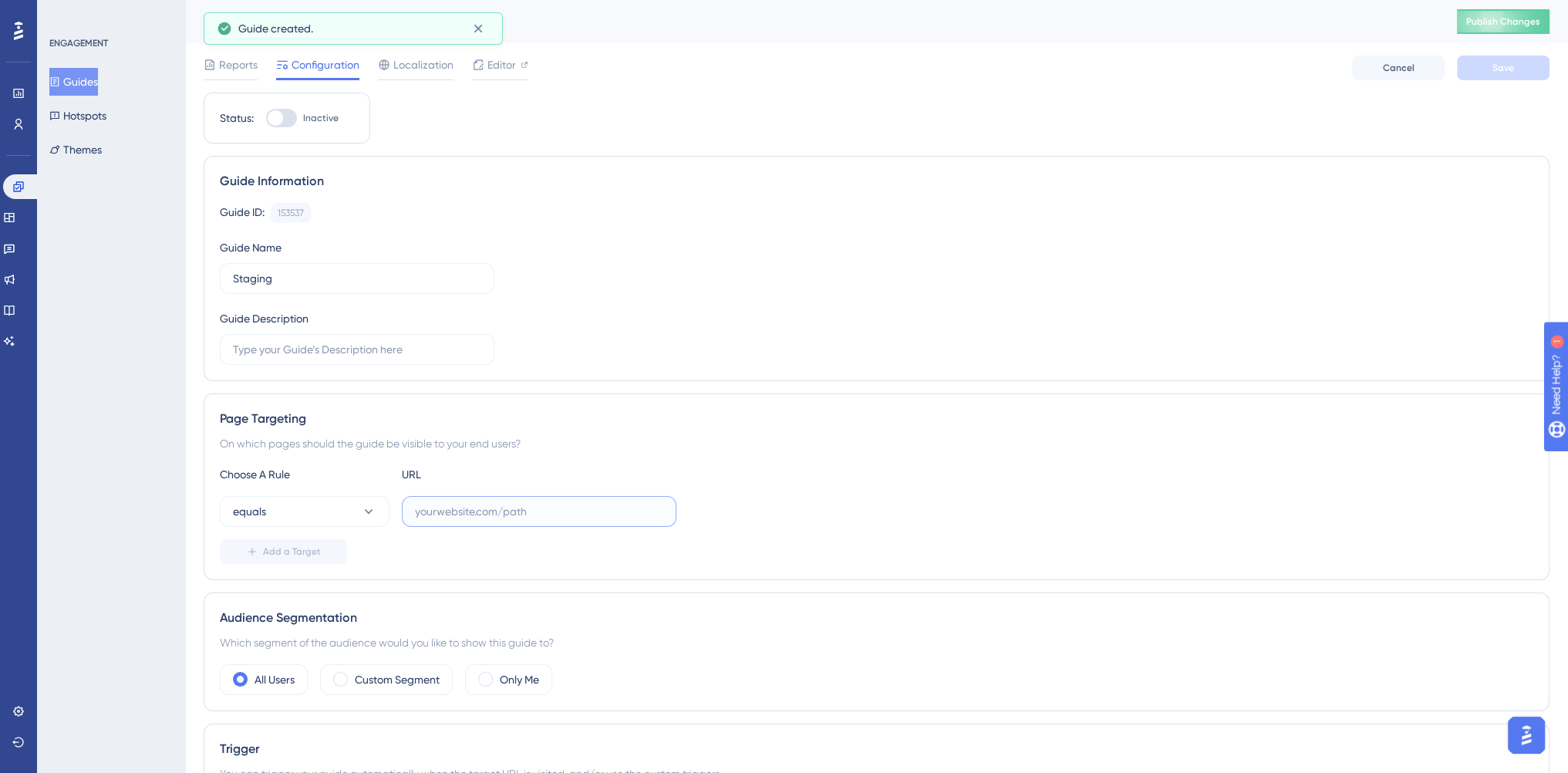
click at [535, 504] on input "text" at bounding box center [539, 511] width 248 height 17
click at [229, 68] on span "Reports" at bounding box center [238, 65] width 38 height 18
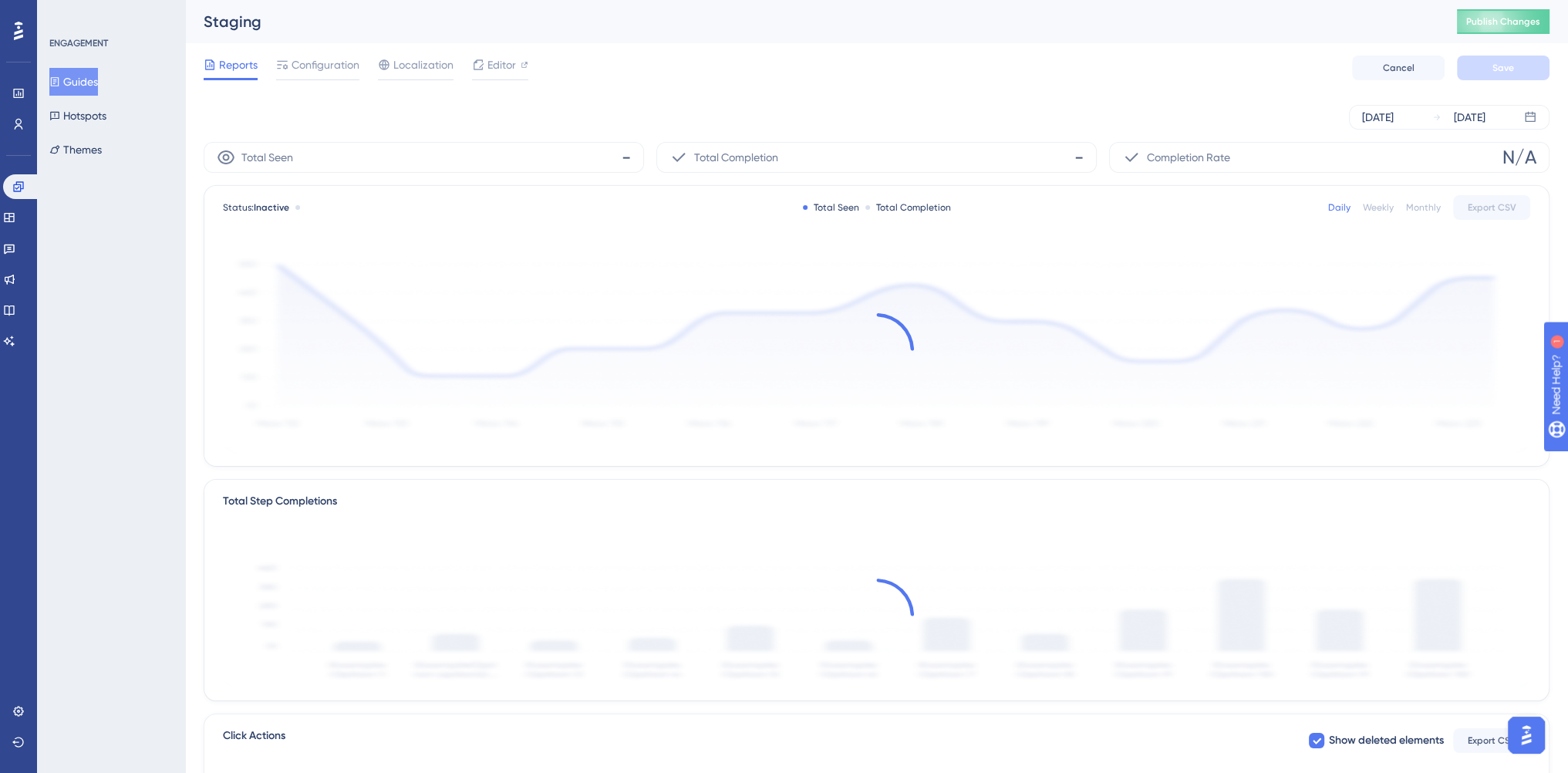
click at [77, 87] on button "Guides" at bounding box center [73, 81] width 48 height 27
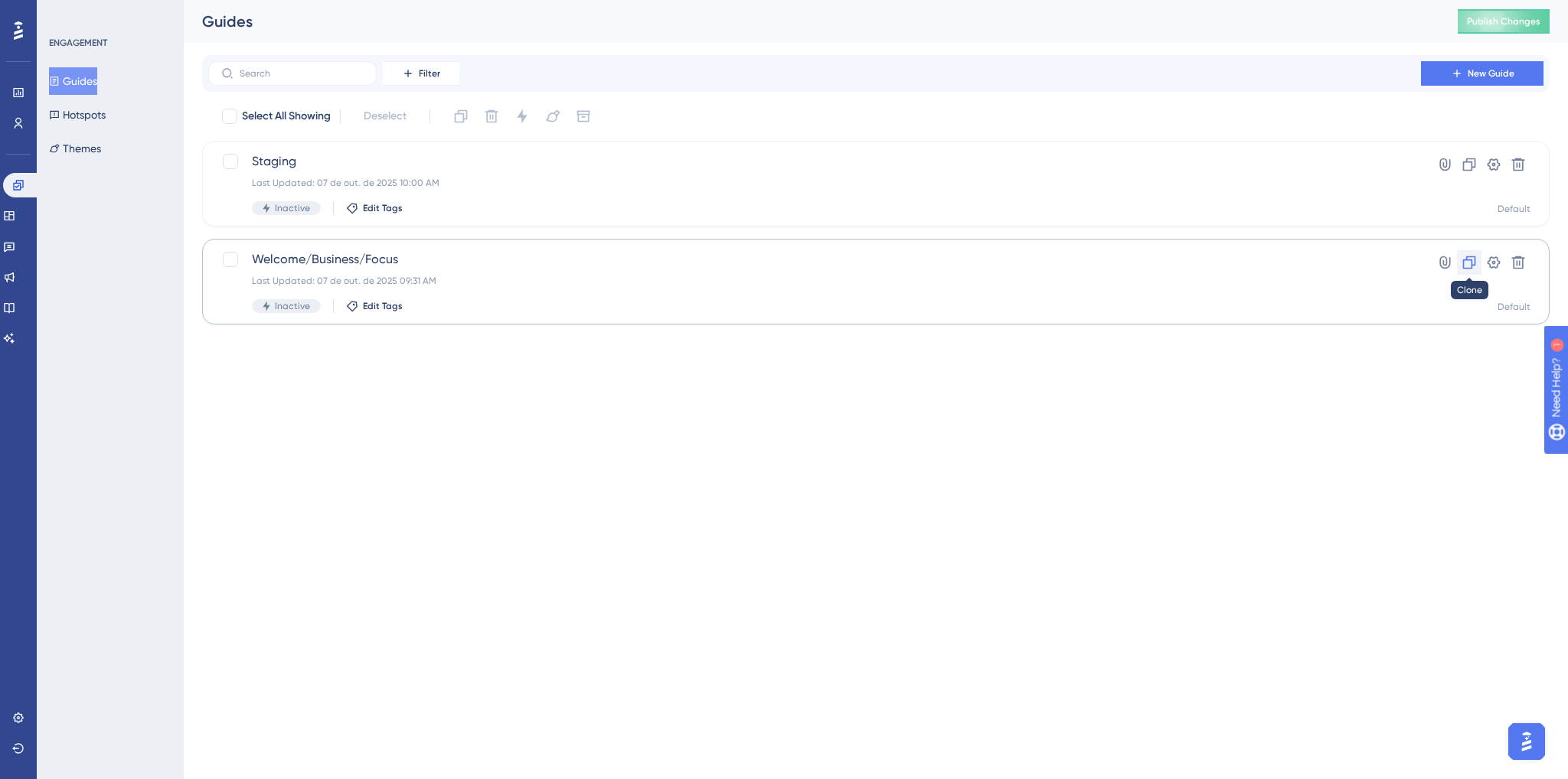
click at [1474, 256] on icon at bounding box center [1470, 263] width 13 height 13
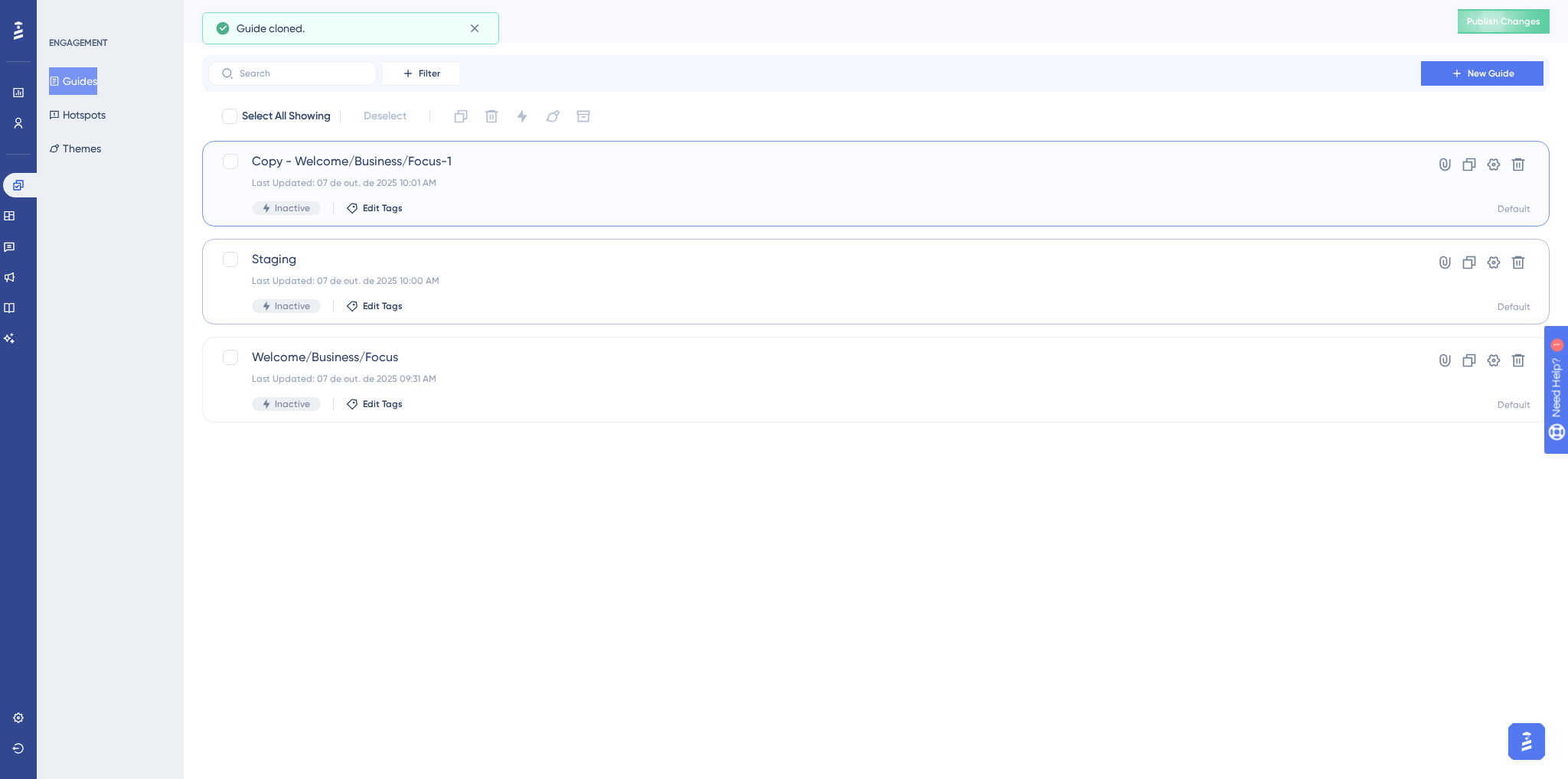
click at [473, 175] on div "Copy - Welcome/Business/Focus-1 Last Updated: 07 de out. de 2025 10:01 AM Inact…" at bounding box center [815, 183] width 1126 height 63
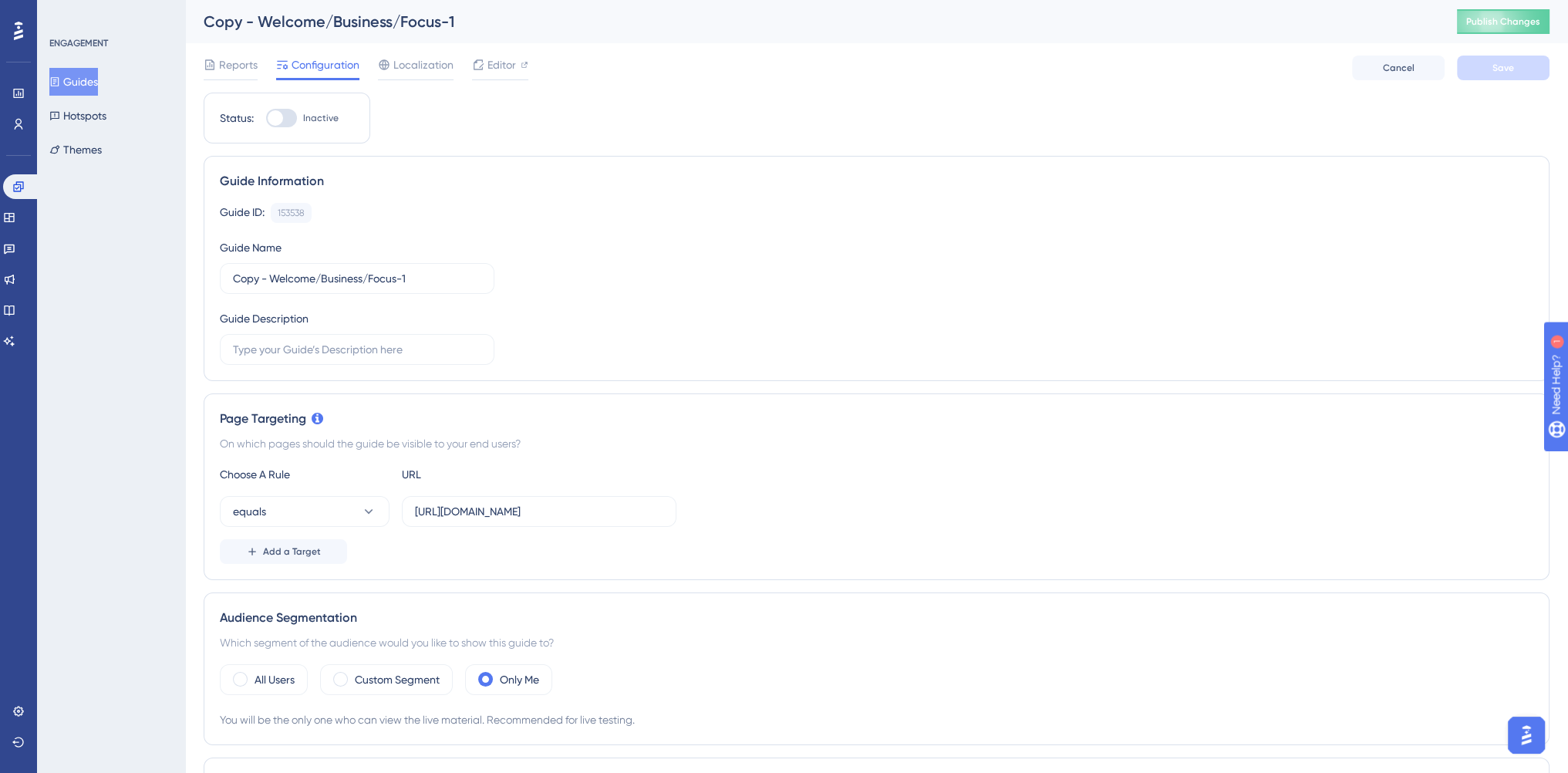
click at [92, 87] on button "Guides" at bounding box center [73, 81] width 48 height 27
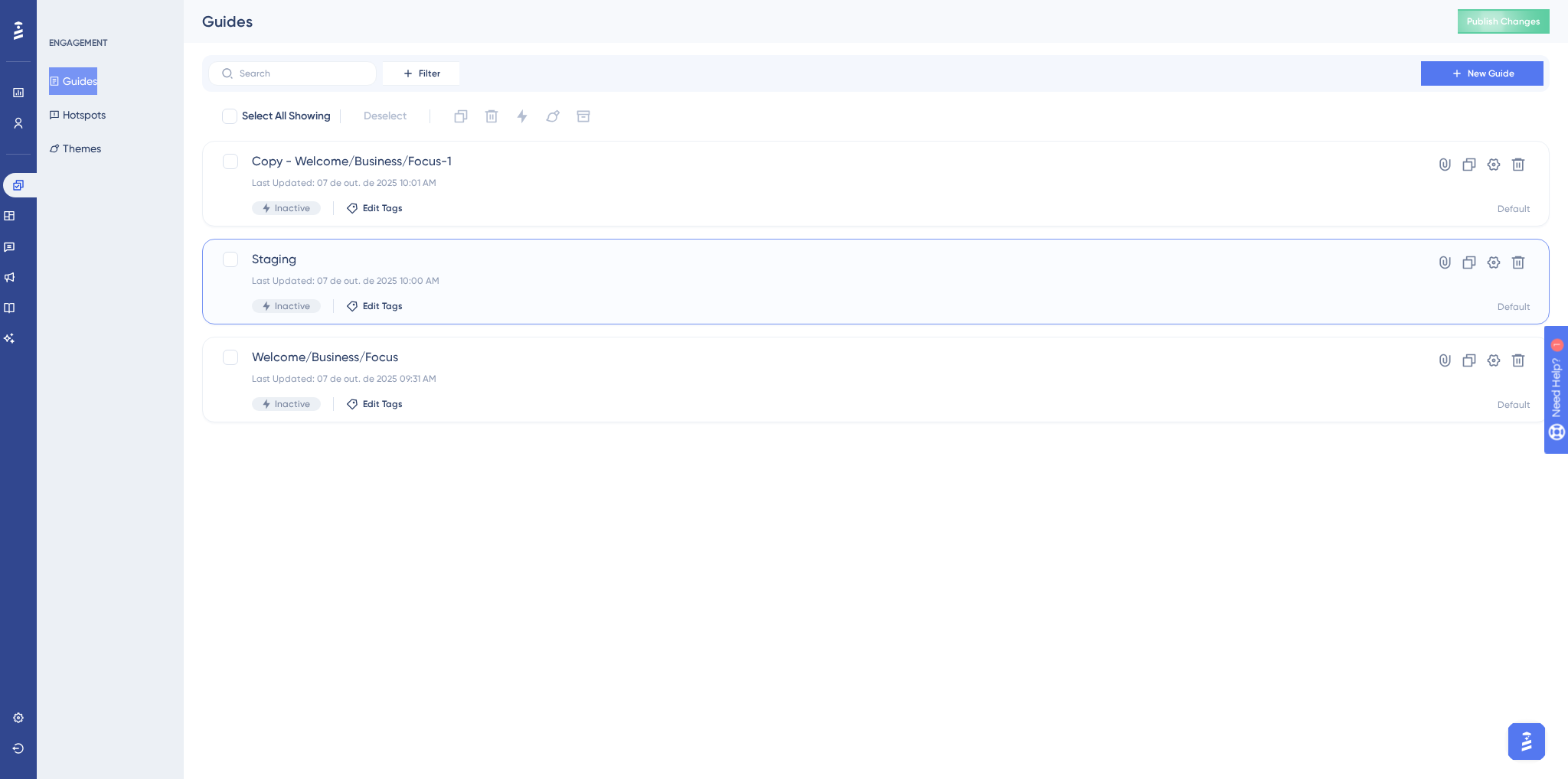
click at [520, 279] on div "Last Updated: 07 de out. de 2025 10:00 AM" at bounding box center [815, 281] width 1126 height 13
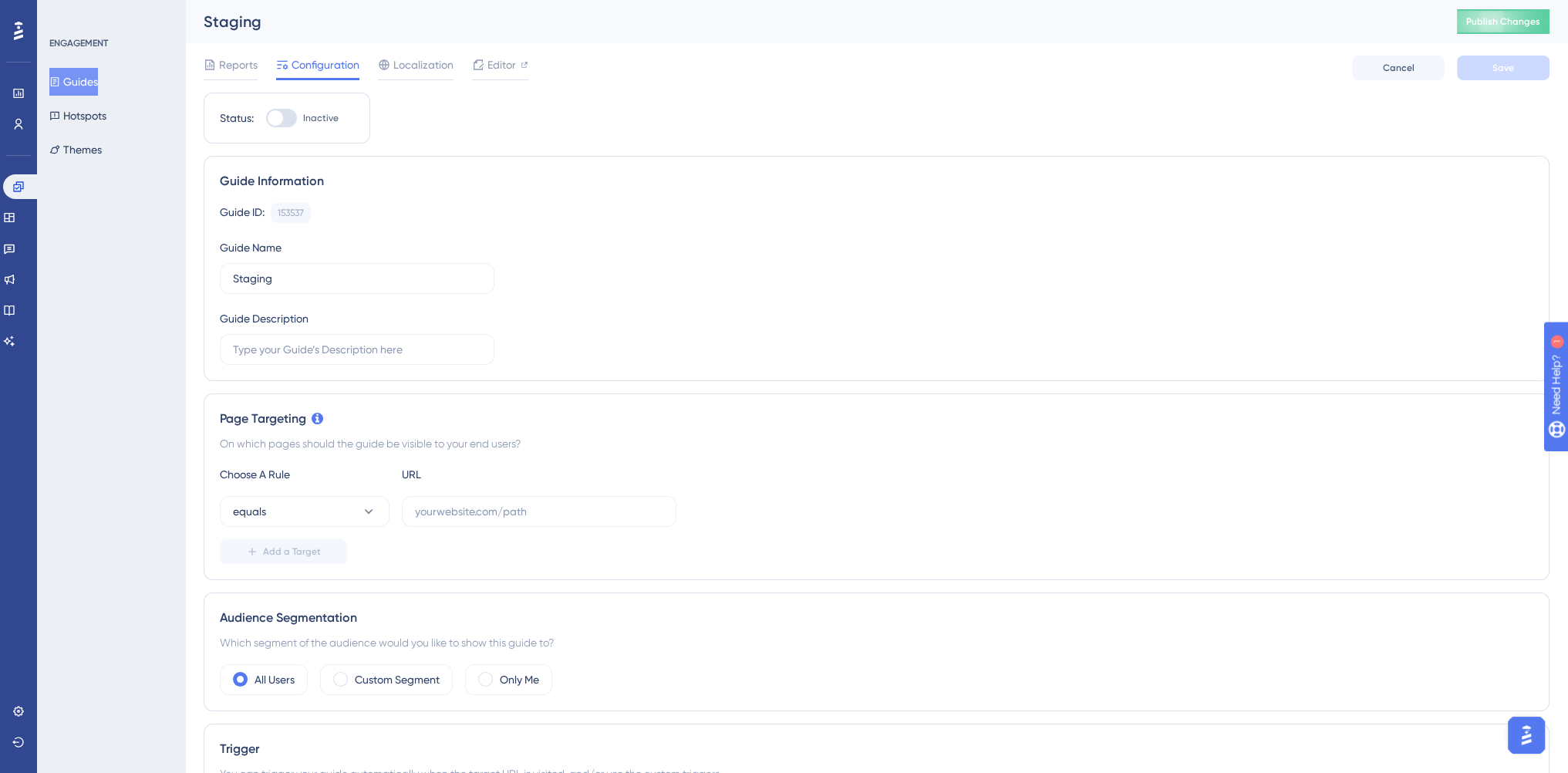
click at [89, 86] on button "Guides" at bounding box center [73, 81] width 48 height 27
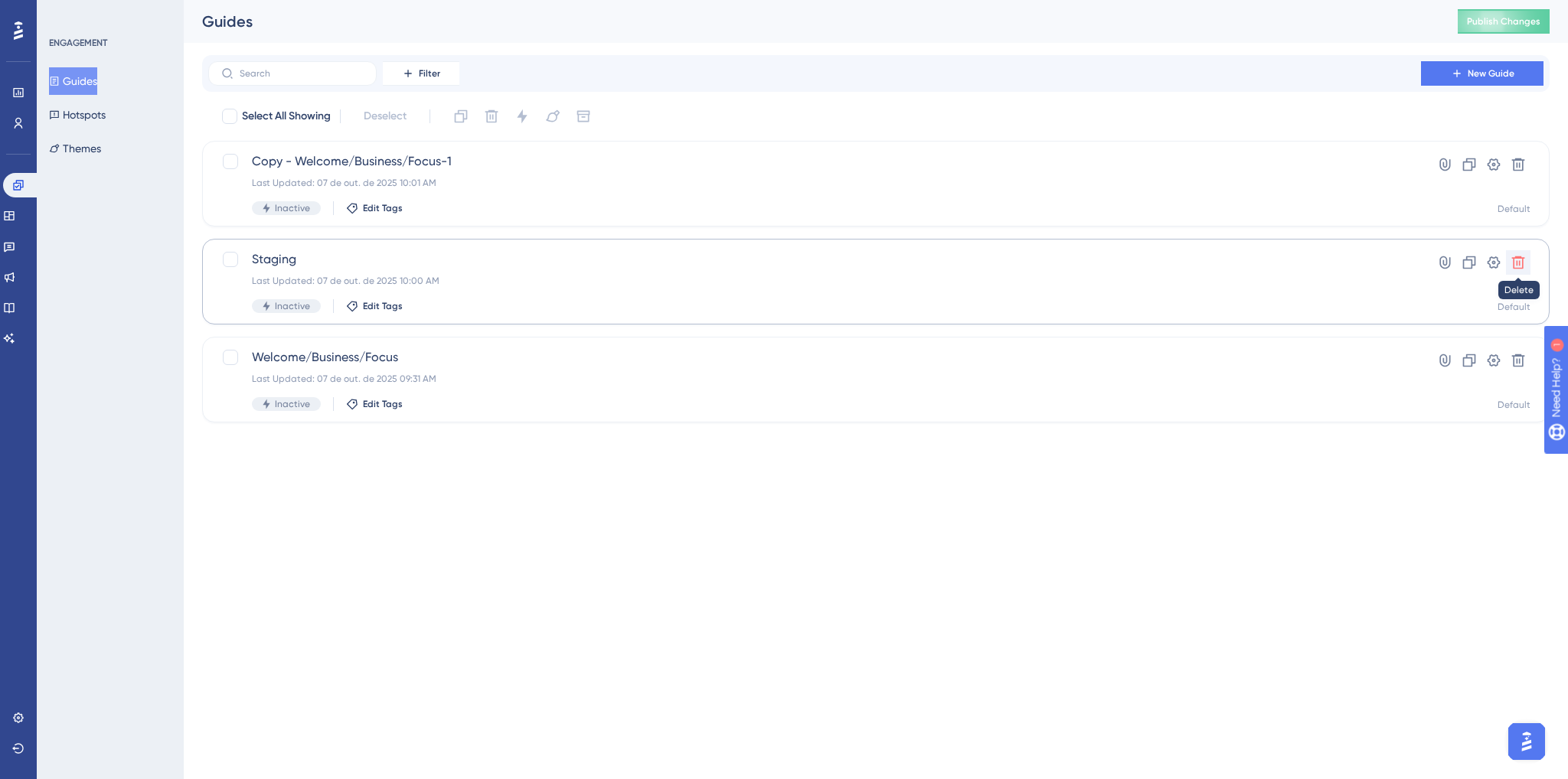
click at [1515, 265] on icon at bounding box center [1518, 262] width 15 height 15
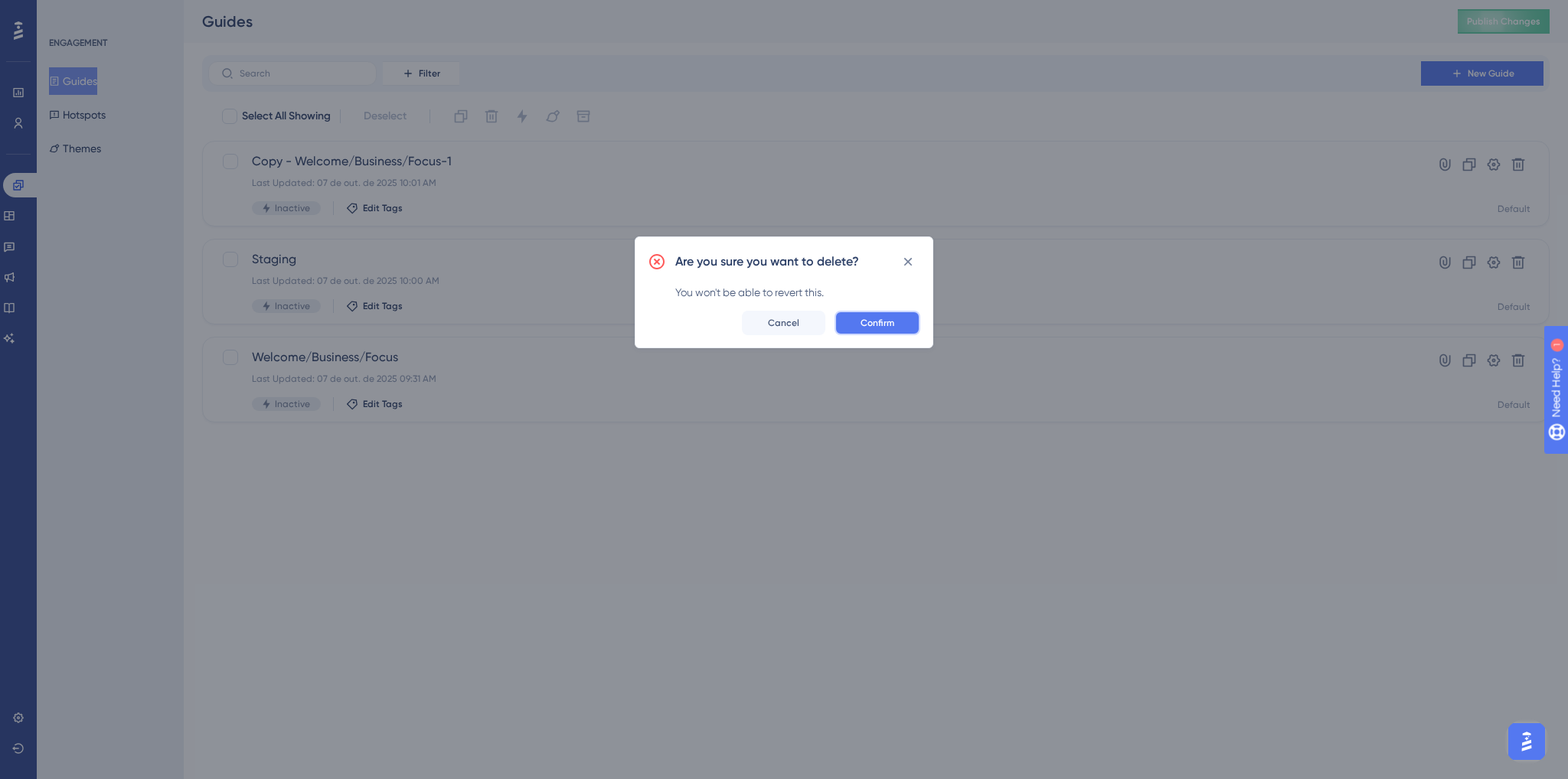
click at [894, 322] on span "Confirm" at bounding box center [877, 323] width 34 height 13
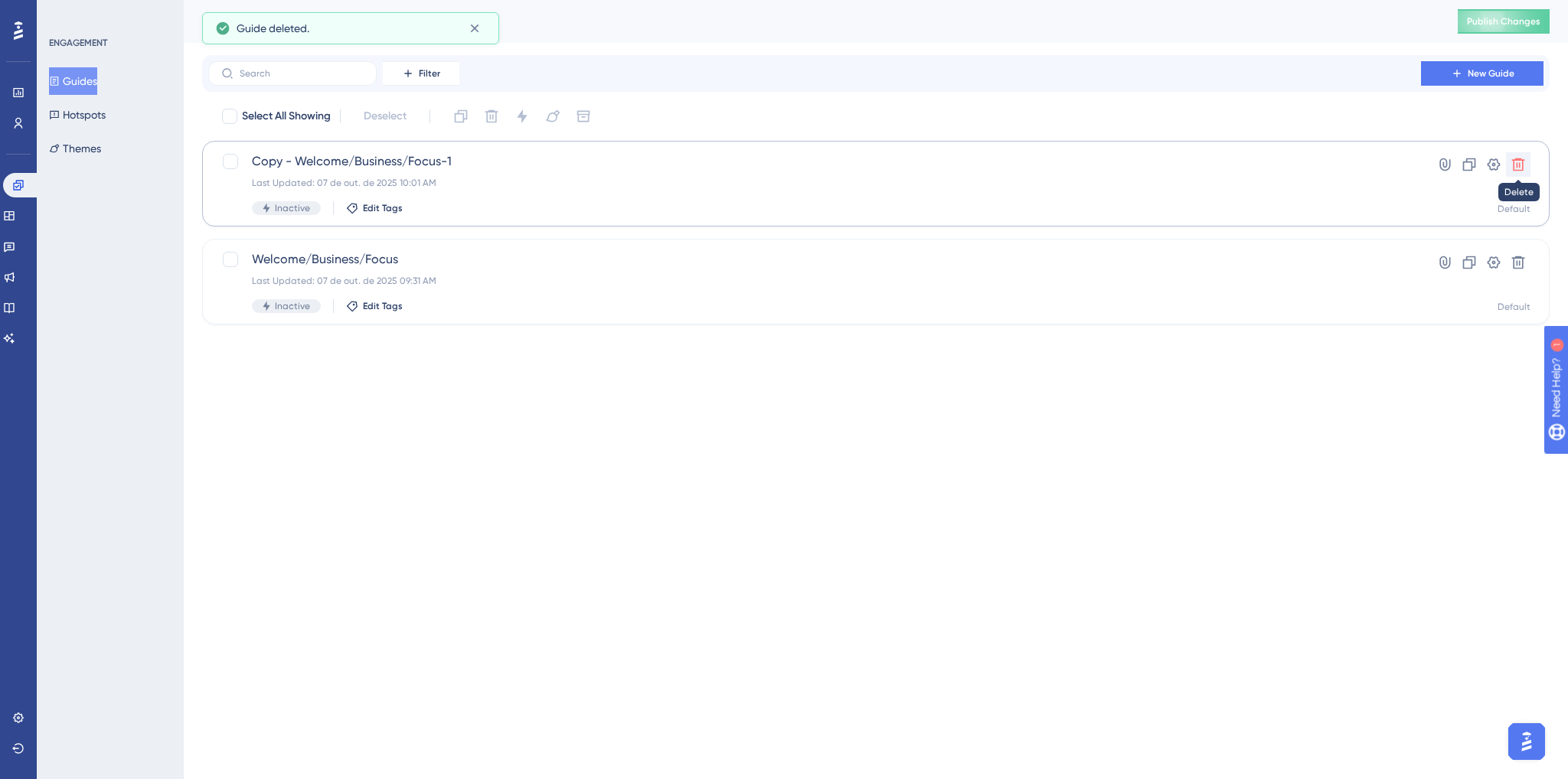
click at [1516, 174] on button at bounding box center [1518, 164] width 24 height 24
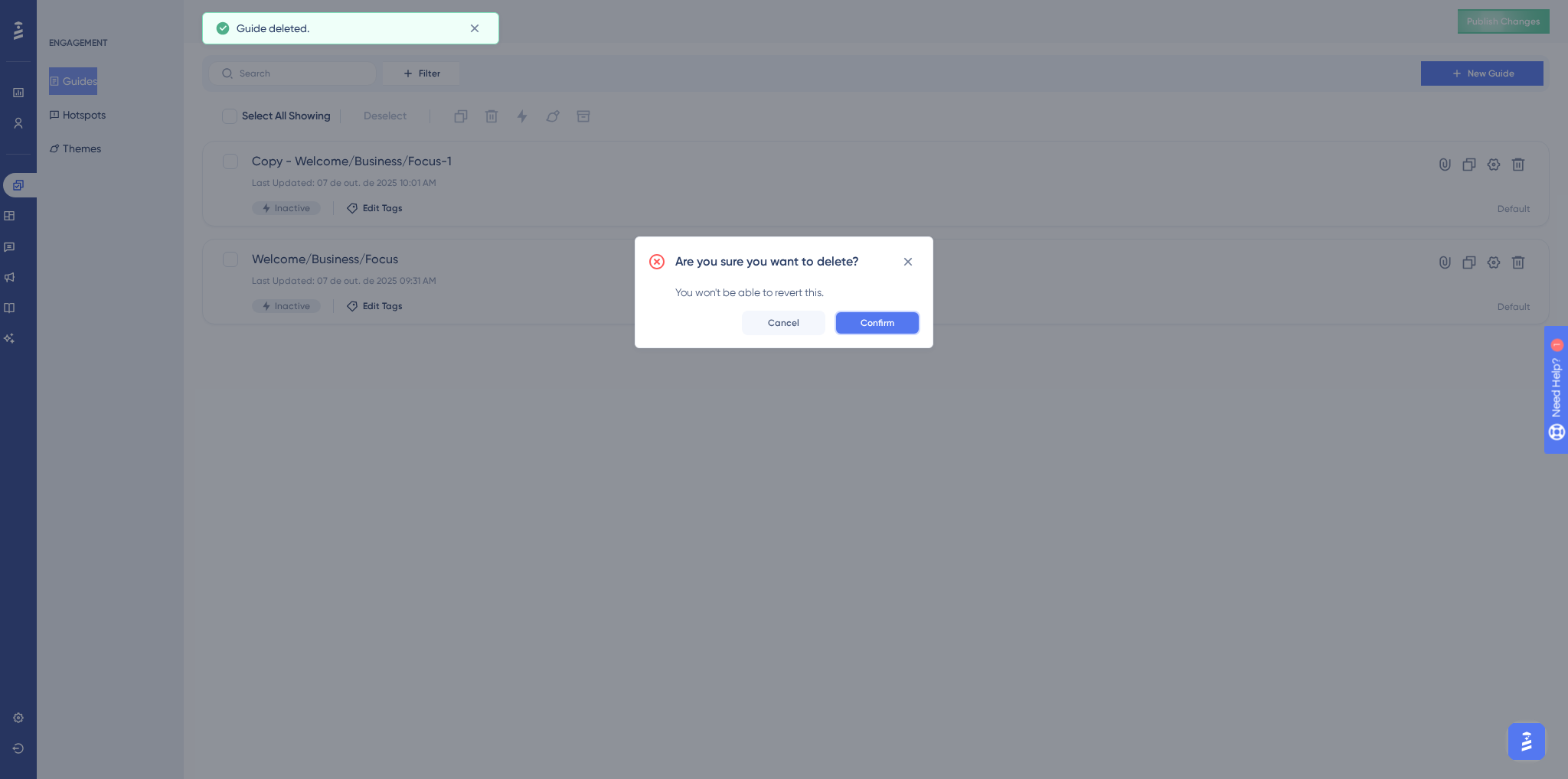
click at [879, 332] on button "Confirm" at bounding box center [877, 322] width 86 height 24
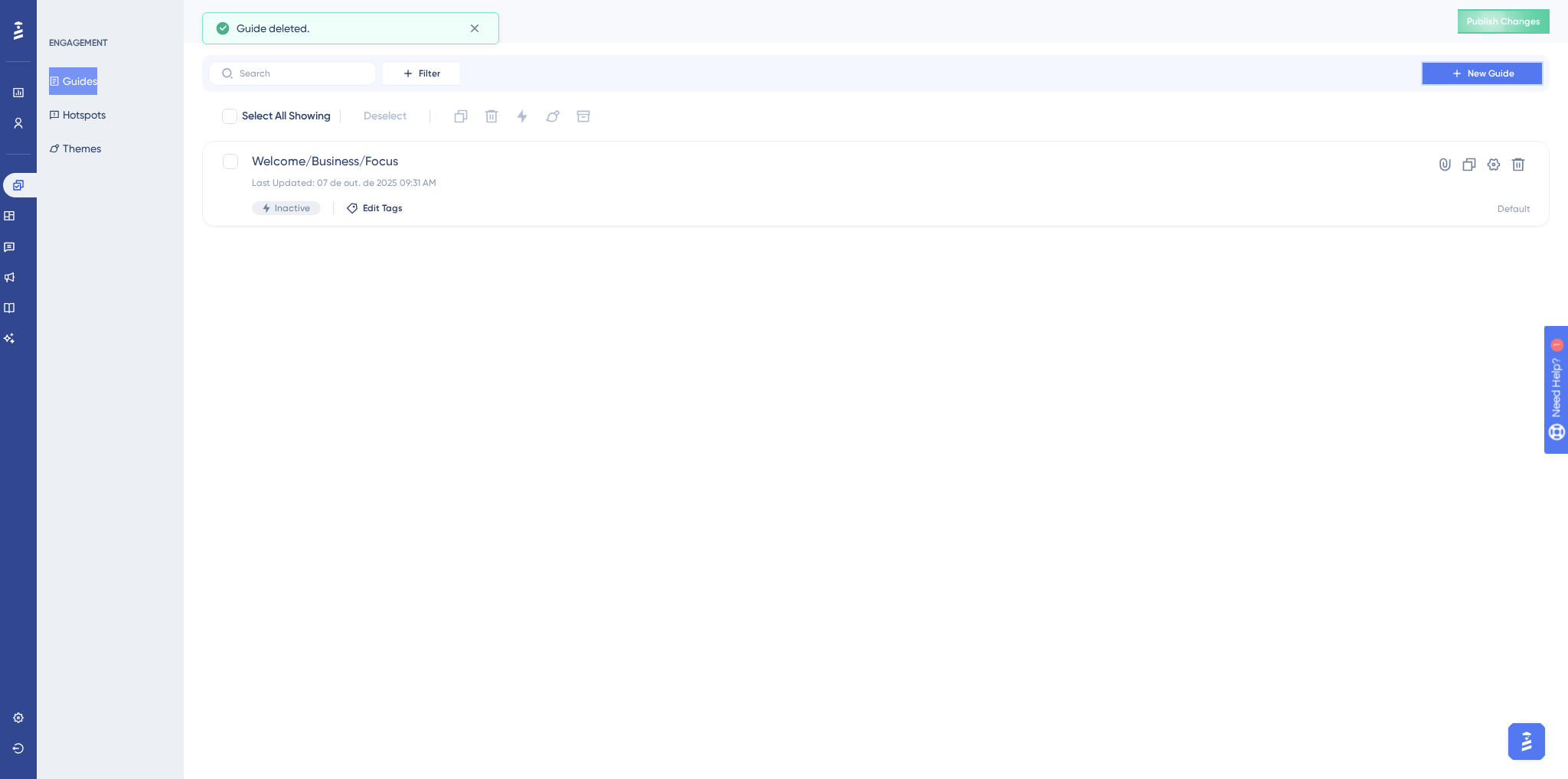
click at [1467, 82] on button "New Guide" at bounding box center [1482, 73] width 122 height 24
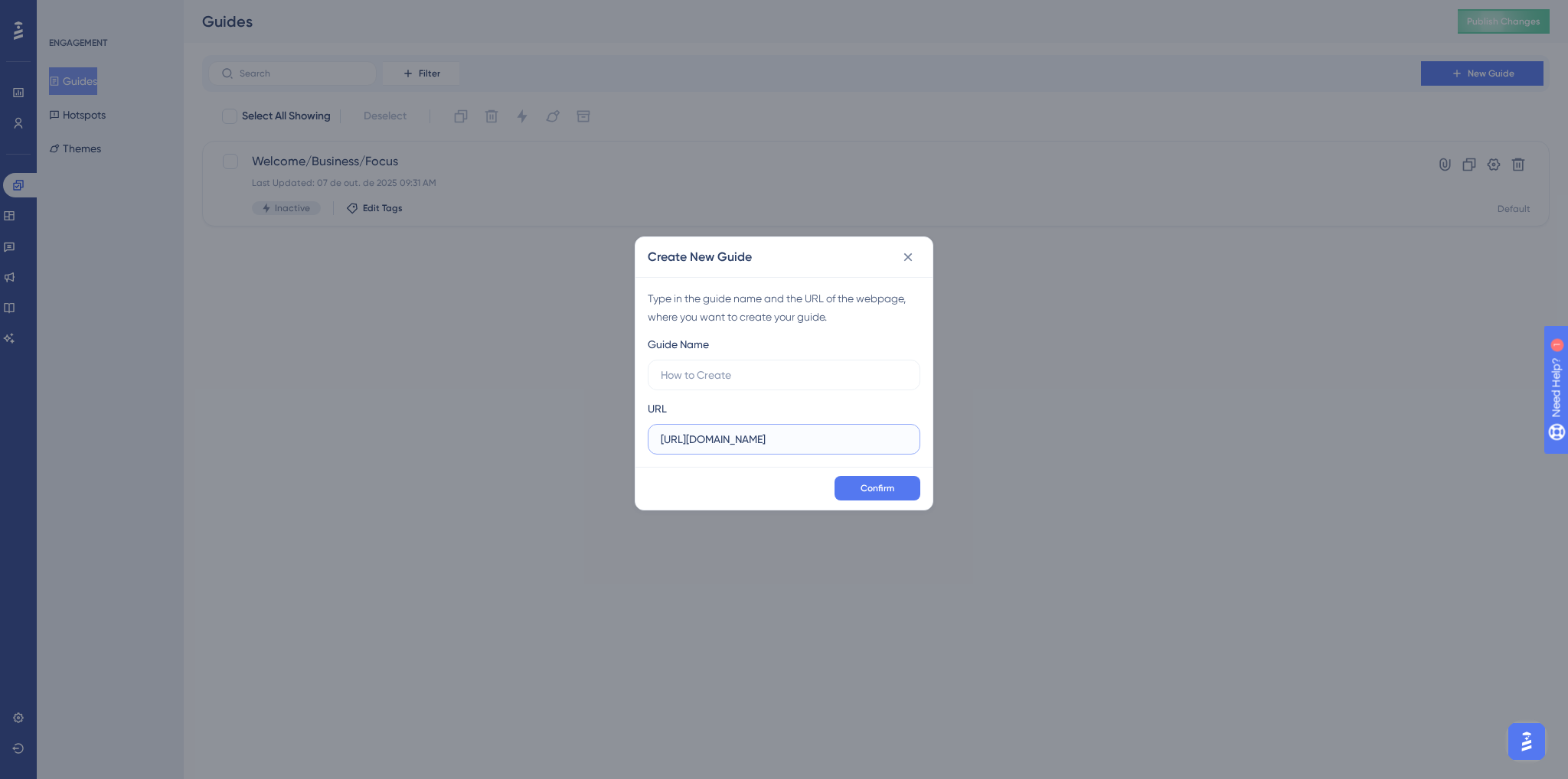
drag, startPoint x: 853, startPoint y: 435, endPoint x: 597, endPoint y: 463, distance: 257.5
click at [597, 461] on div "Create New Guide Type in the guide name and the URL of the webpage, where you w…" at bounding box center [784, 390] width 1568 height 779
click at [906, 259] on icon at bounding box center [908, 256] width 15 height 15
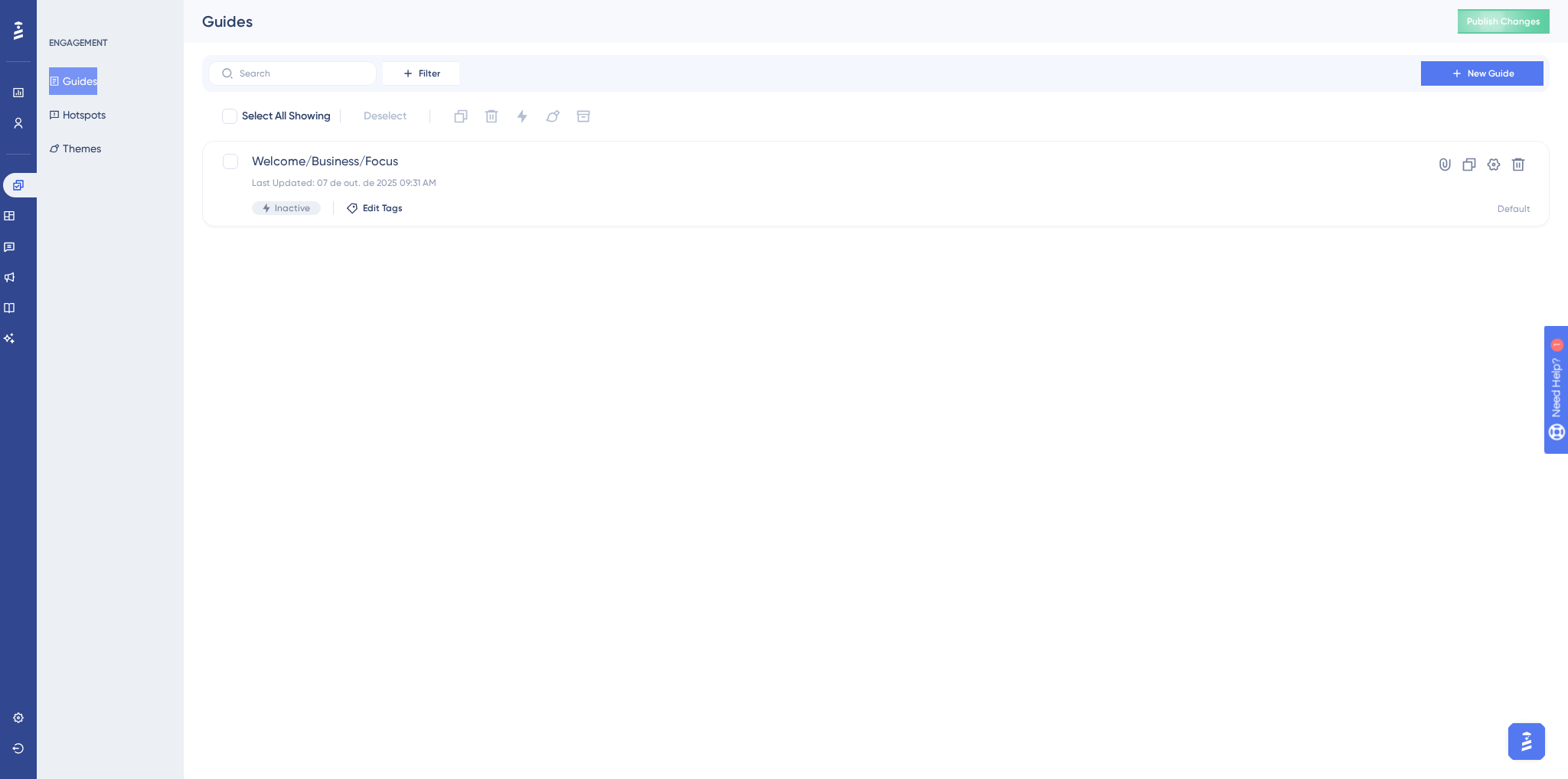
click at [663, 0] on html "Performance Users Engagement Widgets Feedback Product Updates Knowledge Base AI…" at bounding box center [784, 0] width 1568 height 0
click at [608, 0] on html "Performance Users Engagement Widgets Feedback Product Updates Knowledge Base AI…" at bounding box center [784, 0] width 1568 height 0
click at [14, 308] on icon at bounding box center [8, 308] width 10 height 10
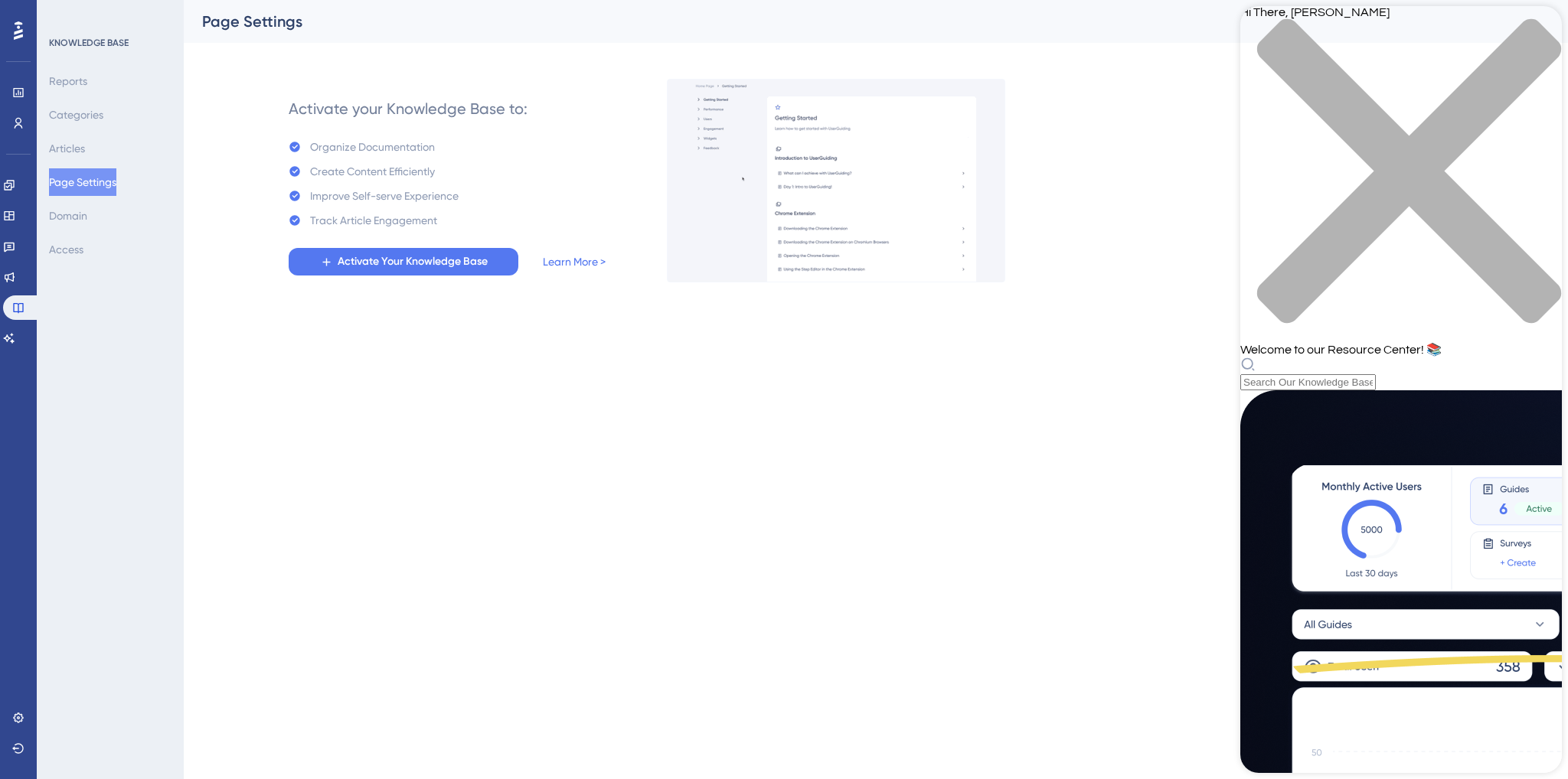
click at [484, 0] on html "Performance Users Engagement Widgets Feedback Product Updates Knowledge Base AI…" at bounding box center [784, 0] width 1568 height 0
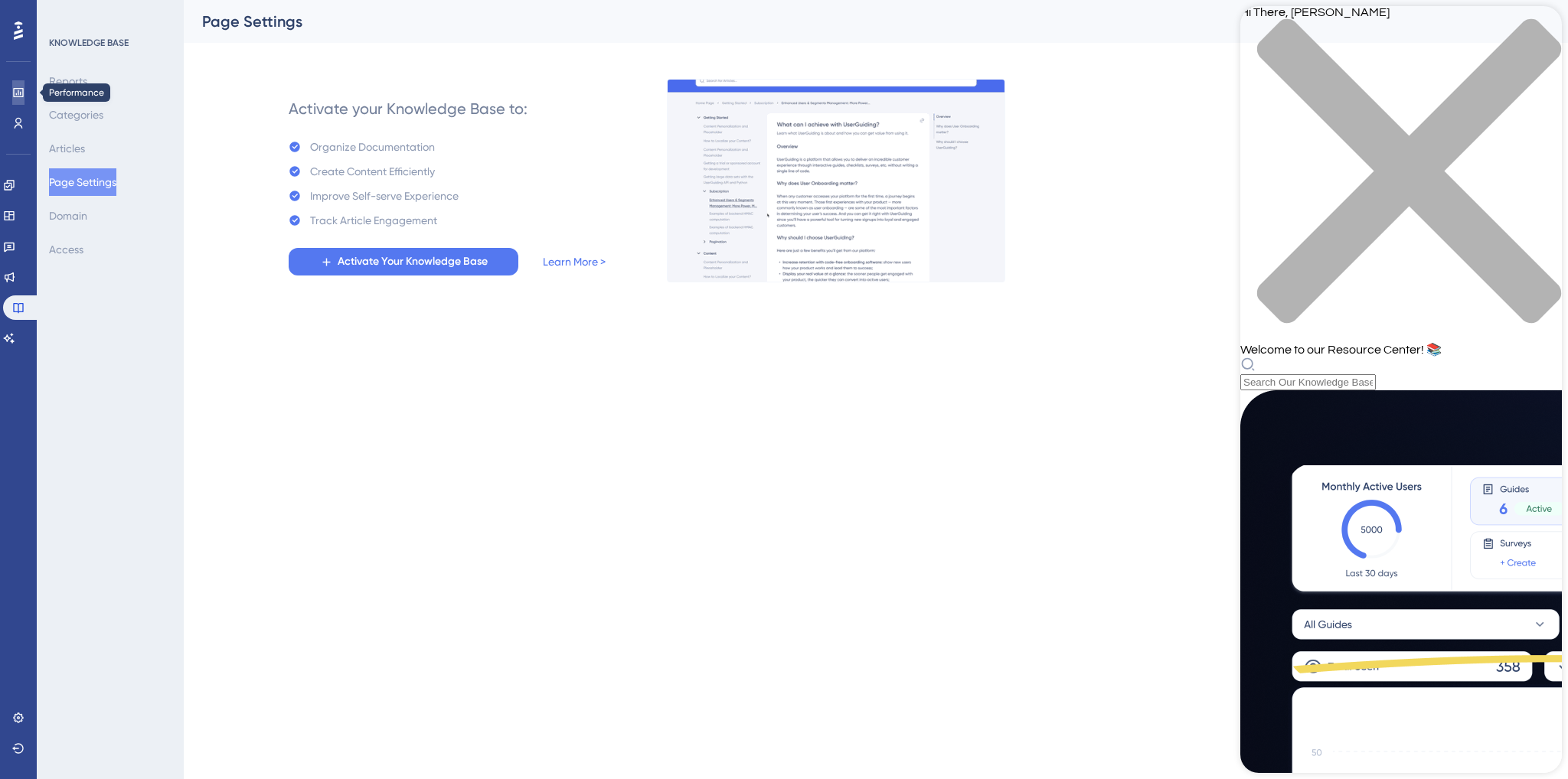
click at [13, 91] on link at bounding box center [19, 92] width 13 height 24
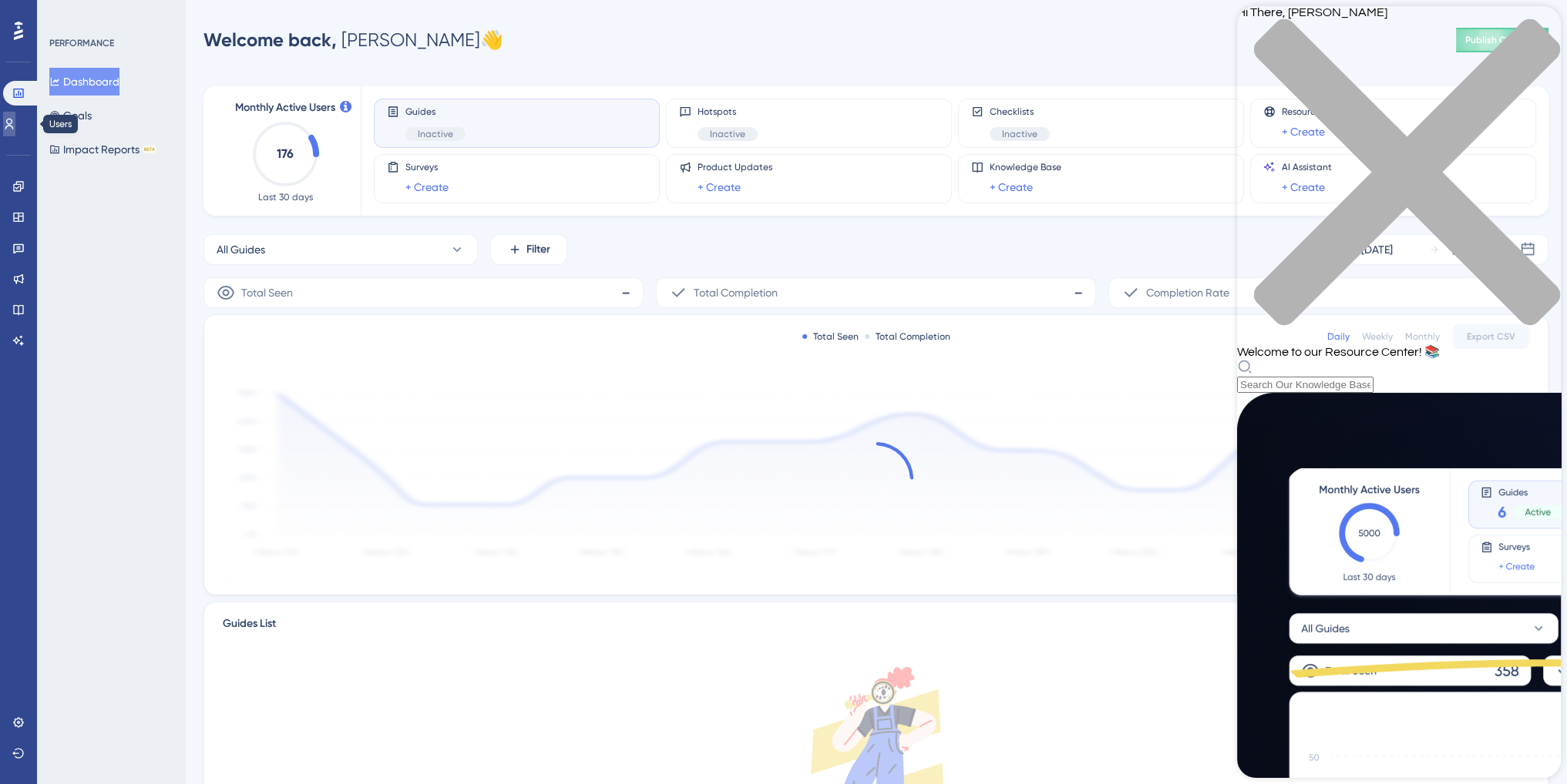
click at [16, 129] on icon at bounding box center [9, 124] width 13 height 13
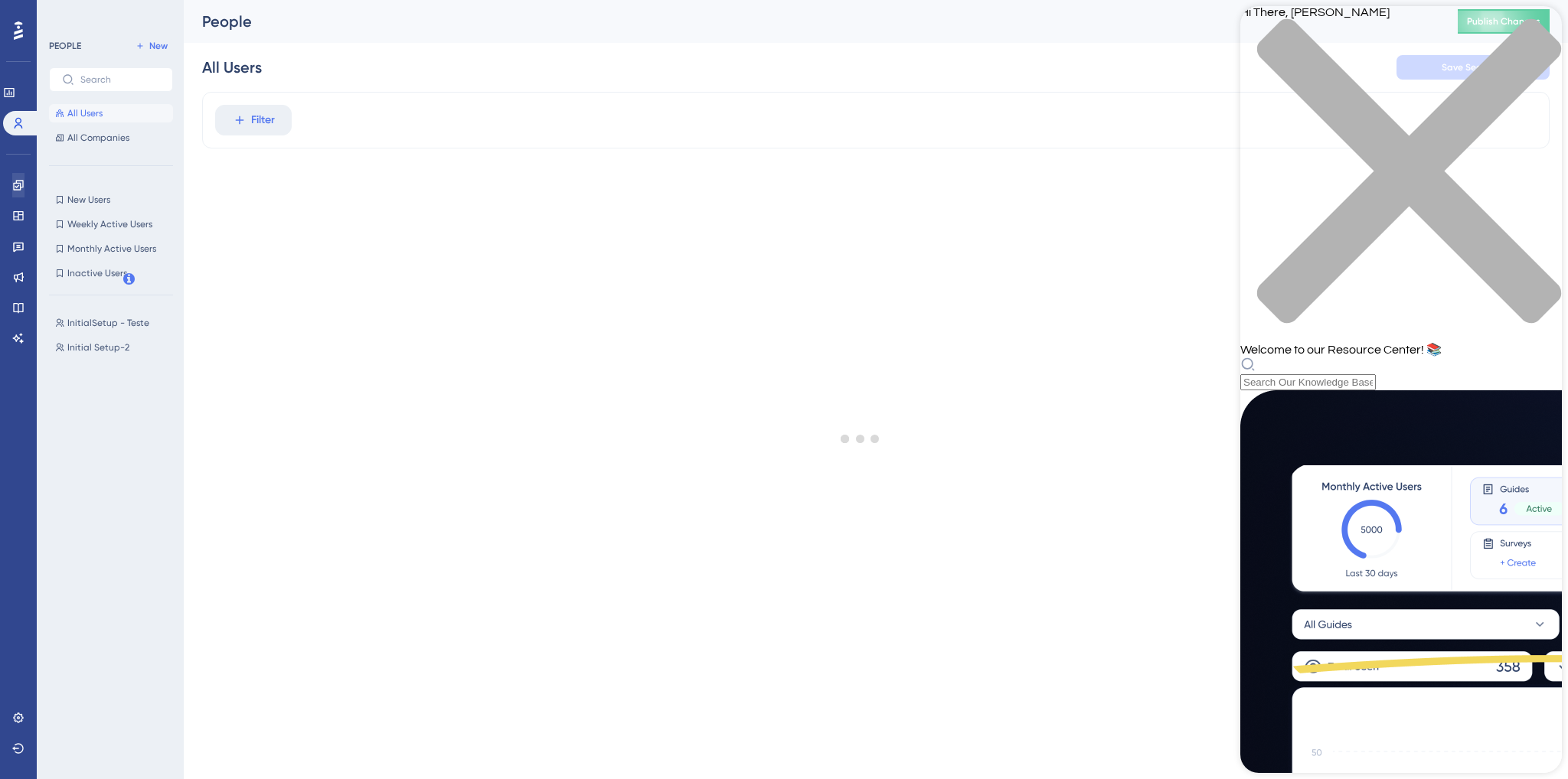
click at [13, 197] on div "Engagement Widgets Feedback Product Updates Knowledge Base AI Assistant" at bounding box center [19, 262] width 13 height 178
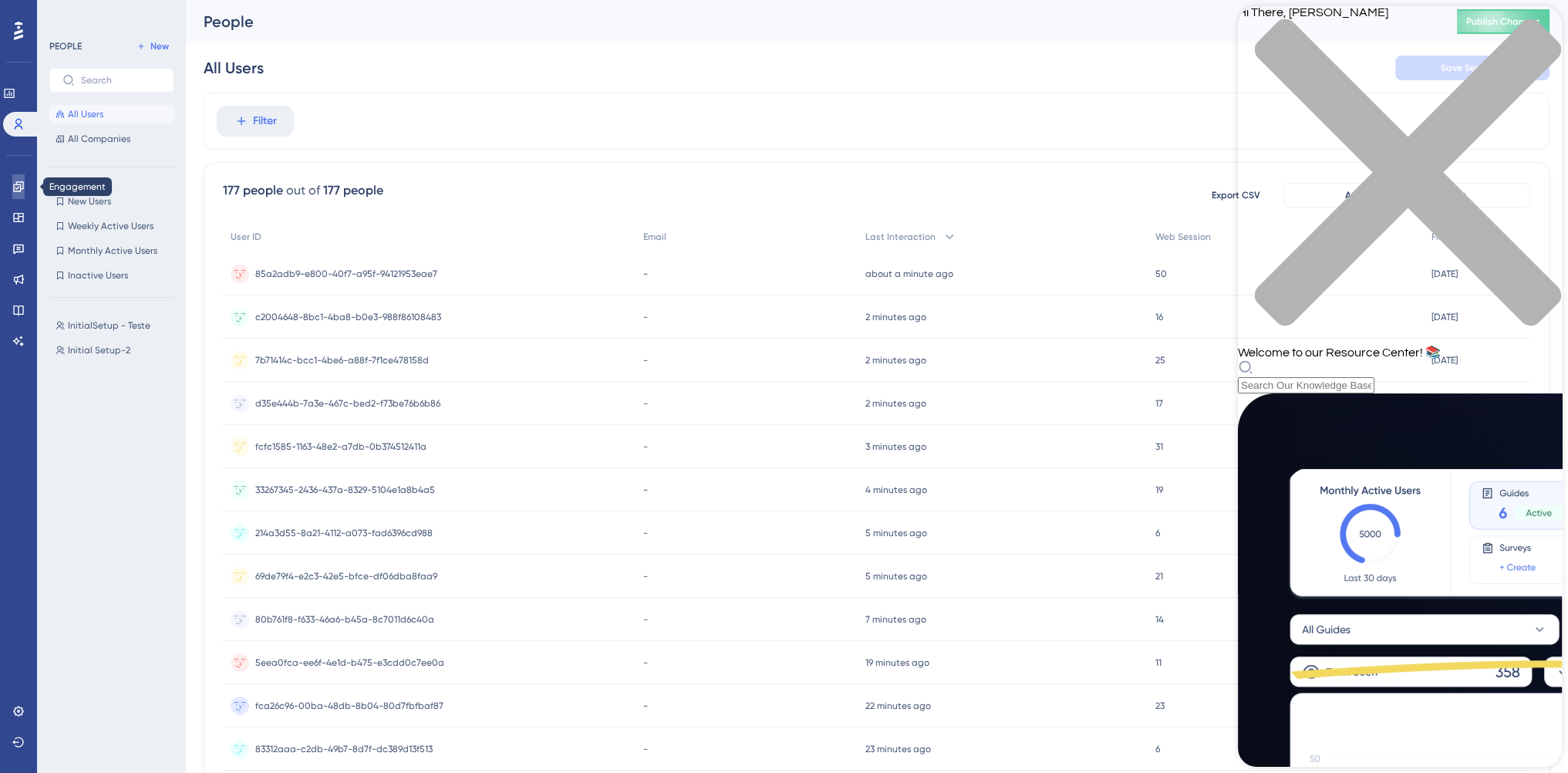
click at [14, 193] on link at bounding box center [19, 186] width 13 height 25
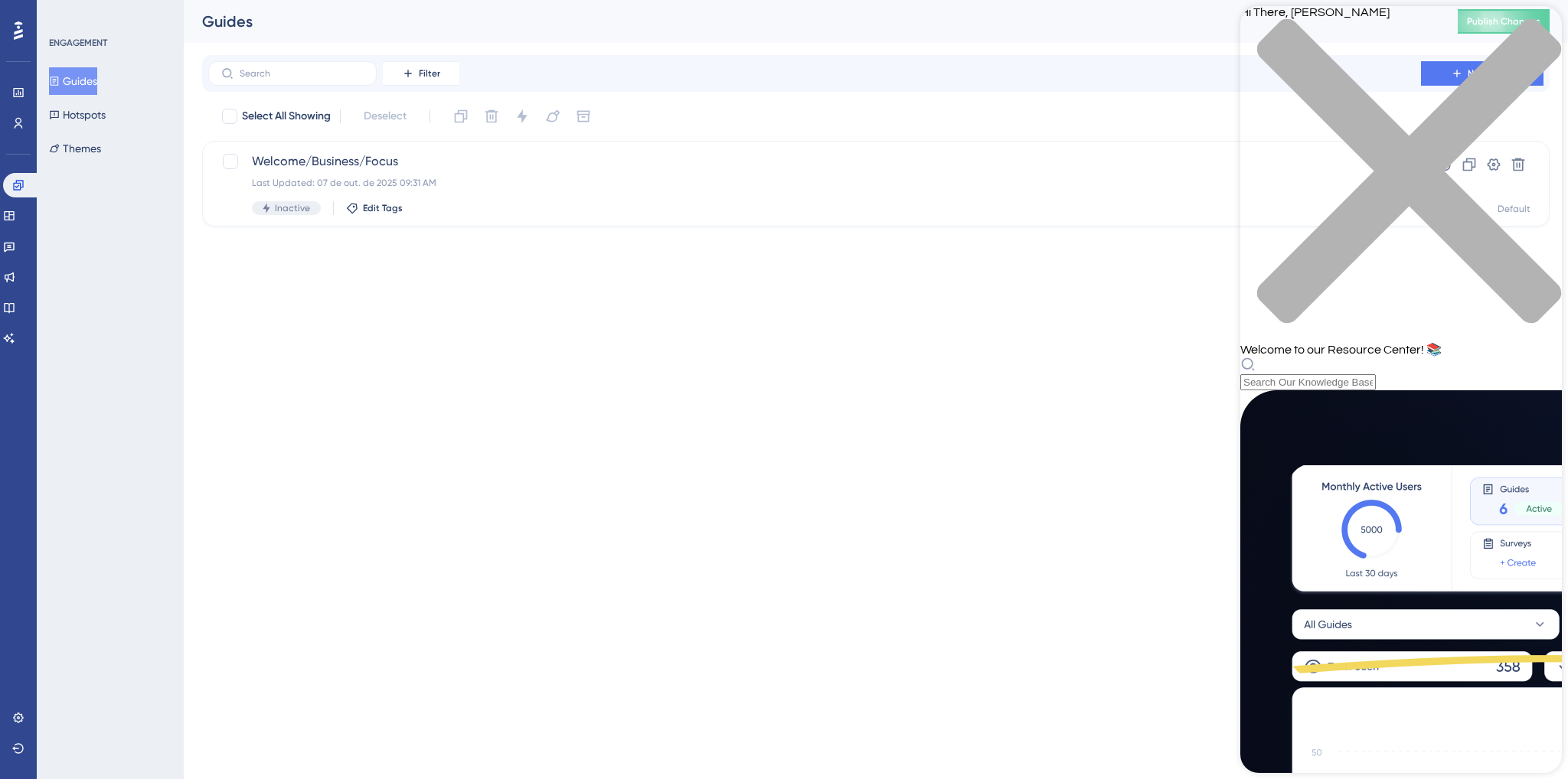
drag, startPoint x: 1537, startPoint y: 34, endPoint x: 1317, endPoint y: 91, distance: 227.3
click at [1537, 34] on icon "close resource center" at bounding box center [1401, 178] width 322 height 322
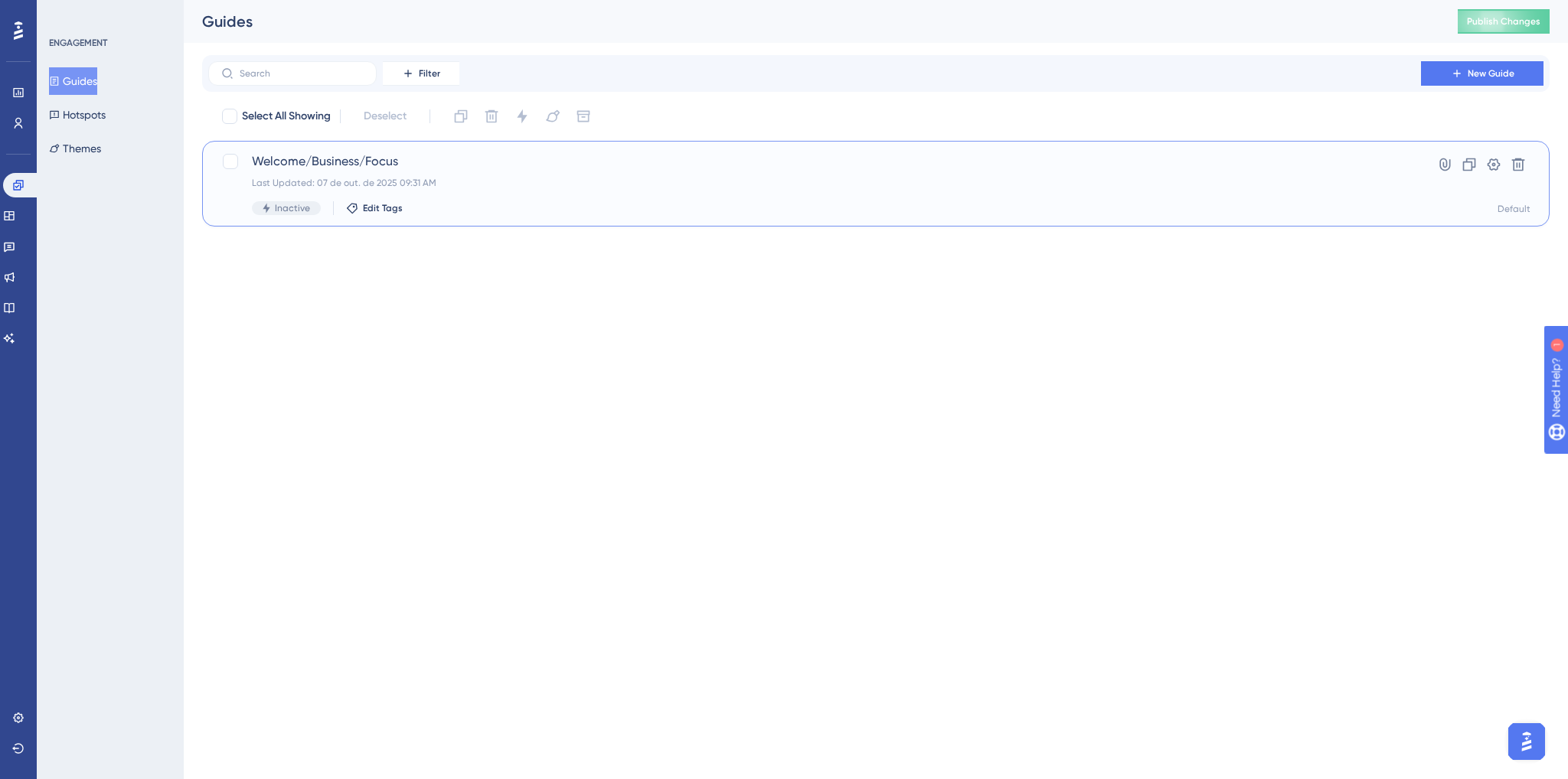
click at [694, 178] on div "Last Updated: 07 de out. de 2025 09:31 AM" at bounding box center [815, 183] width 1126 height 13
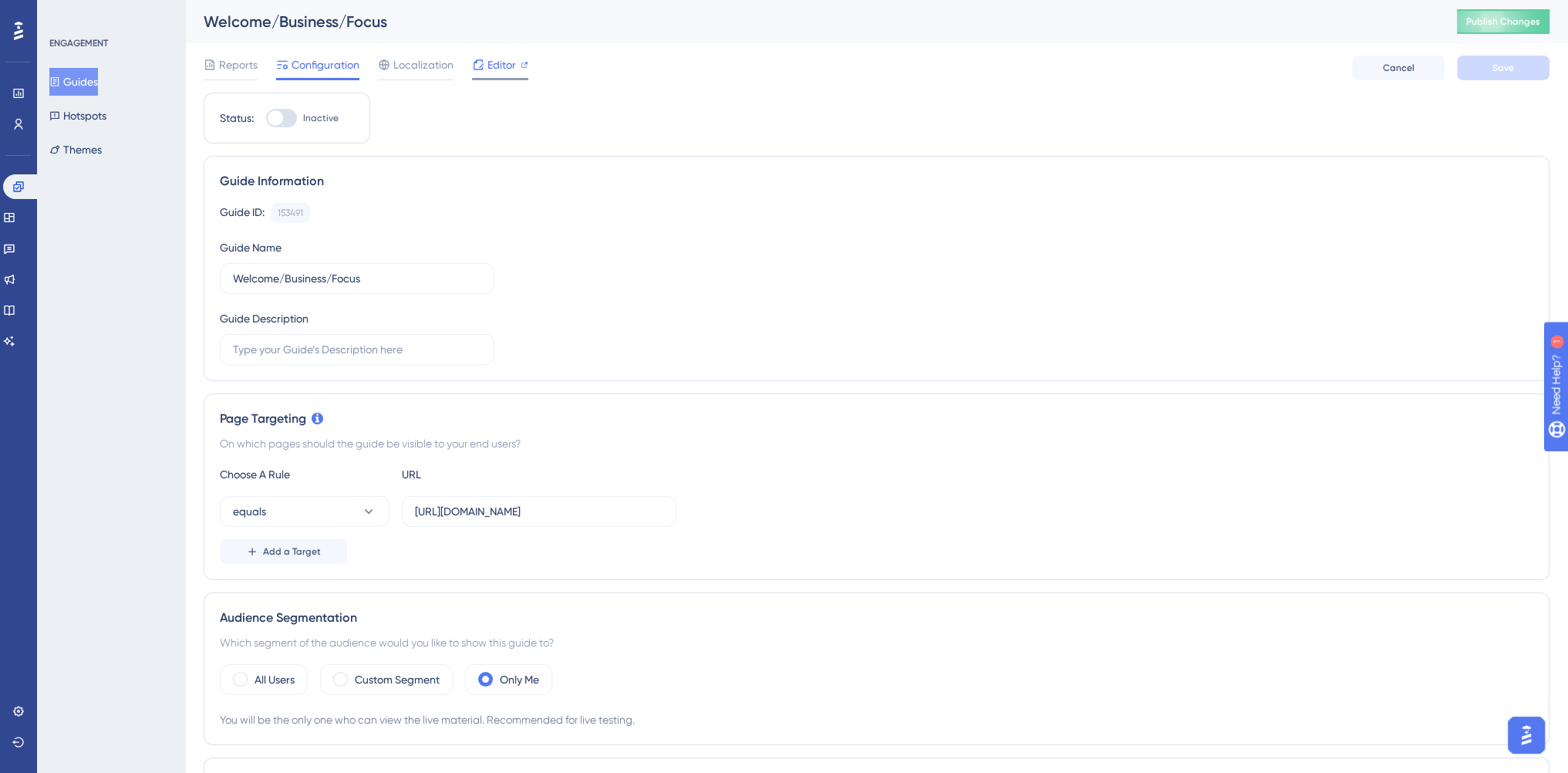
click at [505, 62] on span "Editor" at bounding box center [501, 65] width 28 height 18
